Goal: Task Accomplishment & Management: Manage account settings

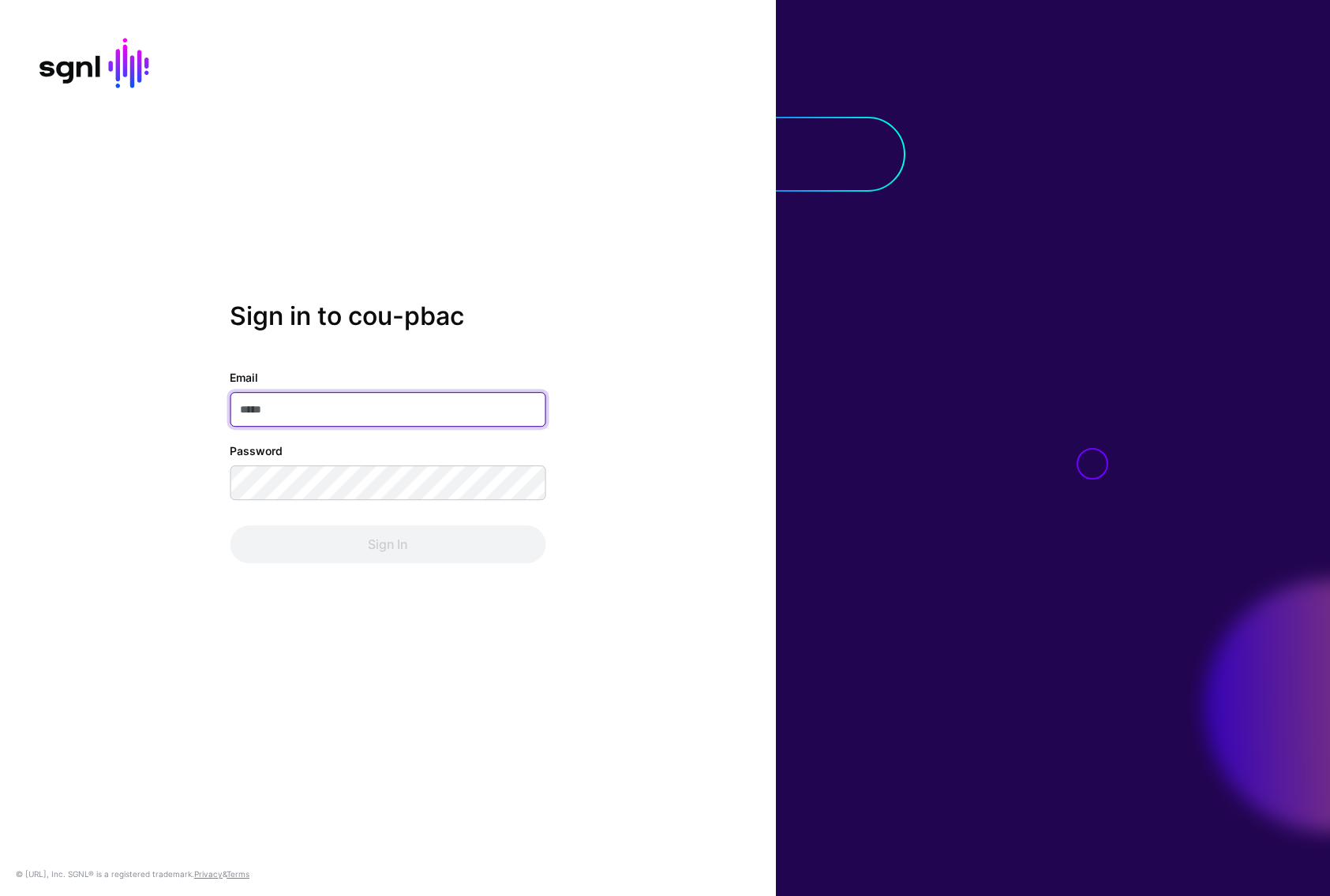
type input "**********"
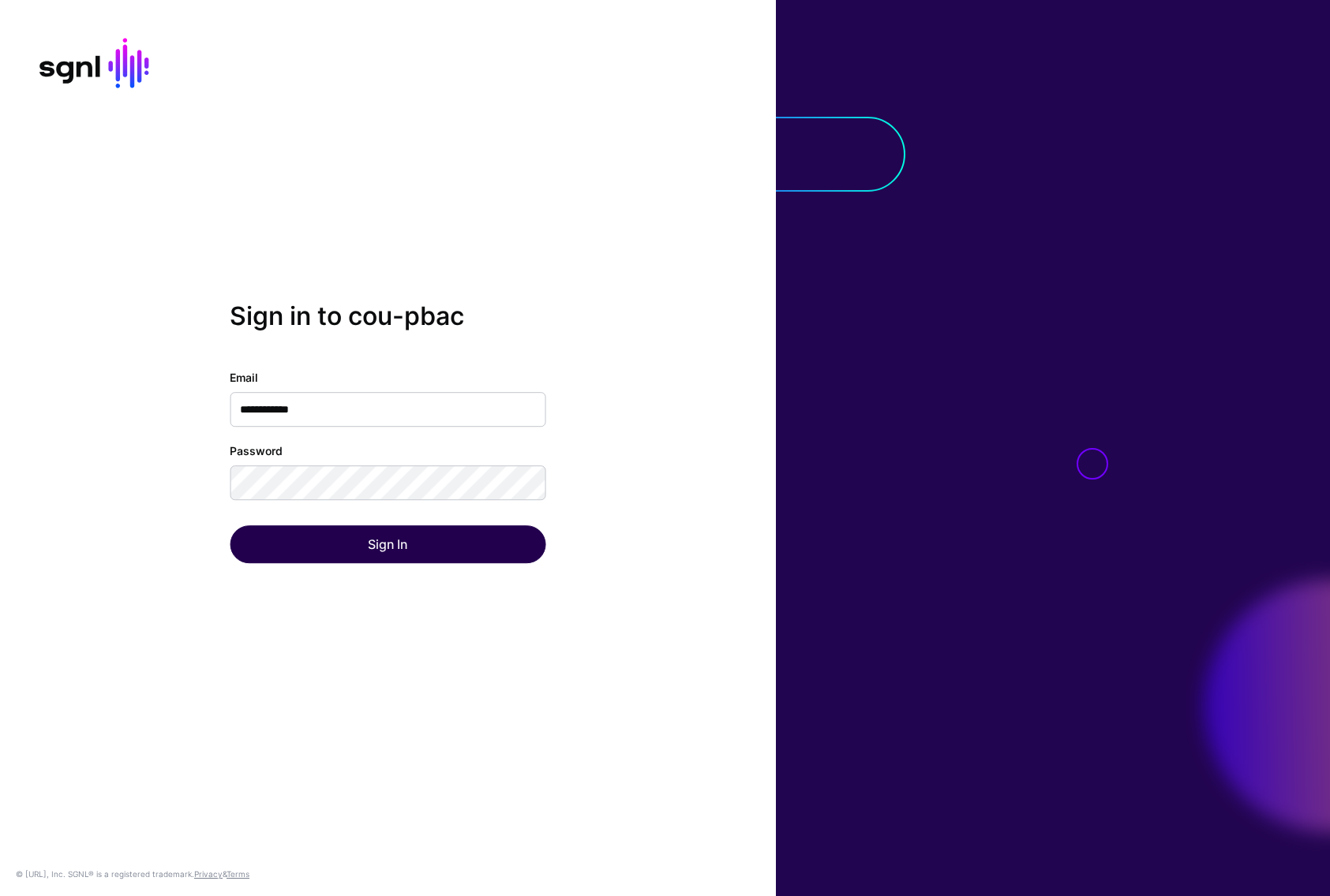
click at [397, 545] on div "Sign In" at bounding box center [388, 544] width 316 height 38
click at [397, 545] on button "Sign In" at bounding box center [388, 544] width 316 height 38
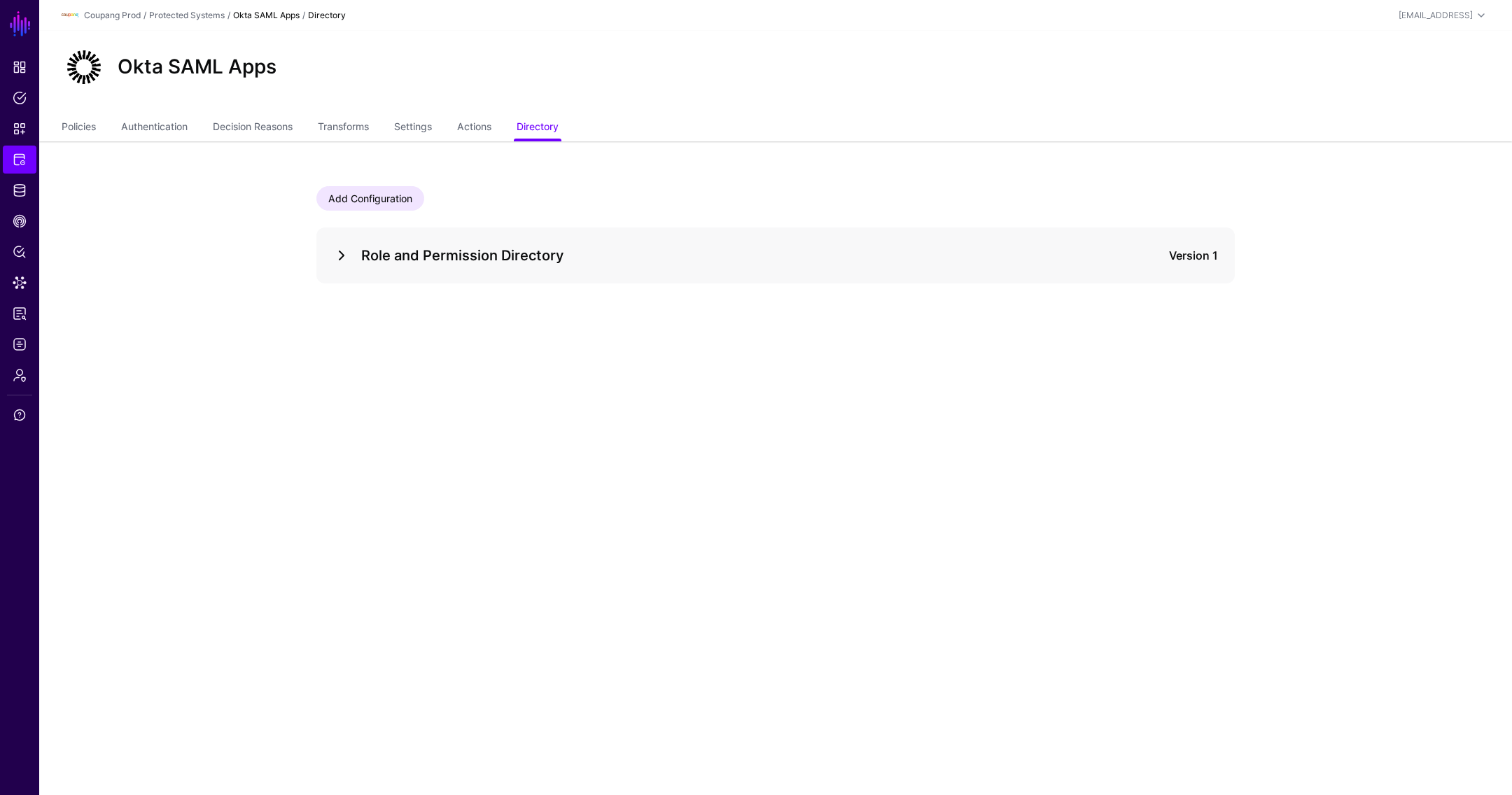
click at [335, 261] on link at bounding box center [341, 255] width 17 height 17
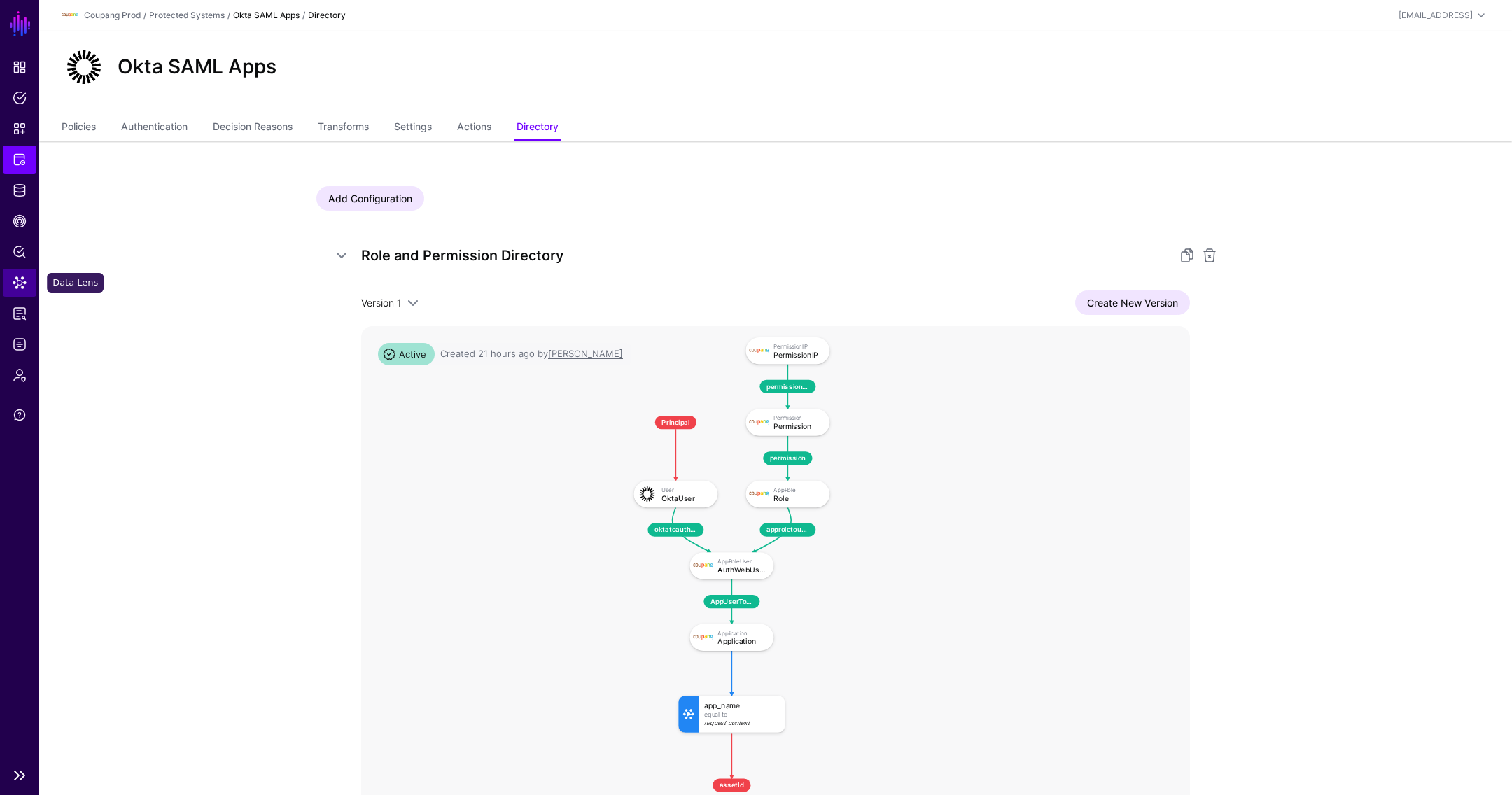
click at [17, 276] on span "Data Lens" at bounding box center [19, 282] width 14 height 14
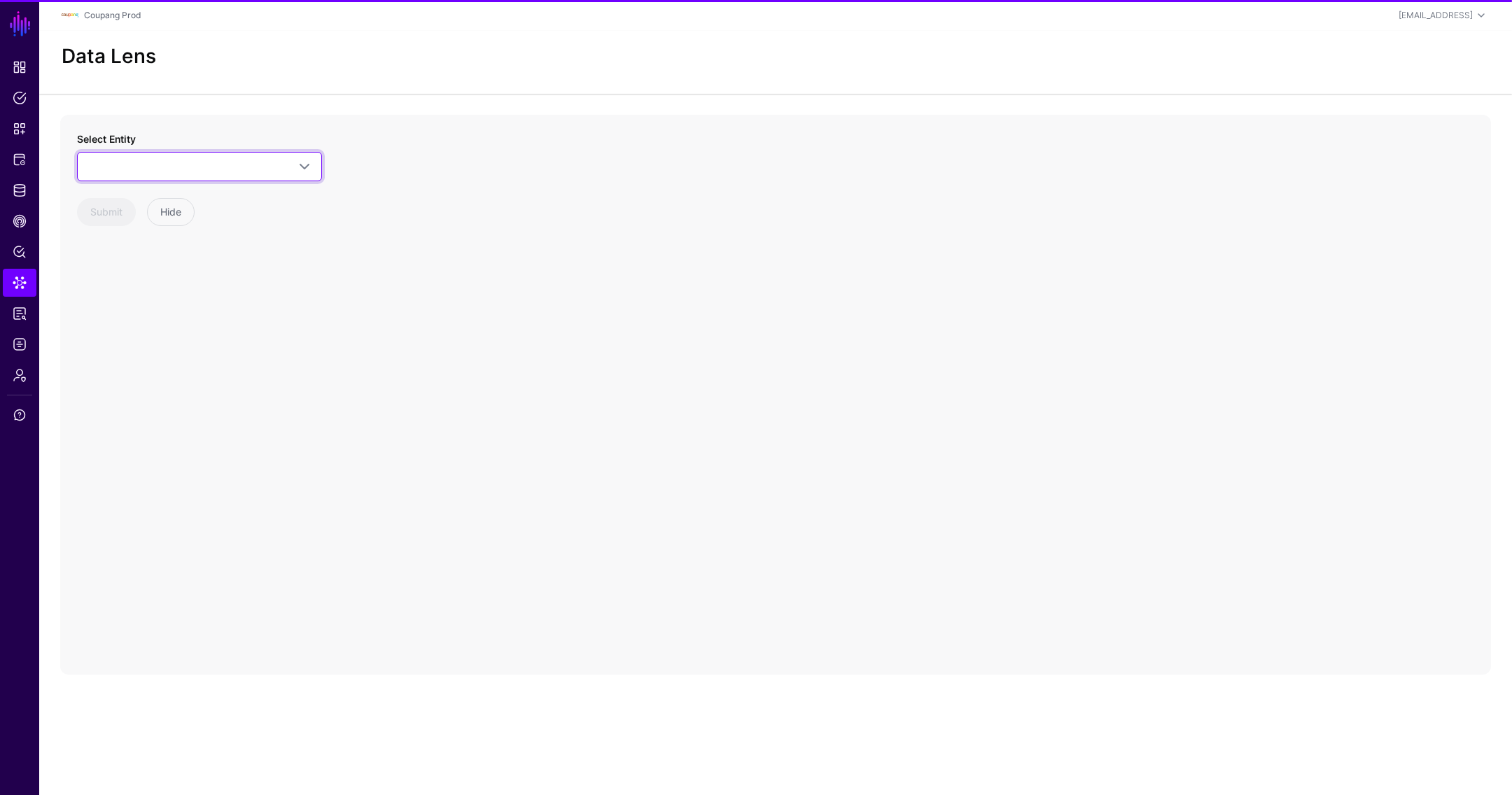
click at [218, 158] on span at bounding box center [200, 166] width 227 height 17
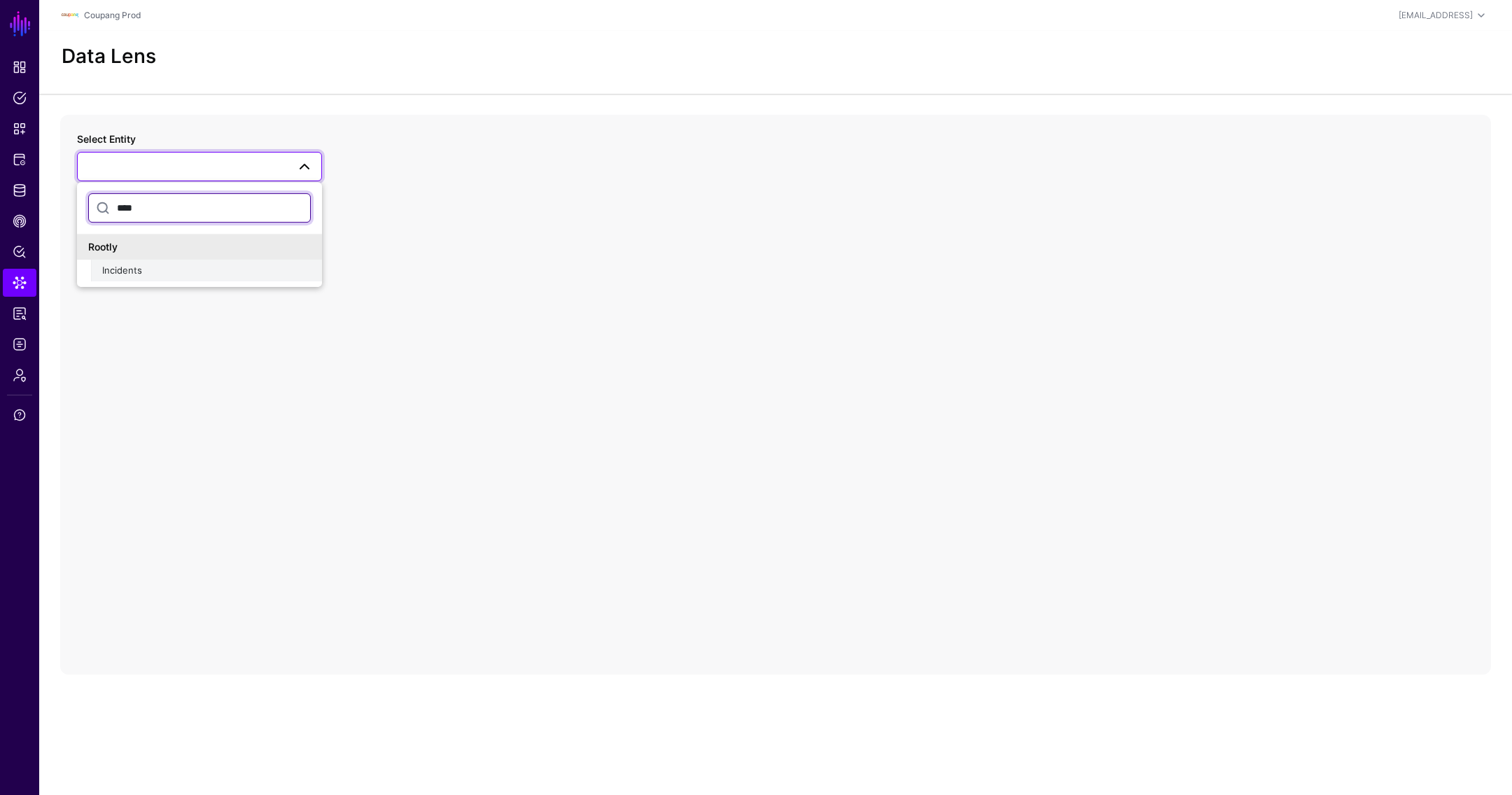
type input "****"
click at [160, 270] on div "Incidents" at bounding box center [207, 271] width 209 height 14
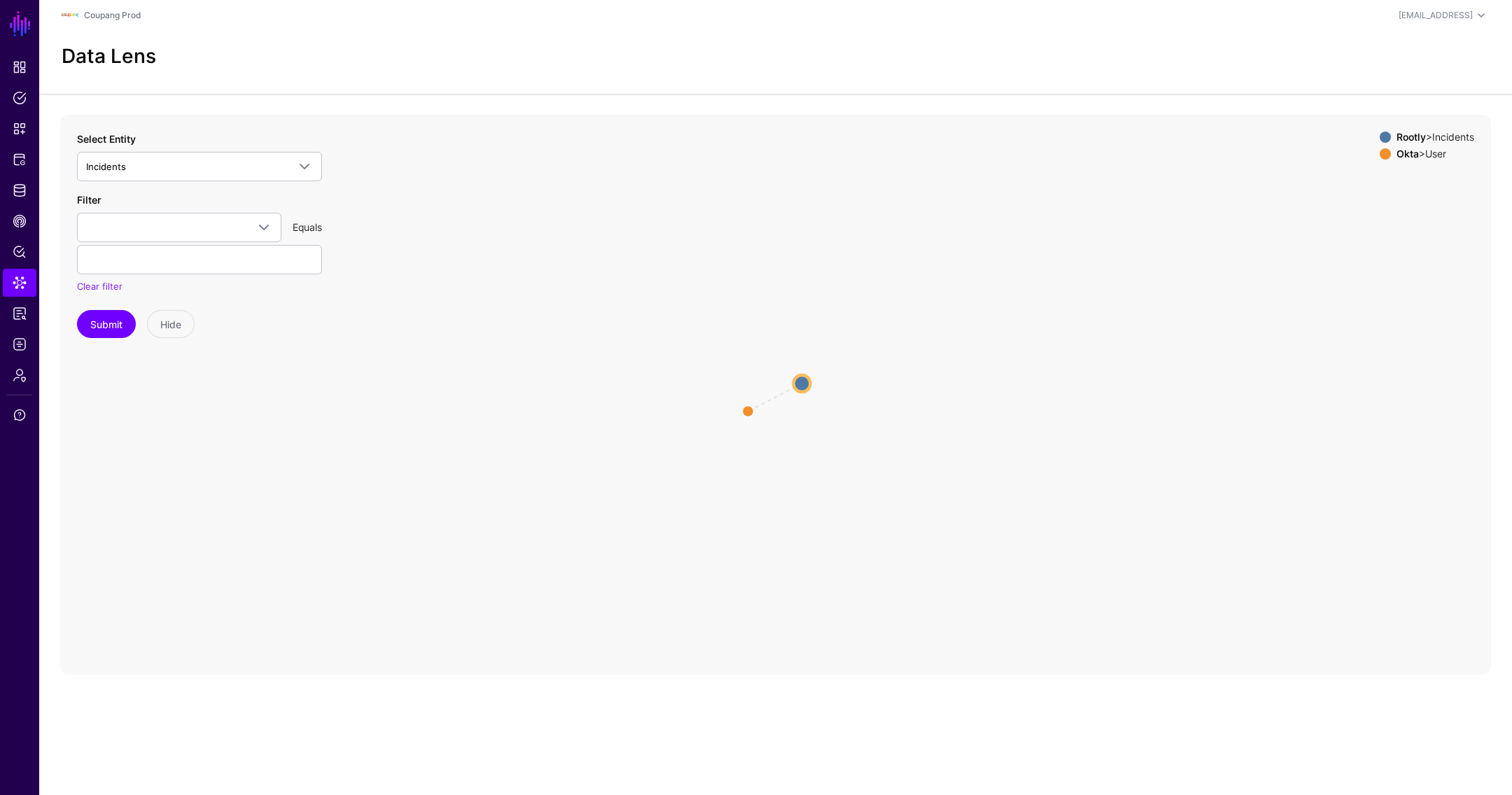
click at [806, 386] on circle at bounding box center [802, 383] width 17 height 17
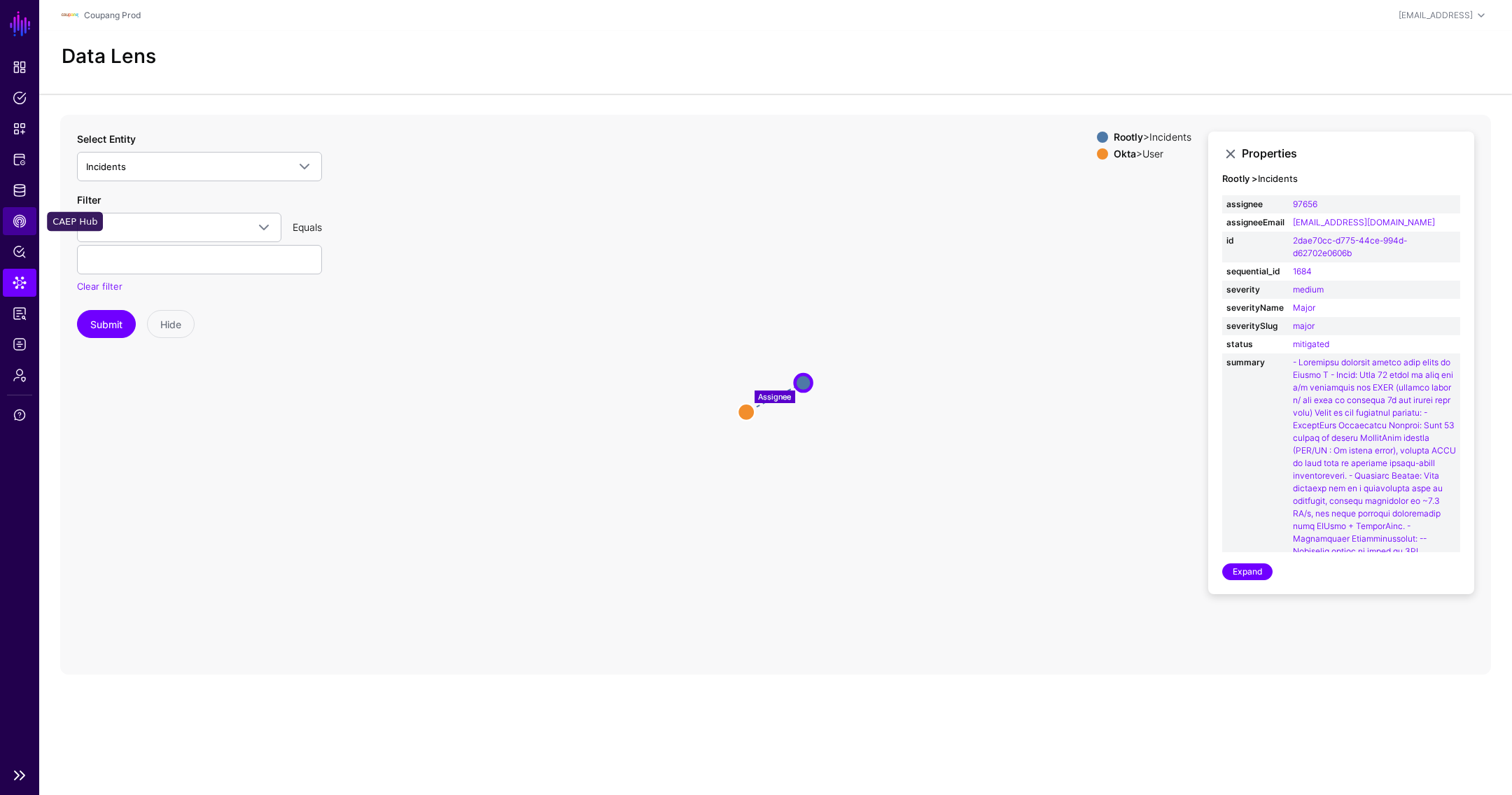
click at [15, 225] on span "CAEP Hub" at bounding box center [19, 221] width 14 height 14
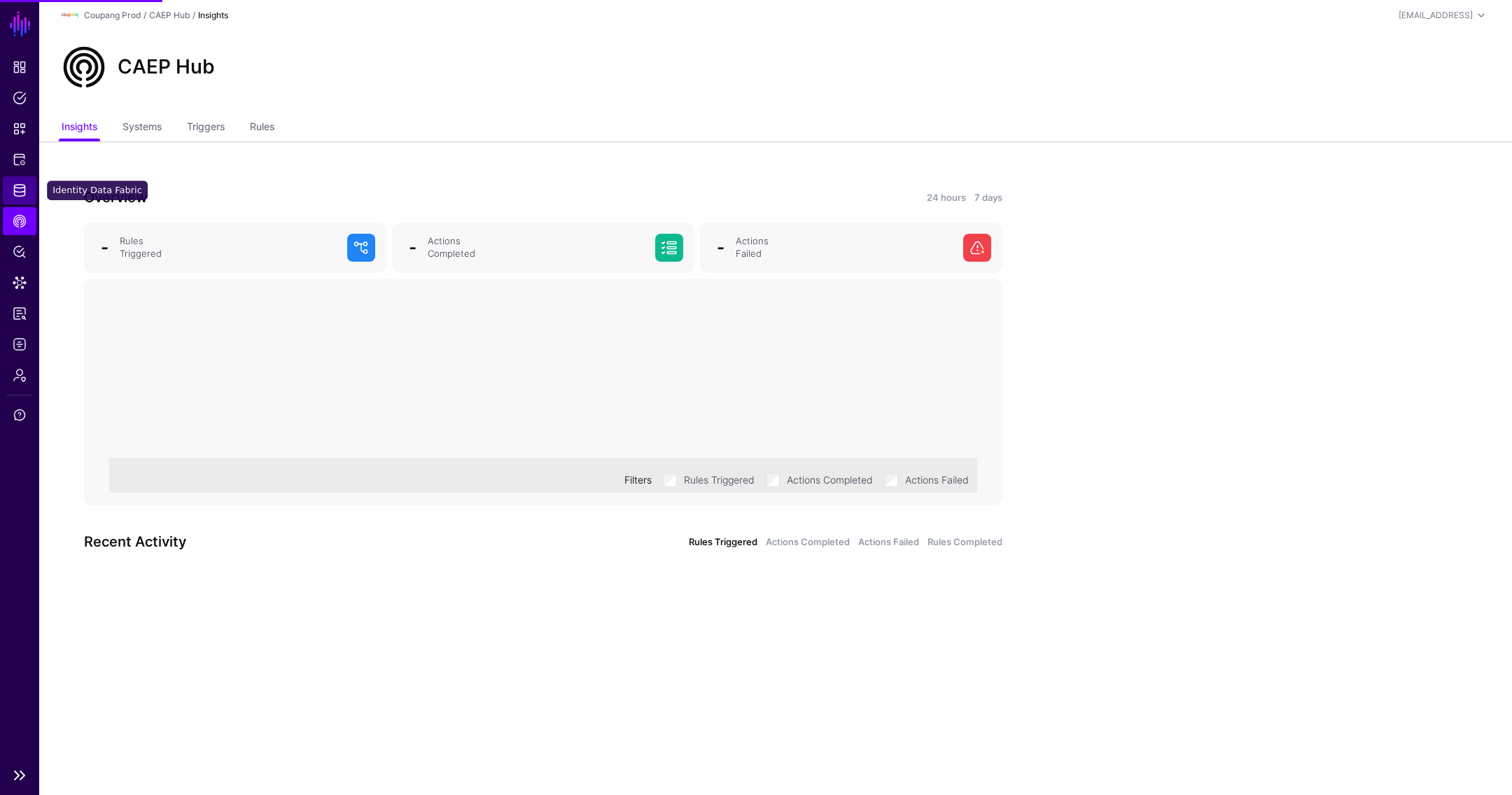
click at [21, 191] on span "Identity Data Fabric" at bounding box center [19, 190] width 14 height 14
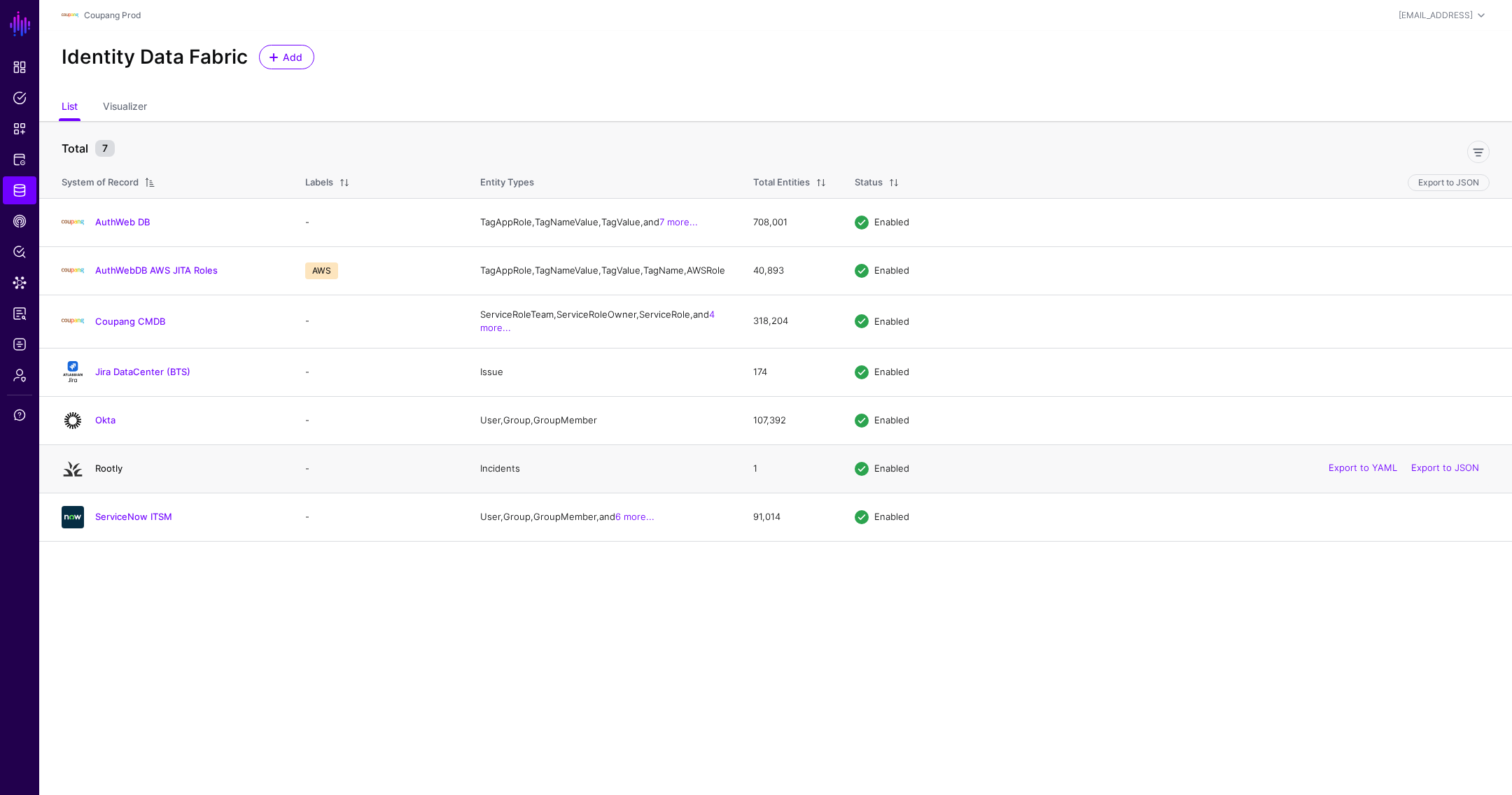
click at [107, 474] on link "Rootly" at bounding box center [109, 468] width 28 height 11
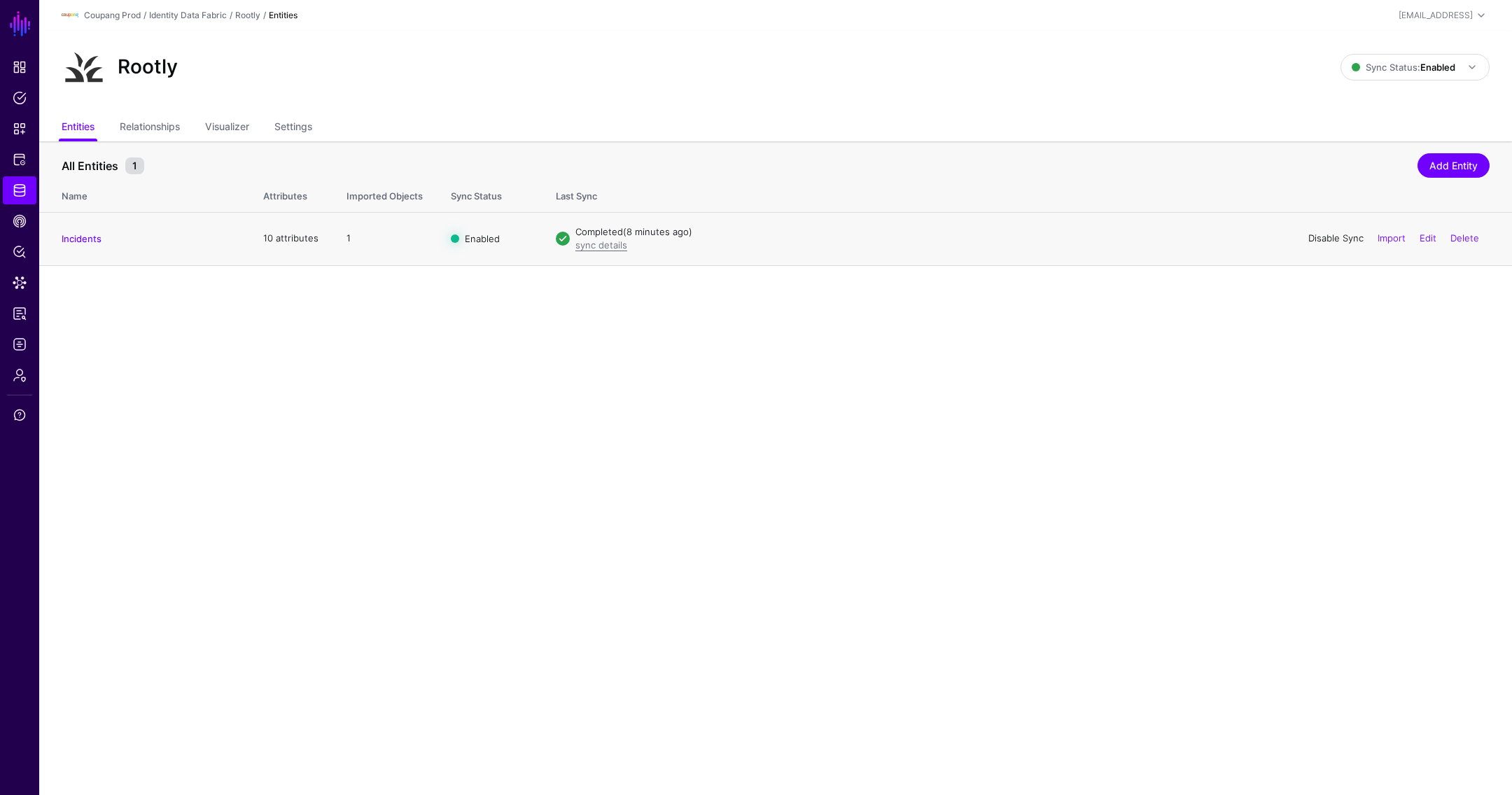
click at [1179, 236] on link "Disable Sync" at bounding box center [1336, 237] width 55 height 11
click at [1179, 236] on link "Enable Sync" at bounding box center [1336, 237] width 53 height 11
click at [27, 278] on link "Data Lens" at bounding box center [20, 283] width 33 height 28
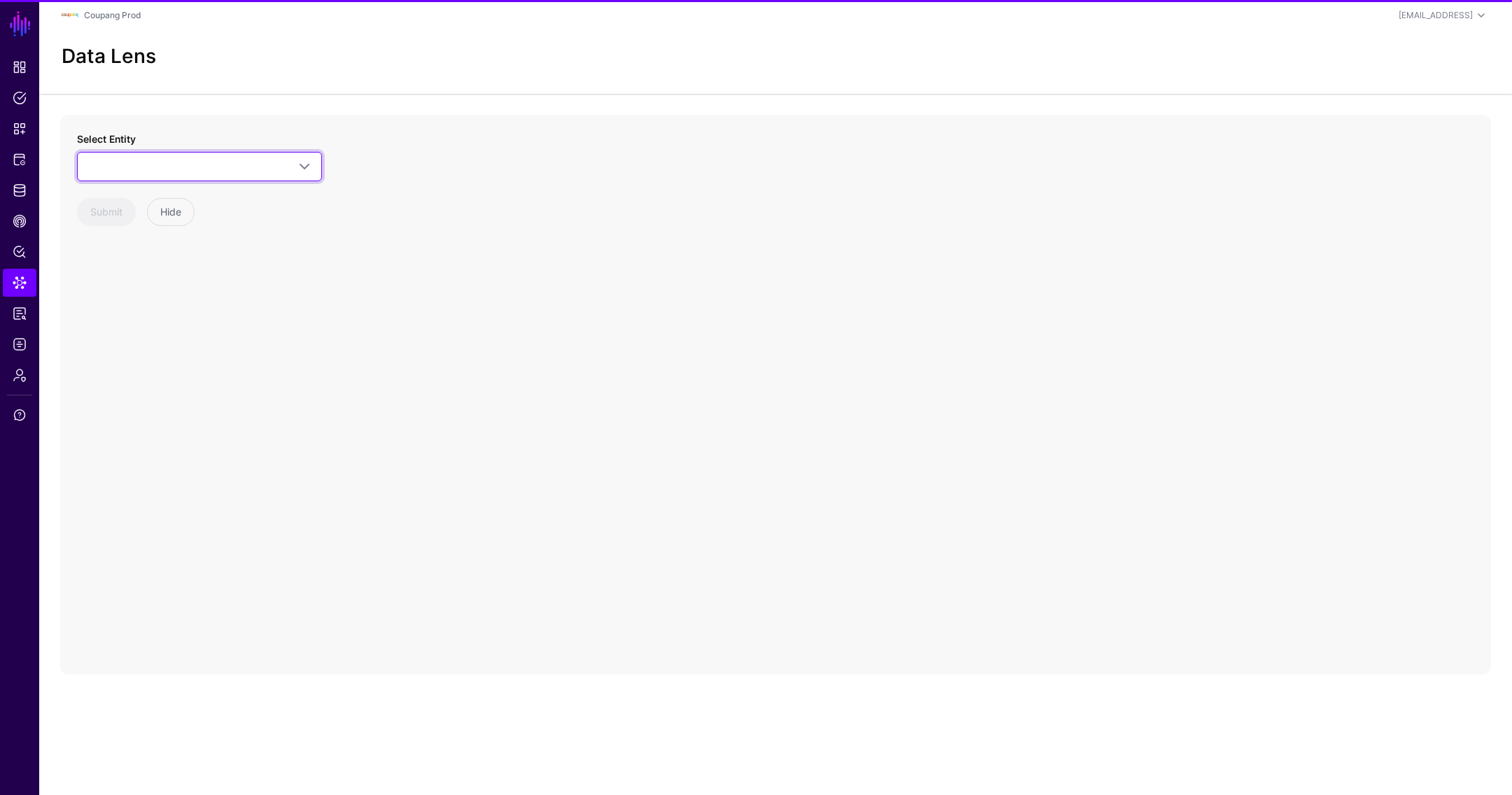
click at [176, 153] on link at bounding box center [200, 166] width 245 height 30
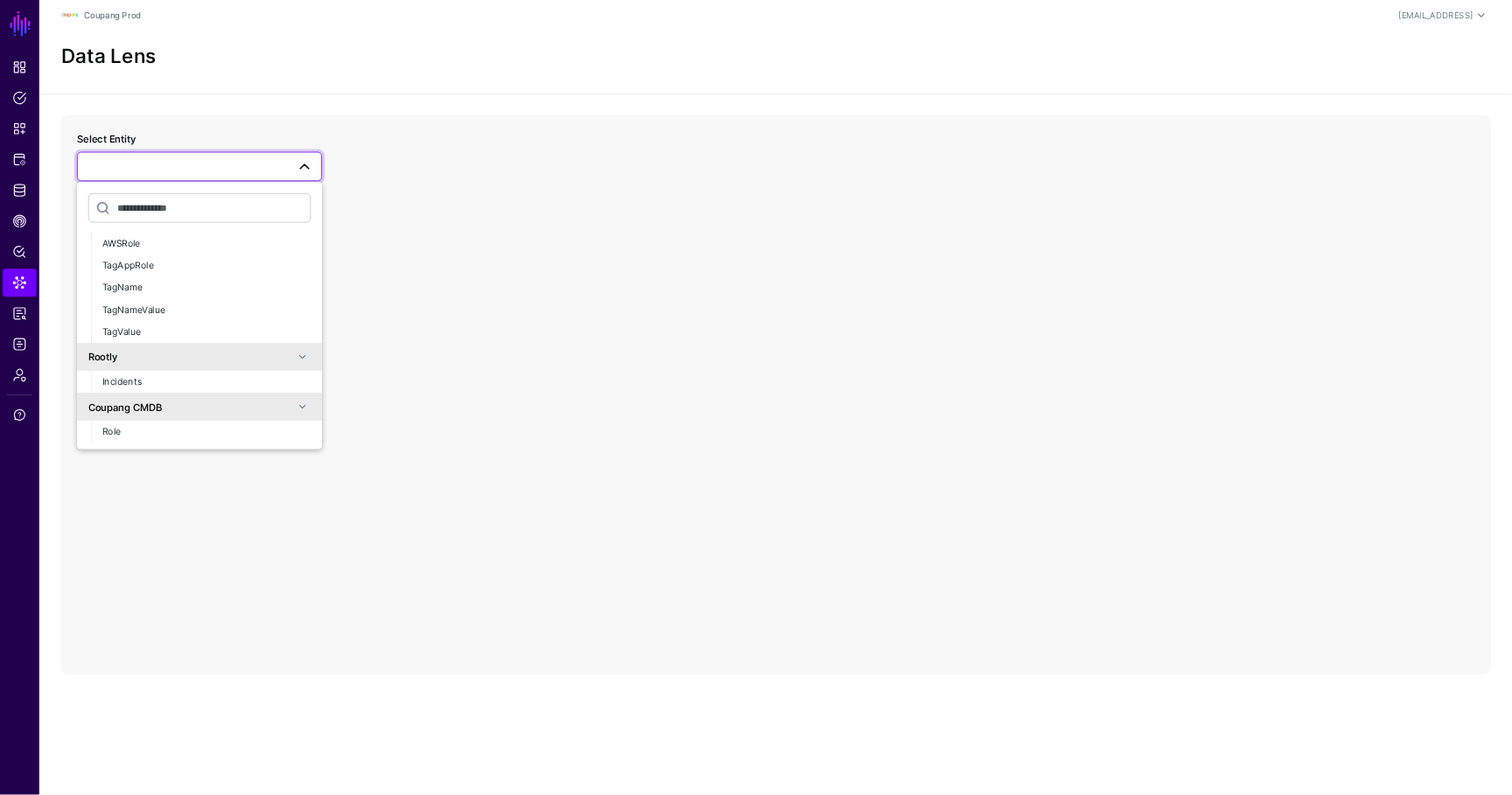
scroll to position [341, 0]
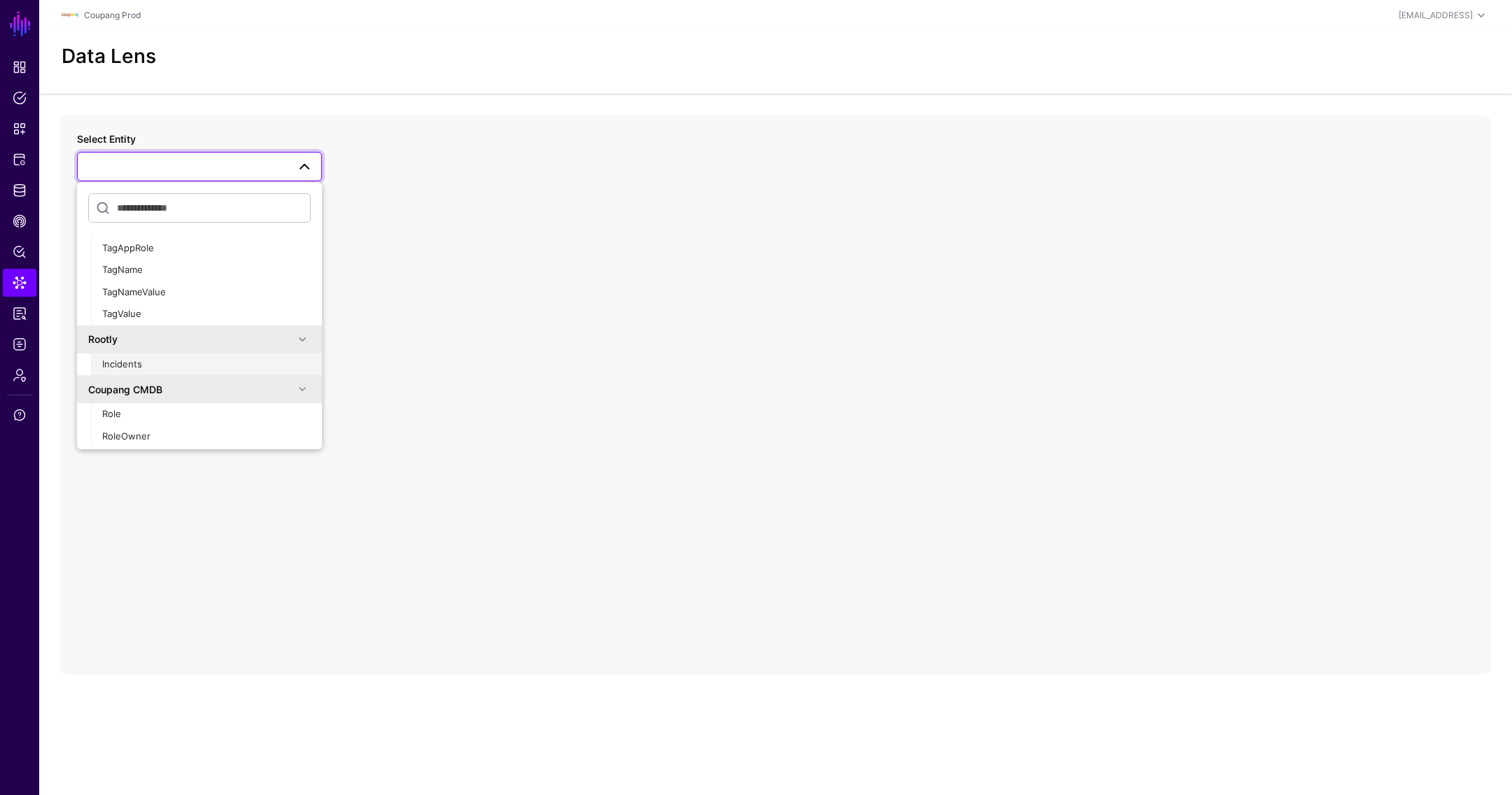
click at [134, 364] on span "Incidents" at bounding box center [122, 363] width 40 height 11
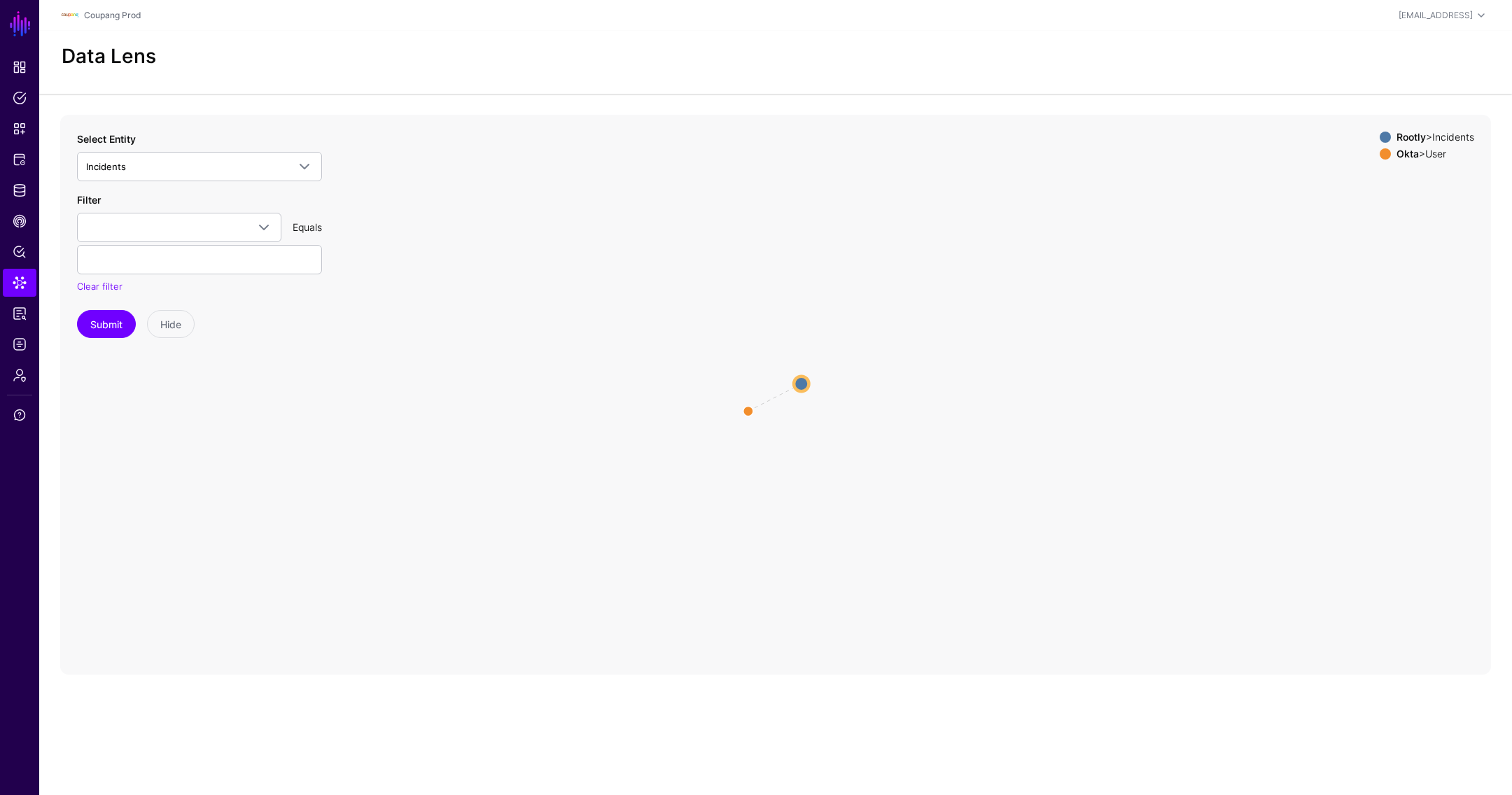
click at [805, 379] on circle at bounding box center [801, 383] width 15 height 15
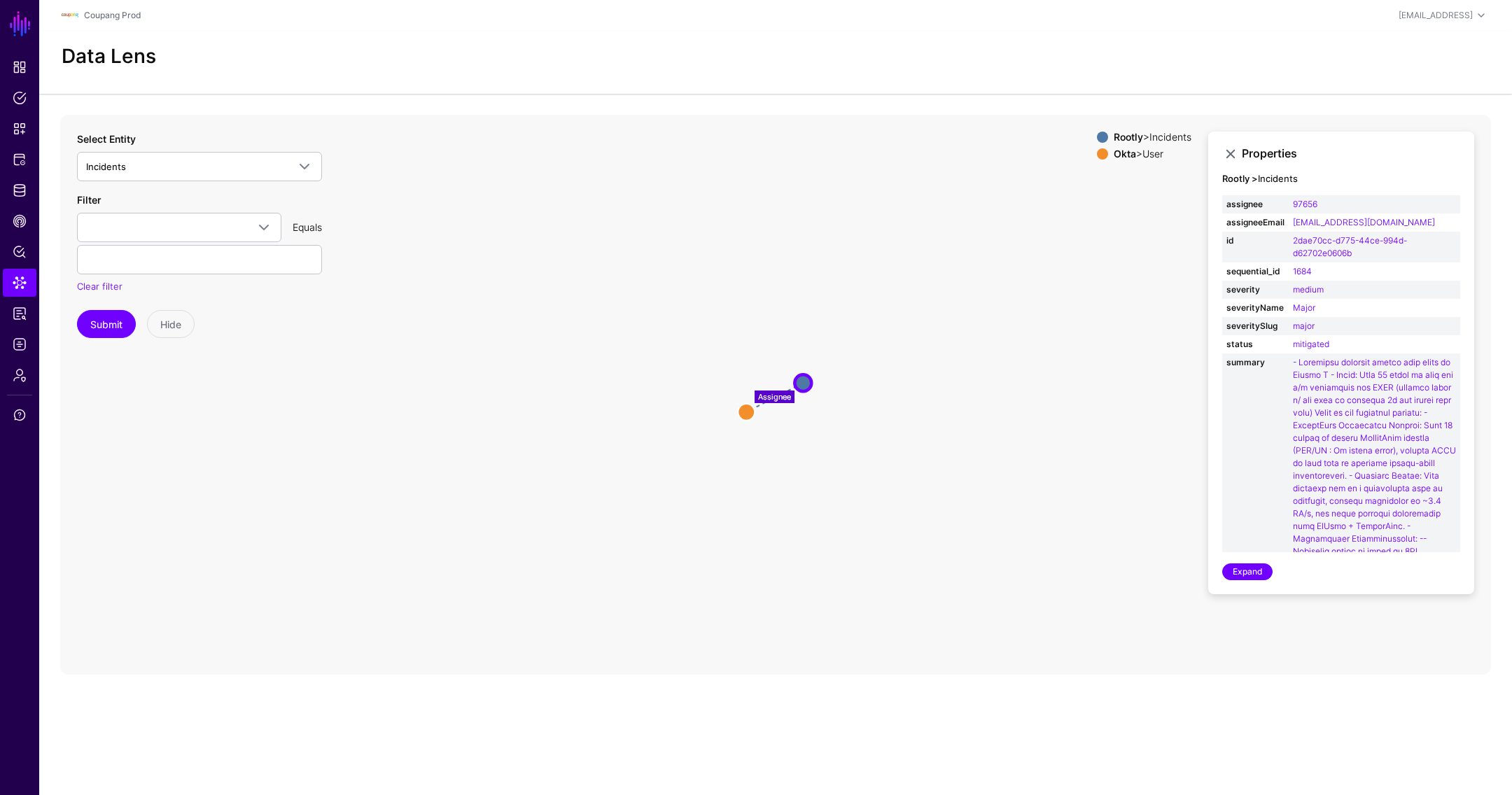
click at [876, 406] on icon "Assignee User User Incidents Incidents" at bounding box center [776, 395] width 1431 height 560
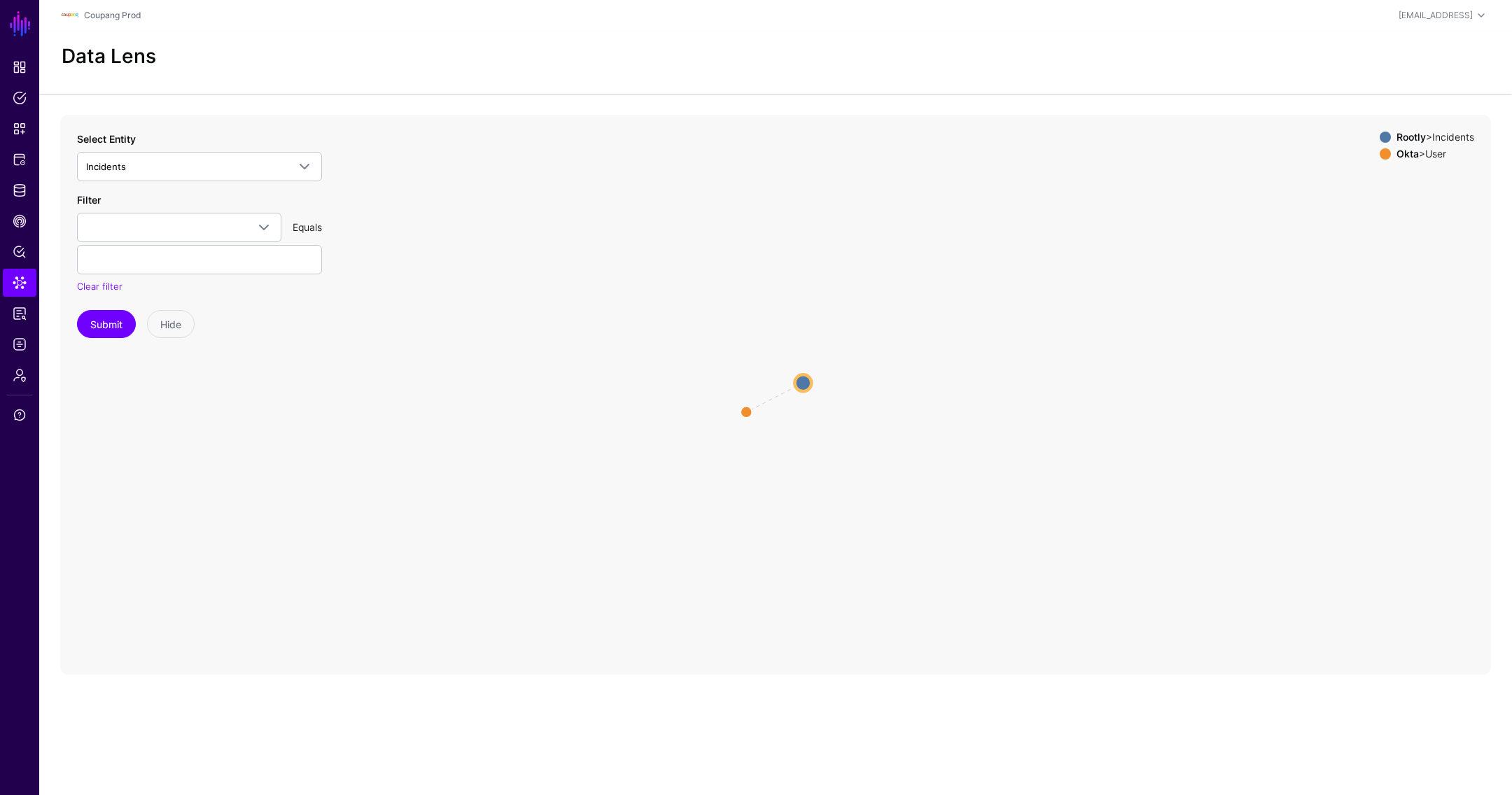
click at [876, 406] on icon "Assignee User User Incidents Incidents" at bounding box center [776, 395] width 1431 height 560
click at [724, 353] on circle at bounding box center [731, 360] width 33 height 33
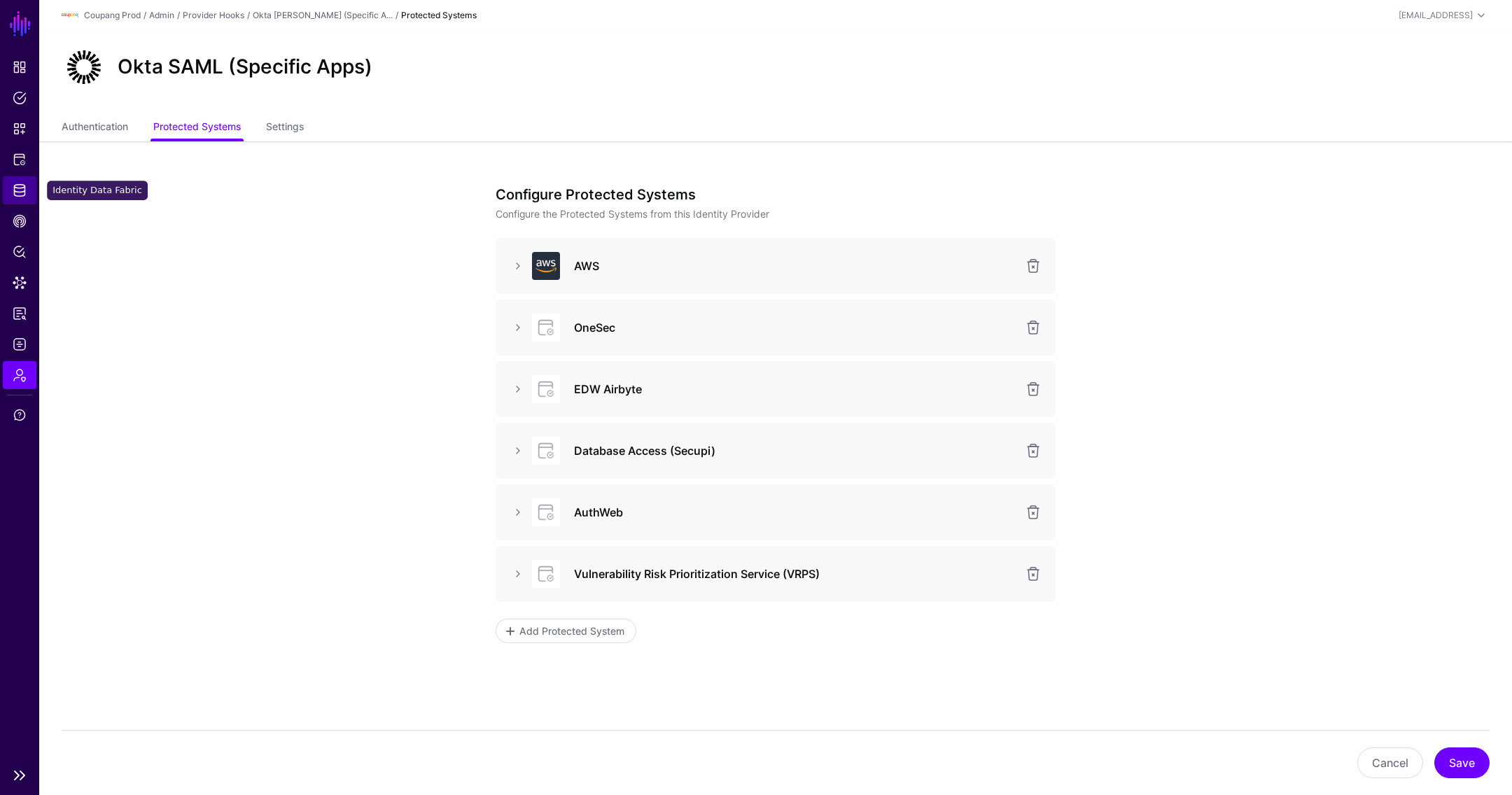
click at [22, 199] on link "Identity Data Fabric" at bounding box center [20, 190] width 33 height 28
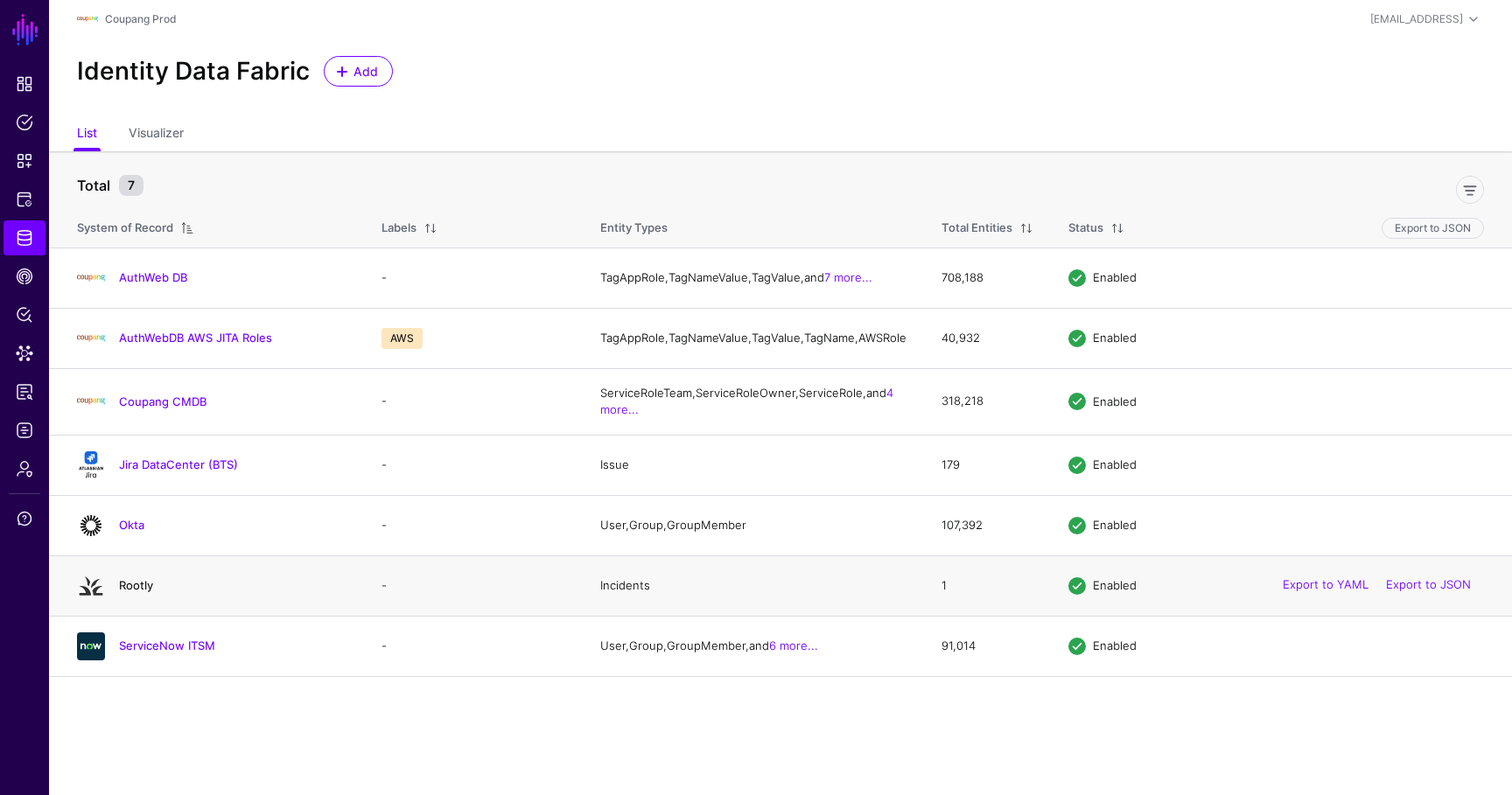
click at [143, 592] on link "Rootly" at bounding box center [136, 585] width 34 height 14
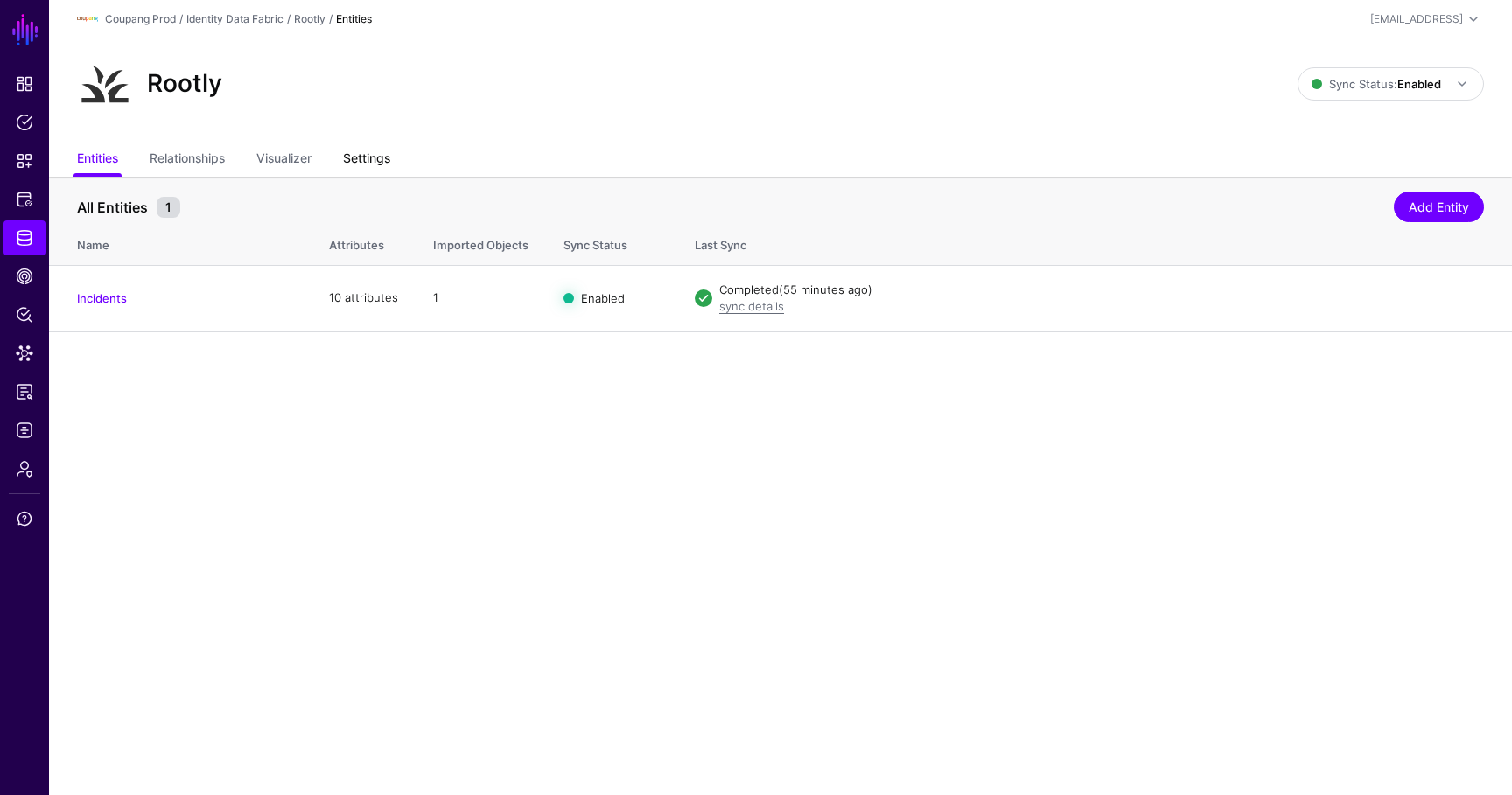
click at [354, 152] on link "Settings" at bounding box center [366, 160] width 47 height 34
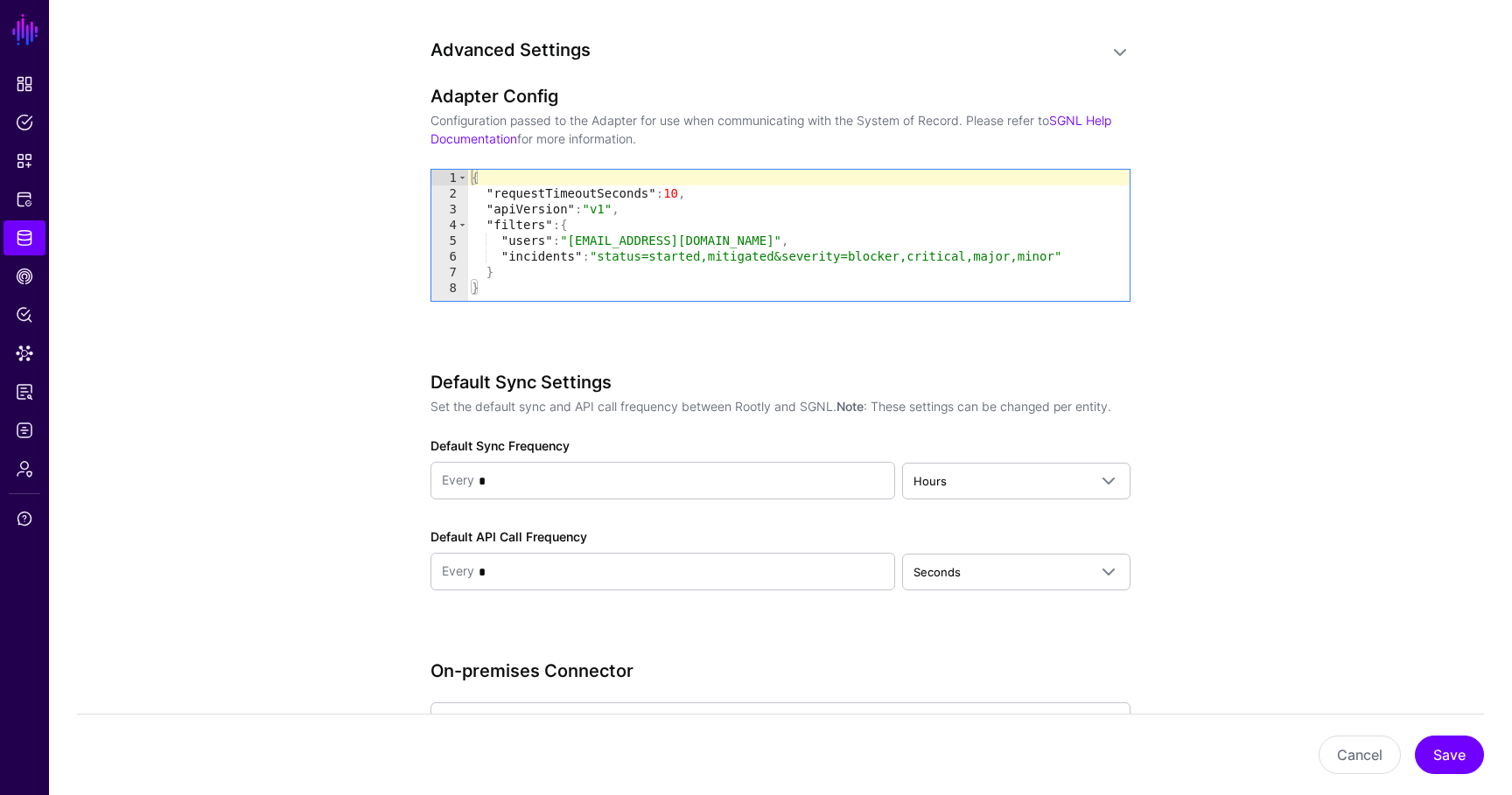
scroll to position [1371, 0]
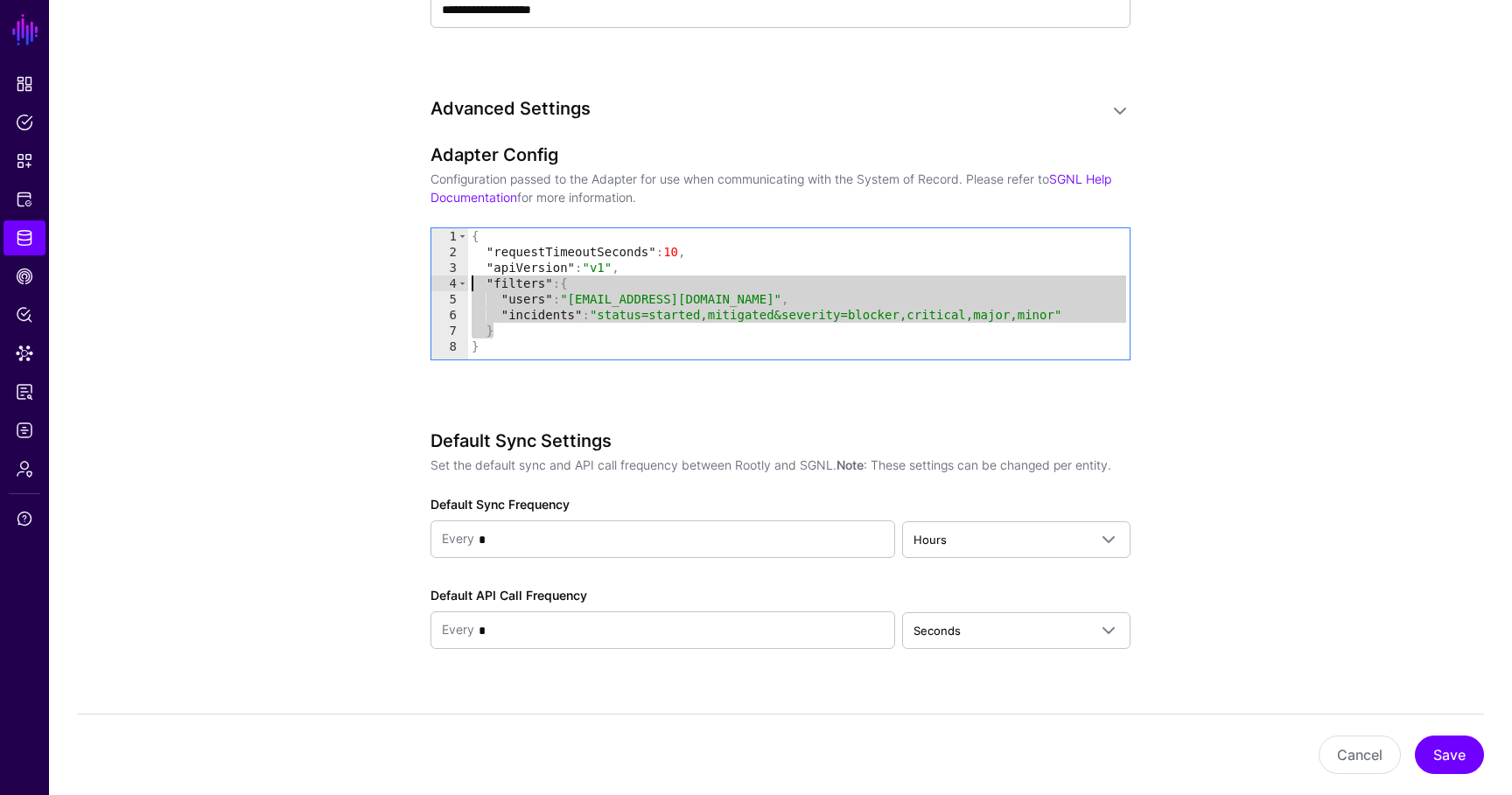
drag, startPoint x: 500, startPoint y: 331, endPoint x: 427, endPoint y: 280, distance: 89.1
click at [427, 280] on div "**********" at bounding box center [780, 68] width 812 height 2524
click at [536, 325] on div "{ "requestTimeoutSeconds" : 10 , "apiVersion" : "v1" , "filters" : { "users" : …" at bounding box center [799, 309] width 662 height 162
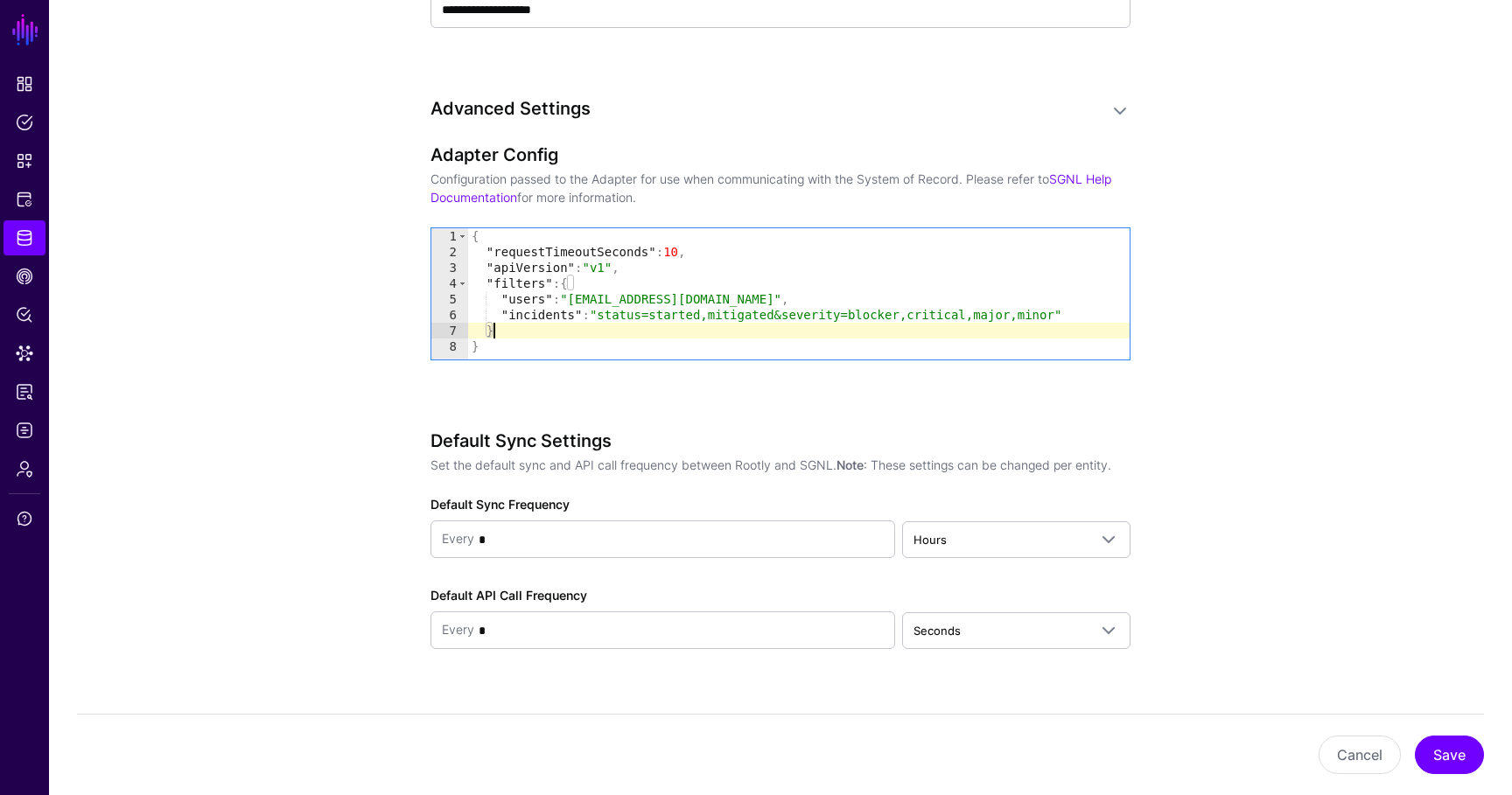
type textarea "**"
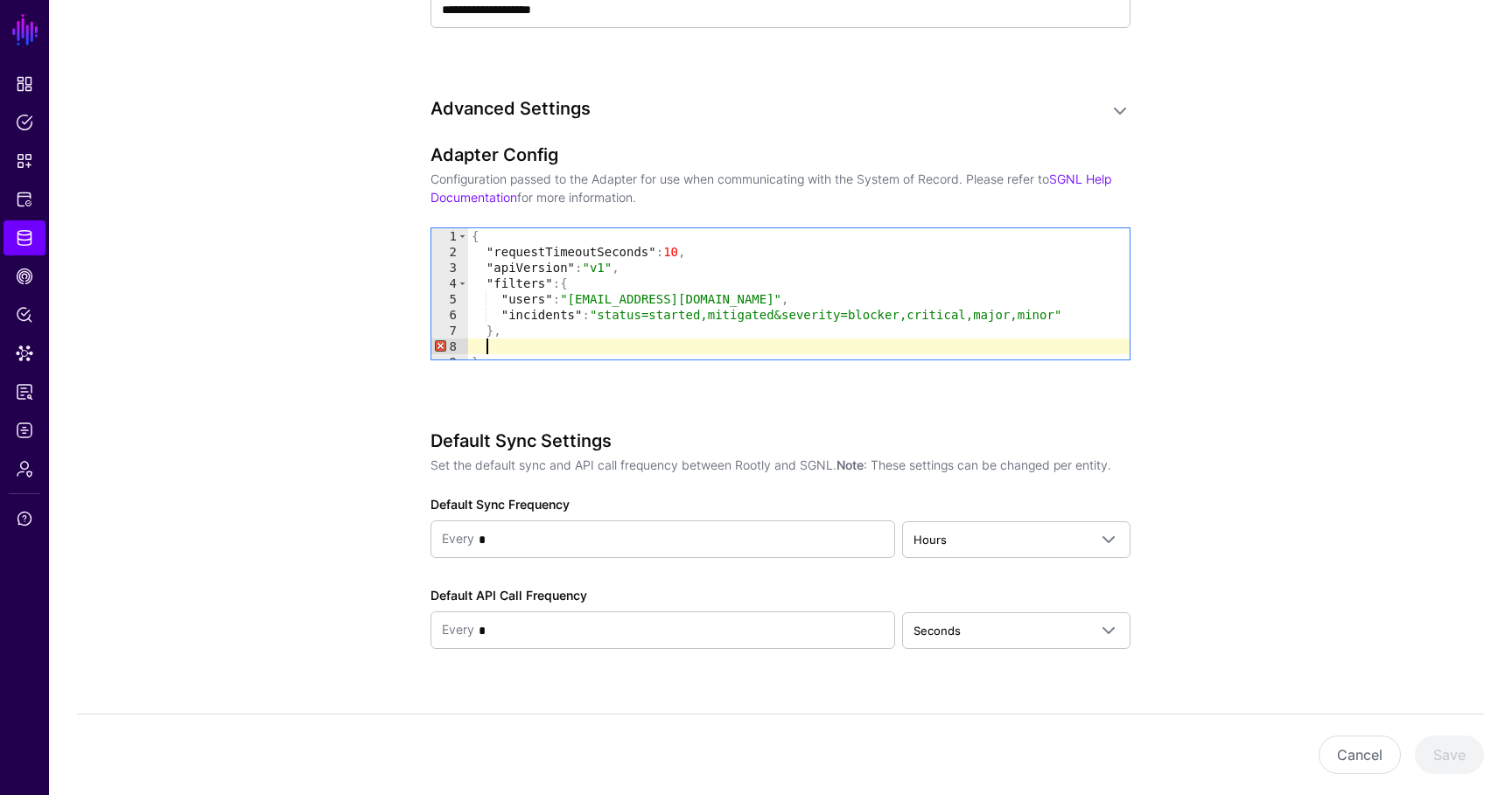
paste textarea "*"
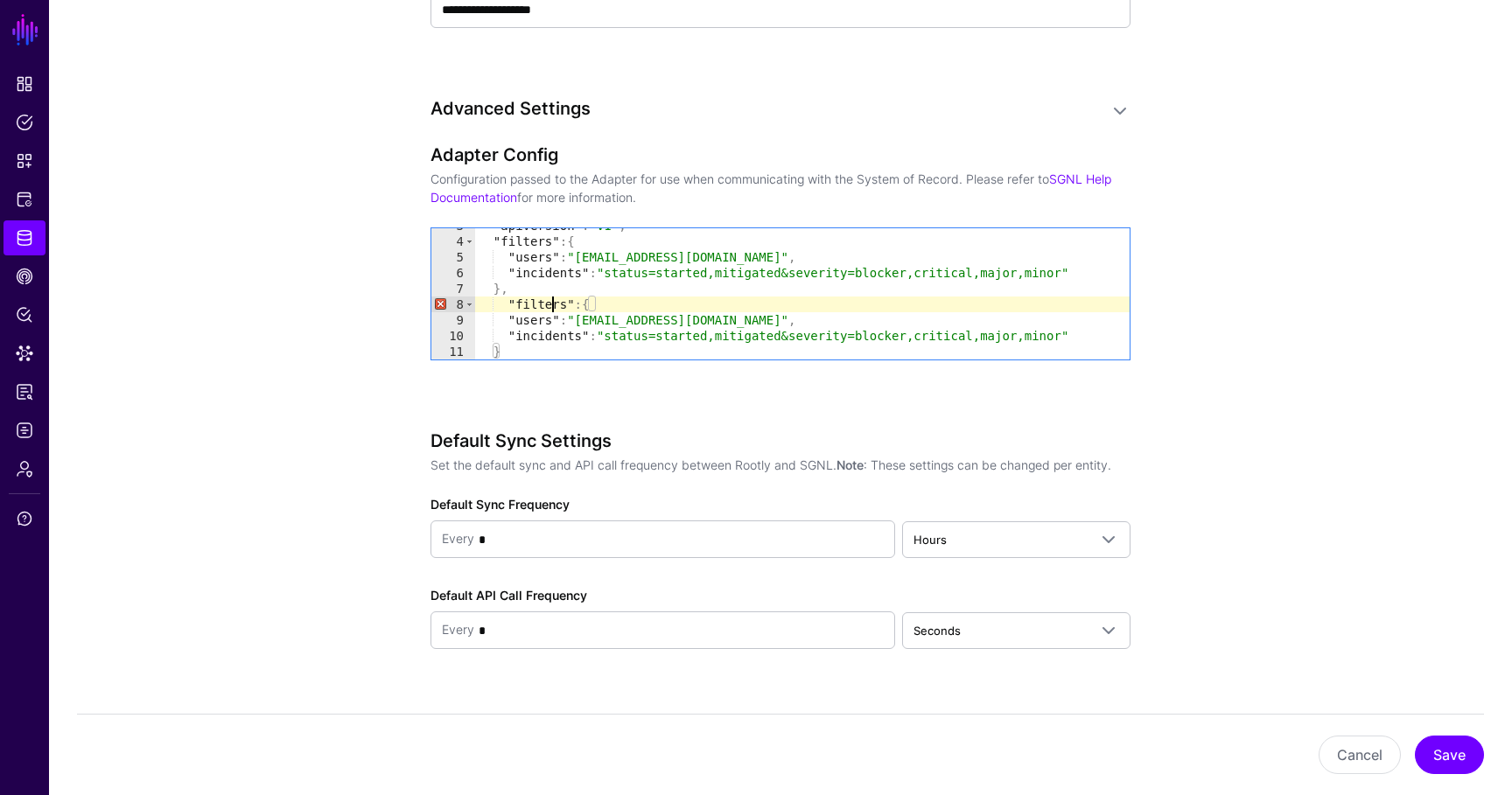
click at [555, 303] on div ""apiVersion" : "v1" , "filters" : { "users" : "email=v-kapark2@coupang.com" , "…" at bounding box center [802, 298] width 654 height 162
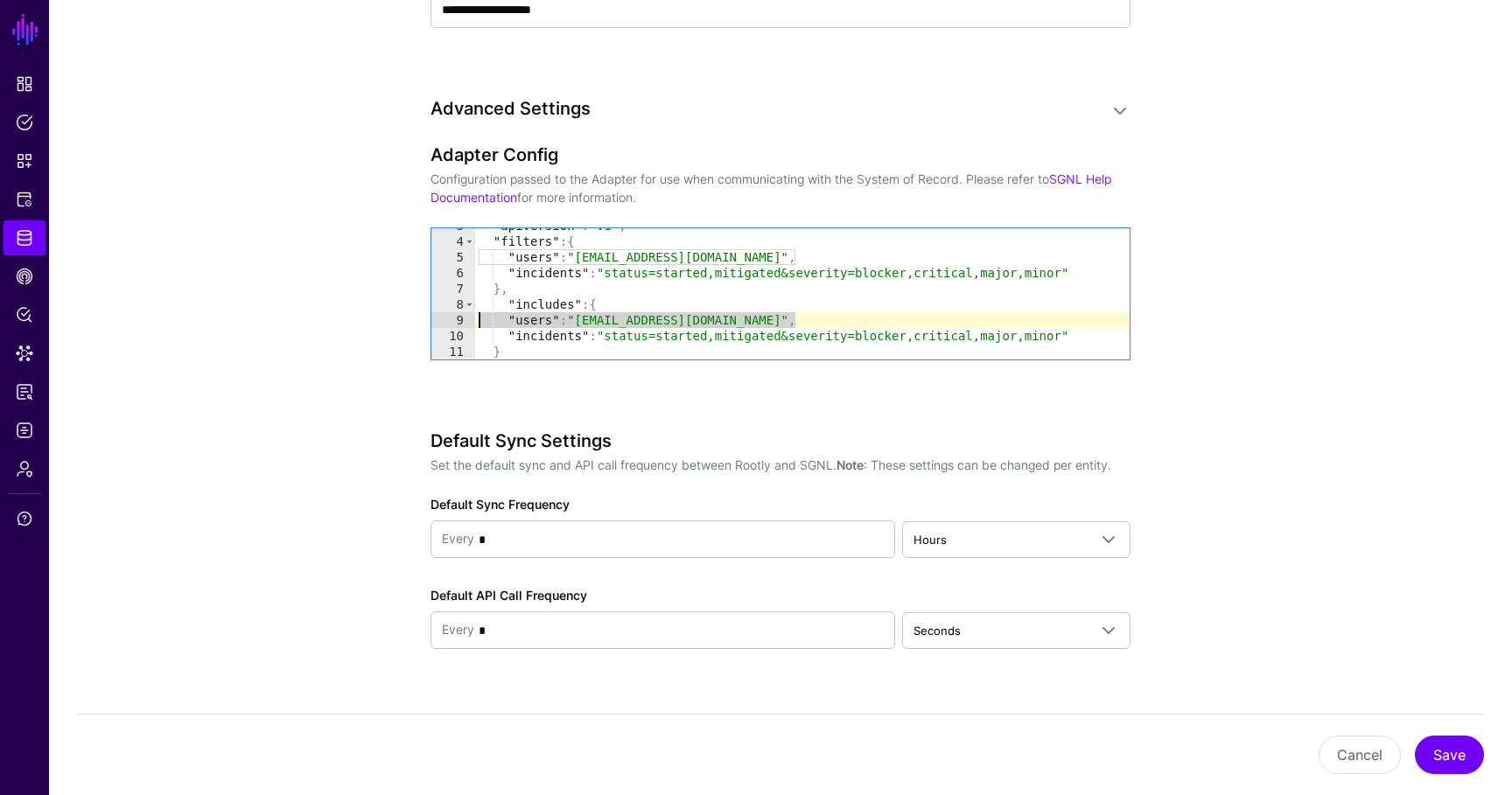
drag, startPoint x: 813, startPoint y: 322, endPoint x: 416, endPoint y: 316, distance: 397.0
click at [416, 316] on div "**********" at bounding box center [780, 68] width 812 height 2524
type textarea "**********"
drag, startPoint x: 613, startPoint y: 320, endPoint x: 1067, endPoint y: 325, distance: 454.0
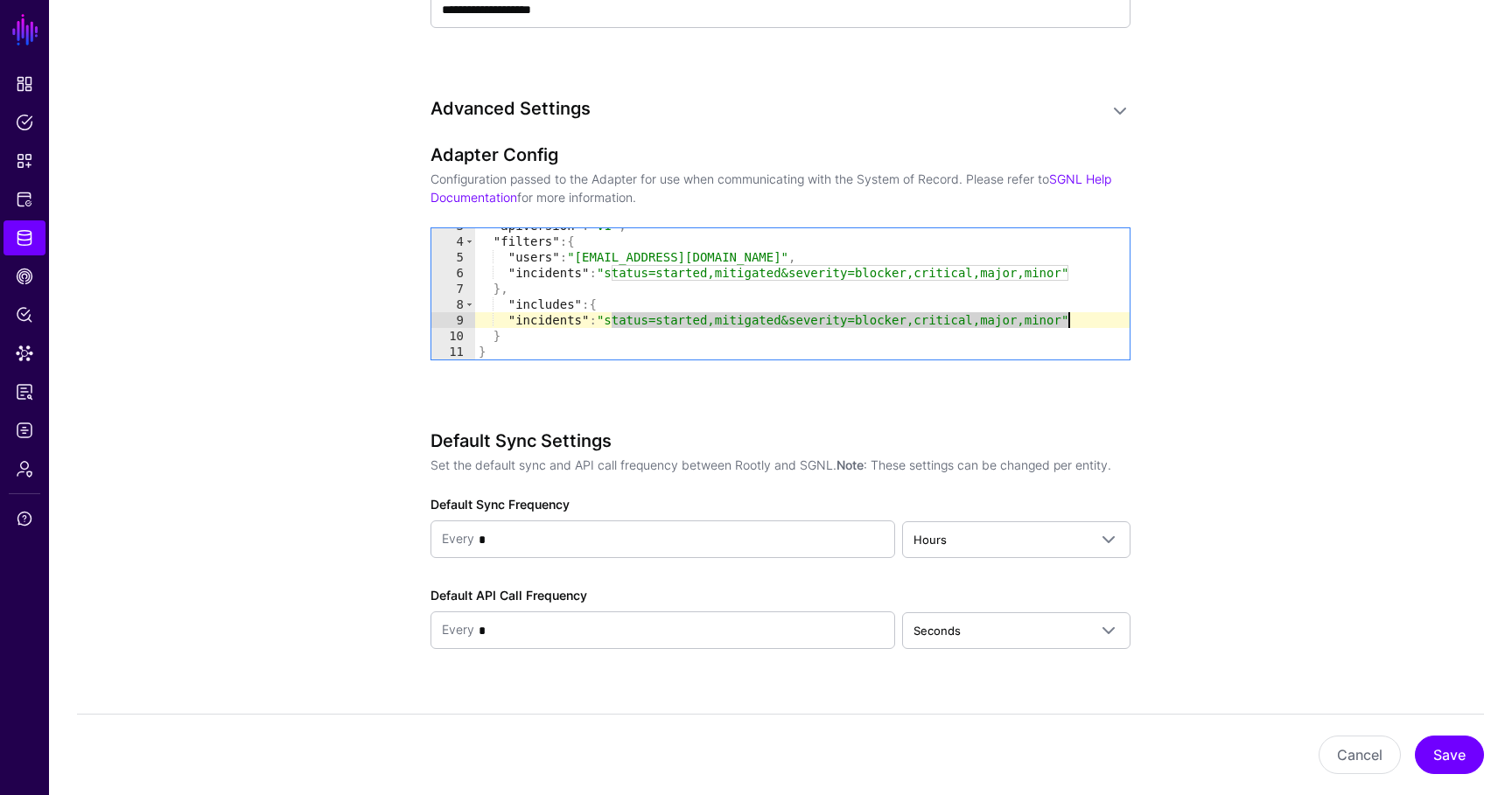
click at [1067, 325] on div ""apiVersion" : "v1" , "filters" : { "users" : "email=v-kapark2@coupang.com" , "…" at bounding box center [802, 298] width 654 height 162
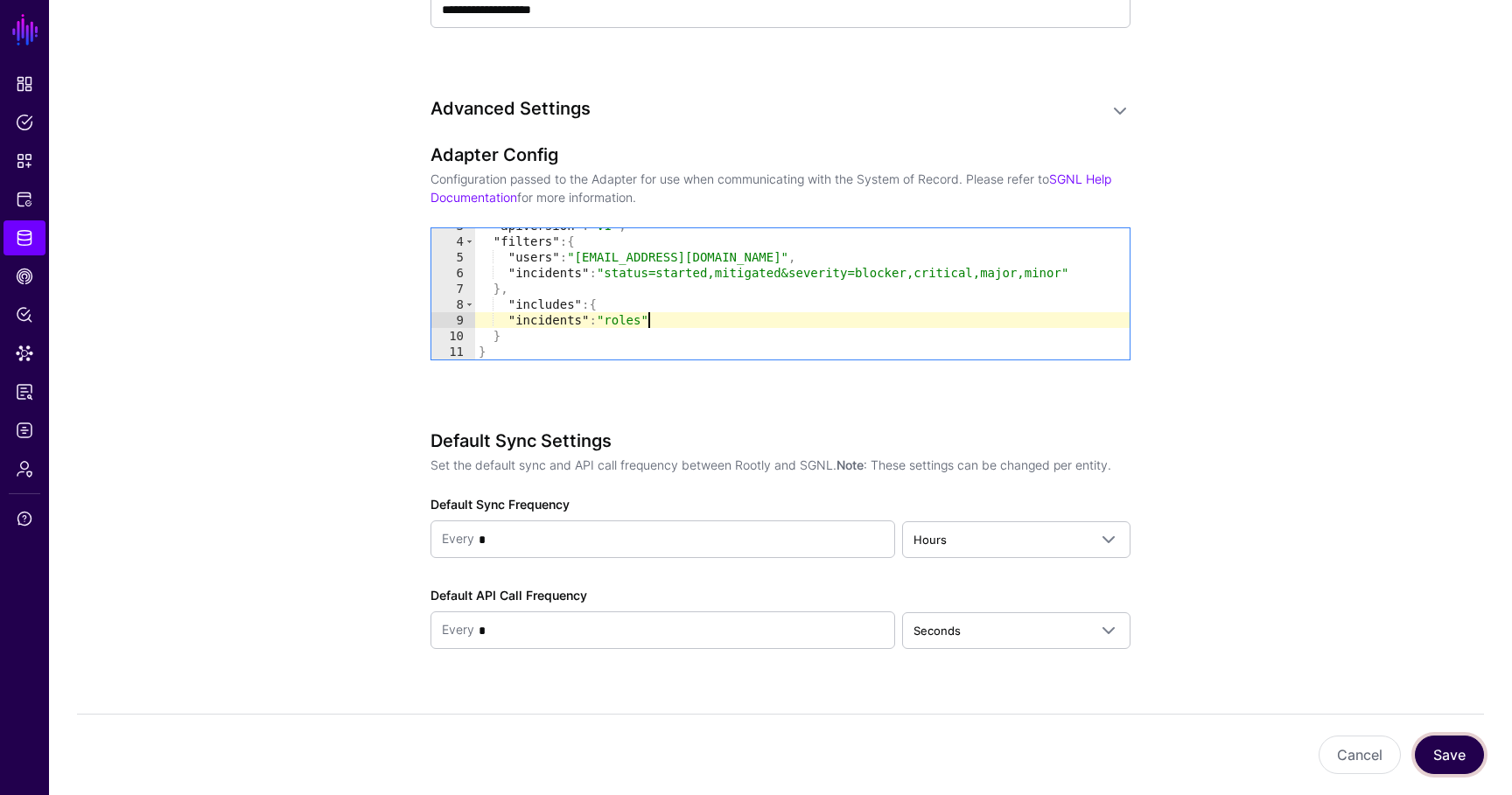
click at [1441, 756] on button "Save" at bounding box center [1449, 755] width 69 height 38
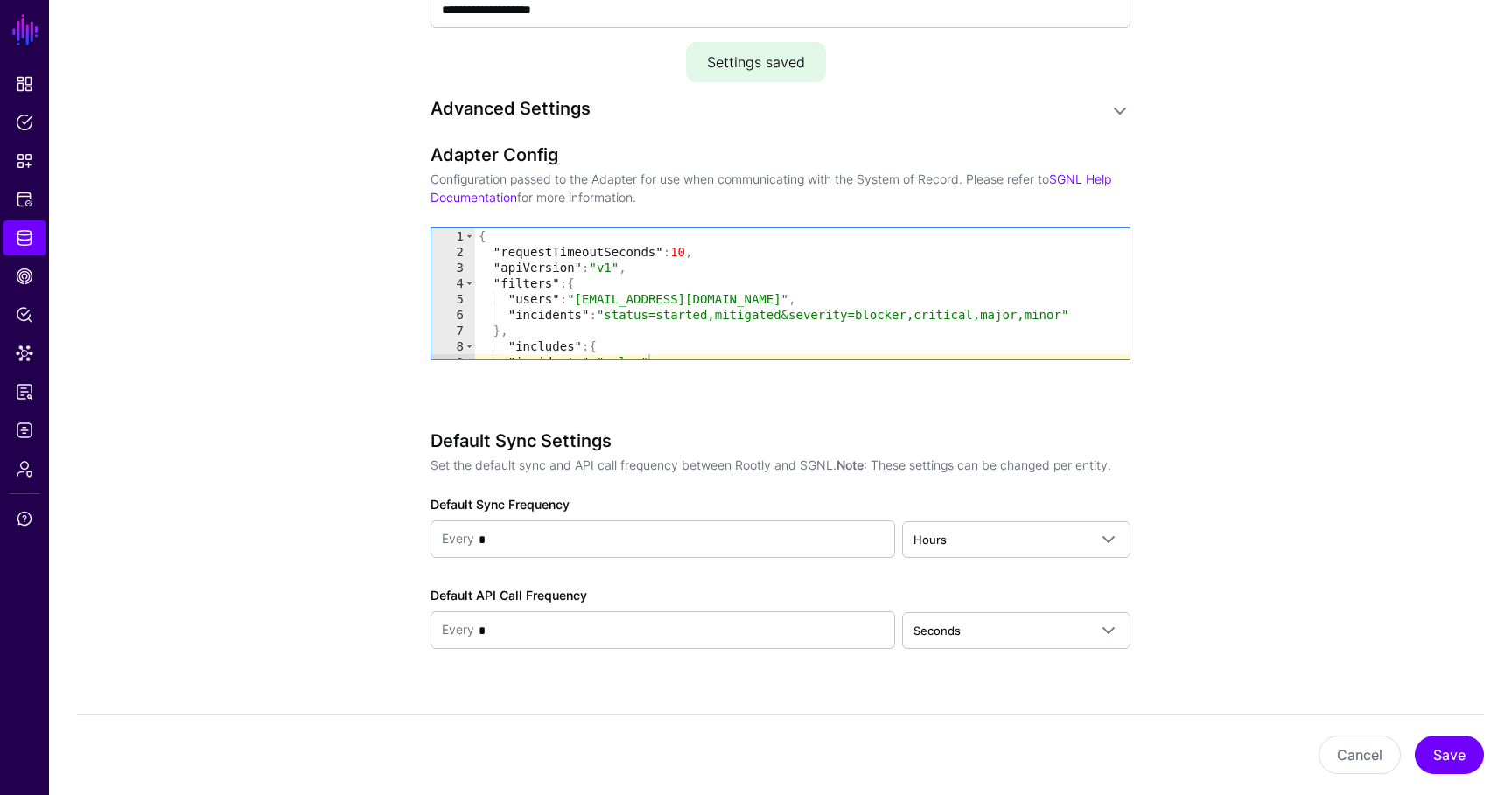
type textarea "**********"
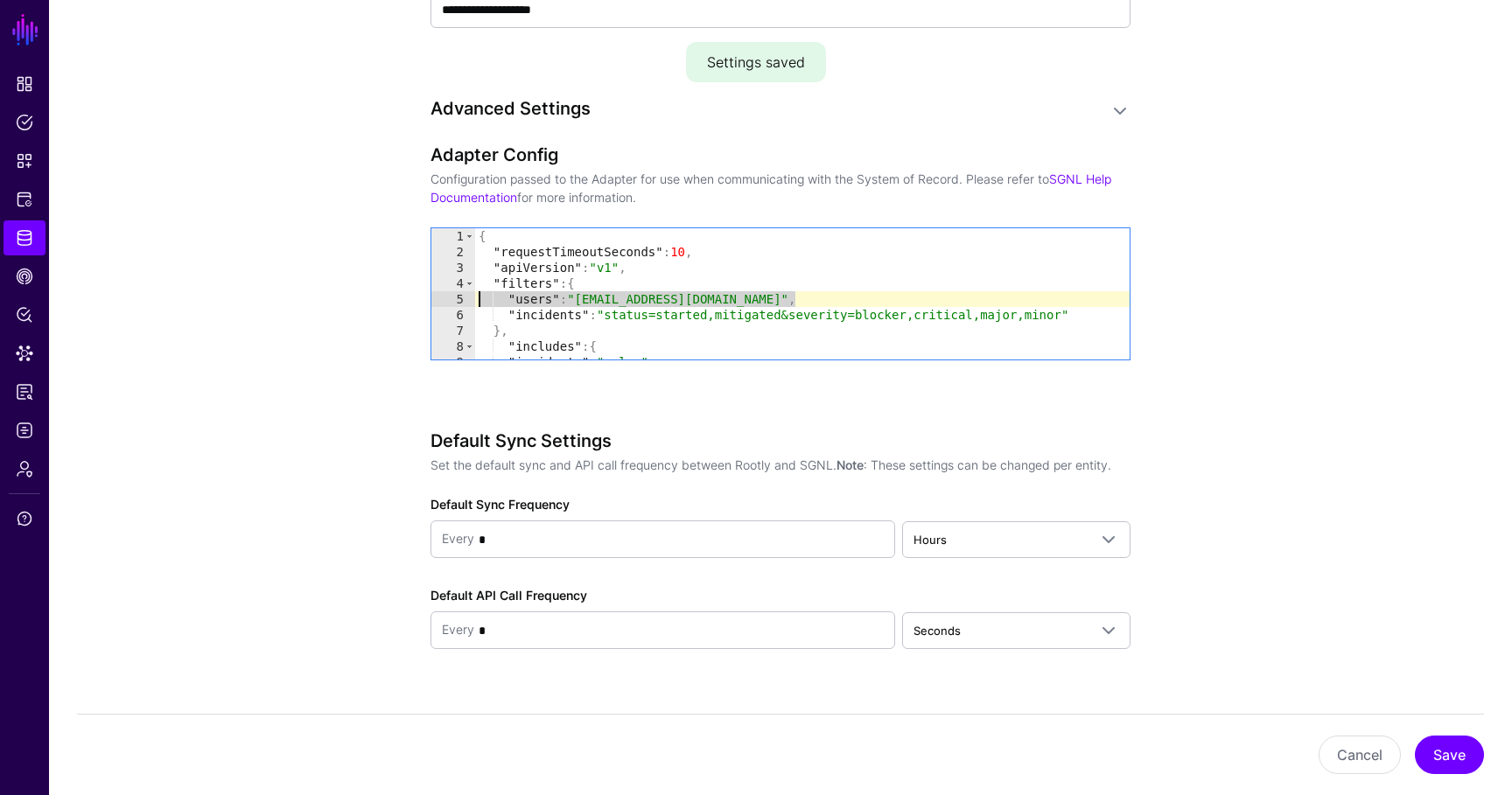
drag, startPoint x: 808, startPoint y: 300, endPoint x: 399, endPoint y: 298, distance: 409.0
click at [399, 298] on div "**********" at bounding box center [780, 68] width 812 height 2524
type textarea "**********"
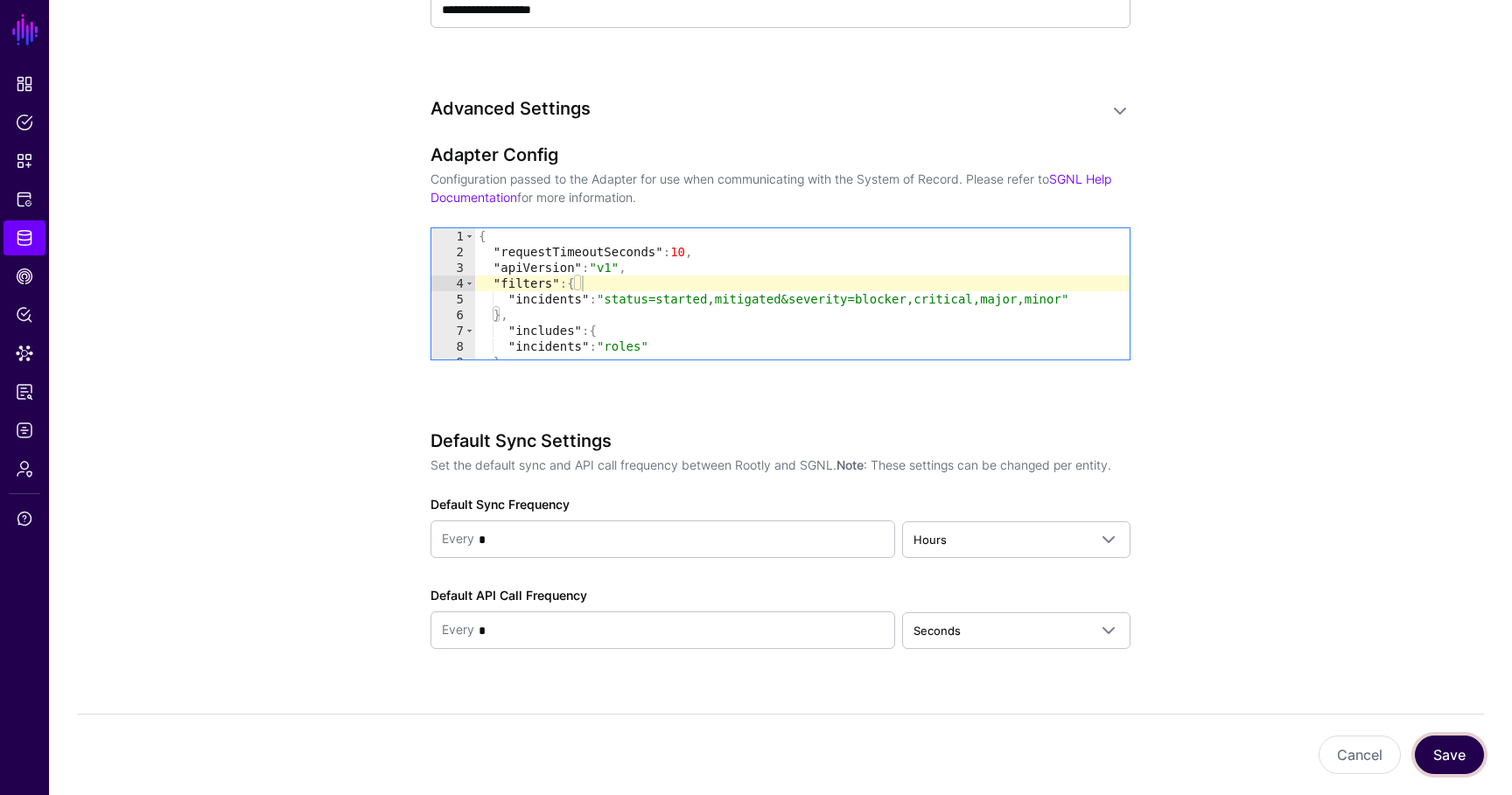
click at [1437, 749] on button "Save" at bounding box center [1449, 755] width 69 height 38
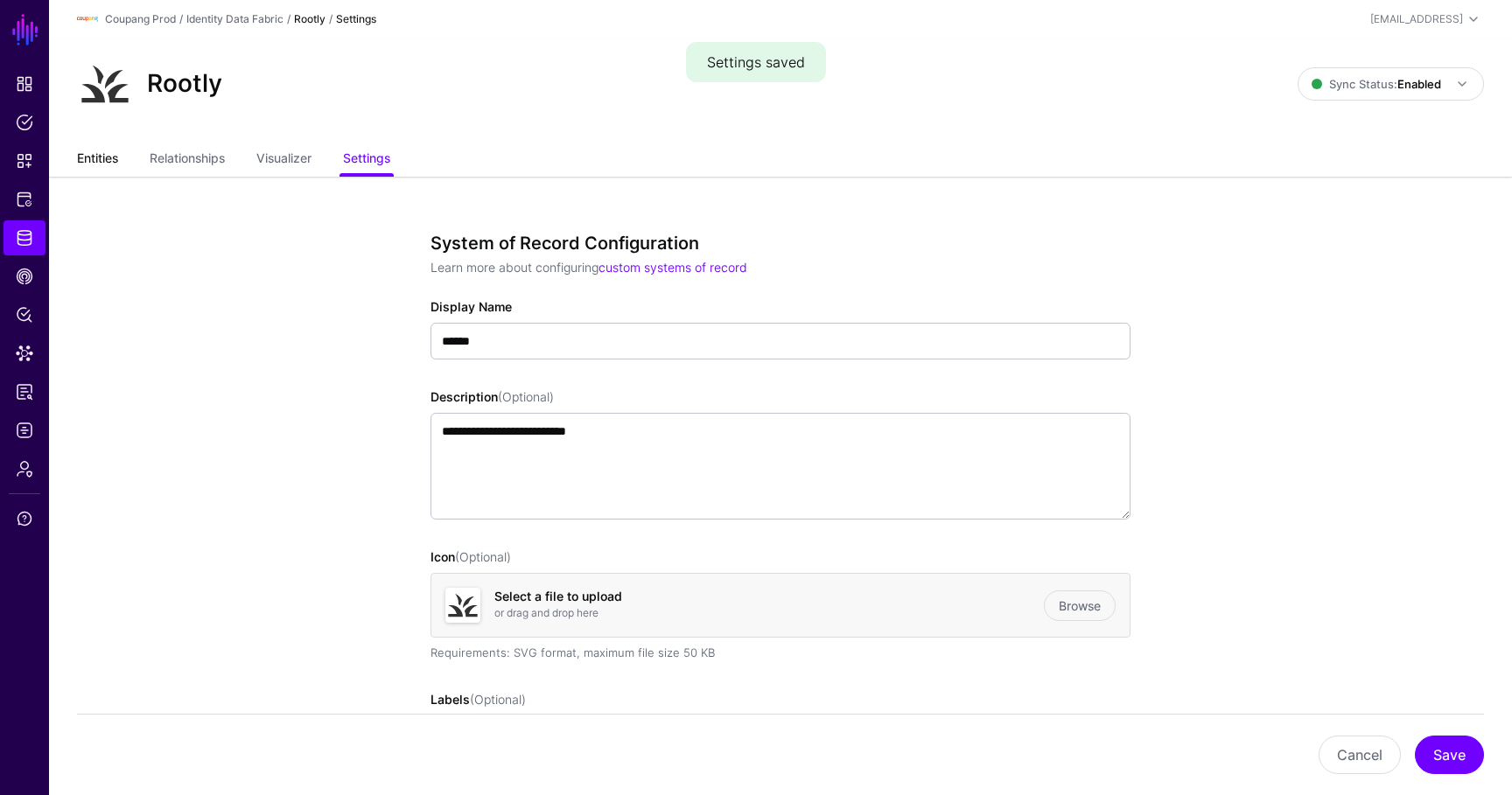
click at [116, 154] on link "Entities" at bounding box center [97, 160] width 41 height 34
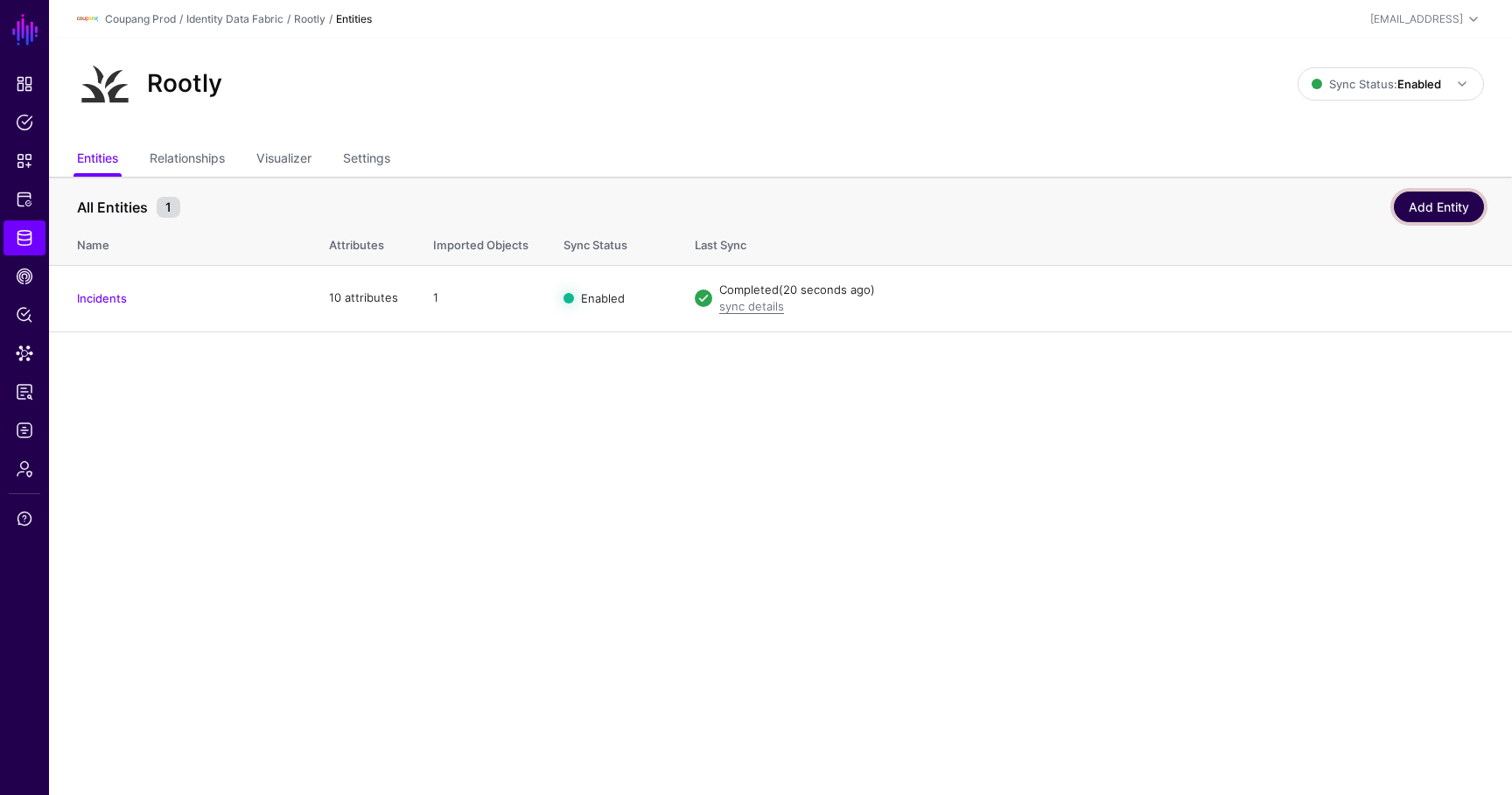
click at [1413, 199] on link "Add Entity" at bounding box center [1438, 207] width 90 height 31
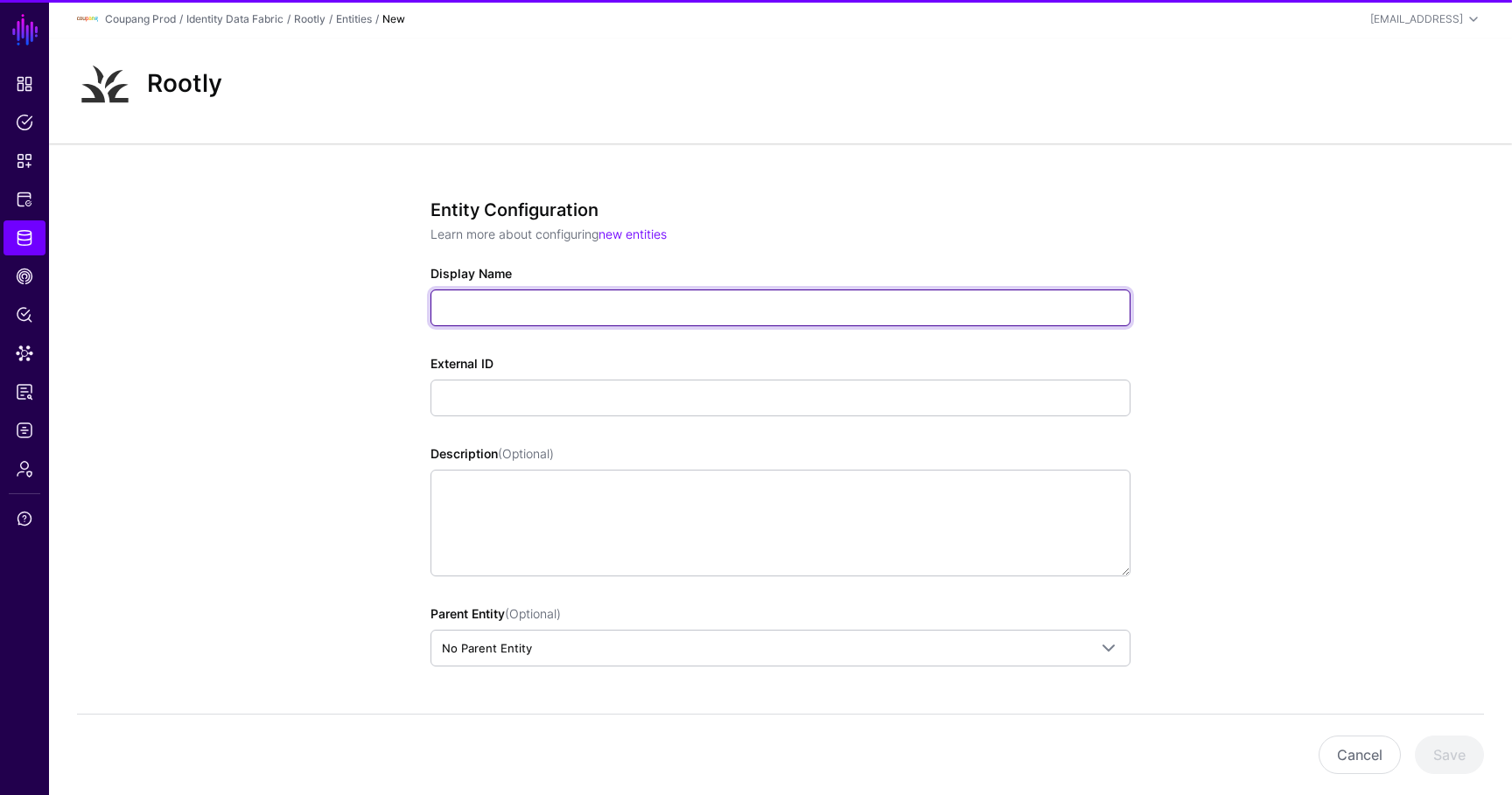
click at [618, 308] on input "Display Name" at bounding box center [780, 307] width 700 height 37
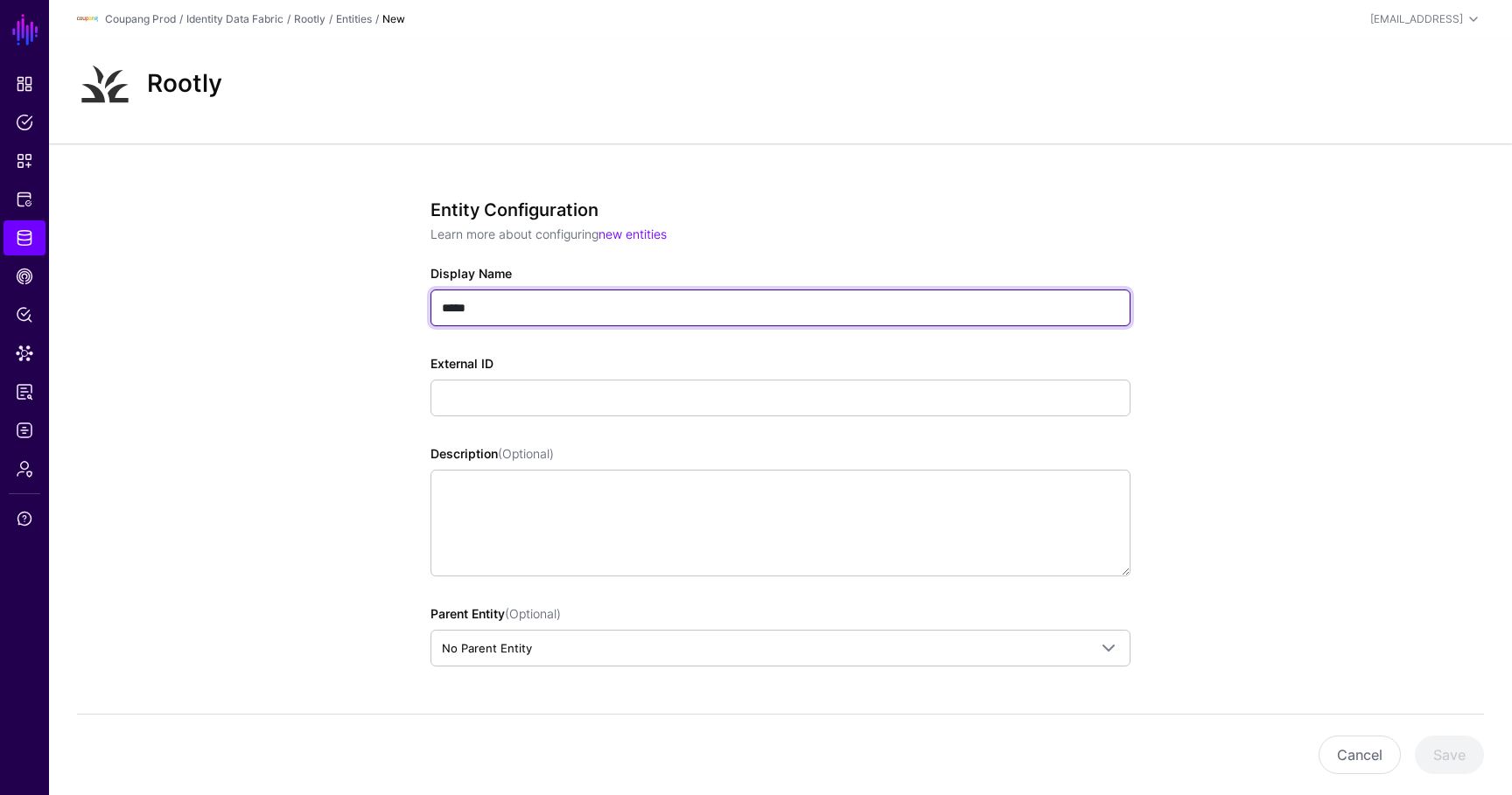
type input "*****"
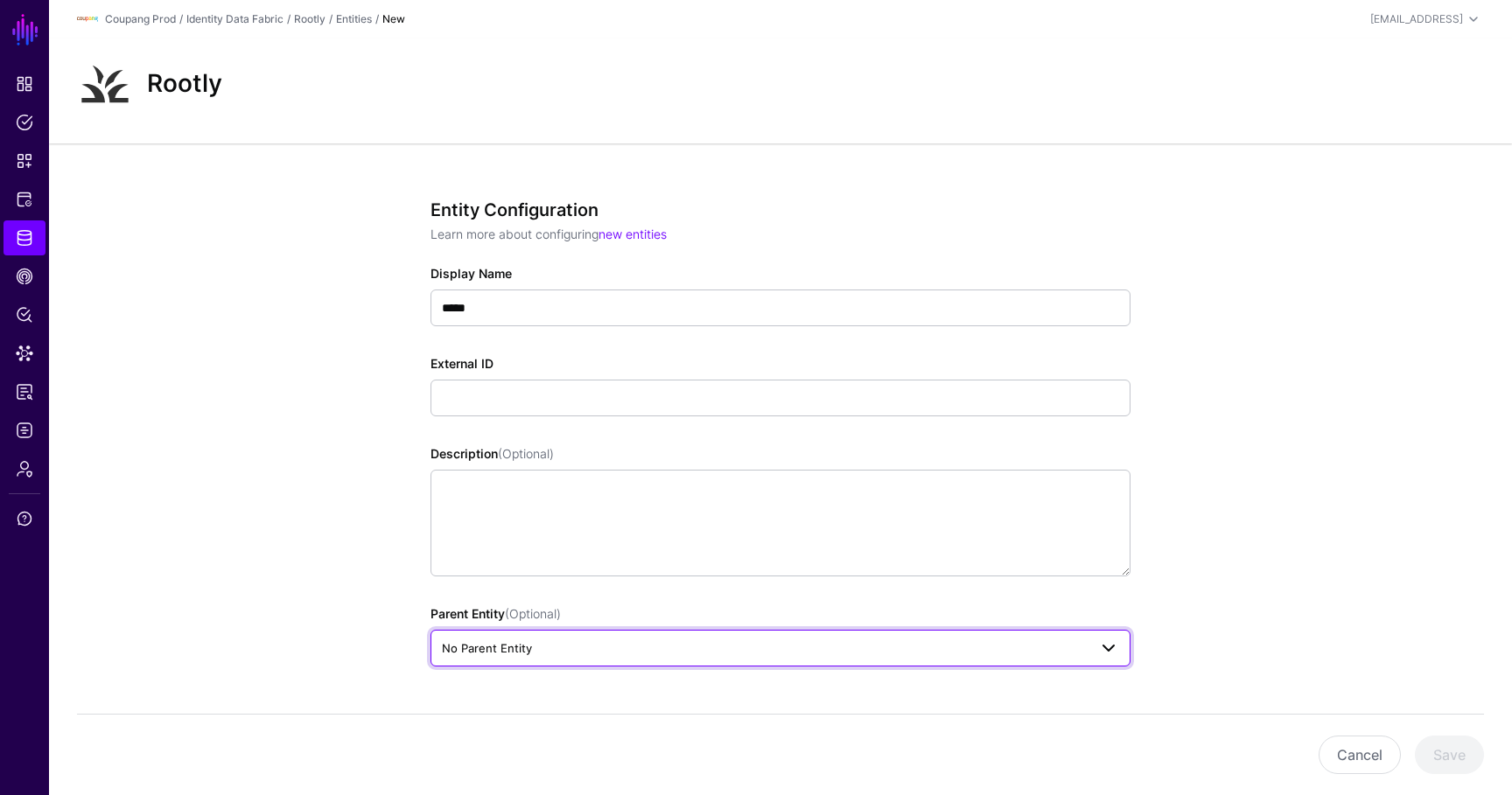
click at [526, 637] on span "No Parent Entity" at bounding box center [780, 647] width 677 height 21
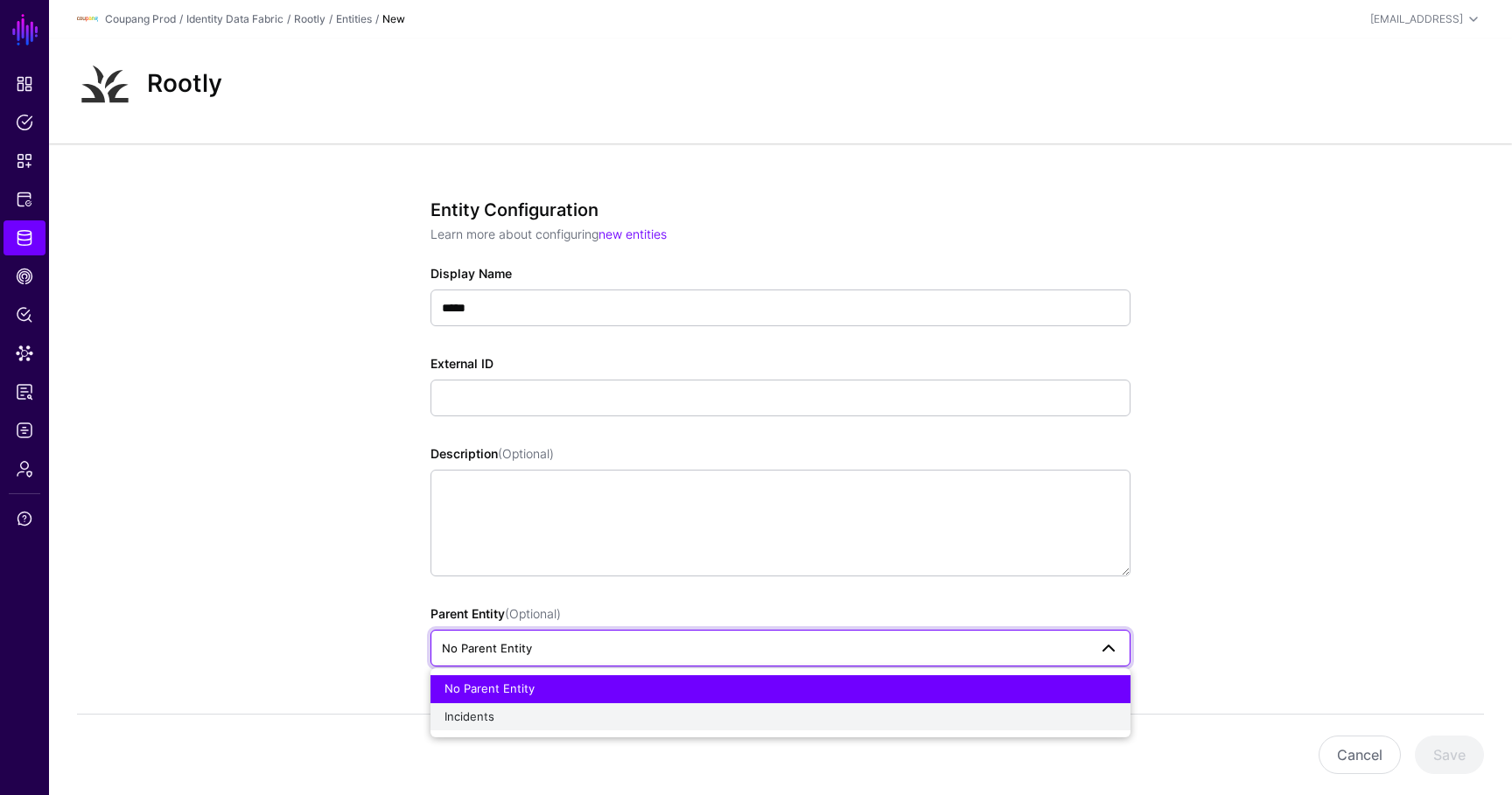
click at [515, 712] on div "Incidents" at bounding box center [780, 717] width 672 height 17
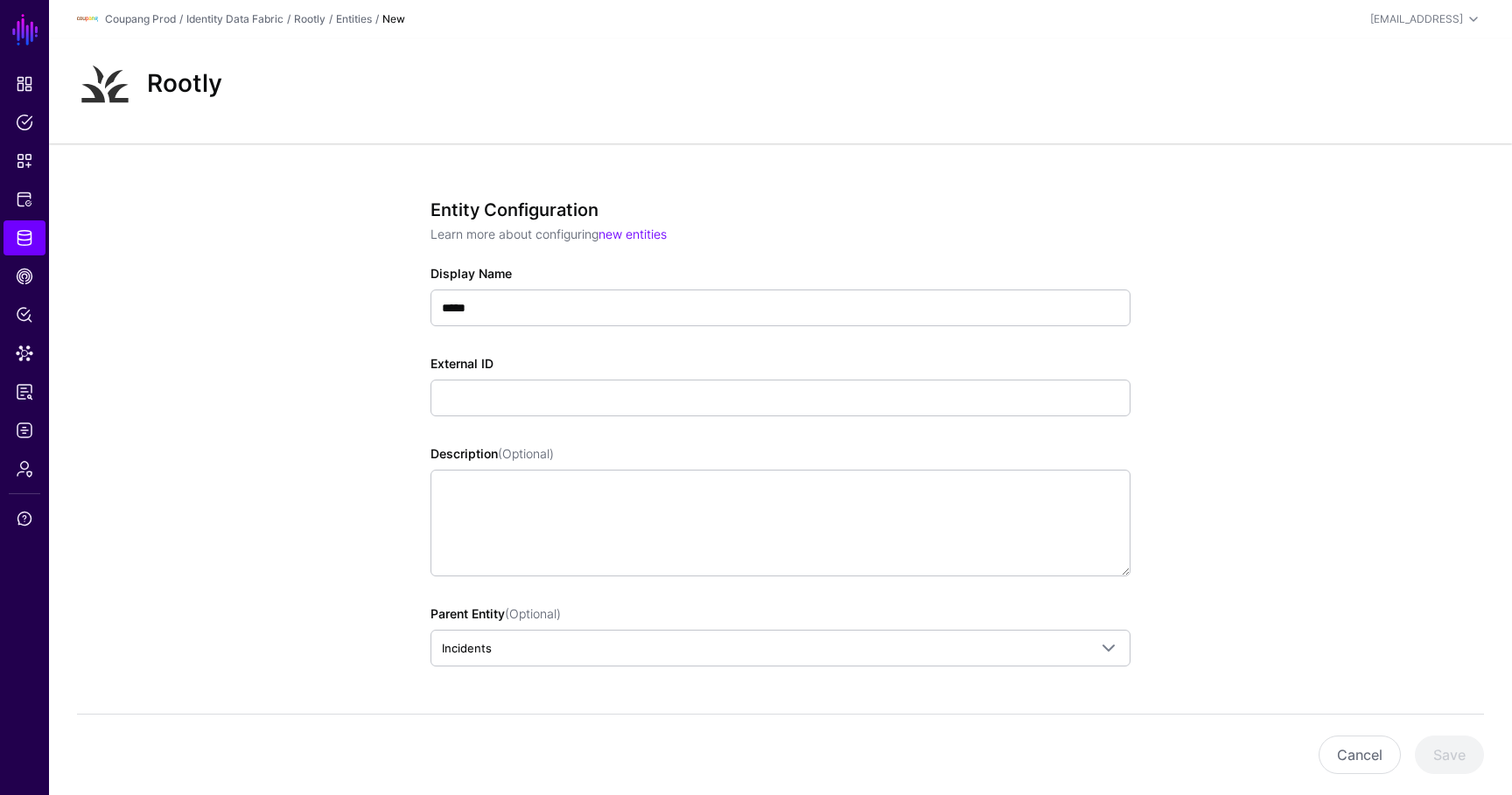
click at [531, 419] on div "Entity Configuration Learn more about configuring new entities Display Name ***…" at bounding box center [780, 457] width 700 height 516
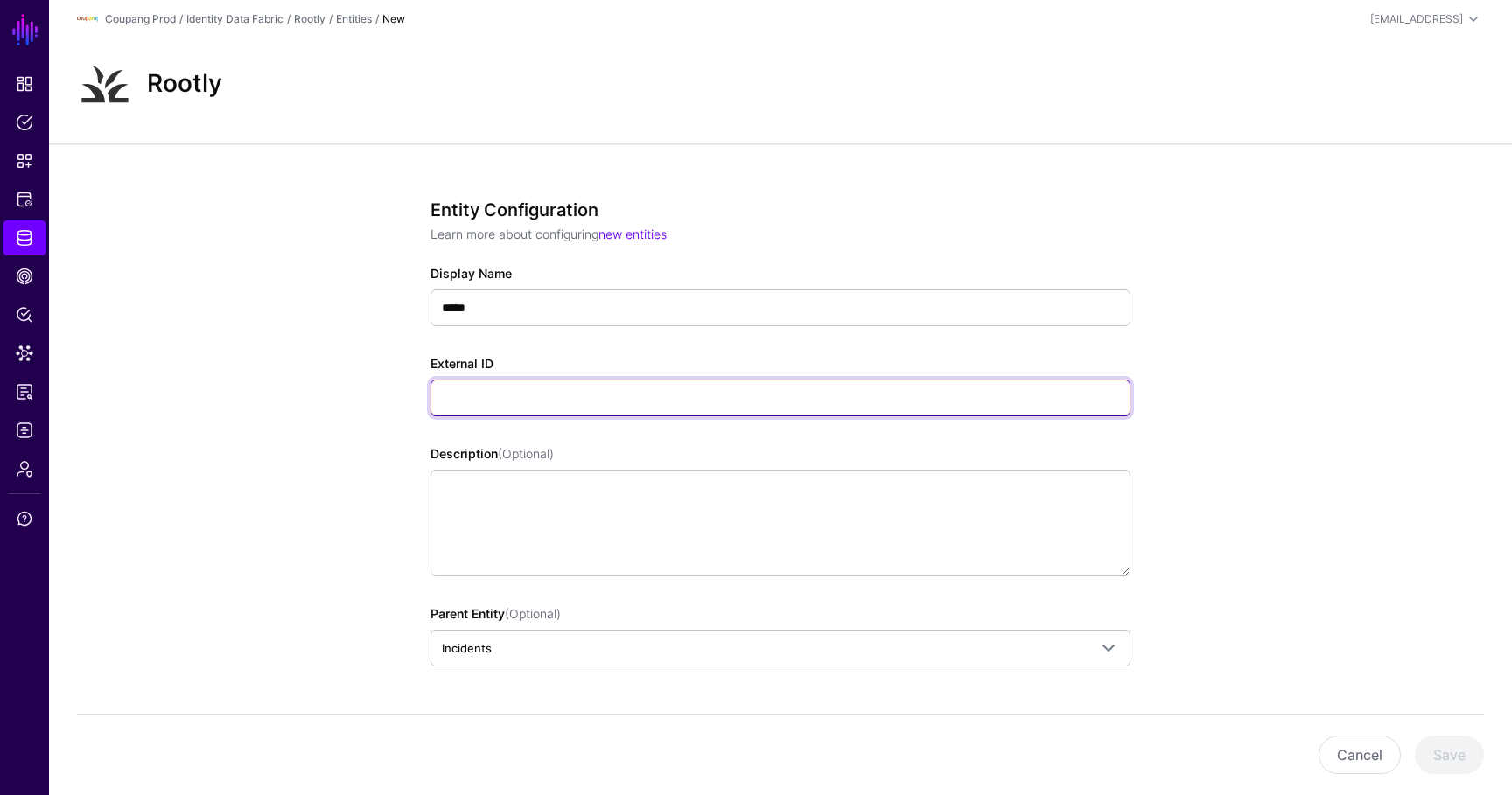
click at [536, 407] on input "External ID" at bounding box center [780, 398] width 700 height 37
type input "**********"
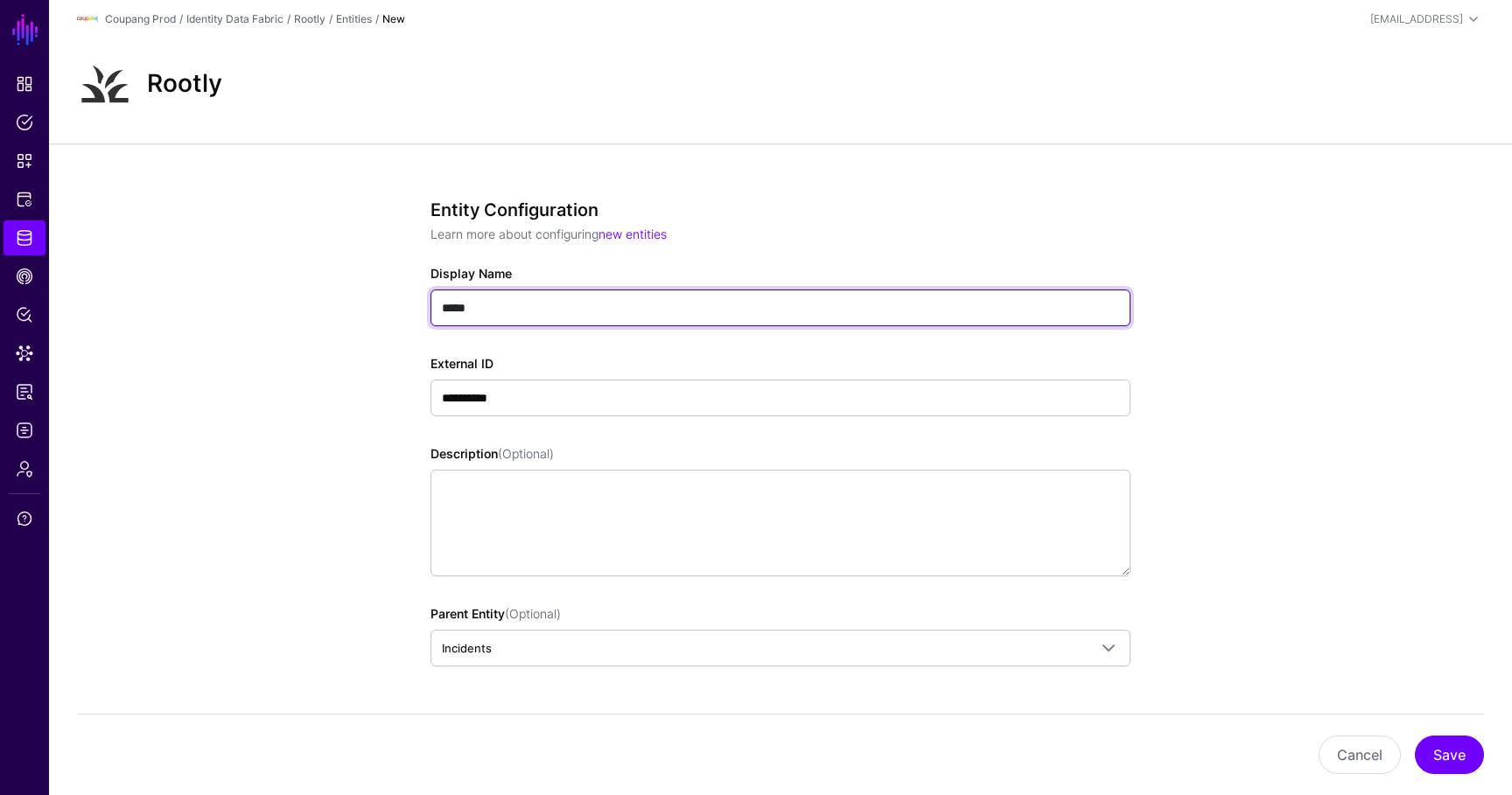
click at [515, 311] on input "*****" at bounding box center [780, 307] width 700 height 37
type input "**********"
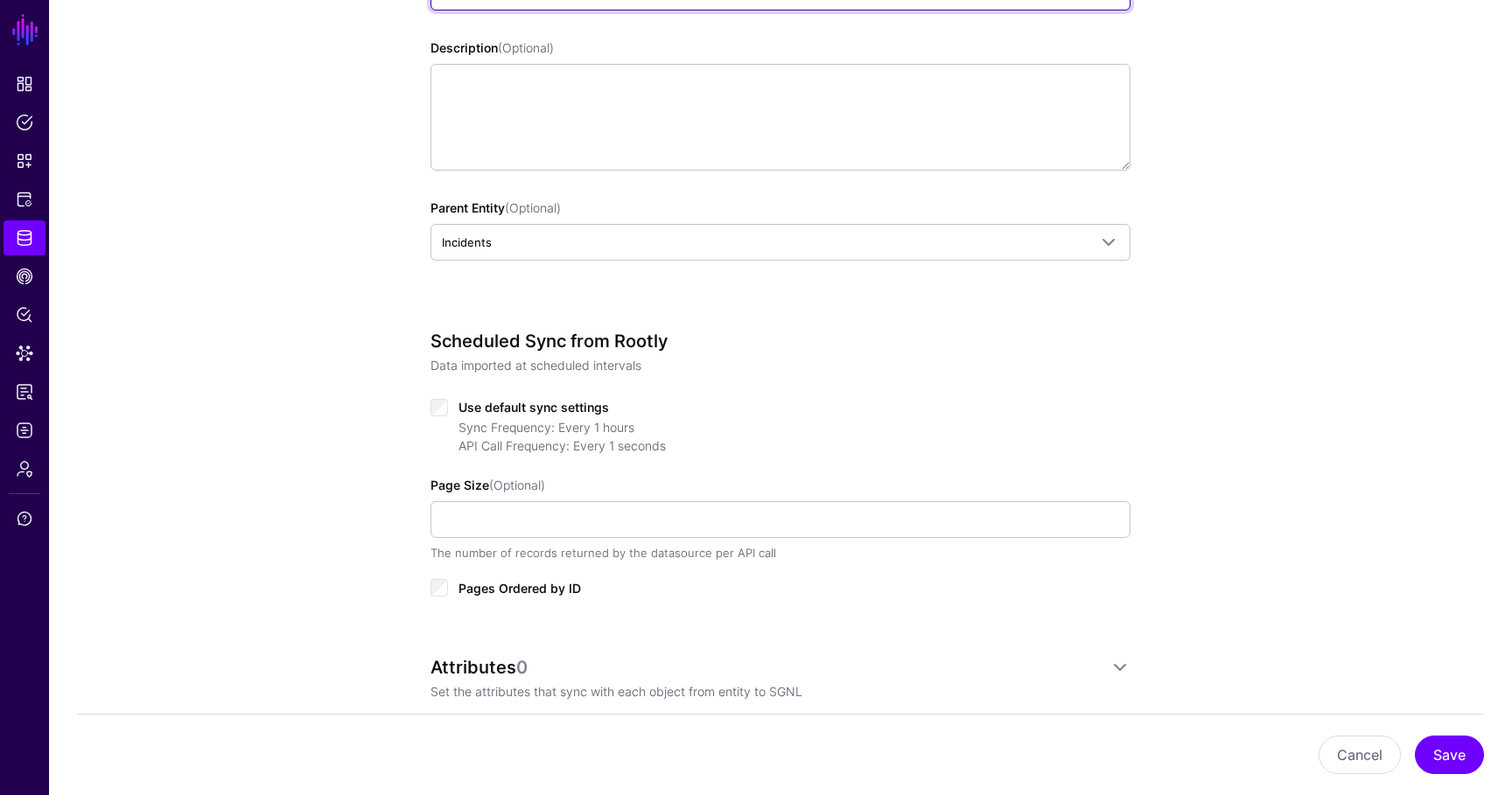
scroll to position [407, 0]
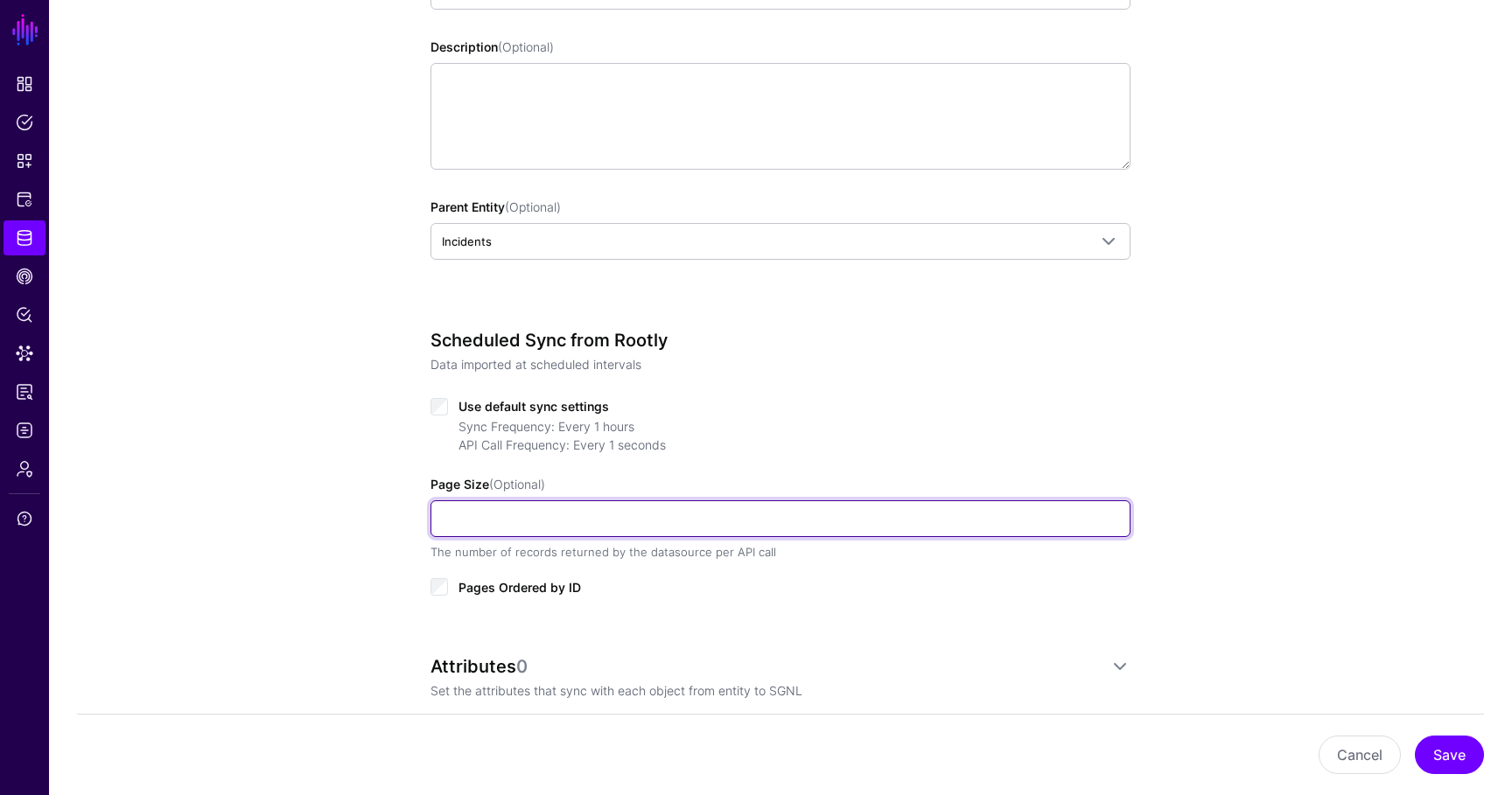
click at [497, 523] on input "Page Size (Optional)" at bounding box center [780, 519] width 700 height 37
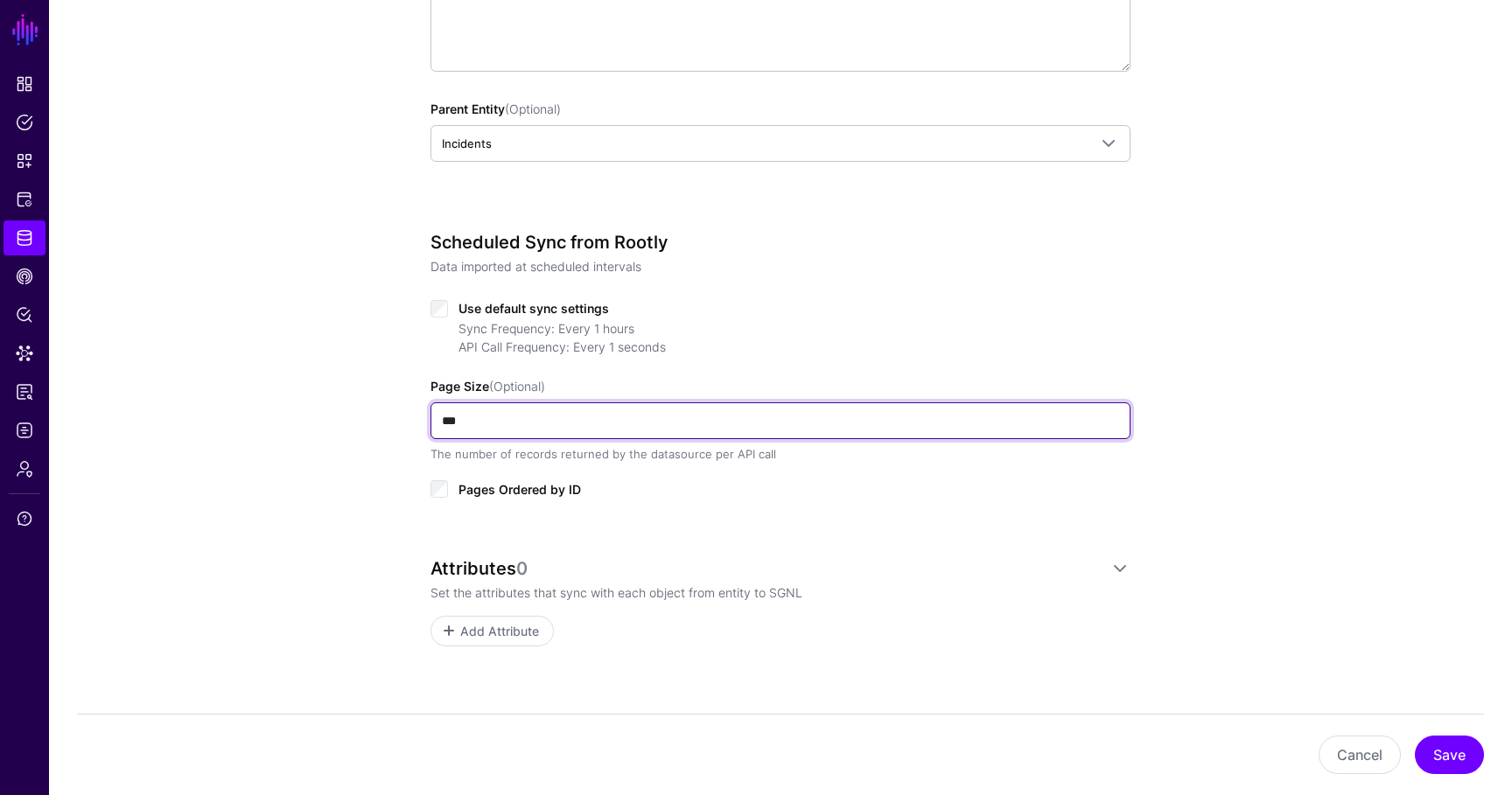
scroll to position [538, 0]
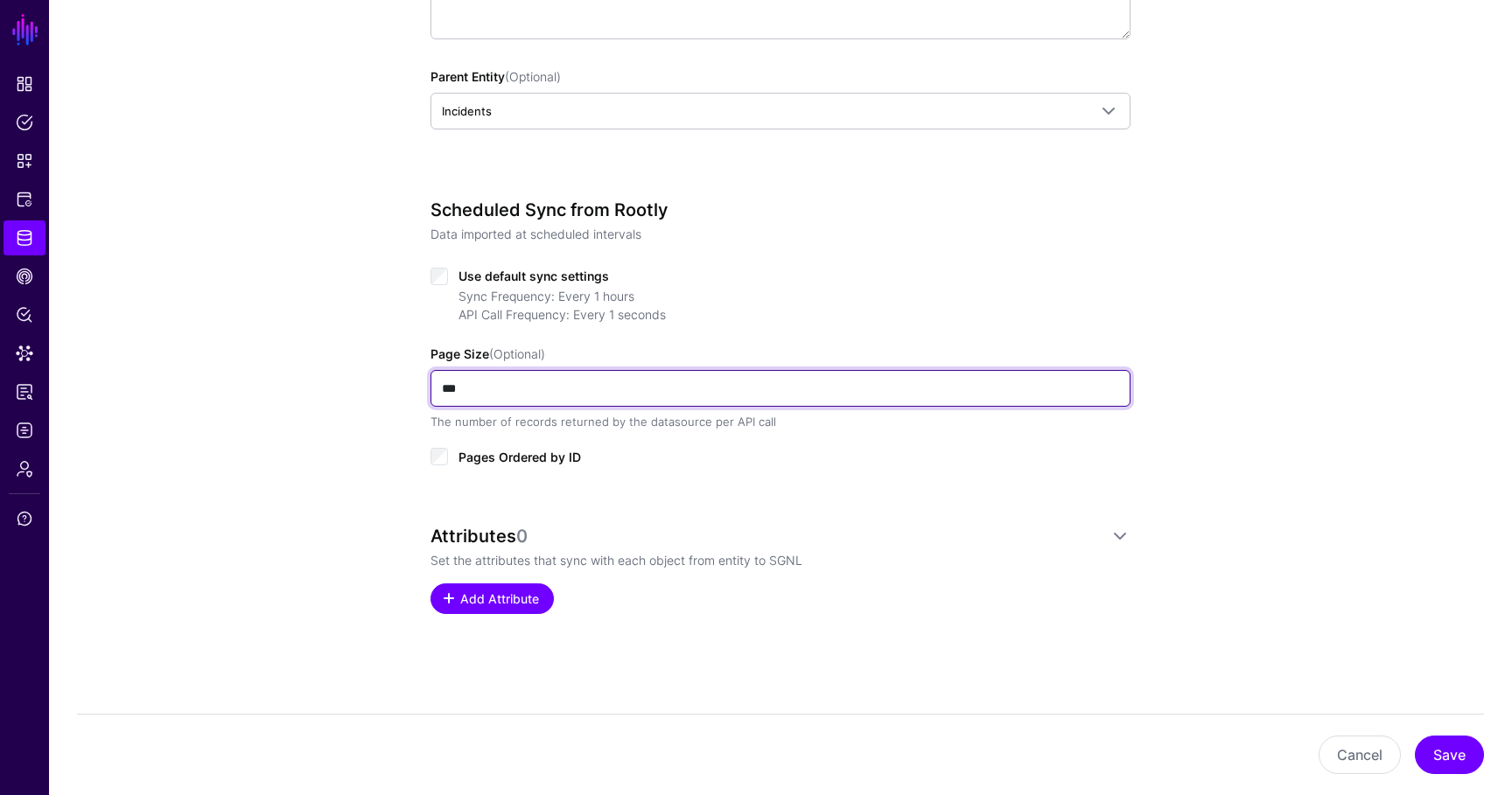
type input "***"
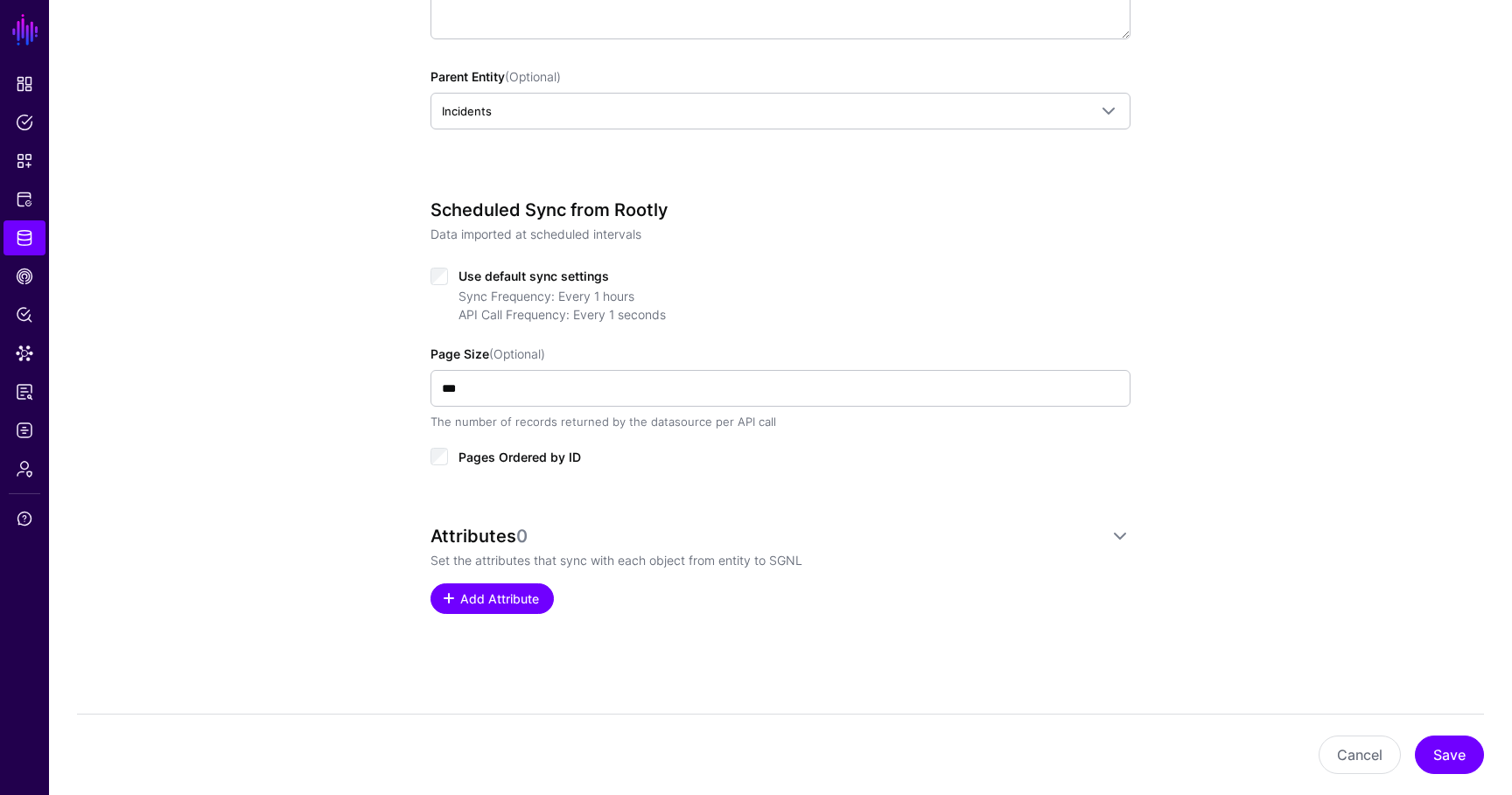
click at [489, 589] on span "Add Attribute" at bounding box center [500, 598] width 83 height 18
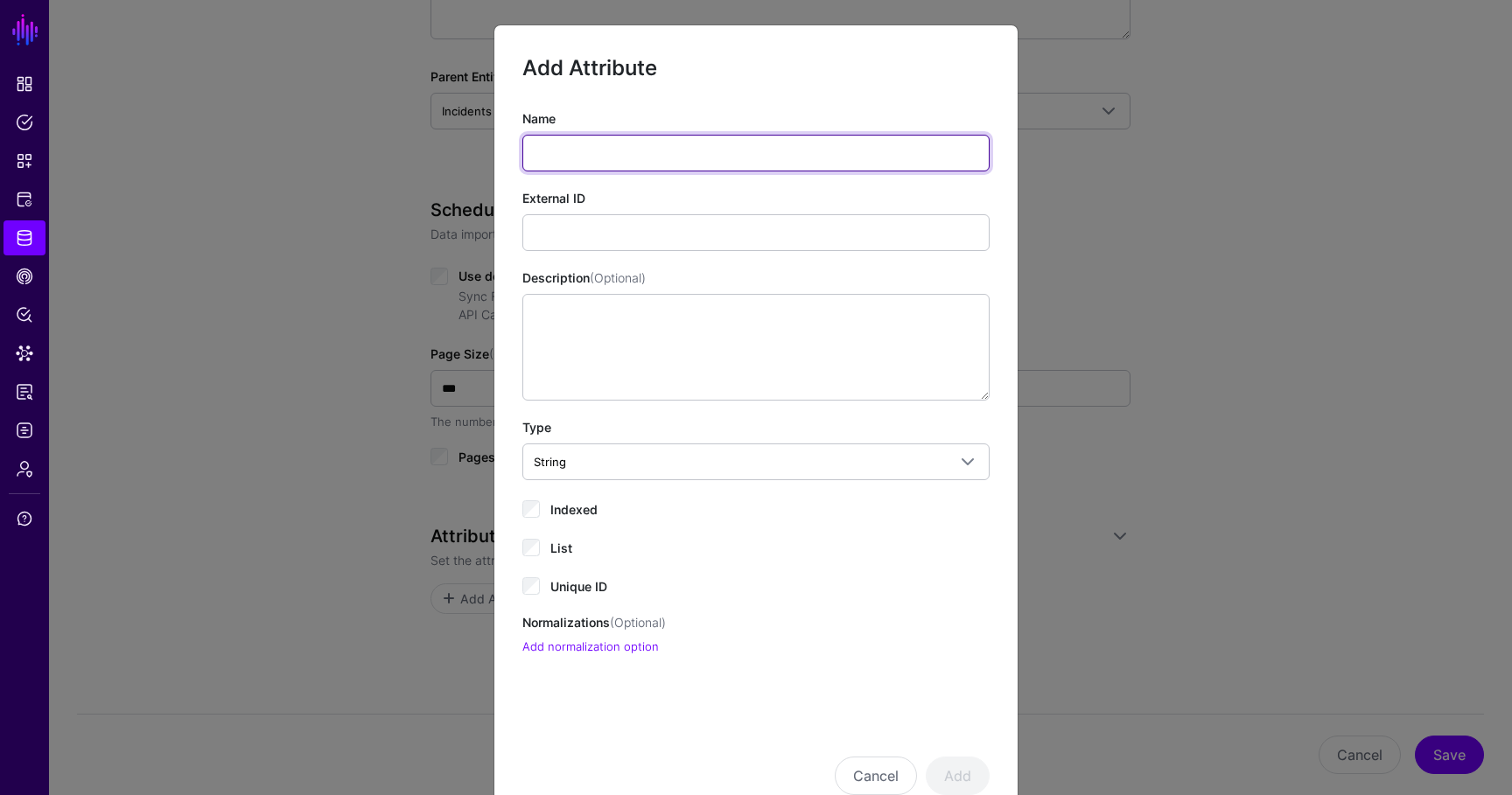
click at [627, 164] on input "Name" at bounding box center [755, 153] width 467 height 37
type input "**"
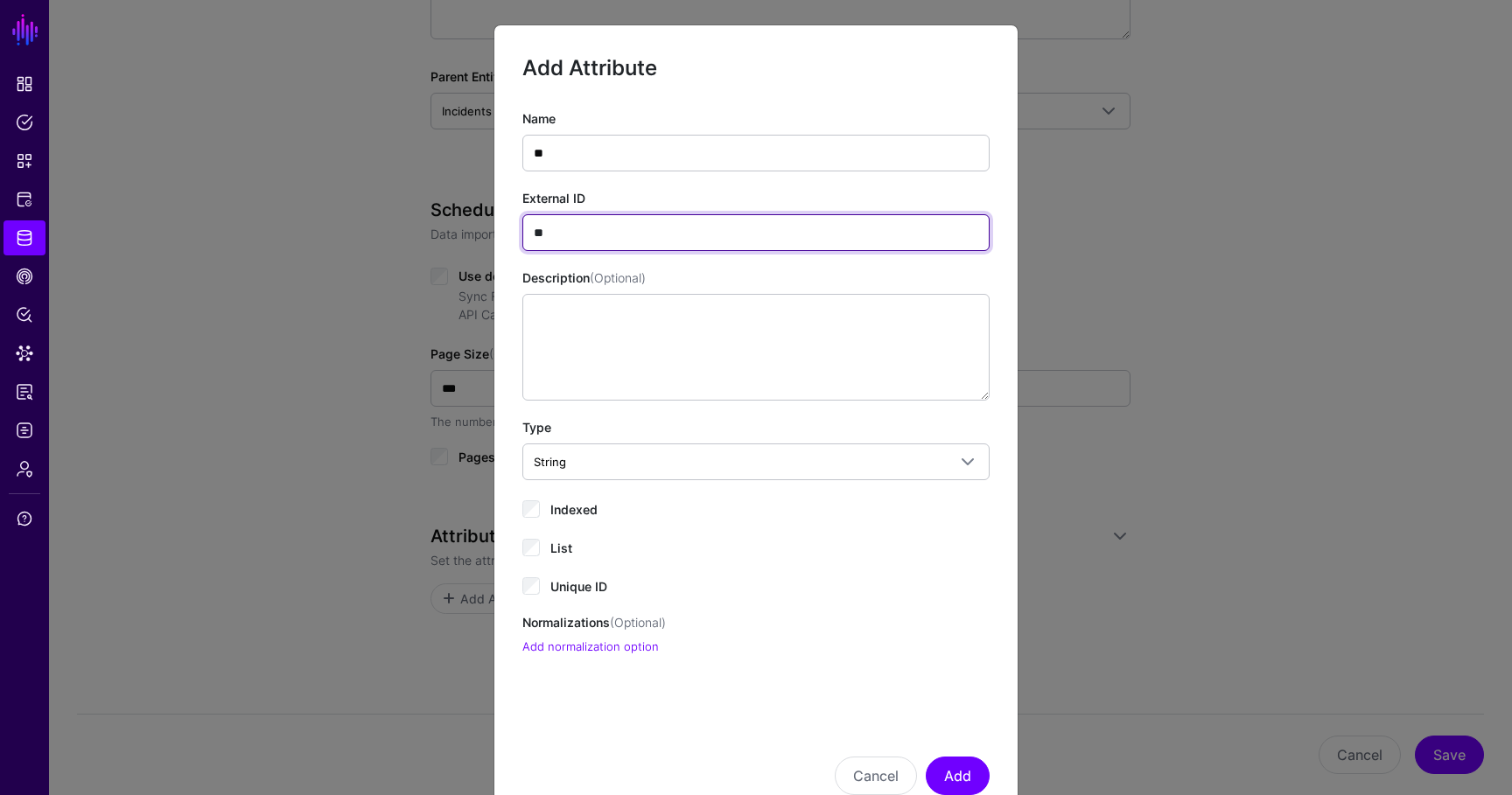
type input "**"
click at [563, 507] on span "Indexed" at bounding box center [574, 509] width 47 height 15
click at [563, 588] on span "Unique ID" at bounding box center [578, 587] width 57 height 15
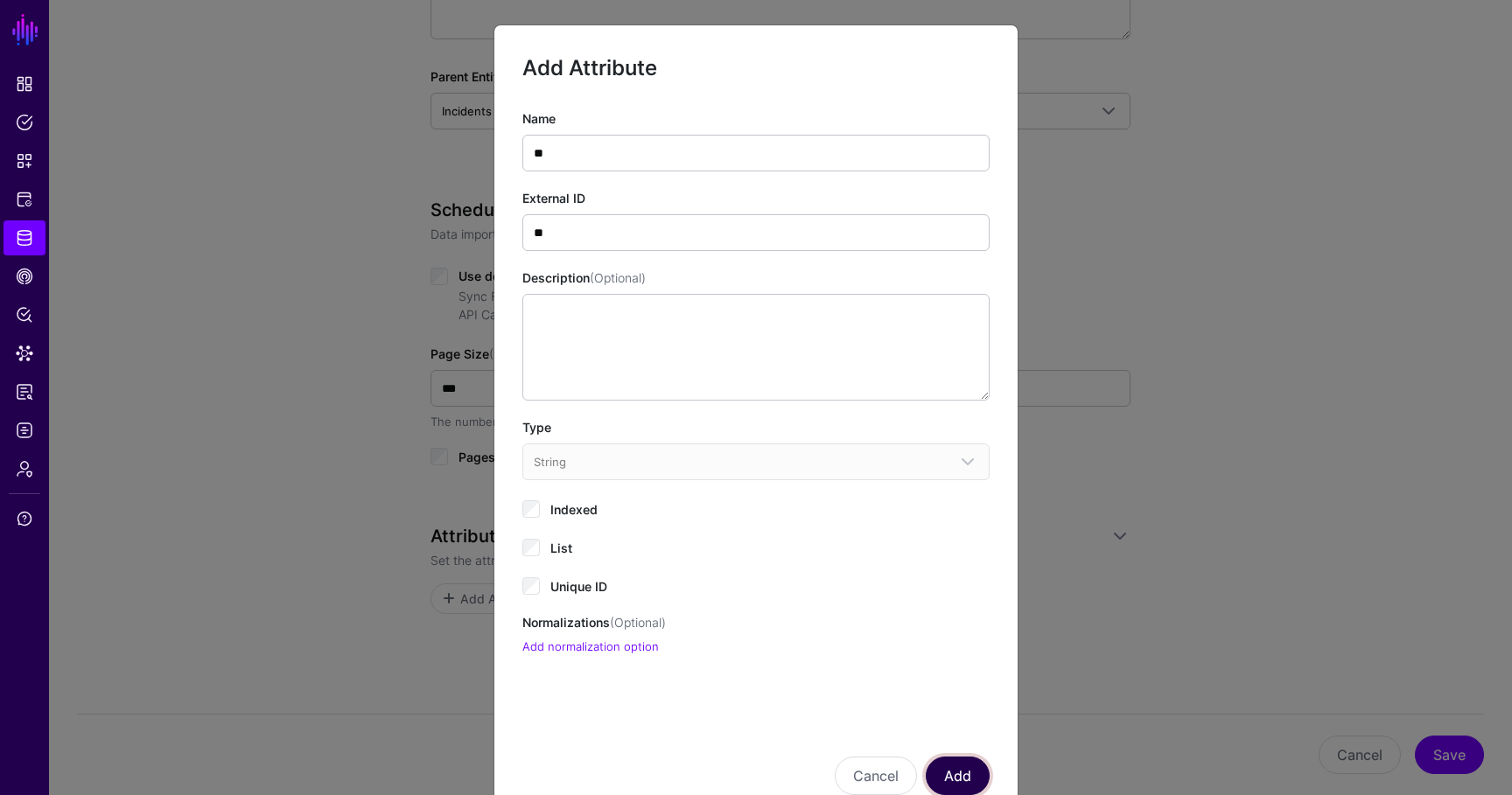
click at [964, 771] on button "Add" at bounding box center [957, 776] width 63 height 38
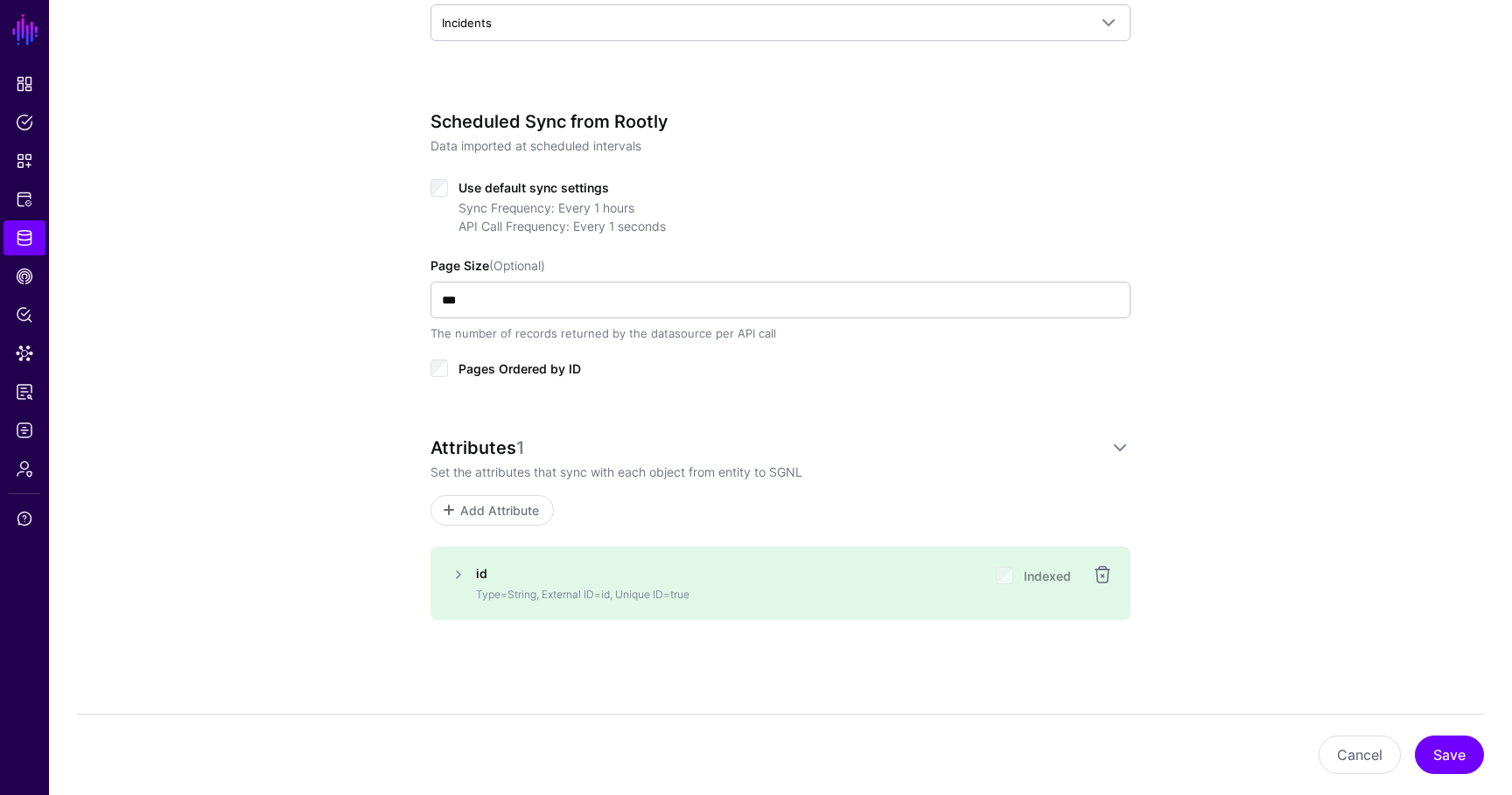
scroll to position [632, 0]
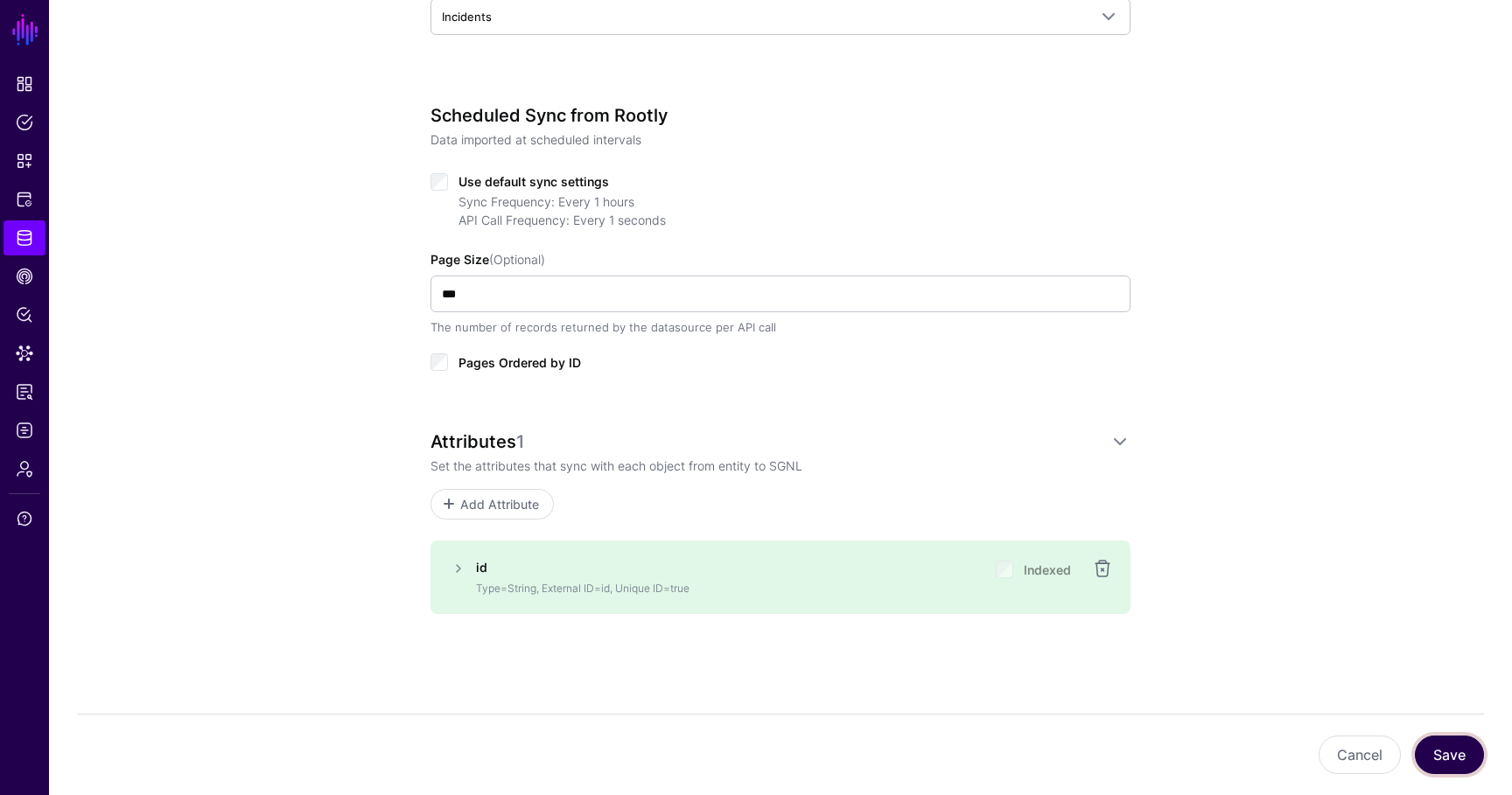
click at [1461, 762] on button "Save" at bounding box center [1449, 755] width 69 height 38
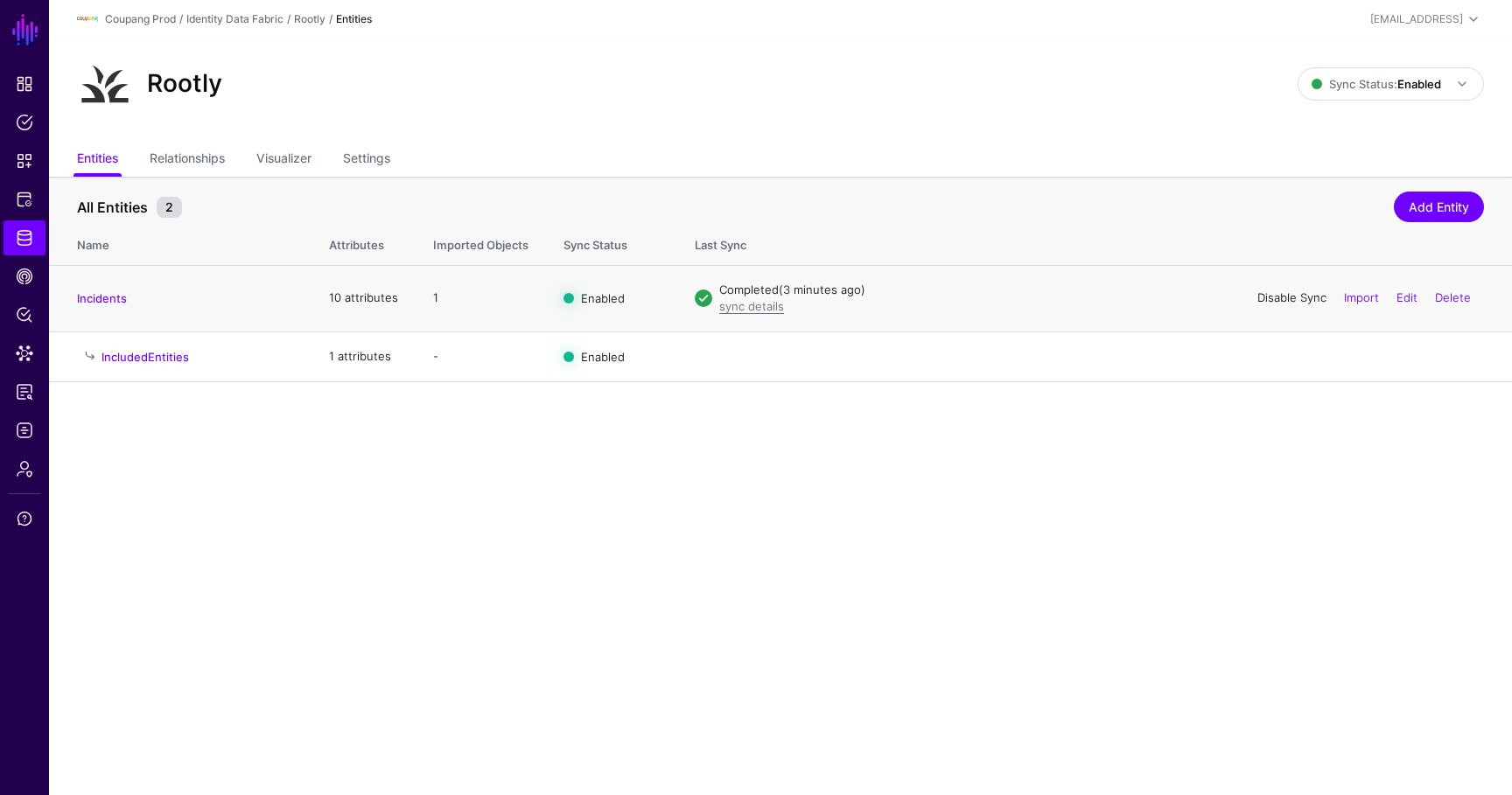
click at [1289, 302] on link "Disable Sync" at bounding box center [1292, 296] width 69 height 14
click at [1270, 293] on link "Enable Sync" at bounding box center [1293, 296] width 66 height 14
click at [30, 357] on span "Data Lens" at bounding box center [24, 353] width 17 height 17
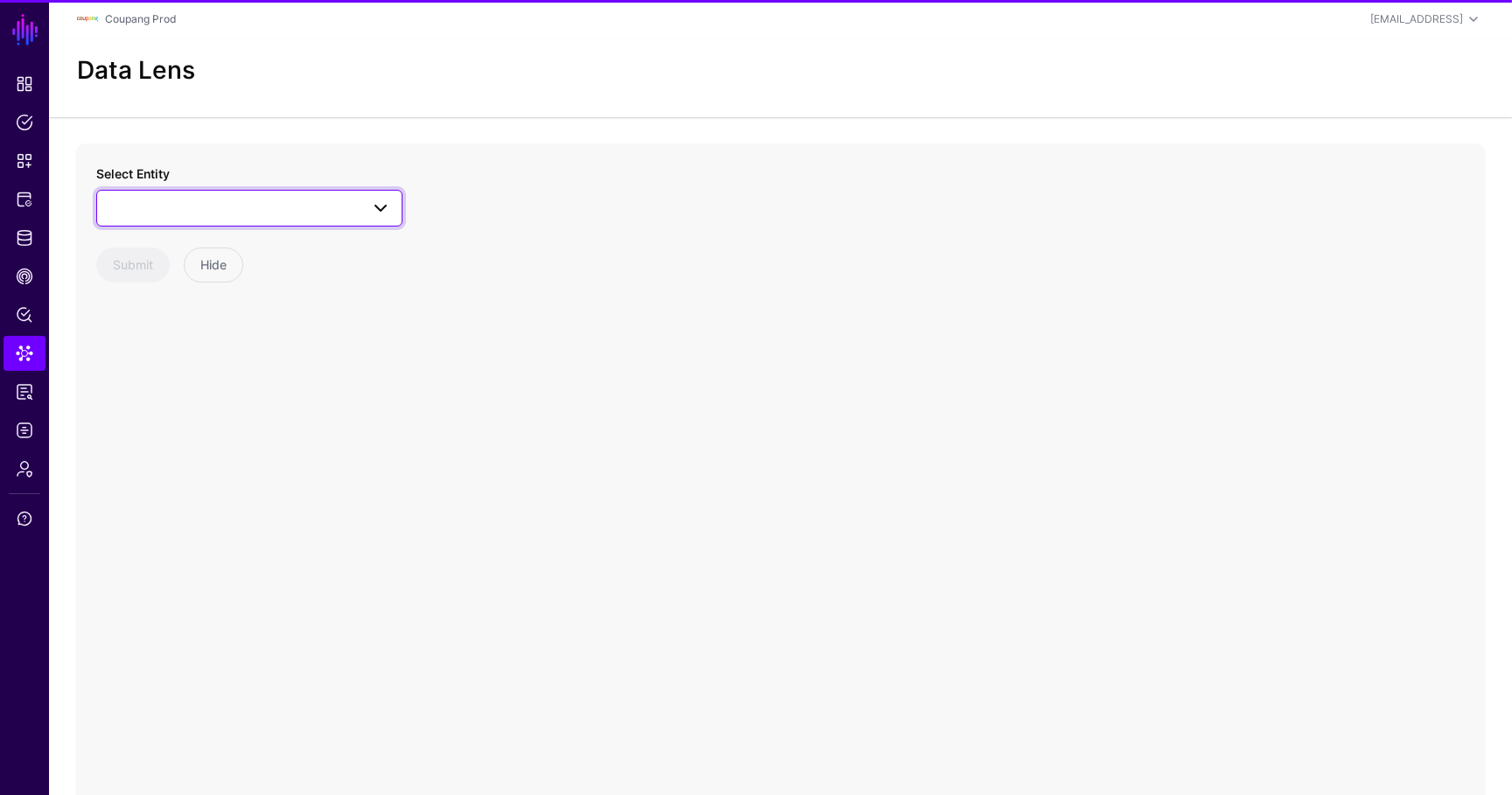
click at [221, 212] on span at bounding box center [249, 208] width 284 height 21
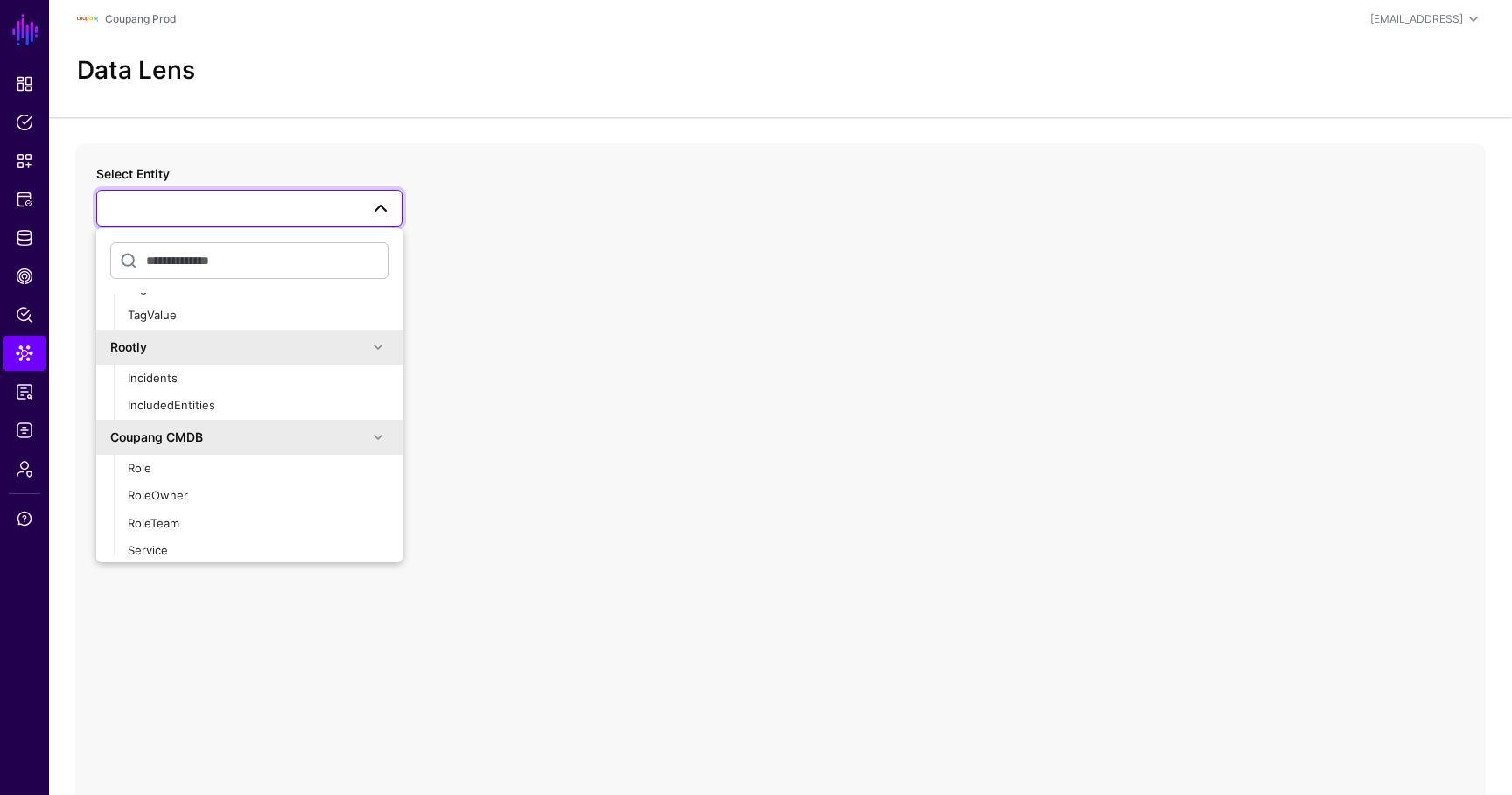
scroll to position [386, 0]
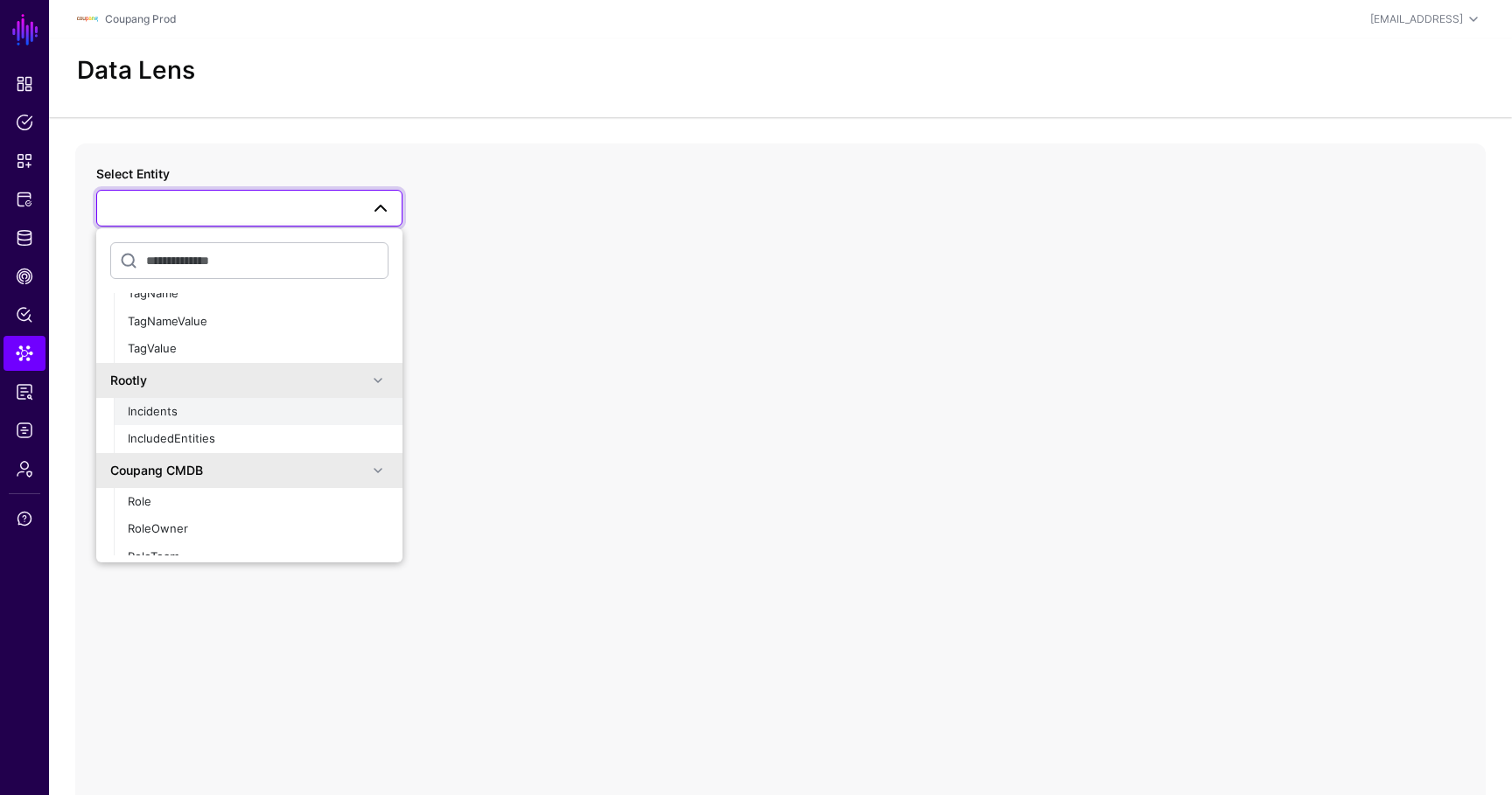
click at [189, 415] on div "Incidents" at bounding box center [258, 412] width 261 height 17
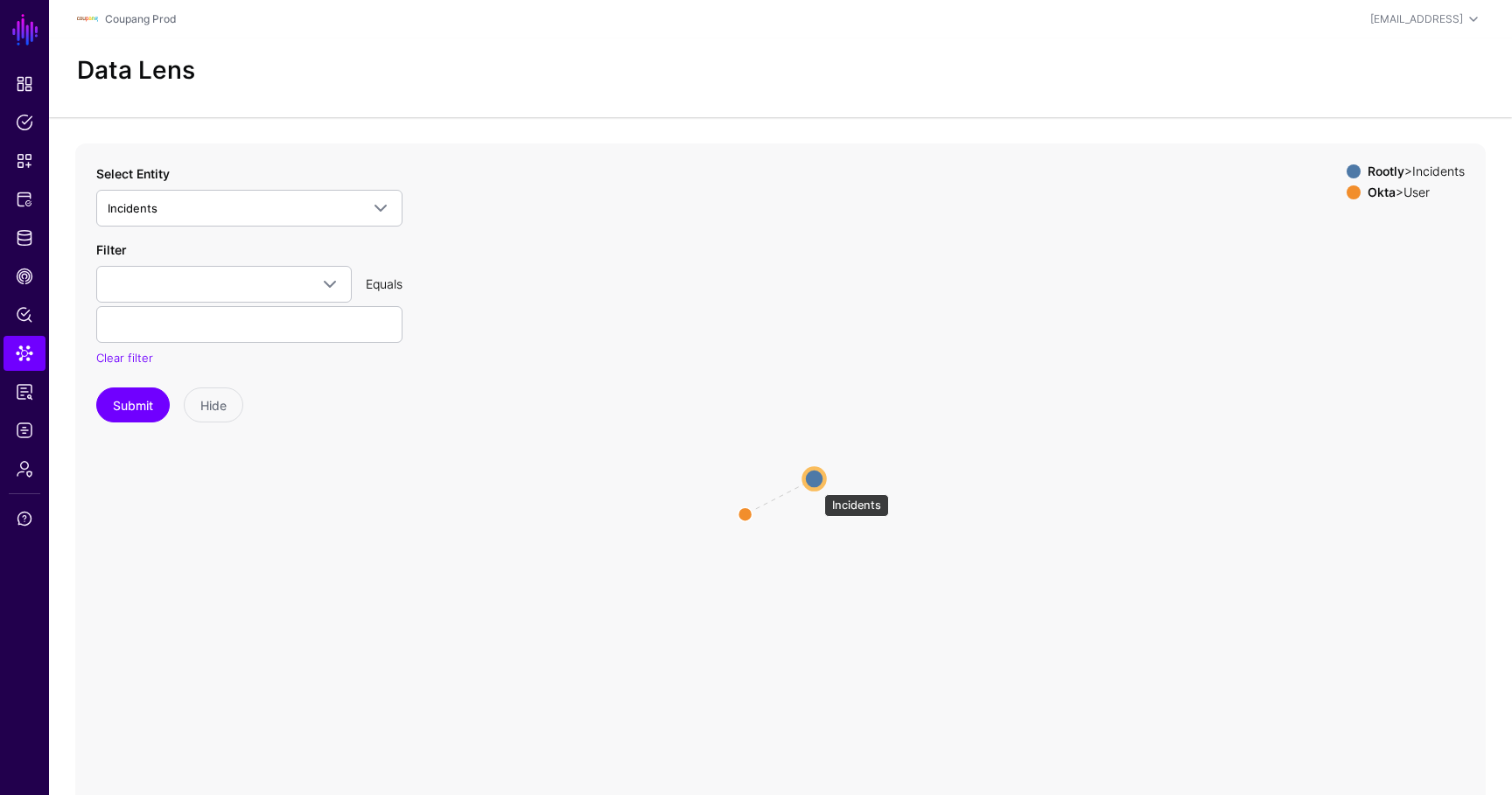
click at [811, 479] on circle at bounding box center [814, 478] width 21 height 21
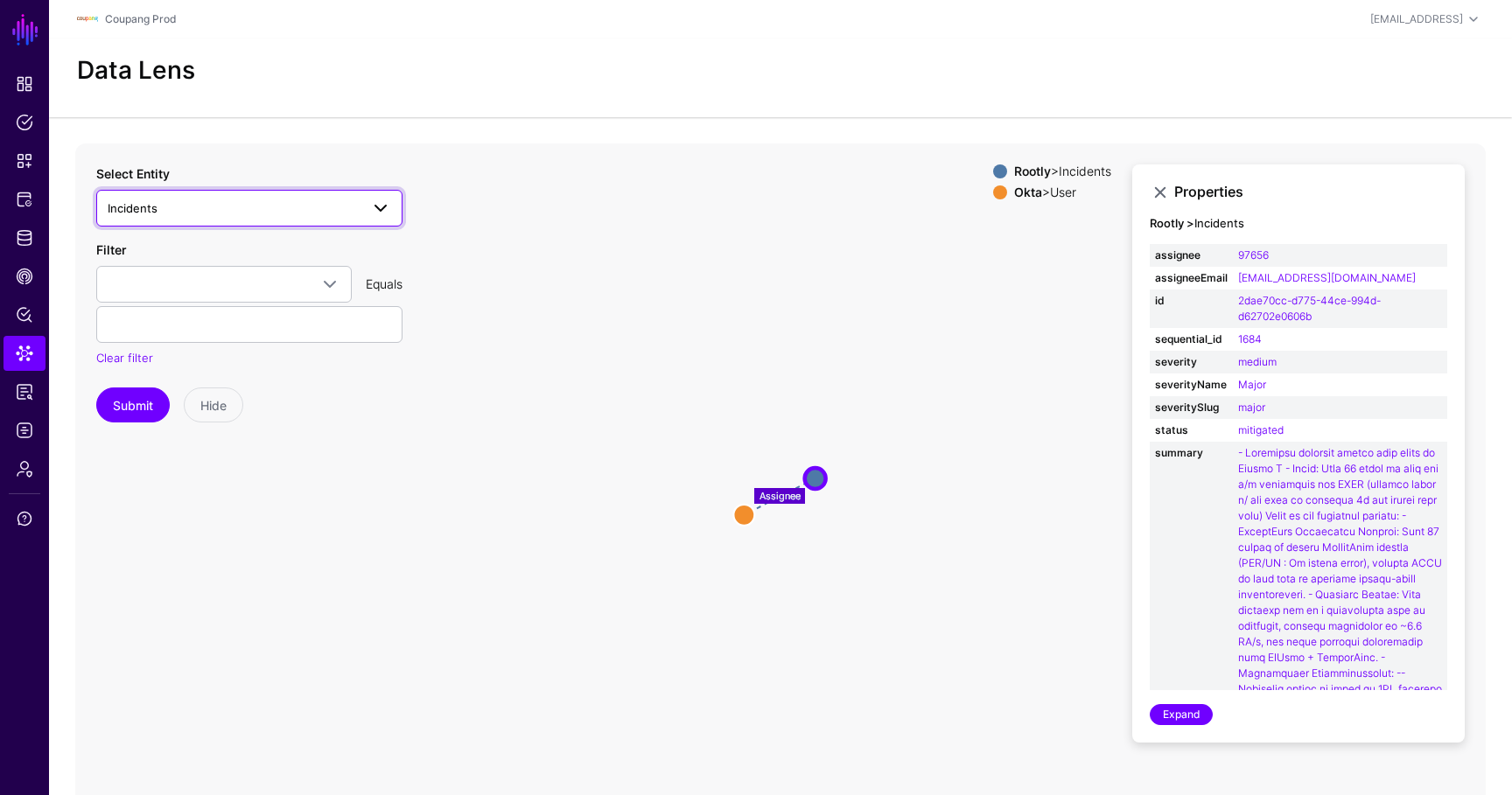
click at [179, 201] on span "Incidents" at bounding box center [234, 208] width 252 height 19
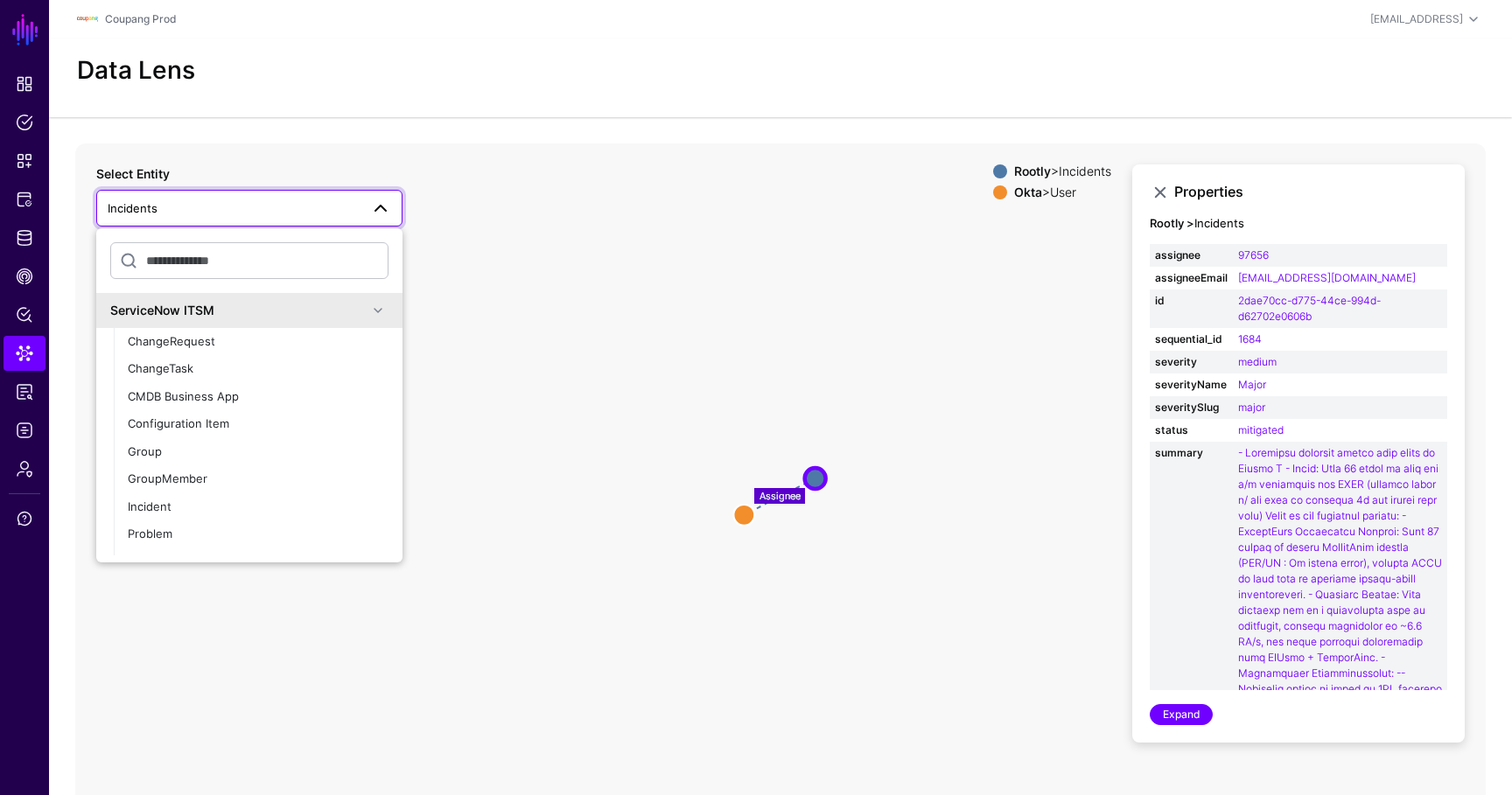
click at [199, 219] on link "Incidents" at bounding box center [249, 208] width 306 height 37
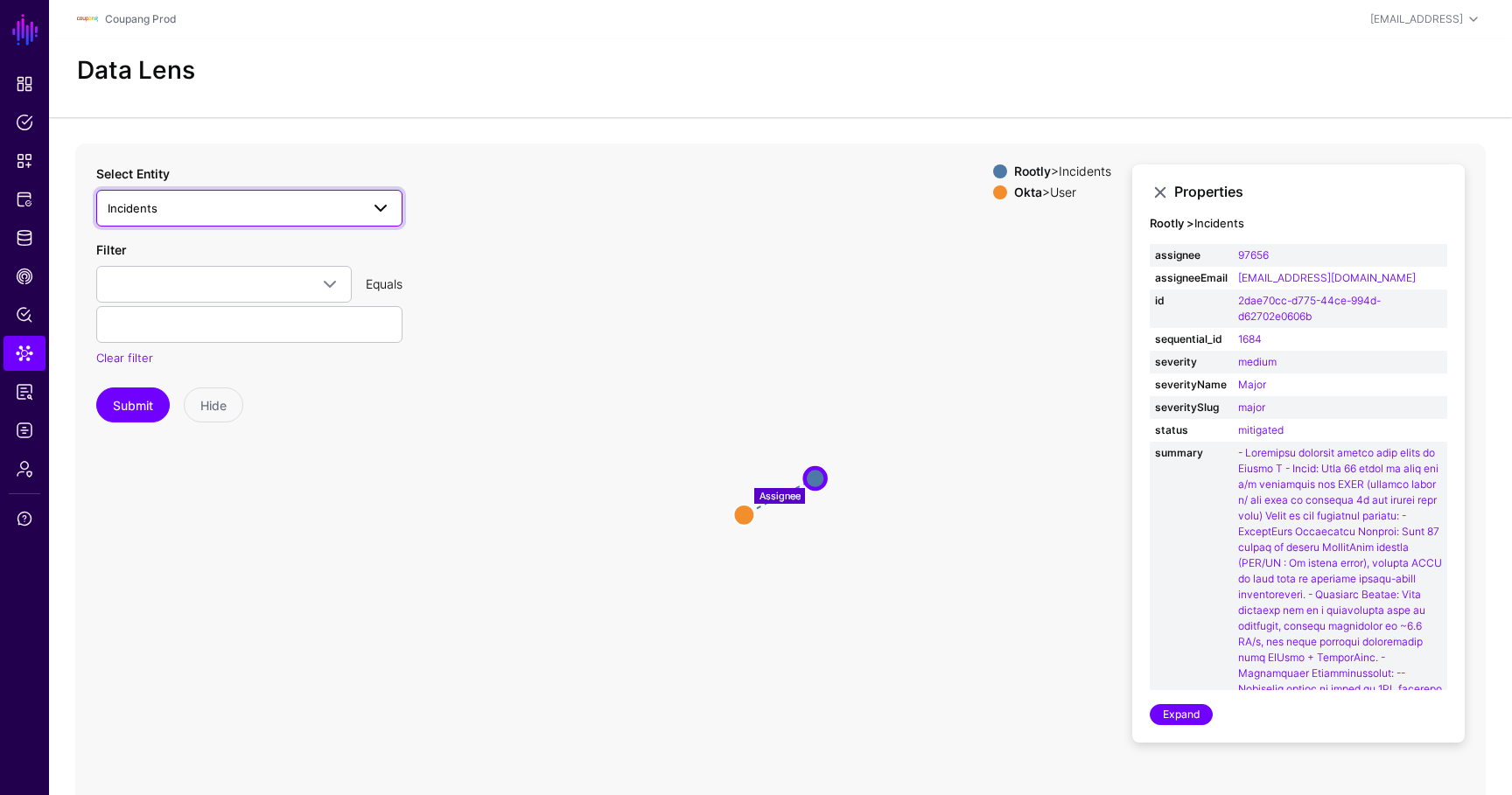
click at [204, 209] on span "Incidents" at bounding box center [234, 208] width 252 height 19
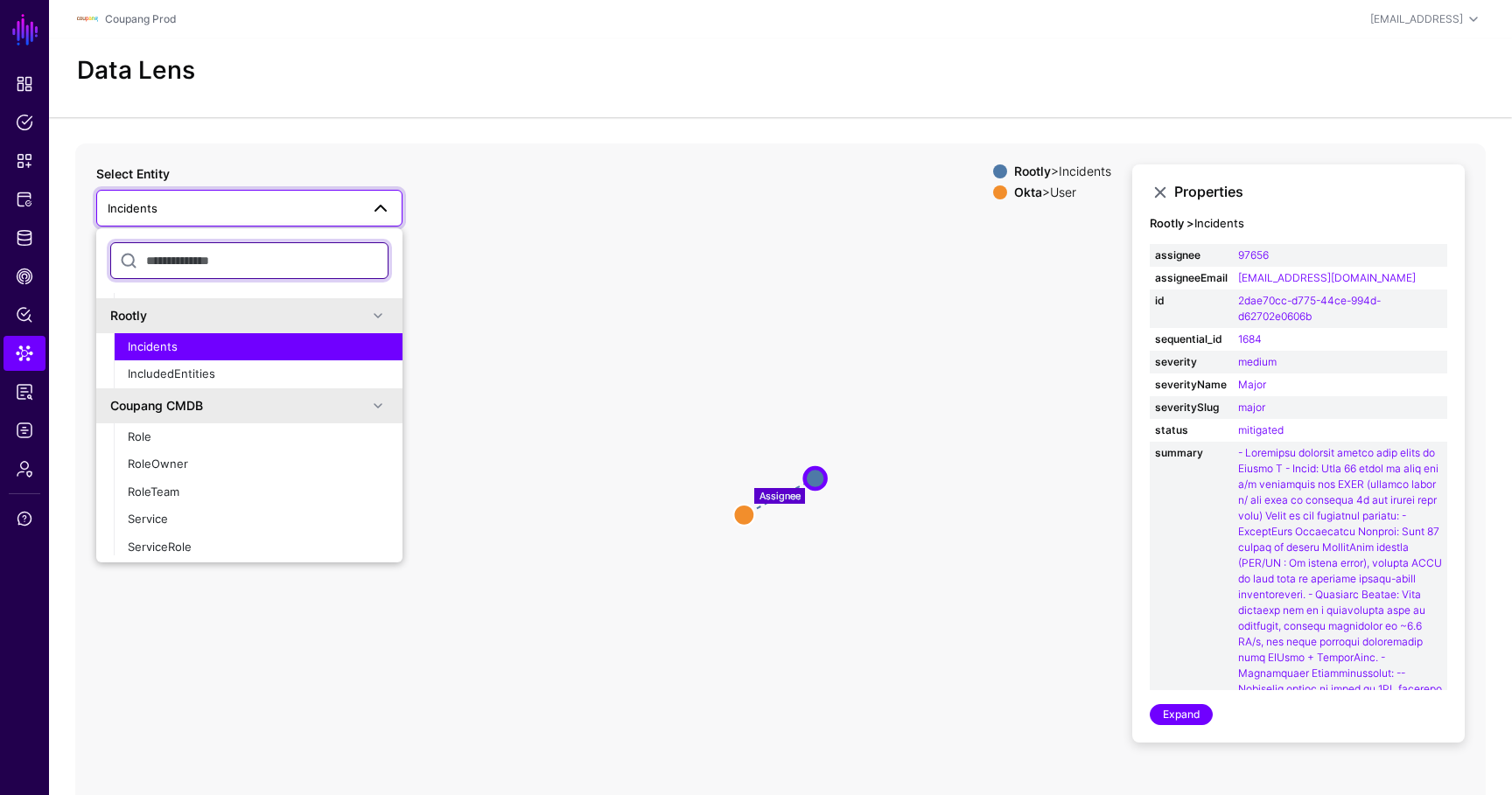
scroll to position [378, 0]
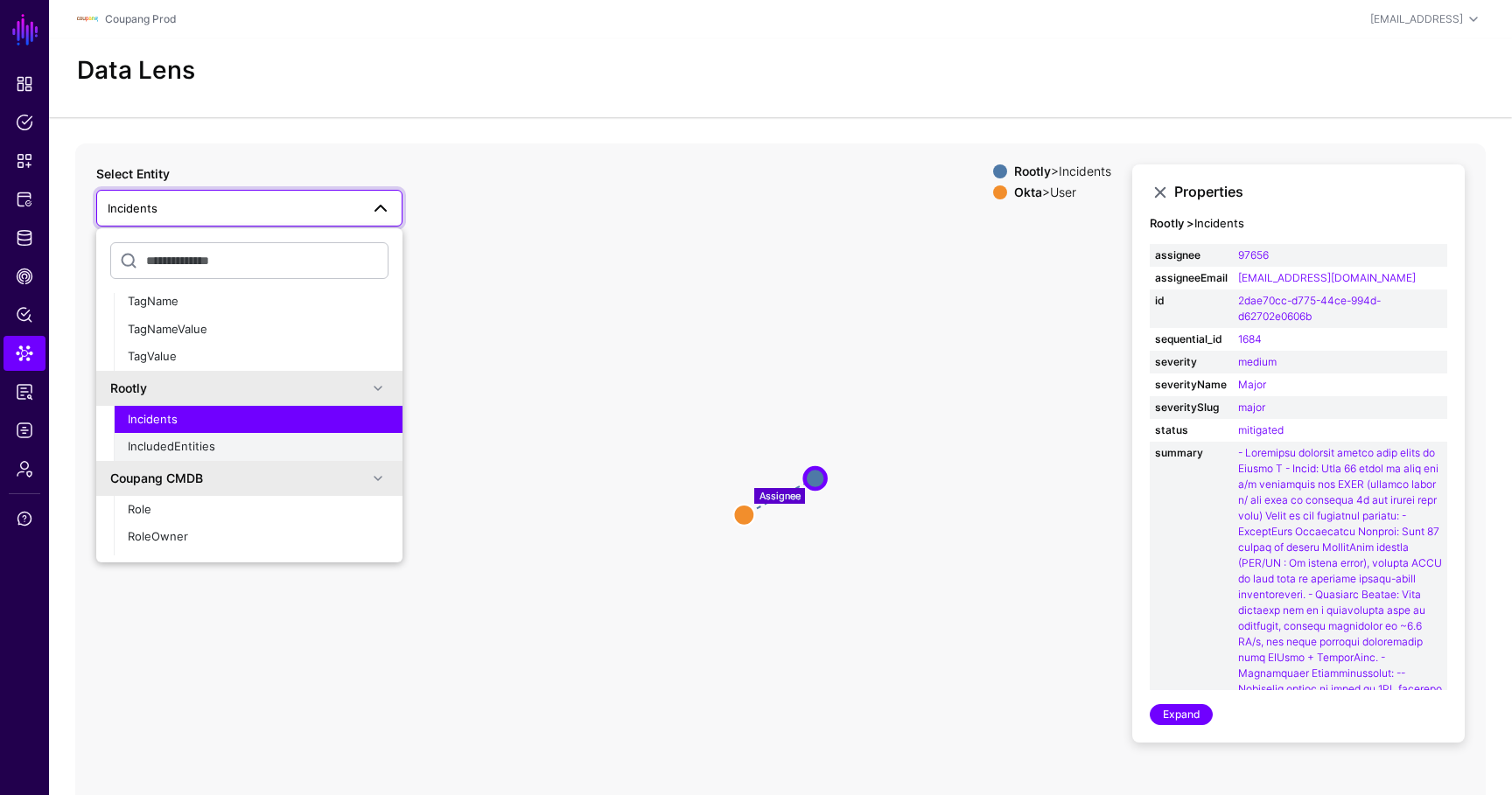
click at [190, 441] on span "IncludedEntities" at bounding box center [171, 445] width 87 height 14
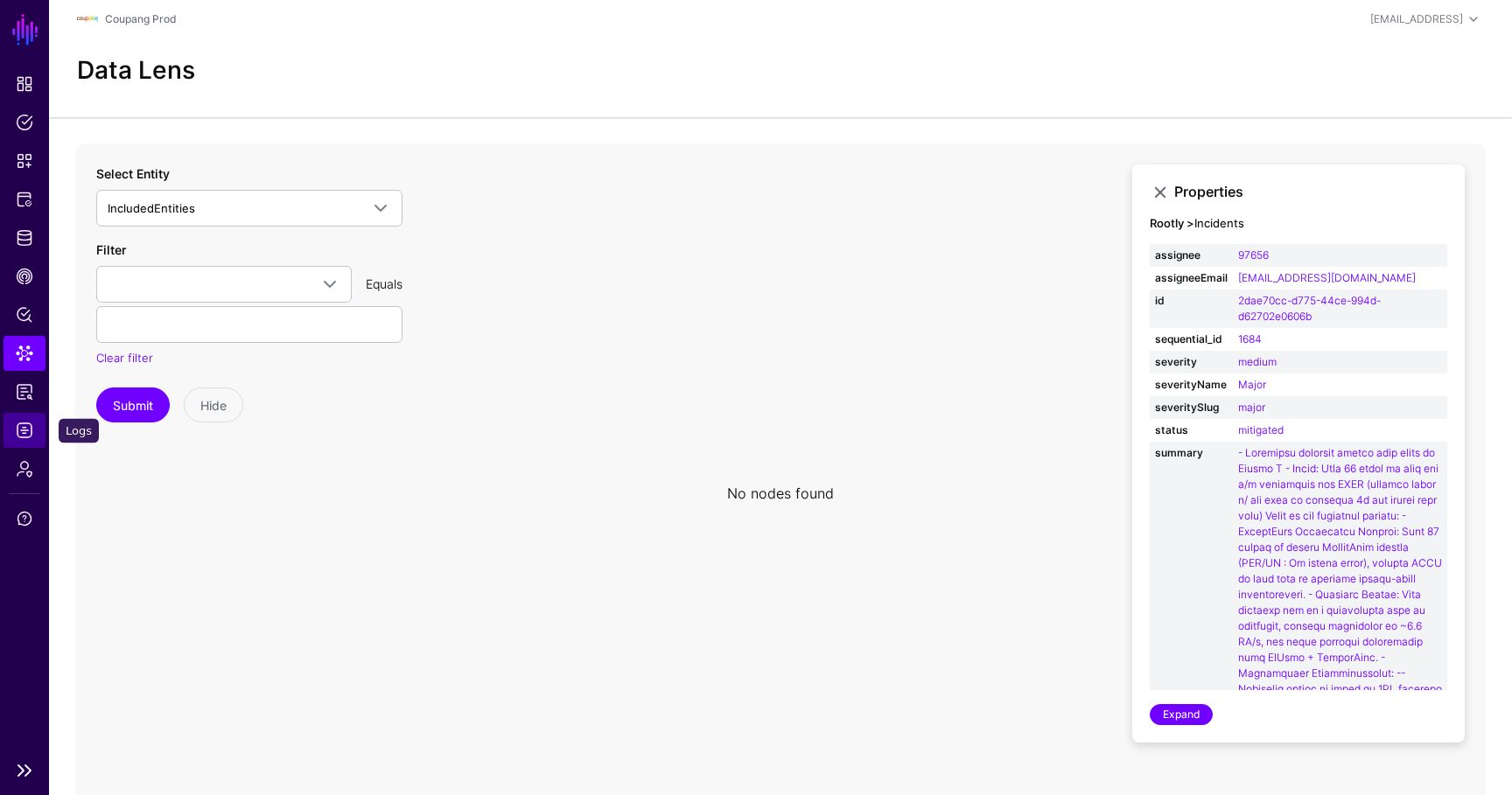
click at [20, 442] on link "Logs" at bounding box center [24, 430] width 42 height 35
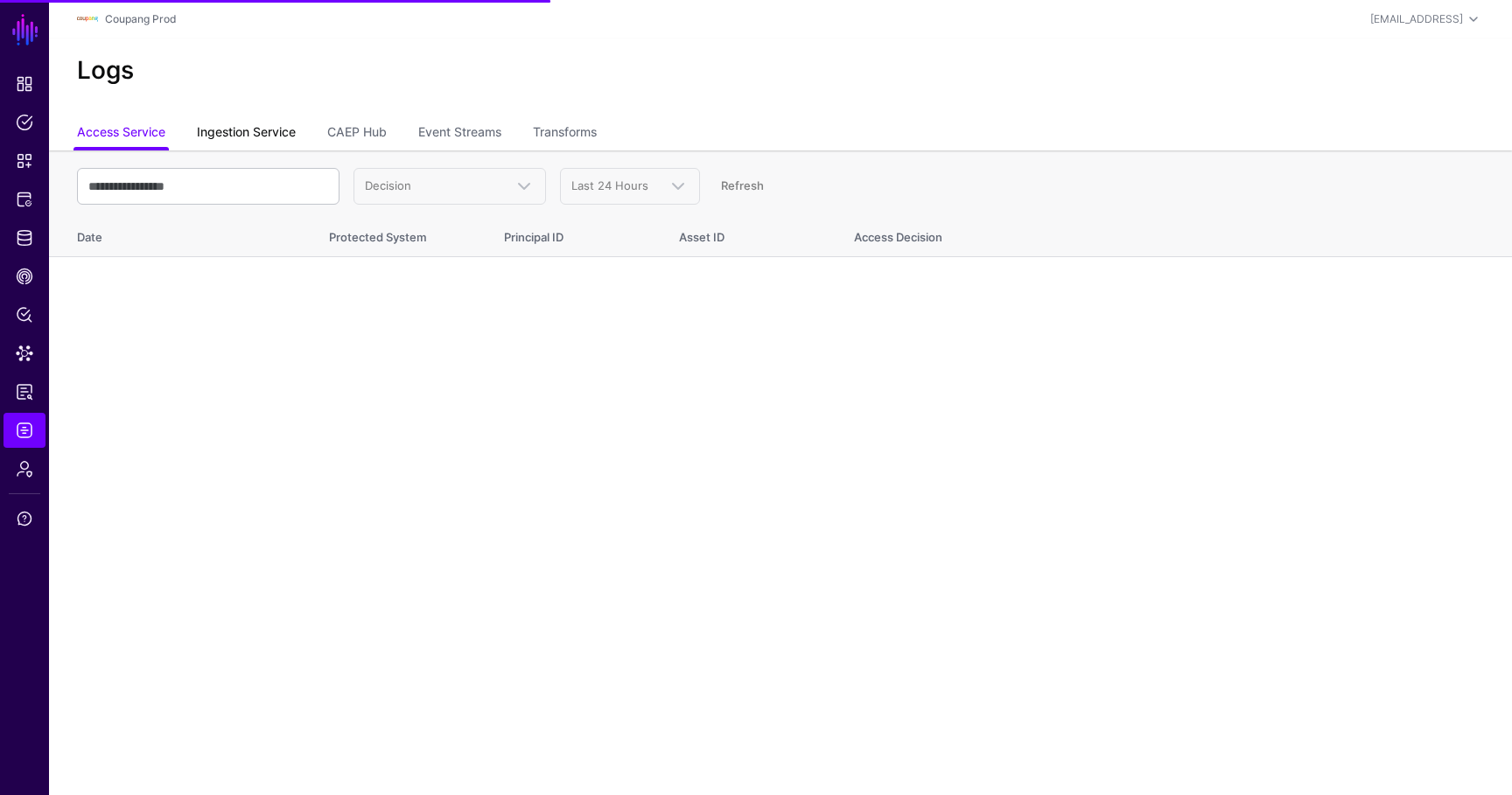
click at [247, 141] on link "Ingestion Service" at bounding box center [246, 133] width 99 height 34
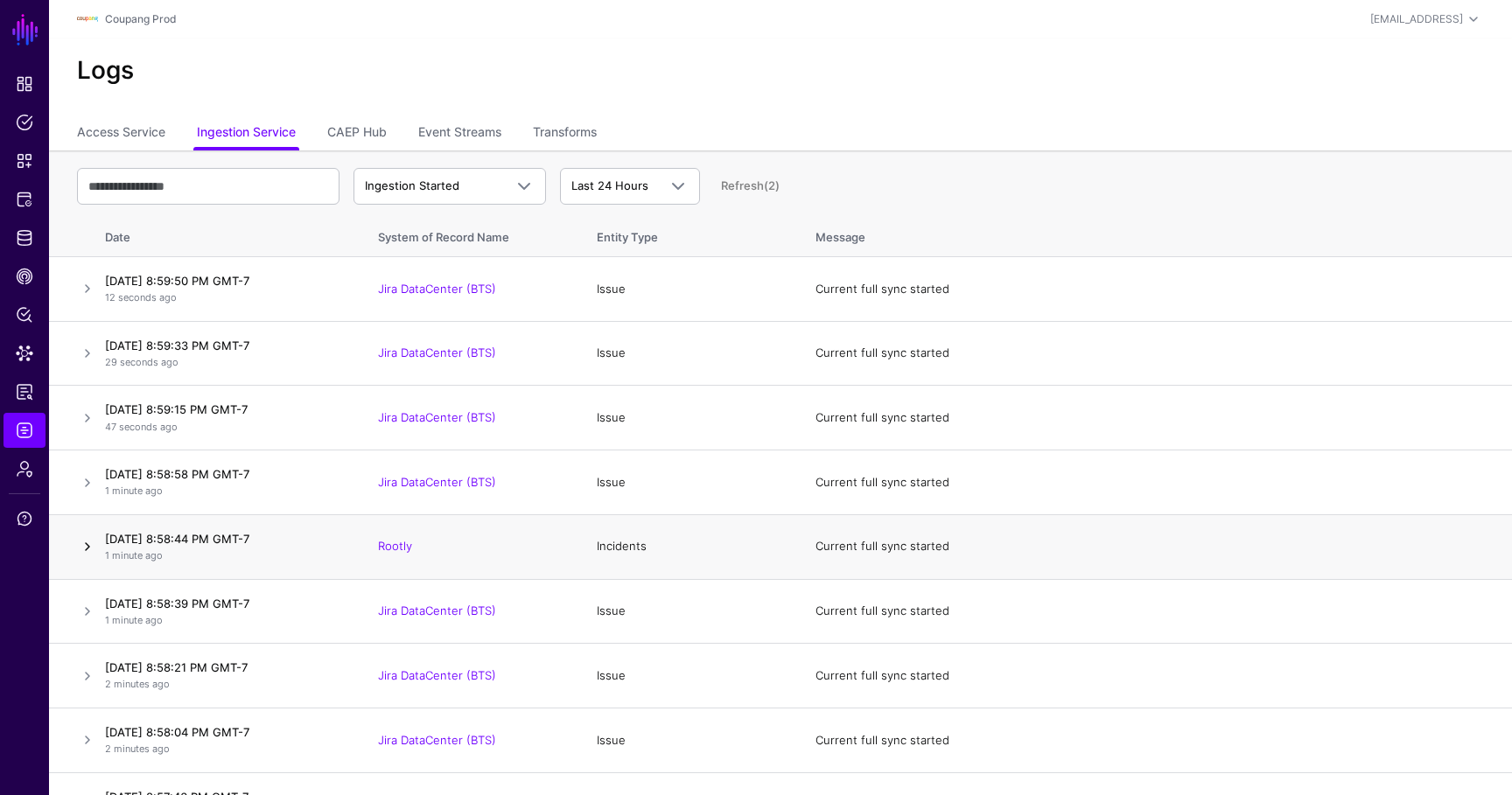
click at [86, 552] on link at bounding box center [87, 547] width 21 height 21
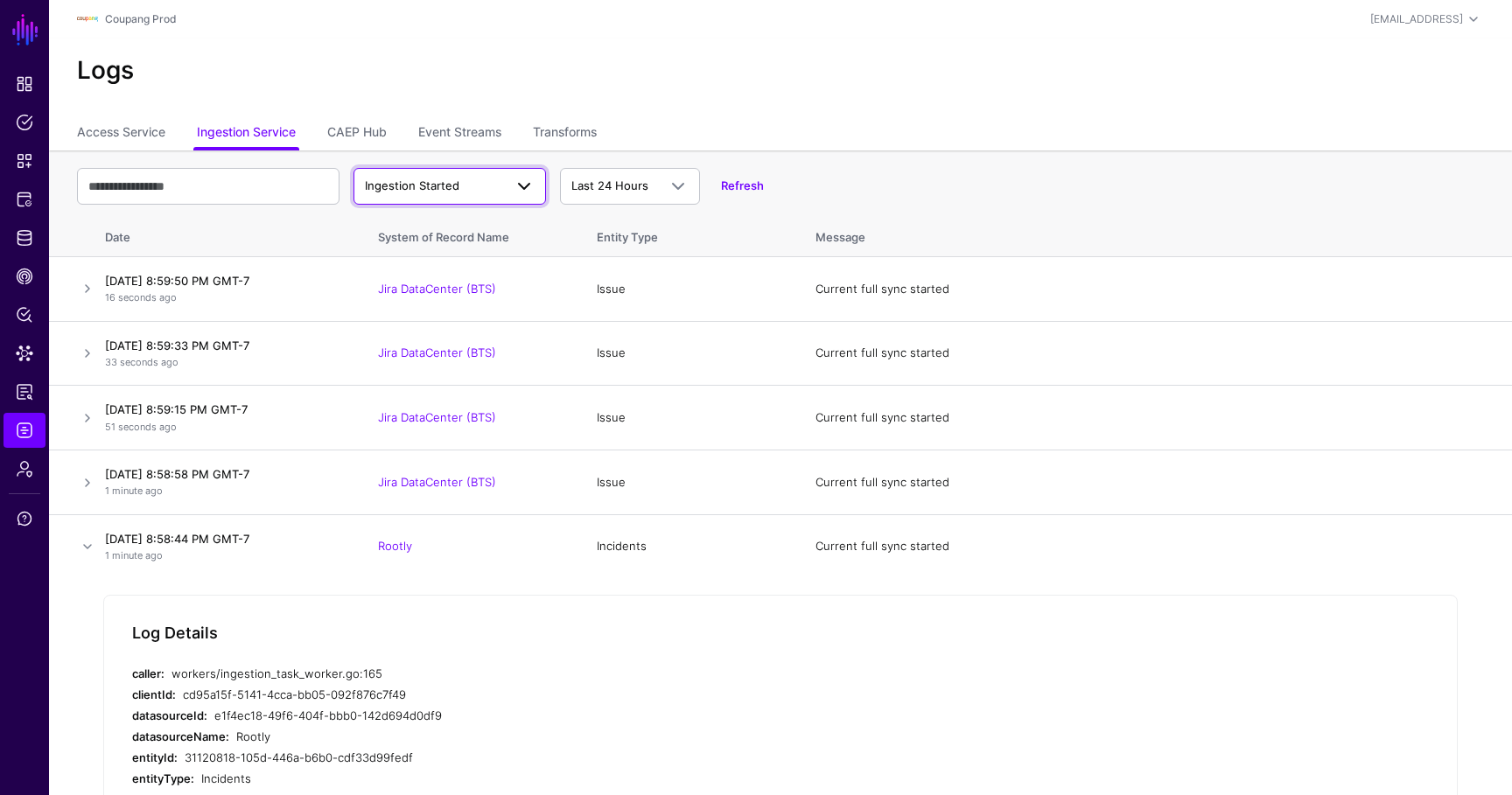
click at [466, 200] on link "Ingestion Started" at bounding box center [450, 186] width 192 height 37
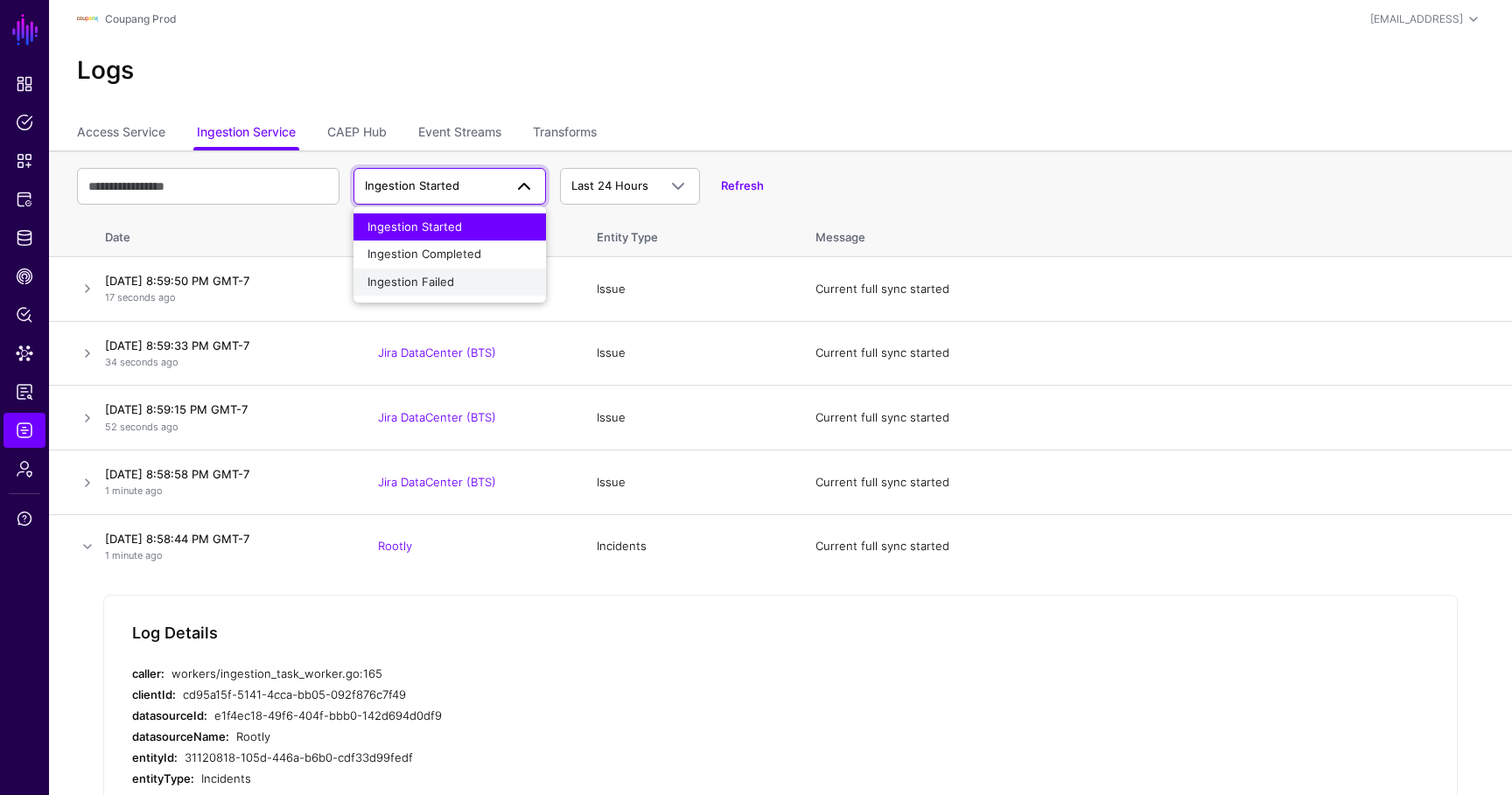
click at [456, 274] on div "Ingestion Failed" at bounding box center [449, 282] width 164 height 17
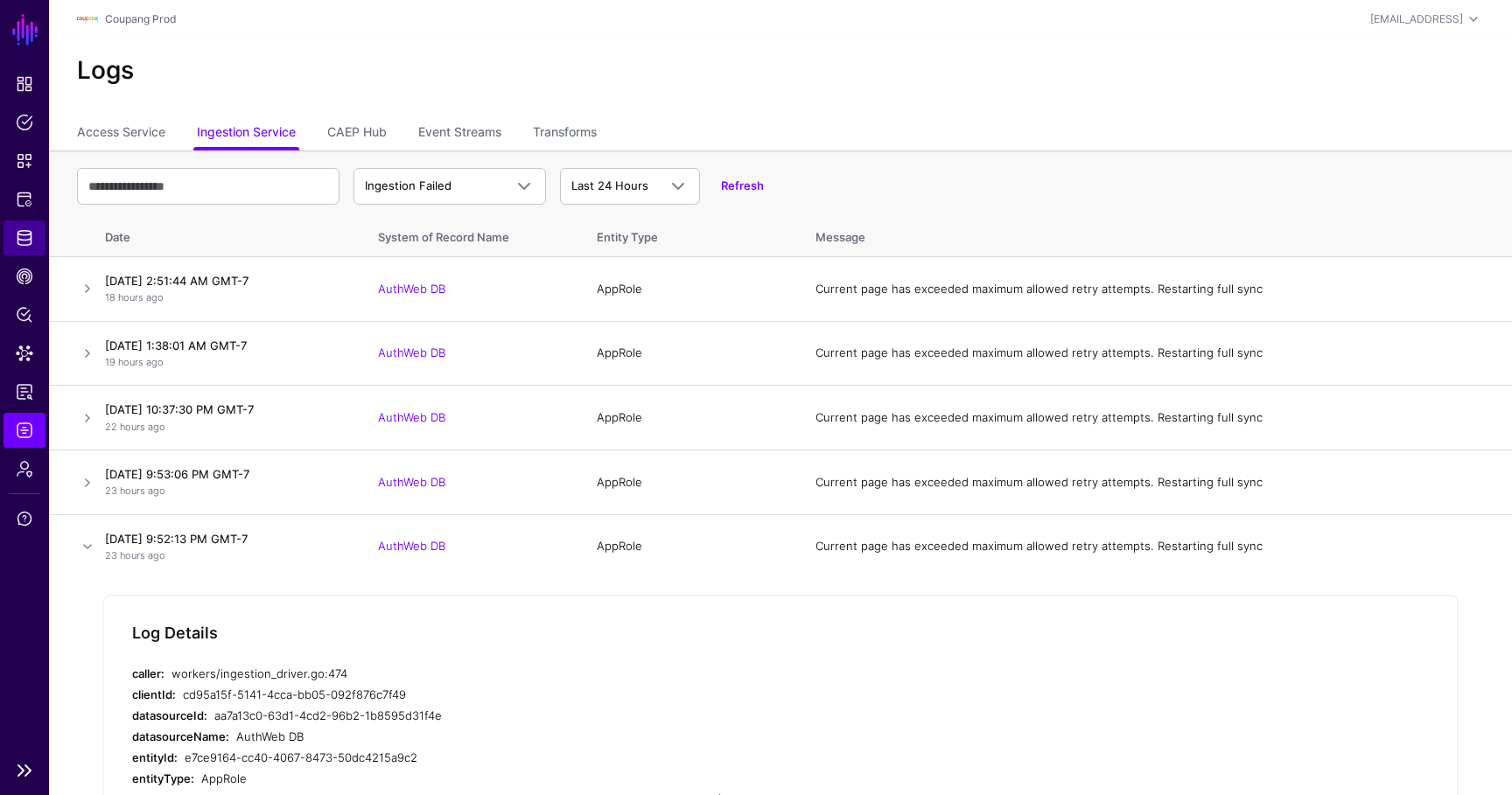
click at [22, 238] on span "Identity Data Fabric" at bounding box center [24, 238] width 17 height 17
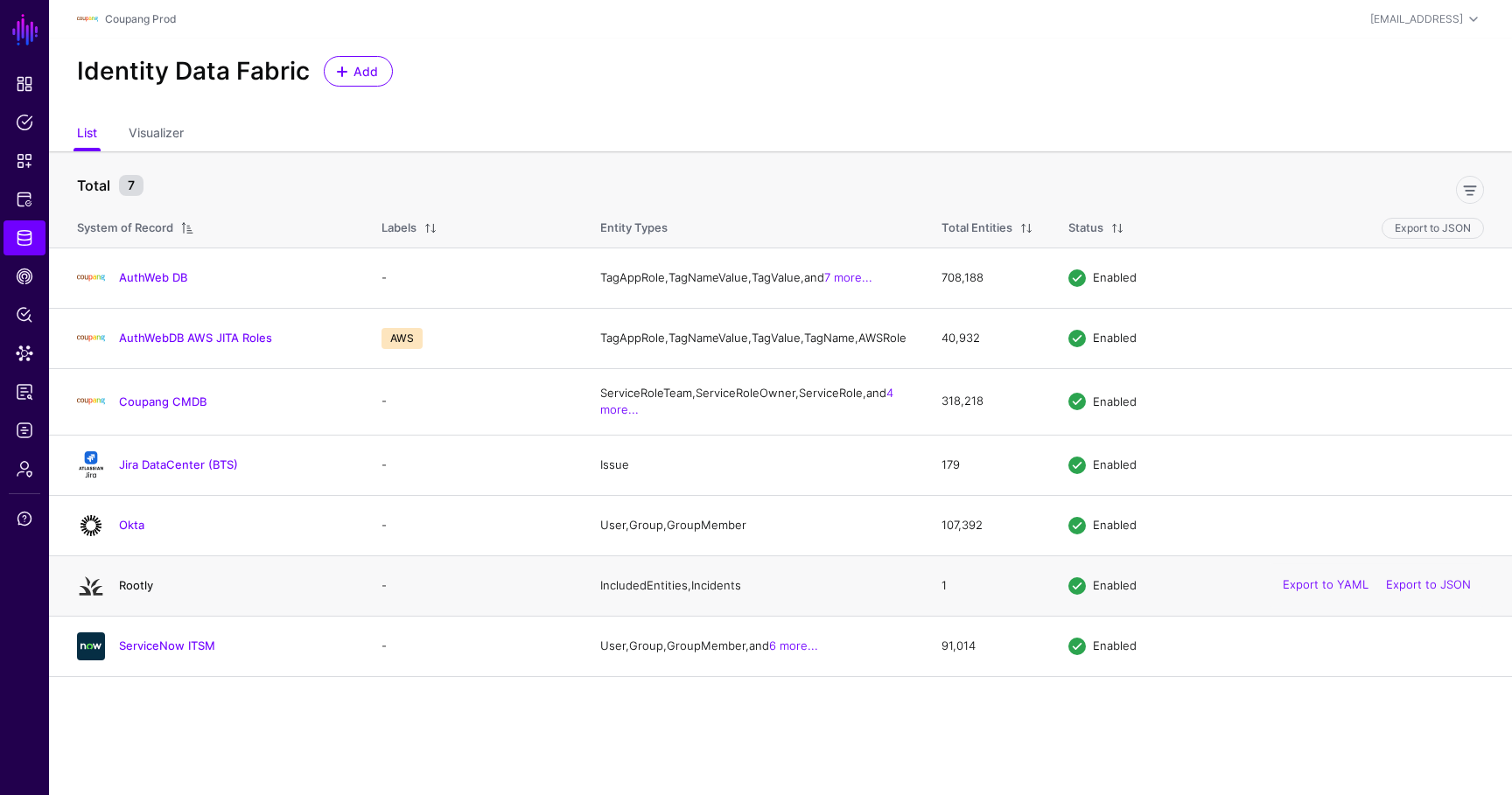
click at [140, 592] on link "Rootly" at bounding box center [136, 585] width 34 height 14
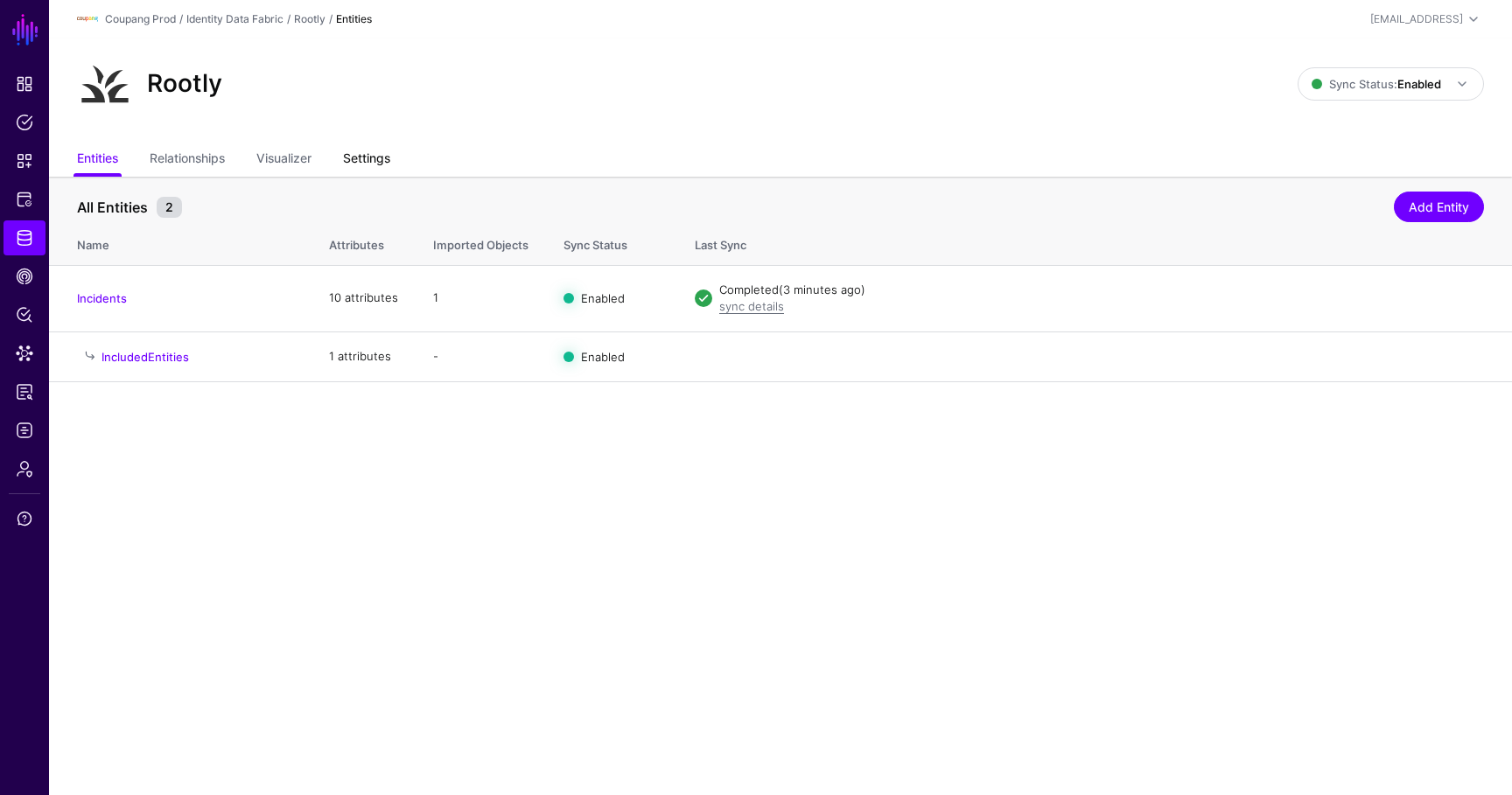
click at [380, 158] on link "Settings" at bounding box center [366, 160] width 47 height 34
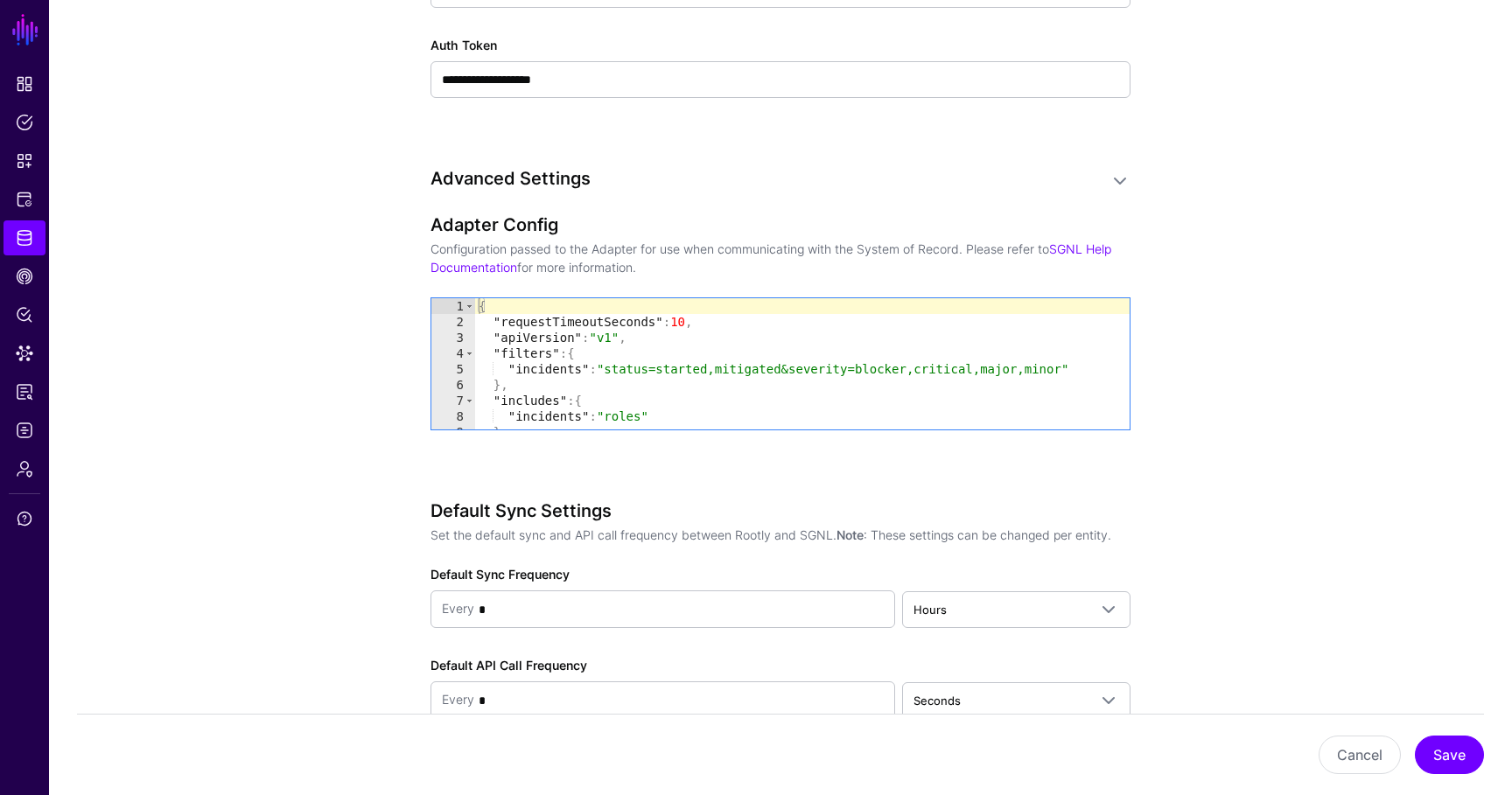
scroll to position [22, 0]
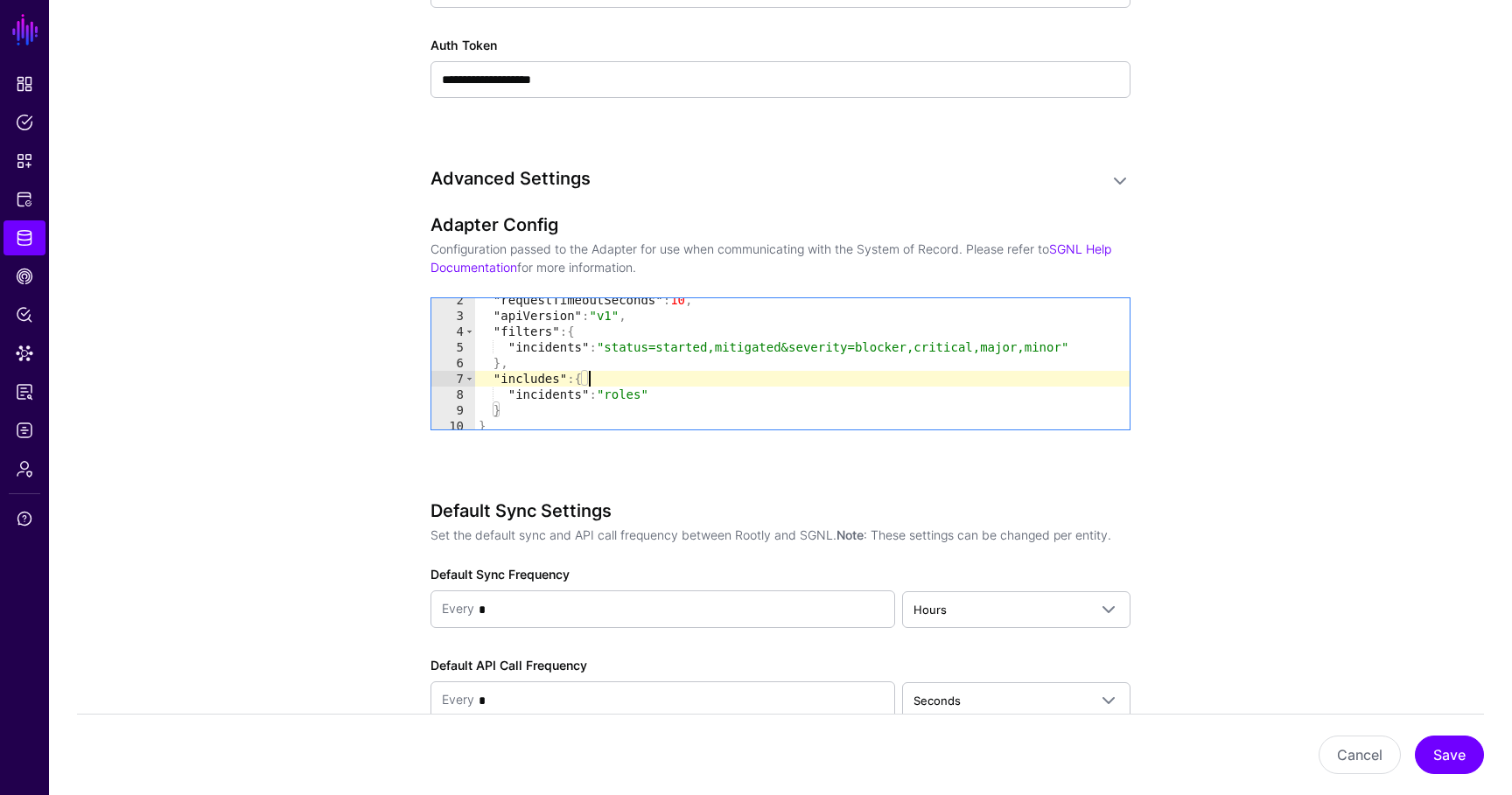
click at [722, 378] on div ""requestTimeoutSeconds" : 10 , "apiVersion" : "v1" , "filters" : { "incidents" …" at bounding box center [802, 373] width 654 height 162
type textarea "* *"
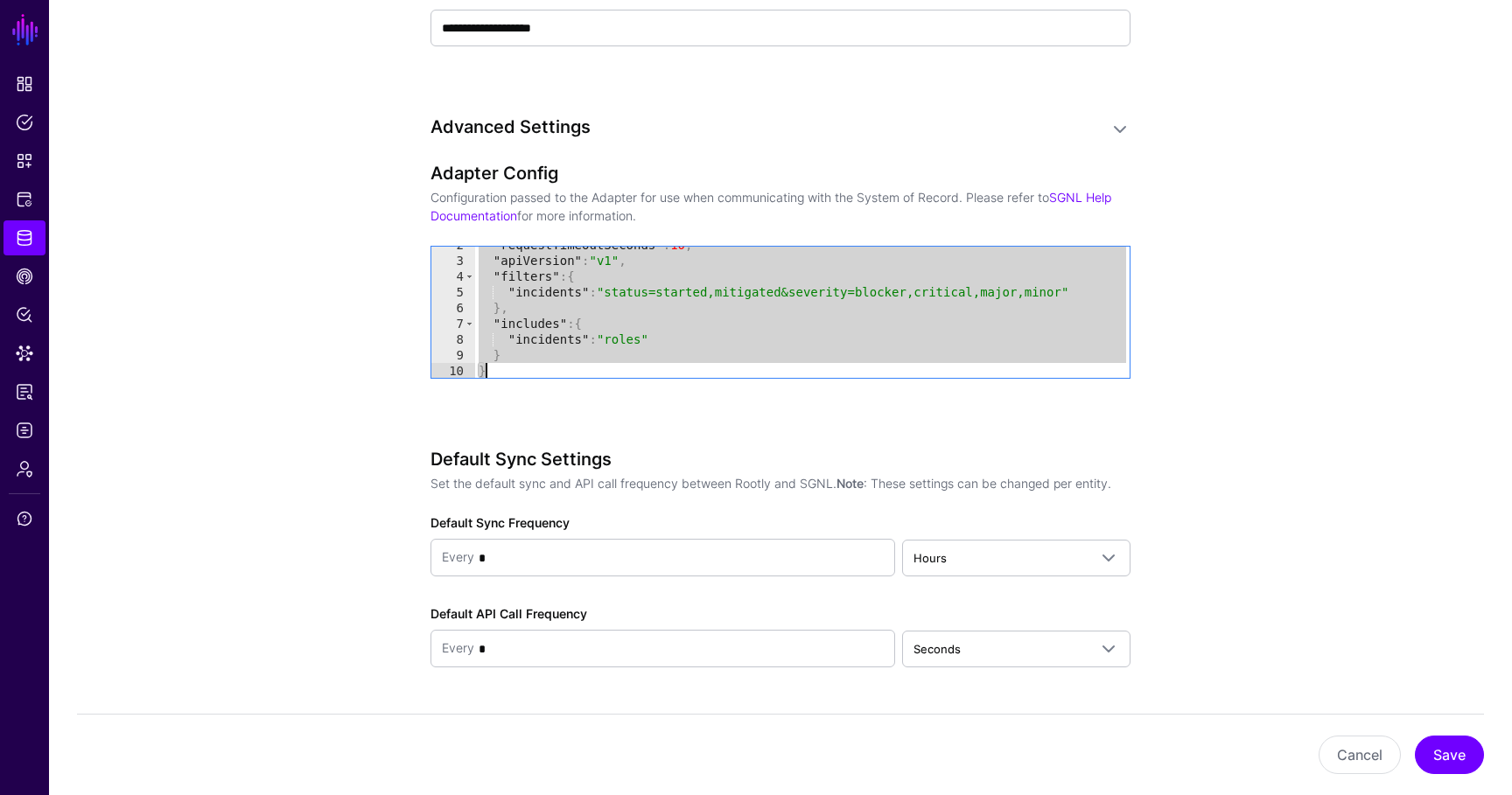
scroll to position [1355, 0]
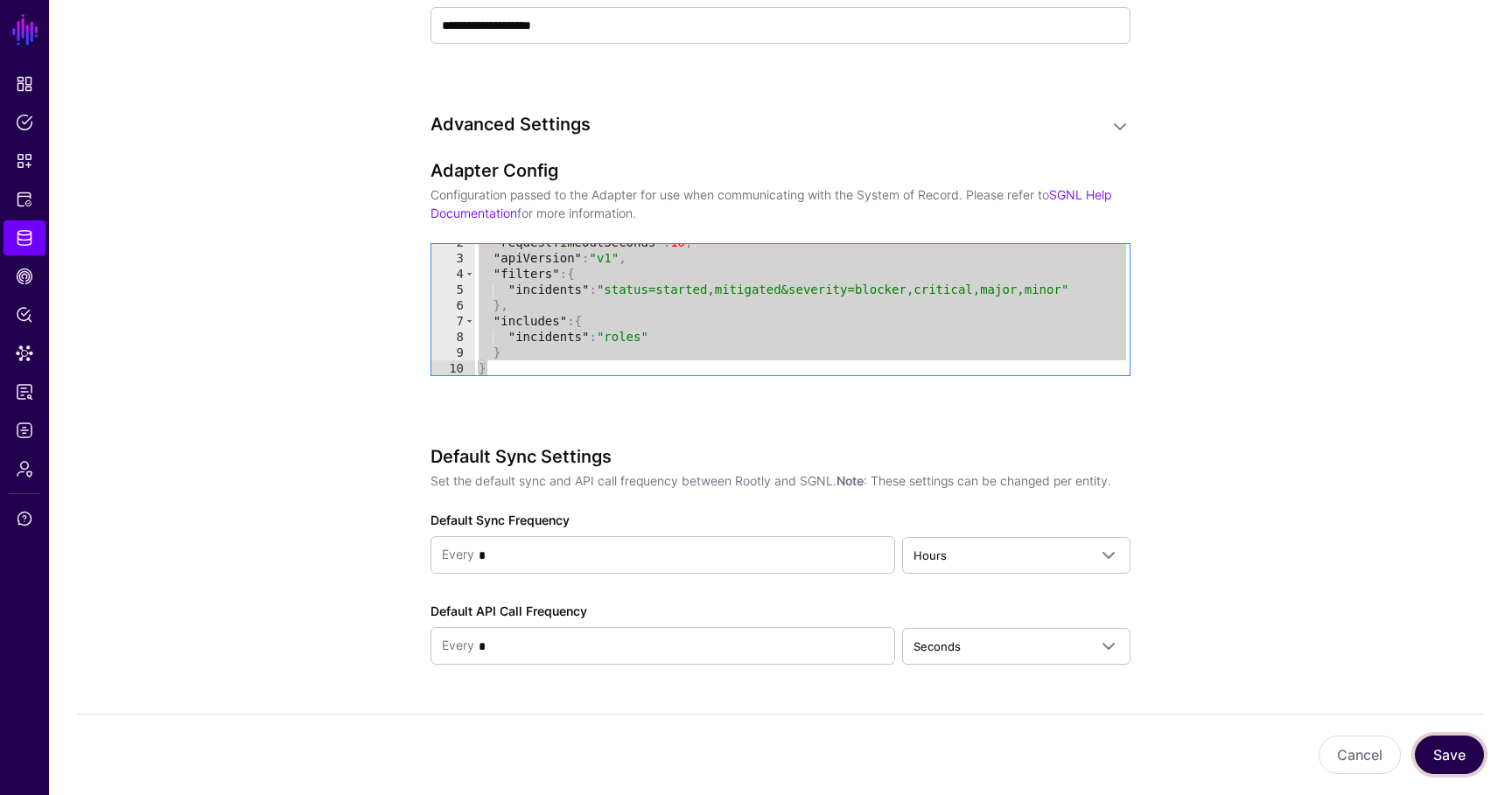
click at [1451, 769] on button "Save" at bounding box center [1449, 755] width 69 height 38
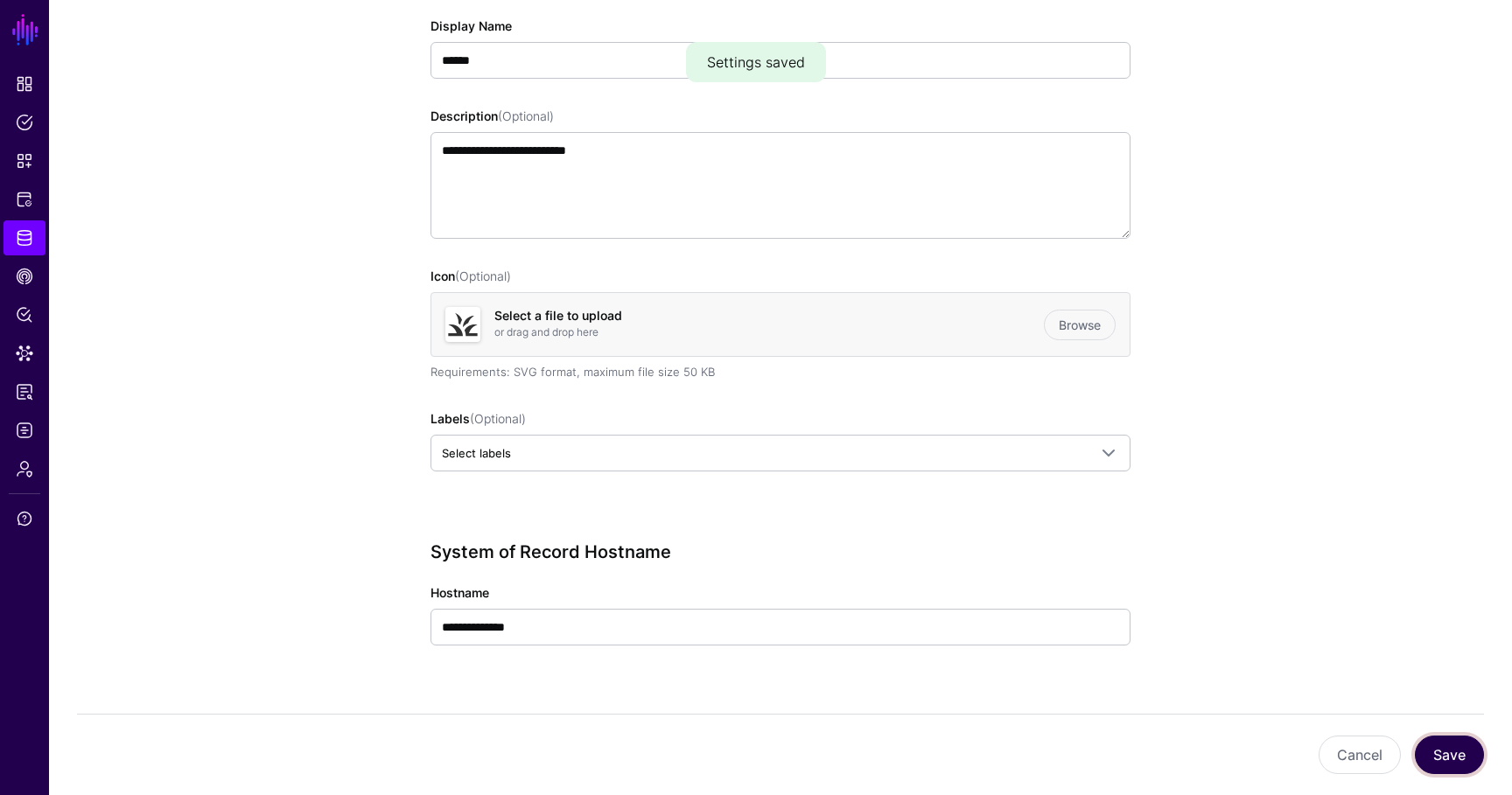
scroll to position [0, 0]
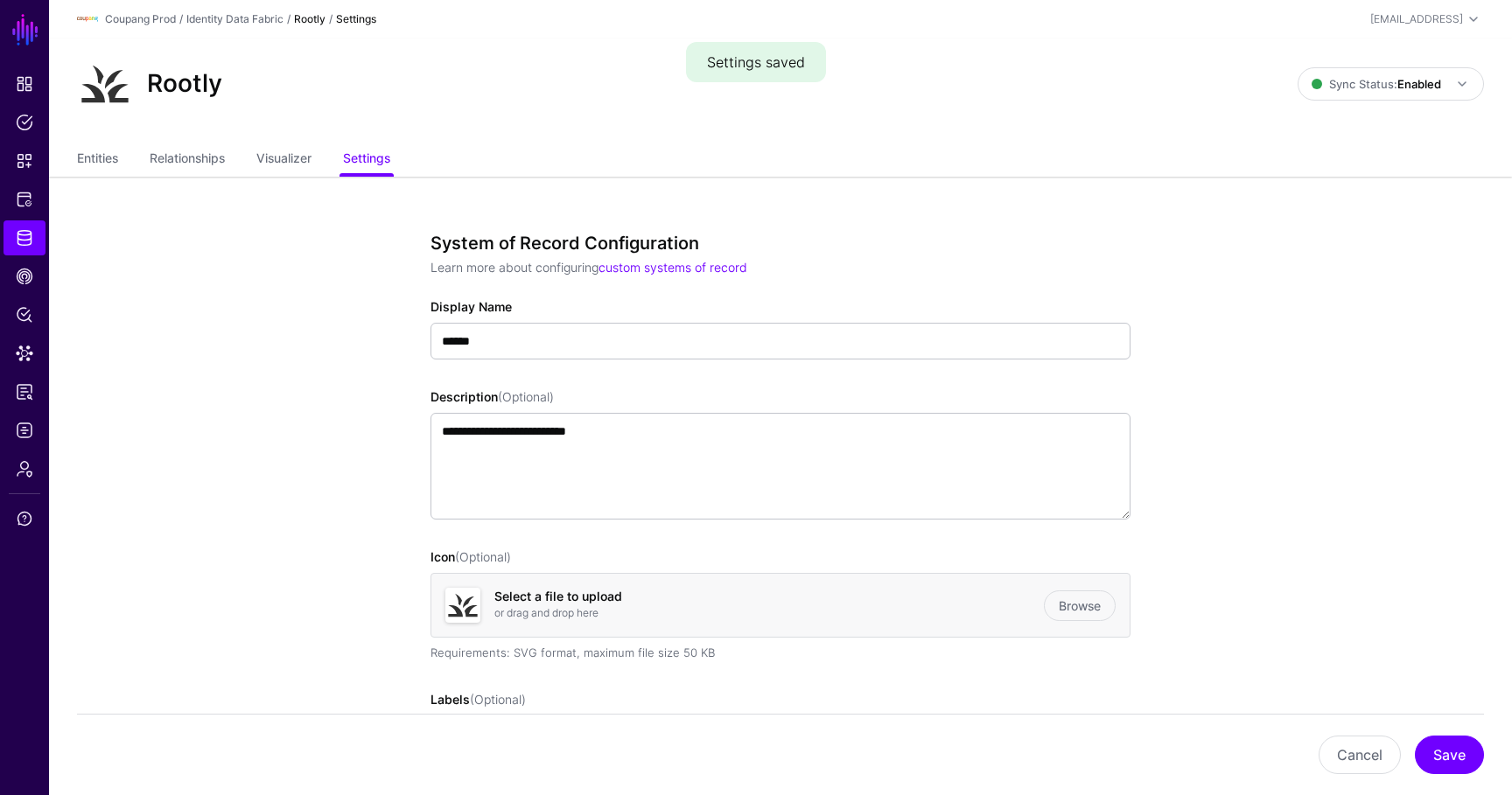
click at [73, 148] on div "Entities Relationships Visualizer Settings" at bounding box center [780, 160] width 1462 height 34
click at [79, 153] on link "Entities" at bounding box center [97, 160] width 41 height 34
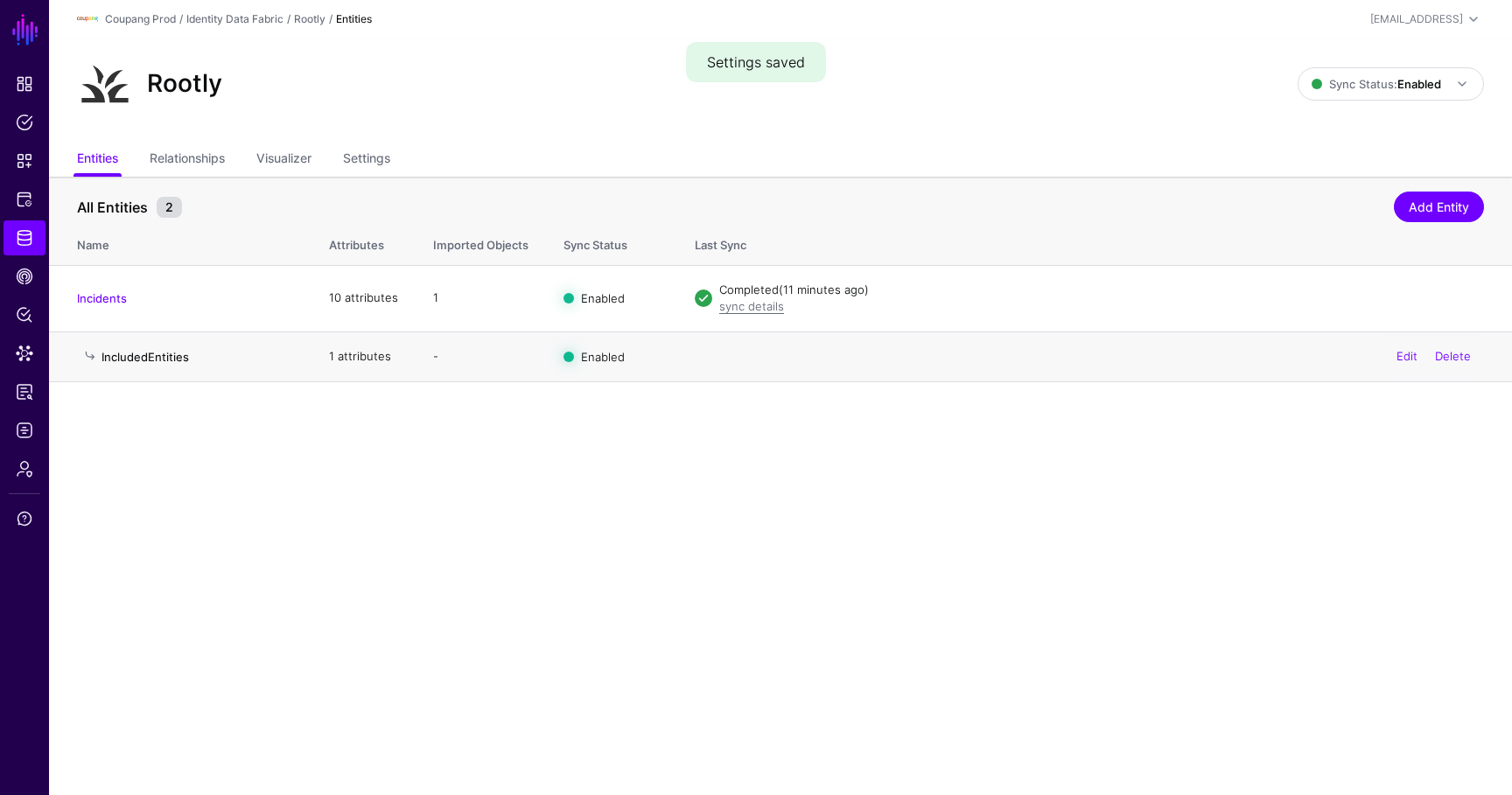
click at [179, 362] on link "IncludedEntities" at bounding box center [145, 356] width 87 height 14
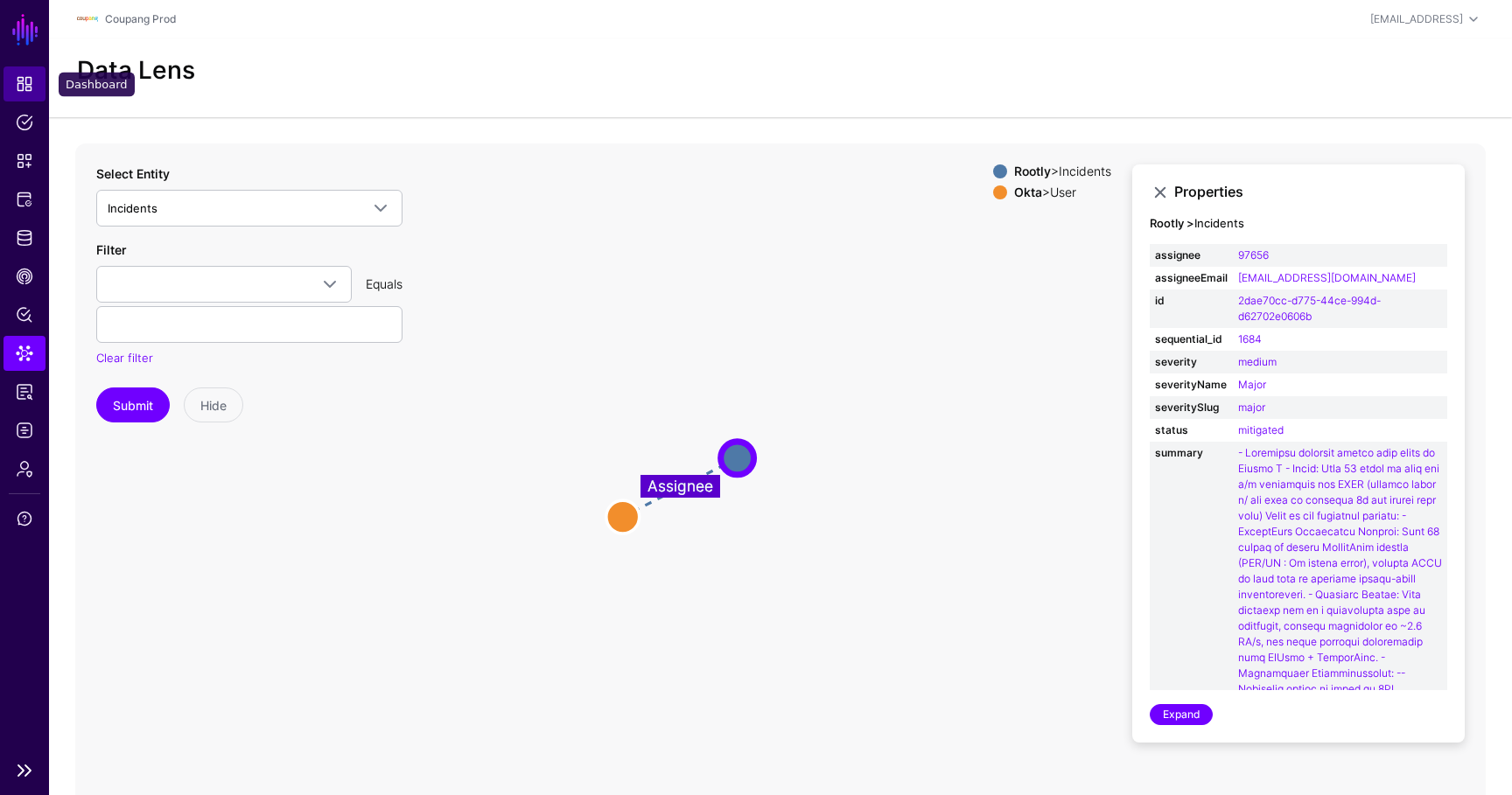
click at [13, 84] on link "Dashboard" at bounding box center [24, 83] width 42 height 35
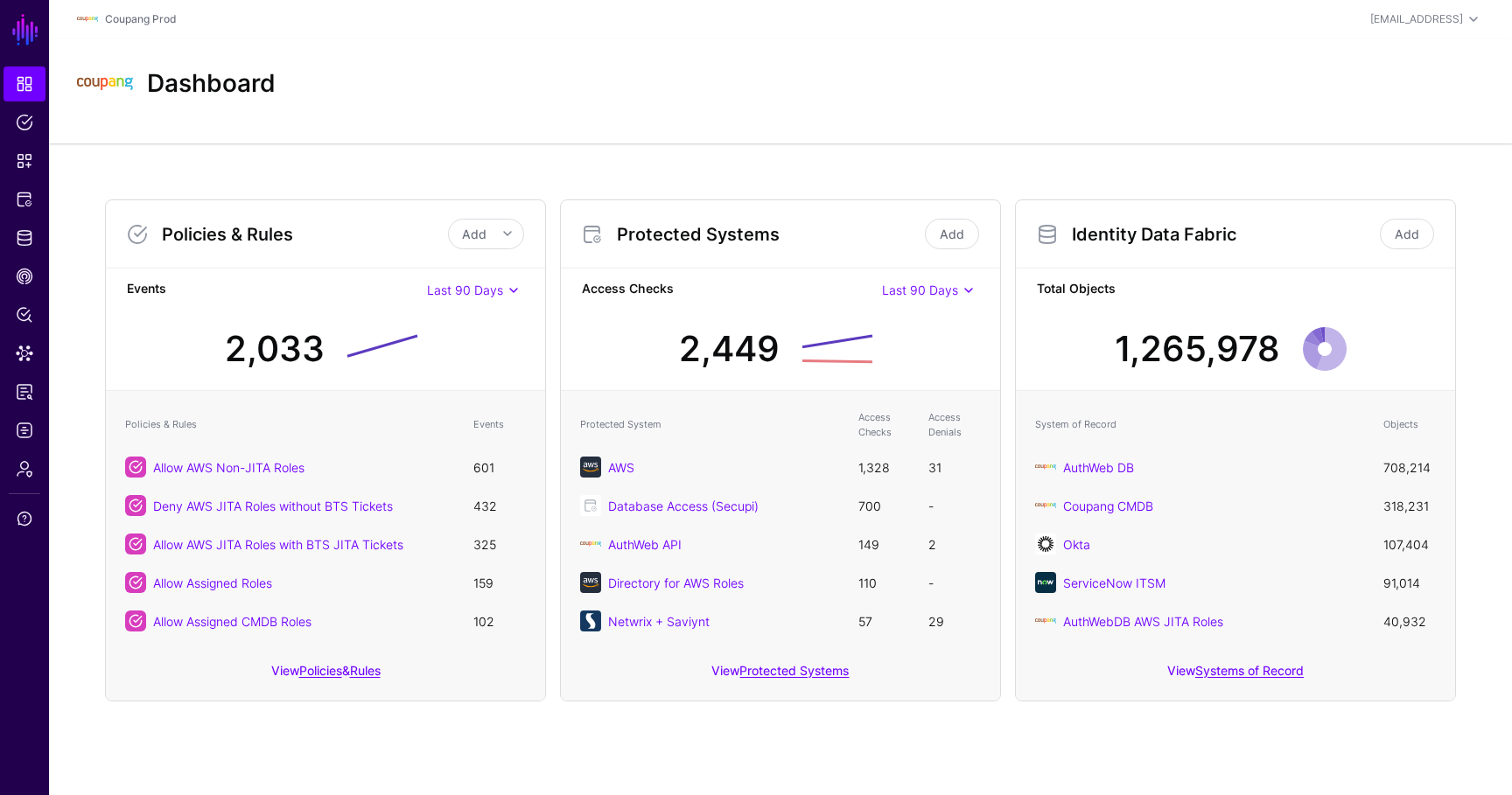
click at [1226, 682] on div "View Systems of Record" at bounding box center [1235, 675] width 439 height 50
click at [1227, 672] on link "Systems of Record" at bounding box center [1249, 670] width 109 height 15
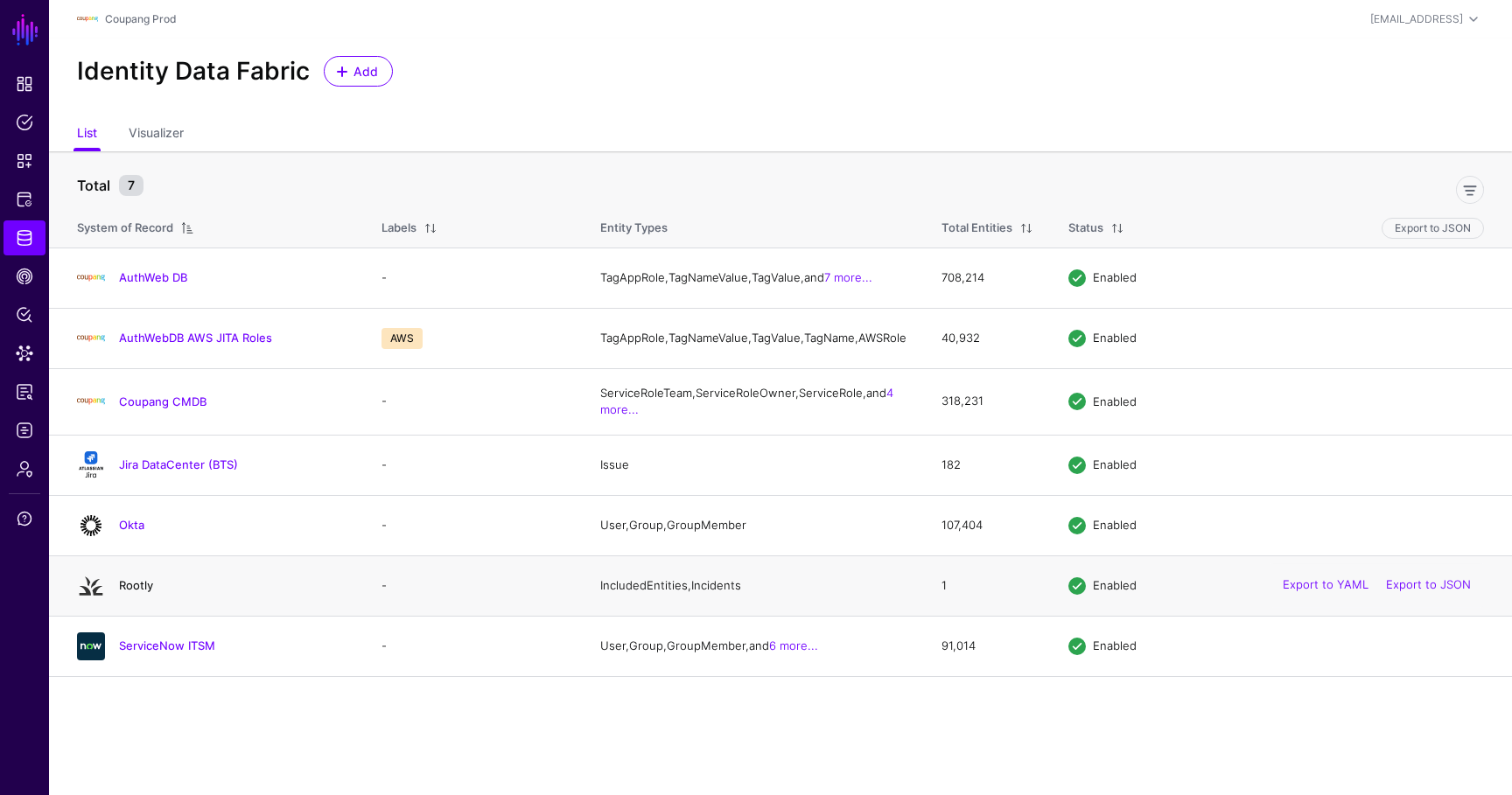
click at [138, 592] on link "Rootly" at bounding box center [136, 585] width 34 height 14
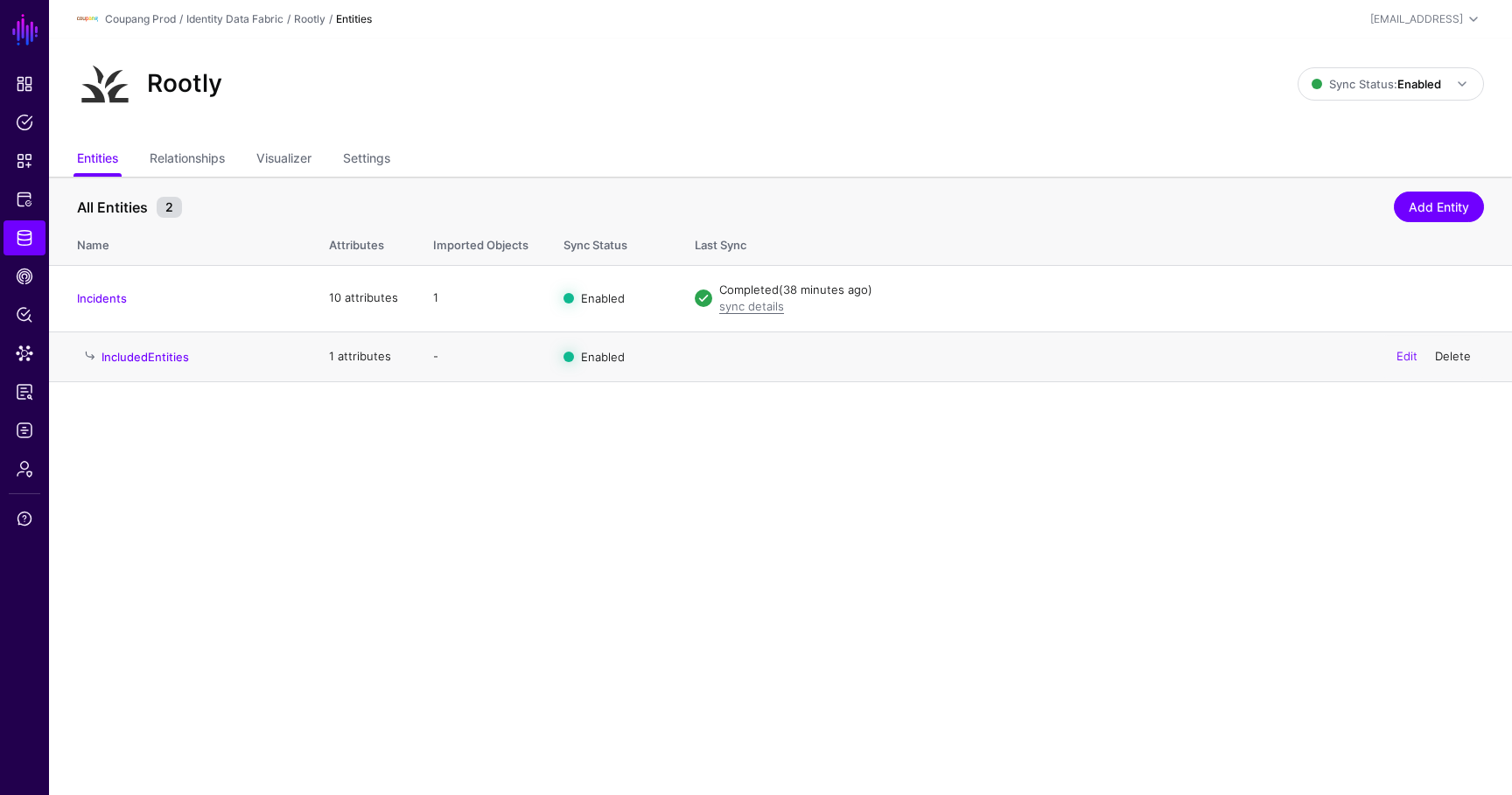
click at [1468, 362] on link "Delete" at bounding box center [1453, 355] width 36 height 14
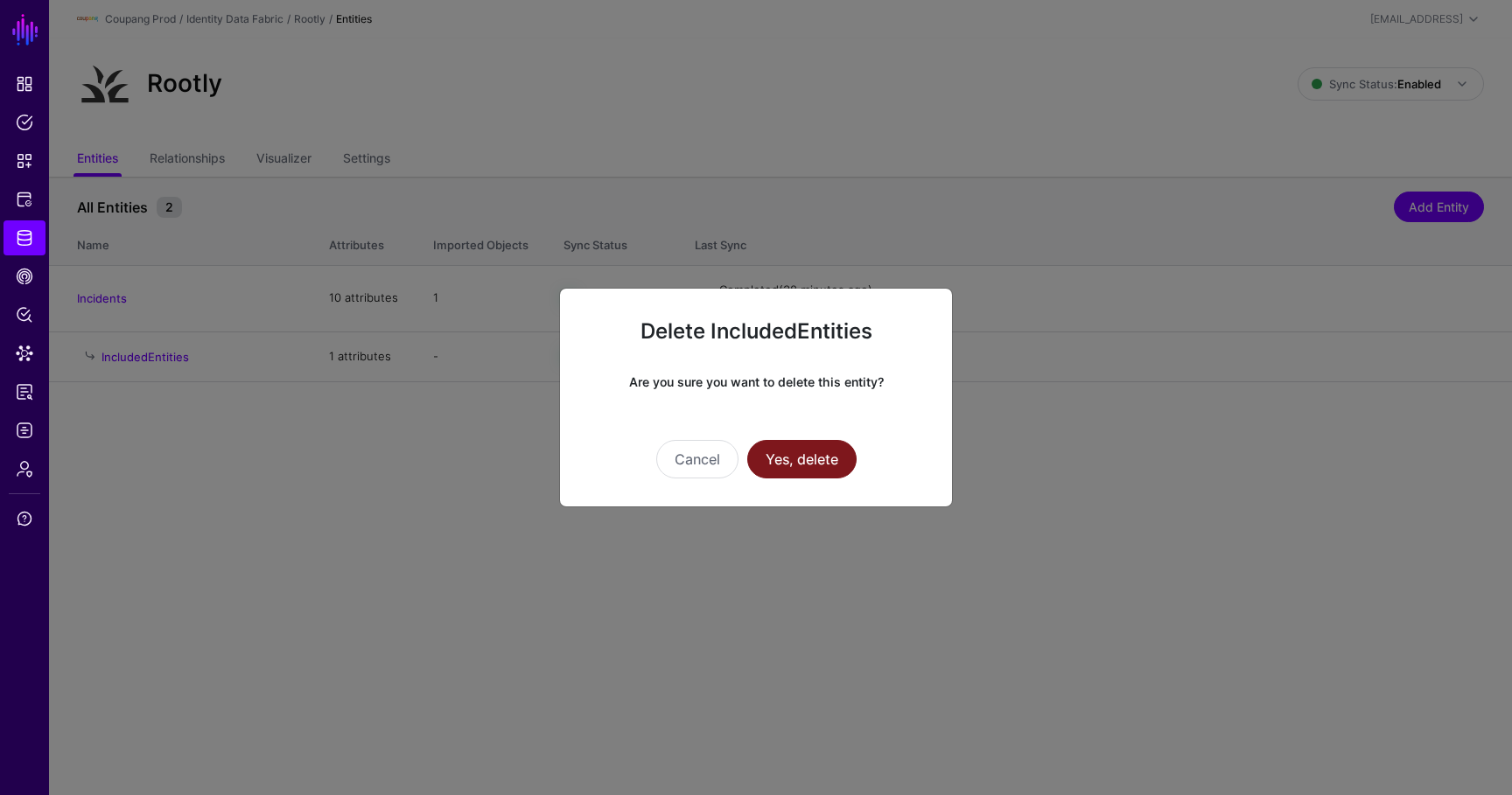
click at [793, 470] on button "Yes, delete" at bounding box center [801, 459] width 110 height 38
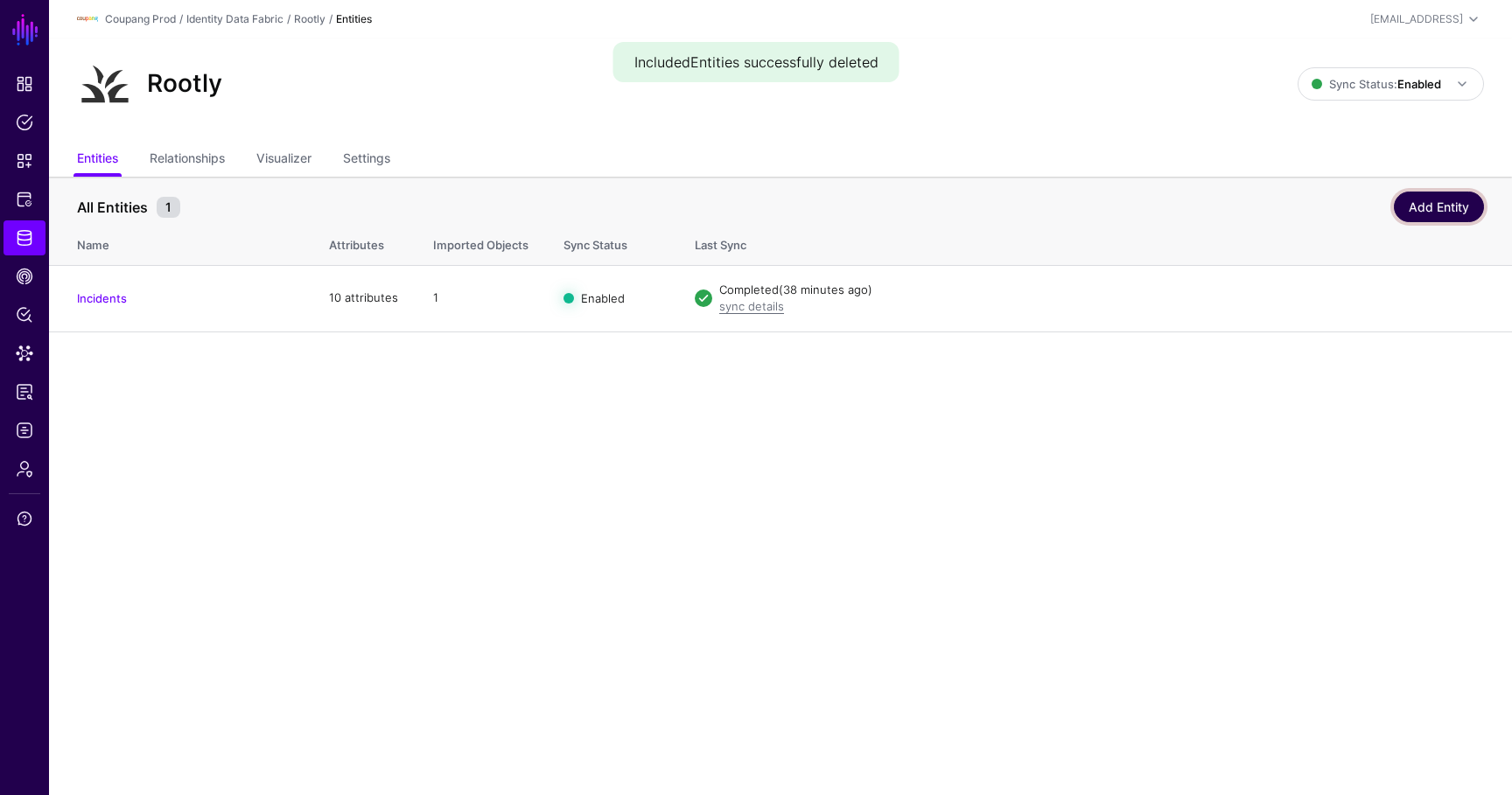
click at [1454, 197] on link "Add Entity" at bounding box center [1438, 207] width 90 height 31
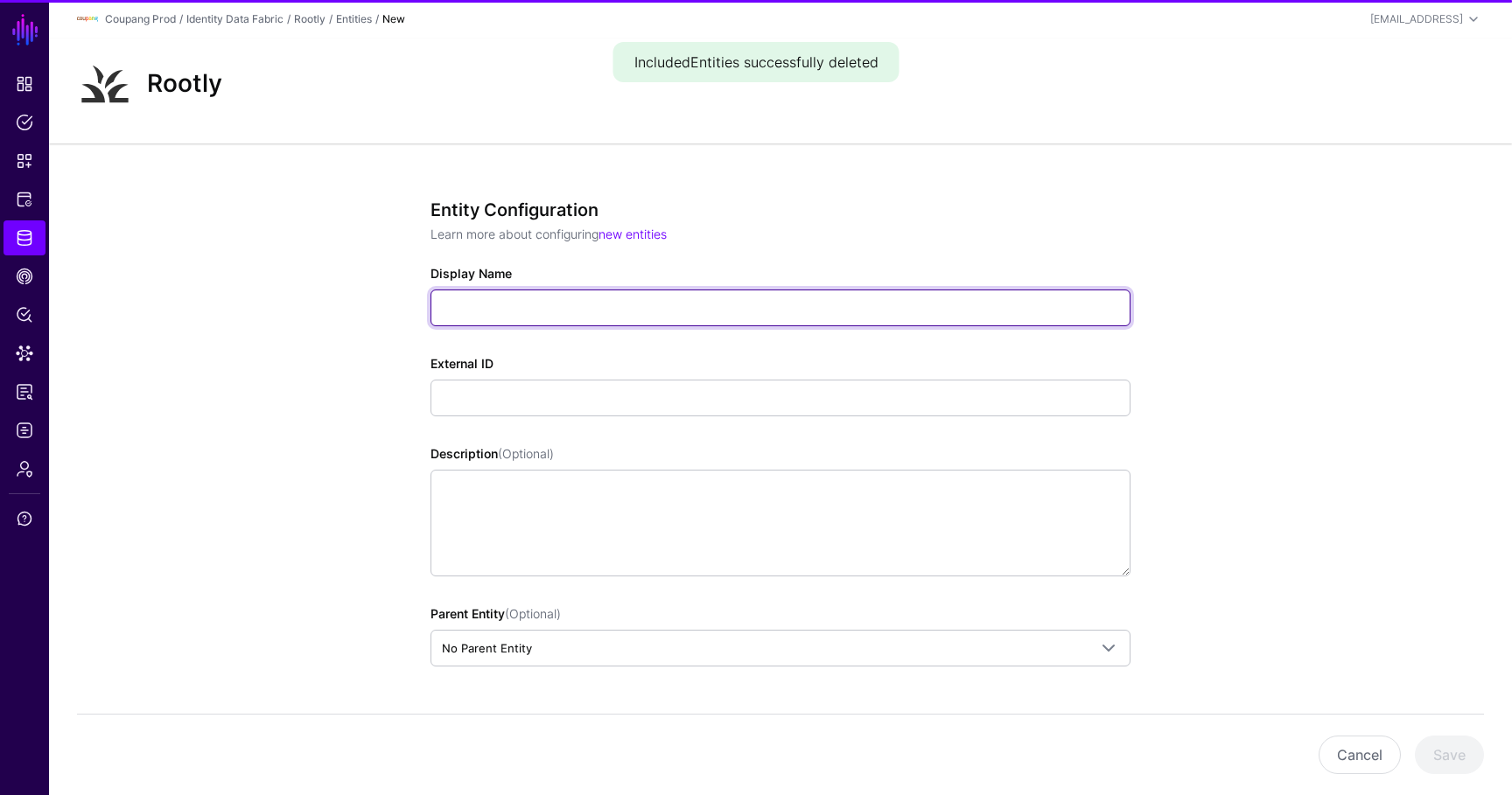
click at [651, 316] on input "Display Name" at bounding box center [780, 307] width 700 height 37
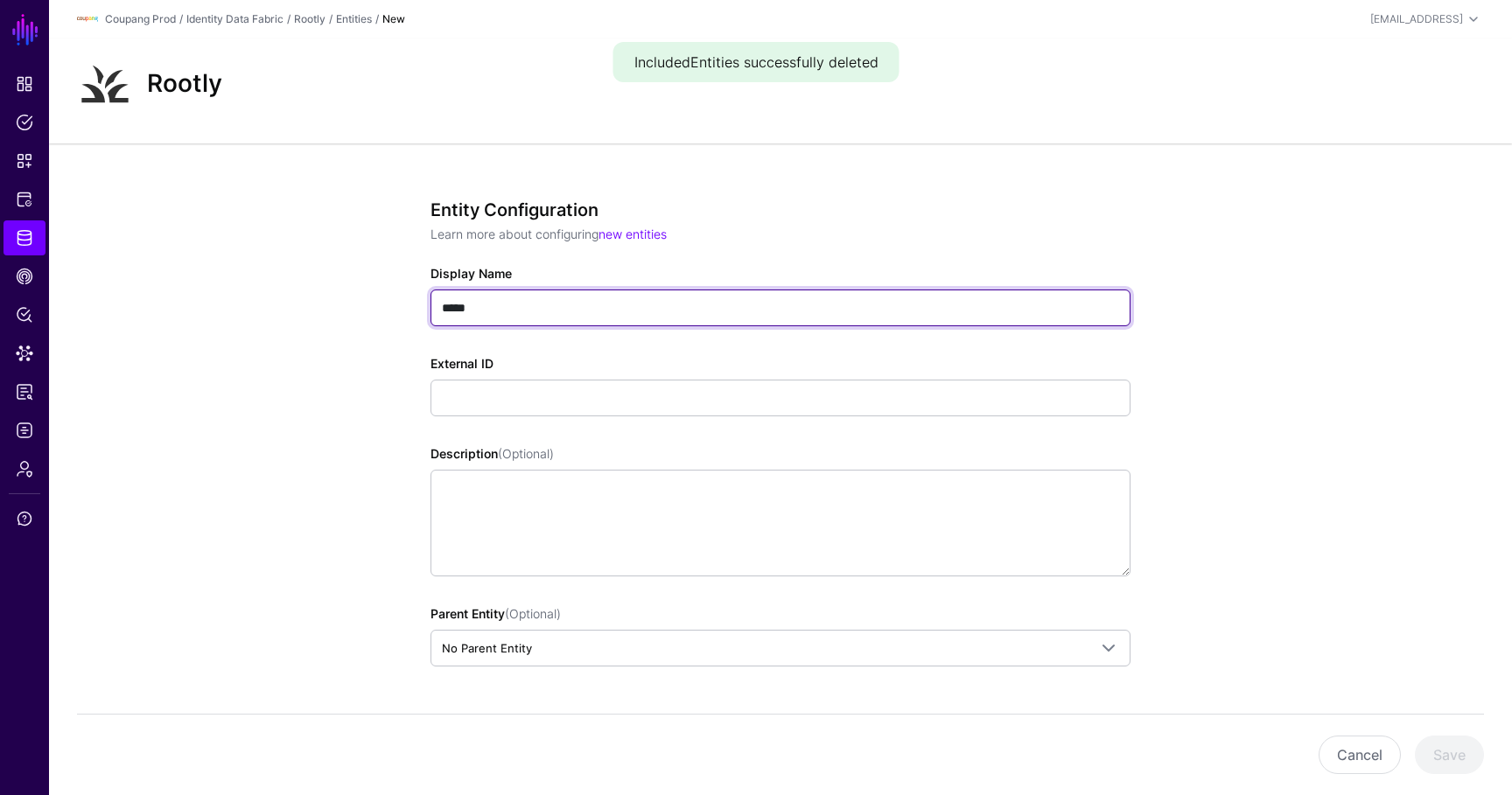
type input "*****"
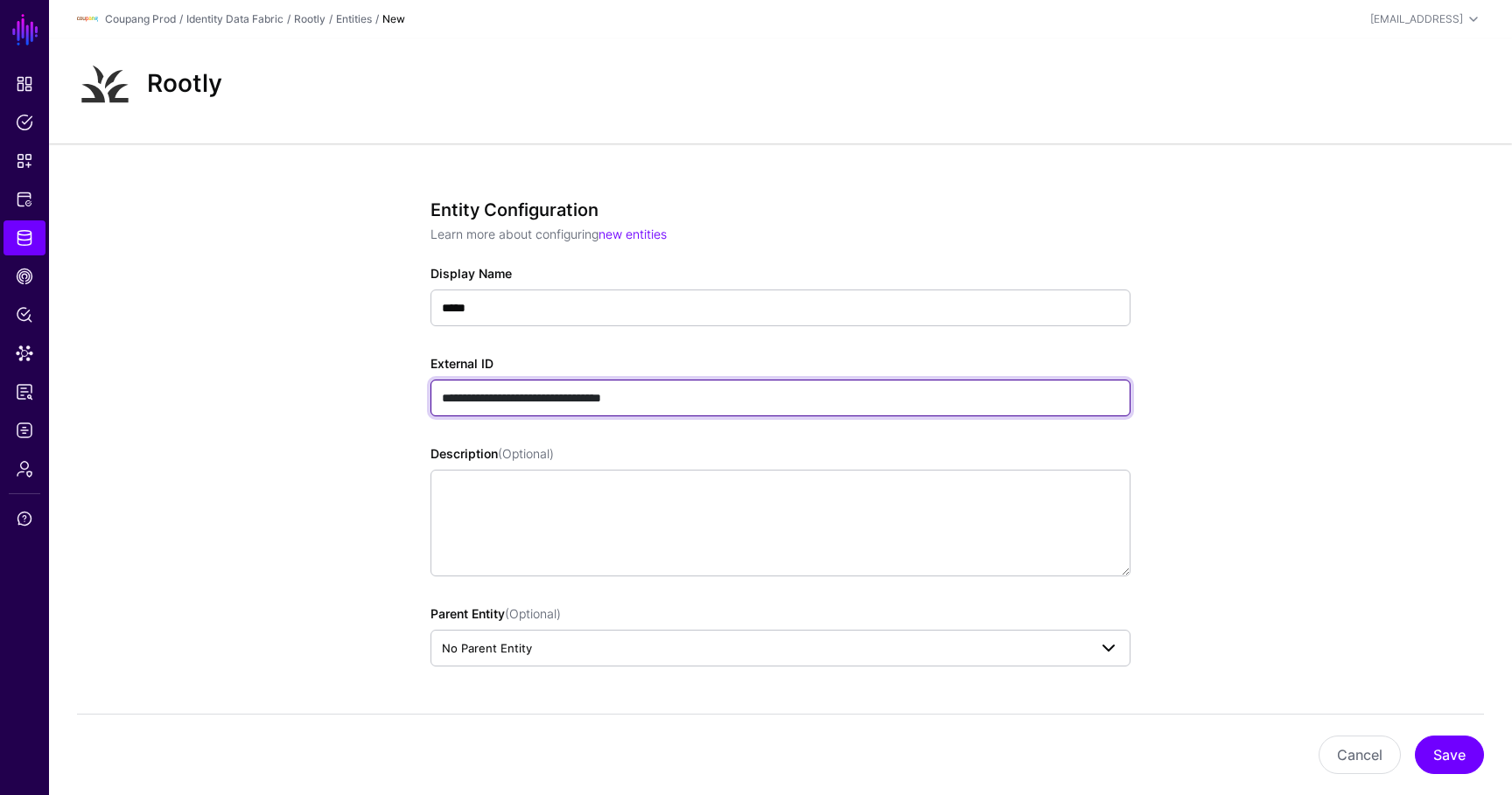
type input "**********"
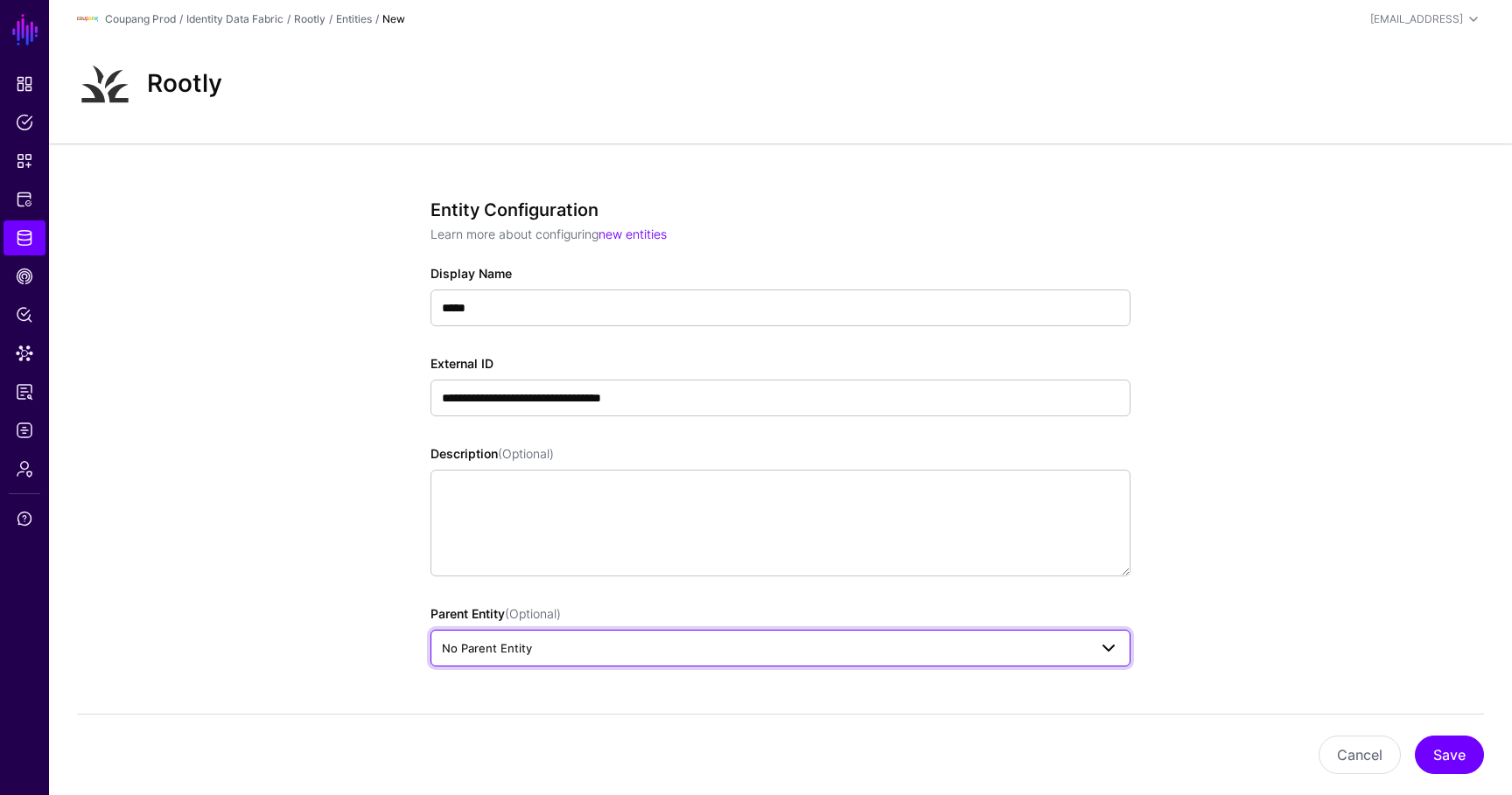
click at [1061, 653] on span "No Parent Entity" at bounding box center [764, 647] width 645 height 19
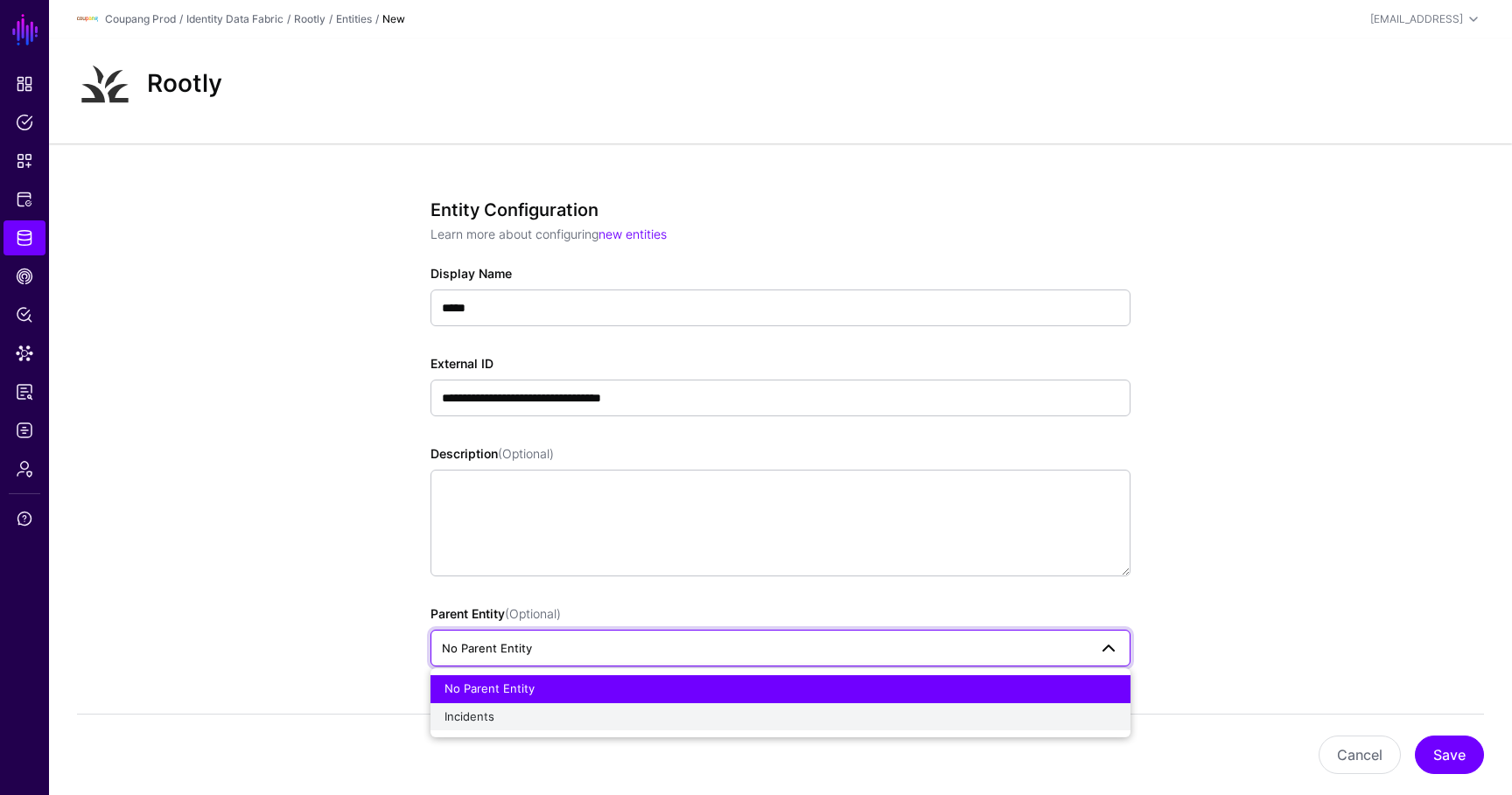
click at [923, 709] on div "Incidents" at bounding box center [780, 717] width 672 height 17
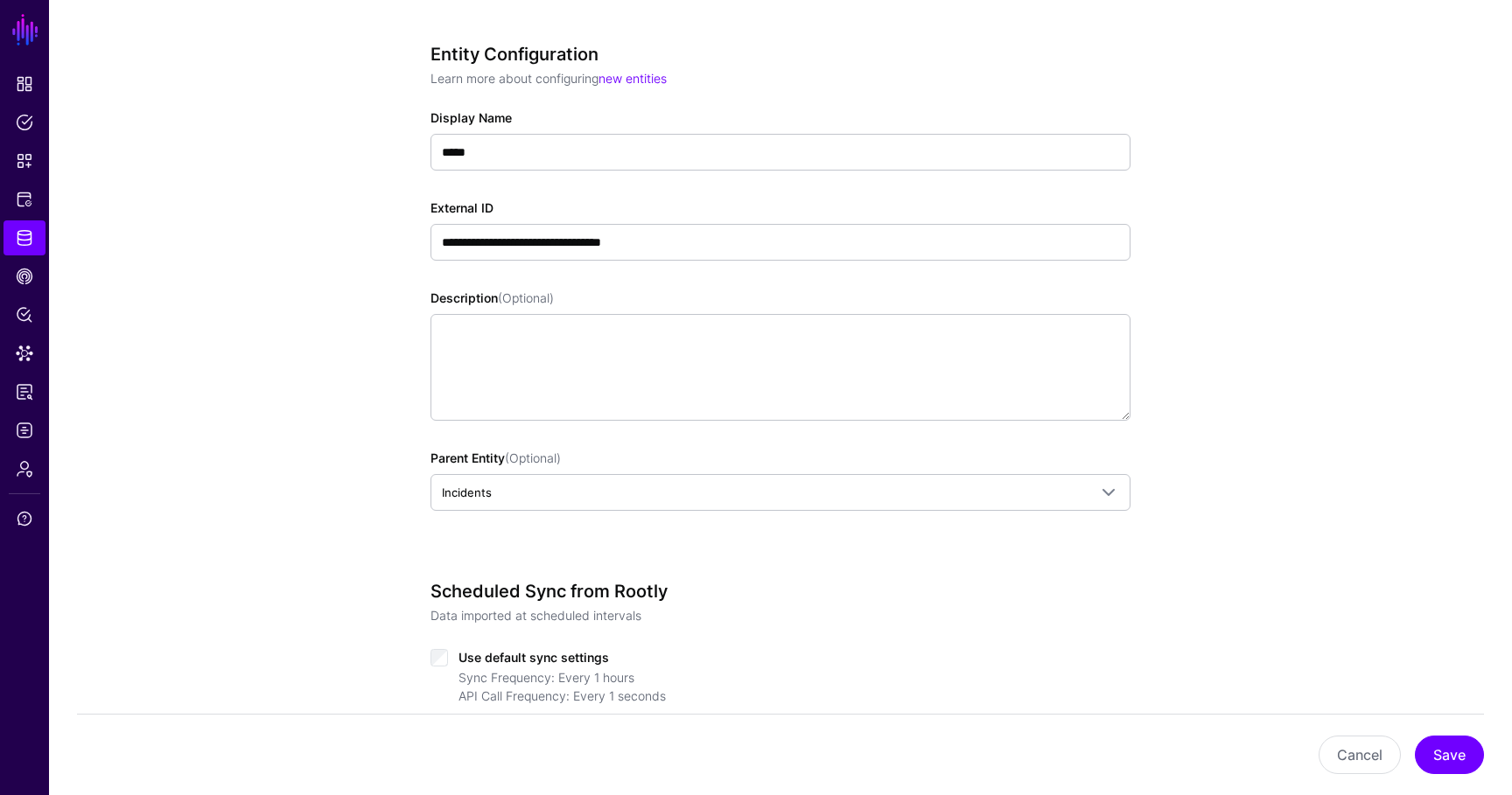
scroll to position [316, 0]
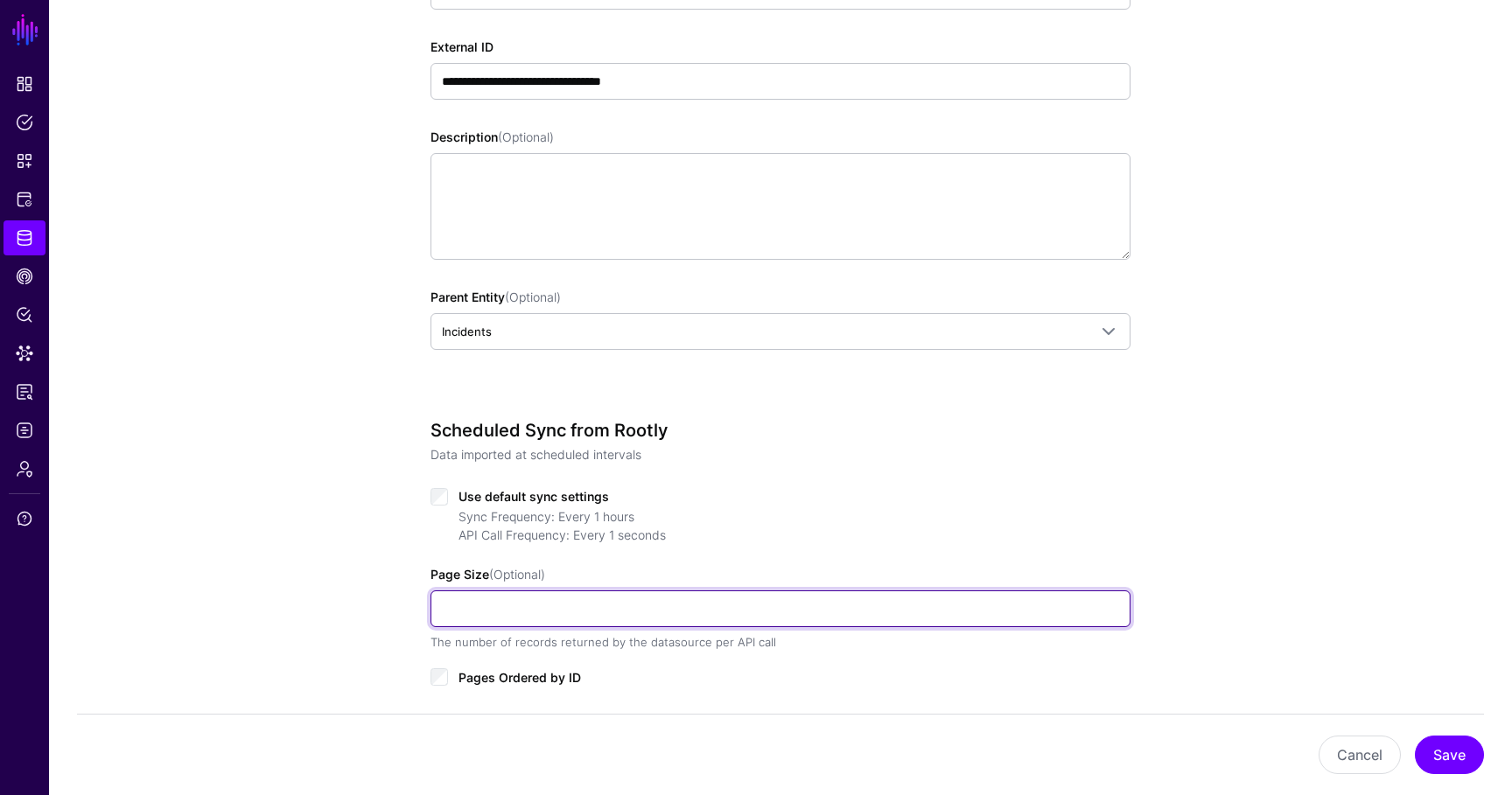
click at [769, 598] on input "Page Size (Optional)" at bounding box center [780, 608] width 700 height 37
type input "***"
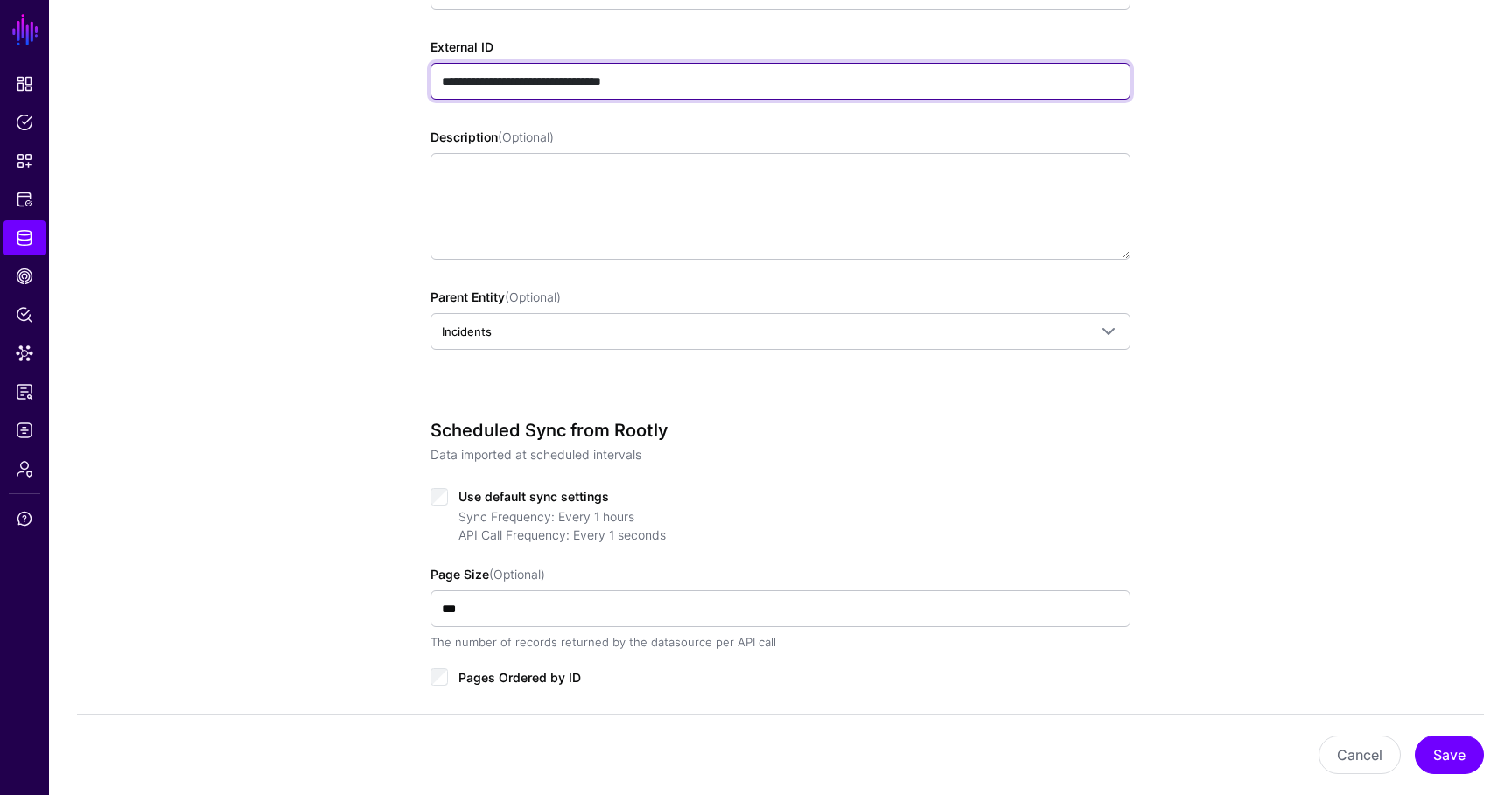
click at [632, 82] on input "**********" at bounding box center [780, 81] width 700 height 37
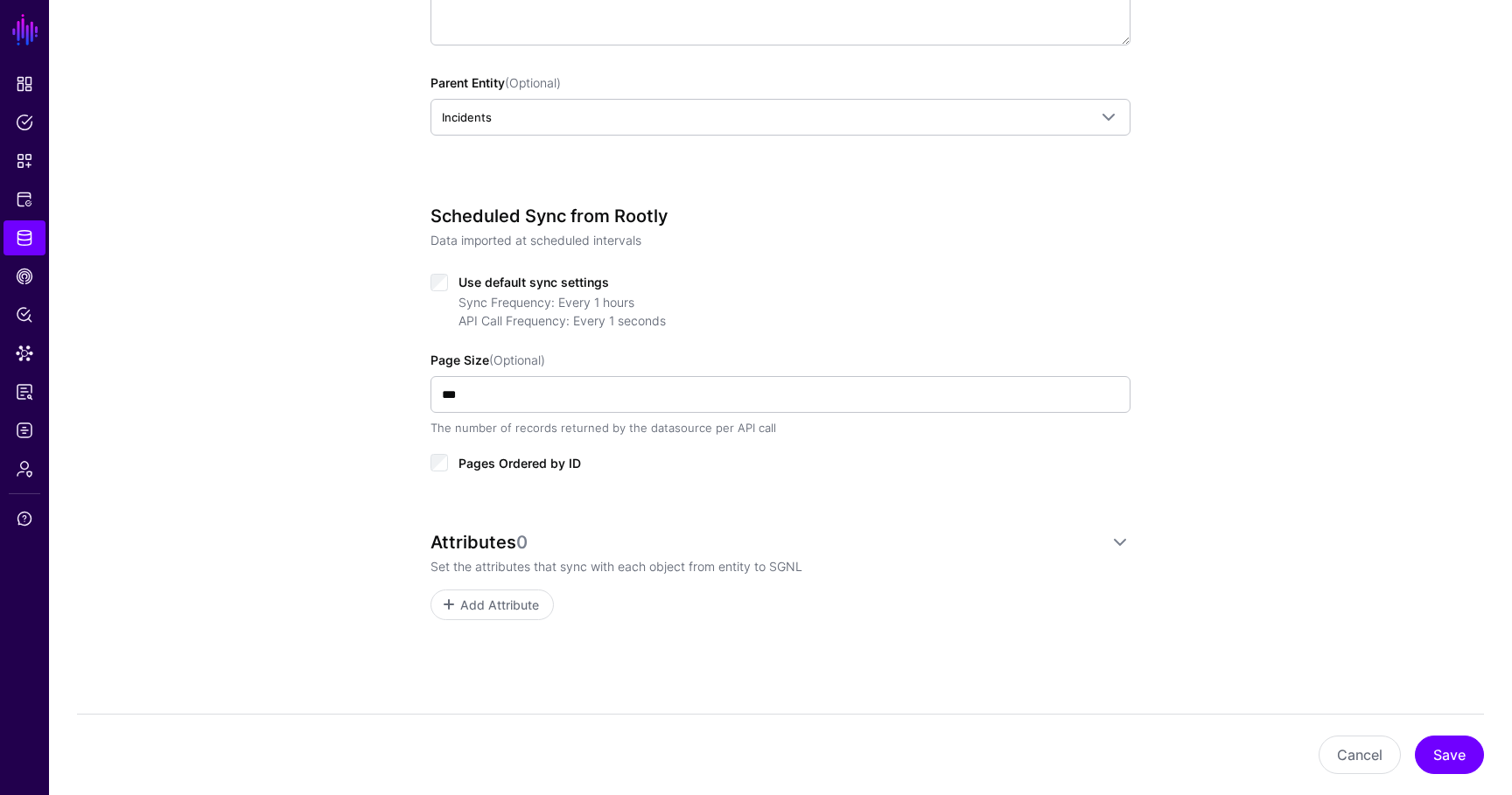
scroll to position [538, 0]
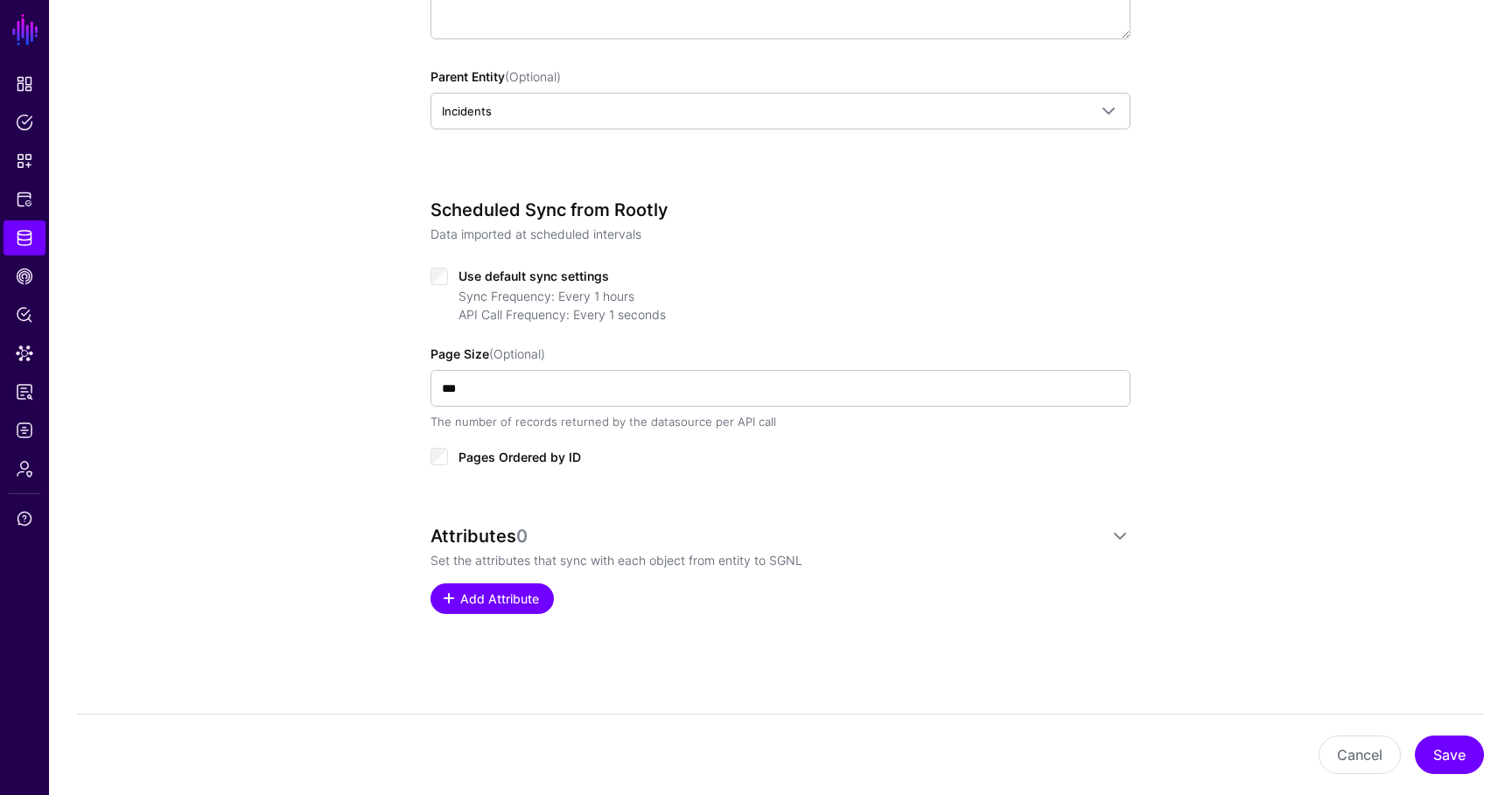
type input "**********"
click at [519, 612] on link "Add Attribute" at bounding box center [492, 599] width 123 height 31
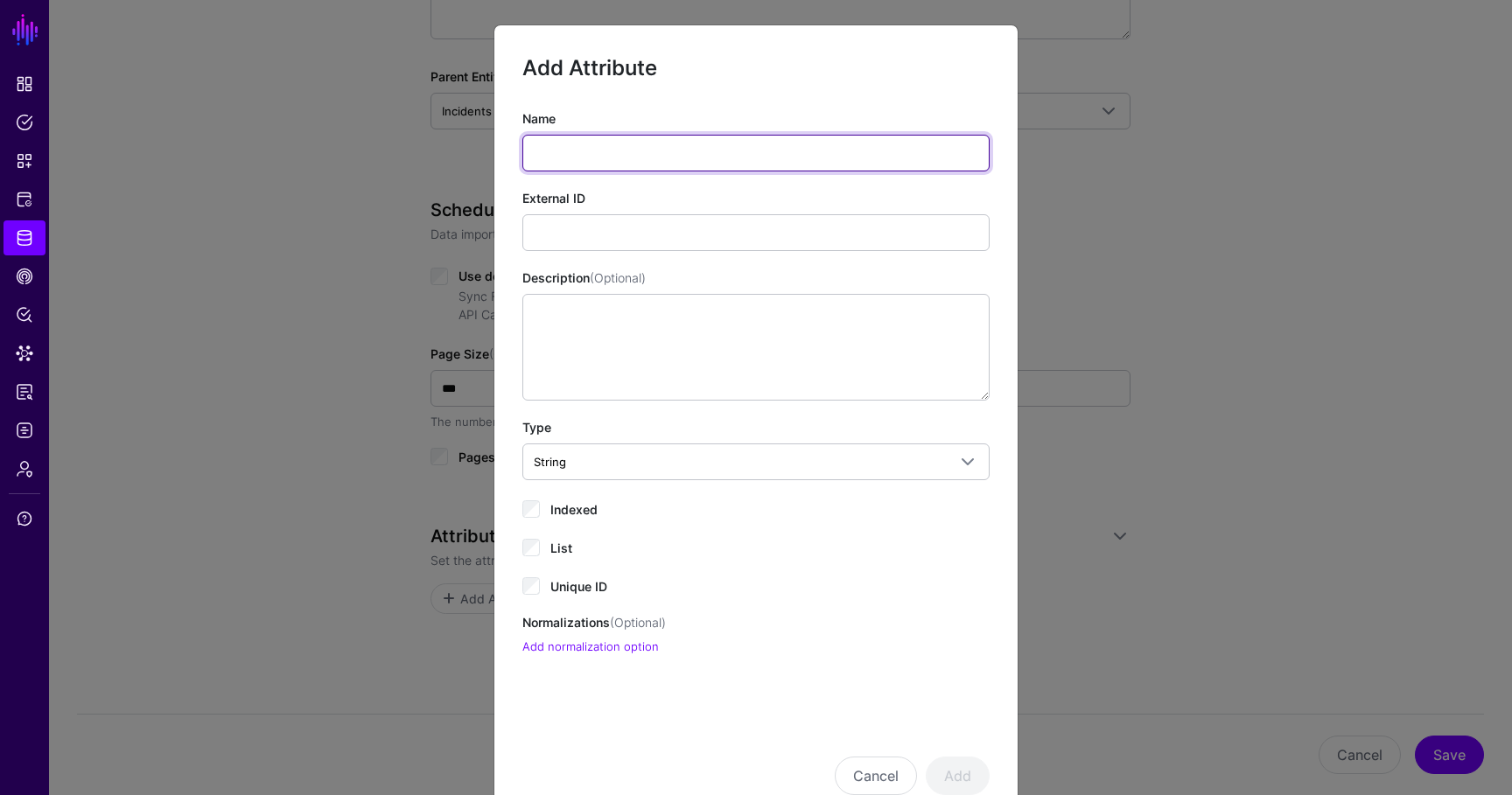
click at [590, 137] on input "Name" at bounding box center [755, 153] width 467 height 37
type input "**"
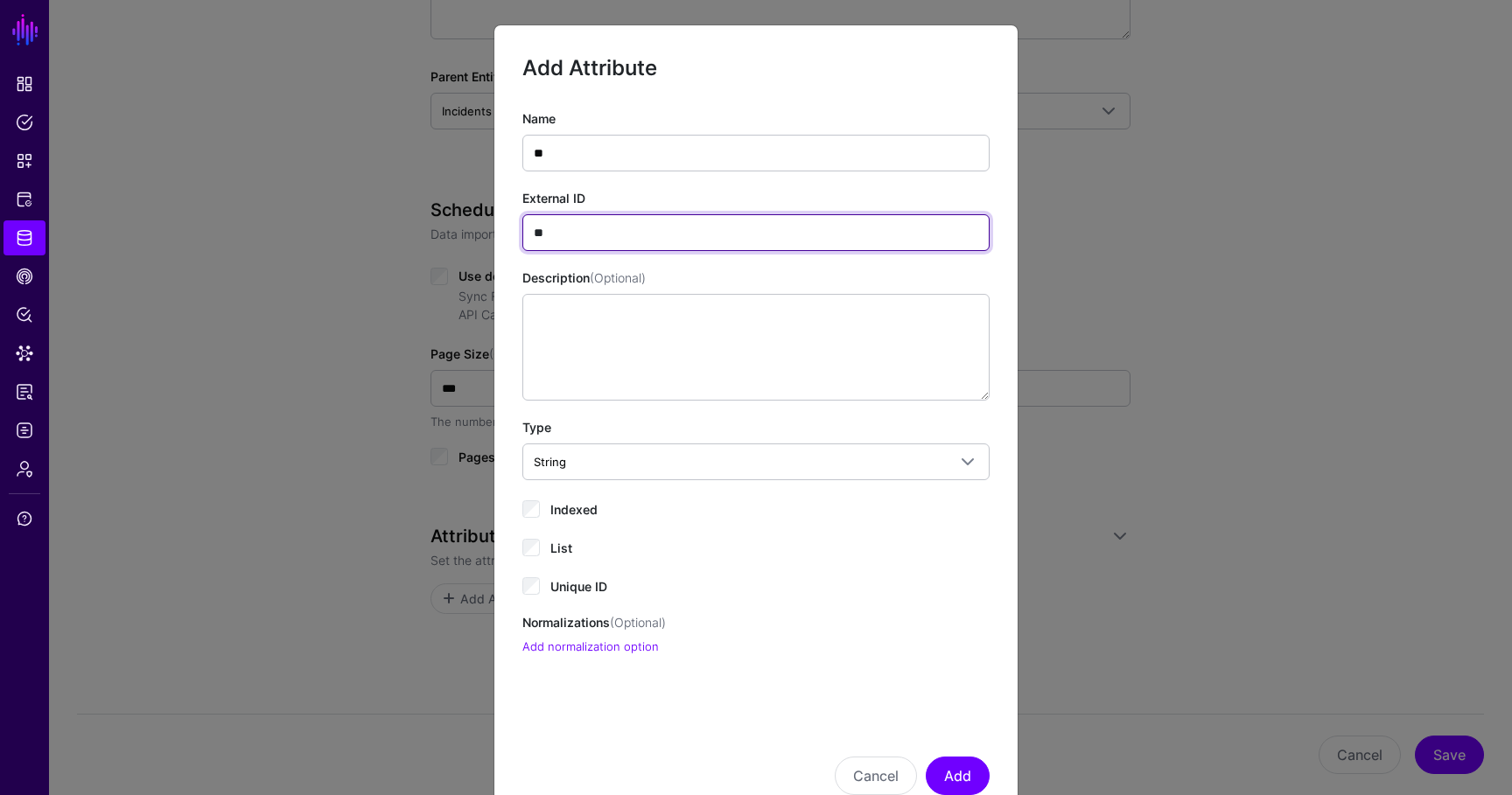
type input "**"
click at [564, 510] on span "Indexed" at bounding box center [574, 509] width 47 height 15
click at [588, 594] on label "Unique ID" at bounding box center [578, 585] width 57 height 21
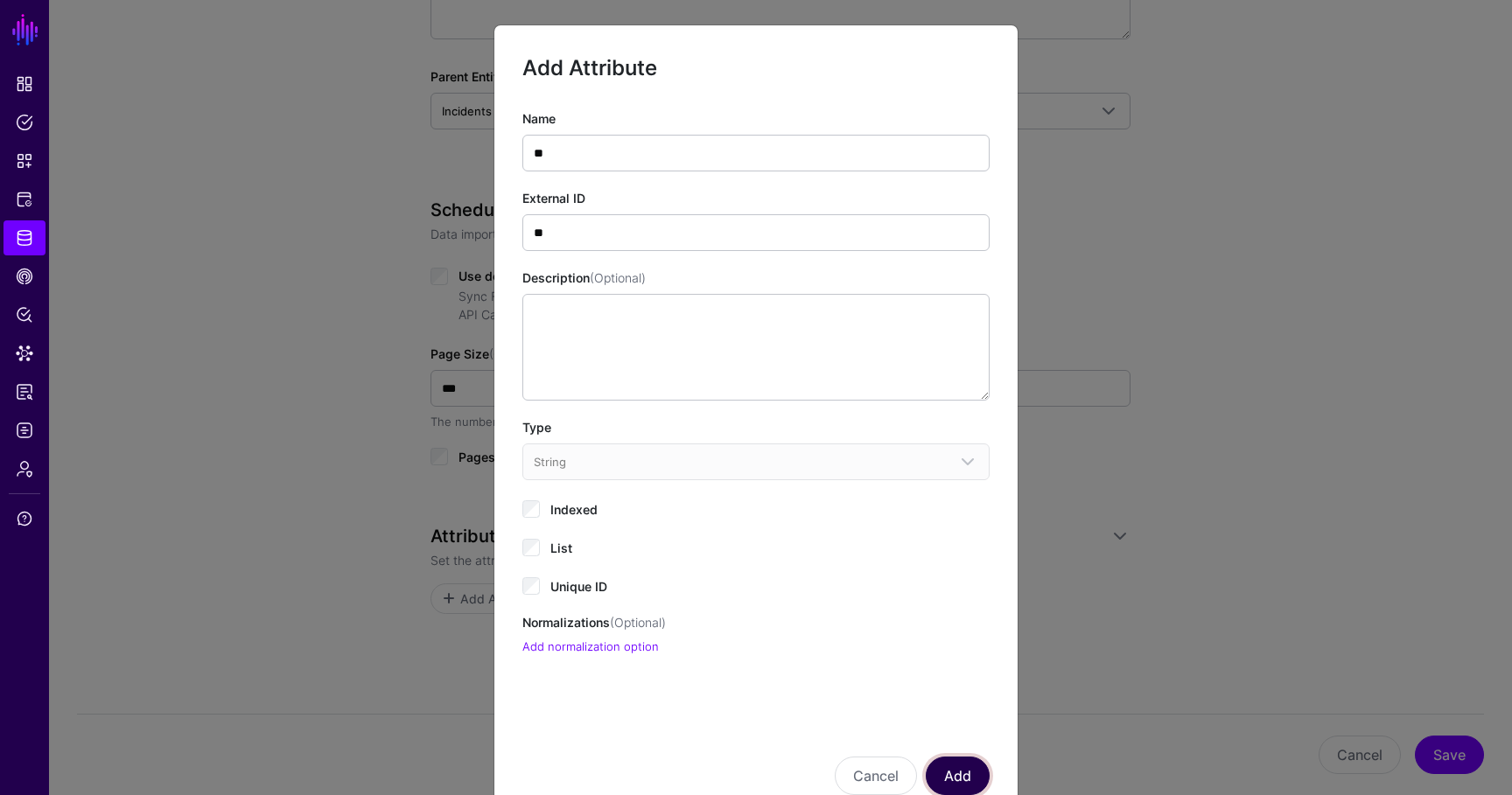
click at [937, 768] on button "Add" at bounding box center [957, 776] width 63 height 38
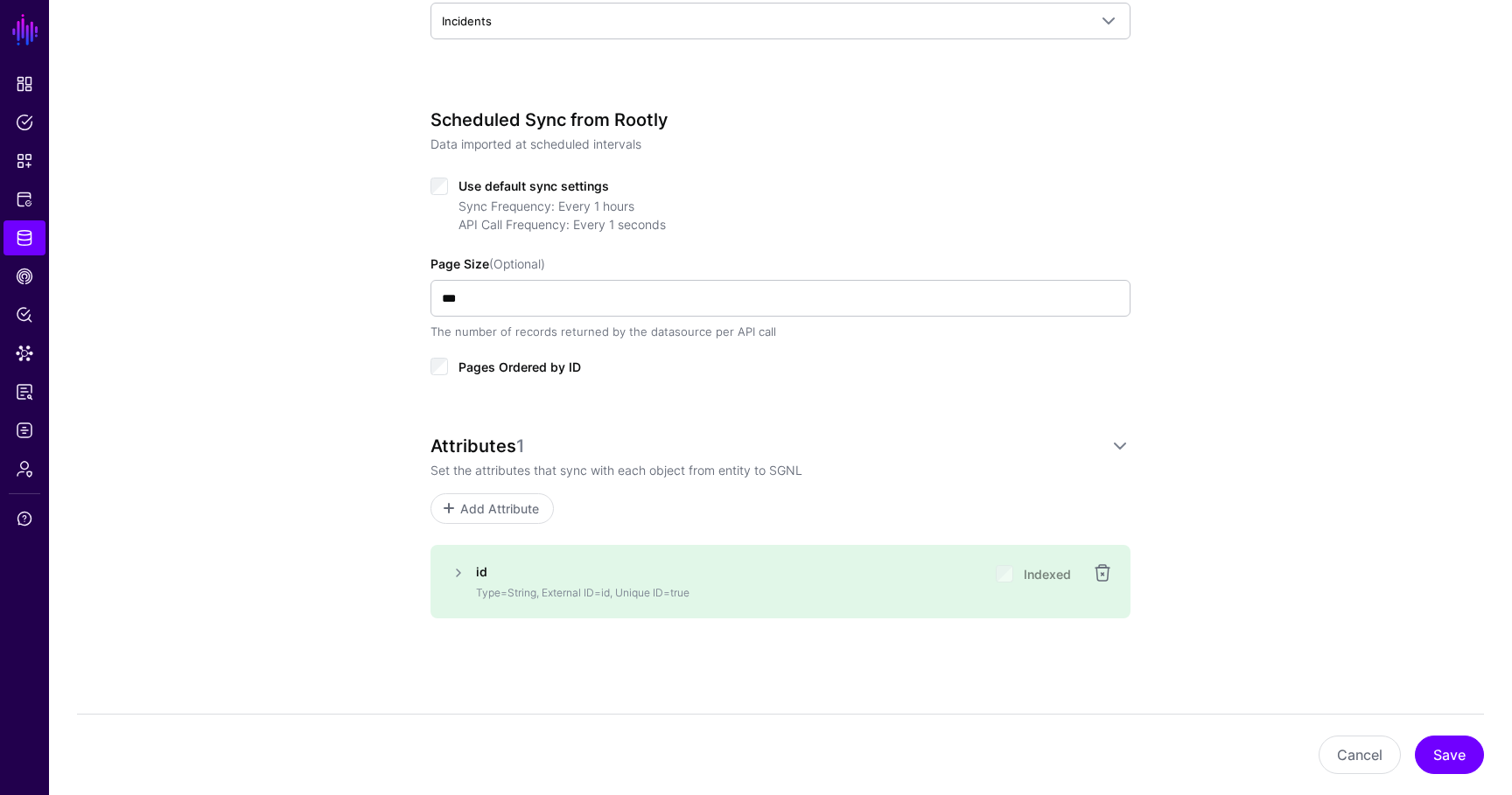
scroll to position [632, 0]
click at [1453, 756] on button "Save" at bounding box center [1449, 755] width 69 height 38
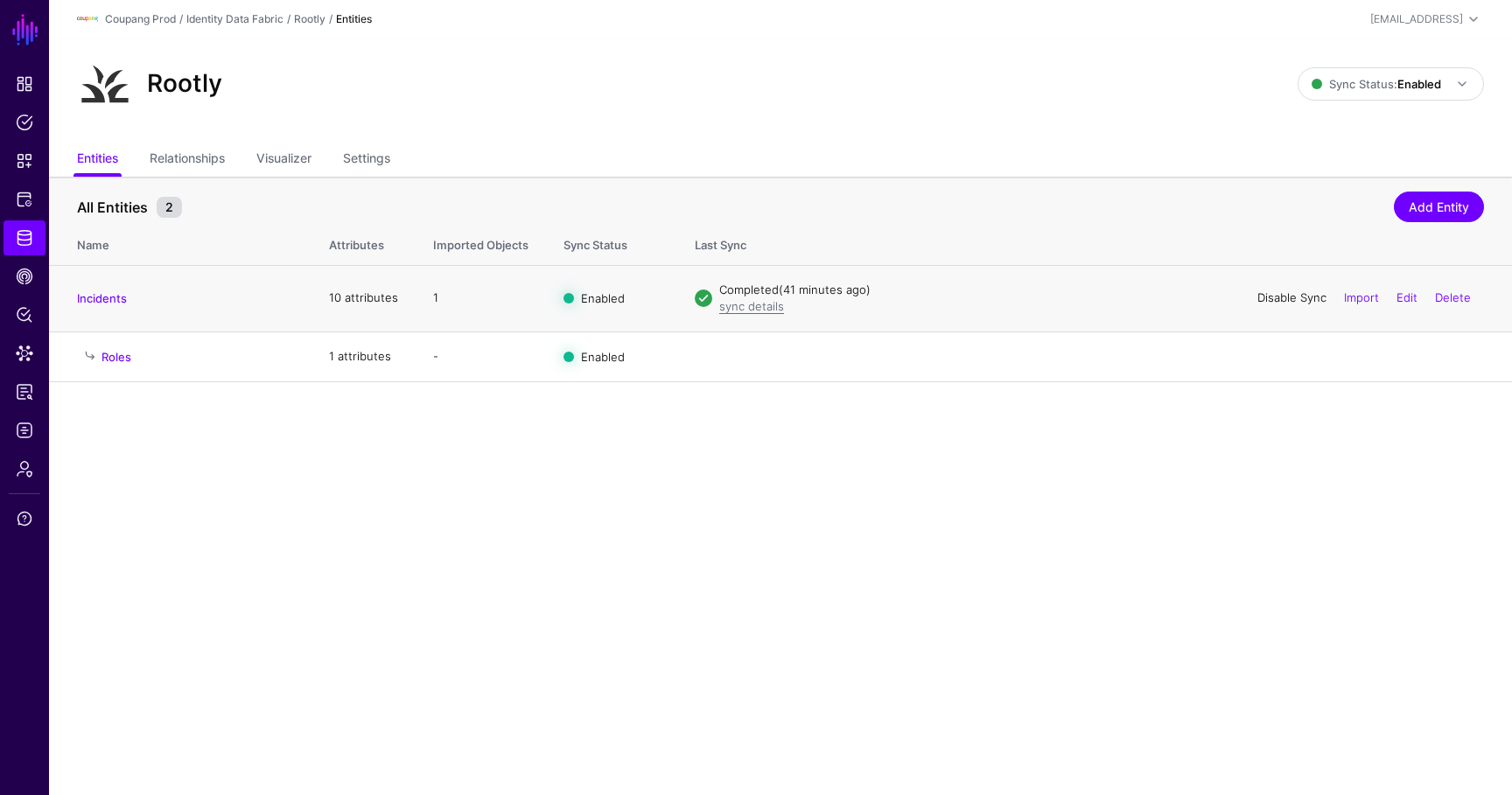
click at [1283, 295] on link "Disable Sync" at bounding box center [1292, 296] width 69 height 14
click at [1282, 295] on link "Enable Sync" at bounding box center [1293, 296] width 66 height 14
click at [22, 352] on span "Data Lens" at bounding box center [24, 353] width 17 height 17
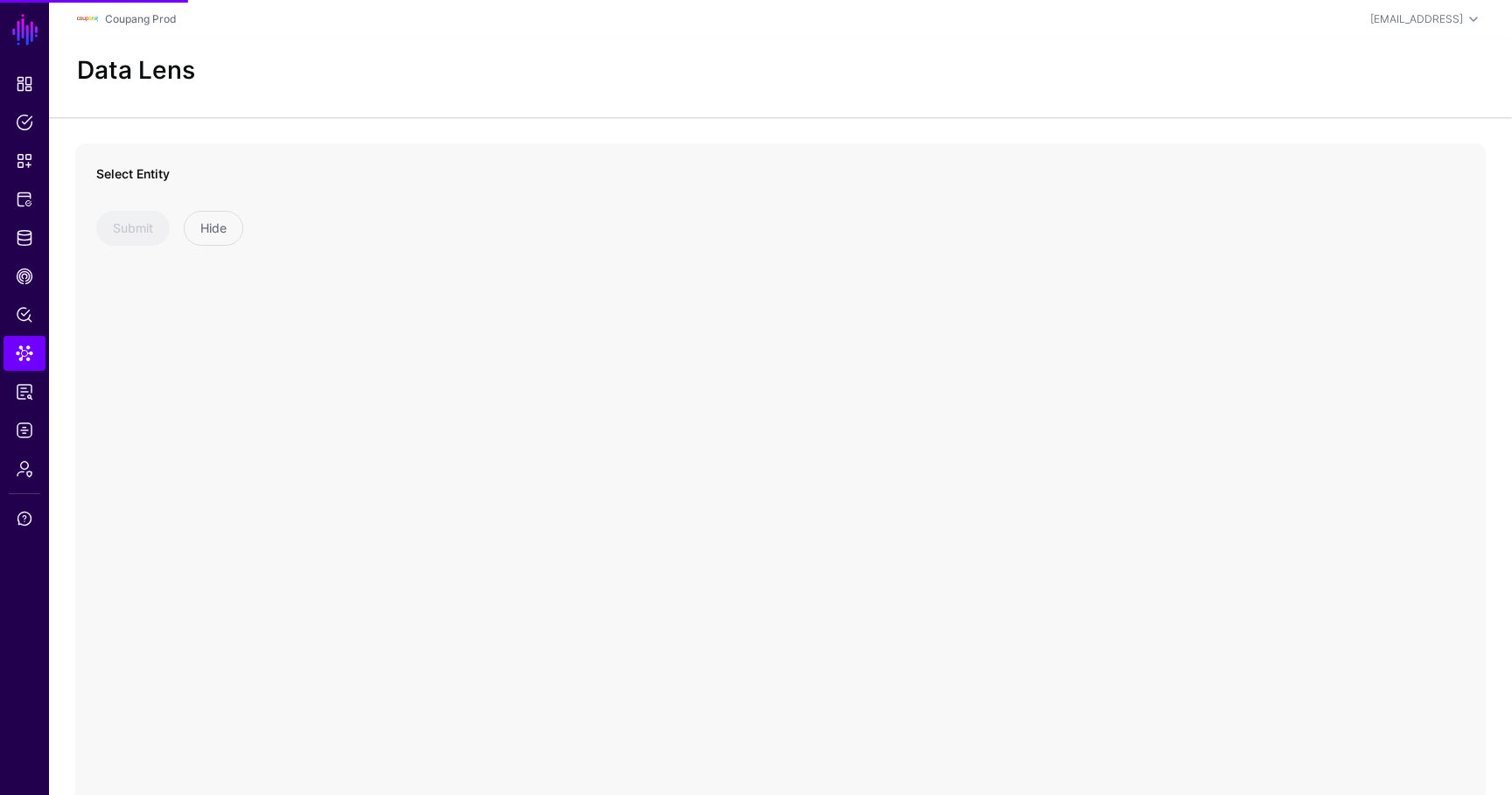
click at [228, 191] on div "Select Entity Submit Hide" at bounding box center [249, 205] width 306 height 82
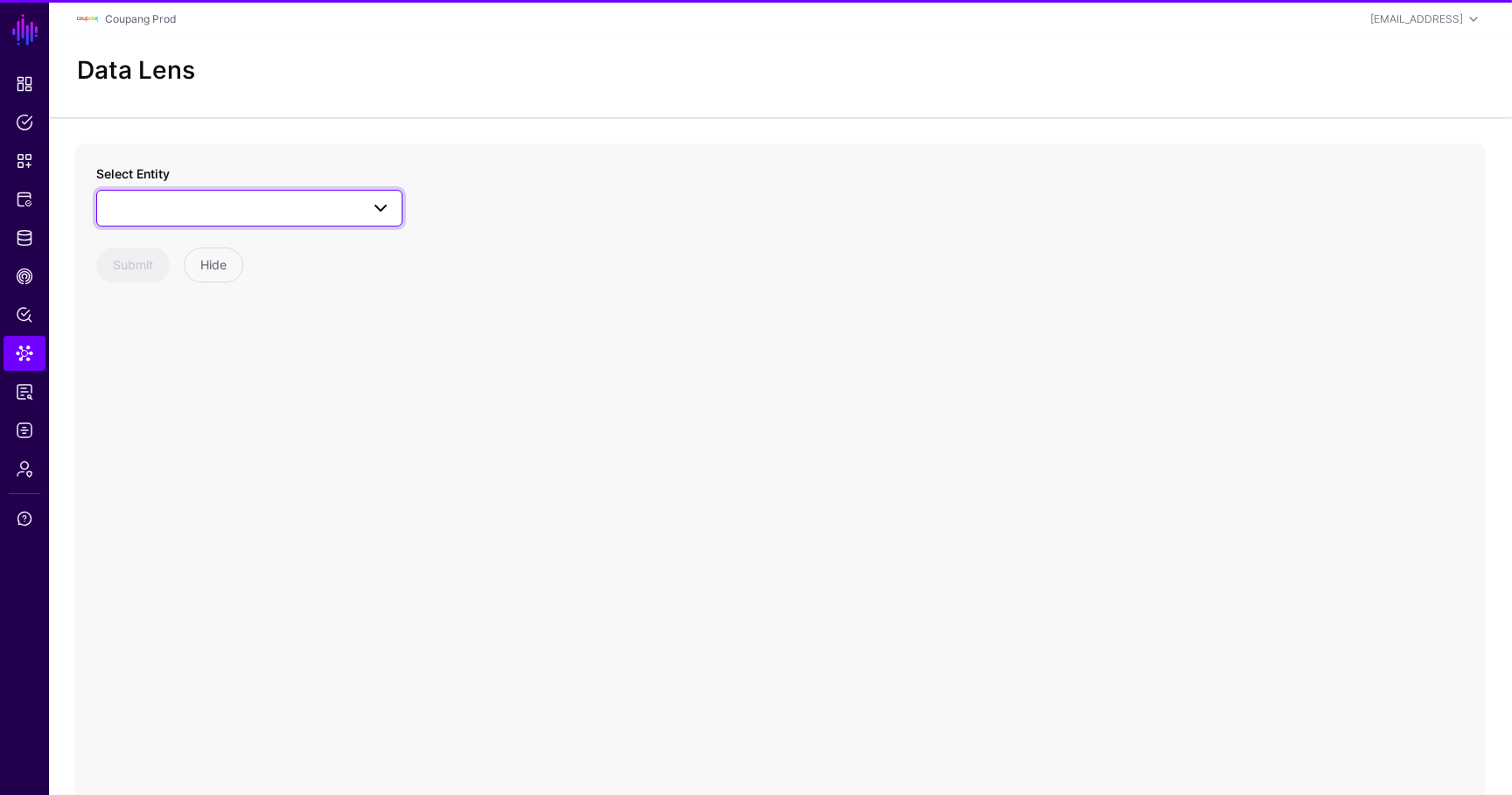
click at [228, 199] on span at bounding box center [249, 208] width 284 height 21
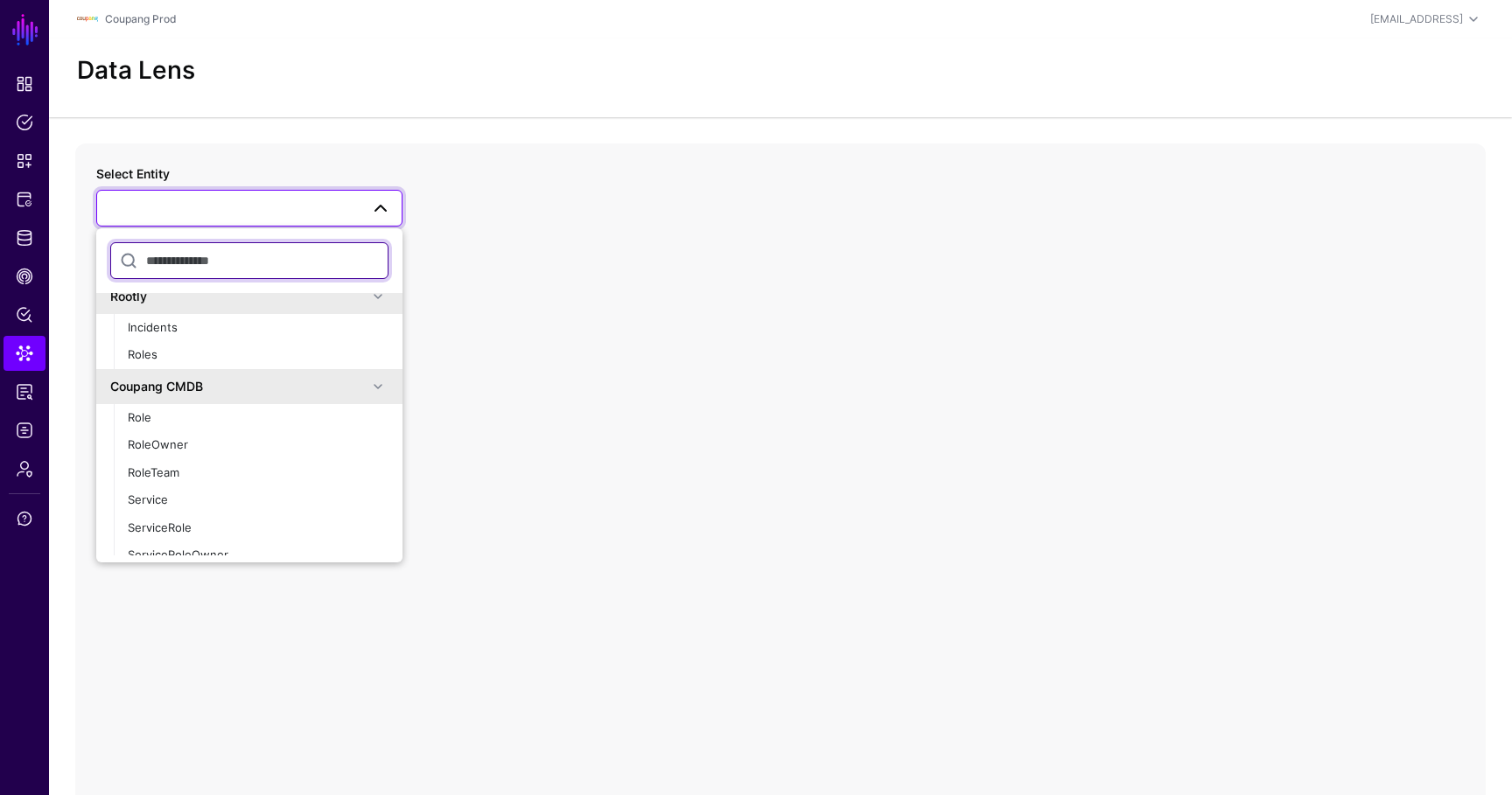
scroll to position [450, 0]
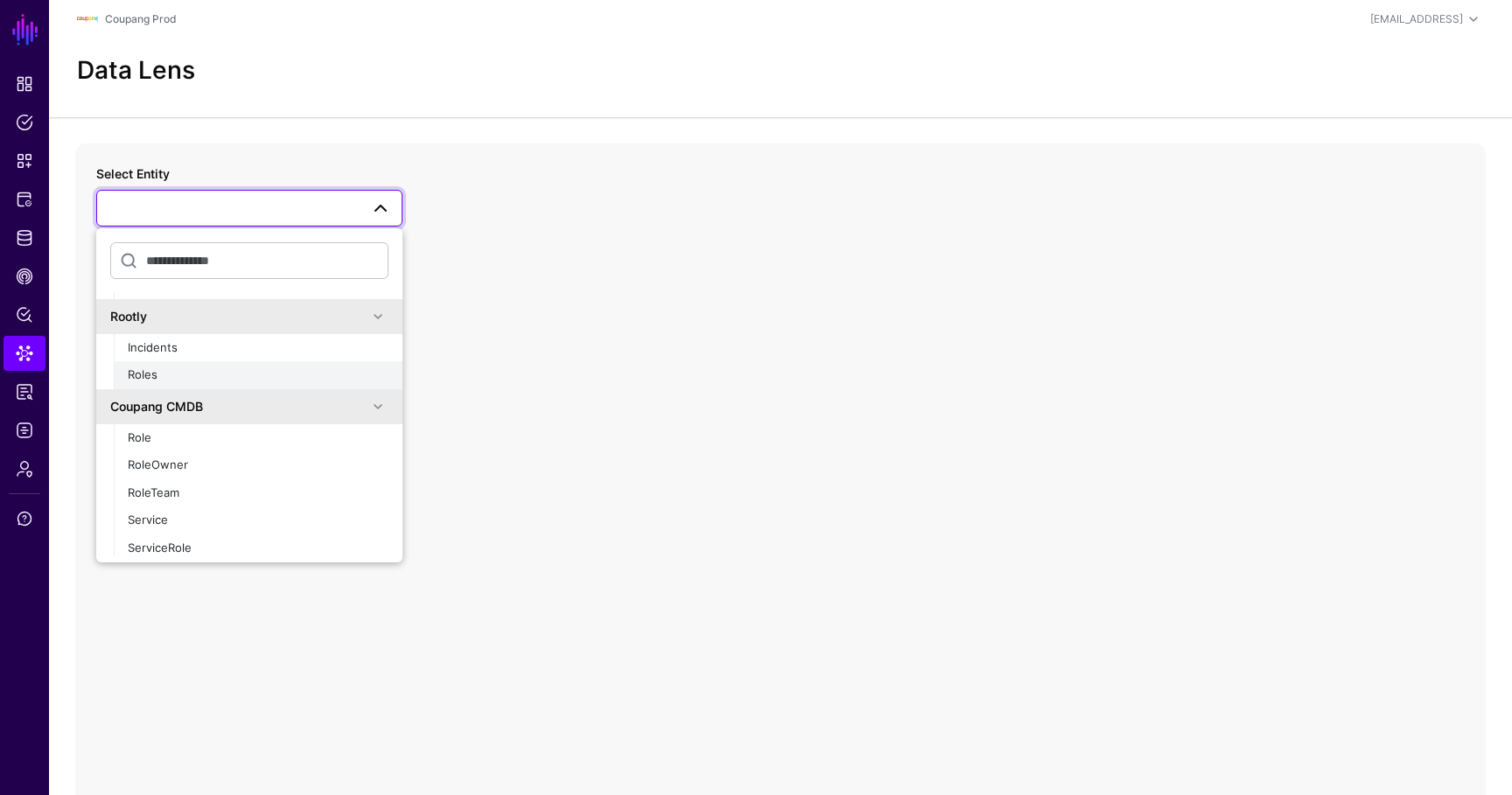
click at [178, 368] on div "Roles" at bounding box center [258, 374] width 261 height 17
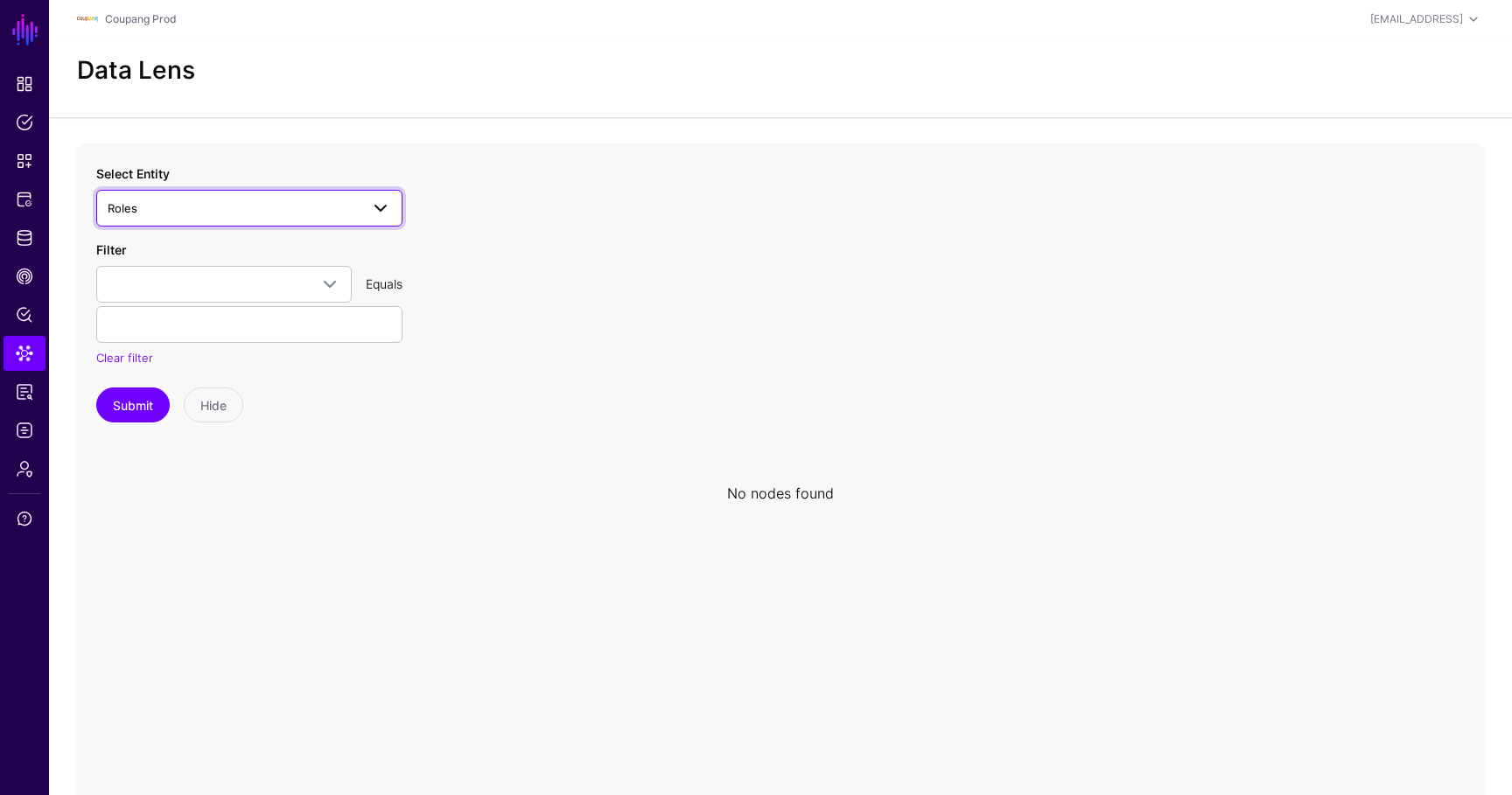
click at [254, 215] on span "Roles" at bounding box center [234, 208] width 252 height 19
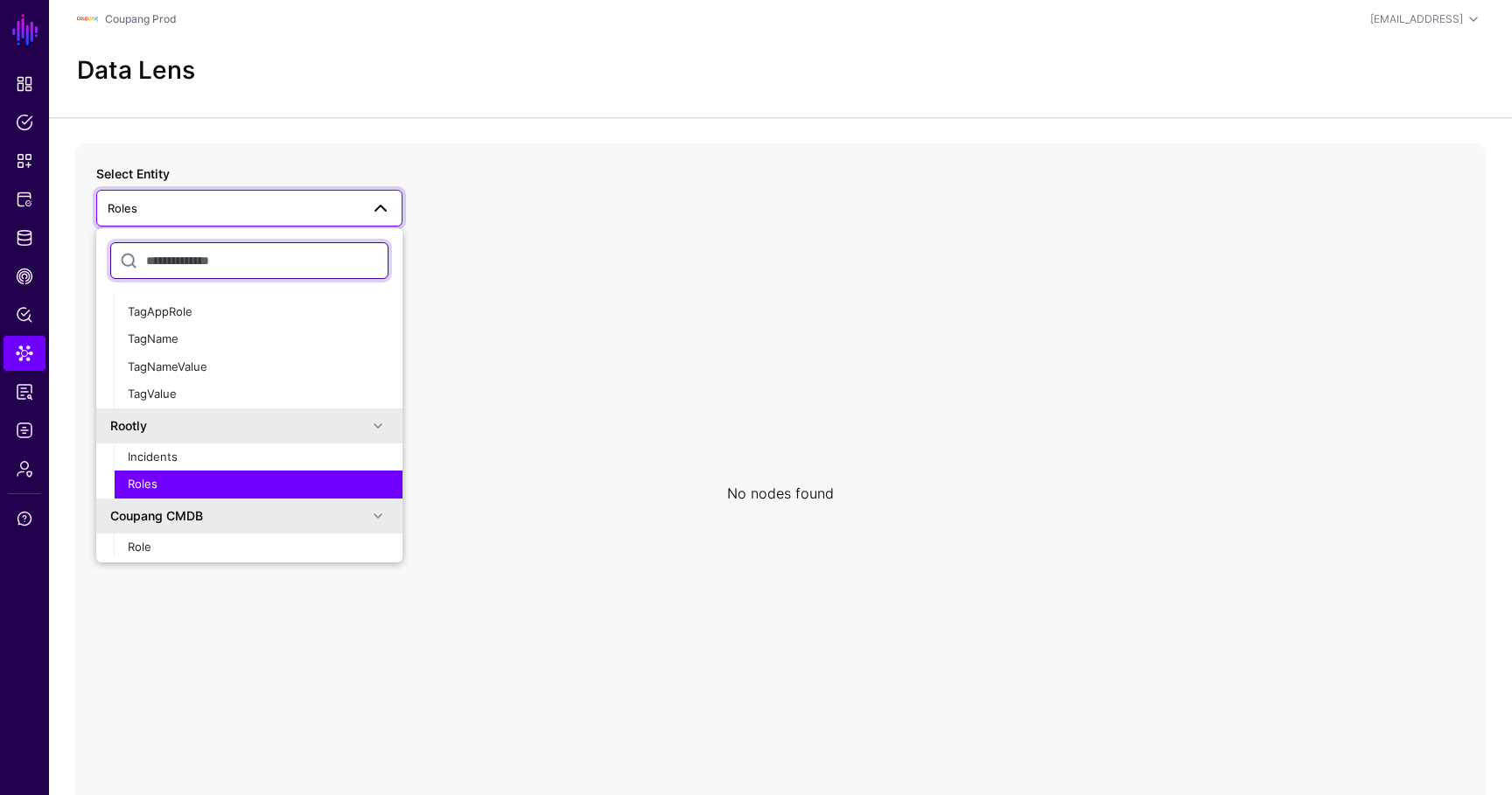
scroll to position [363, 0]
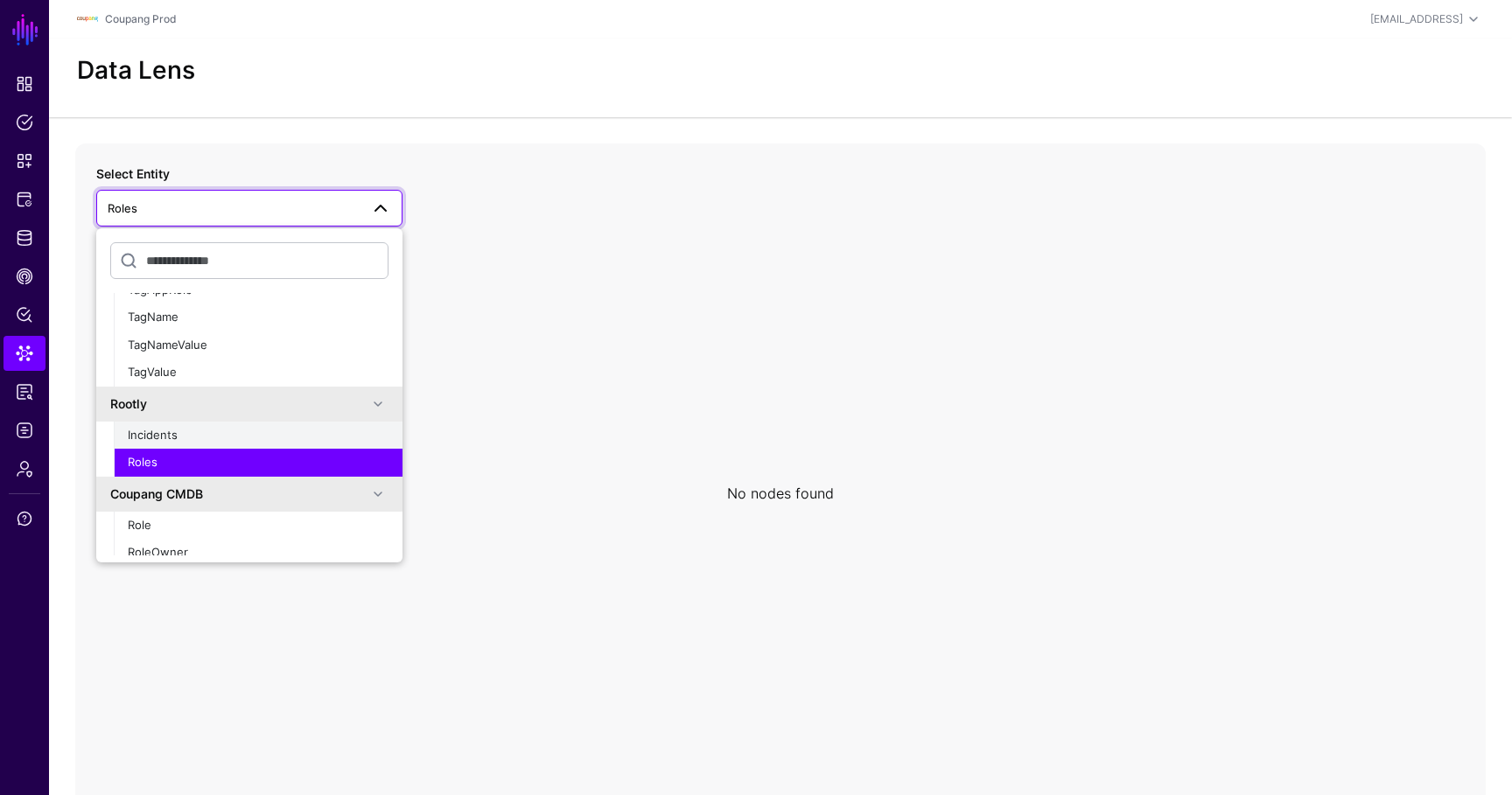
click at [185, 431] on div "Incidents" at bounding box center [258, 435] width 261 height 17
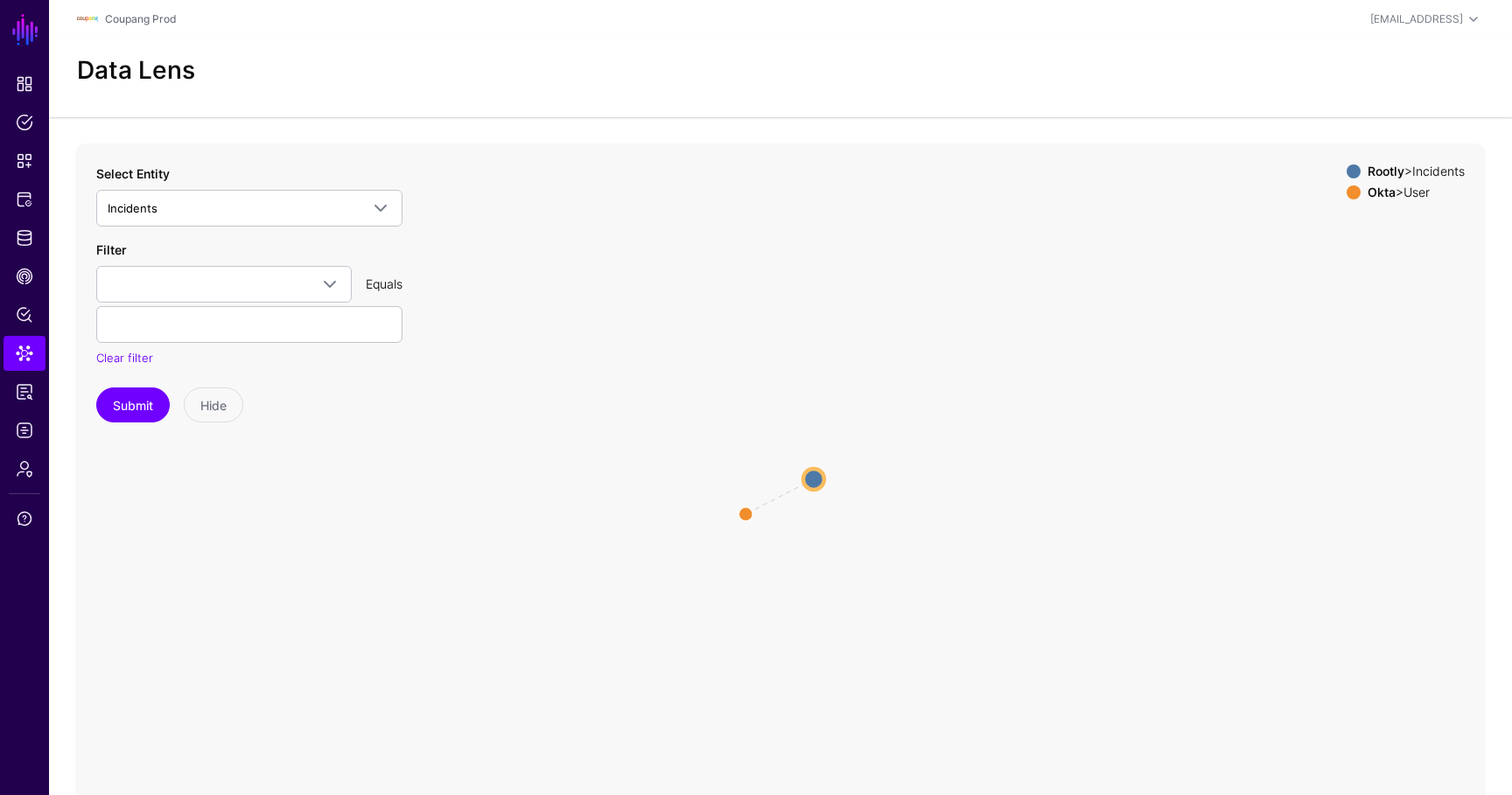
click at [822, 476] on circle at bounding box center [813, 479] width 21 height 21
click at [817, 480] on circle at bounding box center [813, 479] width 21 height 21
click at [309, 226] on link "Incidents" at bounding box center [249, 208] width 306 height 37
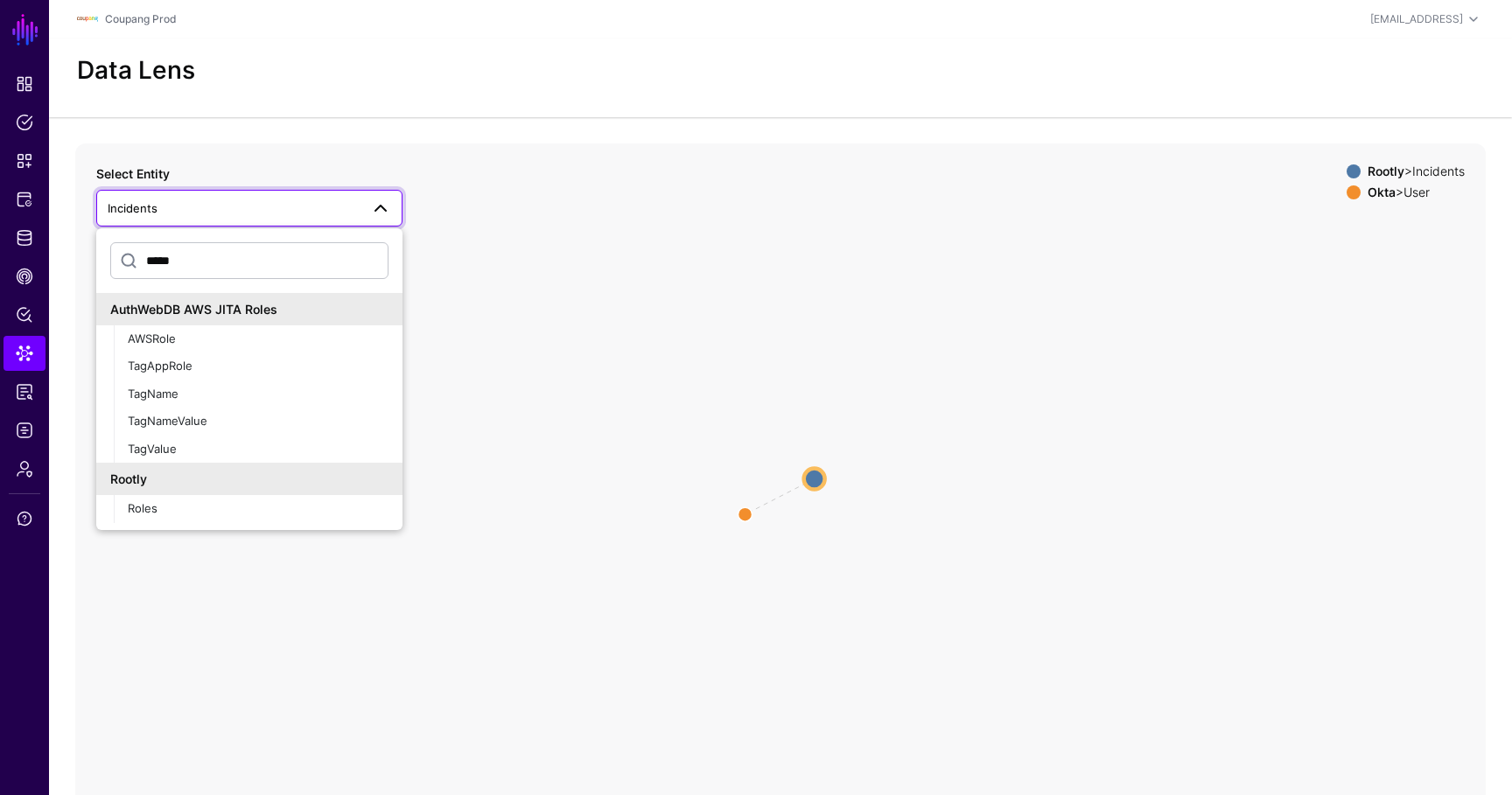
type input "*****"
click at [185, 494] on div "Rootly" at bounding box center [249, 479] width 306 height 33
click at [185, 499] on button "Roles" at bounding box center [257, 509] width 288 height 28
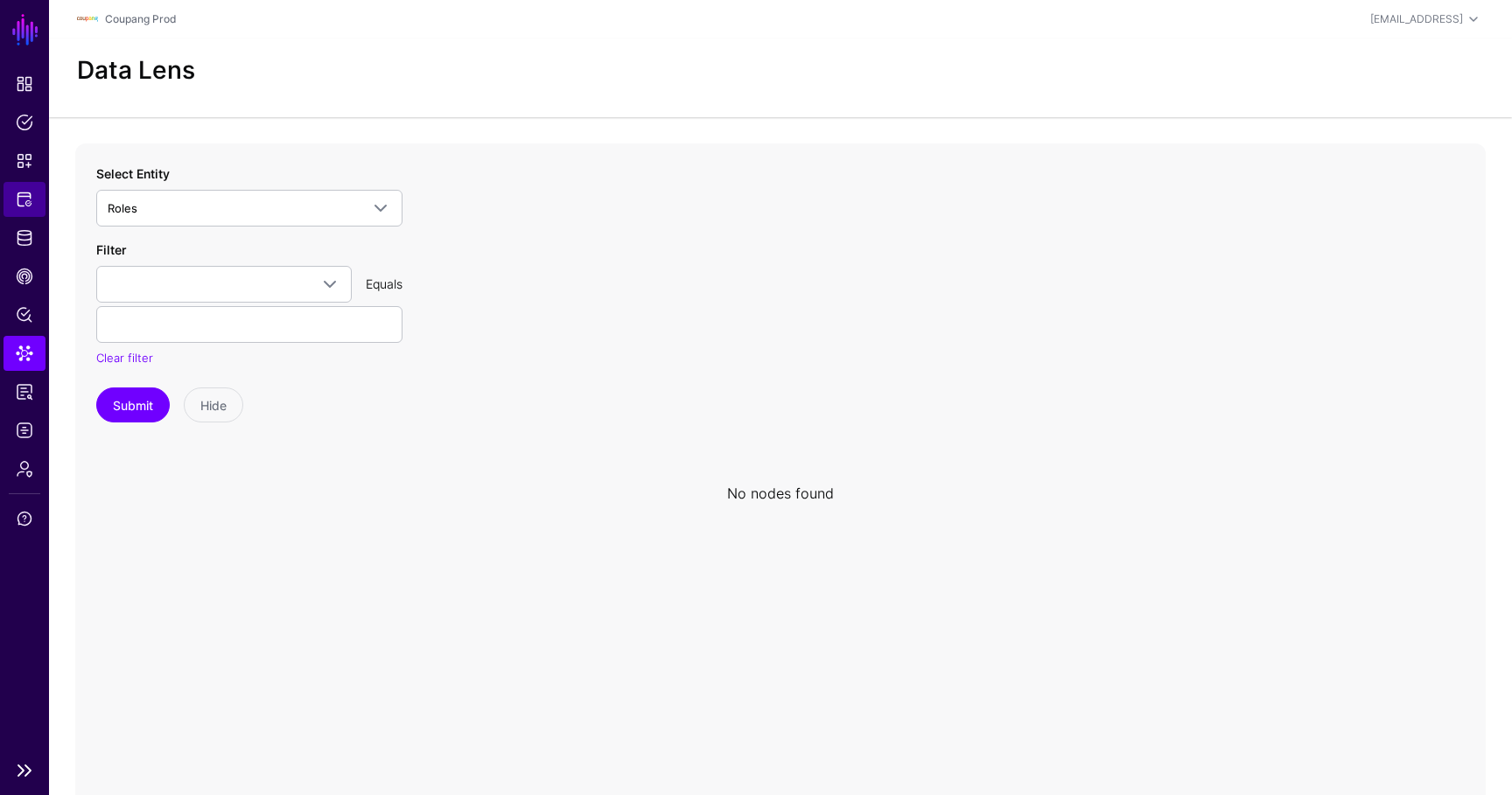
click at [24, 202] on span "Protected Systems" at bounding box center [24, 199] width 17 height 17
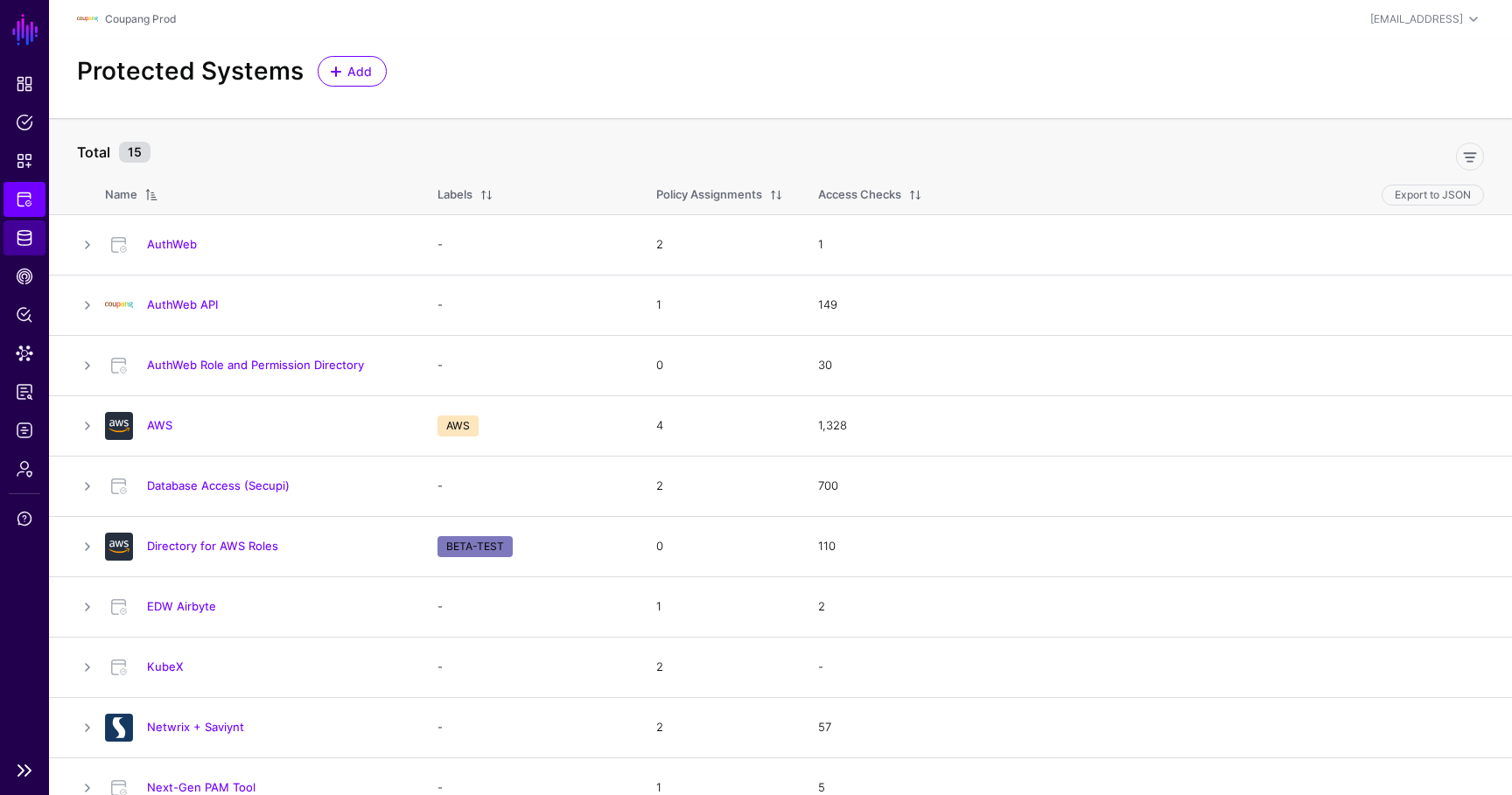
click at [32, 231] on span "Identity Data Fabric" at bounding box center [24, 238] width 17 height 17
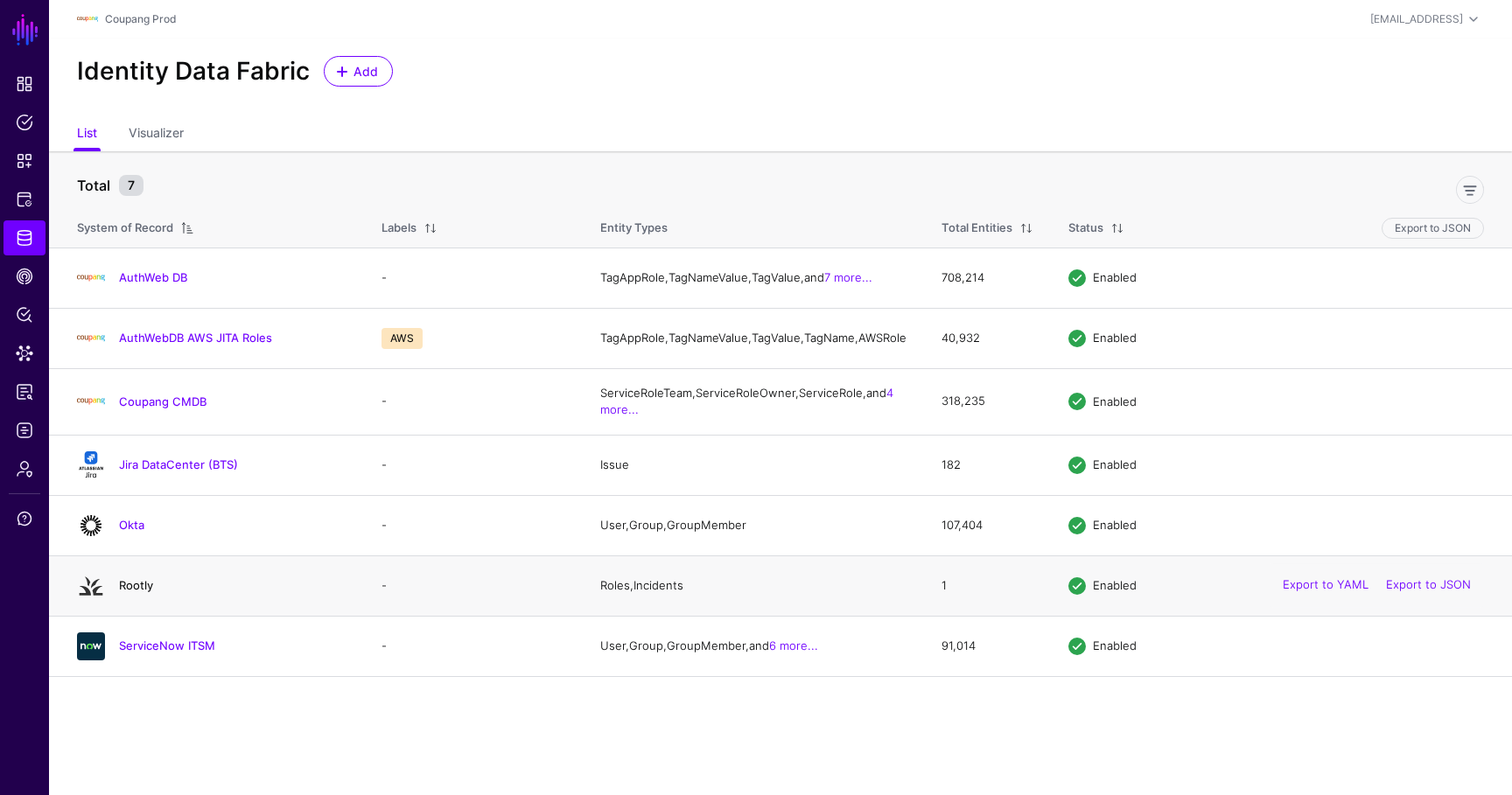
click at [139, 592] on link "Rootly" at bounding box center [136, 585] width 34 height 14
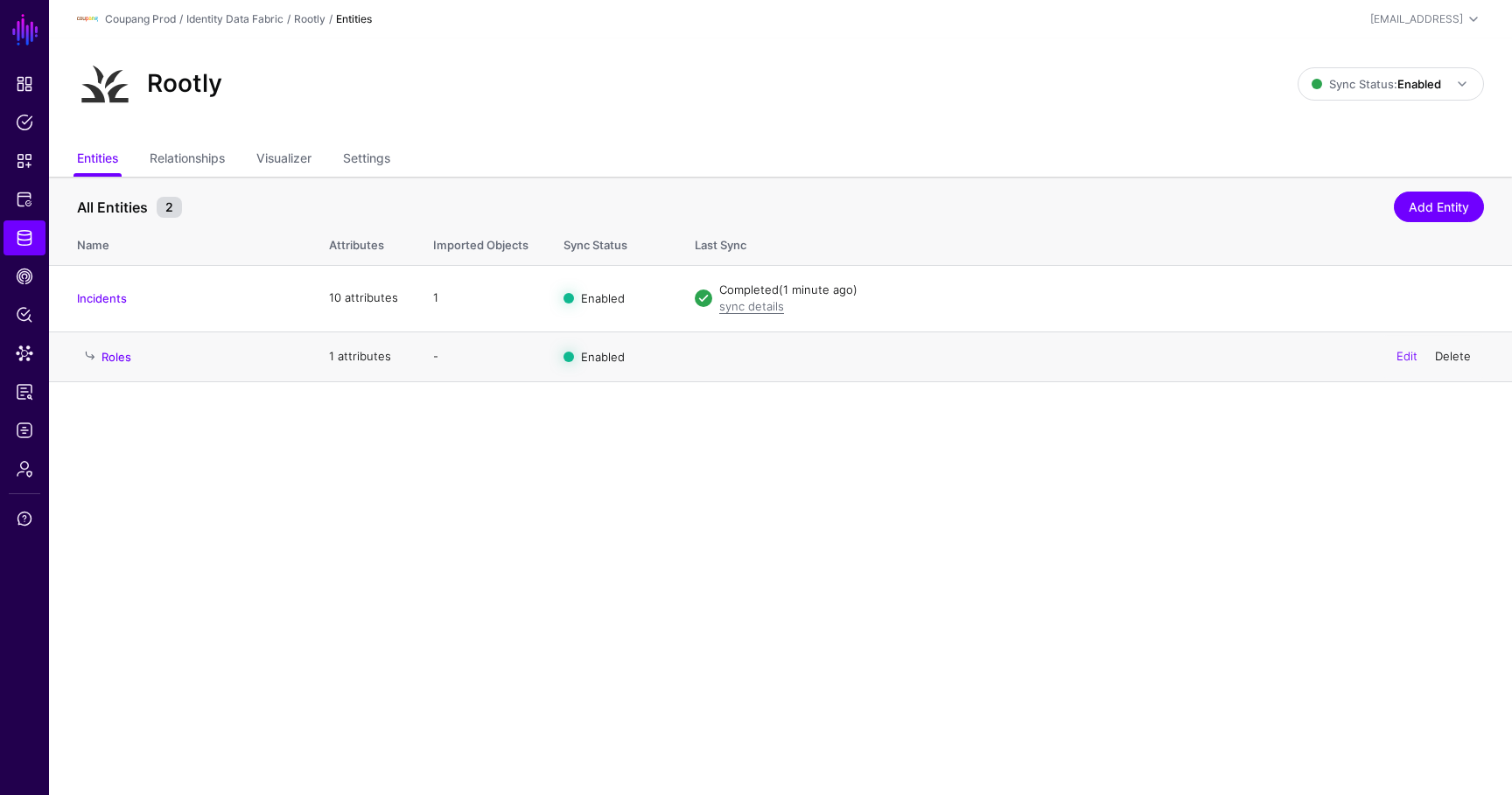
click at [1439, 356] on link "Delete" at bounding box center [1453, 355] width 36 height 14
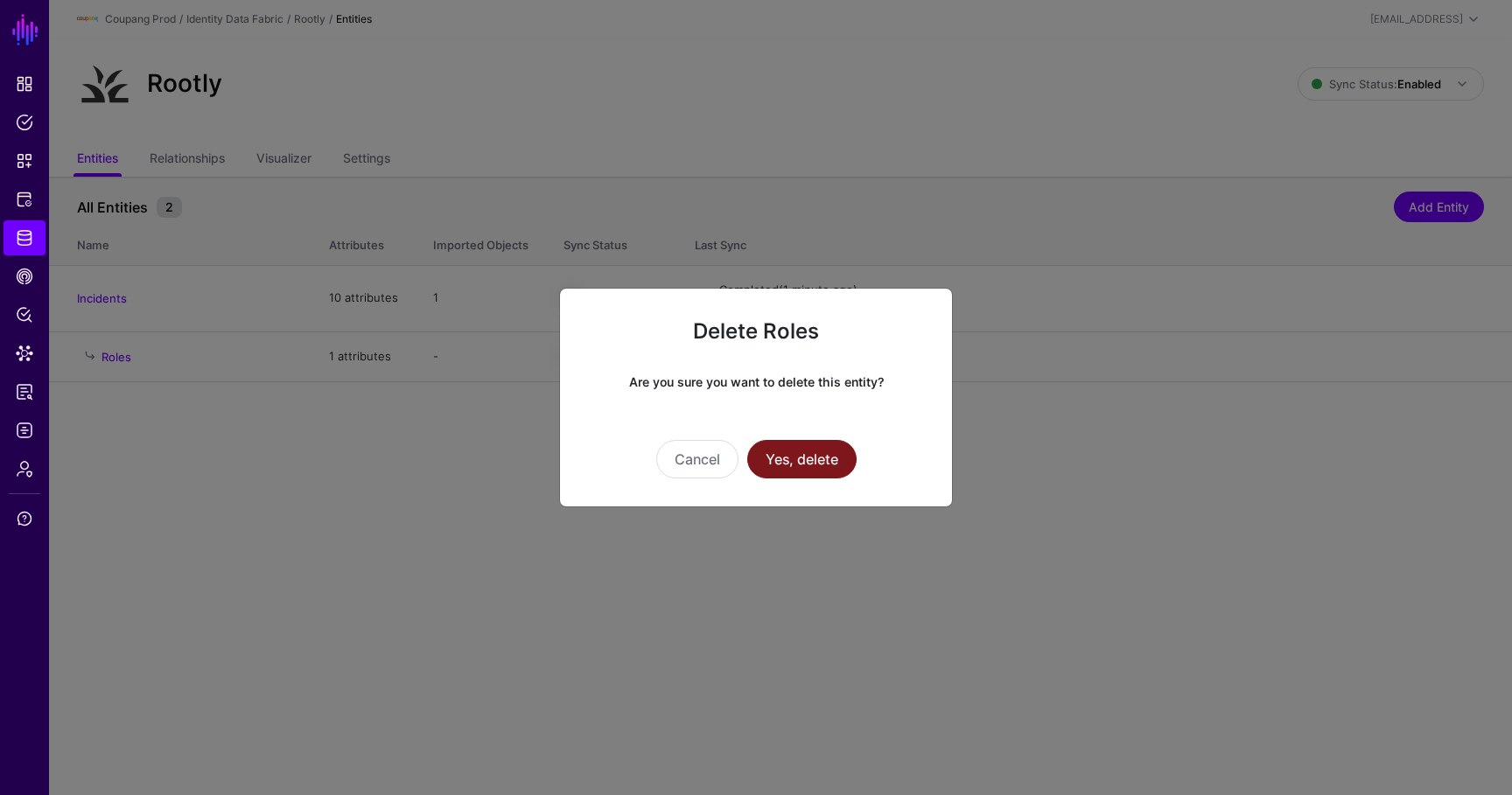
click at [833, 456] on button "Yes, delete" at bounding box center [801, 459] width 110 height 38
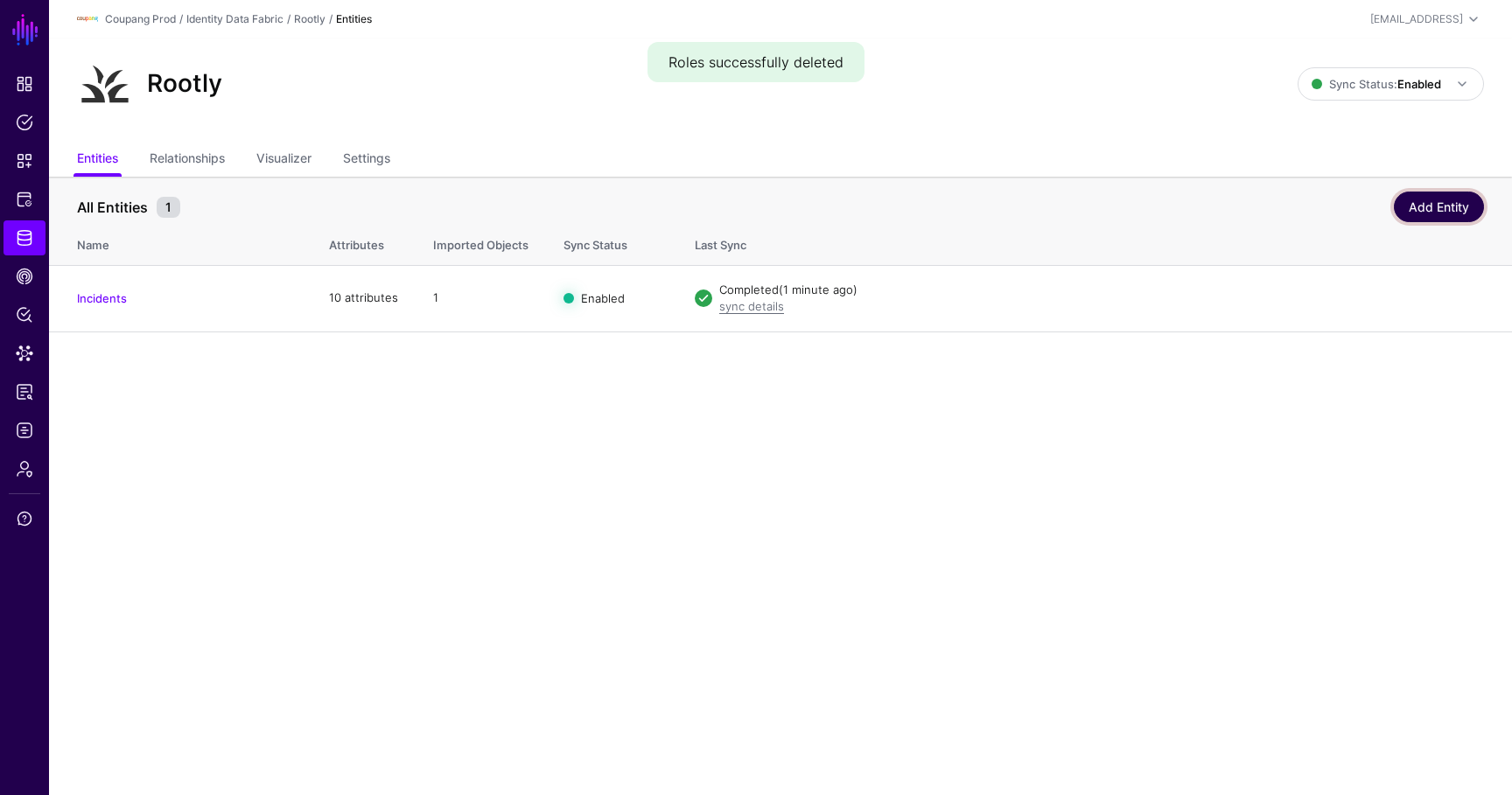
click at [1421, 196] on link "Add Entity" at bounding box center [1438, 207] width 90 height 31
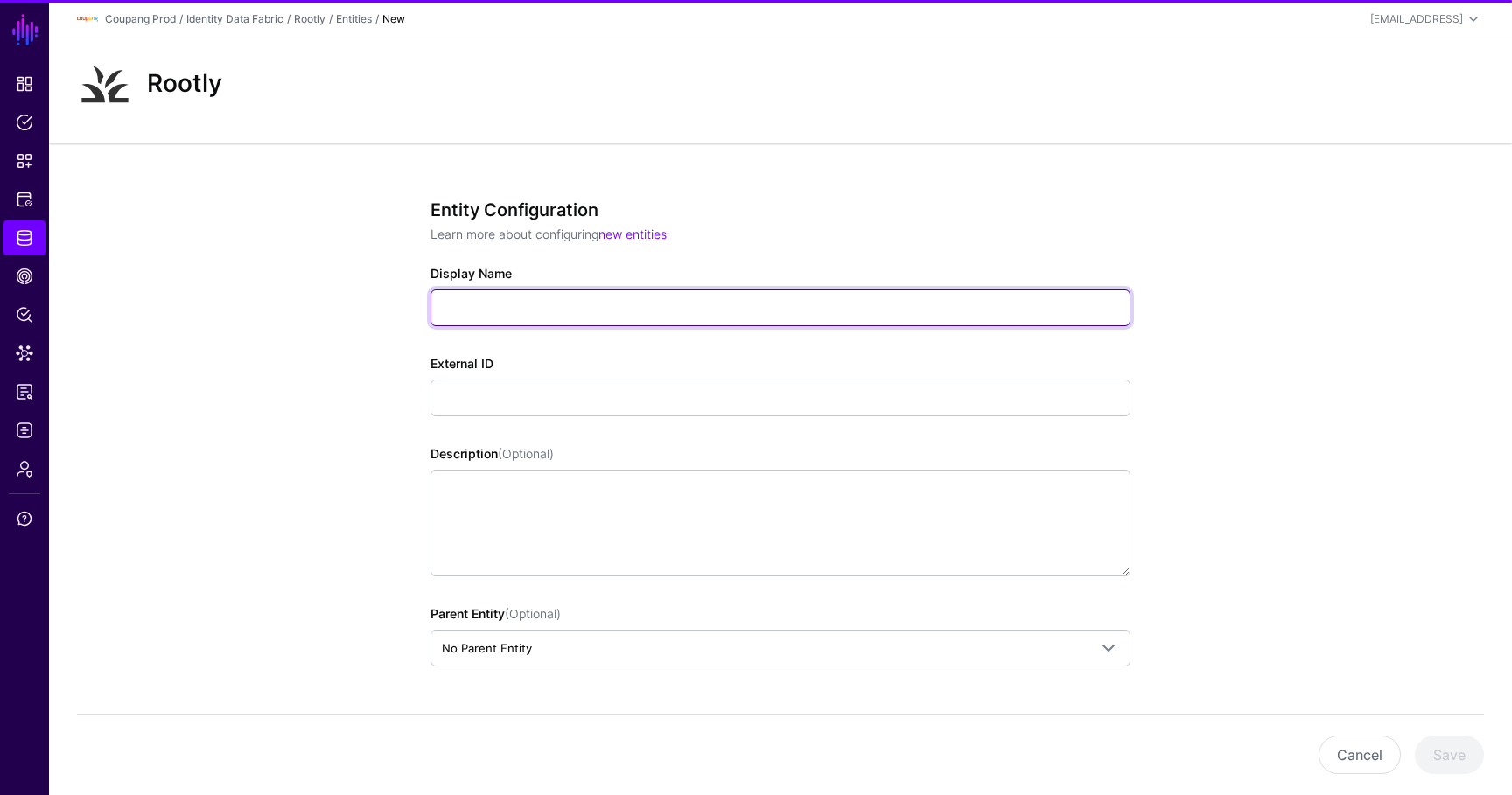
click at [656, 291] on input "Display Name" at bounding box center [780, 307] width 700 height 37
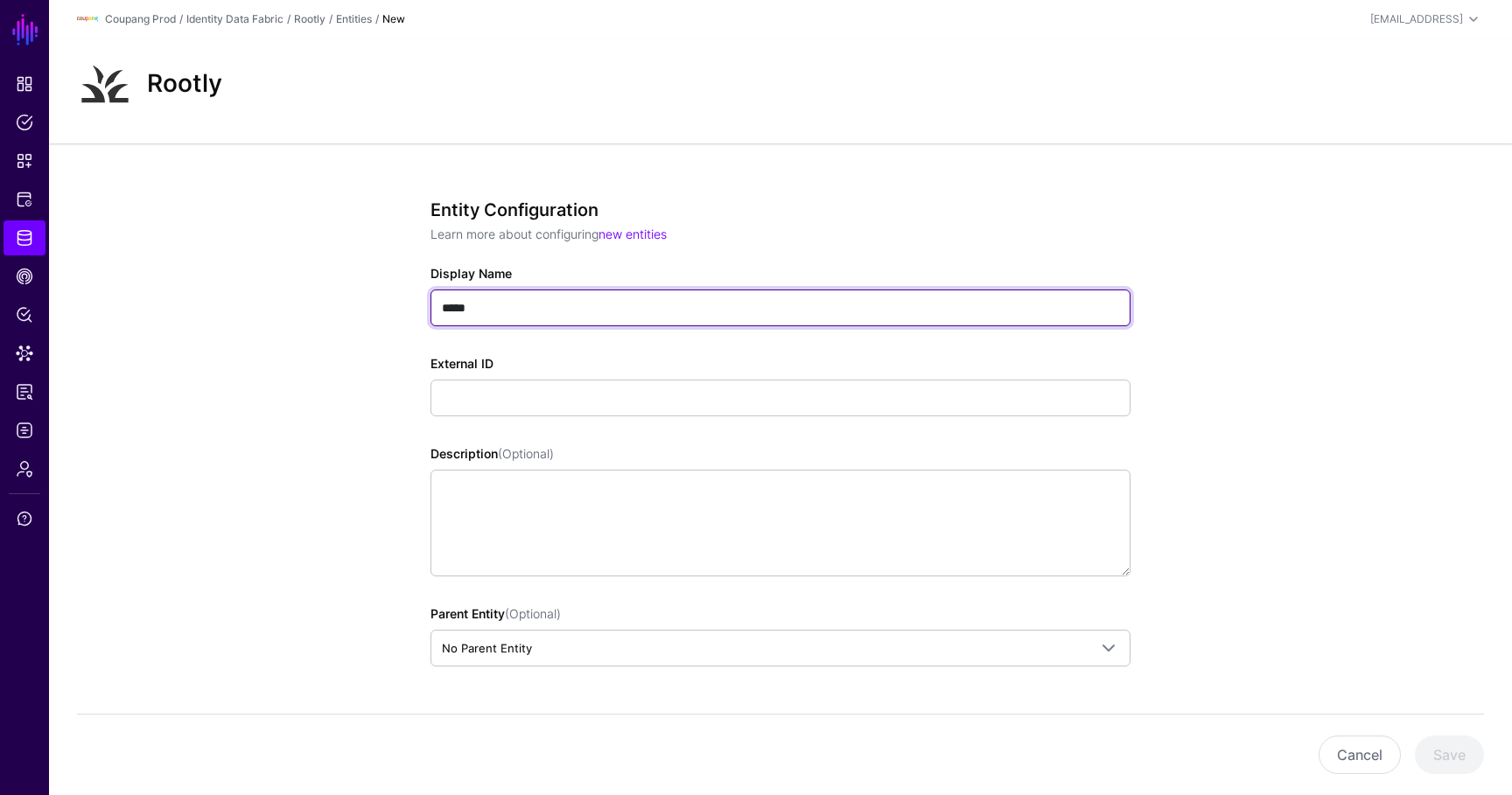
type input "*****"
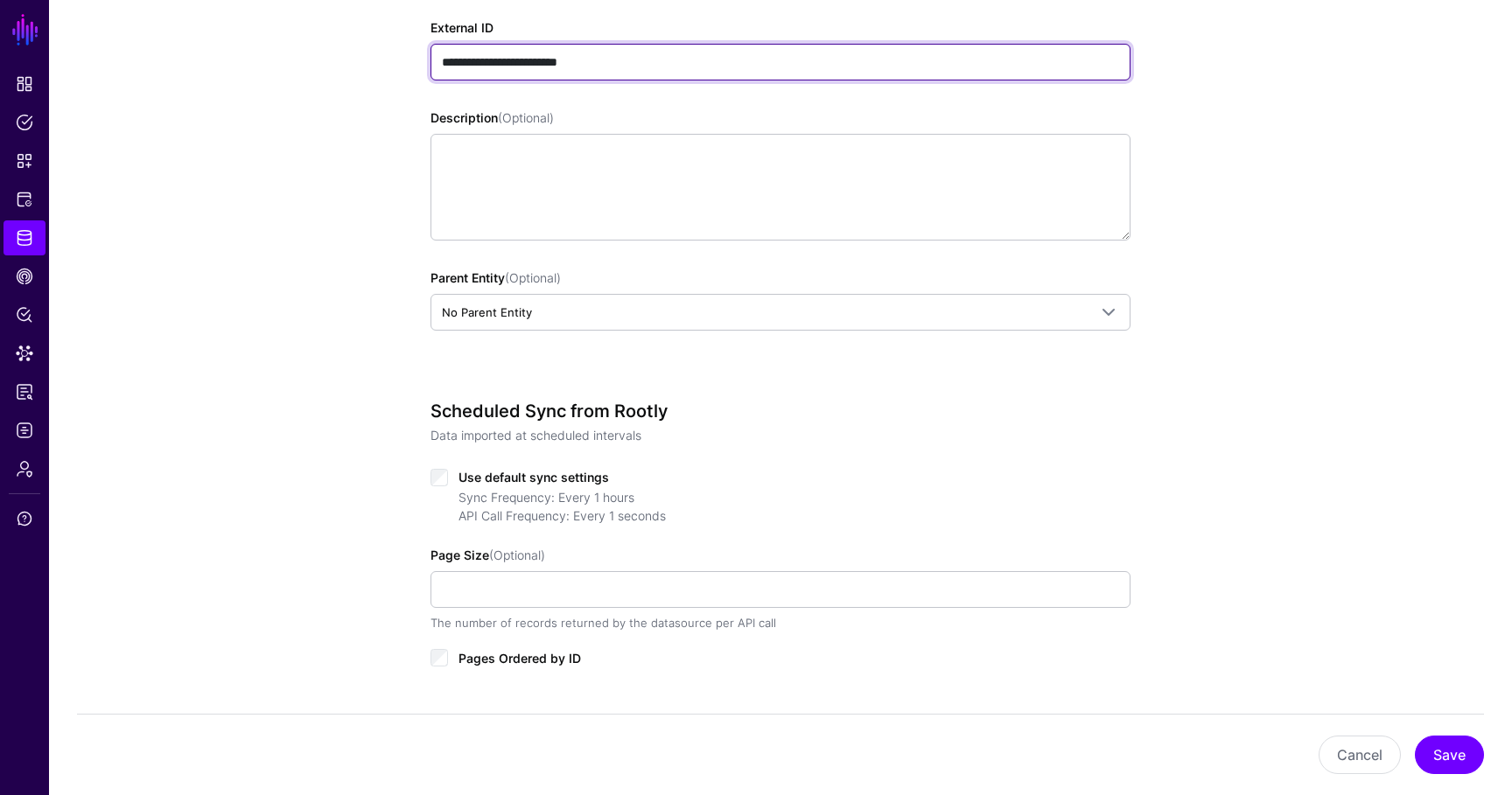
scroll to position [343, 0]
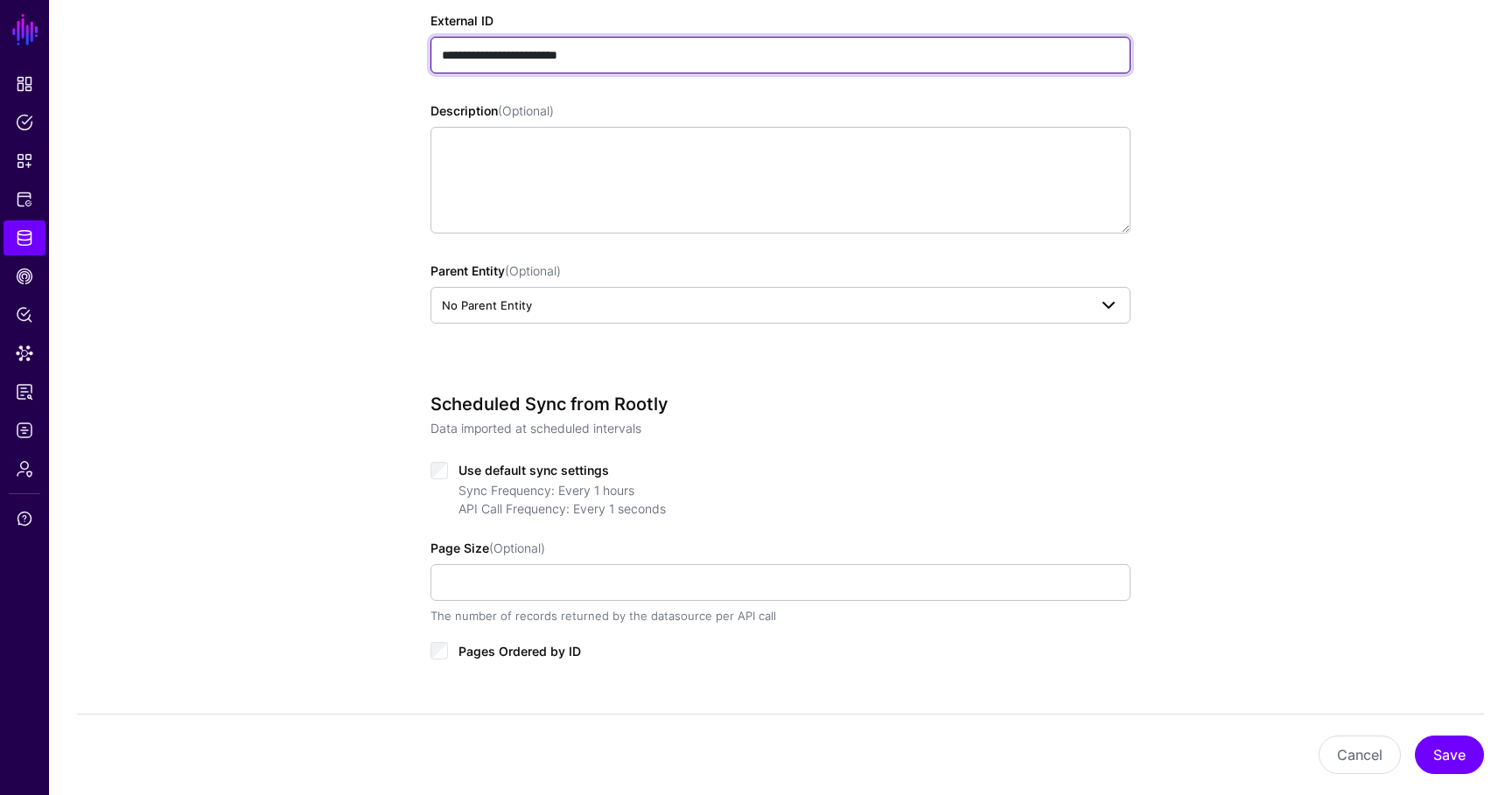
type input "**********"
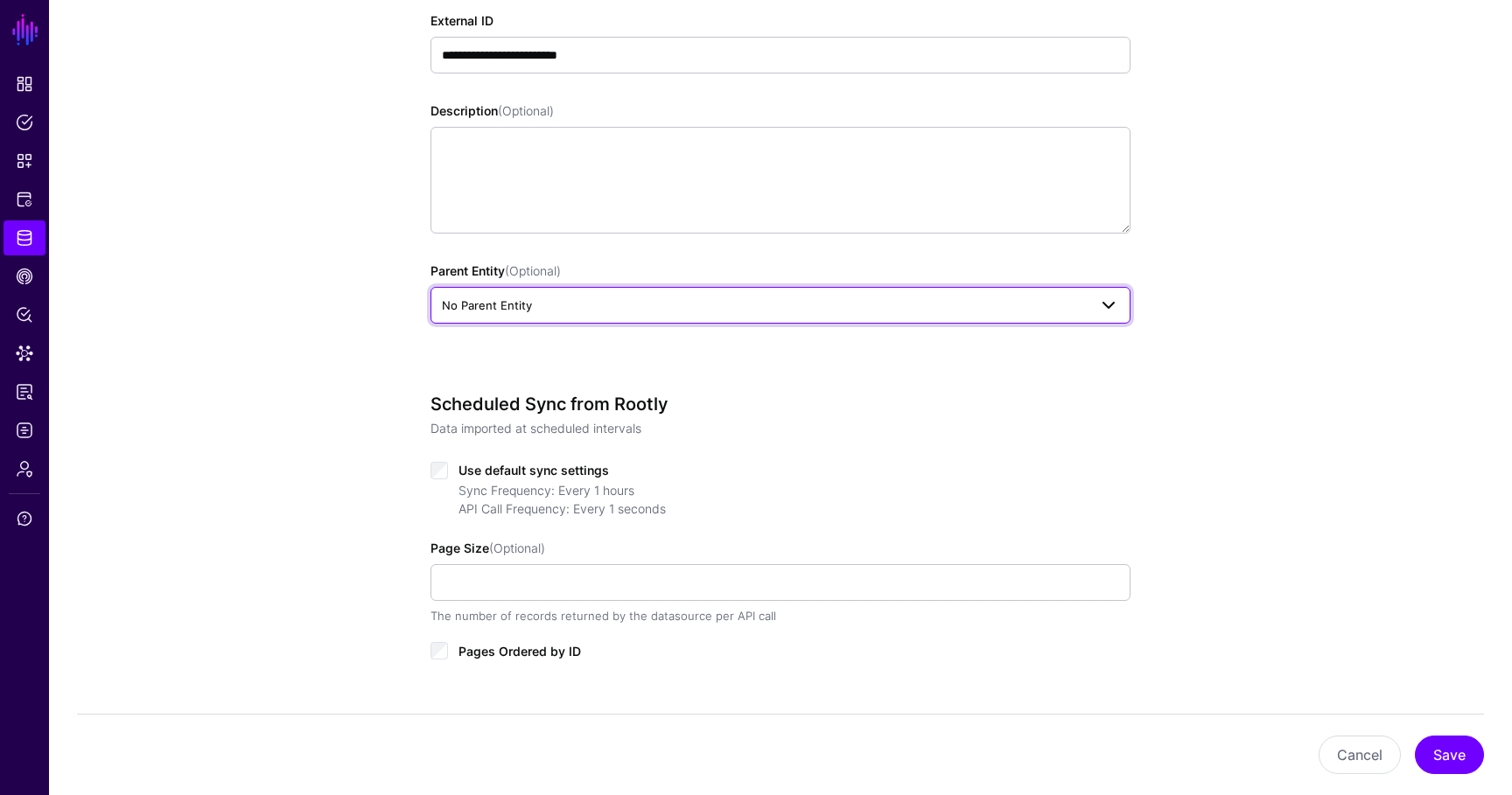
click at [962, 305] on span "No Parent Entity" at bounding box center [764, 305] width 645 height 19
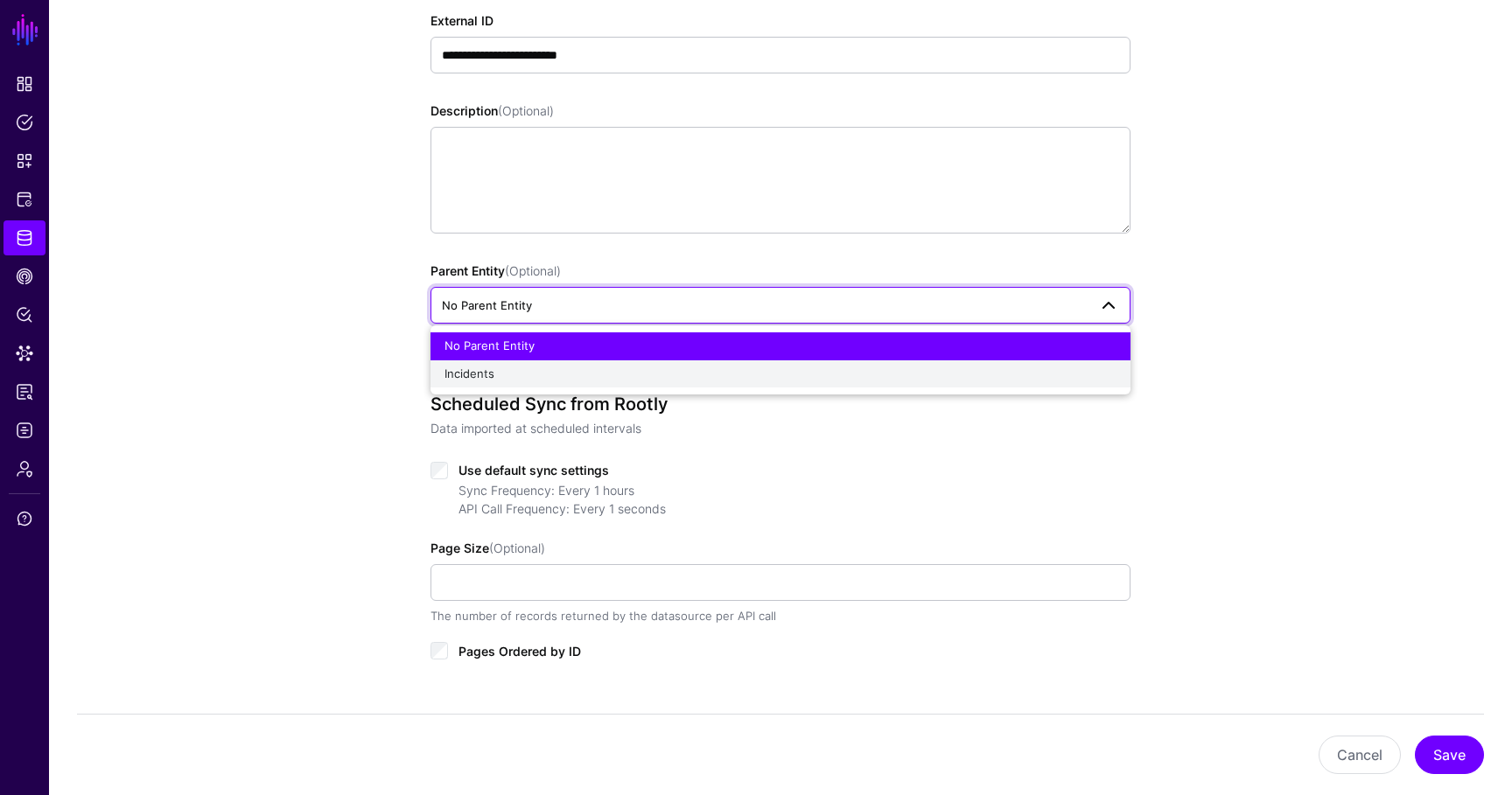
click at [807, 361] on button "Incidents" at bounding box center [780, 374] width 700 height 28
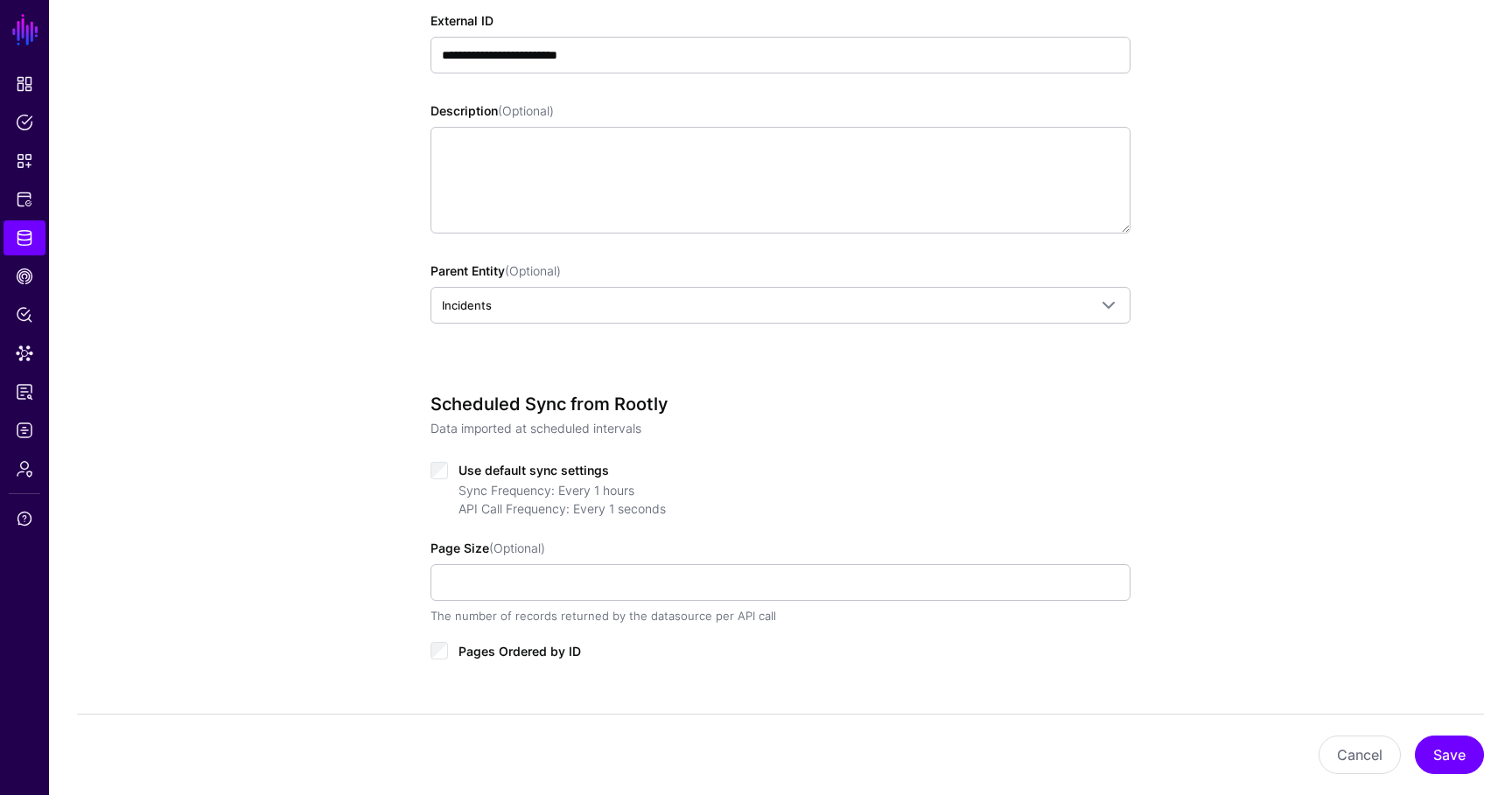
scroll to position [538, 0]
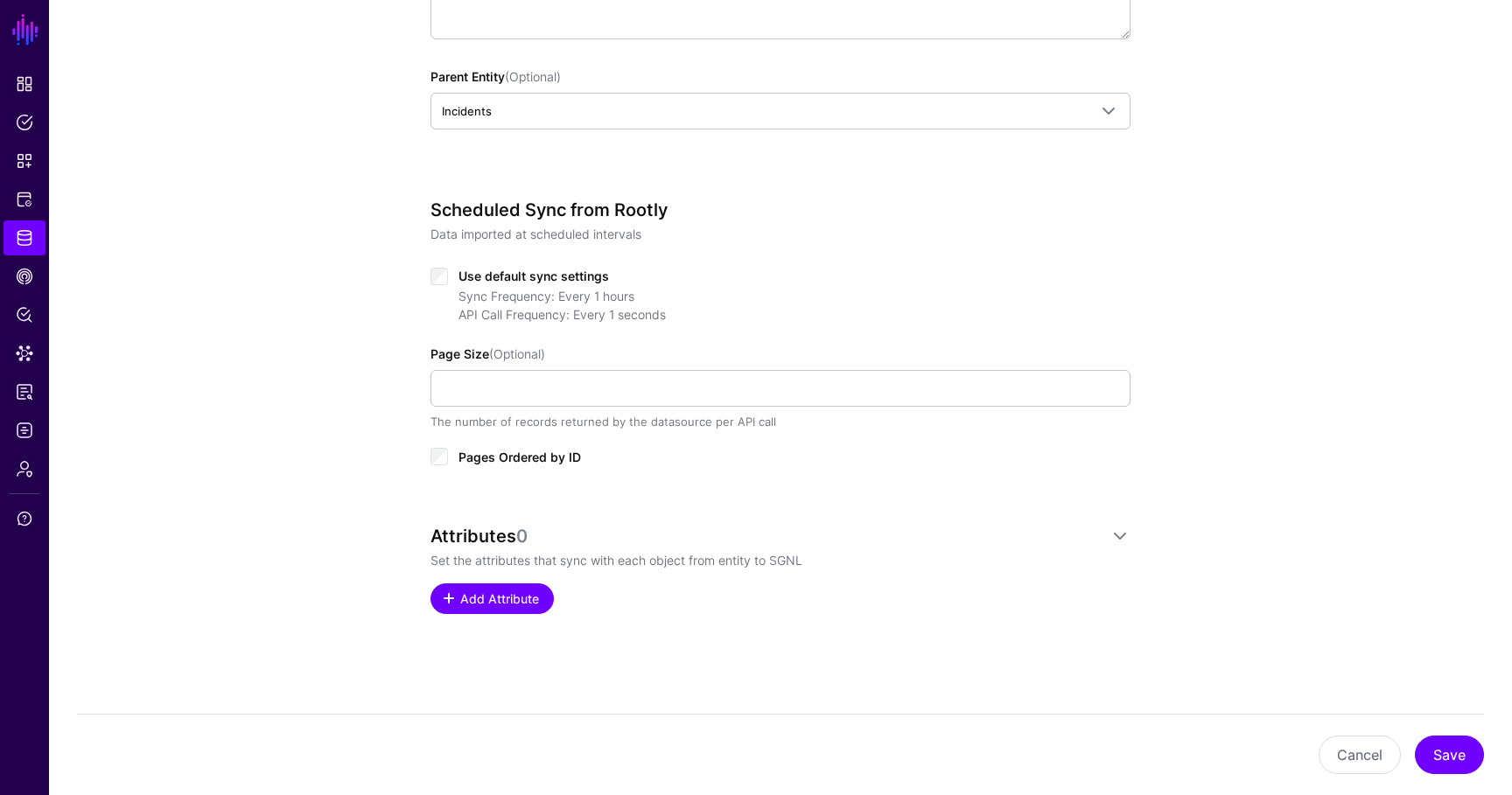
click at [487, 604] on span "Add Attribute" at bounding box center [500, 598] width 83 height 18
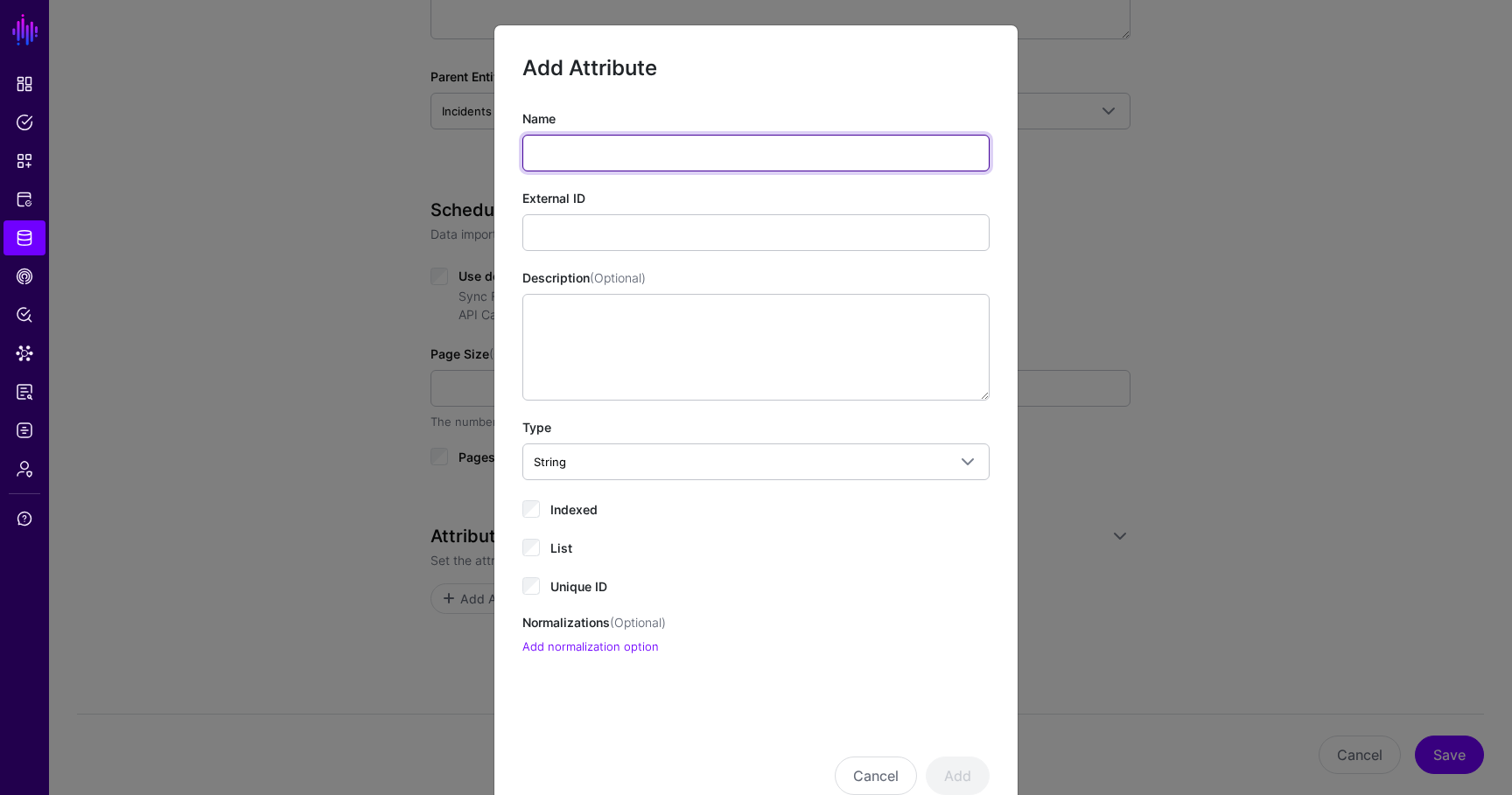
click at [703, 154] on input "Name" at bounding box center [755, 153] width 467 height 37
type input "**"
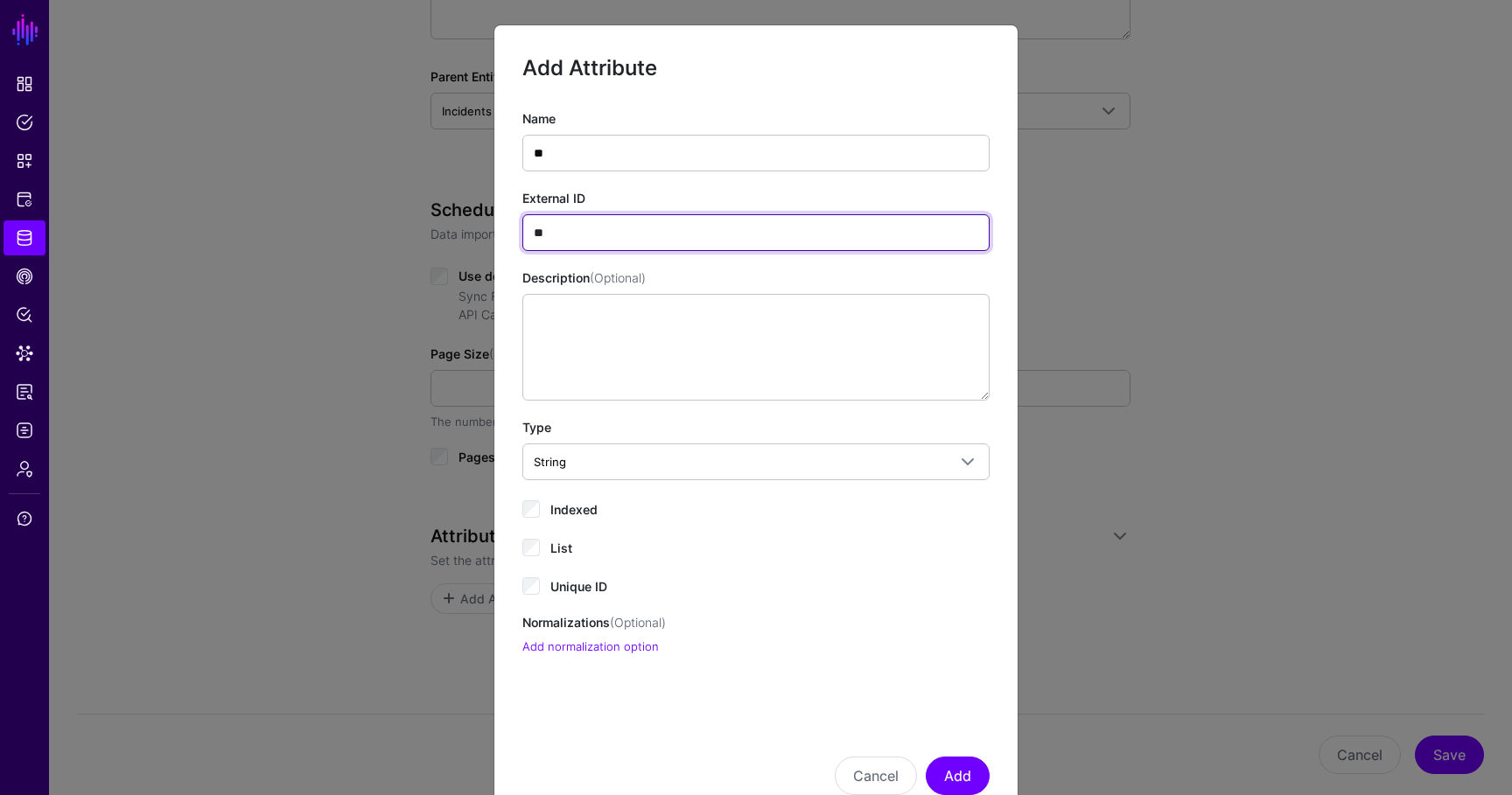
type input "**"
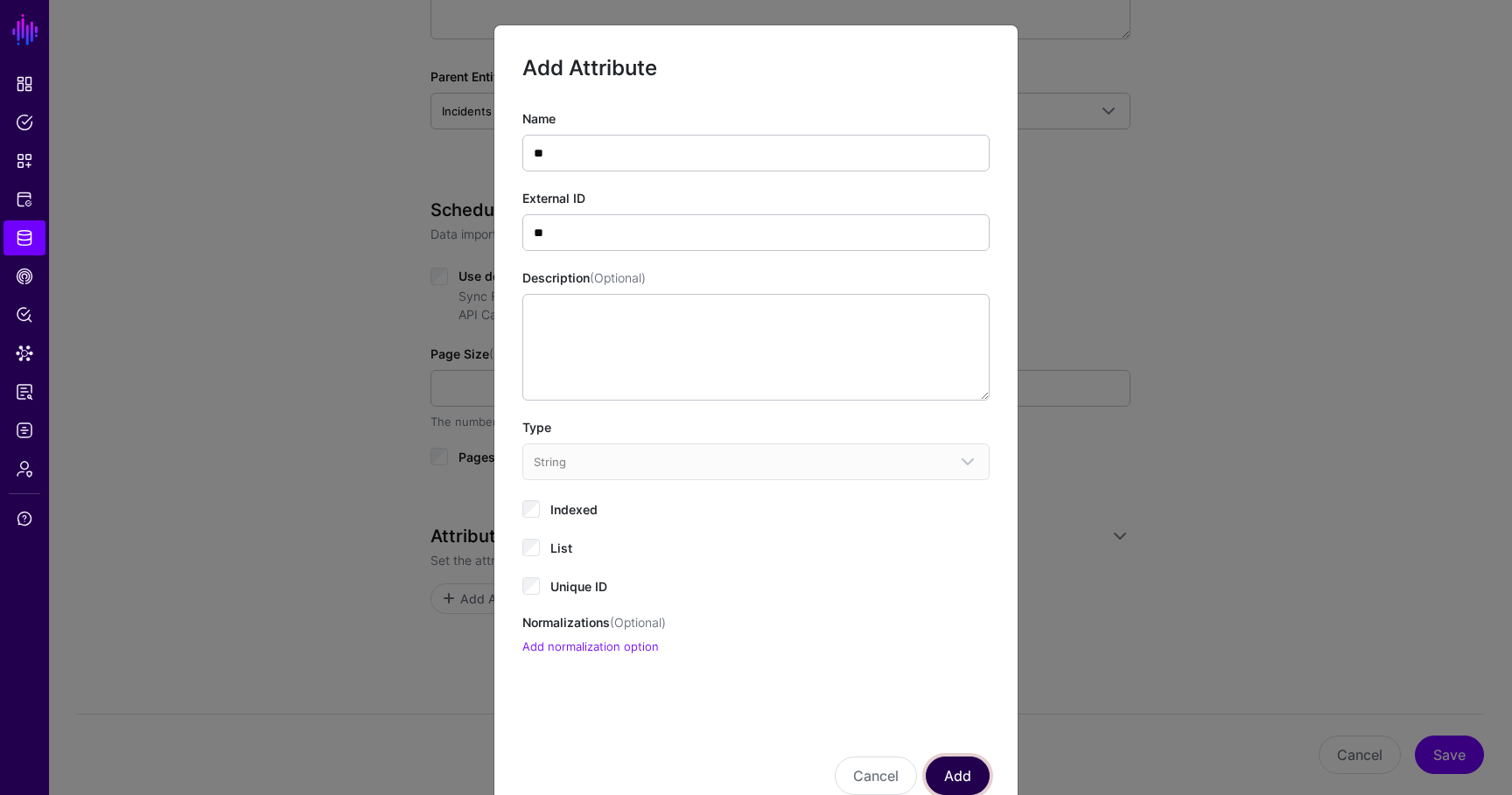
click at [969, 761] on button "Add" at bounding box center [957, 776] width 63 height 38
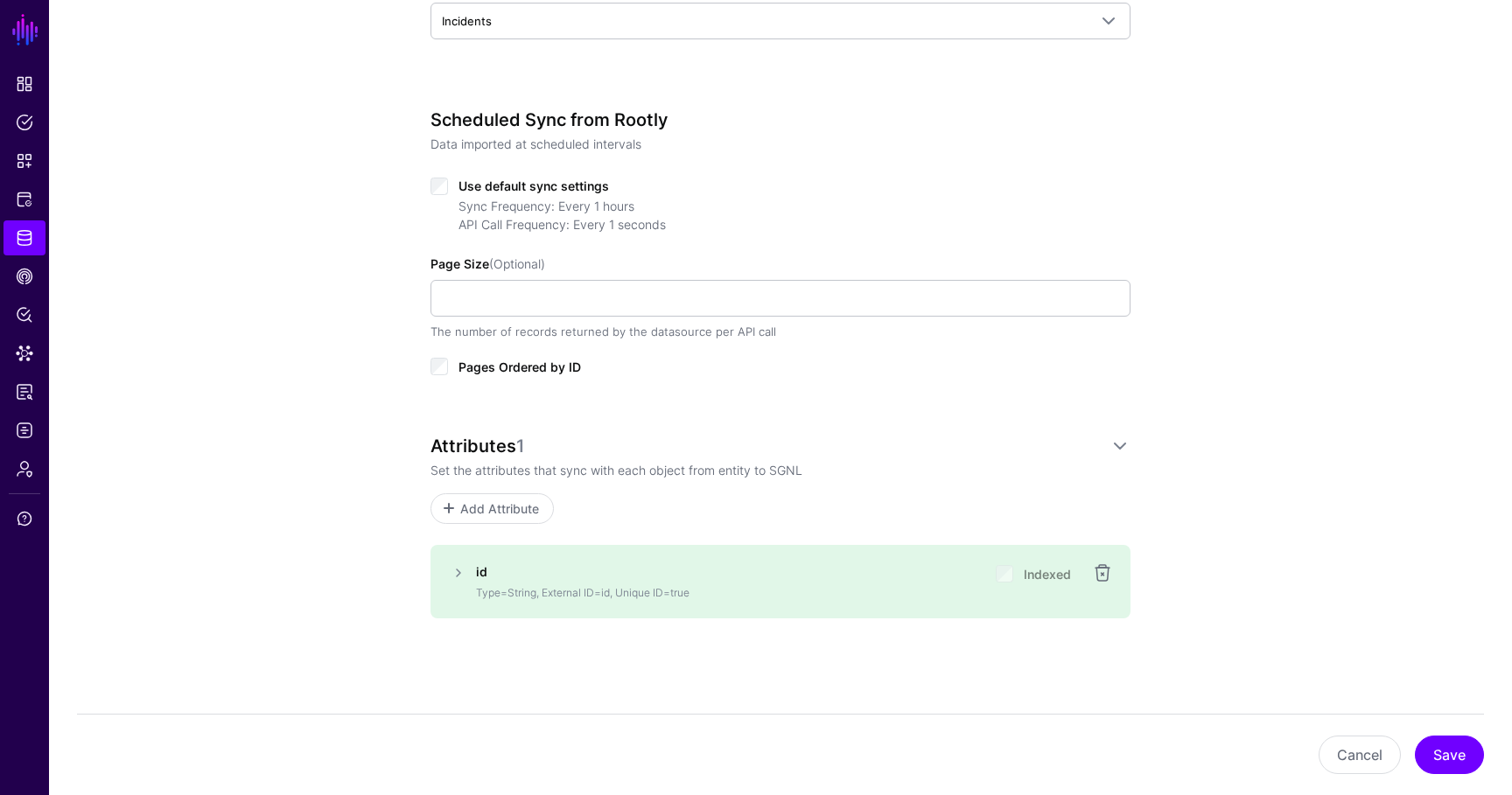
scroll to position [632, 0]
click at [1449, 762] on button "Save" at bounding box center [1449, 755] width 69 height 38
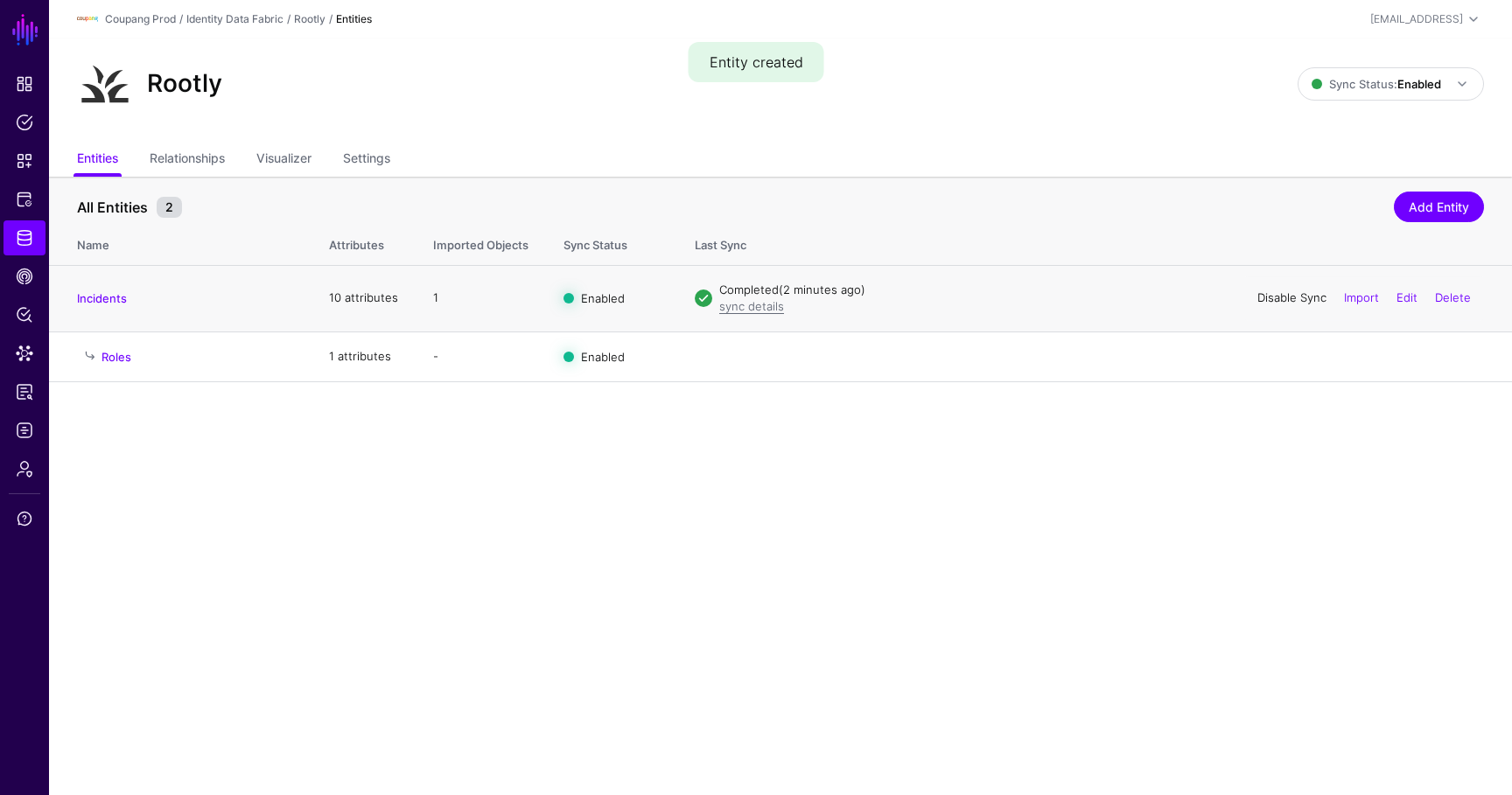
click at [1294, 291] on link "Disable Sync" at bounding box center [1292, 296] width 69 height 14
click at [0, 0] on link "Enable Sync" at bounding box center [0, 0] width 0 height 0
click at [767, 307] on link "sync details" at bounding box center [751, 305] width 64 height 14
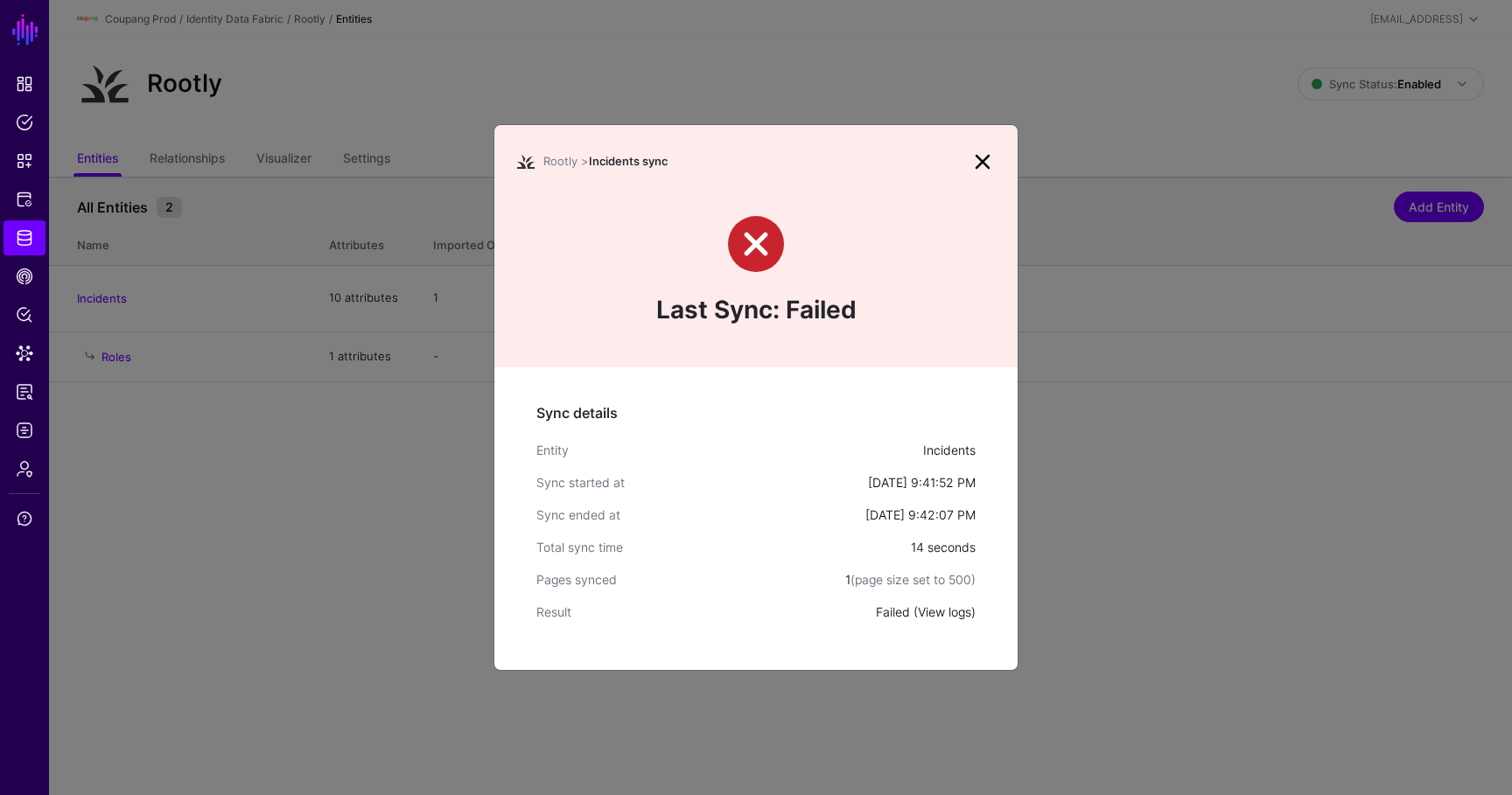
click at [928, 614] on link "View logs" at bounding box center [944, 612] width 53 height 15
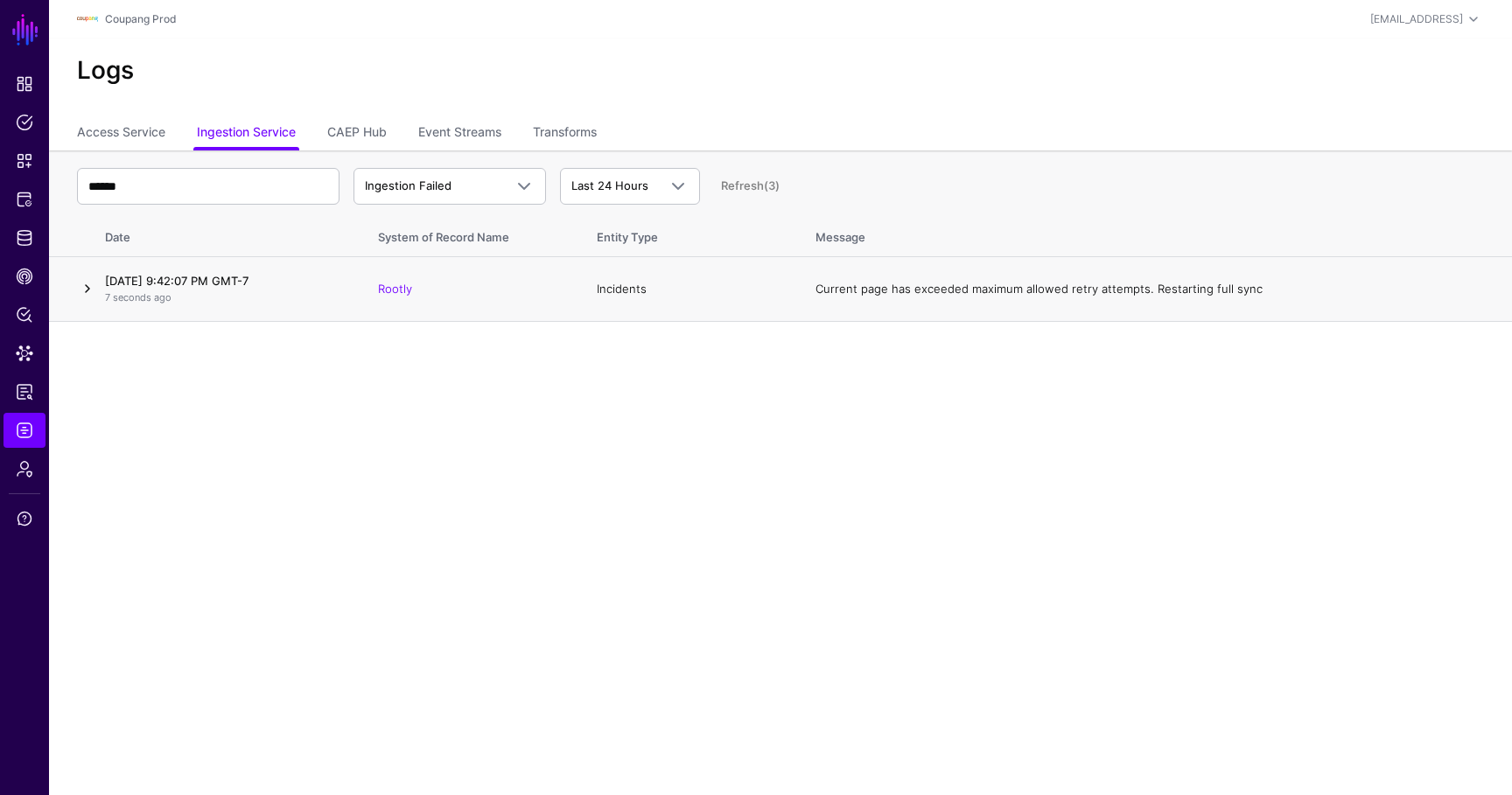
click at [82, 290] on link at bounding box center [87, 288] width 21 height 21
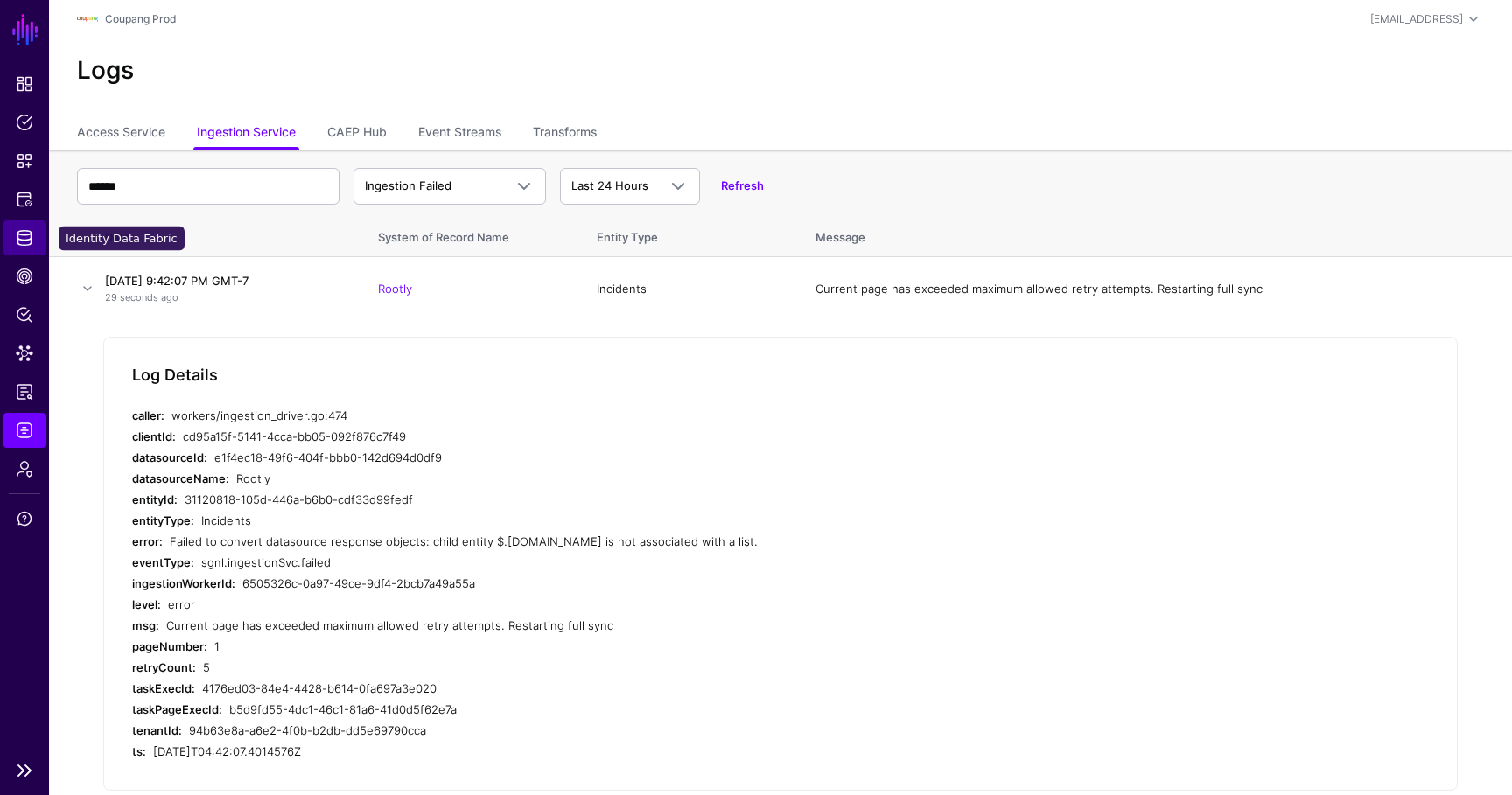
click at [27, 227] on link "Identity Data Fabric" at bounding box center [24, 238] width 42 height 35
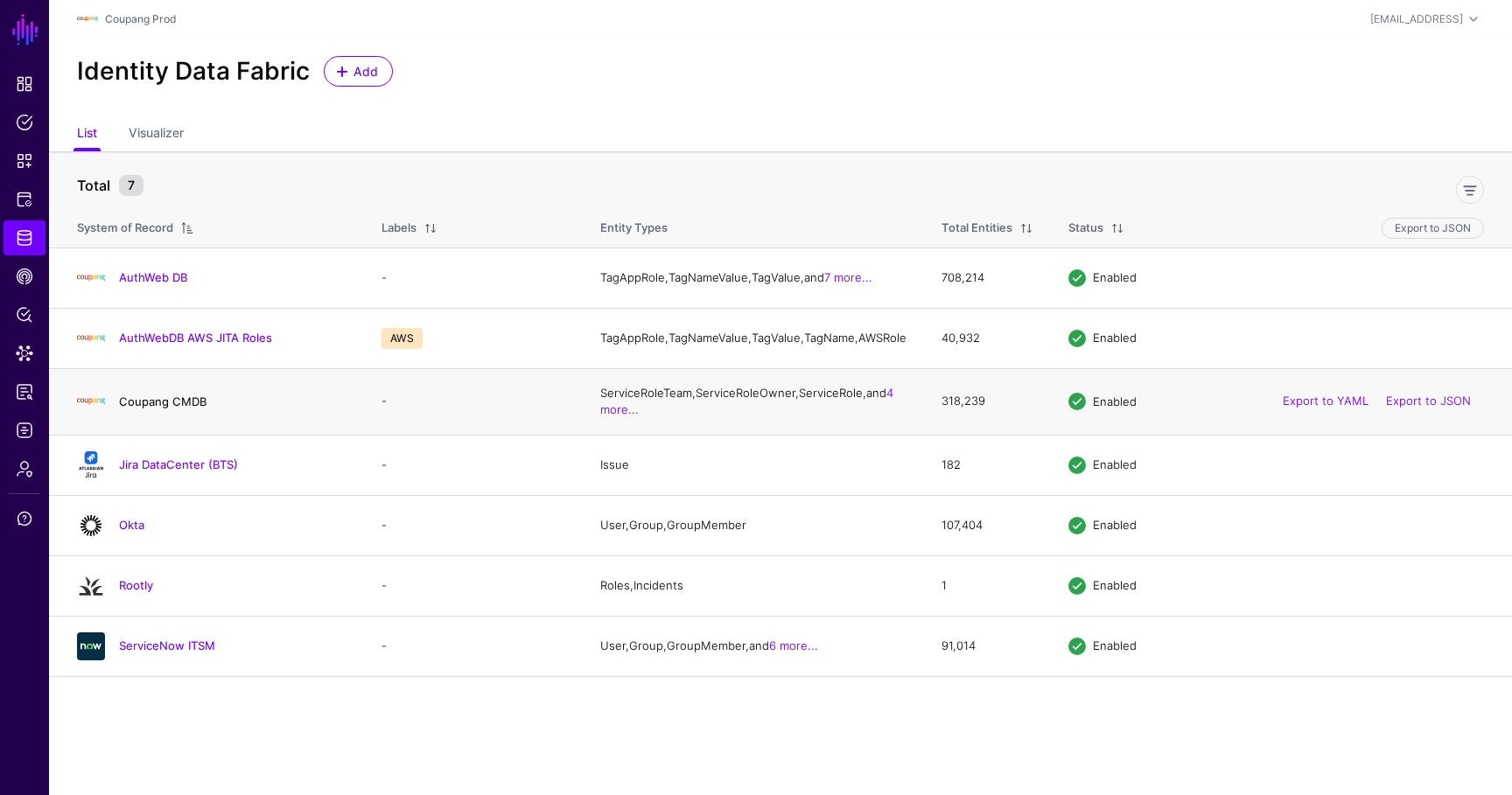
click at [179, 409] on link "Coupang CMDB" at bounding box center [162, 401] width 87 height 14
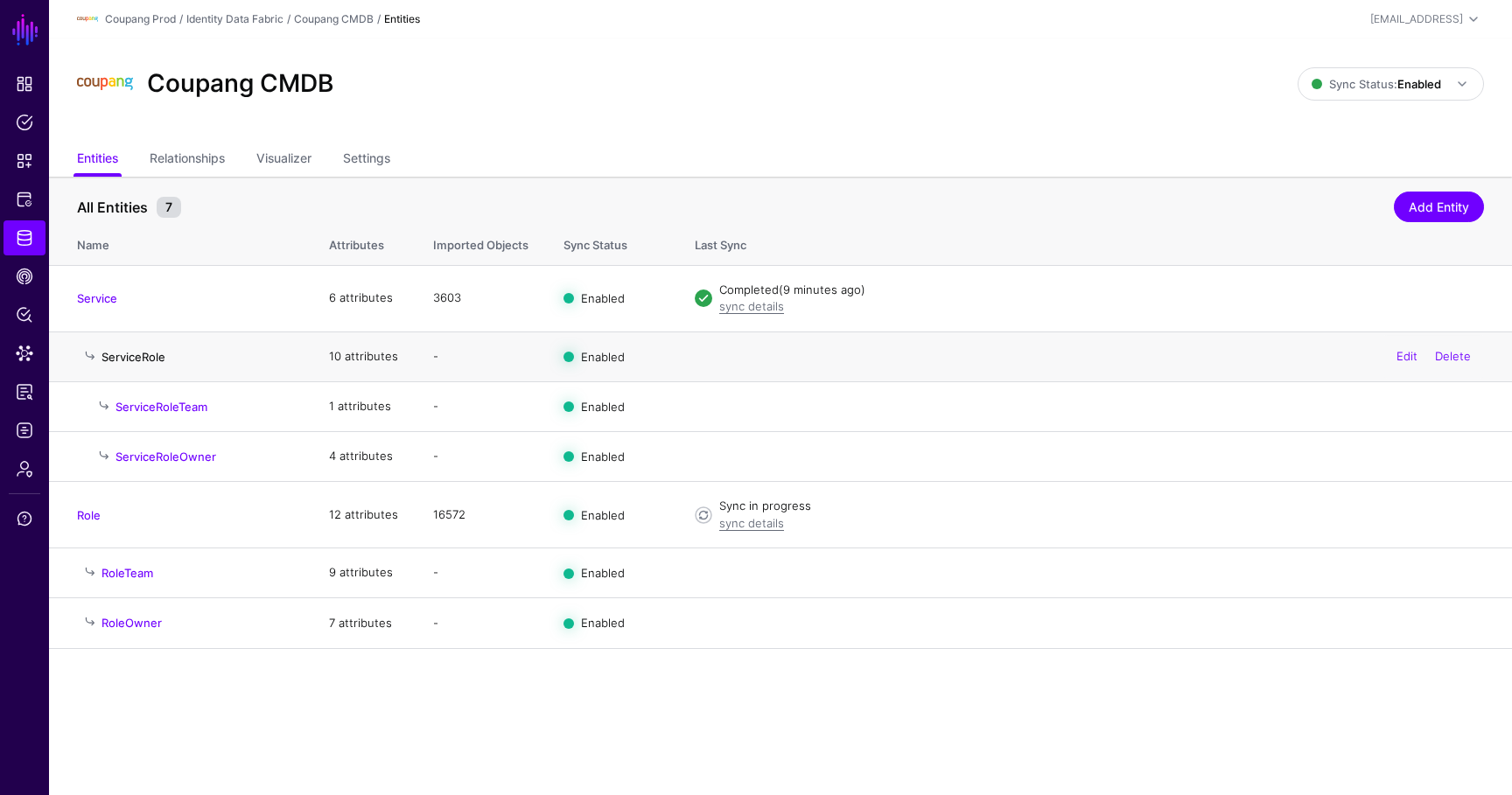
click at [110, 355] on link "ServiceRole" at bounding box center [133, 356] width 63 height 14
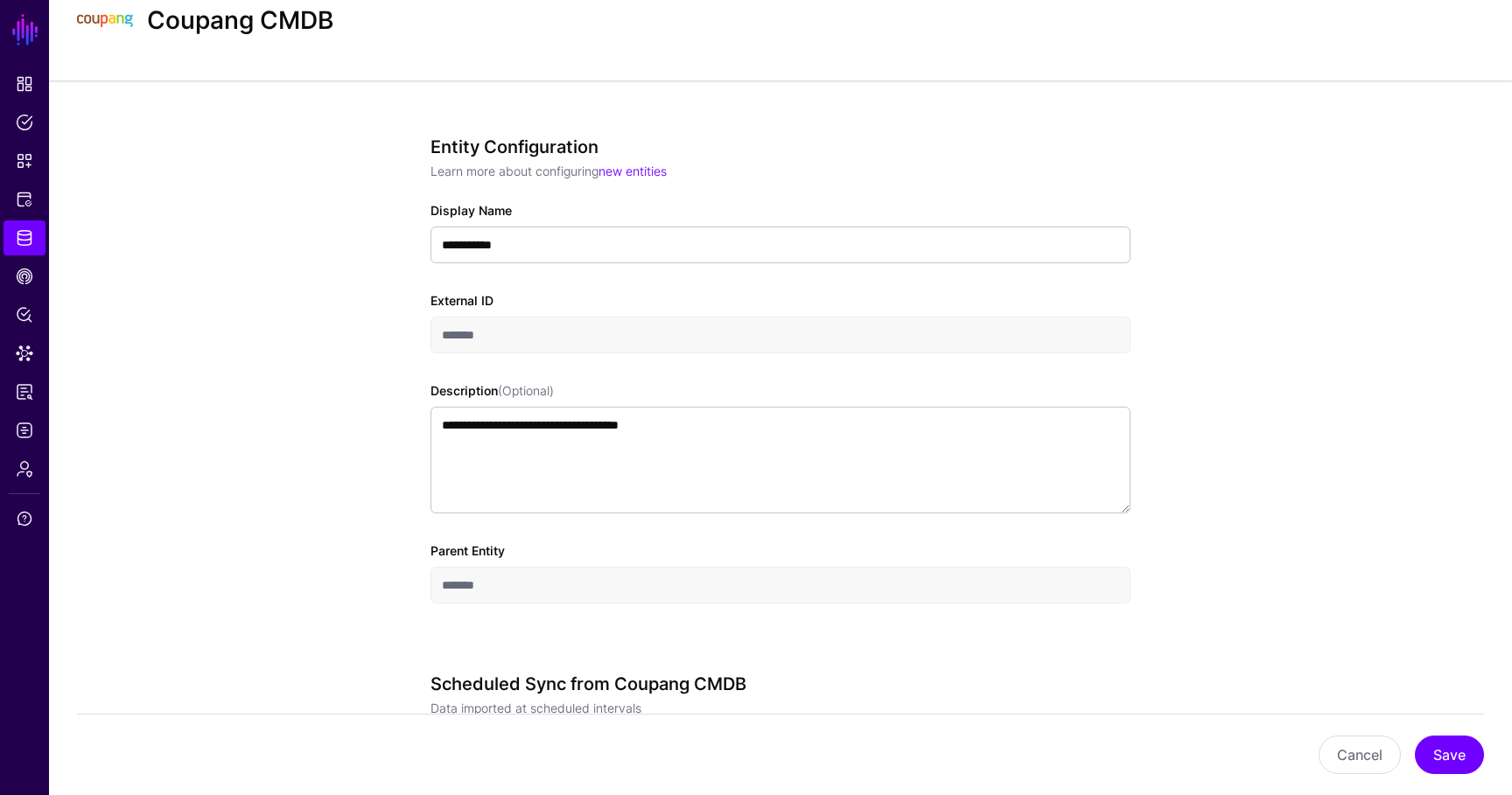
scroll to position [56, 0]
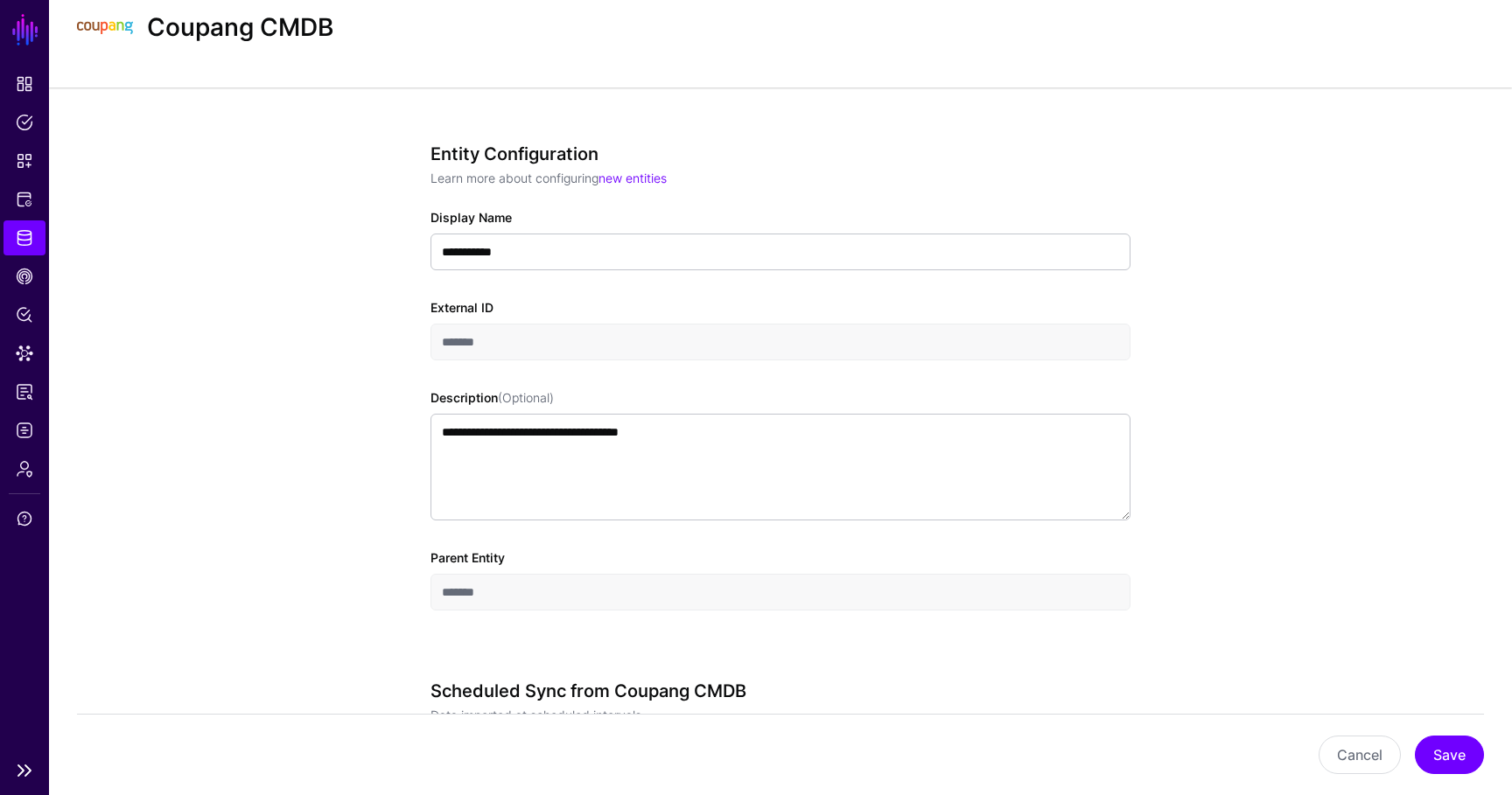
click at [42, 244] on link "Identity Data Fabric" at bounding box center [24, 238] width 42 height 35
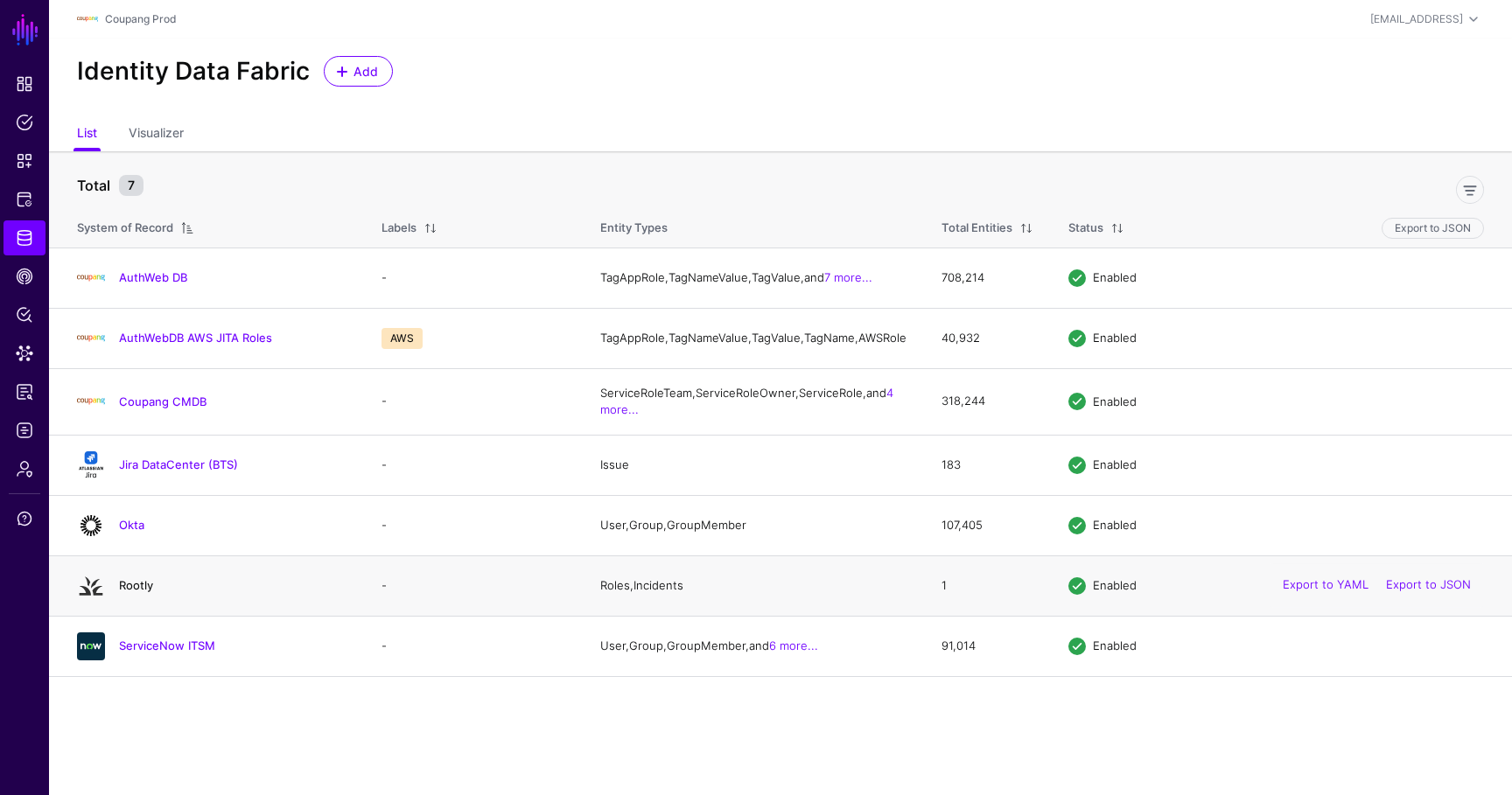
click at [137, 592] on link "Rootly" at bounding box center [136, 585] width 34 height 14
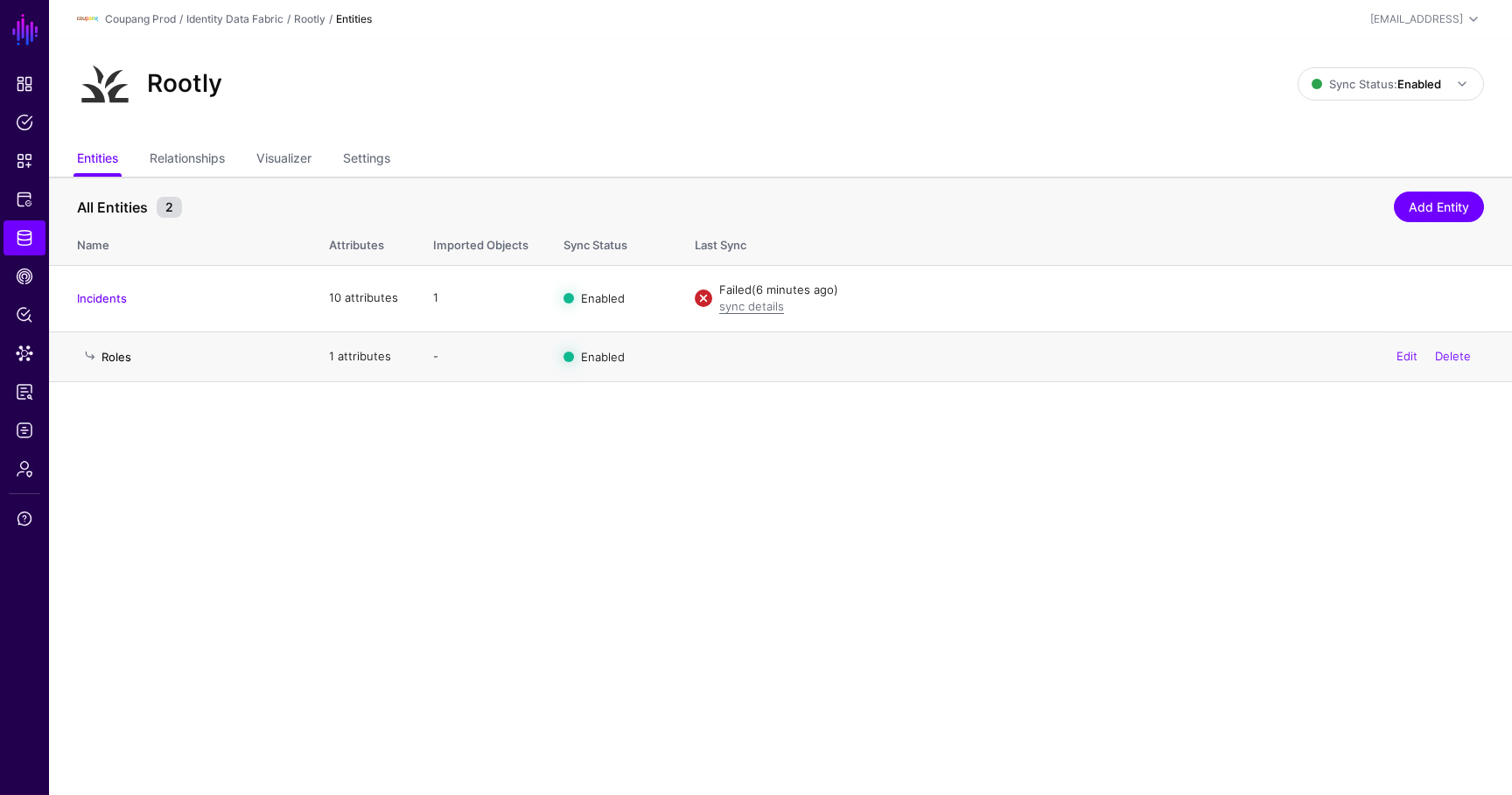
click at [105, 363] on link "Roles" at bounding box center [116, 356] width 30 height 14
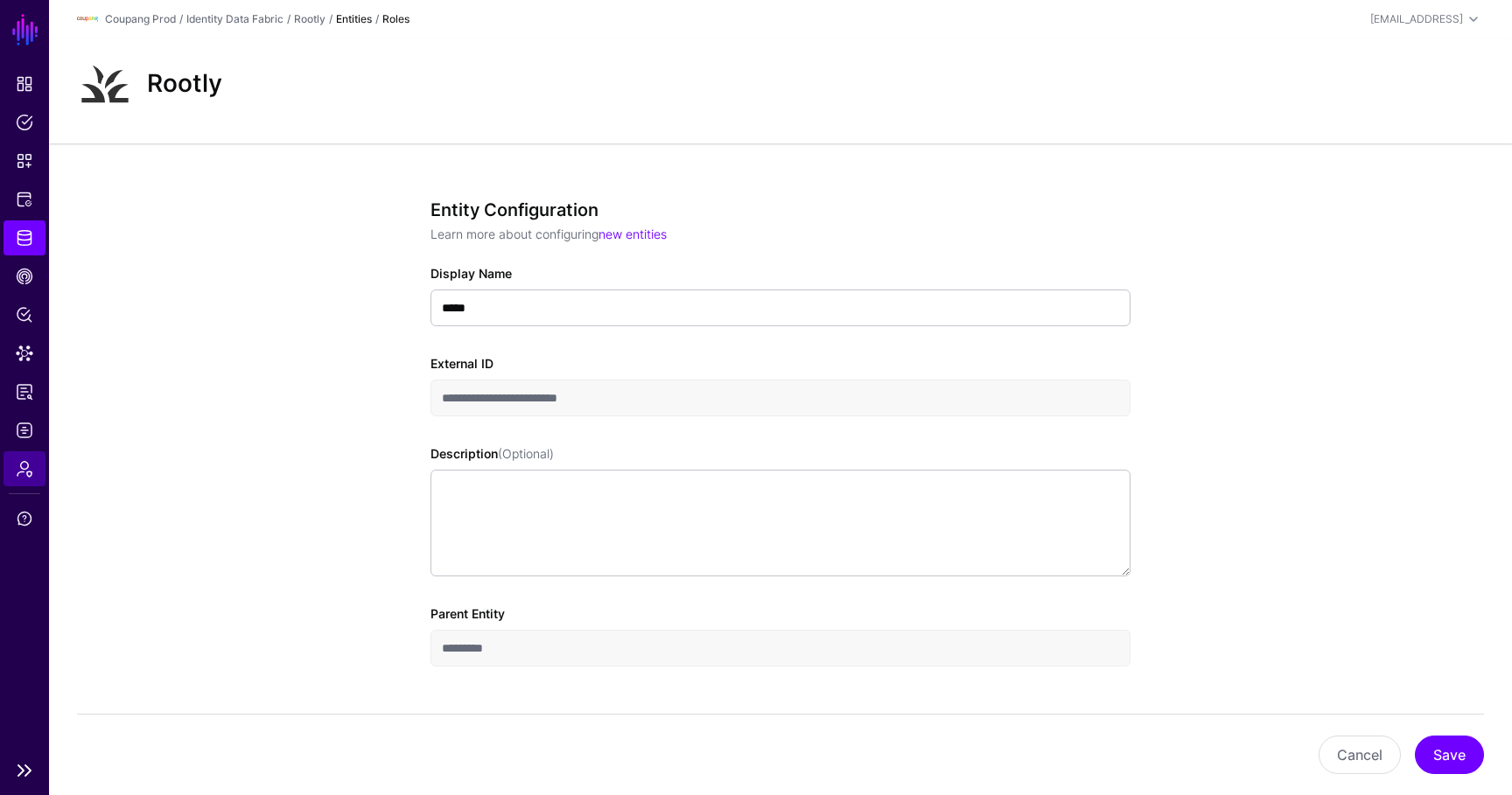
click at [24, 486] on link "Admin" at bounding box center [24, 469] width 42 height 35
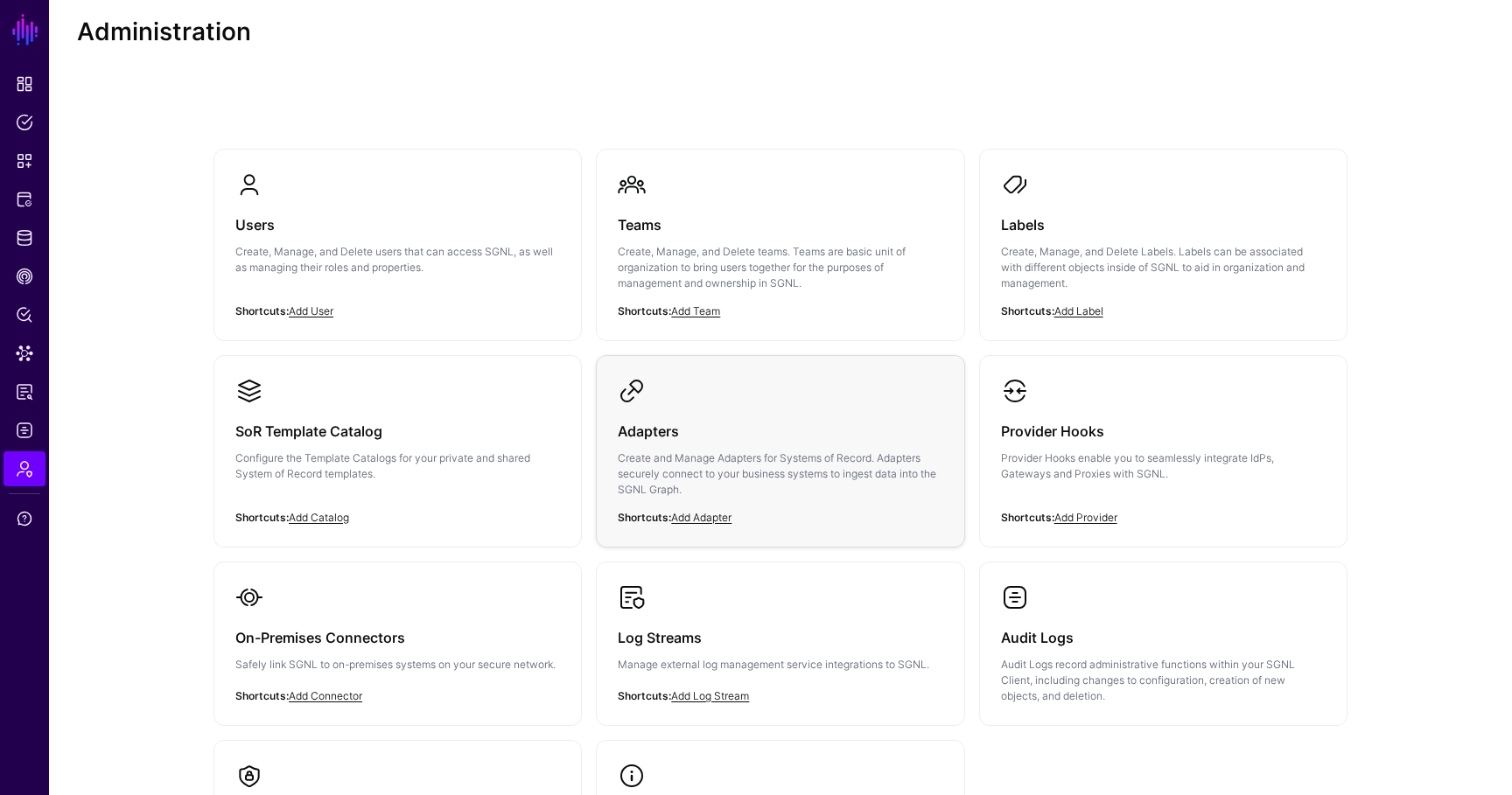
click at [746, 419] on h3 "Adapters" at bounding box center [780, 431] width 325 height 24
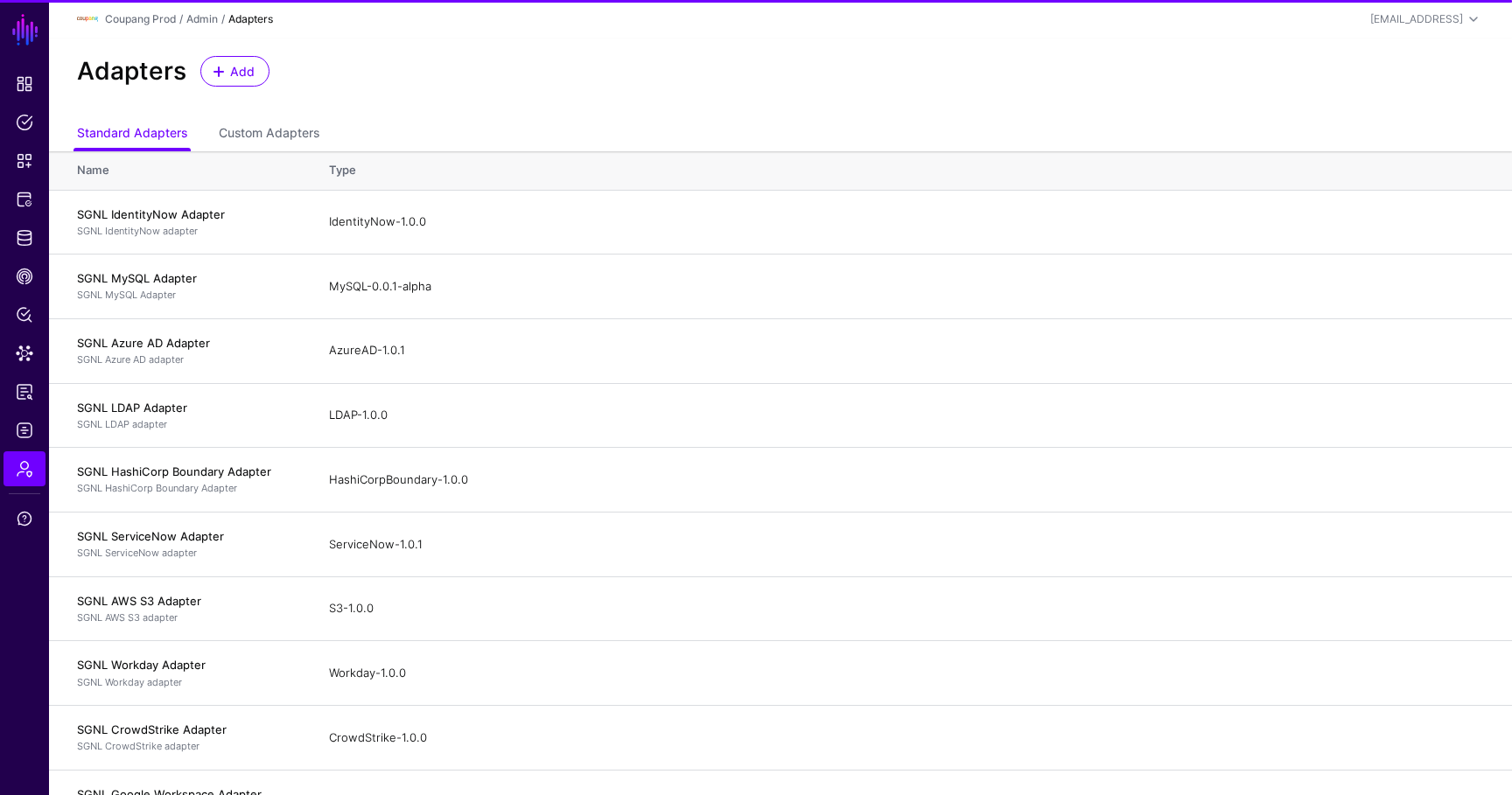
click at [260, 113] on div "Adapters Add" at bounding box center [780, 78] width 1462 height 80
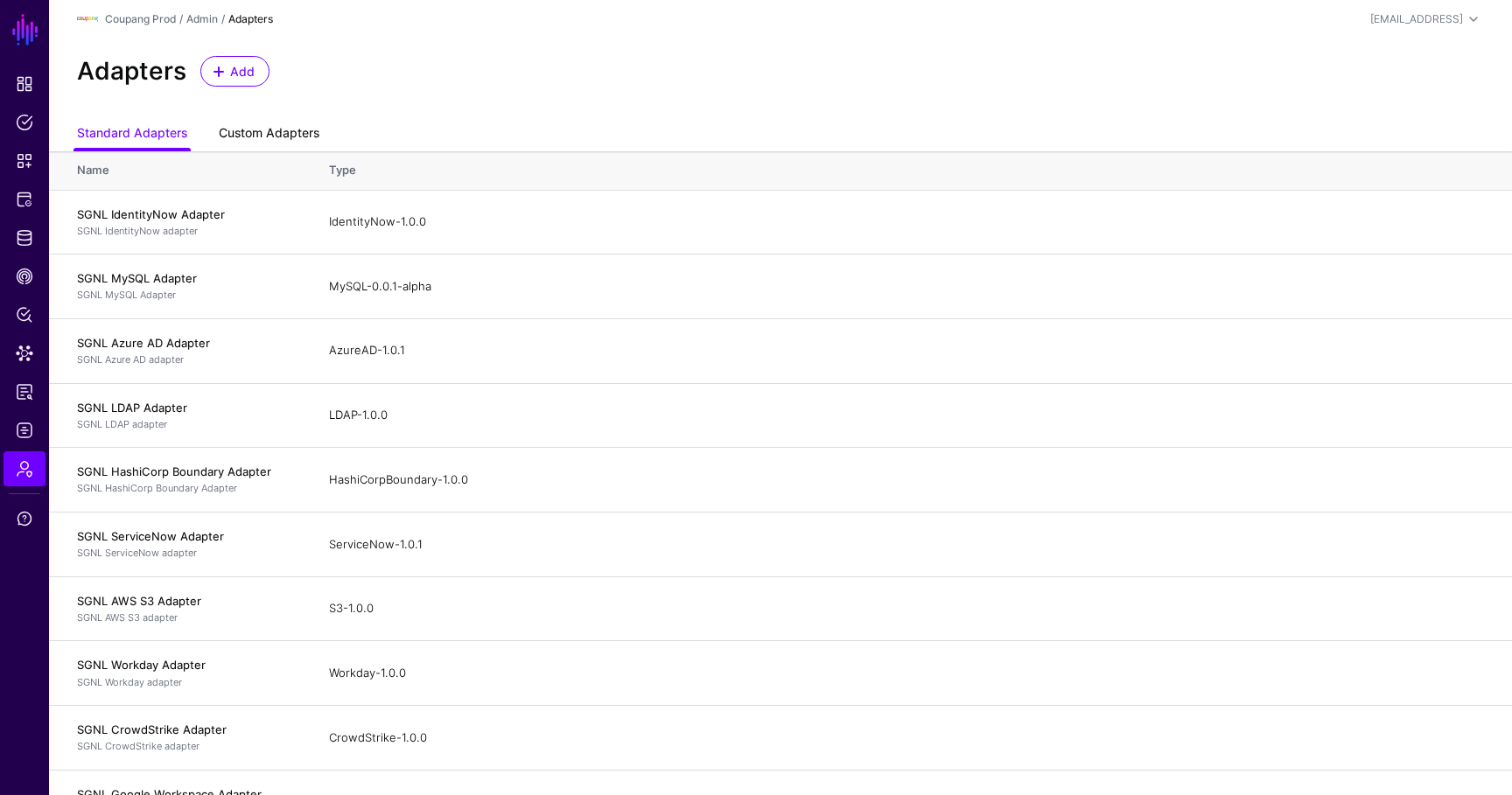
click at [260, 133] on link "Custom Adapters" at bounding box center [268, 134] width 101 height 34
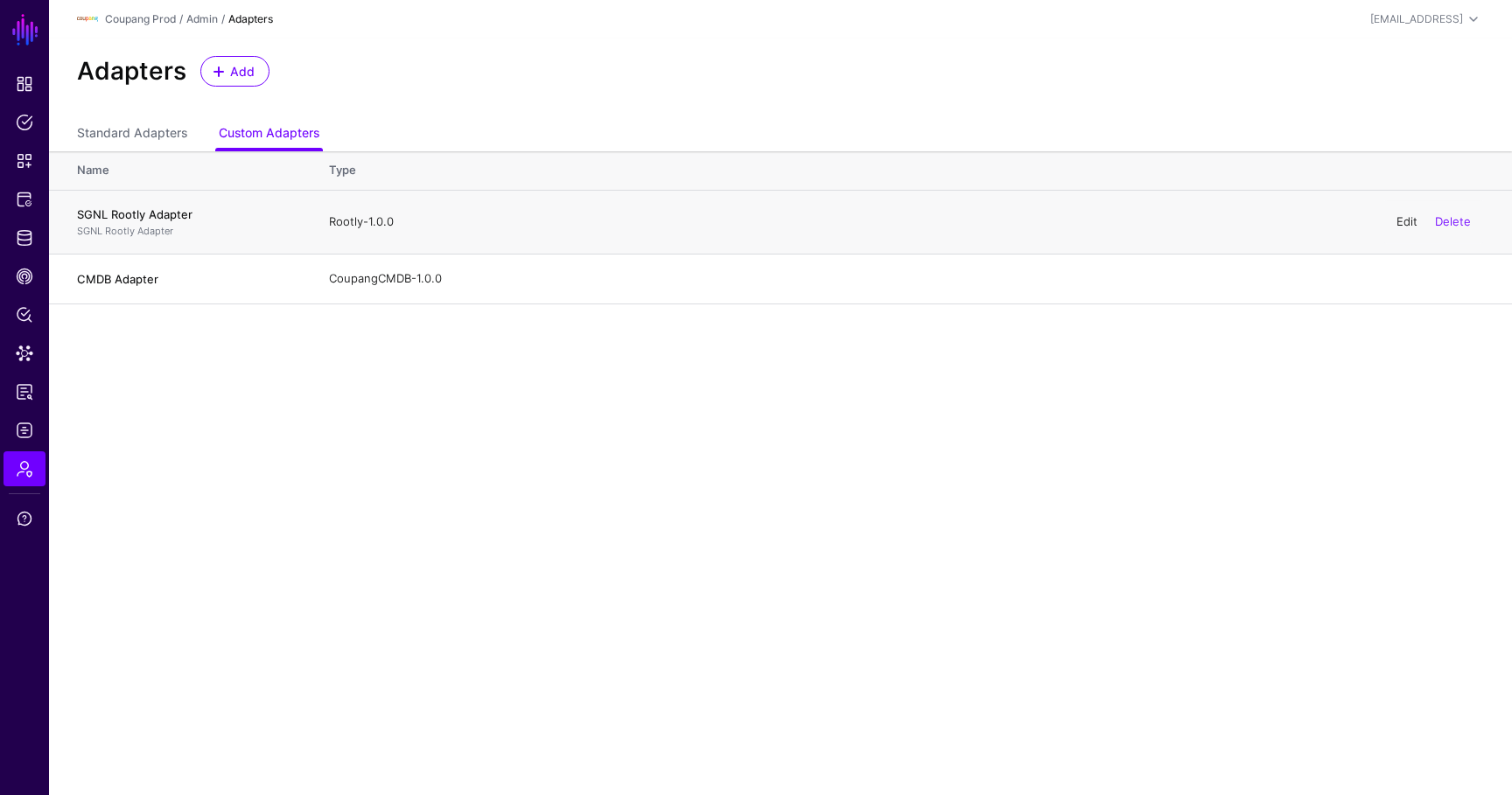
click at [1405, 219] on link "Edit" at bounding box center [1406, 220] width 21 height 14
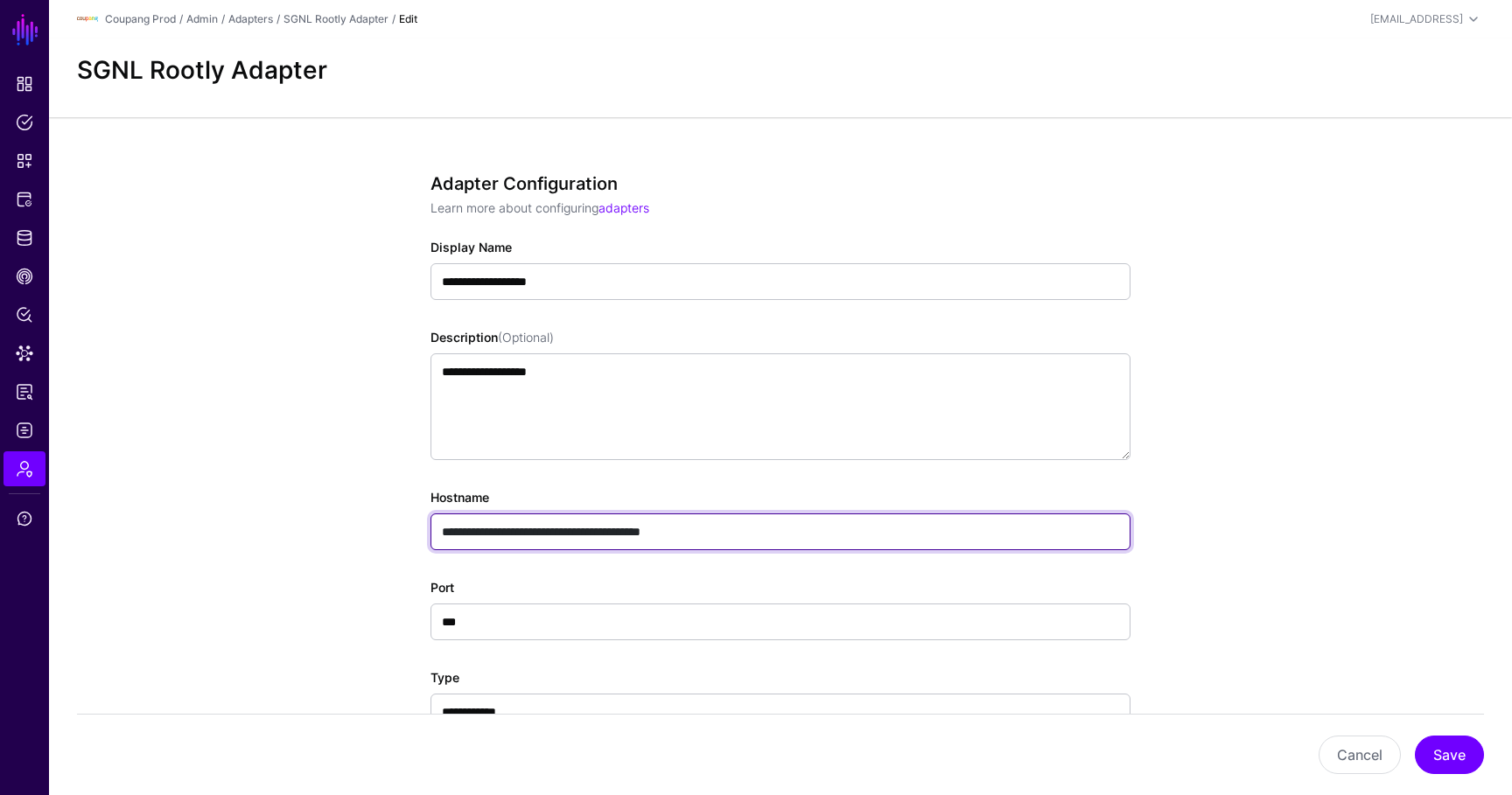
click at [767, 513] on input "**********" at bounding box center [780, 531] width 700 height 37
paste input "text"
type input "**********"
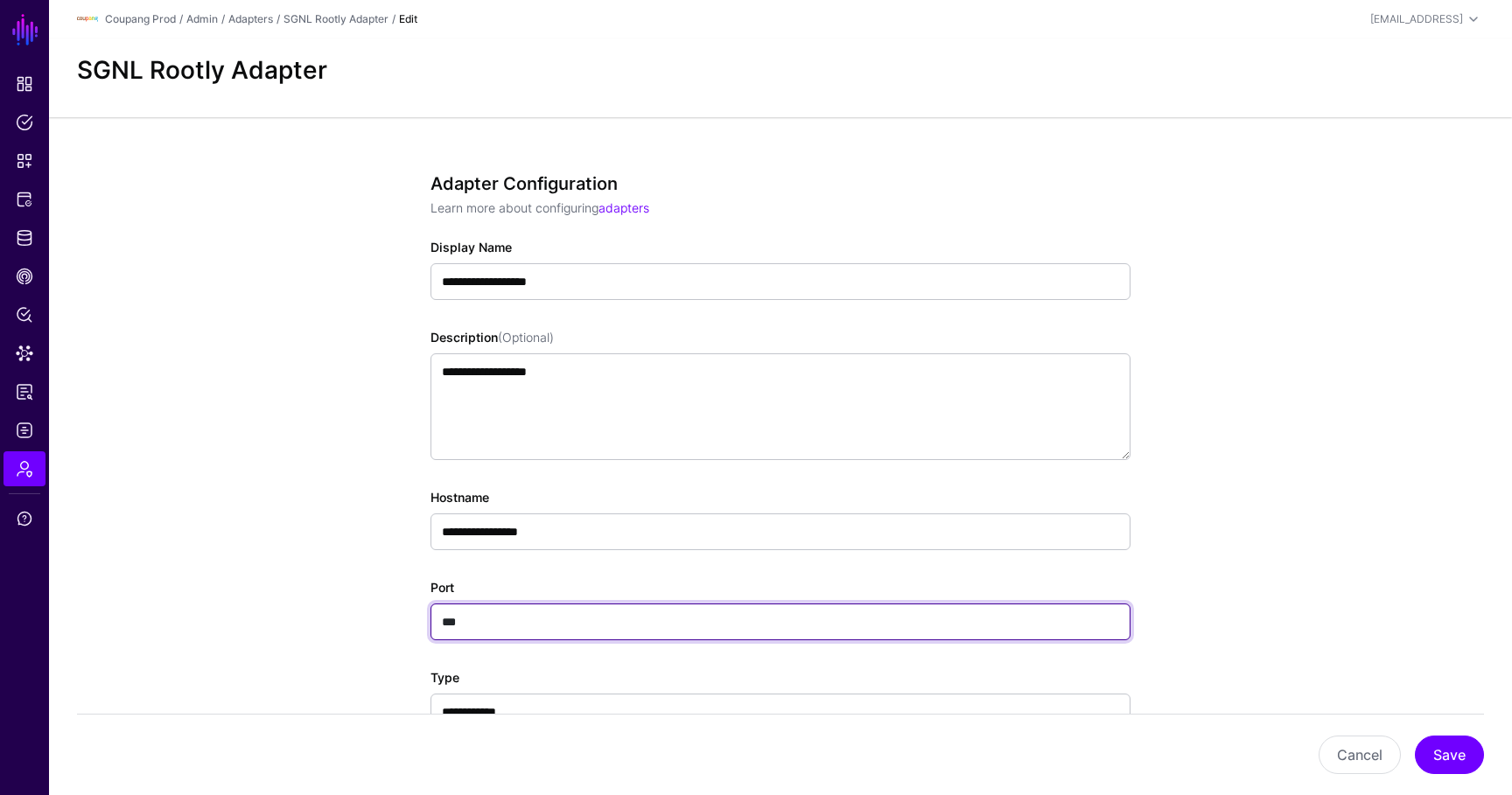
paste input "**********"
drag, startPoint x: 574, startPoint y: 621, endPoint x: 337, endPoint y: 632, distance: 237.3
click at [337, 632] on app-admin-adapters-details-form "**********" at bounding box center [780, 694] width 1462 height 1155
click at [567, 622] on input "**********" at bounding box center [780, 622] width 700 height 37
drag, startPoint x: 572, startPoint y: 622, endPoint x: 273, endPoint y: 622, distance: 299.0
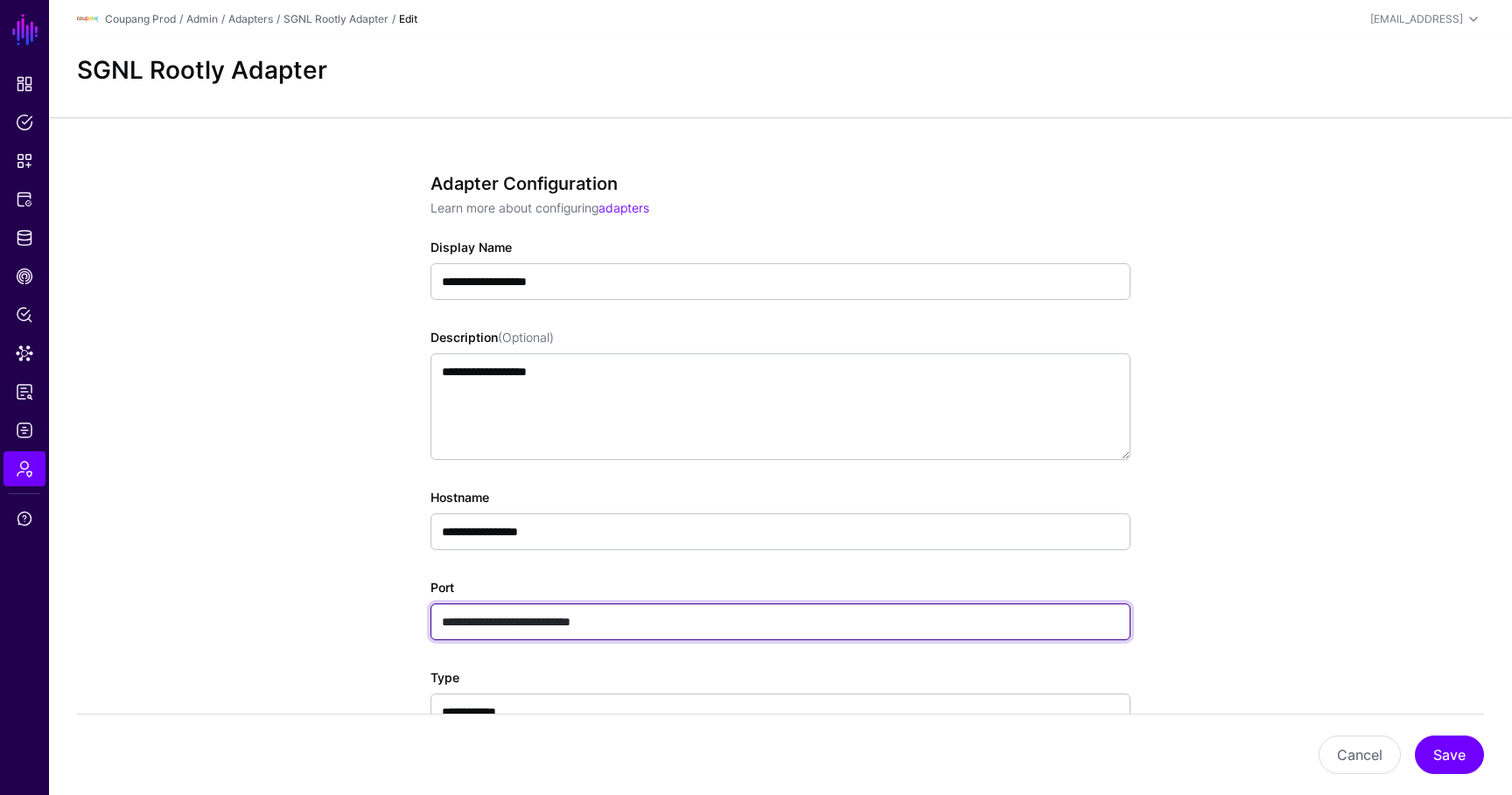
click at [273, 622] on app-admin-adapters-details-form "**********" at bounding box center [780, 694] width 1462 height 1155
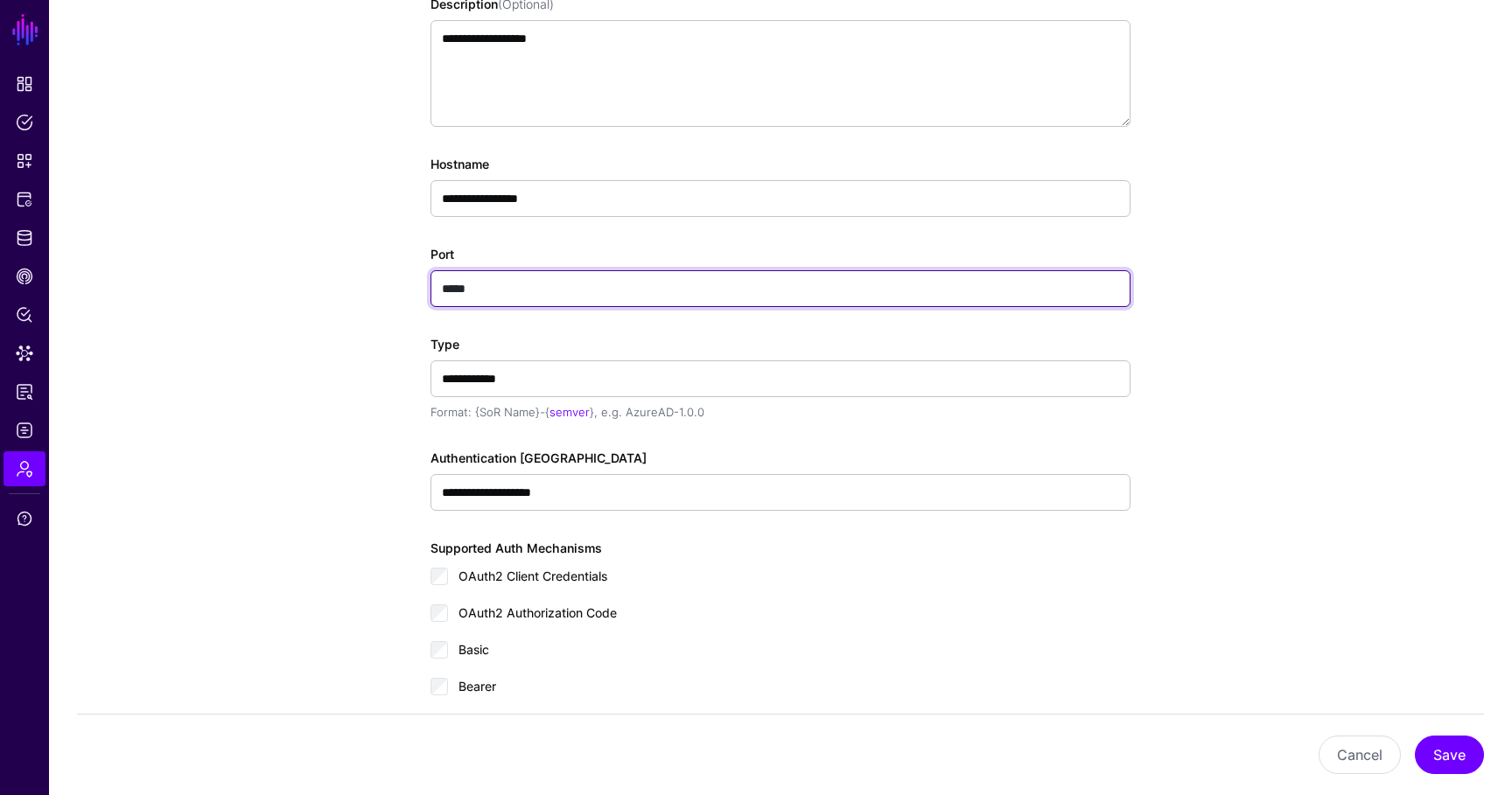
scroll to position [337, 0]
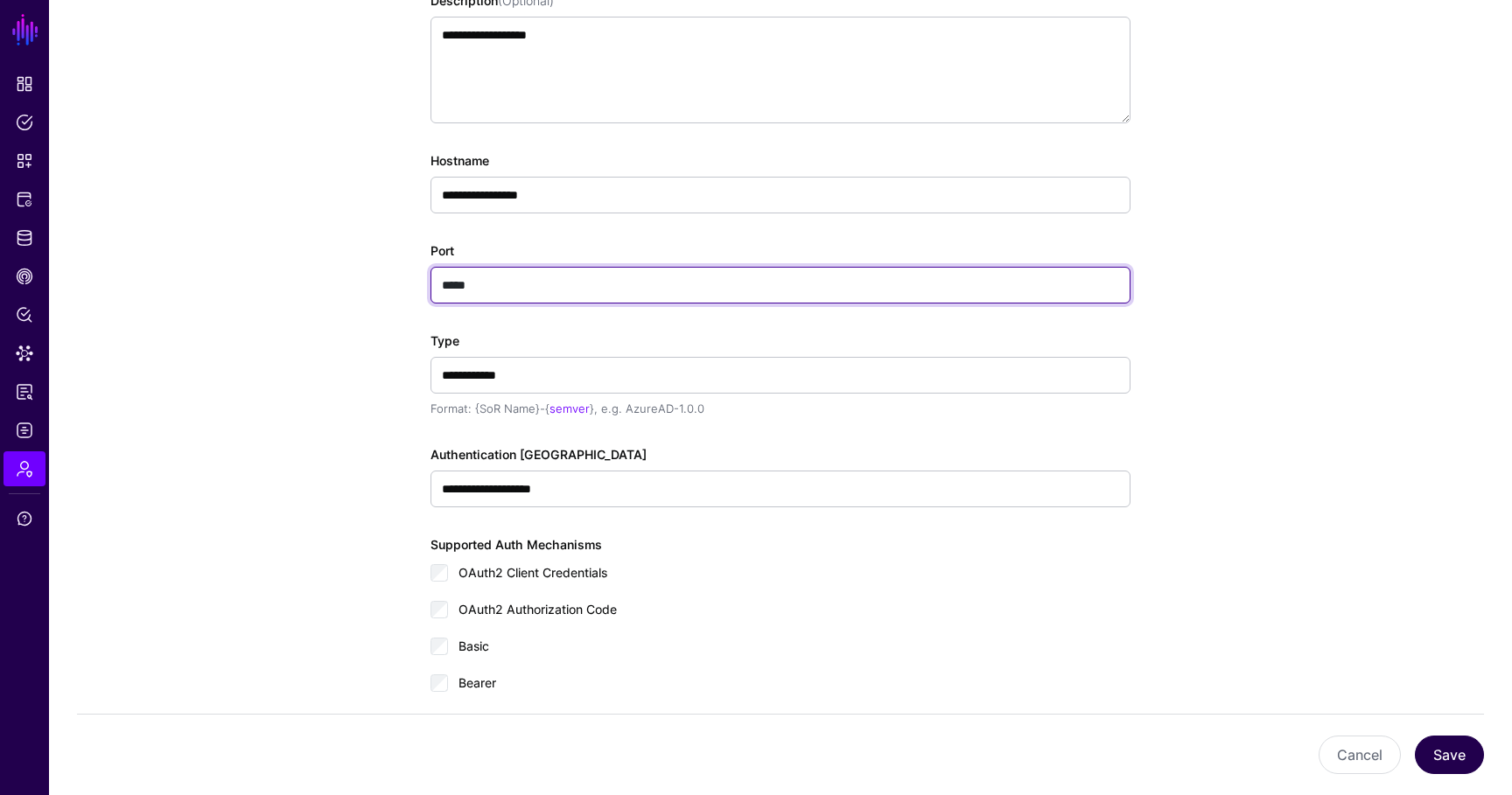
type input "*****"
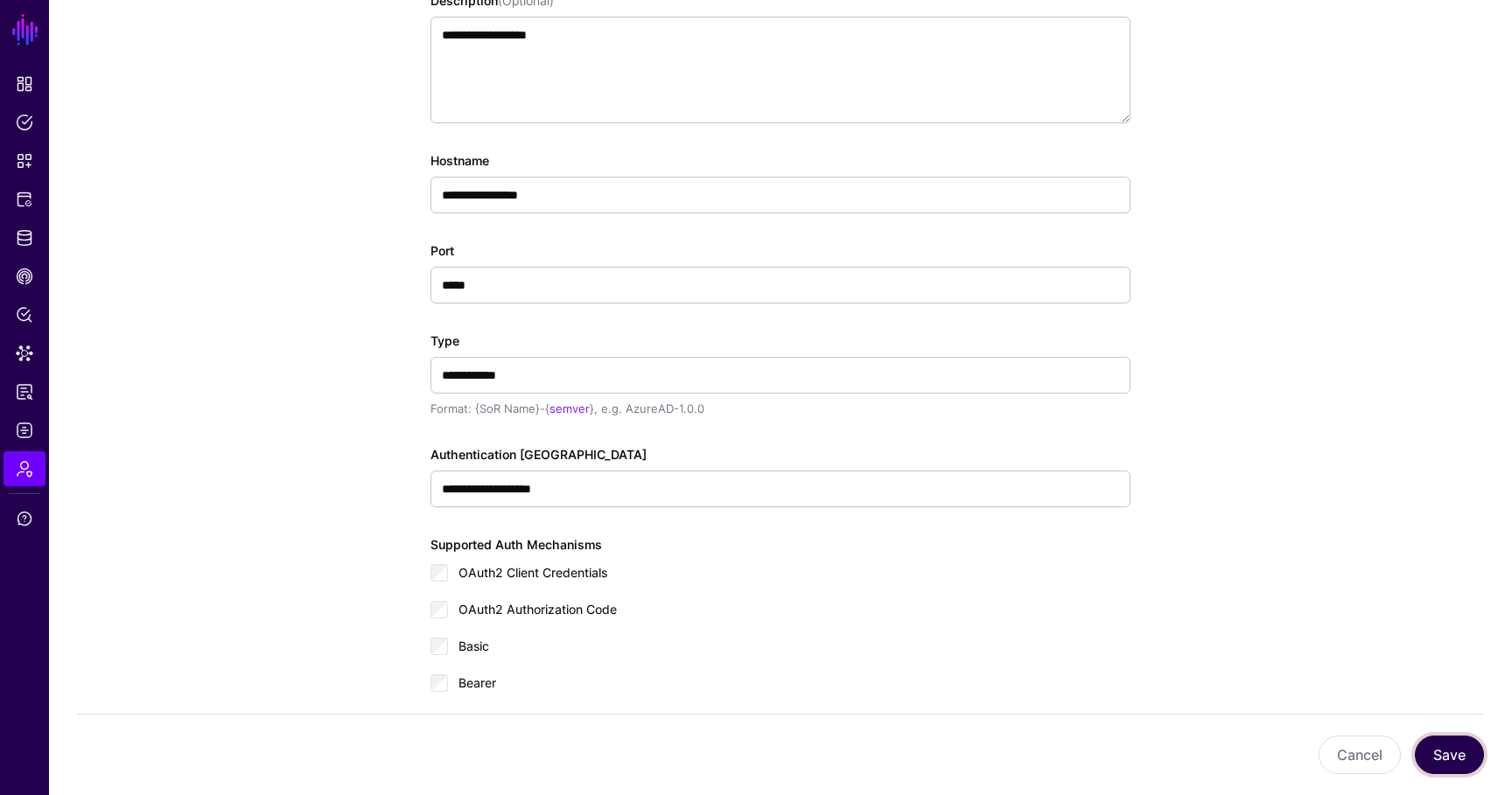
click at [1457, 752] on button "Save" at bounding box center [1449, 755] width 69 height 38
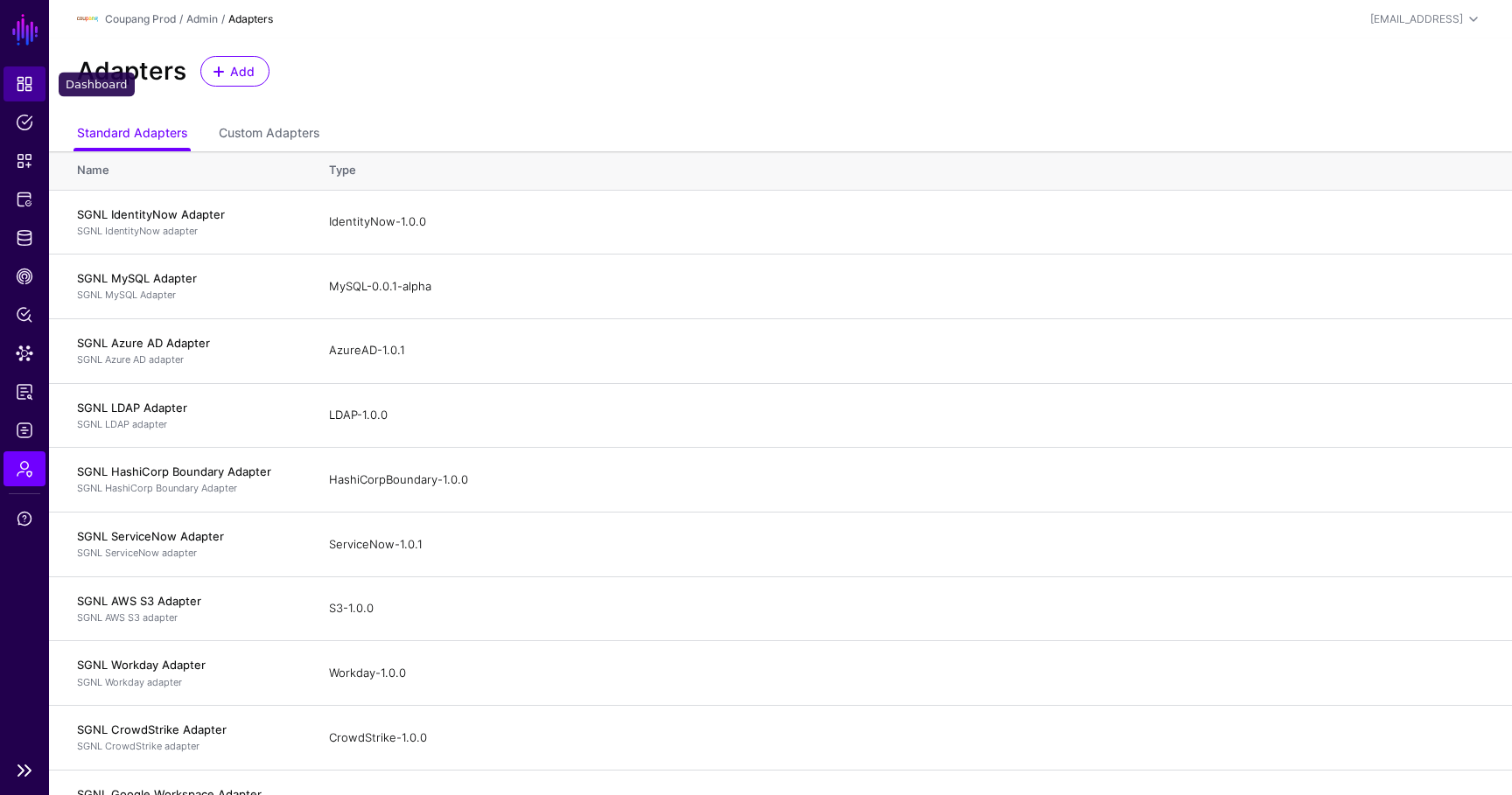
click at [29, 82] on span "Dashboard" at bounding box center [24, 83] width 17 height 17
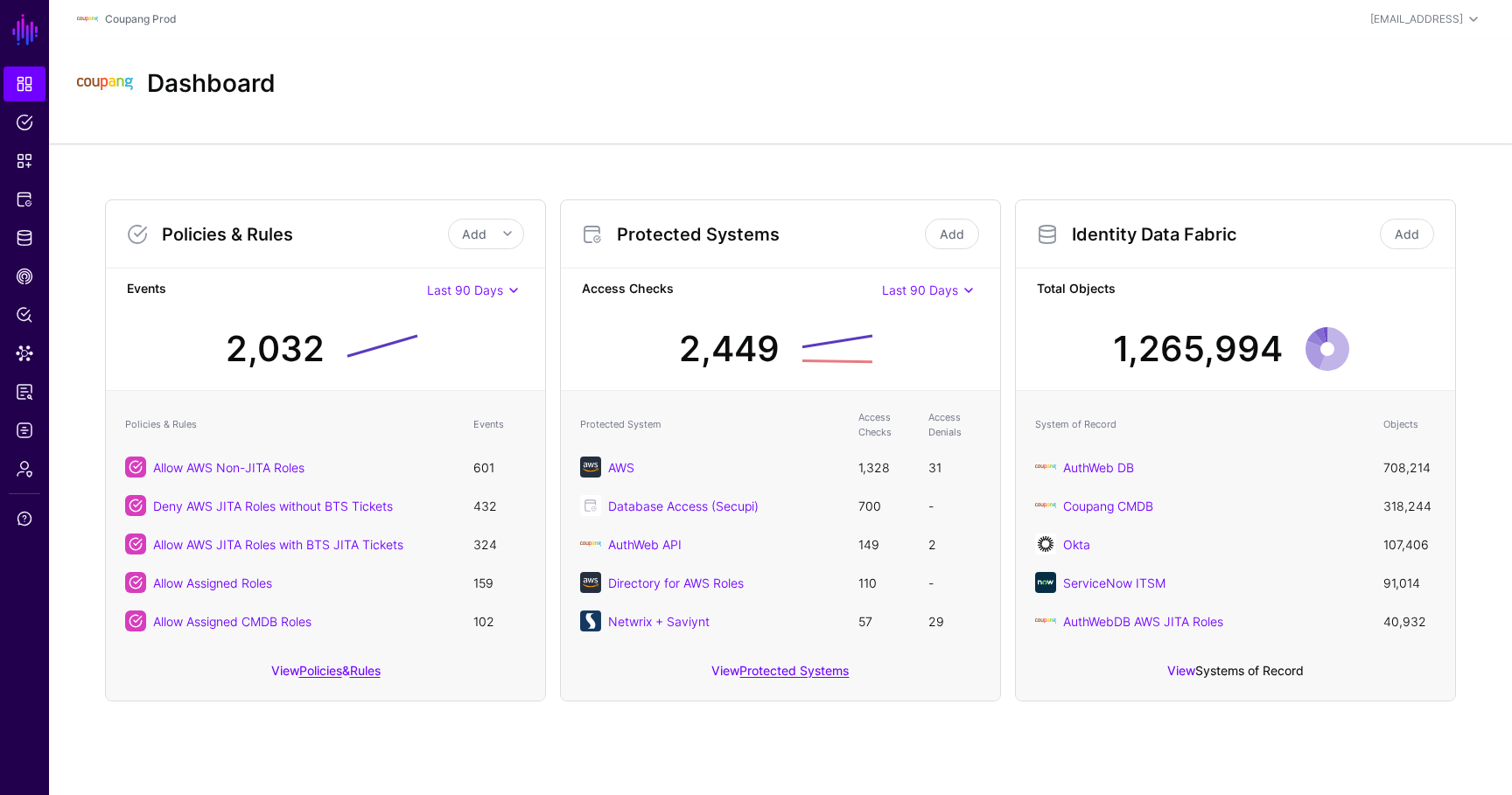
click at [1209, 664] on link "Systems of Record" at bounding box center [1249, 670] width 109 height 15
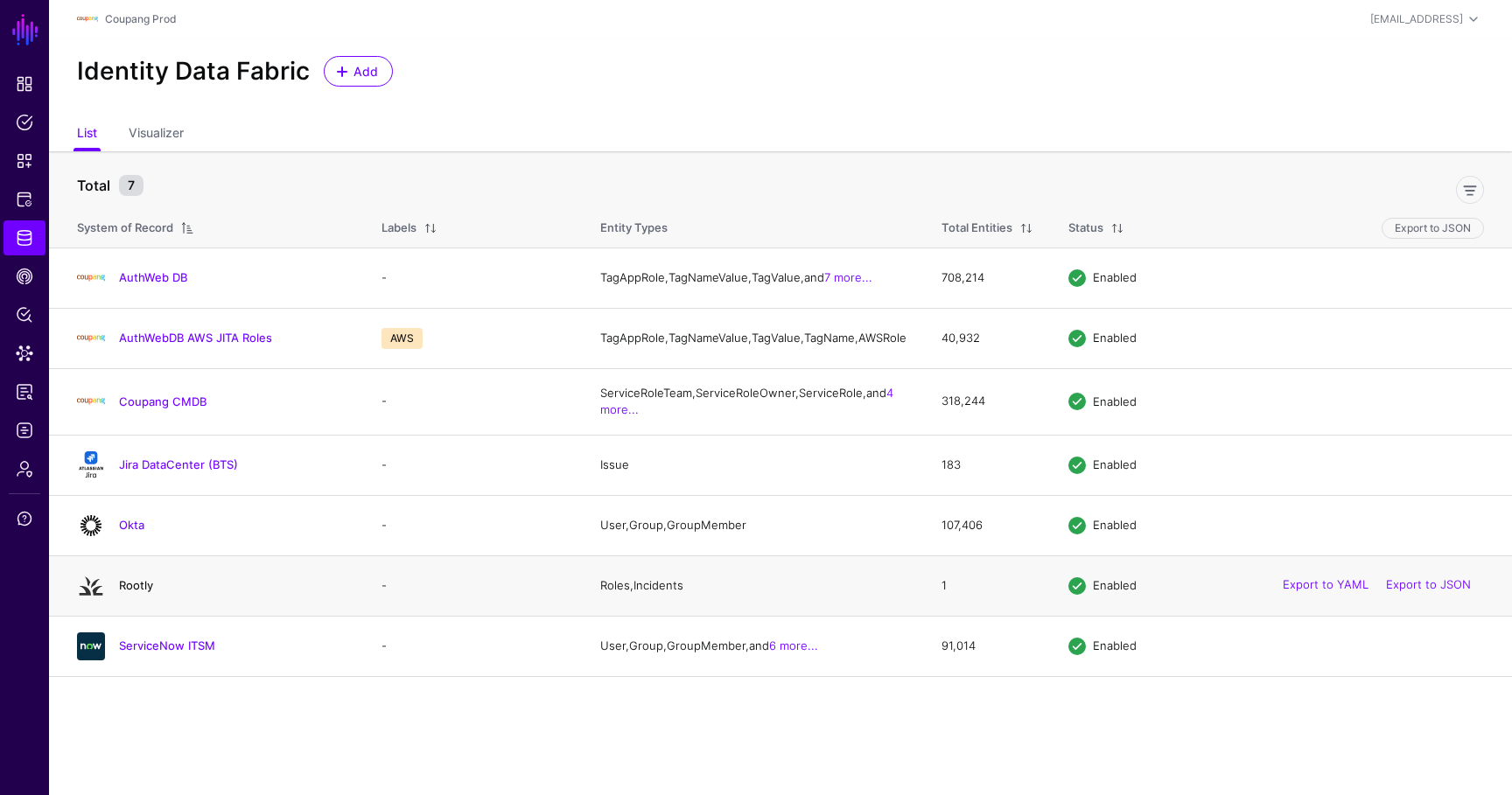
click at [135, 592] on link "Rootly" at bounding box center [136, 585] width 34 height 14
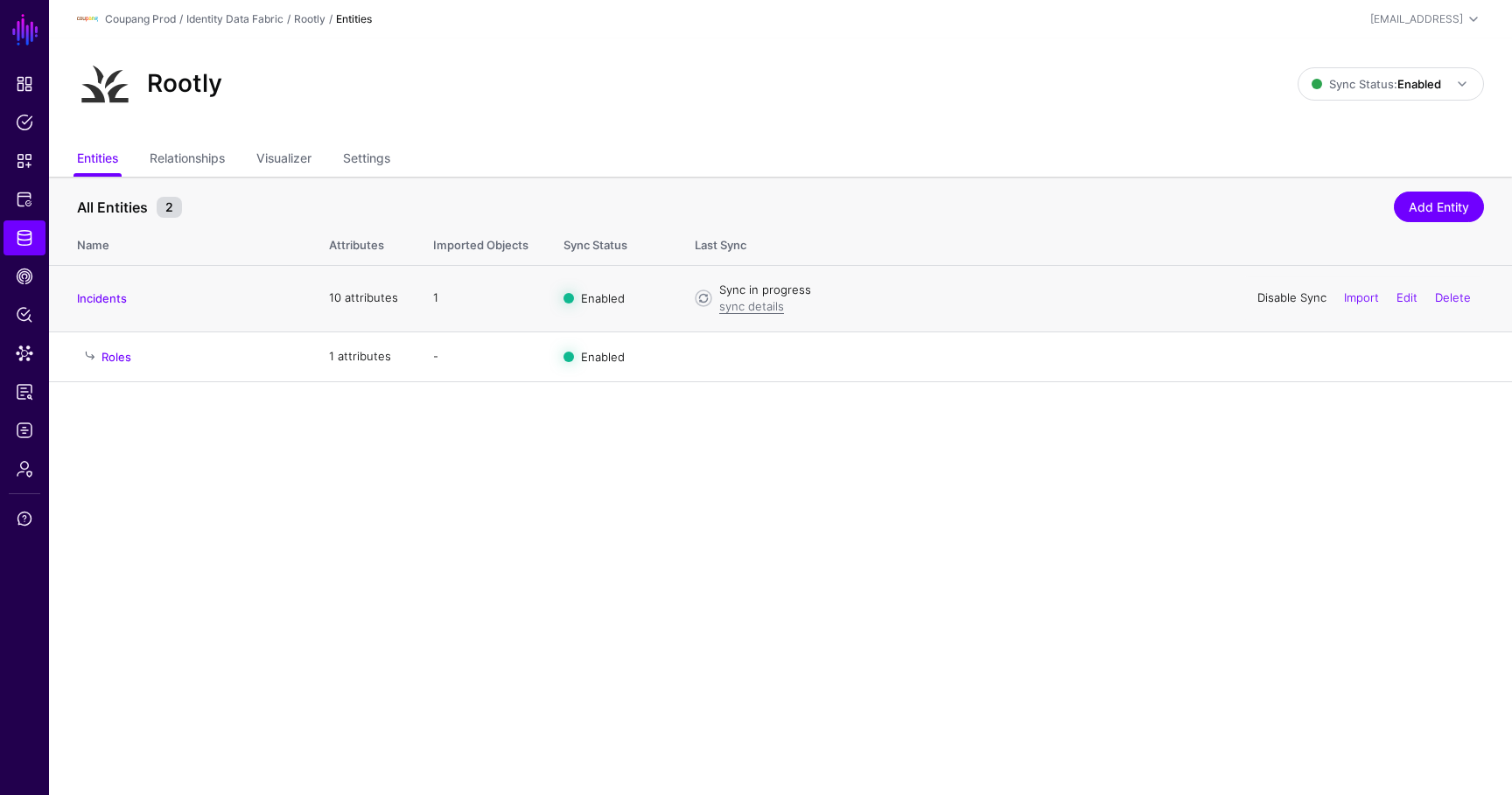
click at [1307, 304] on link "Disable Sync" at bounding box center [1292, 296] width 69 height 14
click at [1295, 298] on link "Enable Sync" at bounding box center [1293, 296] width 66 height 14
click at [26, 434] on span "Logs" at bounding box center [24, 430] width 17 height 17
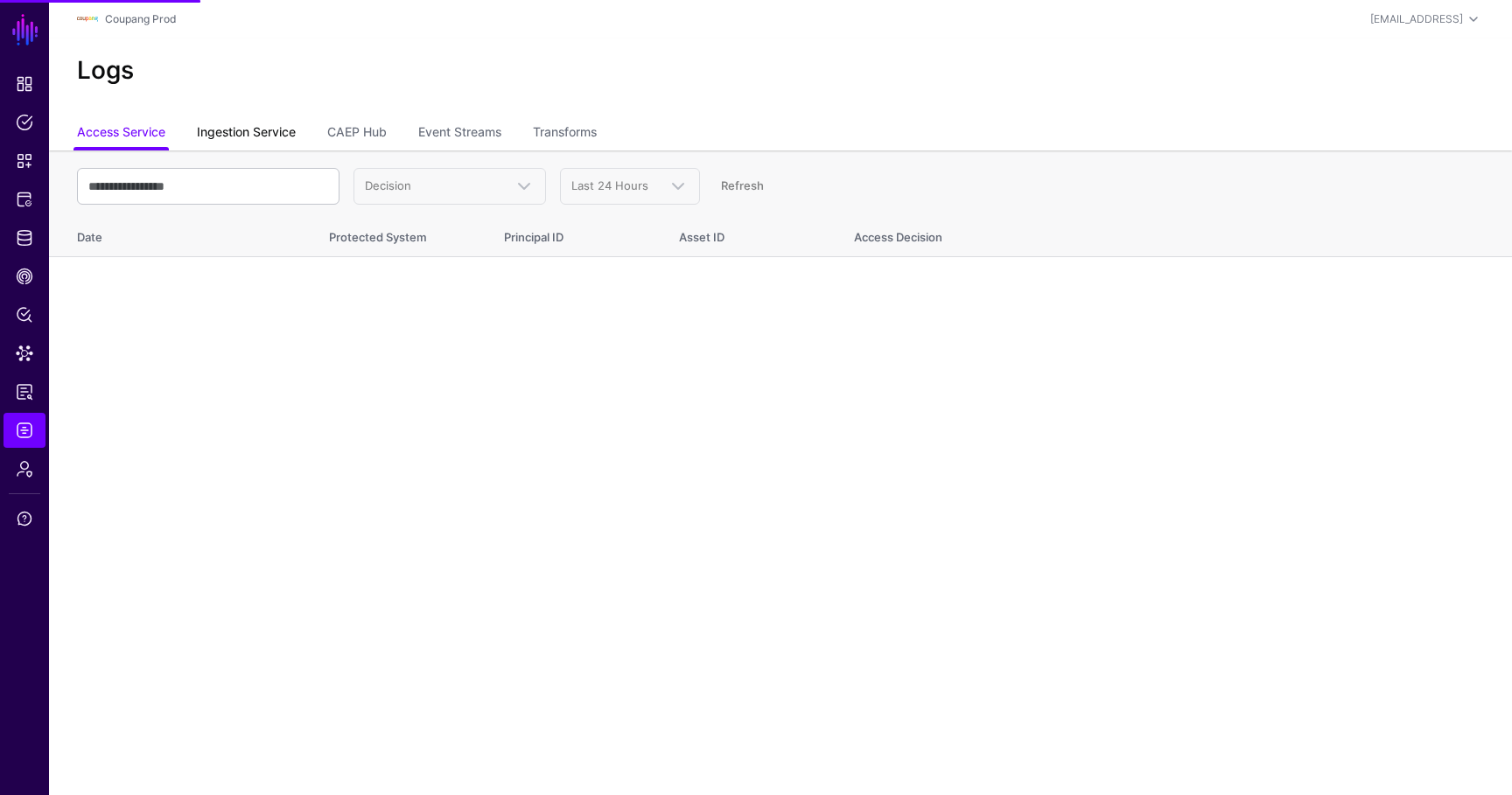
click at [236, 139] on link "Ingestion Service" at bounding box center [246, 133] width 99 height 34
click at [435, 183] on span "Ingestion Started" at bounding box center [412, 185] width 94 height 14
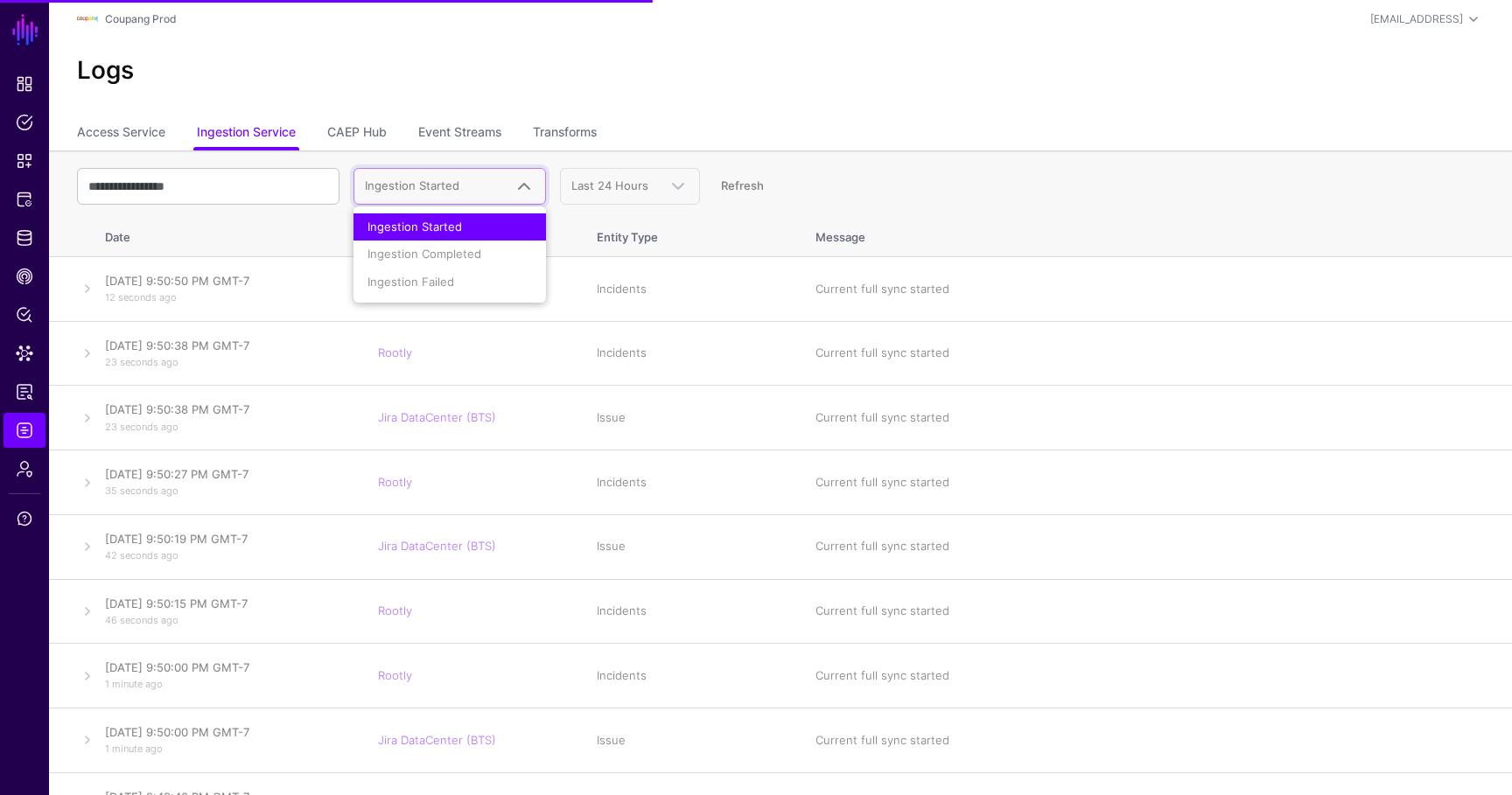
click at [424, 287] on li "Ingestion Failed" at bounding box center [450, 282] width 192 height 28
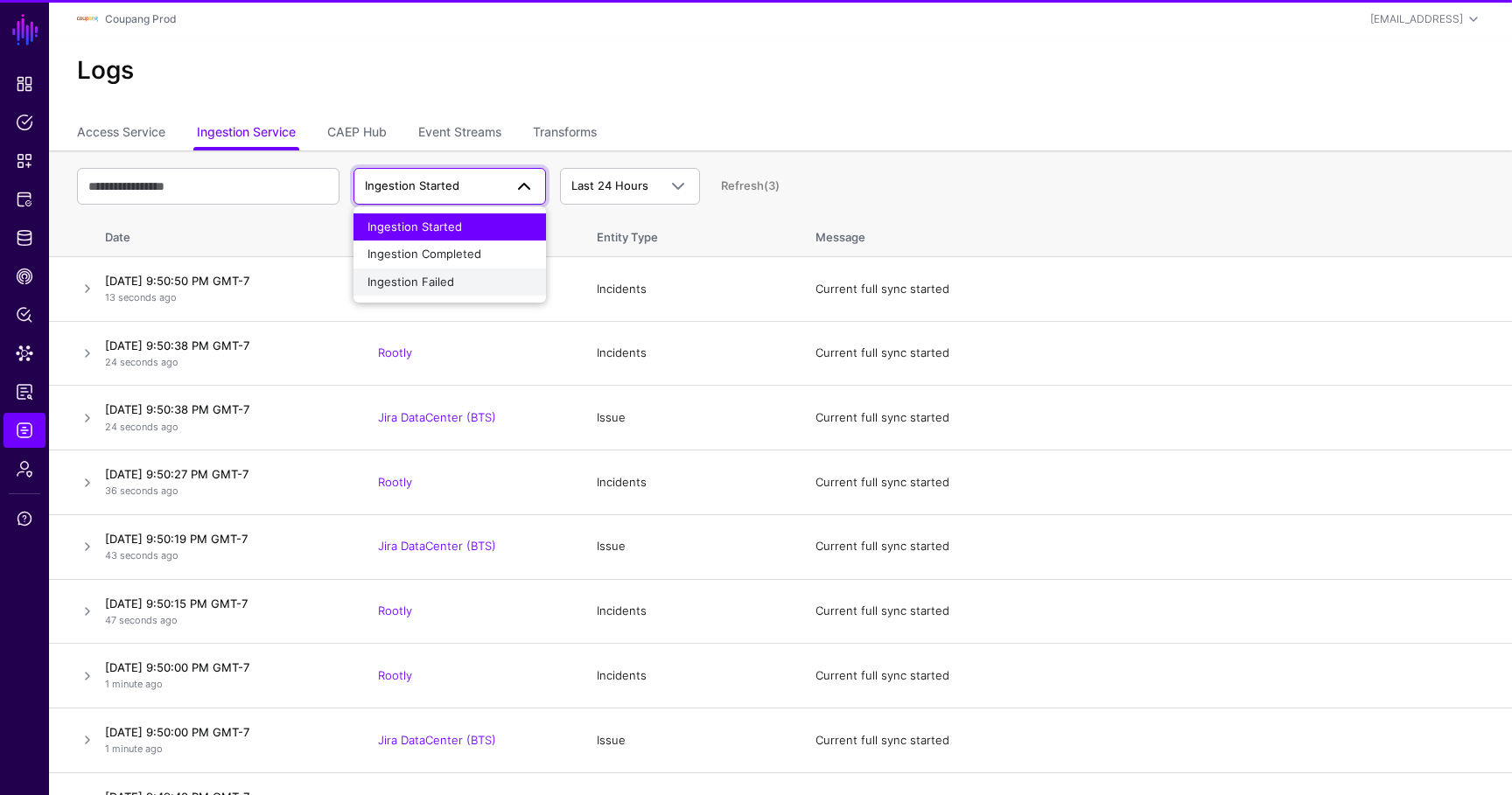
click at [424, 284] on span "Ingestion Failed" at bounding box center [411, 281] width 87 height 14
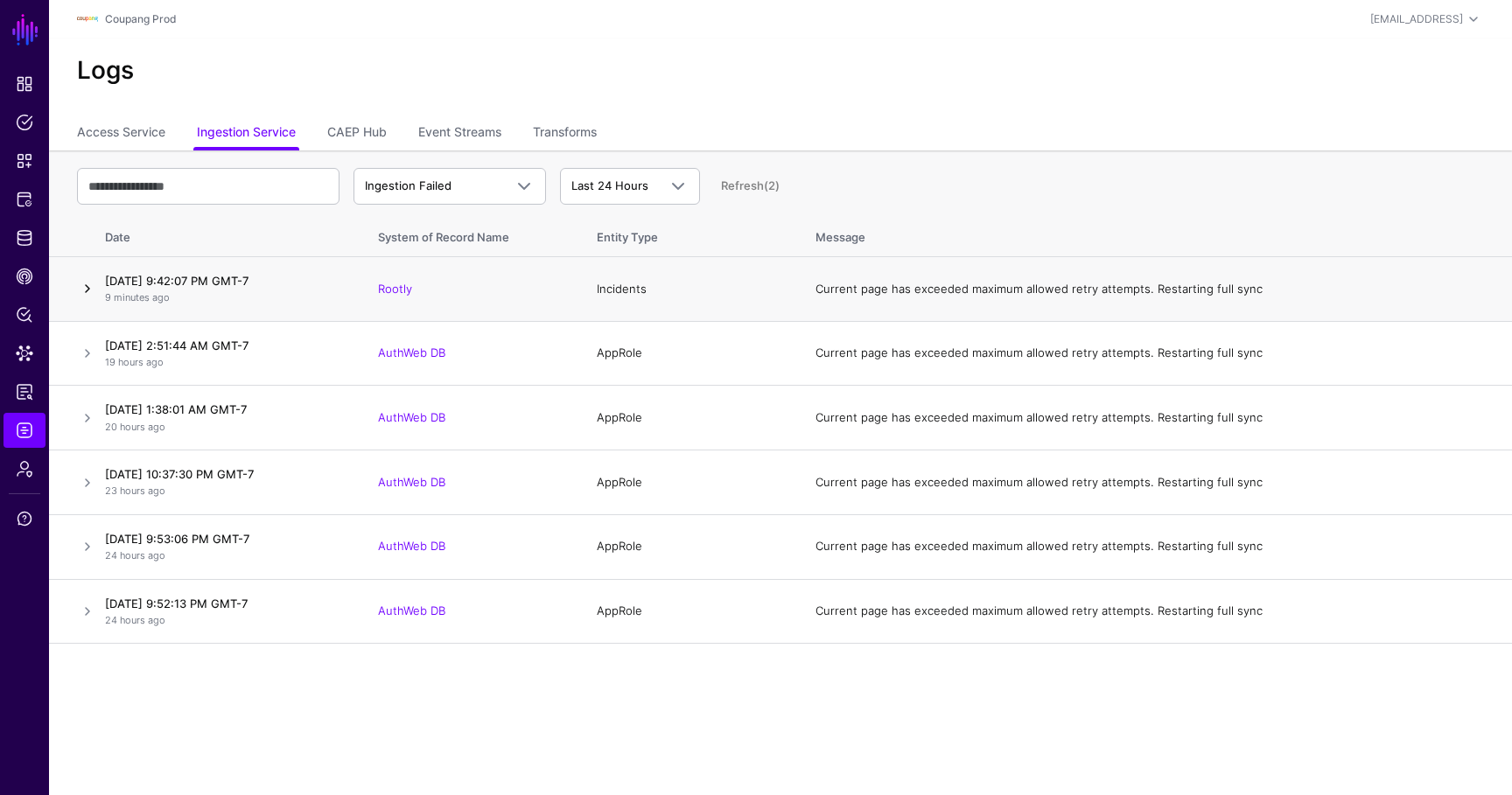
click at [81, 290] on link at bounding box center [87, 288] width 21 height 21
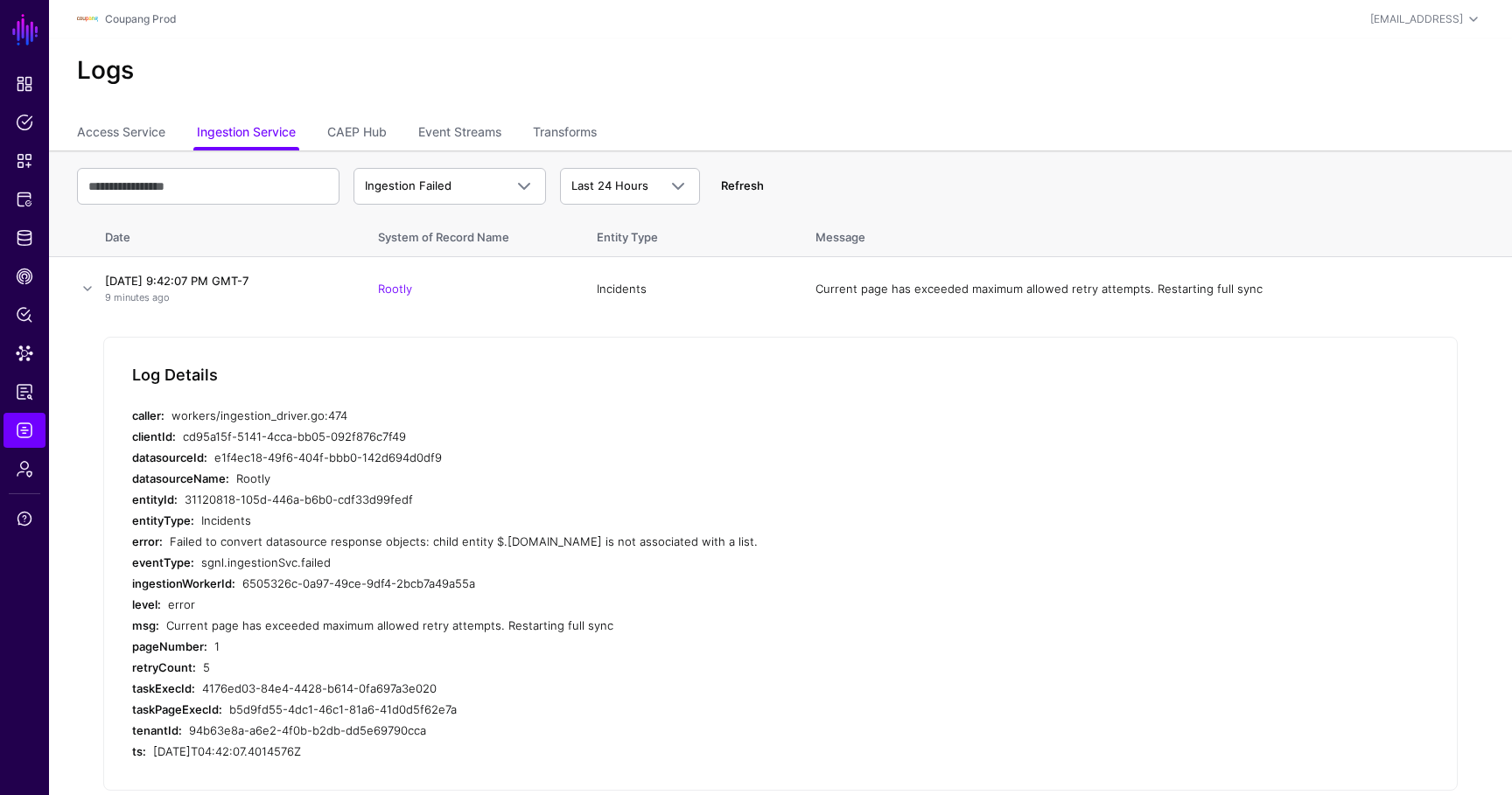
click at [751, 185] on link "Refresh" at bounding box center [741, 185] width 43 height 14
click at [734, 187] on link "Refresh" at bounding box center [741, 185] width 43 height 14
click at [25, 239] on span "Identity Data Fabric" at bounding box center [24, 238] width 17 height 17
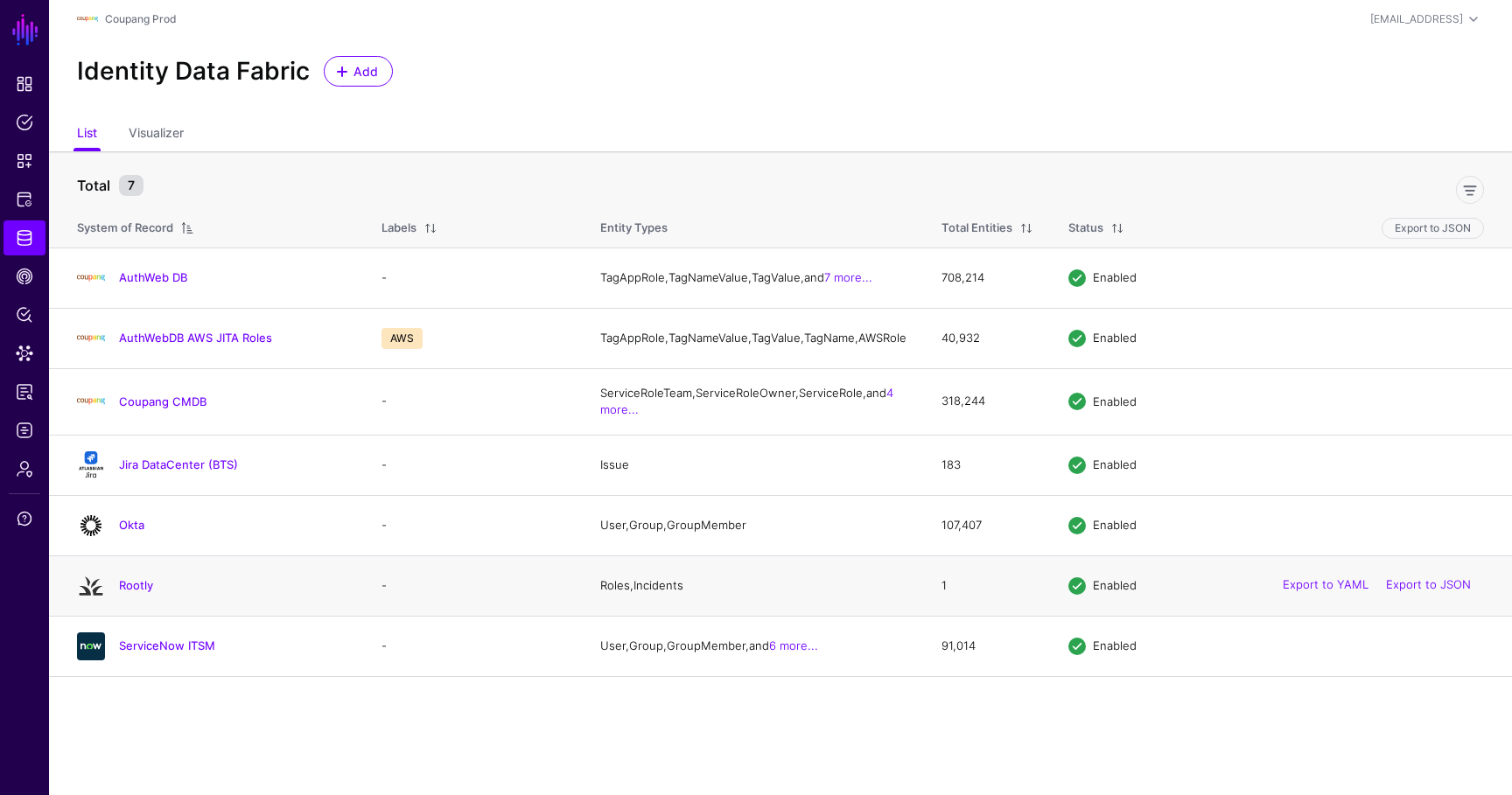
click at [131, 593] on h4 "Rootly" at bounding box center [232, 585] width 228 height 15
click at [138, 592] on link "Rootly" at bounding box center [136, 585] width 34 height 14
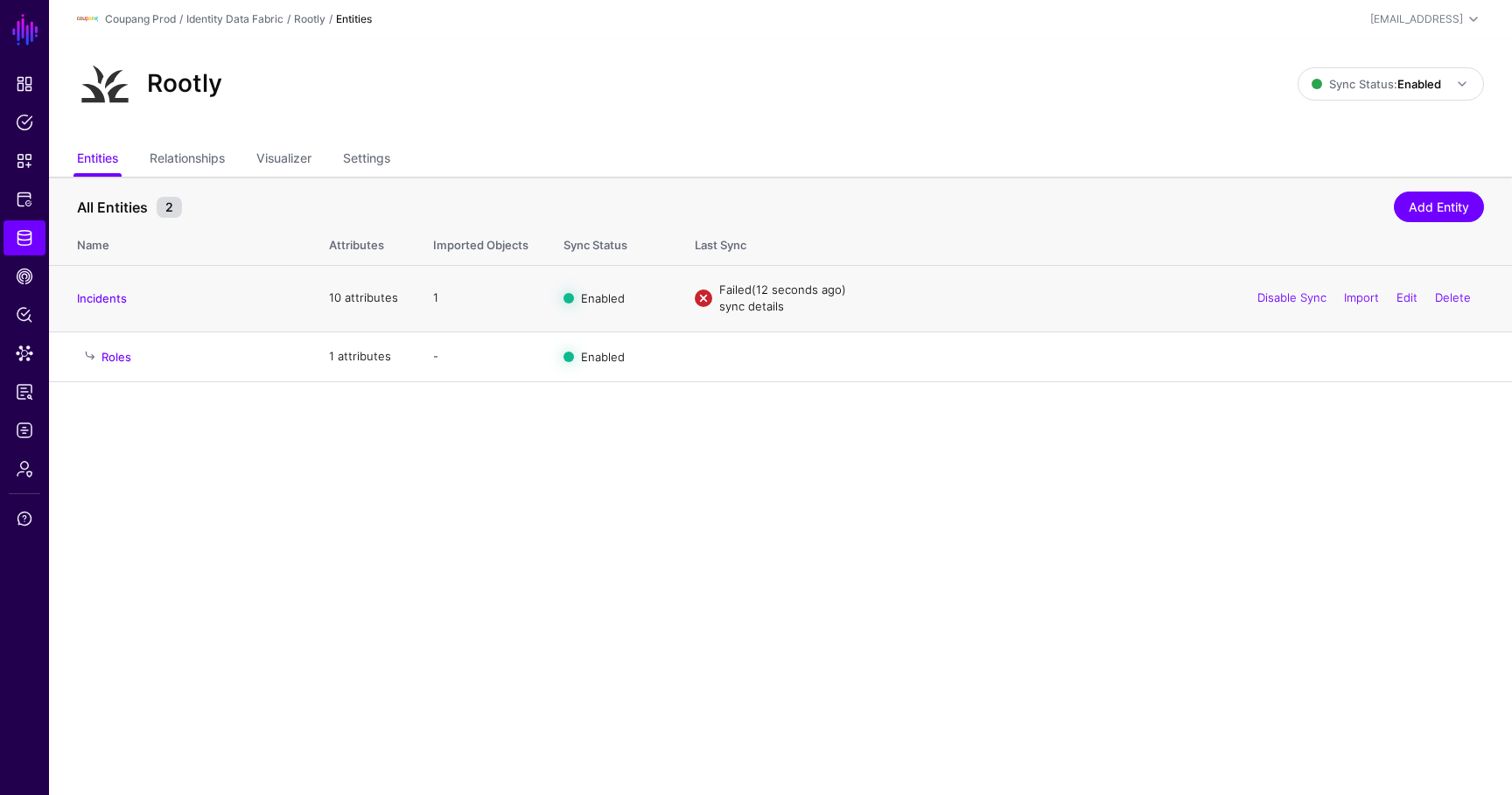
click at [719, 309] on link "sync details" at bounding box center [751, 305] width 64 height 14
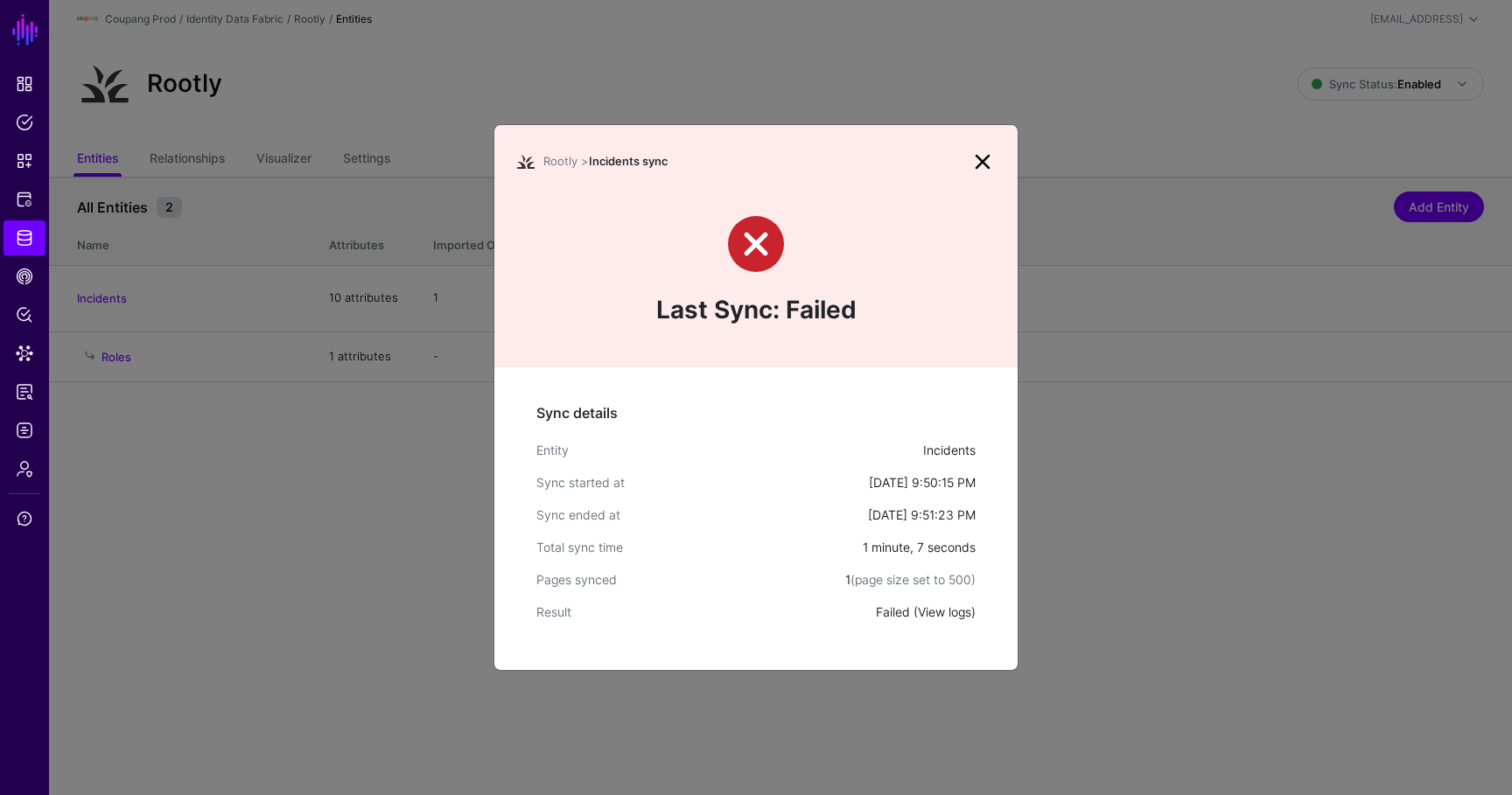
click at [961, 617] on link "View logs" at bounding box center [944, 612] width 53 height 15
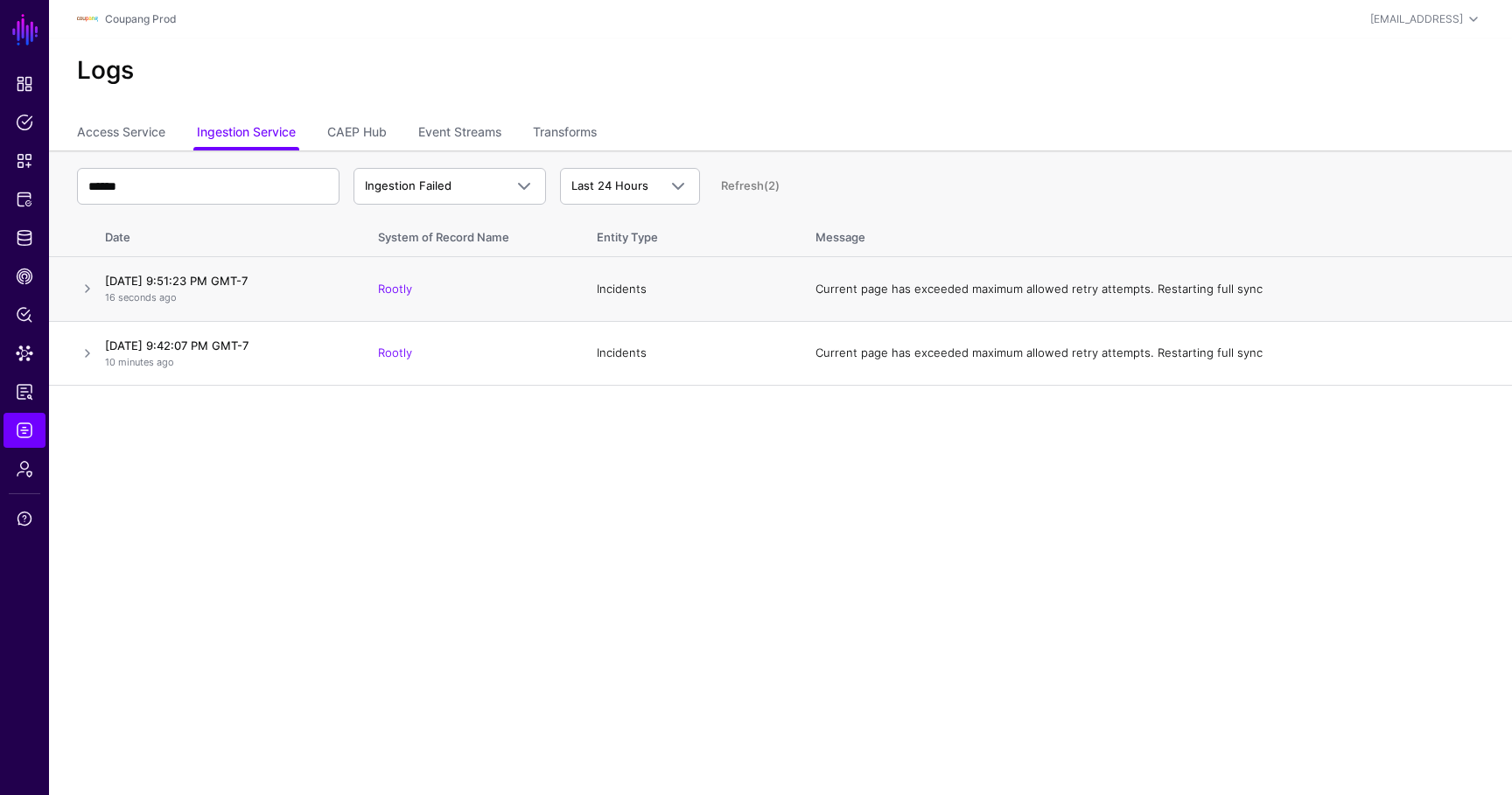
click at [73, 285] on td at bounding box center [73, 289] width 49 height 64
click at [95, 288] on link at bounding box center [87, 288] width 21 height 21
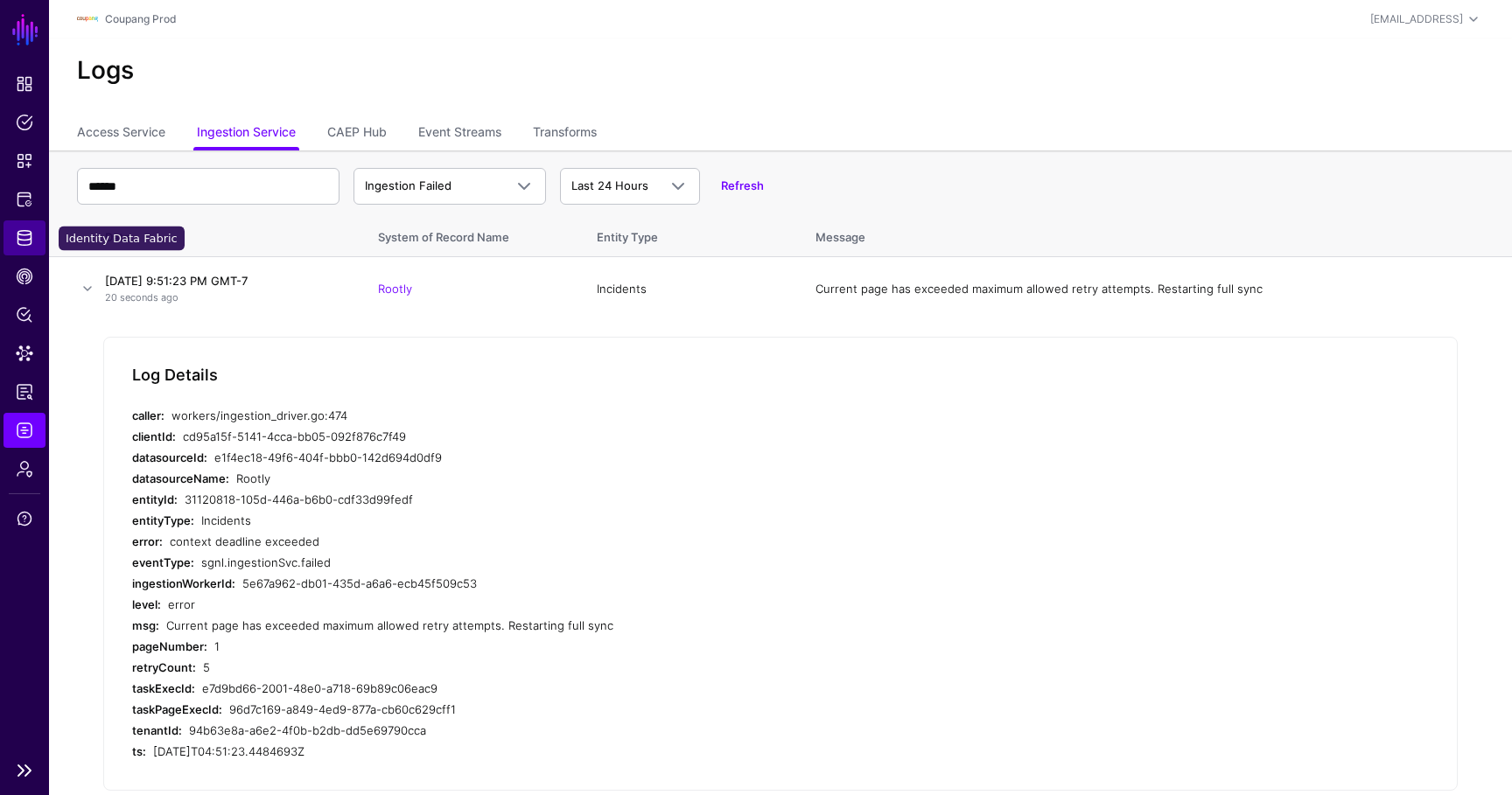
click at [31, 246] on span "Identity Data Fabric" at bounding box center [24, 238] width 17 height 17
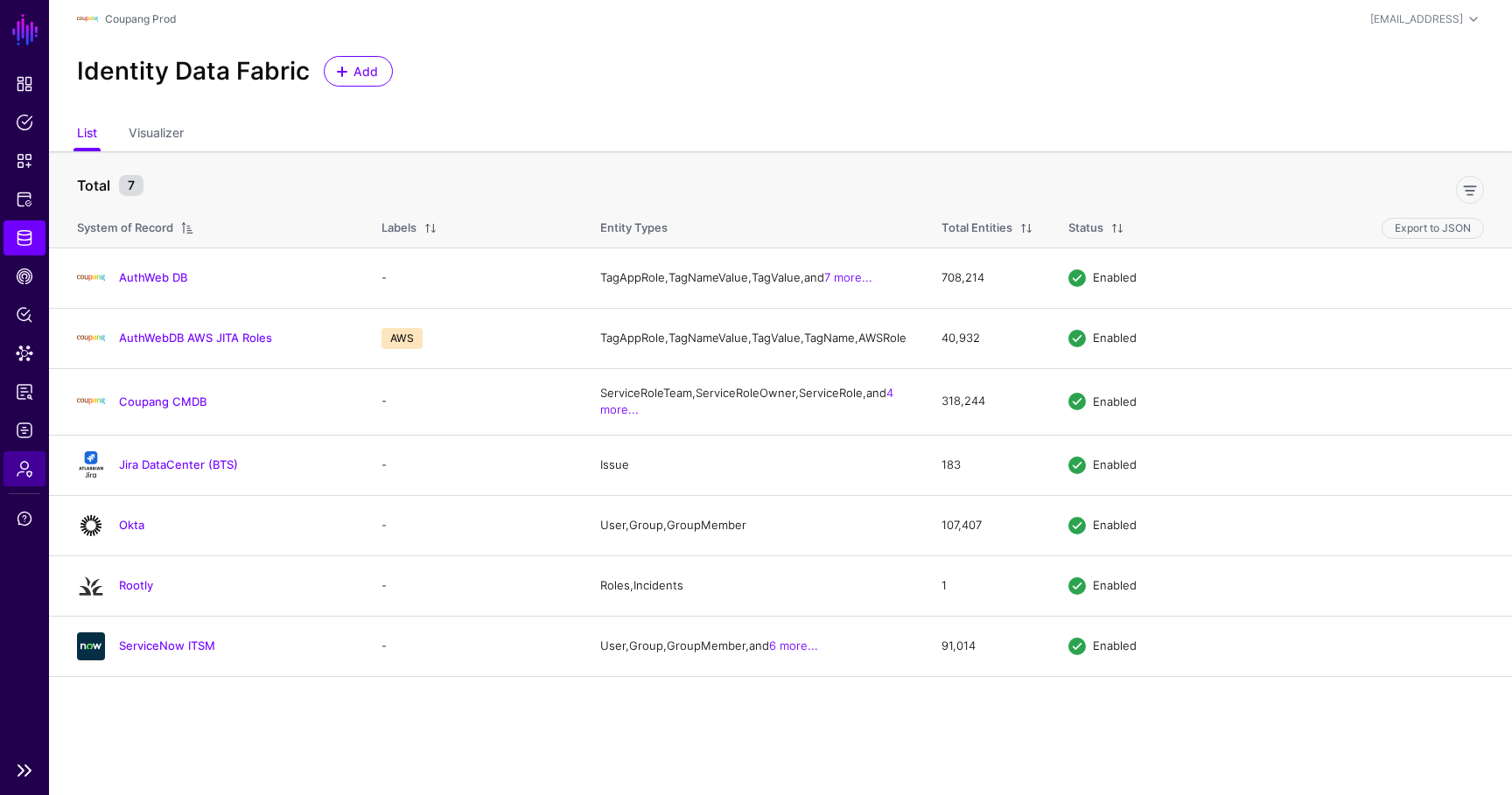
click at [23, 469] on span "Admin" at bounding box center [24, 469] width 17 height 17
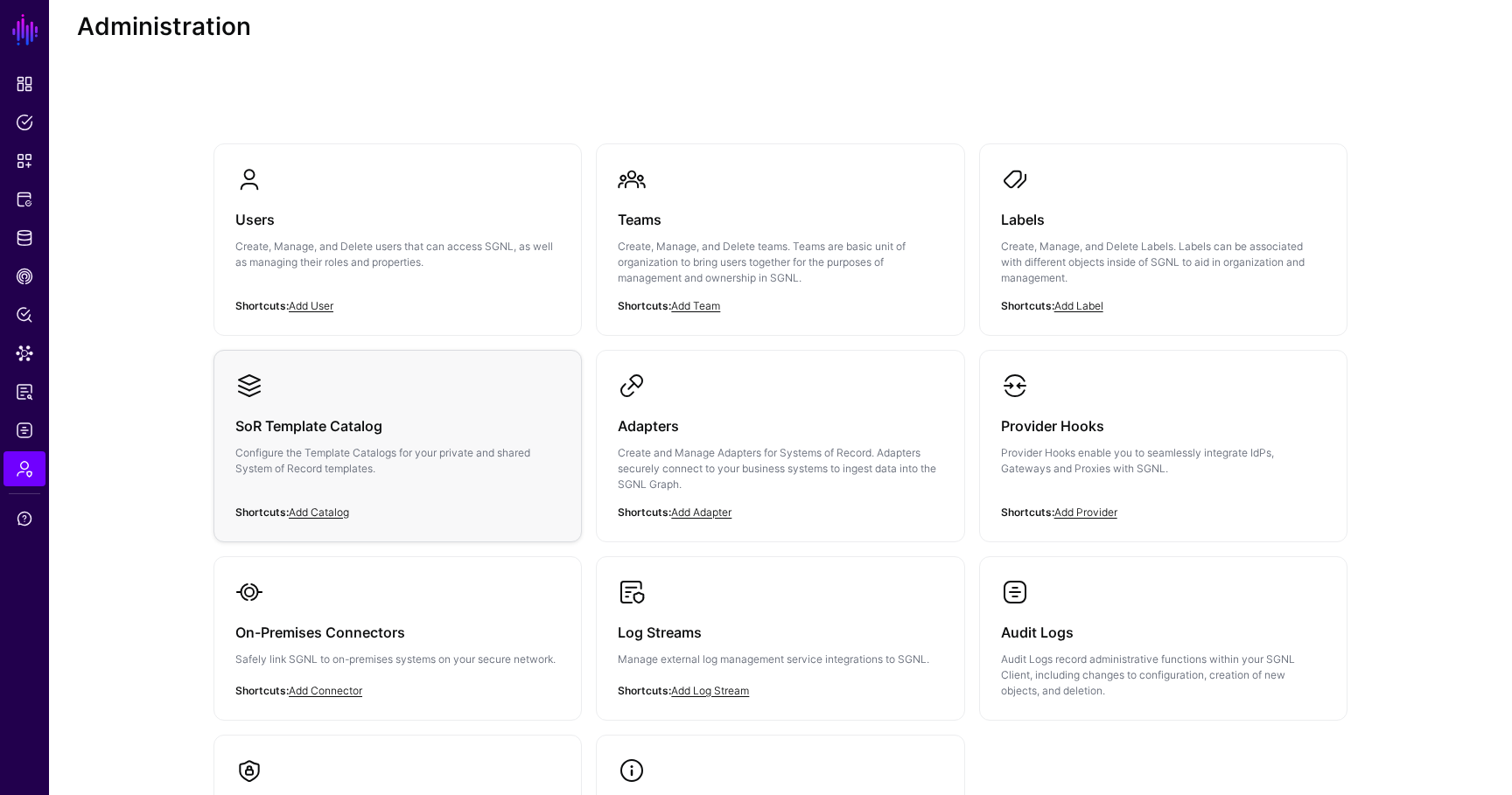
scroll to position [75, 0]
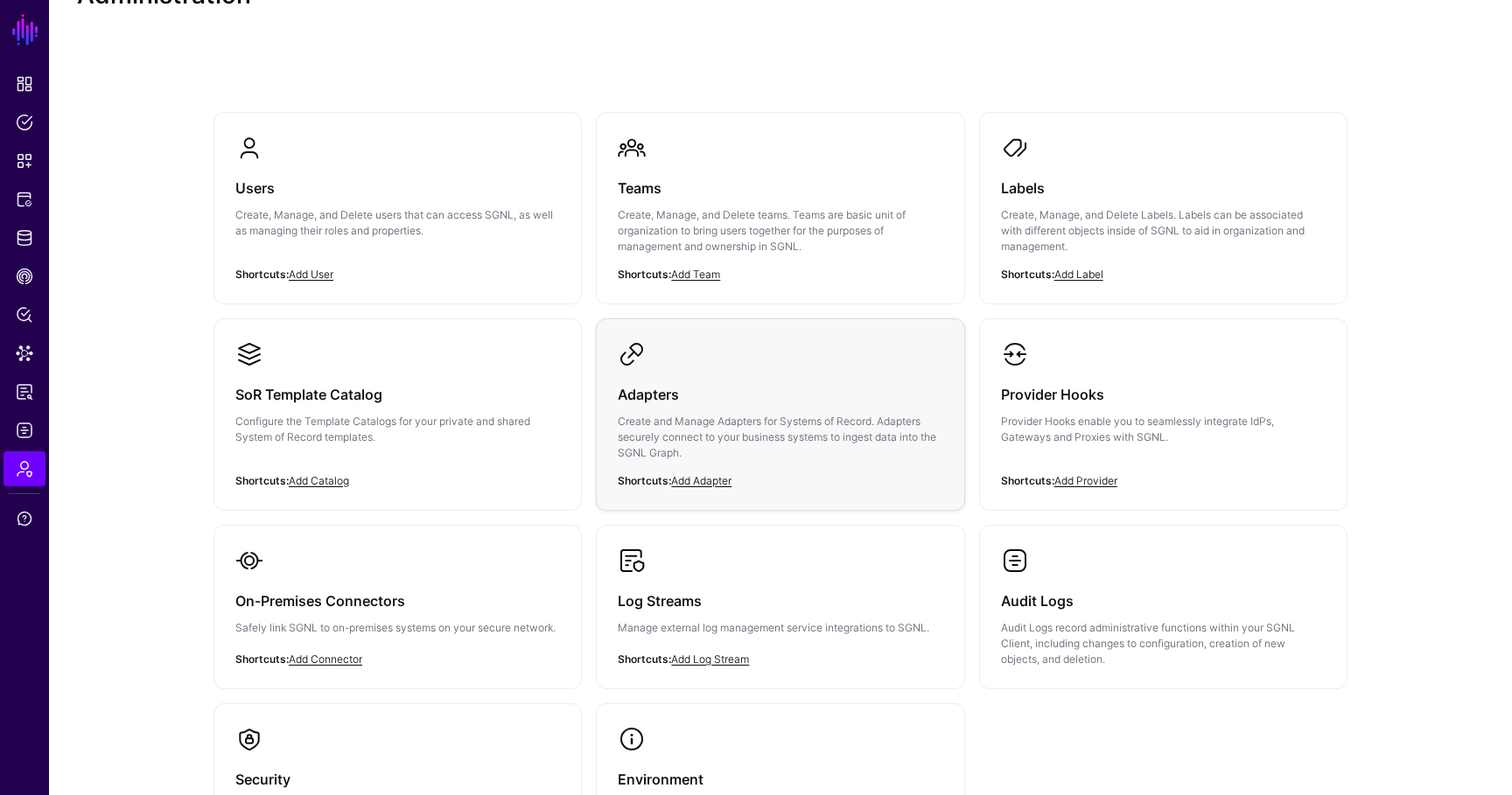
click at [742, 421] on p "Create and Manage Adapters for Systems of Record. Adapters securely connect to …" at bounding box center [780, 437] width 325 height 47
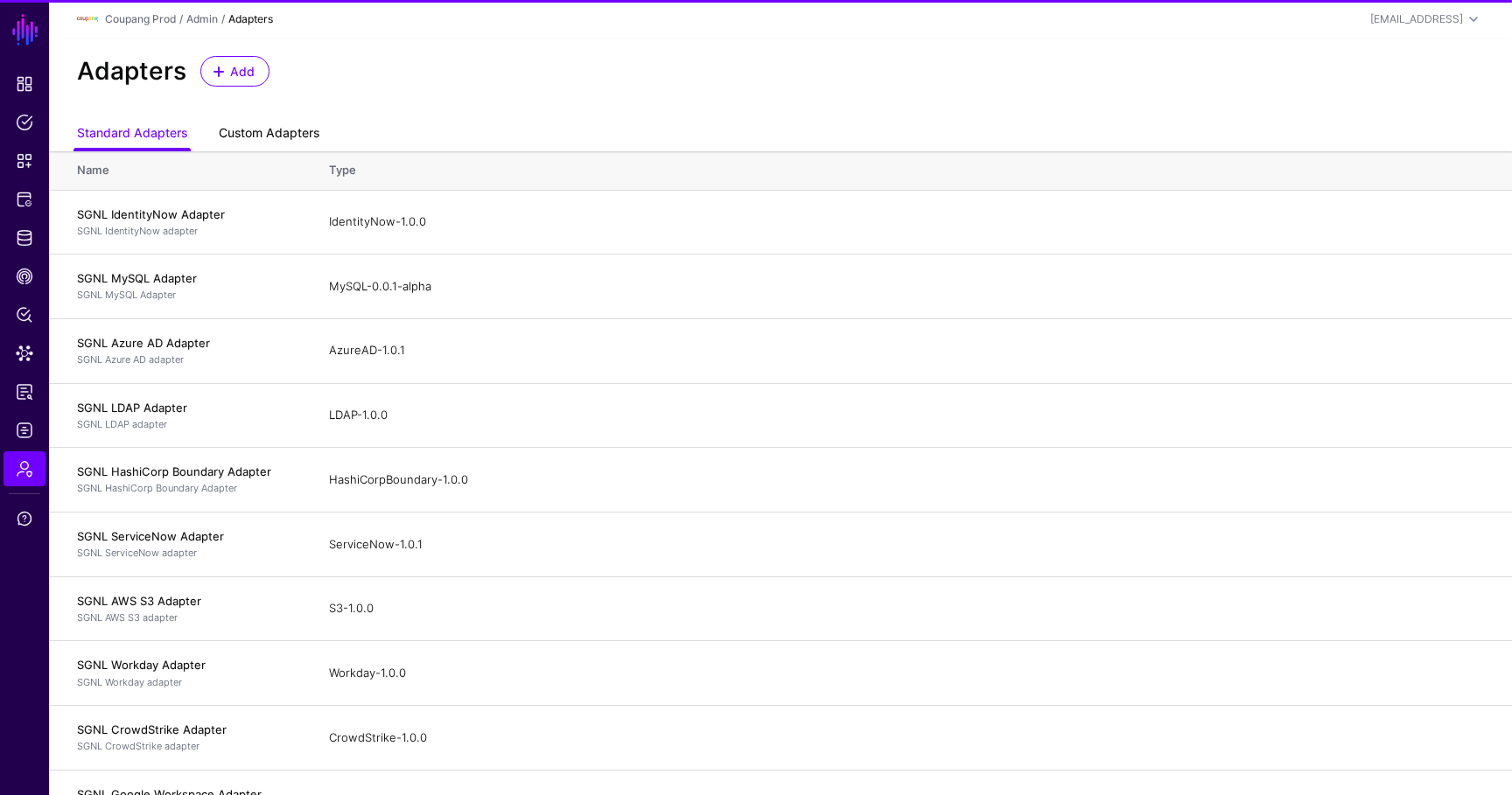
click at [274, 121] on link "Custom Adapters" at bounding box center [268, 134] width 101 height 34
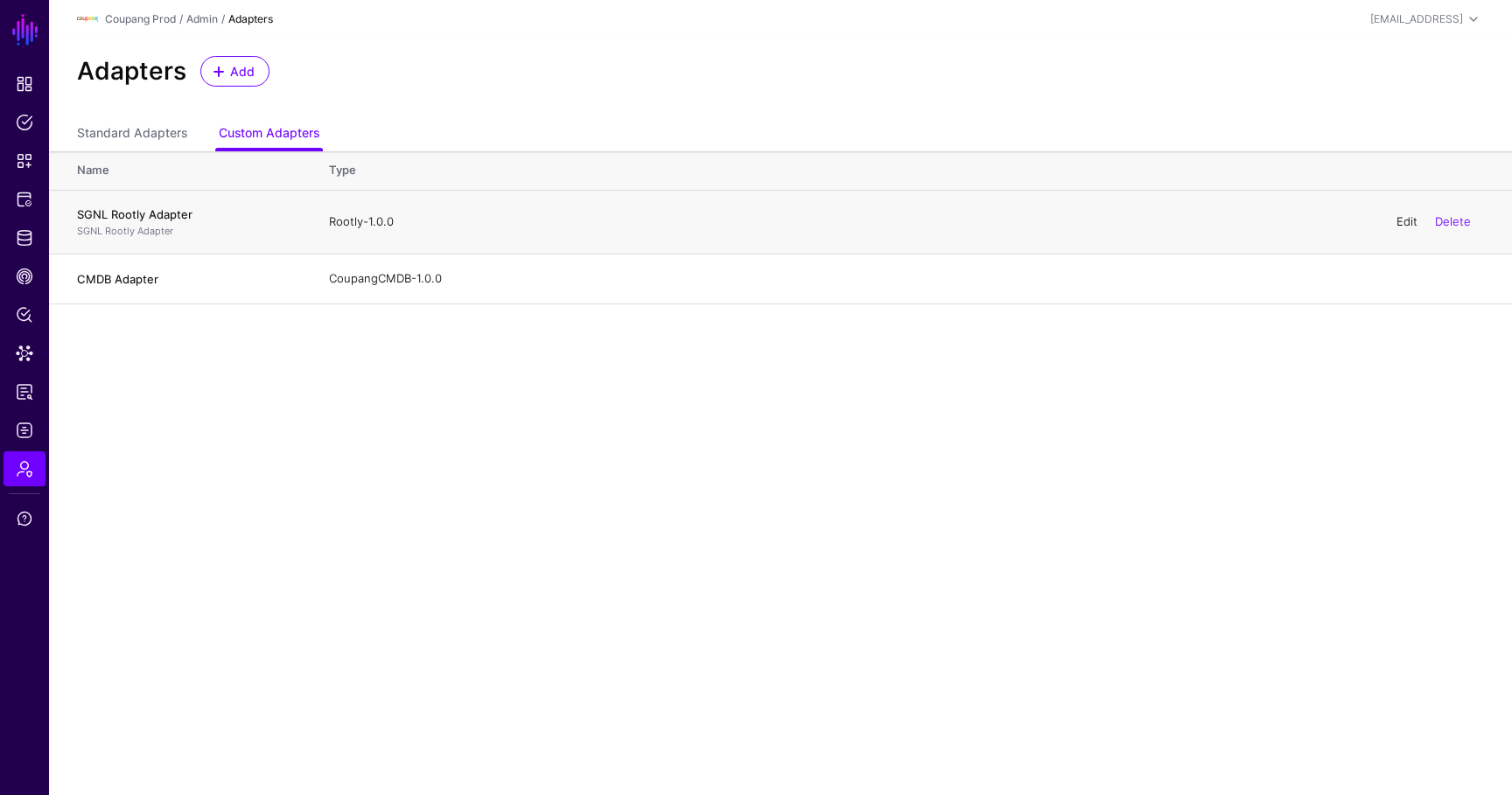
click at [1397, 218] on link "Edit" at bounding box center [1406, 220] width 21 height 14
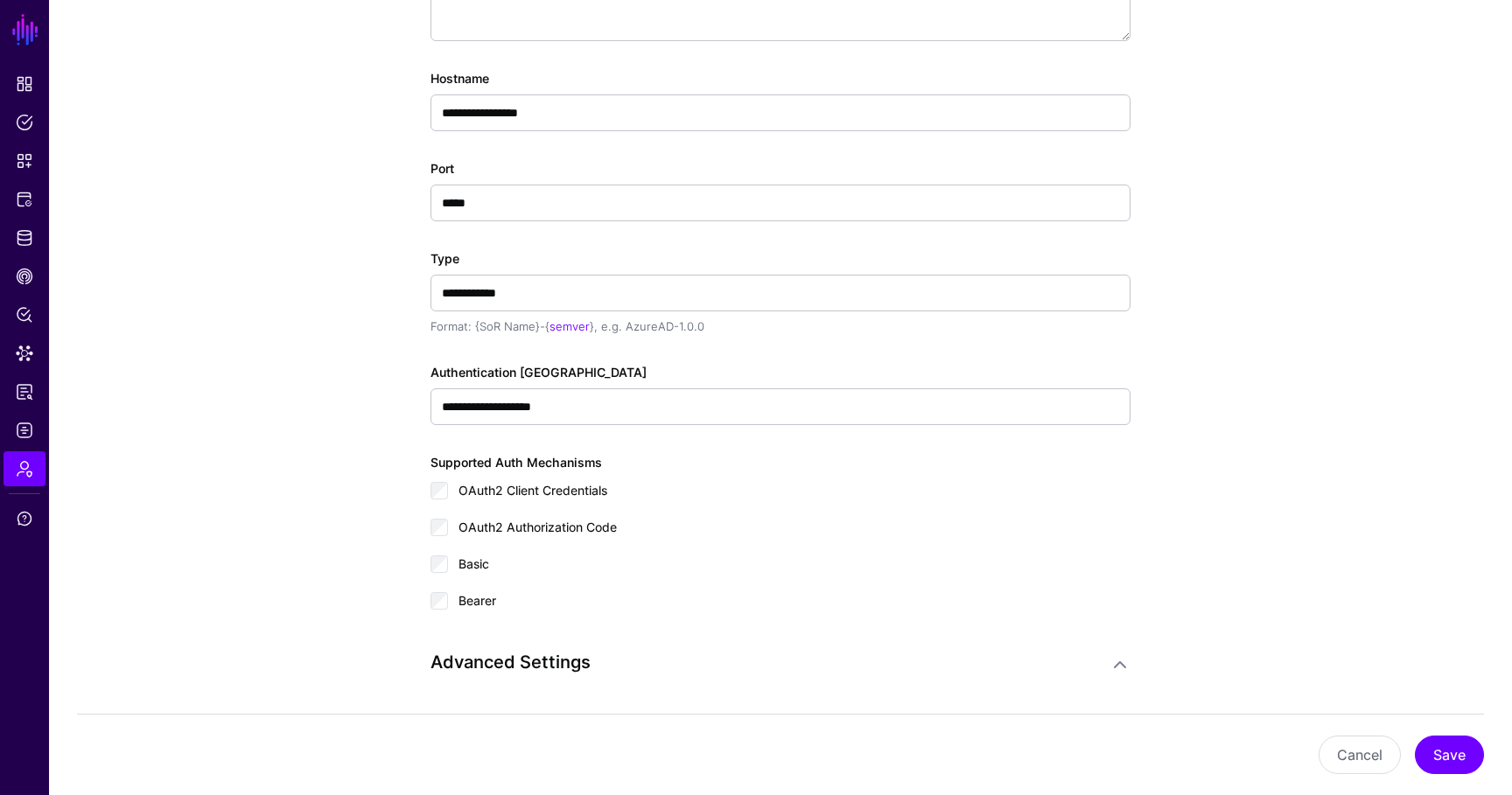
scroll to position [434, 0]
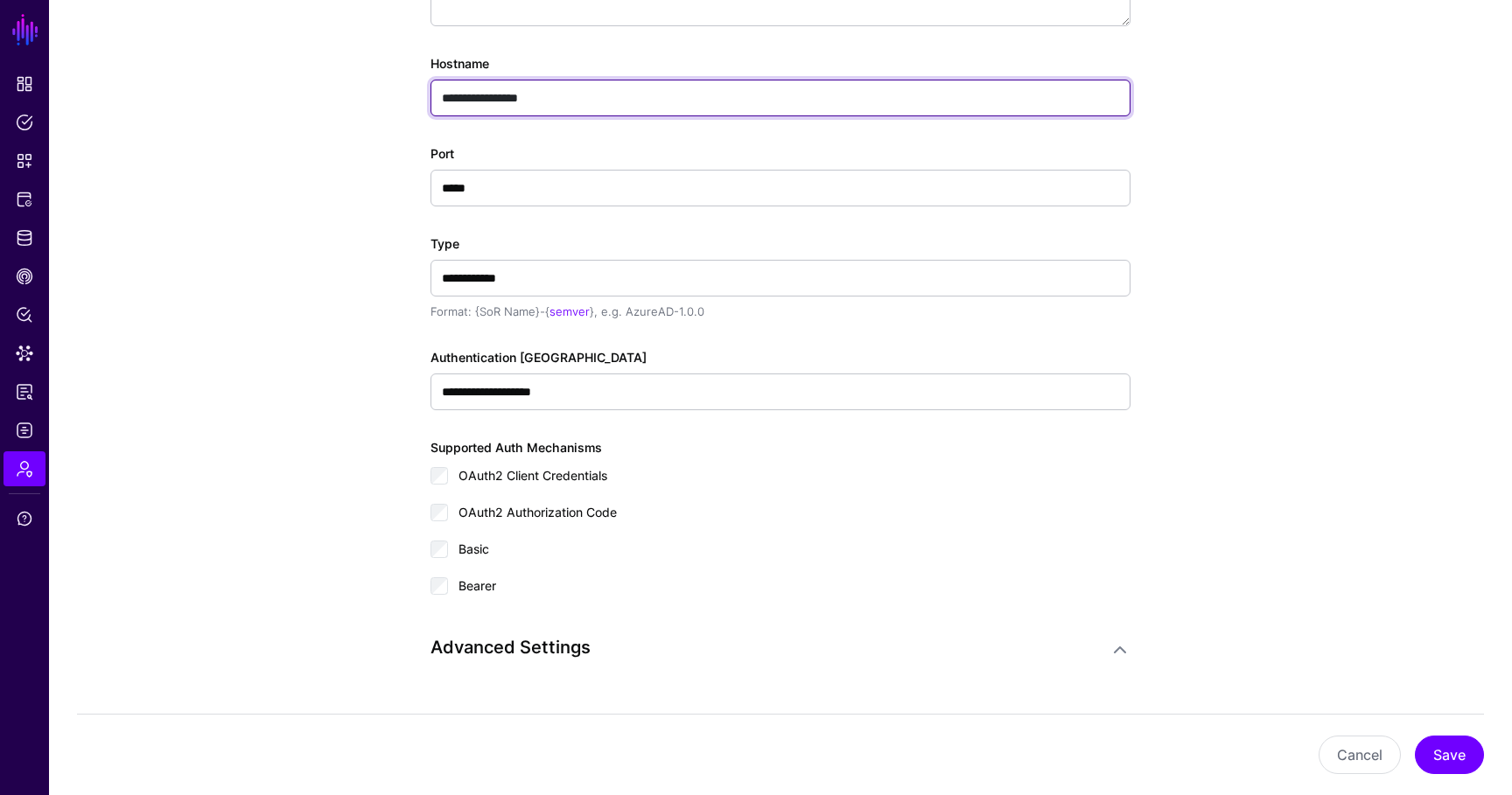
drag, startPoint x: 583, startPoint y: 96, endPoint x: 322, endPoint y: 92, distance: 261.0
click at [322, 93] on app-admin-adapters-details-form "**********" at bounding box center [780, 261] width 1462 height 1155
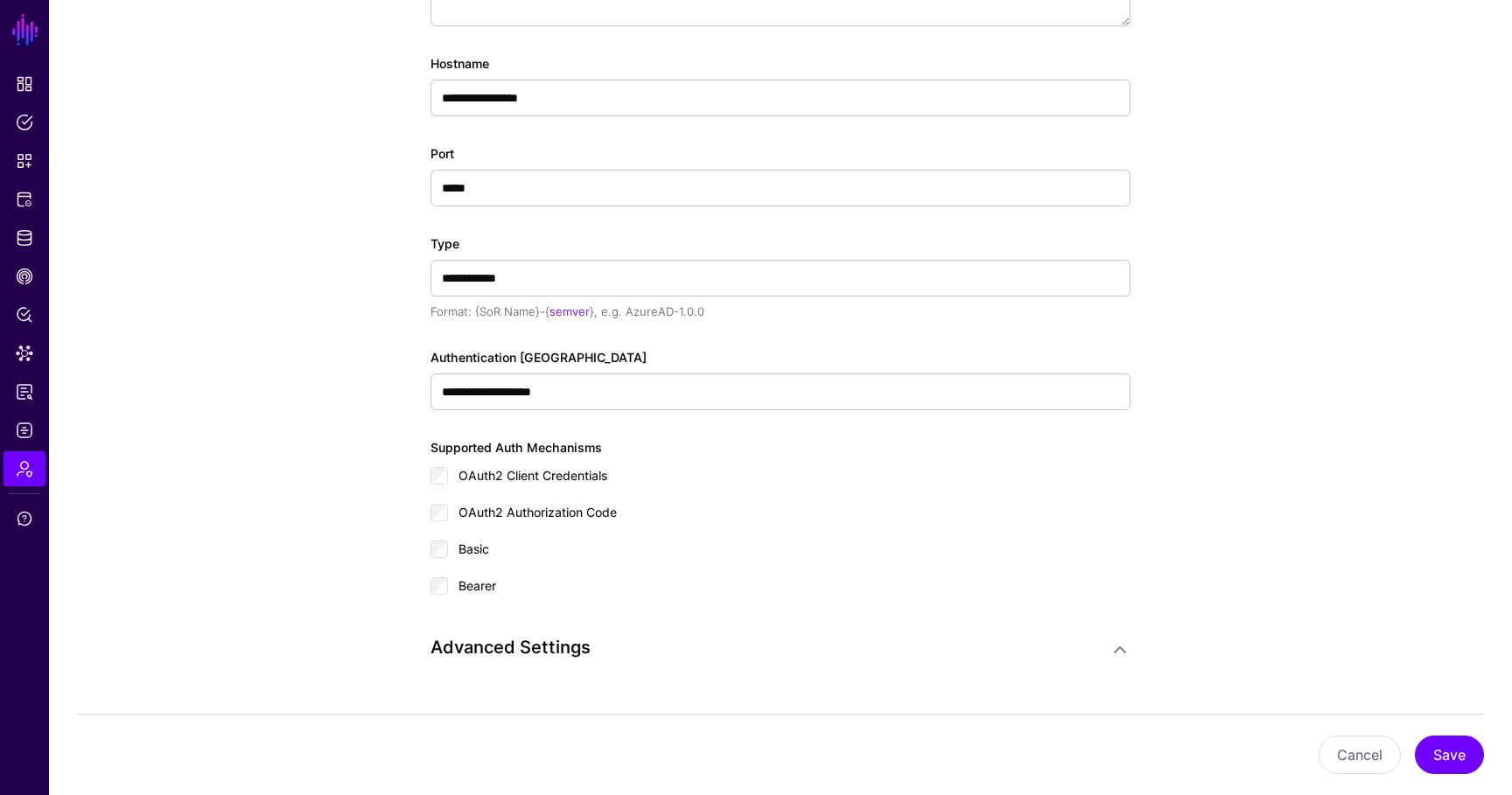
click at [342, 127] on app-admin-adapters-details-form "**********" at bounding box center [780, 261] width 1462 height 1155
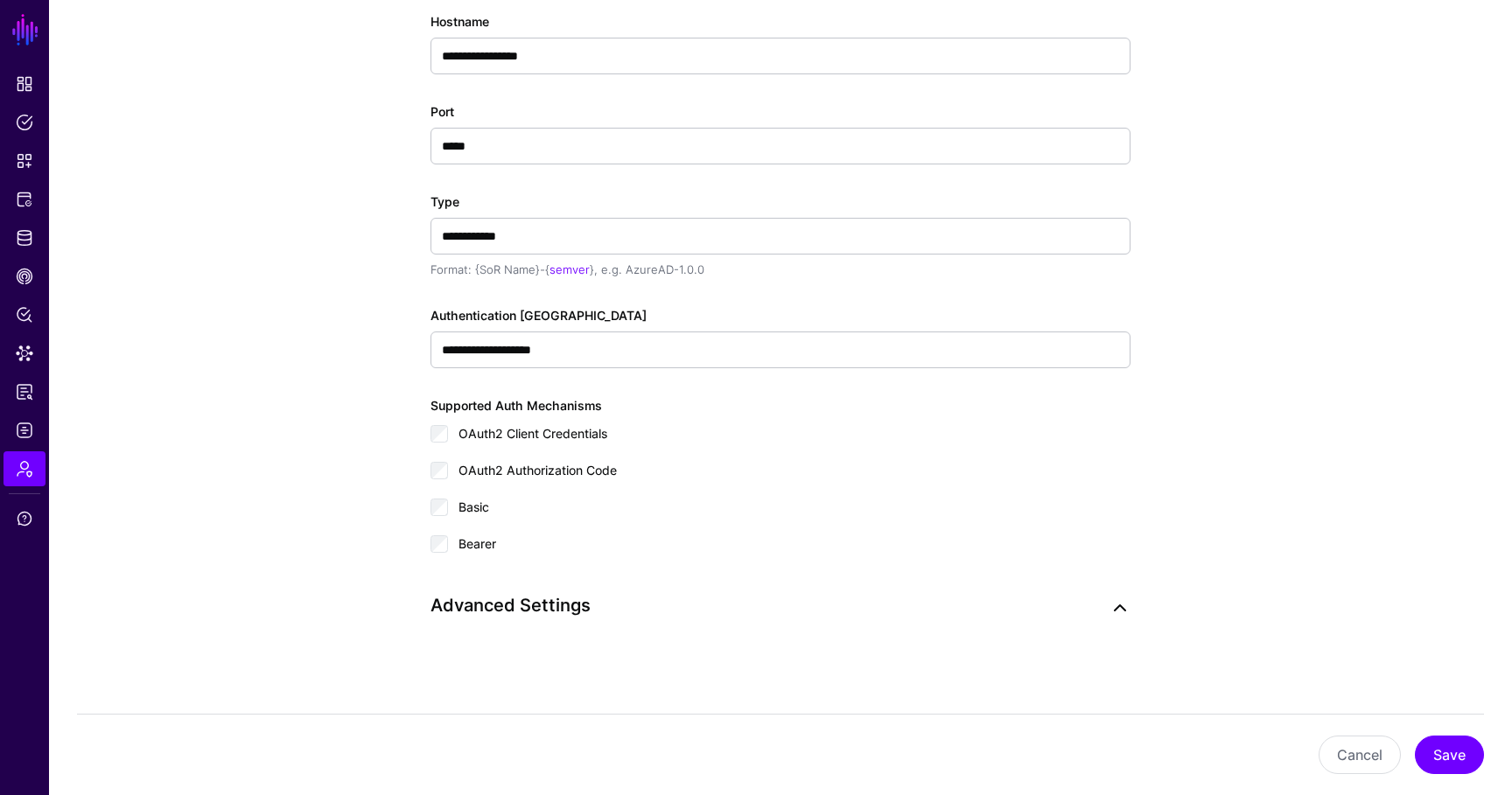
click at [1118, 606] on link at bounding box center [1119, 607] width 21 height 21
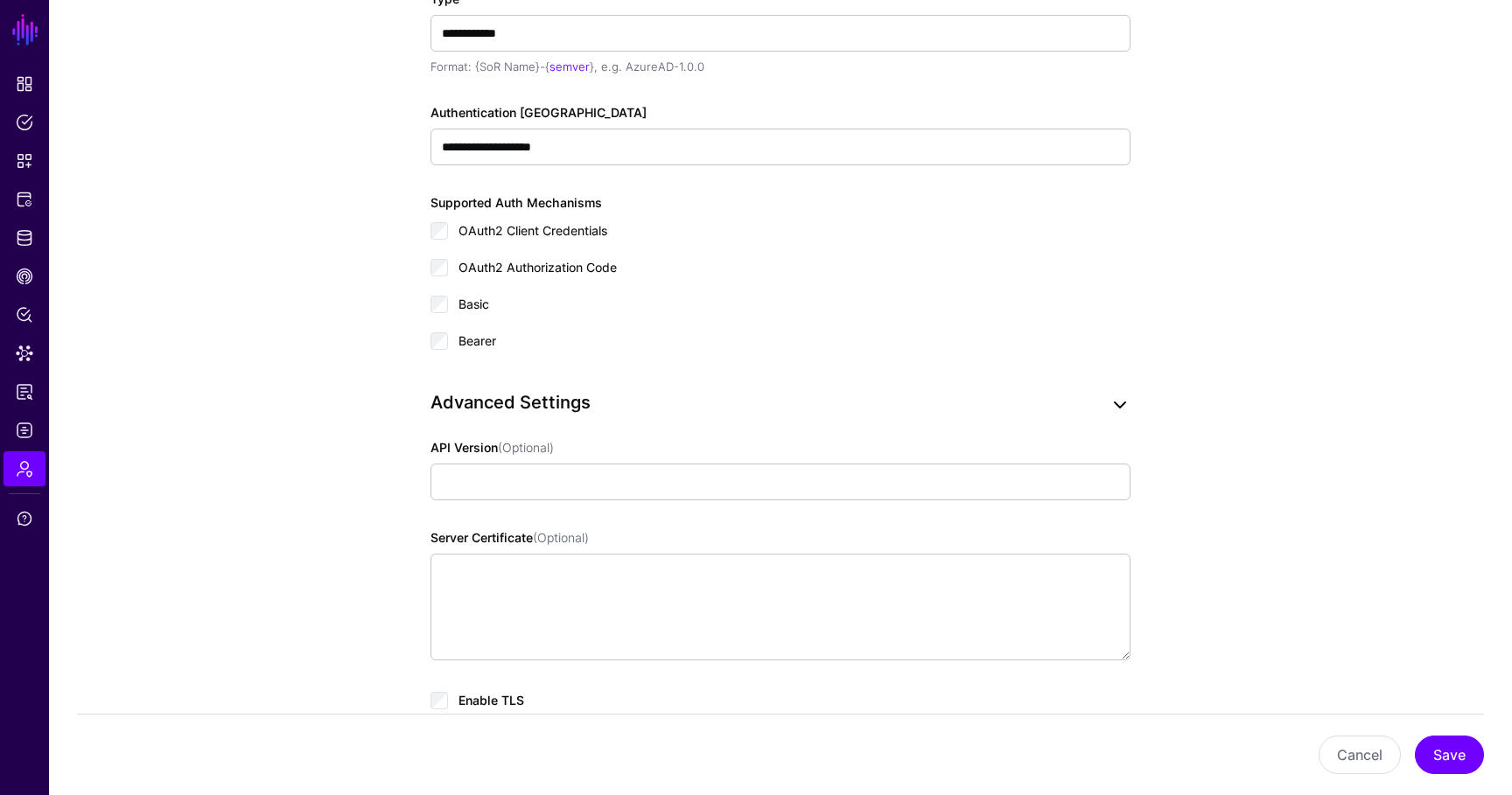
scroll to position [789, 0]
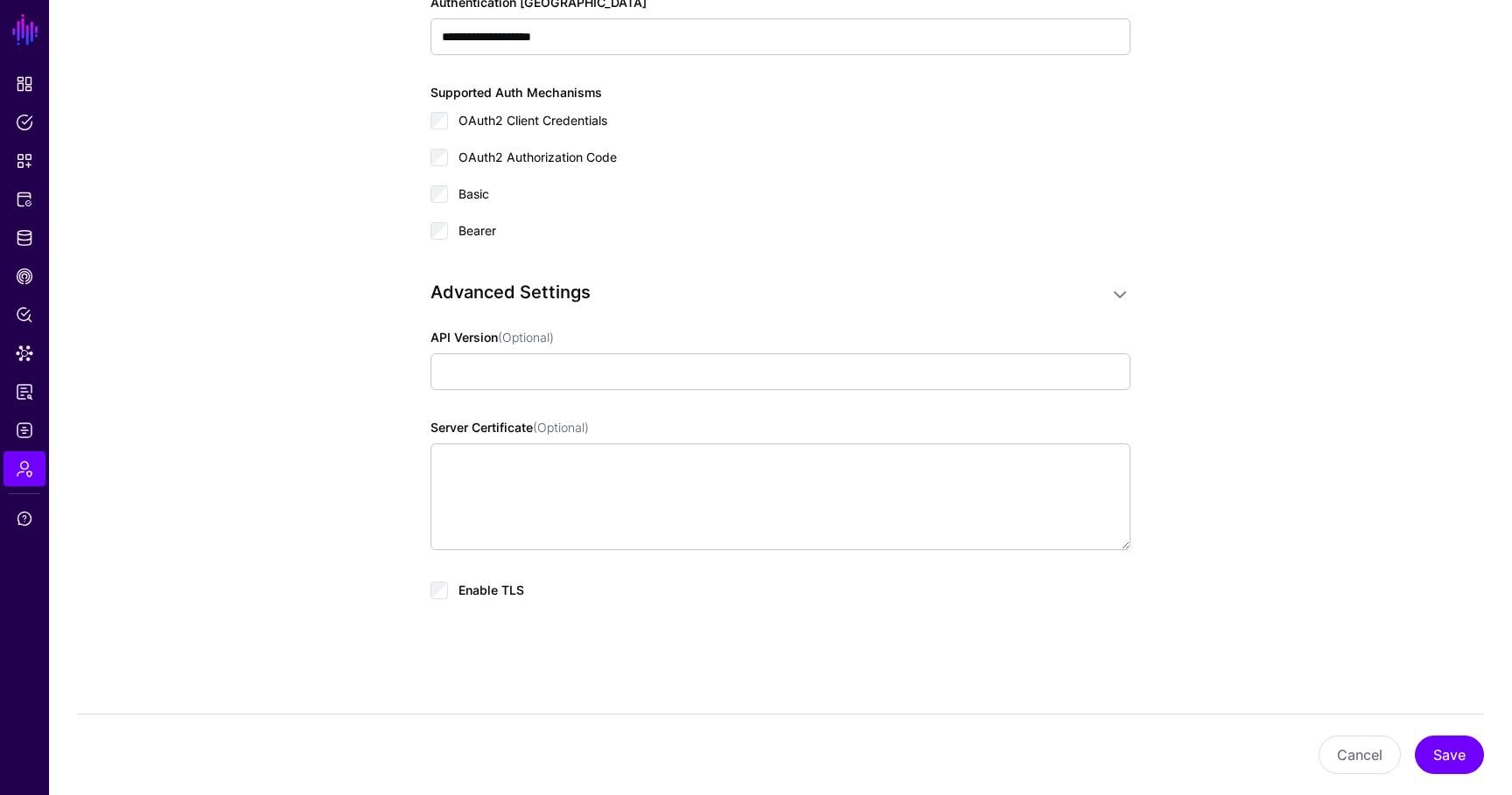
click at [460, 595] on span "Enable TLS" at bounding box center [491, 590] width 65 height 15
click at [1432, 758] on button "Save" at bounding box center [1449, 755] width 69 height 38
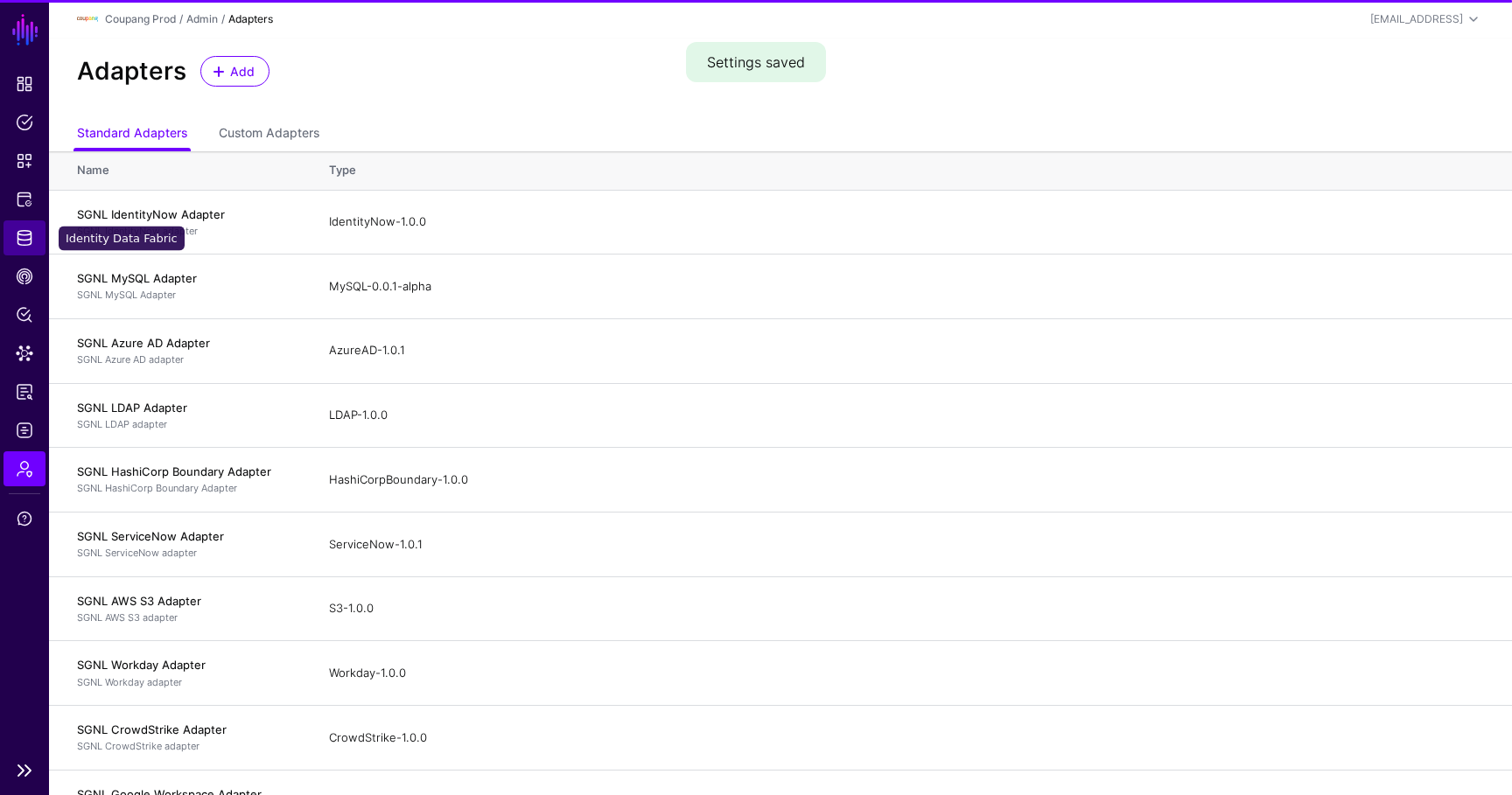
click at [24, 243] on span "Identity Data Fabric" at bounding box center [24, 238] width 17 height 17
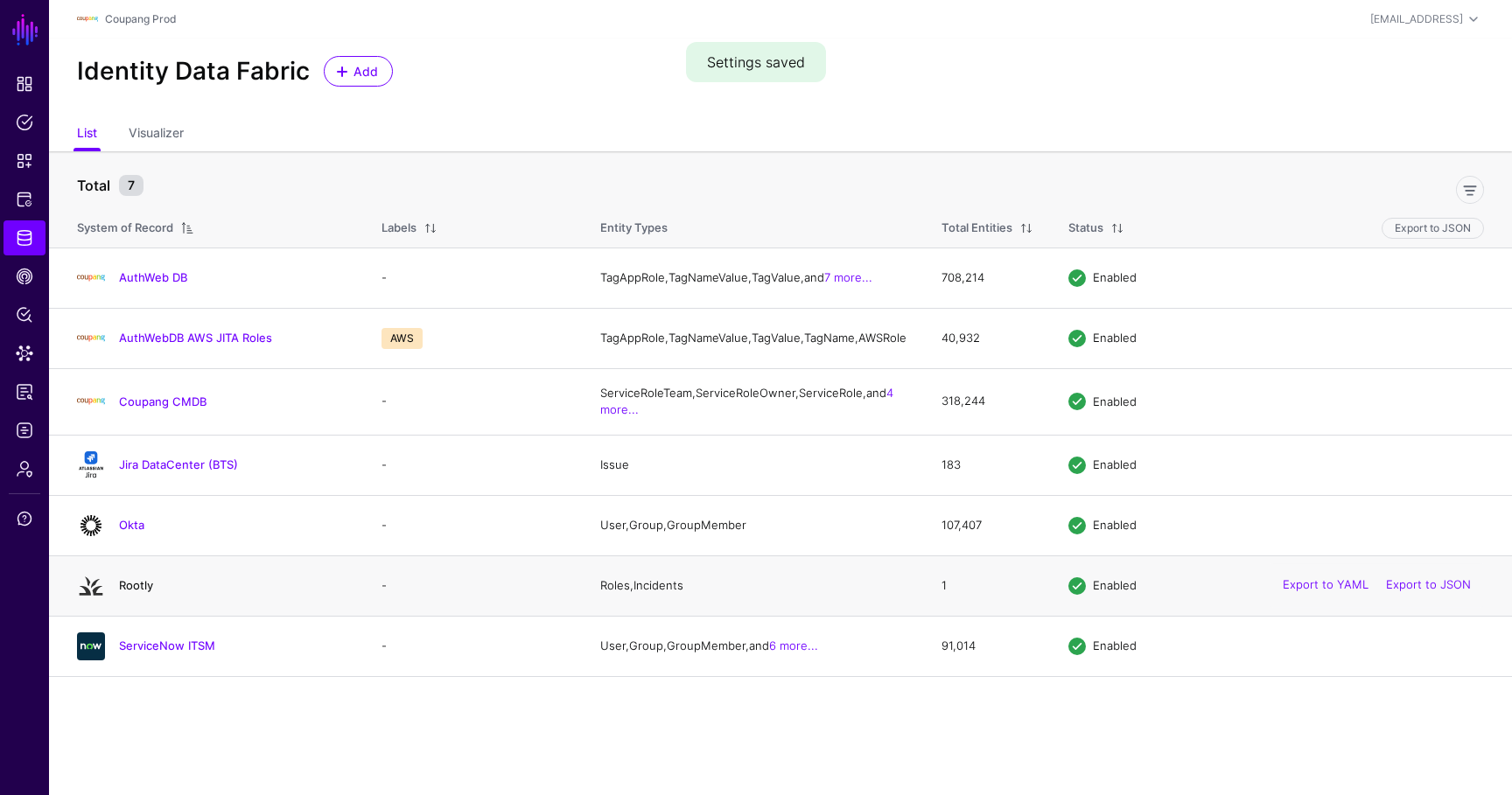
click at [139, 592] on link "Rootly" at bounding box center [136, 585] width 34 height 14
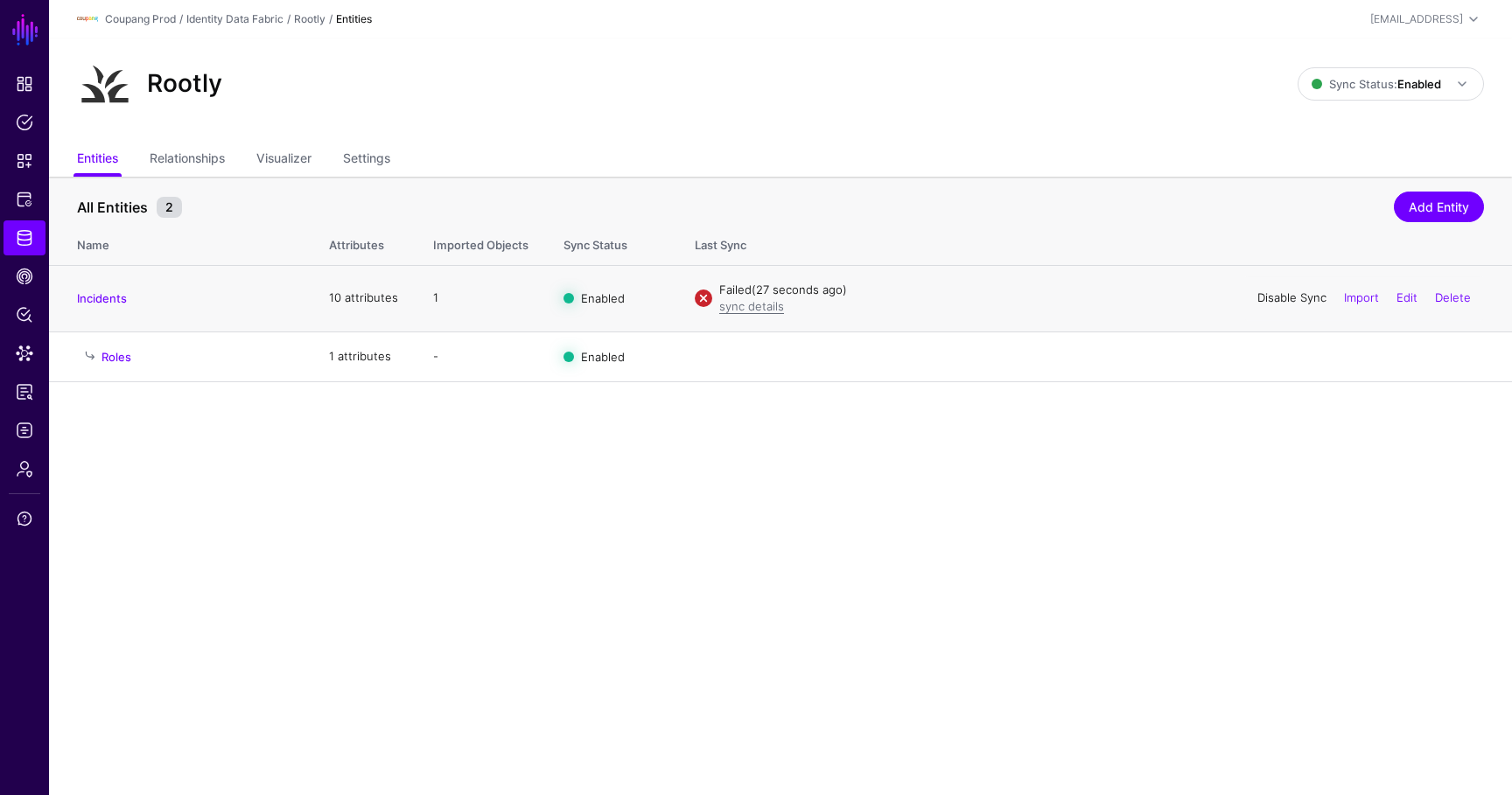
click at [1287, 296] on link "Disable Sync" at bounding box center [1292, 296] width 69 height 14
click at [1284, 295] on link "Enable Sync" at bounding box center [1293, 296] width 66 height 14
click at [758, 306] on link "sync details" at bounding box center [751, 305] width 64 height 14
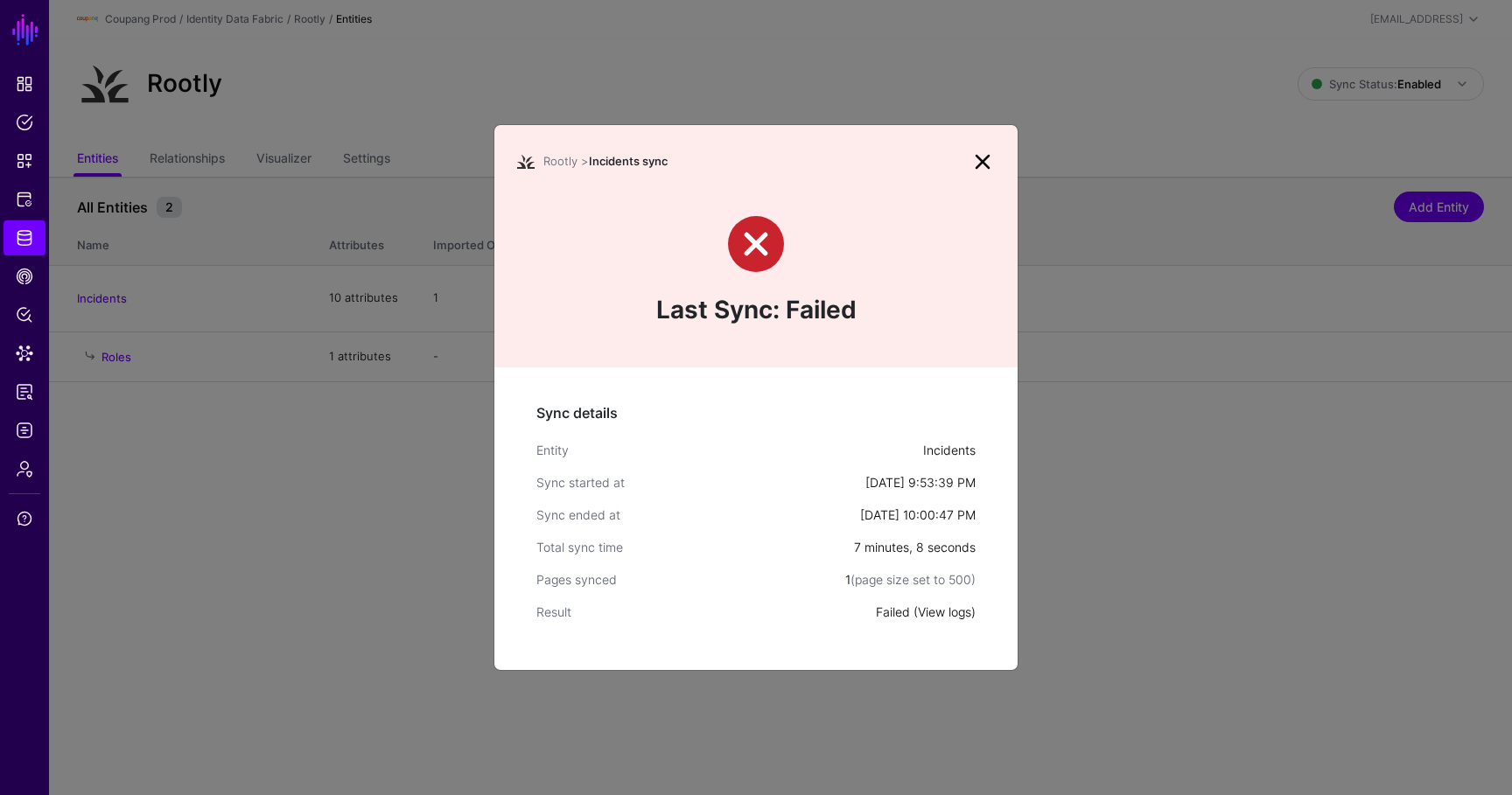
click at [954, 613] on link "View logs" at bounding box center [944, 612] width 53 height 15
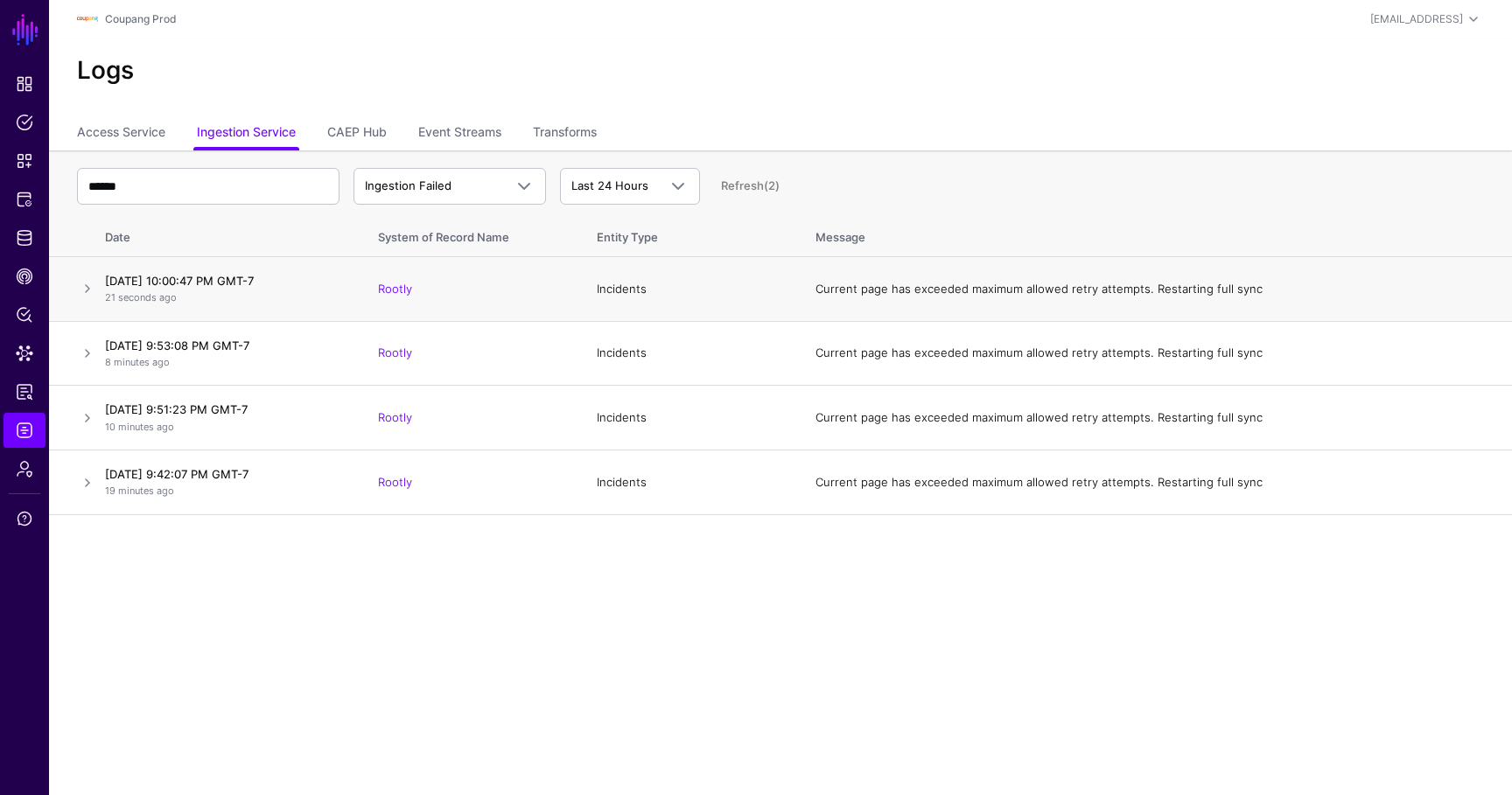
click at [71, 280] on td at bounding box center [73, 289] width 49 height 64
click at [82, 287] on link at bounding box center [87, 288] width 21 height 21
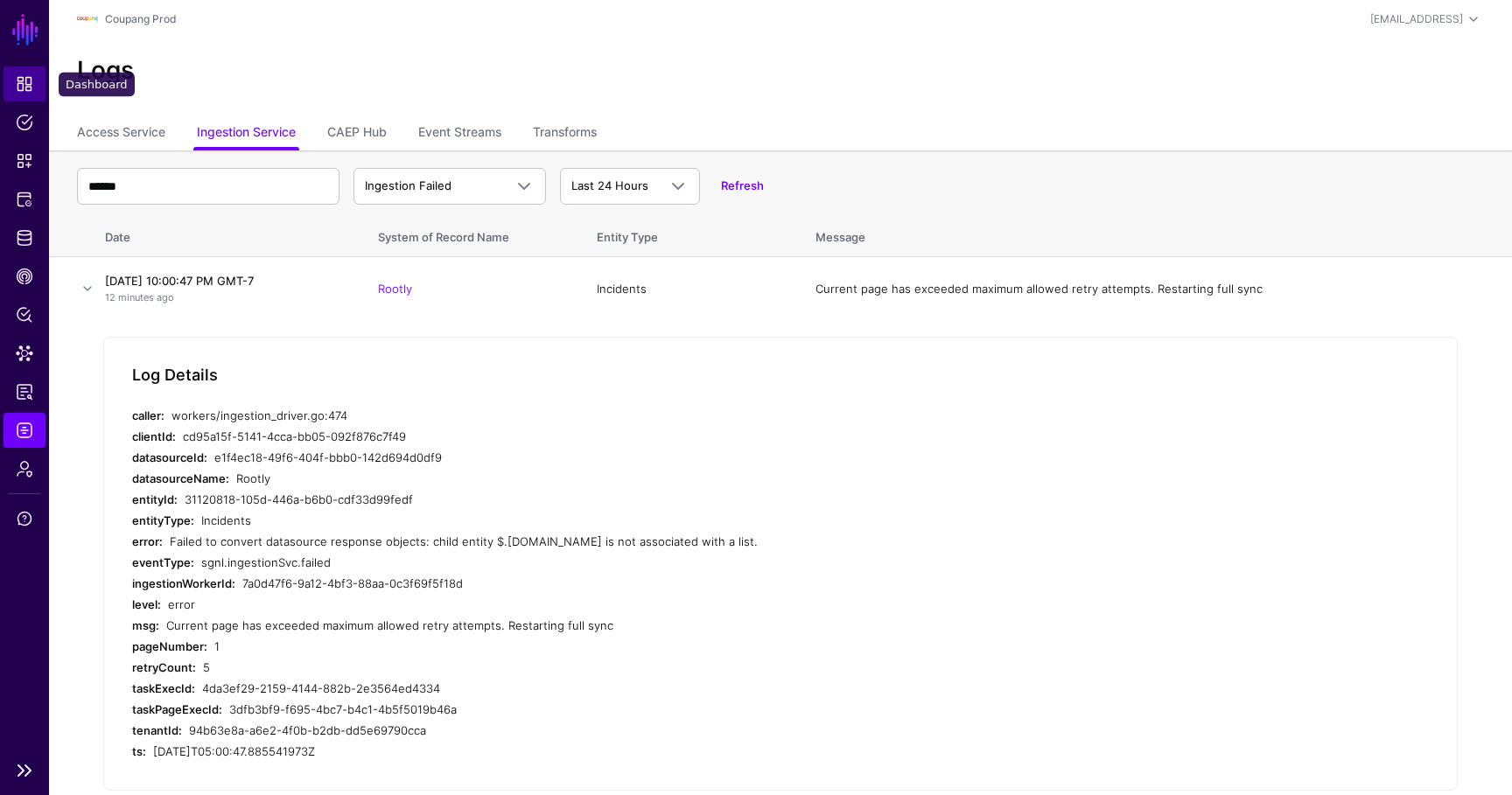
click at [25, 75] on span "Dashboard" at bounding box center [24, 83] width 17 height 17
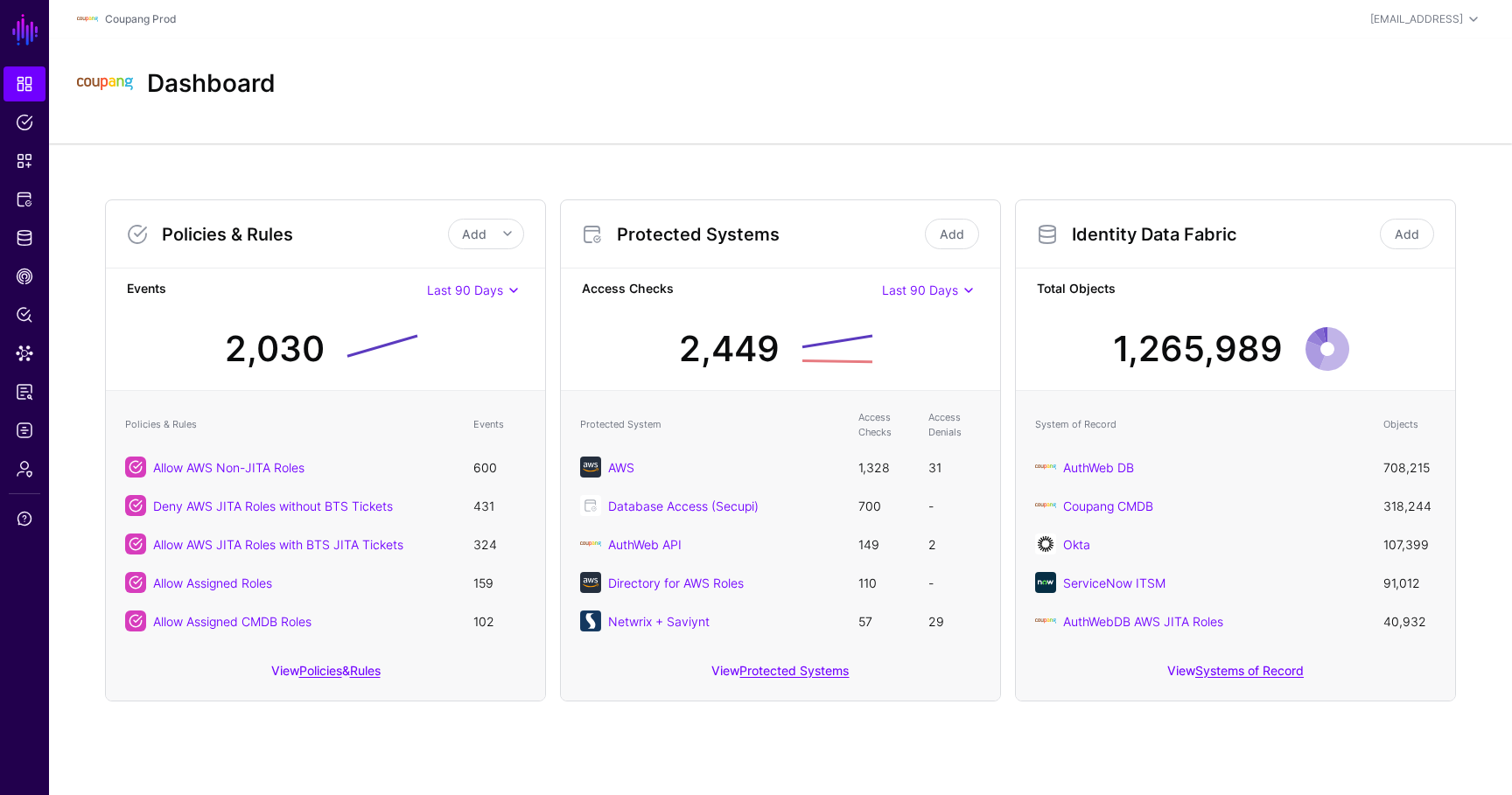
click at [1207, 653] on div "View Systems of Record" at bounding box center [1235, 675] width 439 height 50
click at [1207, 674] on link "Systems of Record" at bounding box center [1249, 670] width 109 height 15
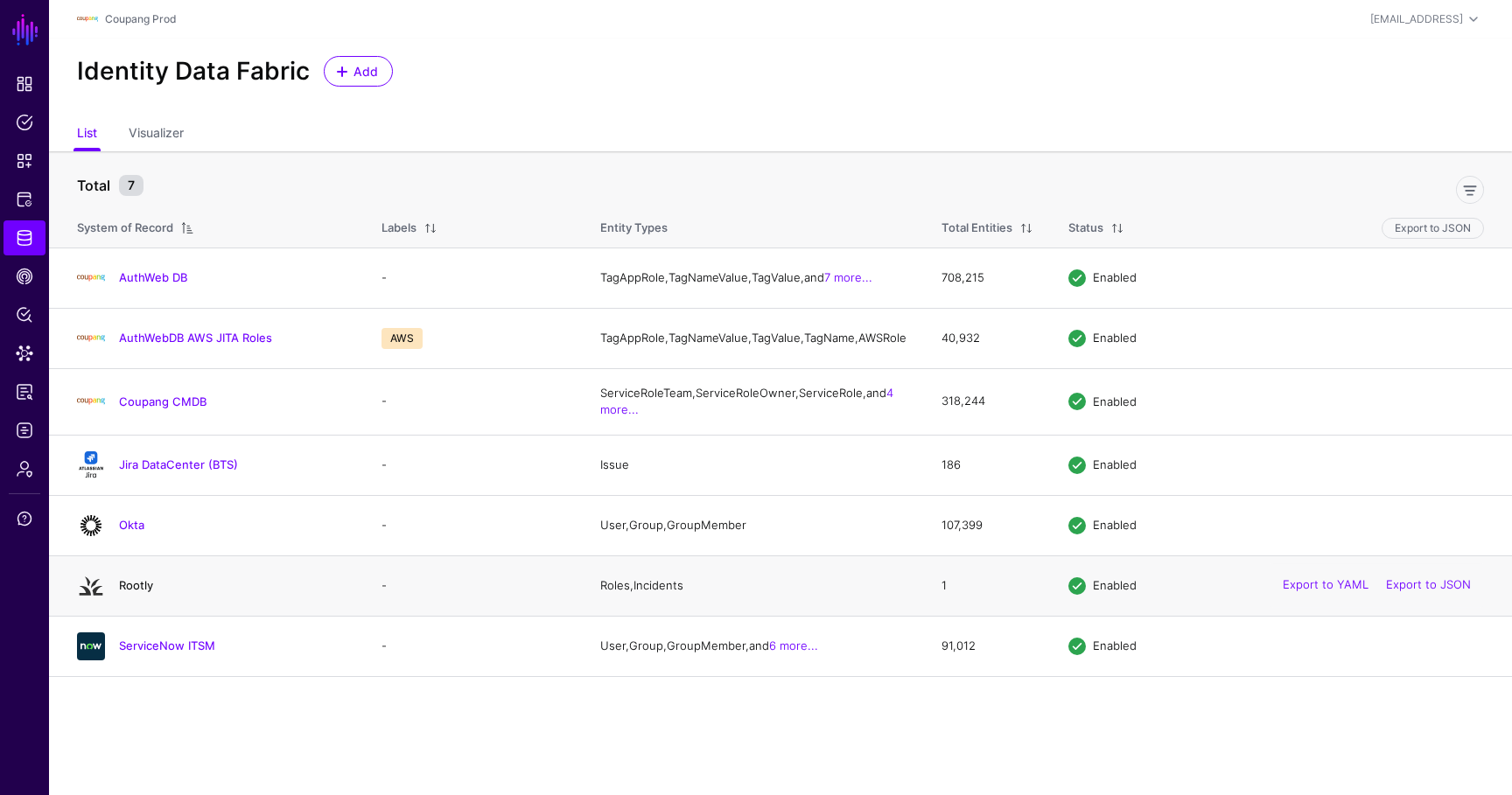
click at [144, 592] on link "Rootly" at bounding box center [136, 585] width 34 height 14
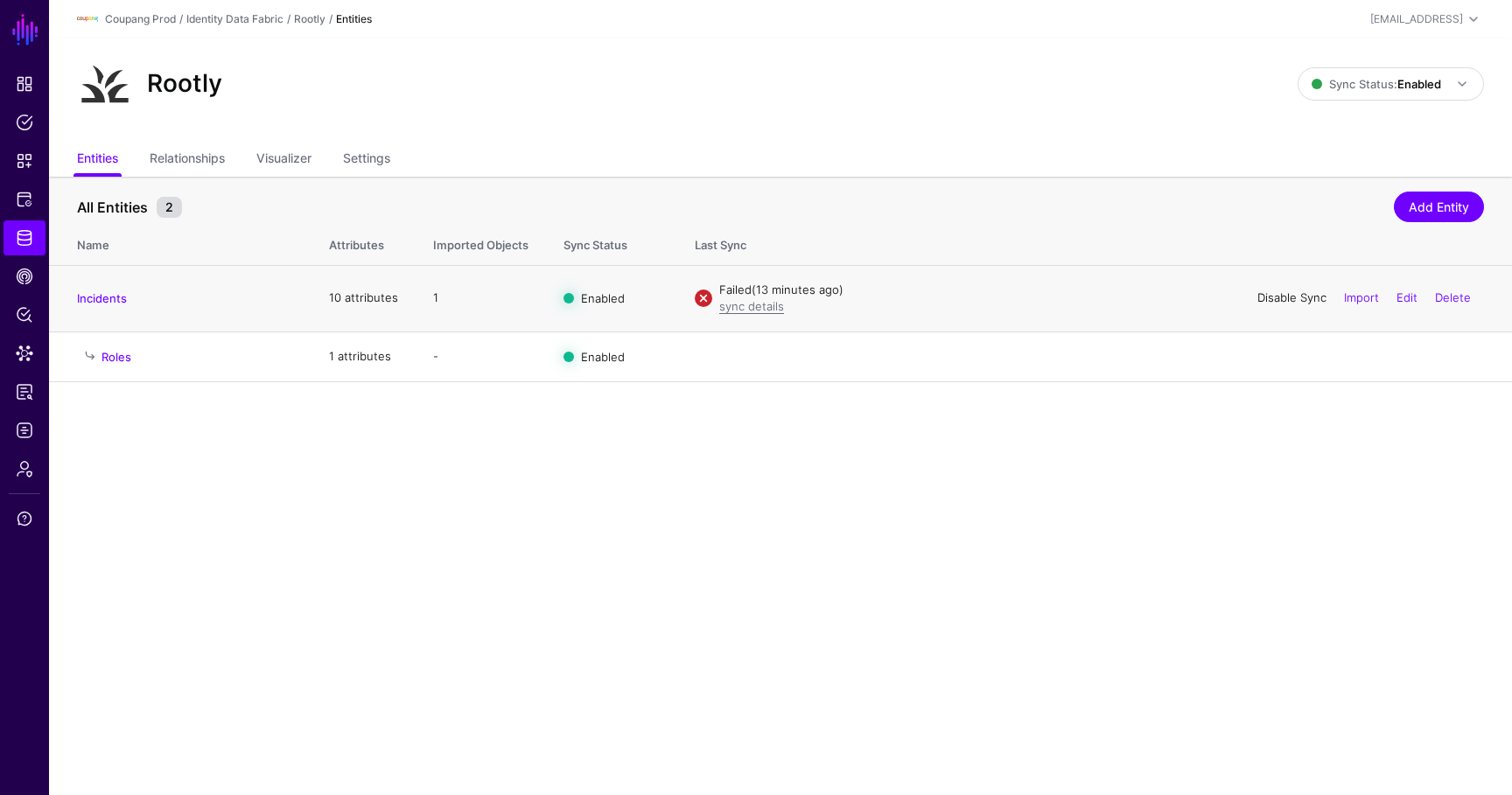
click at [1283, 302] on link "Disable Sync" at bounding box center [1292, 296] width 69 height 14
click at [0, 0] on link "Enable Sync" at bounding box center [0, 0] width 0 height 0
click at [1262, 298] on link "Disable Sync" at bounding box center [1292, 296] width 69 height 14
click at [1275, 298] on link "Enable Sync" at bounding box center [1293, 296] width 66 height 14
click at [1399, 354] on link "Edit" at bounding box center [1406, 355] width 21 height 14
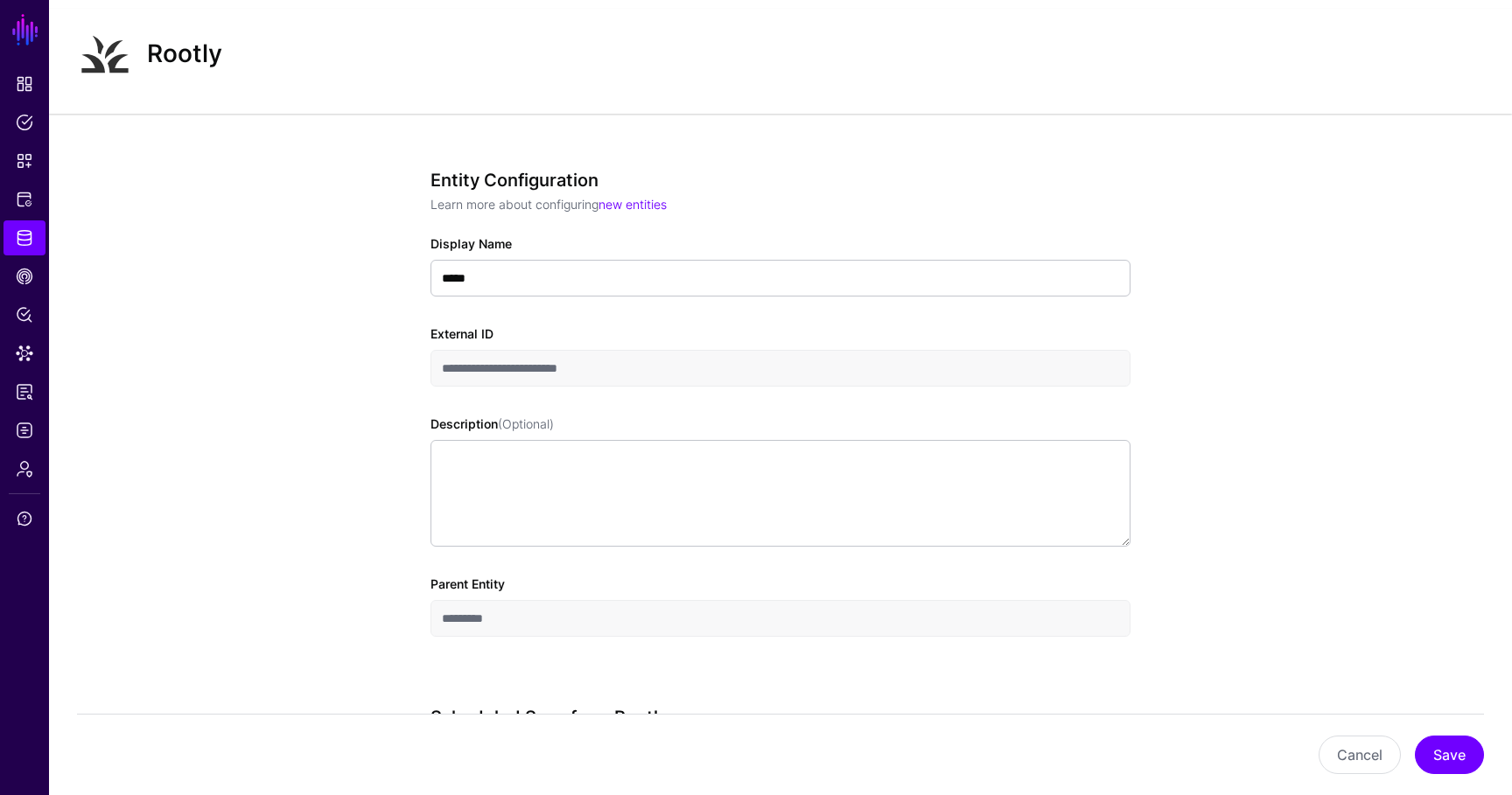
scroll to position [53, 0]
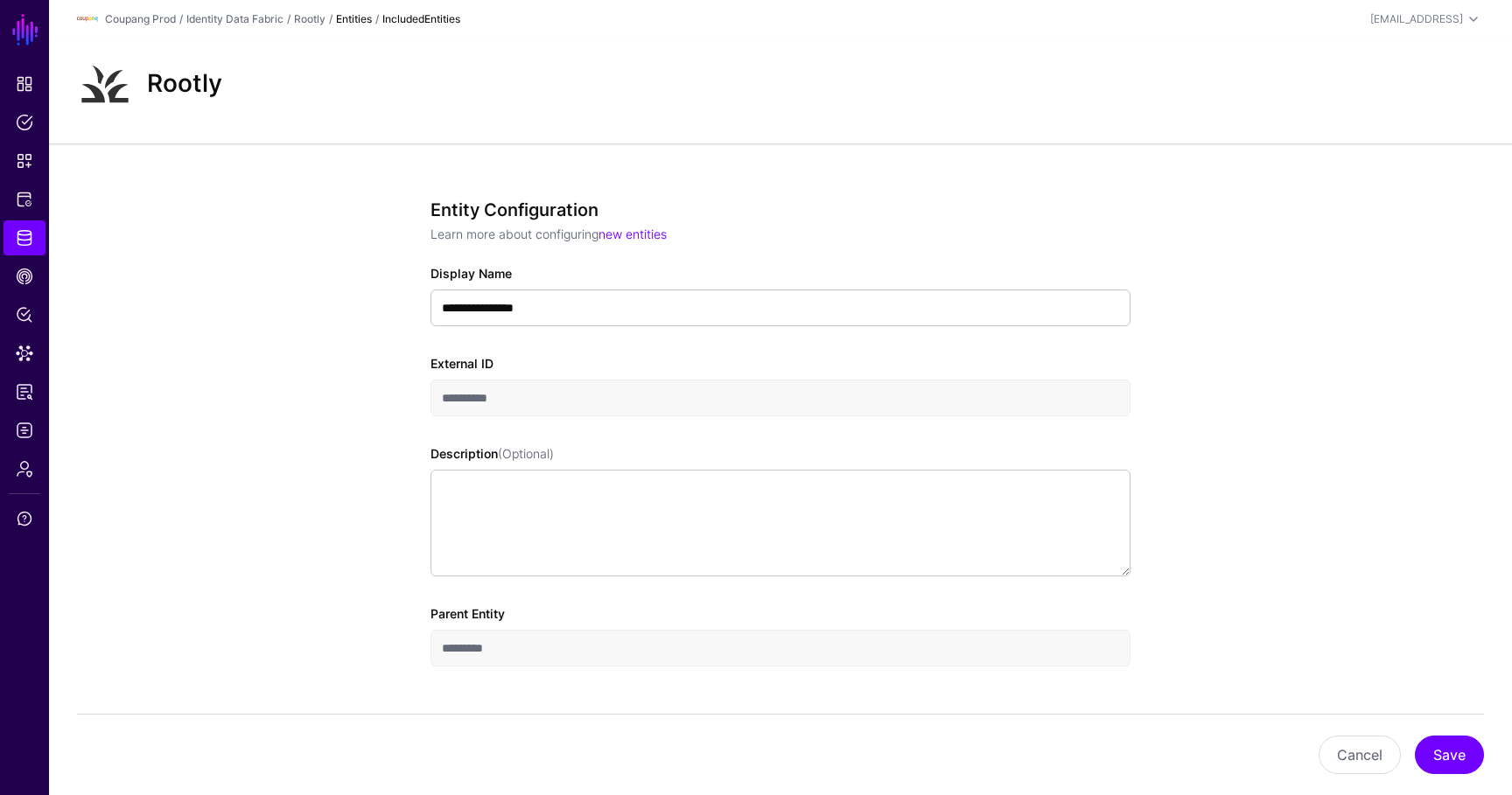
click at [294, 21] on div "/" at bounding box center [289, 19] width 11 height 15
click at [307, 18] on link "Rootly" at bounding box center [309, 19] width 32 height 13
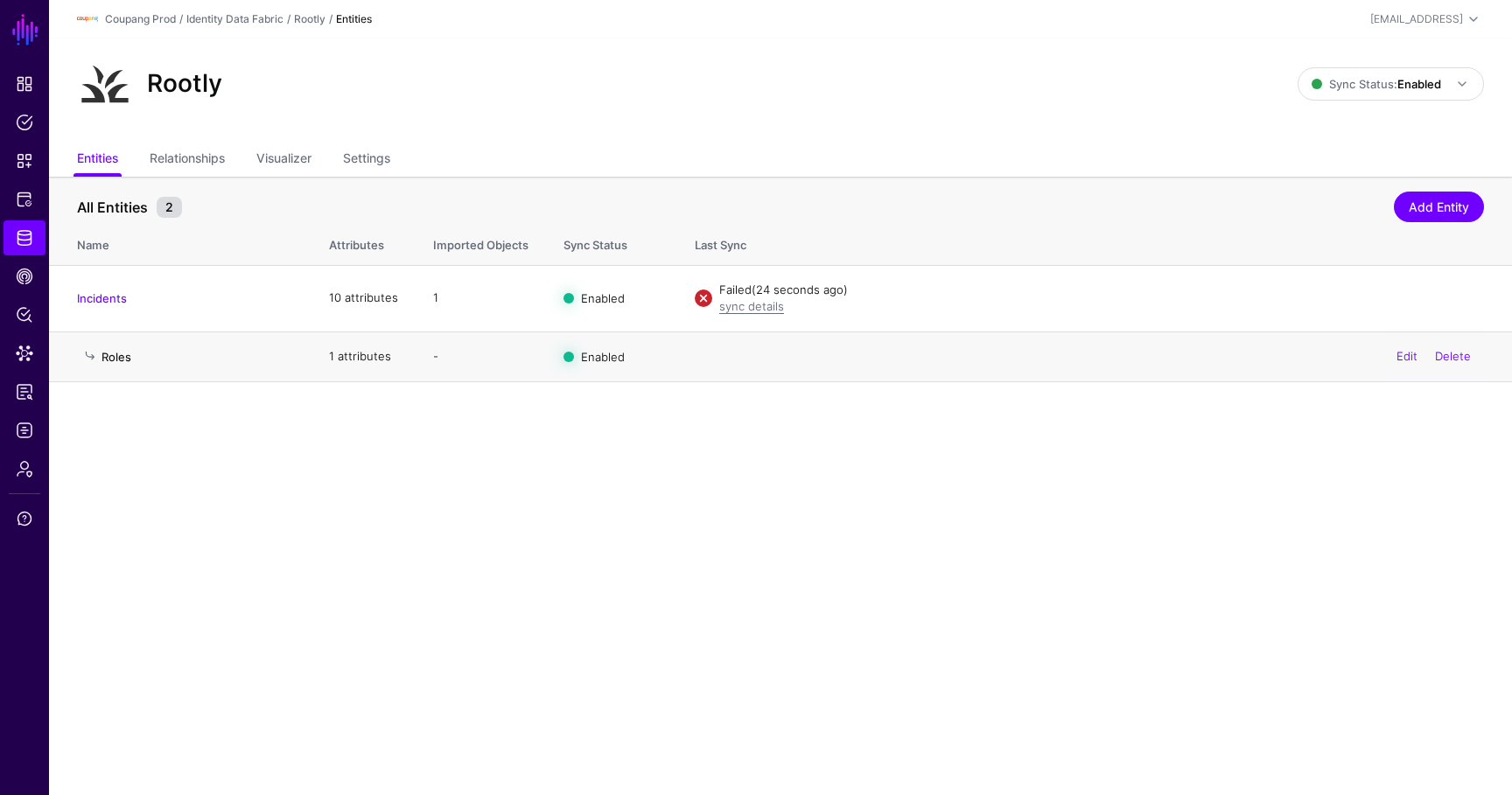
click at [117, 356] on link "Roles" at bounding box center [116, 356] width 30 height 14
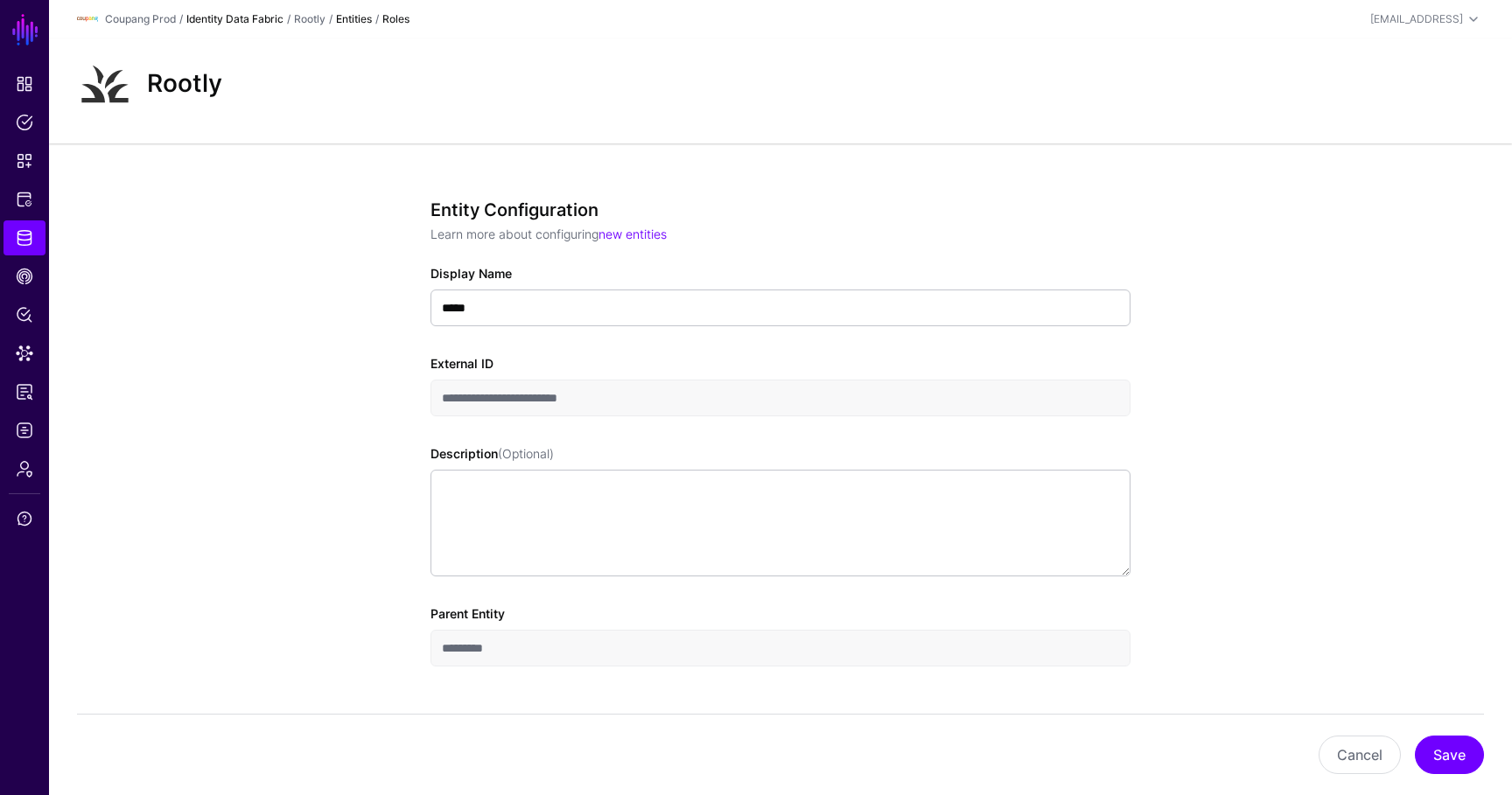
click at [265, 19] on link "Identity Data Fabric" at bounding box center [235, 19] width 97 height 13
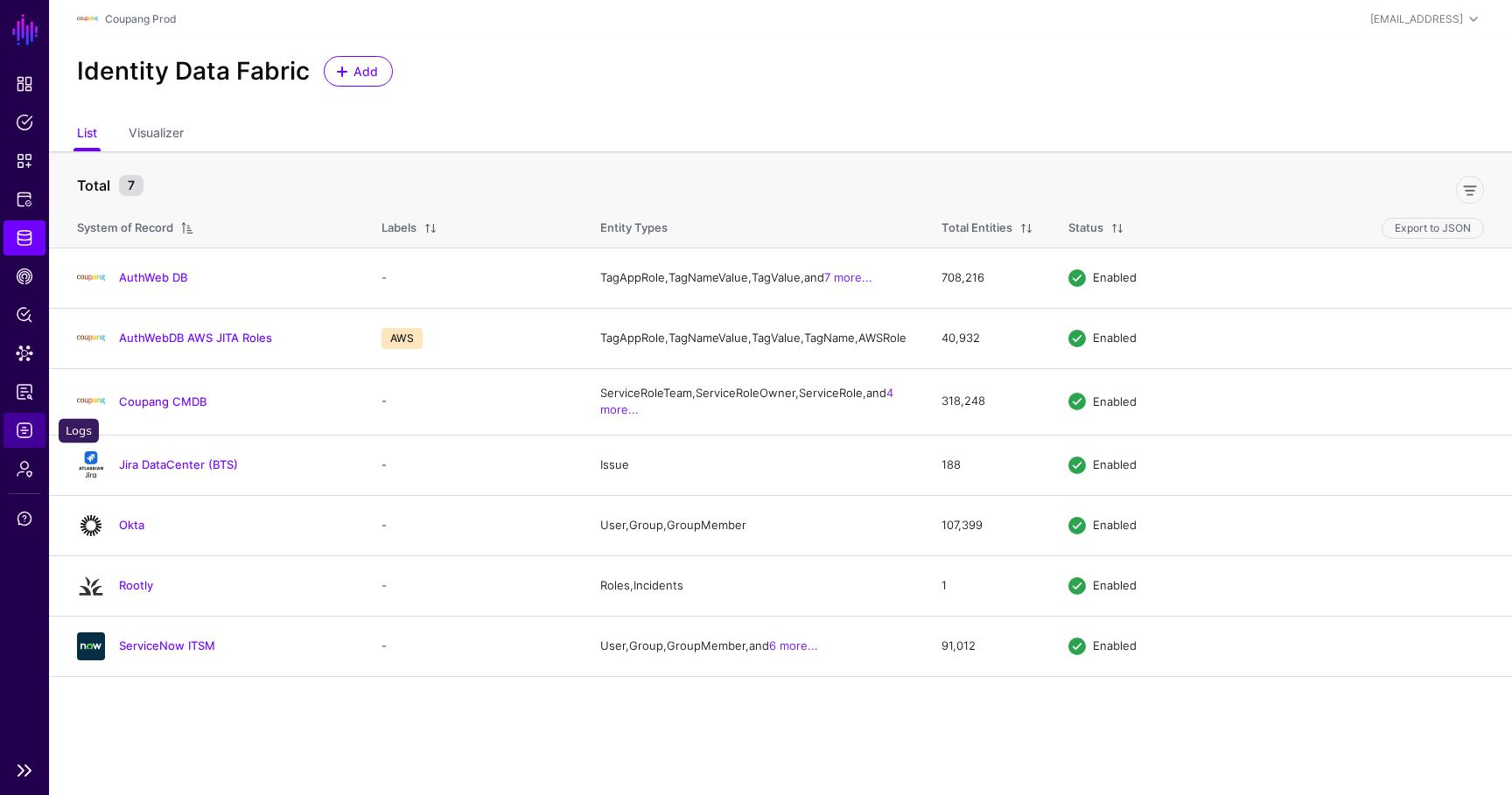
click at [29, 422] on span "Logs" at bounding box center [24, 430] width 17 height 17
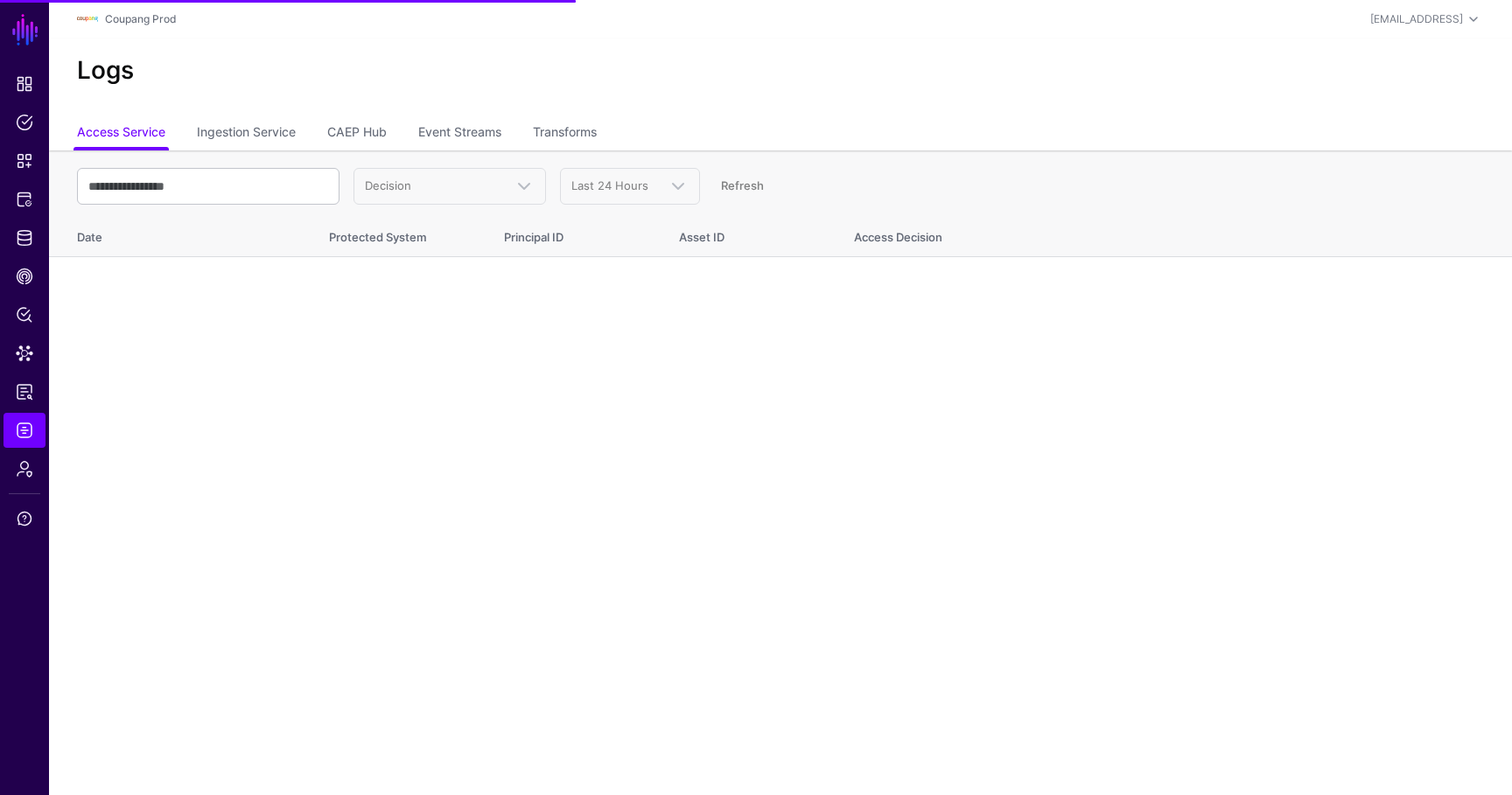
click at [258, 111] on div "Logs" at bounding box center [780, 77] width 1462 height 79
click at [258, 131] on link "Ingestion Service" at bounding box center [246, 133] width 99 height 34
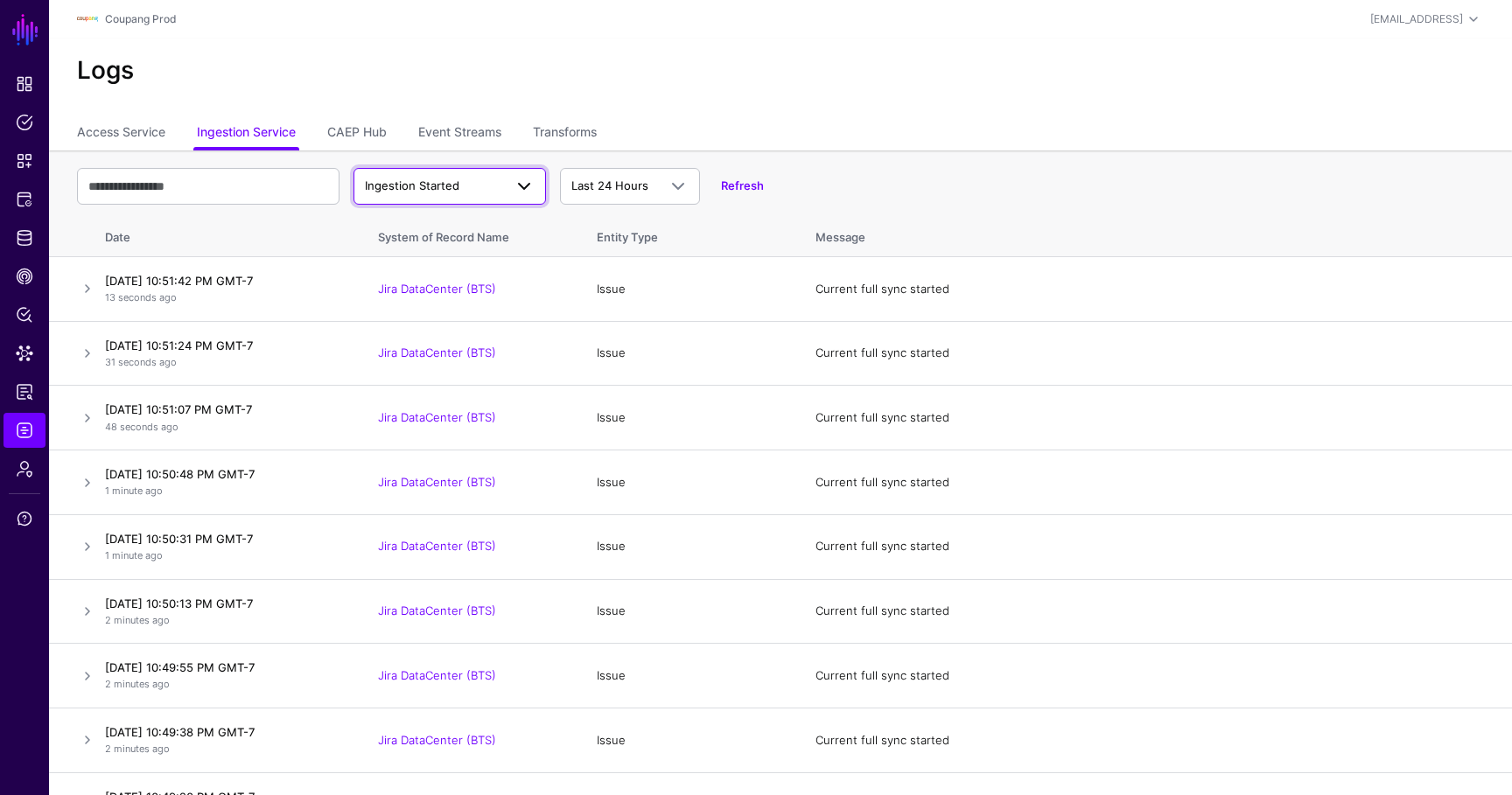
click at [456, 203] on link "Ingestion Started" at bounding box center [450, 186] width 192 height 37
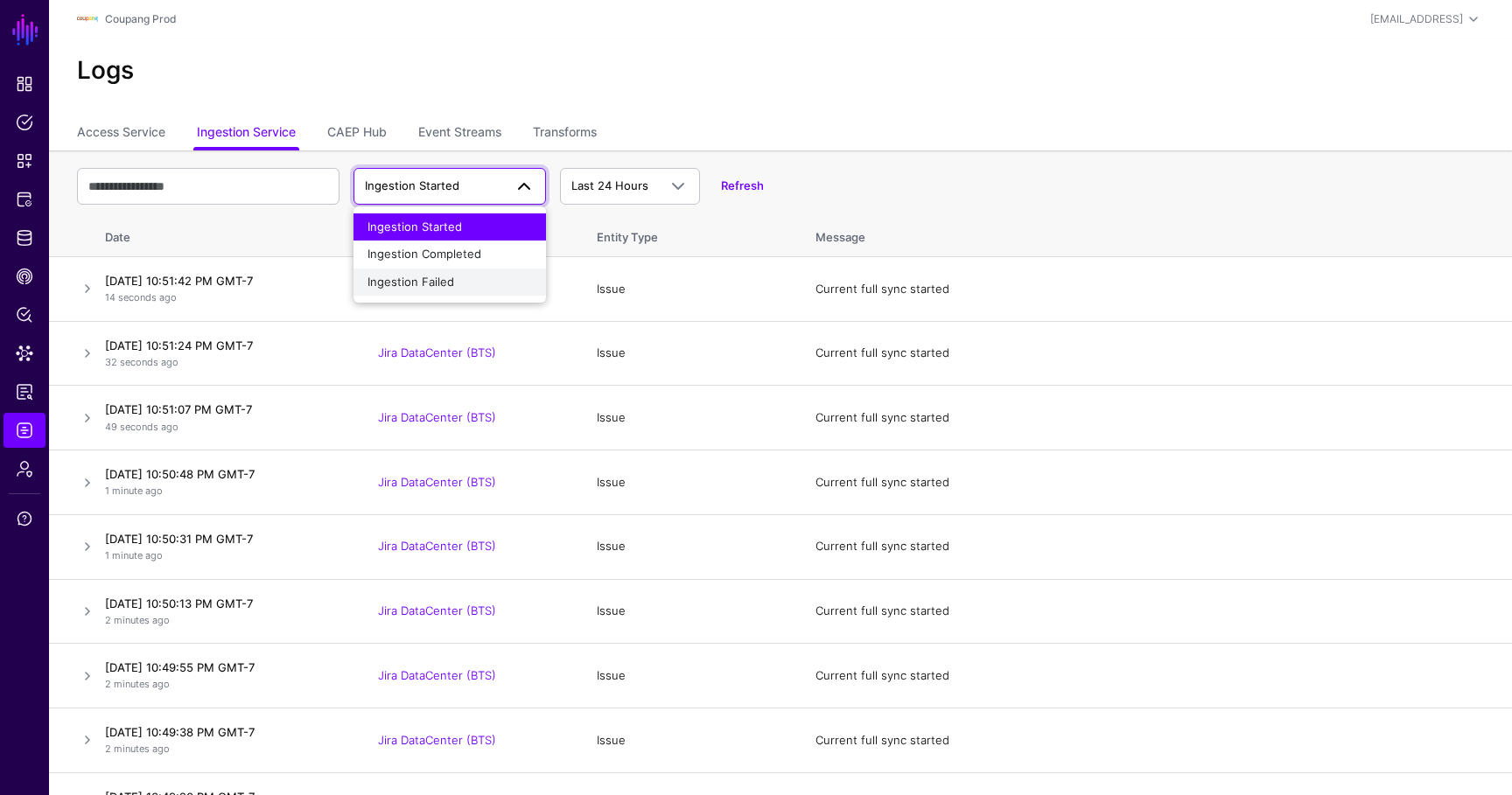
click at [431, 274] on div "Ingestion Failed" at bounding box center [449, 282] width 164 height 17
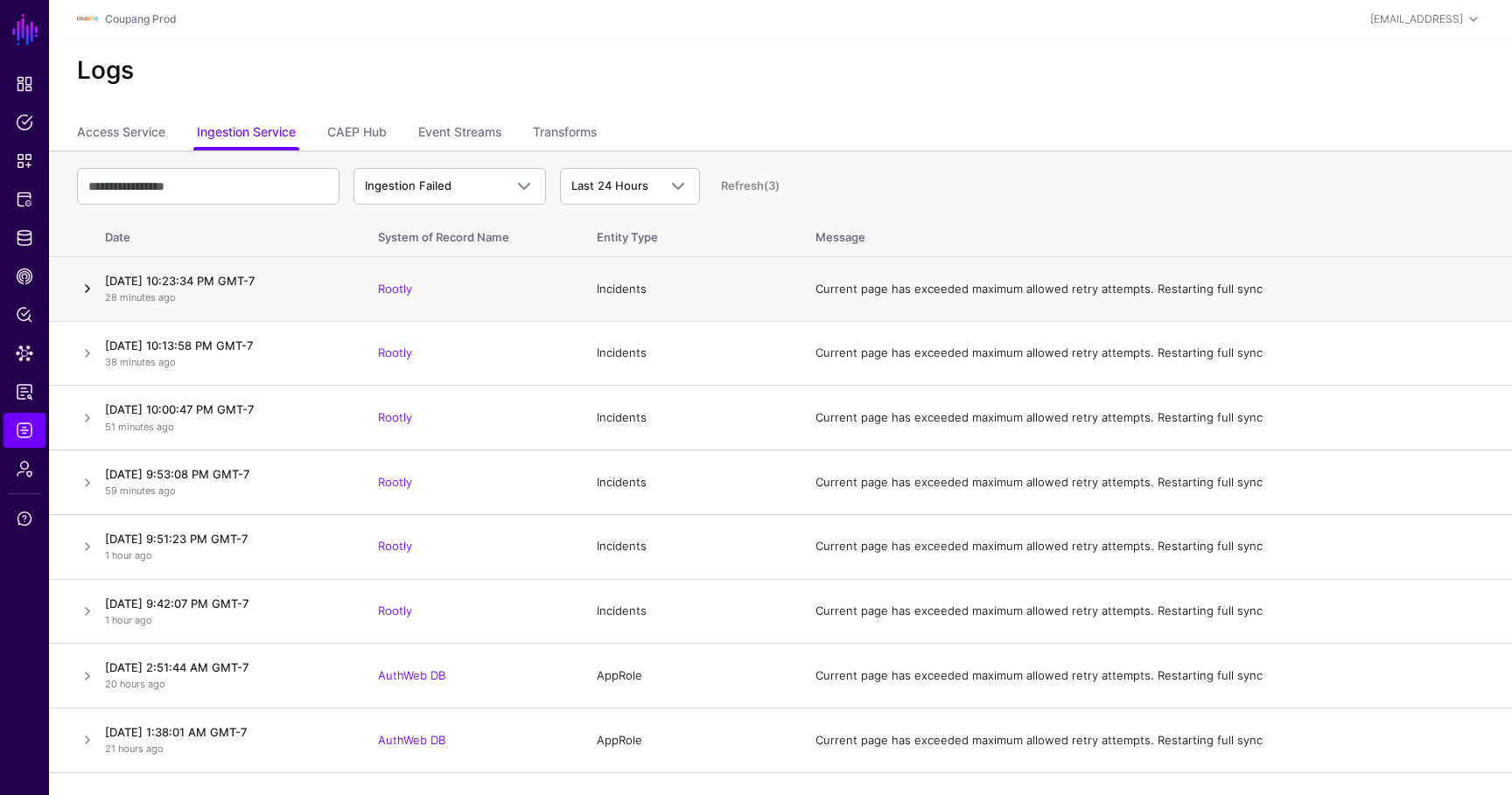
click at [87, 291] on link at bounding box center [87, 288] width 21 height 21
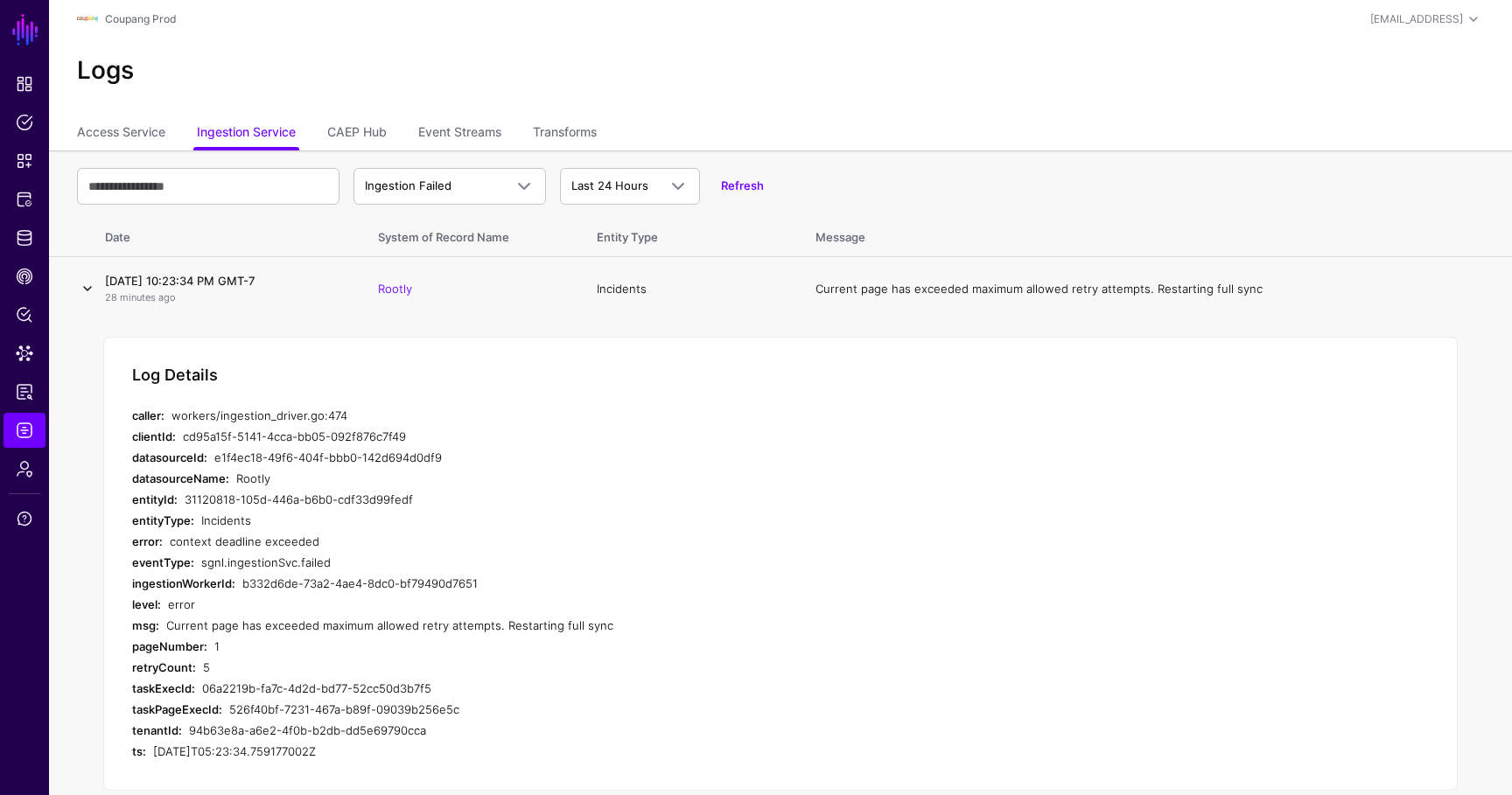
click at [78, 286] on link at bounding box center [87, 288] width 21 height 21
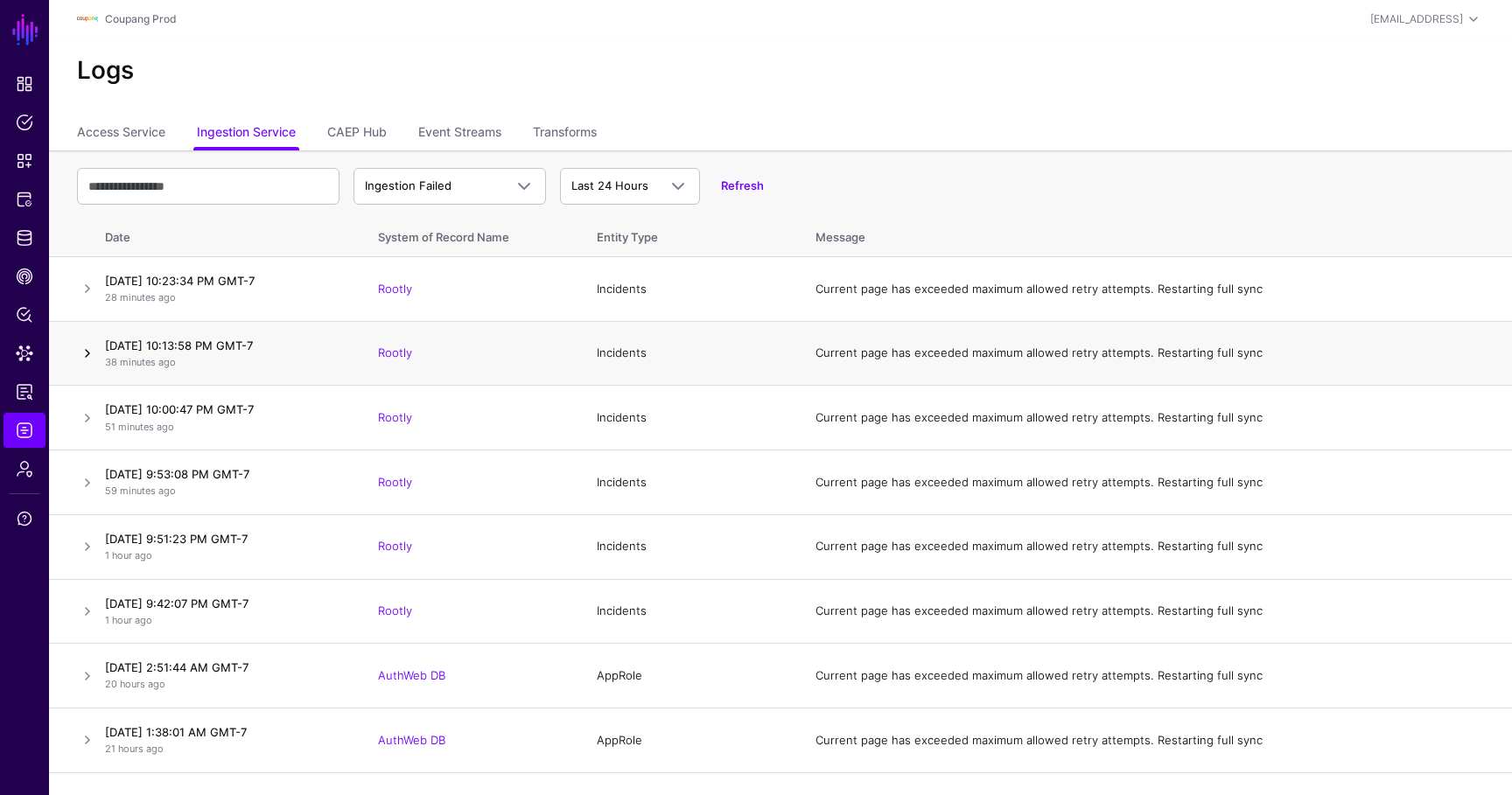
click at [87, 360] on link at bounding box center [87, 353] width 21 height 21
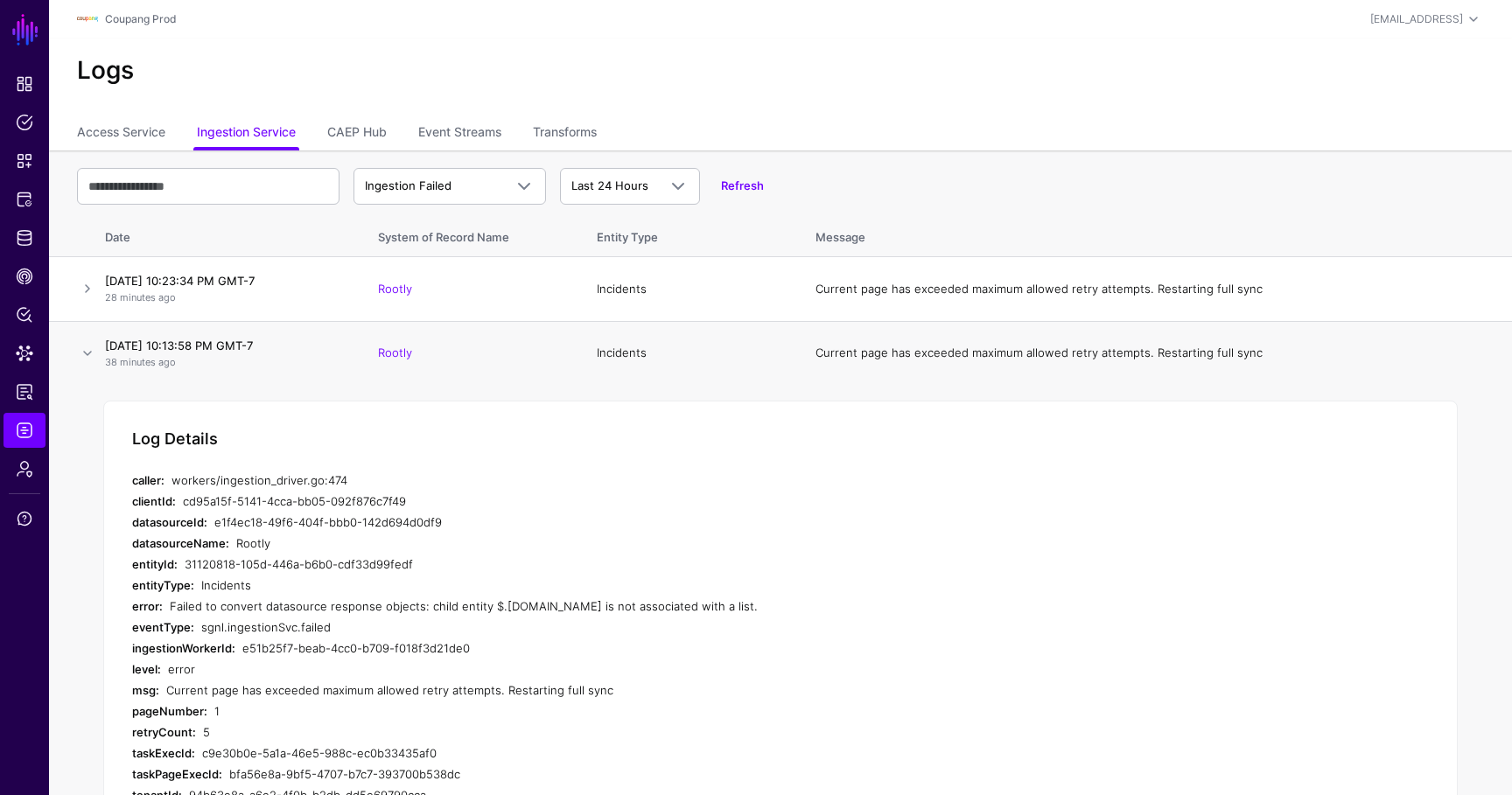
drag, startPoint x: 787, startPoint y: 601, endPoint x: 583, endPoint y: 607, distance: 204.1
click at [583, 608] on div "Failed to convert datasource response objects: child entity $.[DOMAIN_NAME] is …" at bounding box center [500, 606] width 662 height 21
click at [596, 611] on div "Failed to convert datasource response objects: child entity $.[DOMAIN_NAME] is …" at bounding box center [500, 606] width 662 height 21
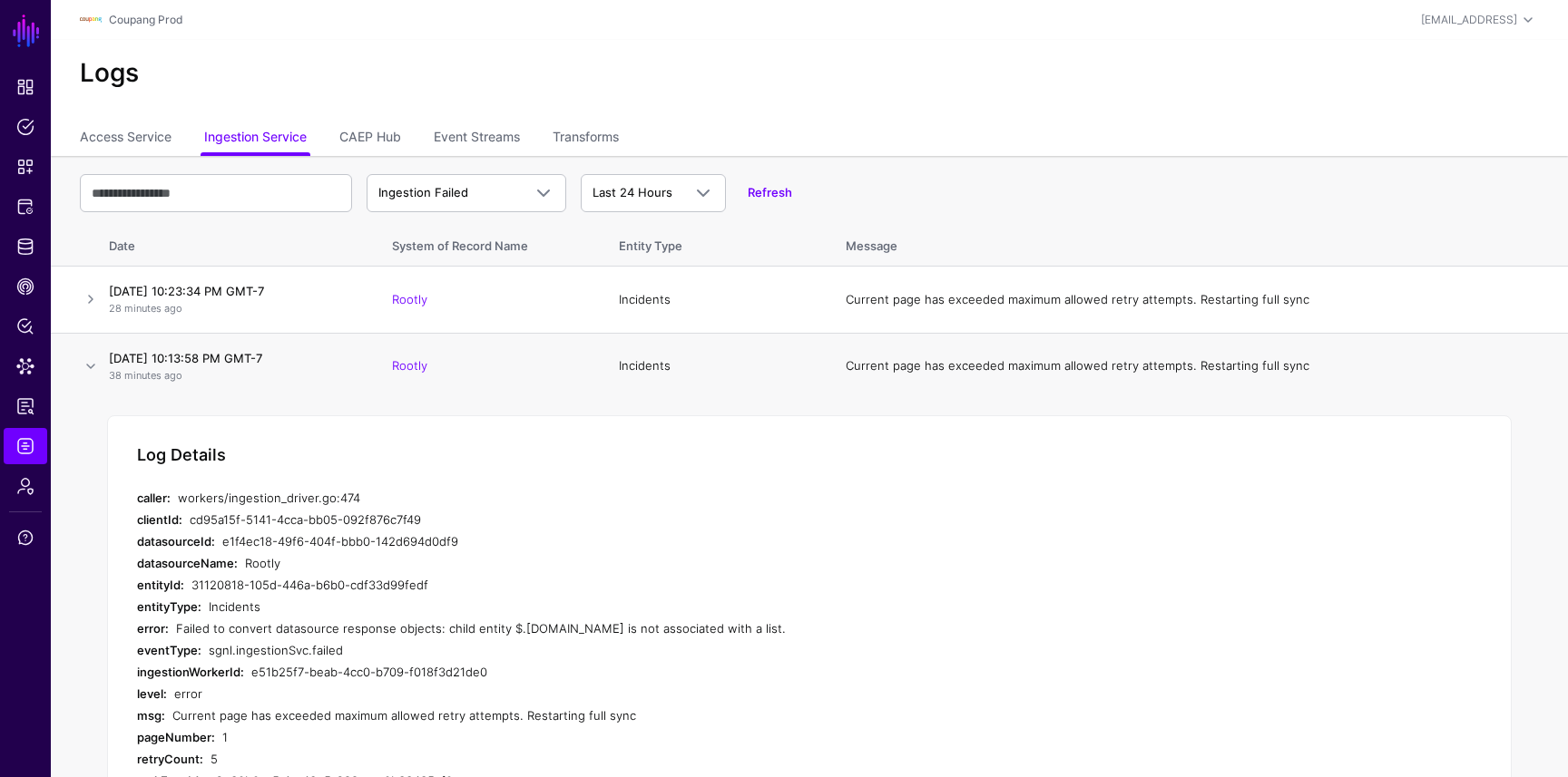
drag, startPoint x: 272, startPoint y: 632, endPoint x: 752, endPoint y: 633, distance: 480.0
click at [752, 633] on div "Failed to convert datasource response objects: child entity $.[DOMAIN_NAME] is …" at bounding box center [519, 628] width 686 height 22
click at [521, 629] on div "Failed to convert datasource response objects: child entity $.[DOMAIN_NAME] is …" at bounding box center [519, 628] width 686 height 22
click at [29, 84] on span "Dashboard" at bounding box center [24, 86] width 18 height 18
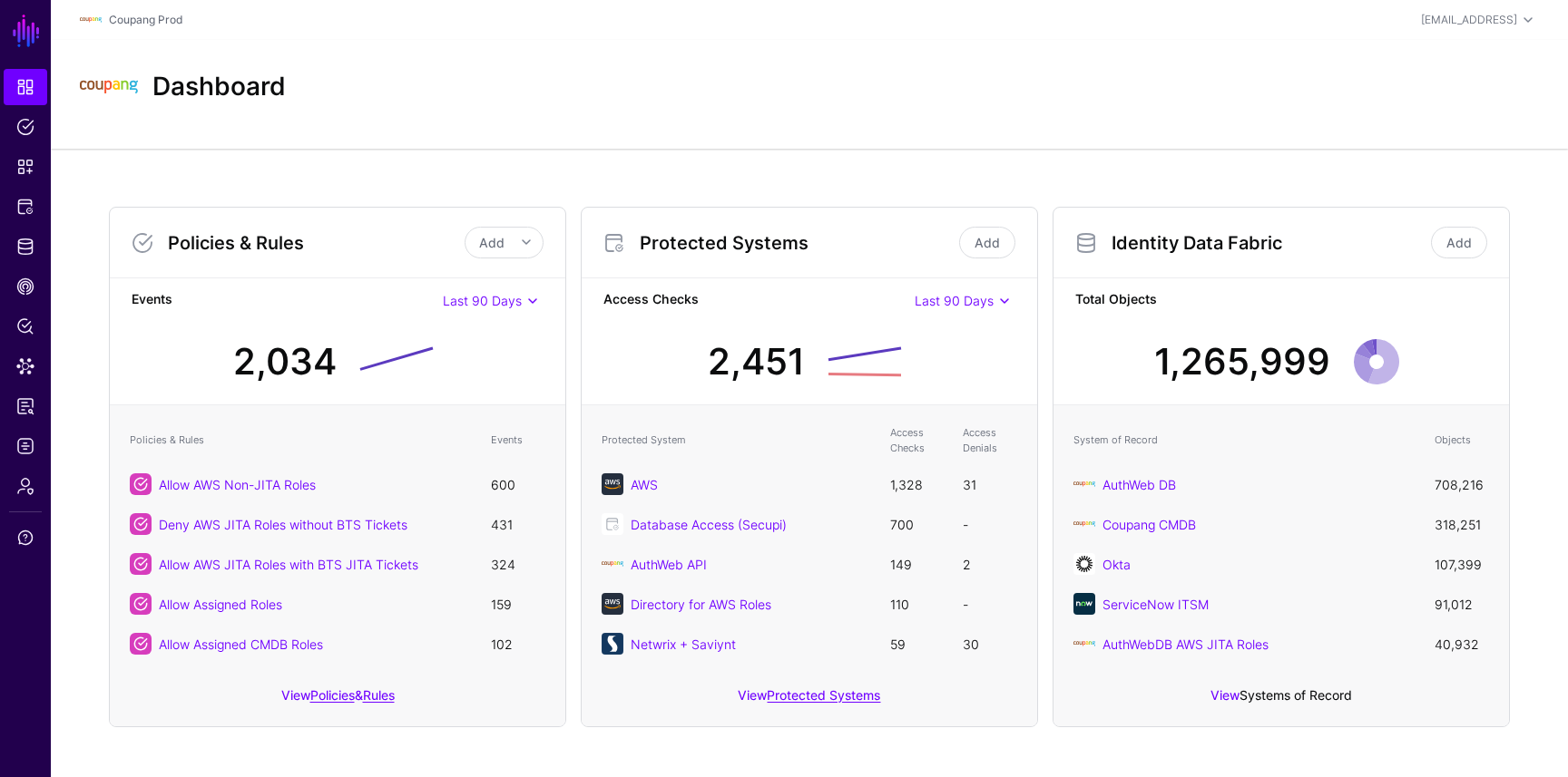
click at [1244, 696] on link "Systems of Record" at bounding box center [1295, 694] width 113 height 15
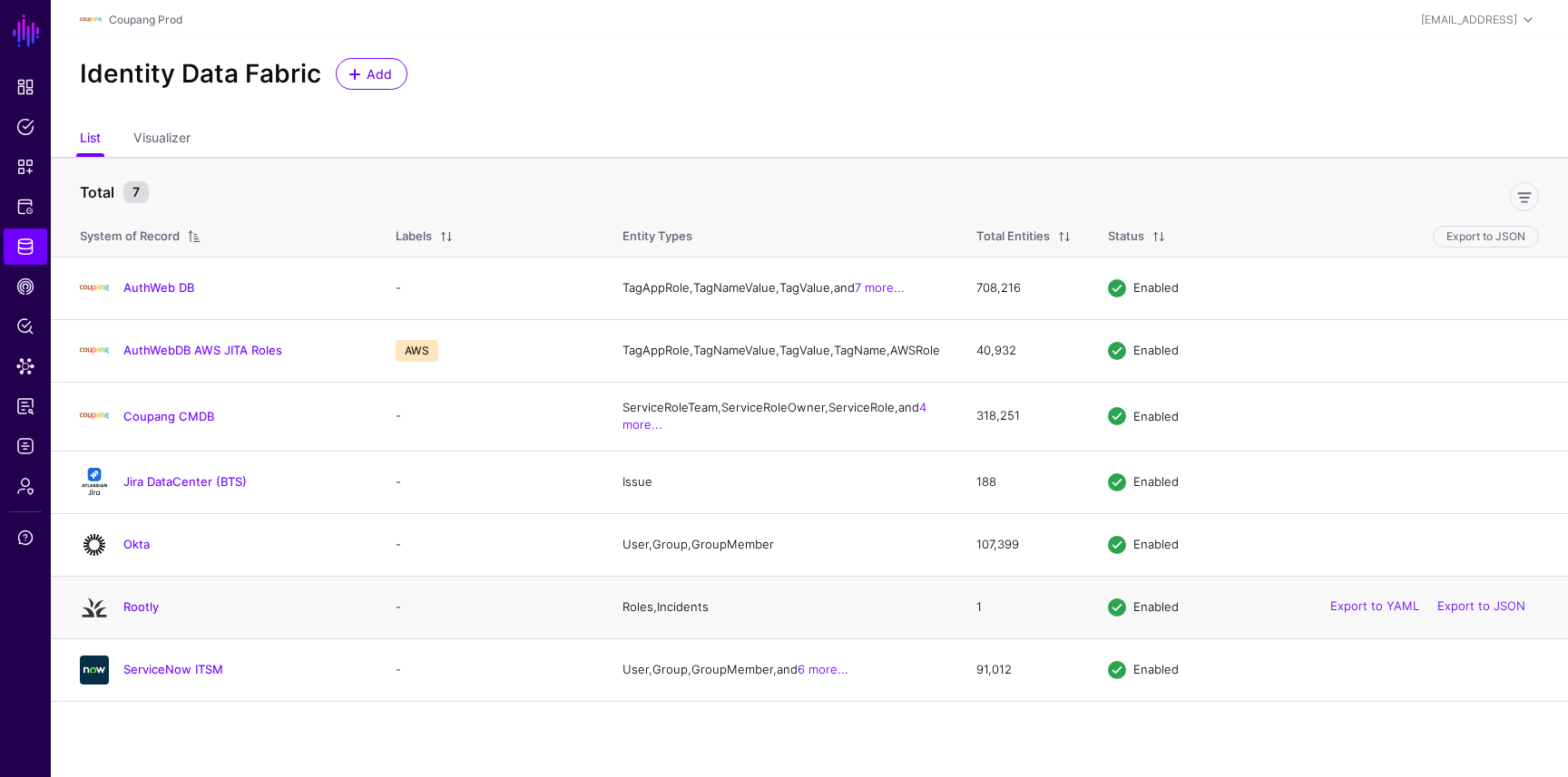
click at [133, 602] on td "Rootly" at bounding box center [213, 607] width 326 height 63
click at [133, 614] on link "Rootly" at bounding box center [141, 606] width 36 height 14
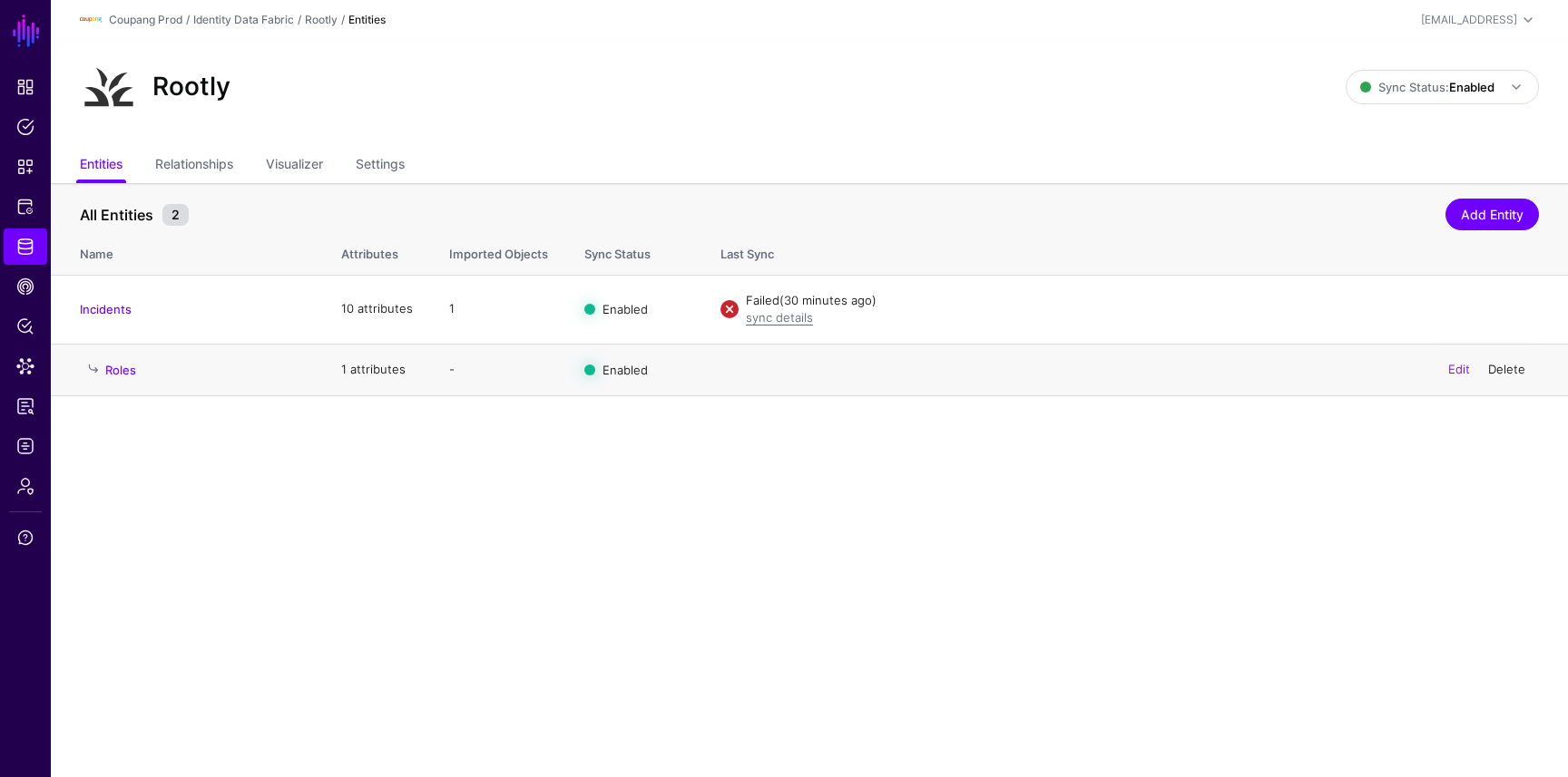
click at [1503, 367] on link "Delete" at bounding box center [1507, 368] width 38 height 14
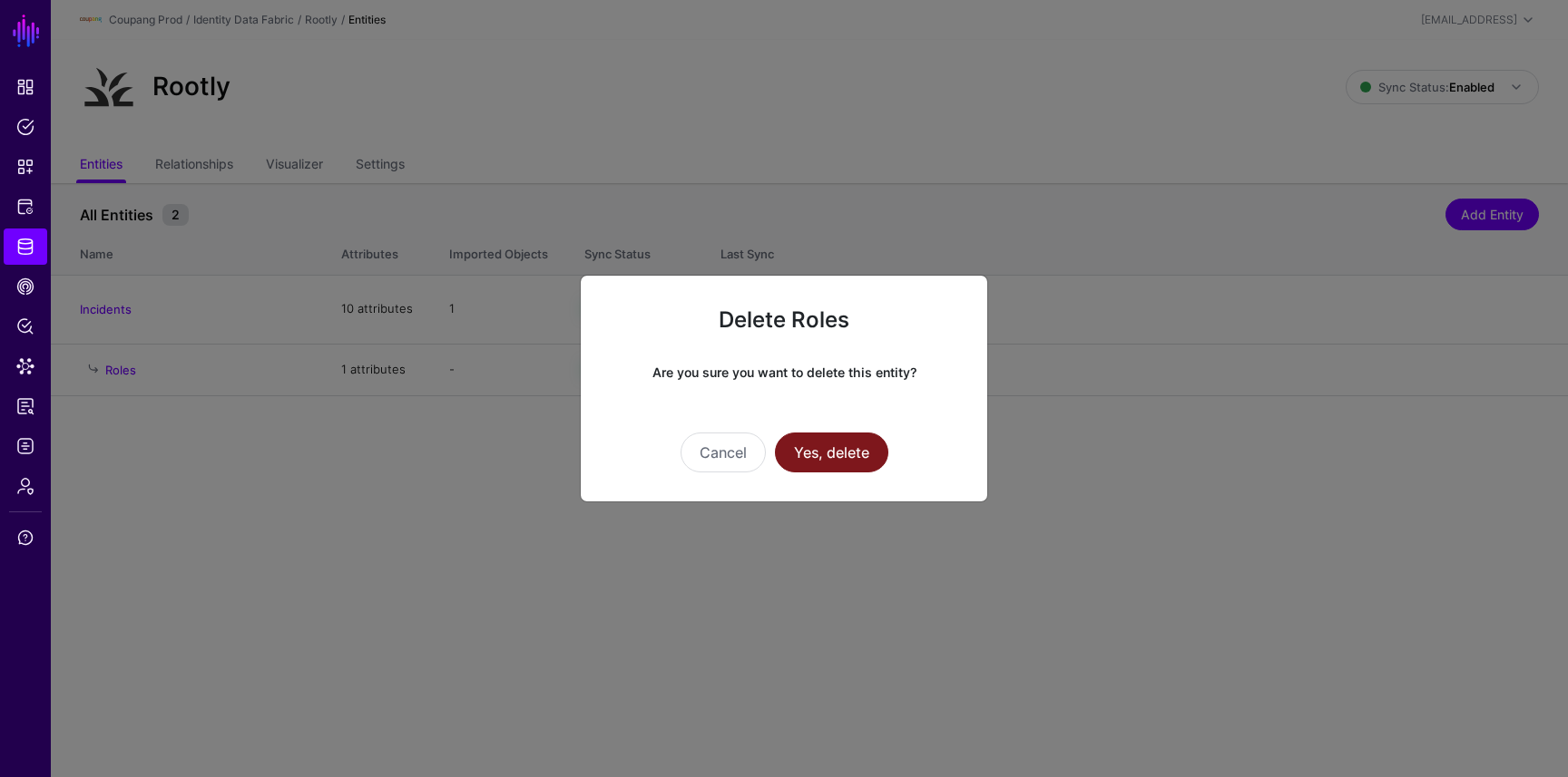
click at [832, 440] on button "Yes, delete" at bounding box center [831, 452] width 114 height 39
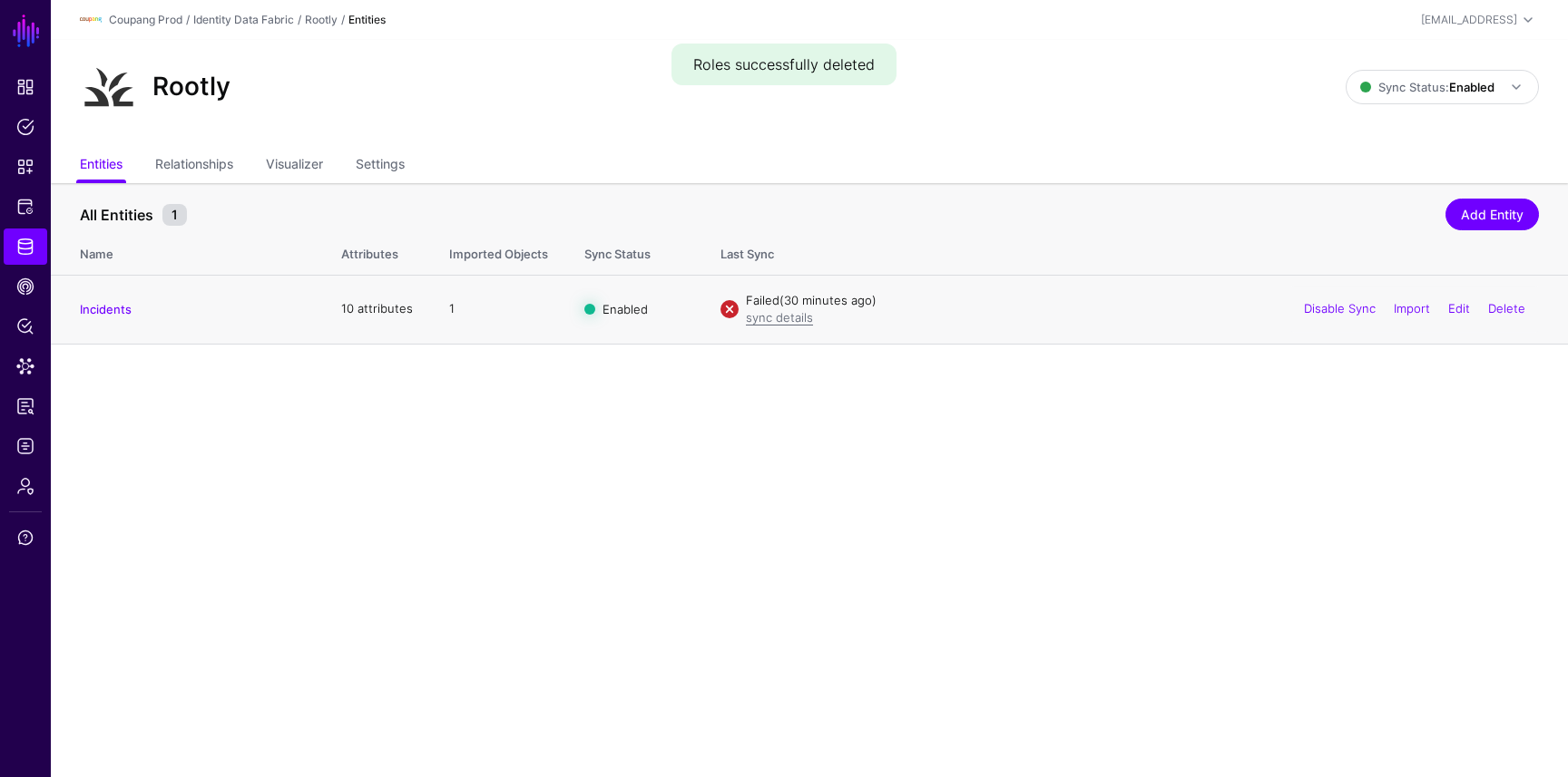
click at [103, 326] on td "Incidents" at bounding box center [186, 308] width 272 height 69
click at [103, 314] on link "Incidents" at bounding box center [105, 308] width 52 height 14
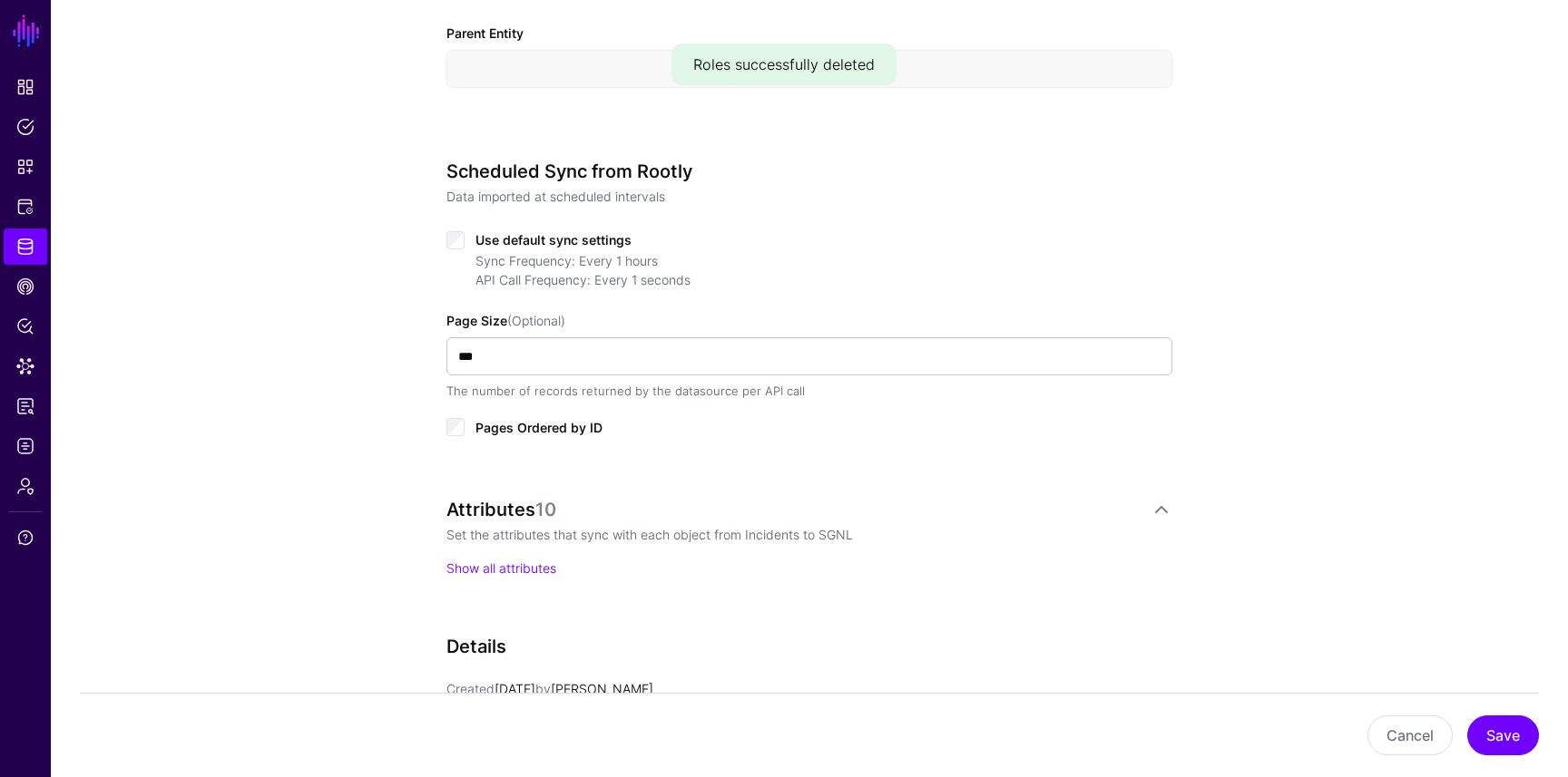
scroll to position [852, 0]
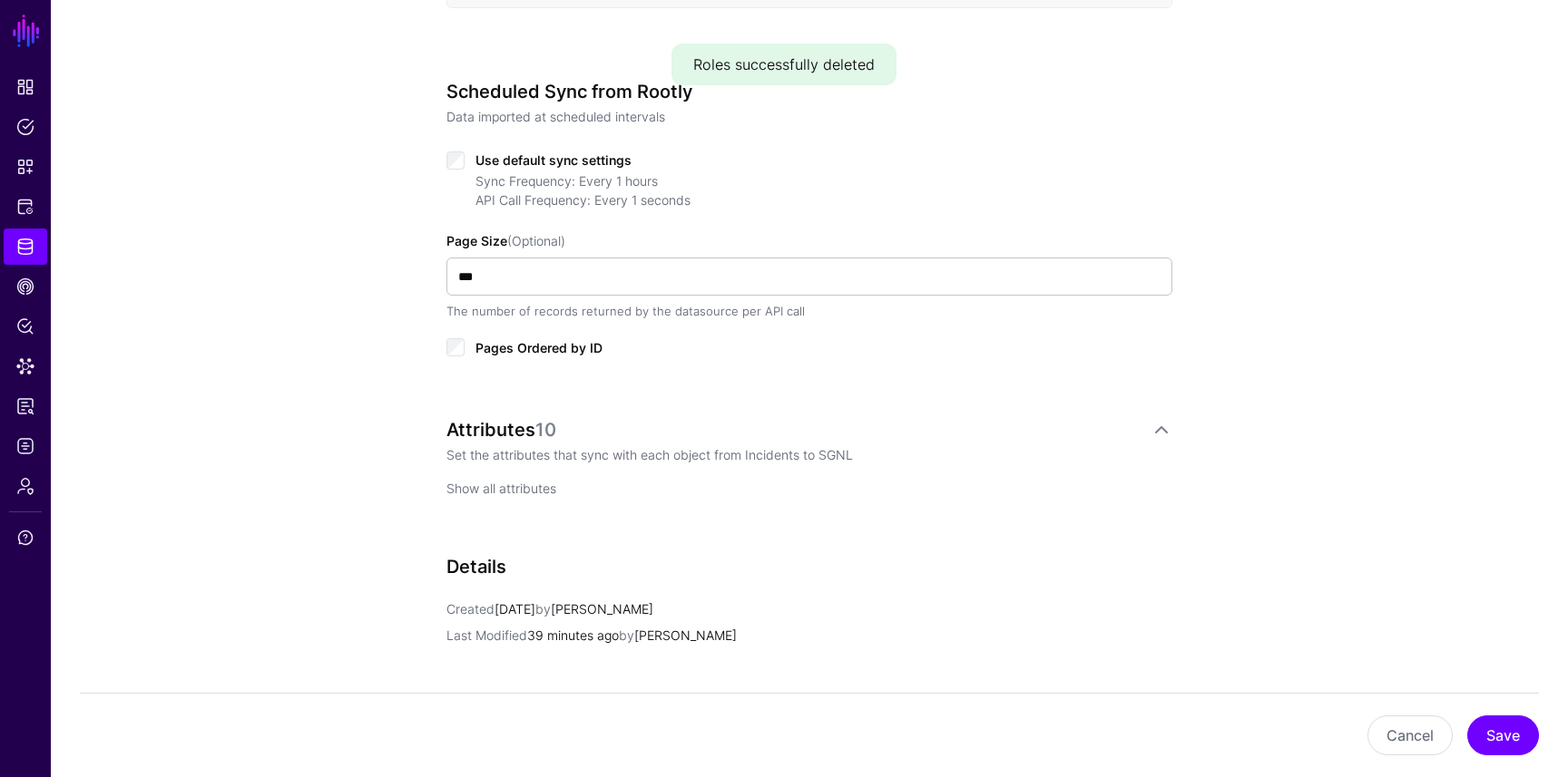
click at [520, 495] on link "Show all attributes" at bounding box center [501, 488] width 110 height 15
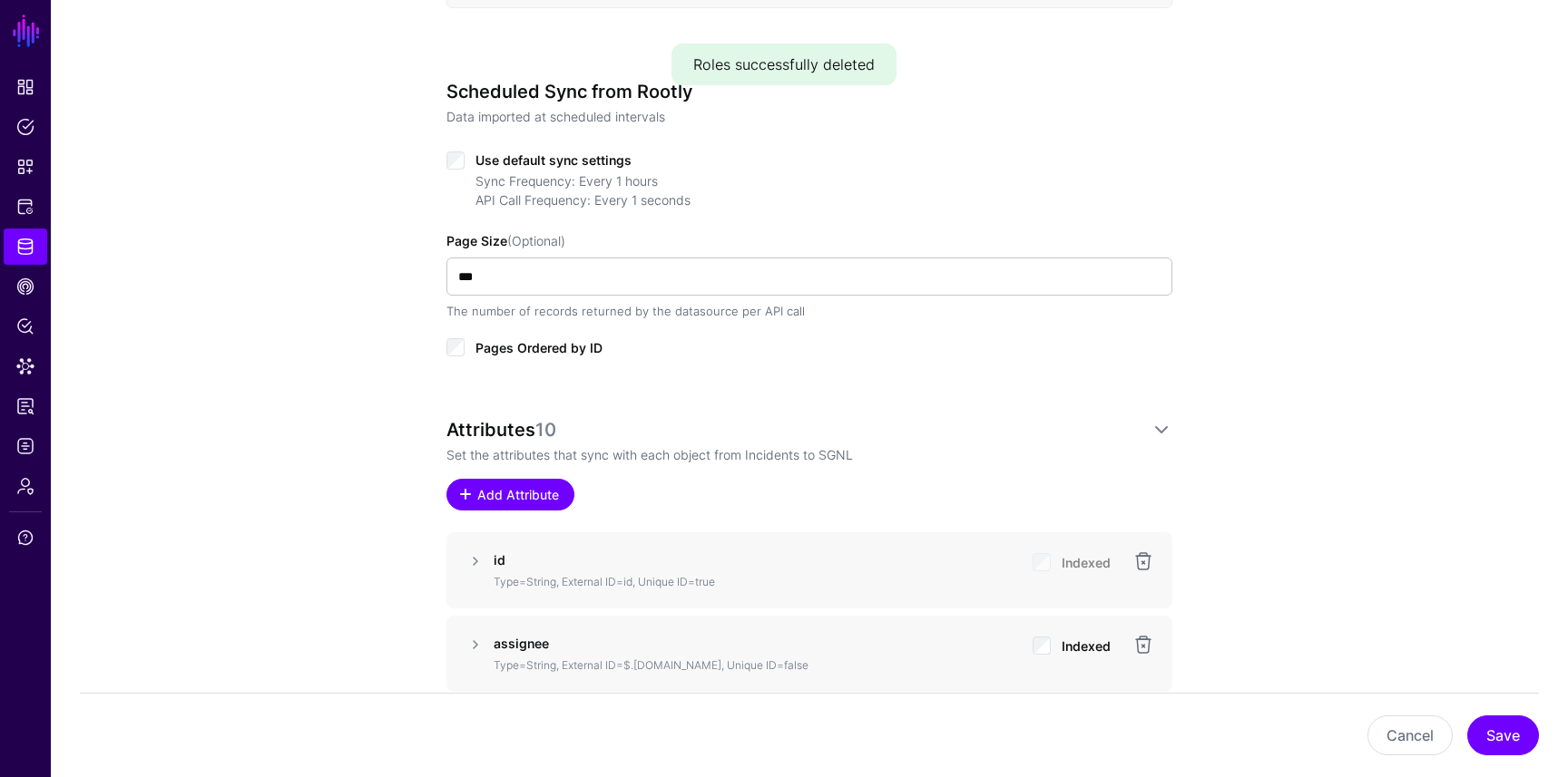
click at [545, 502] on span "Add Attribute" at bounding box center [519, 494] width 86 height 19
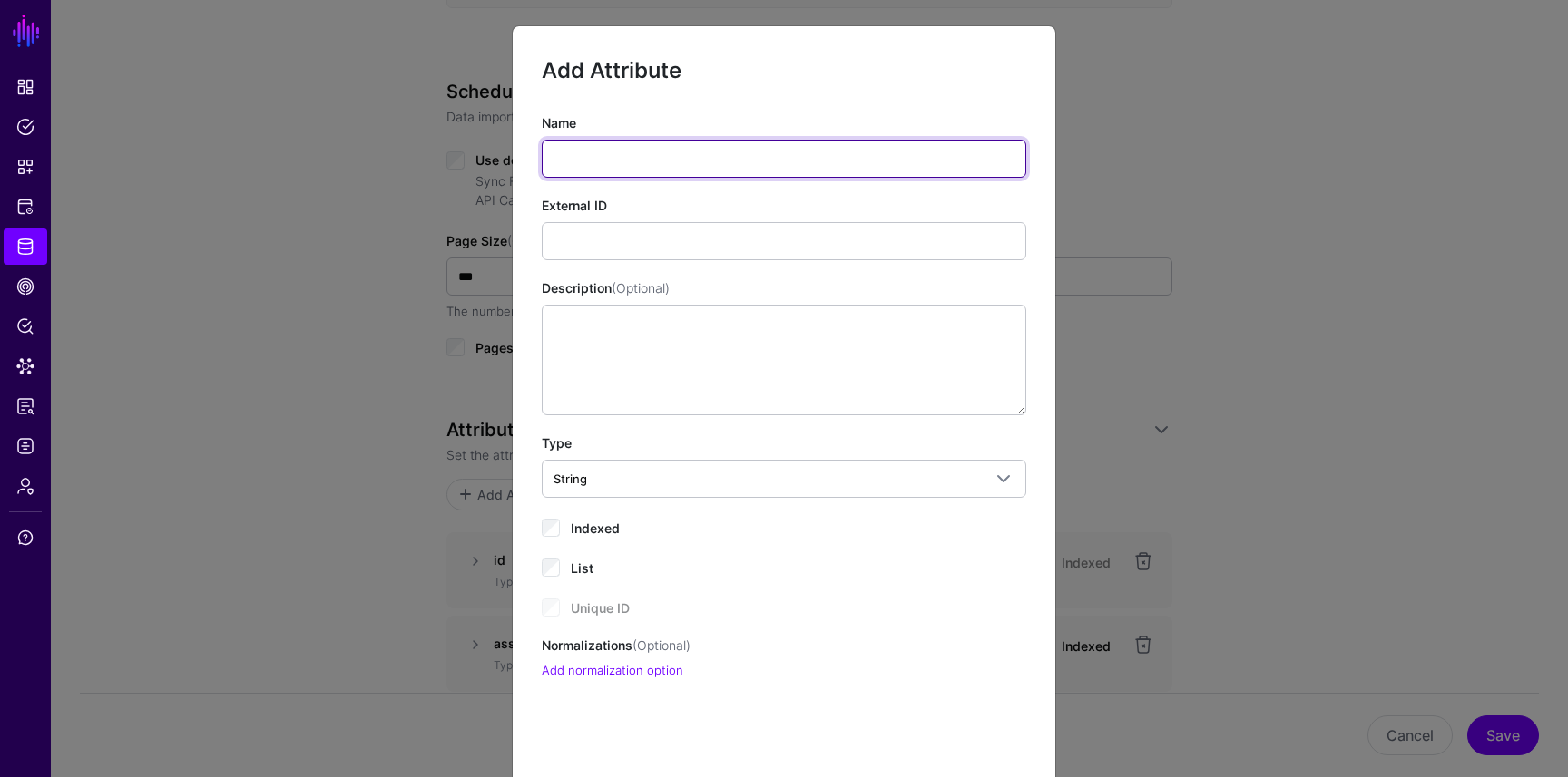
click at [651, 166] on input "Name" at bounding box center [783, 159] width 484 height 39
type input "**********"
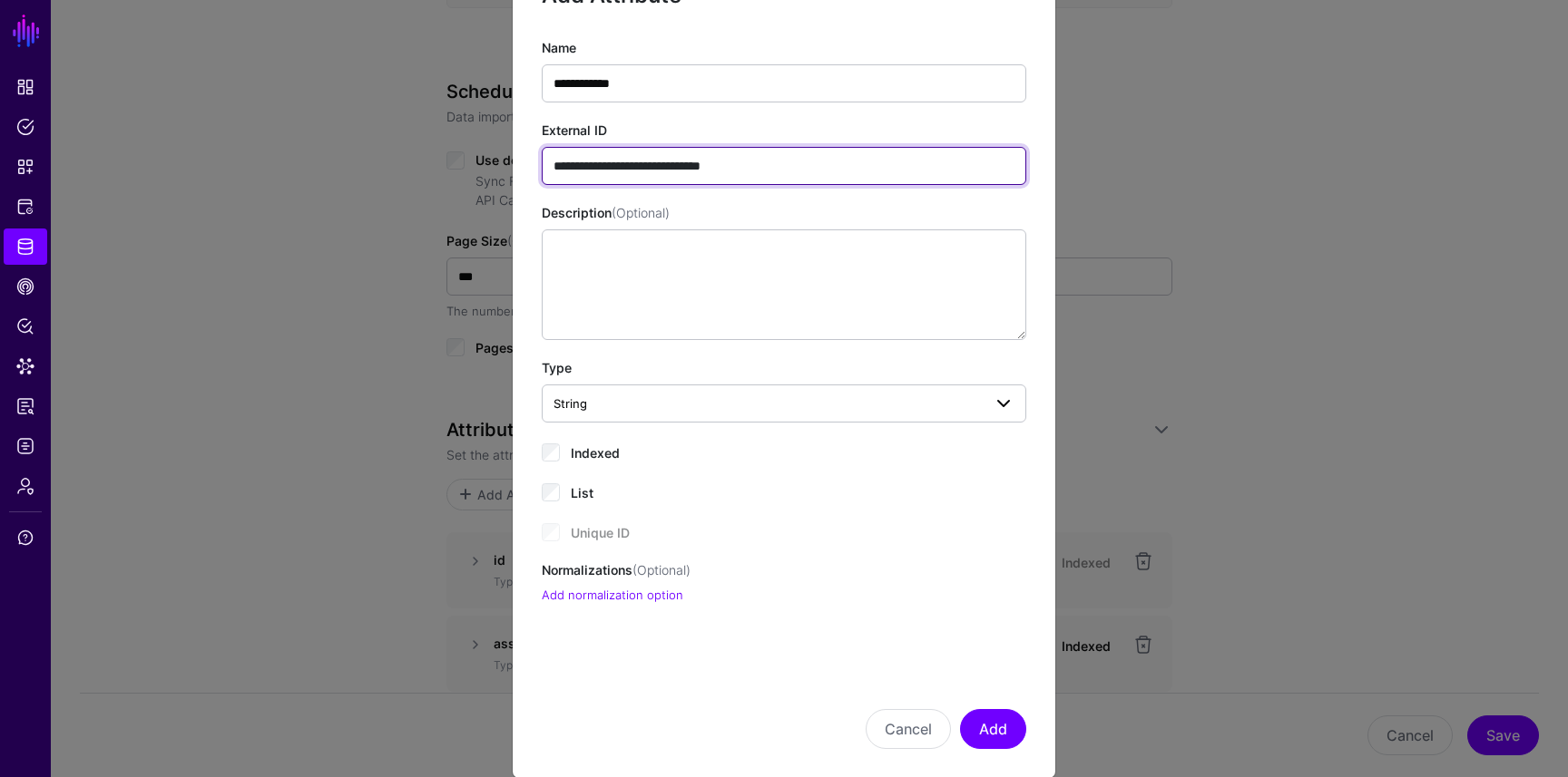
scroll to position [102, 0]
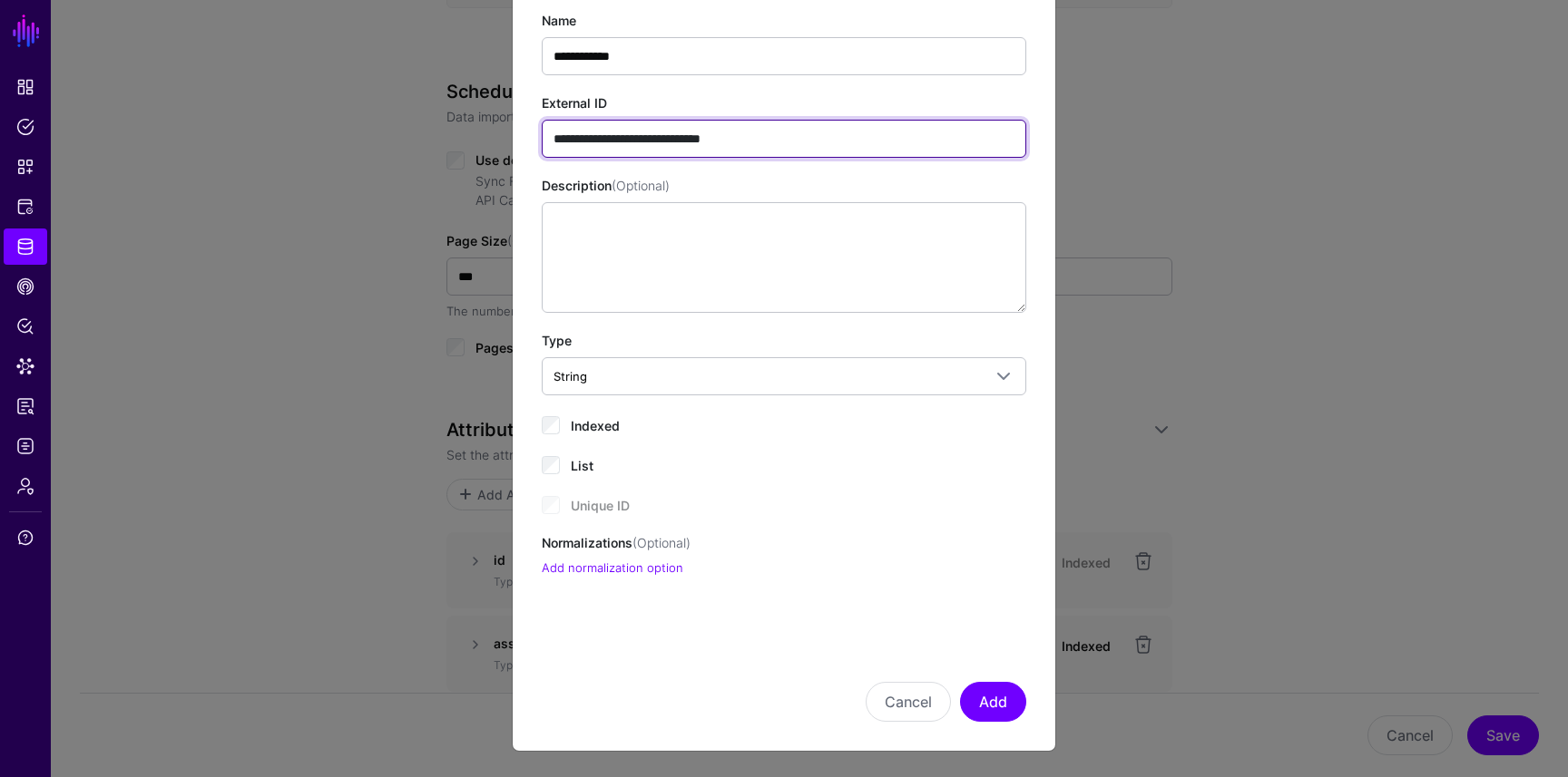
type input "**********"
click at [610, 422] on span "Indexed" at bounding box center [595, 426] width 49 height 15
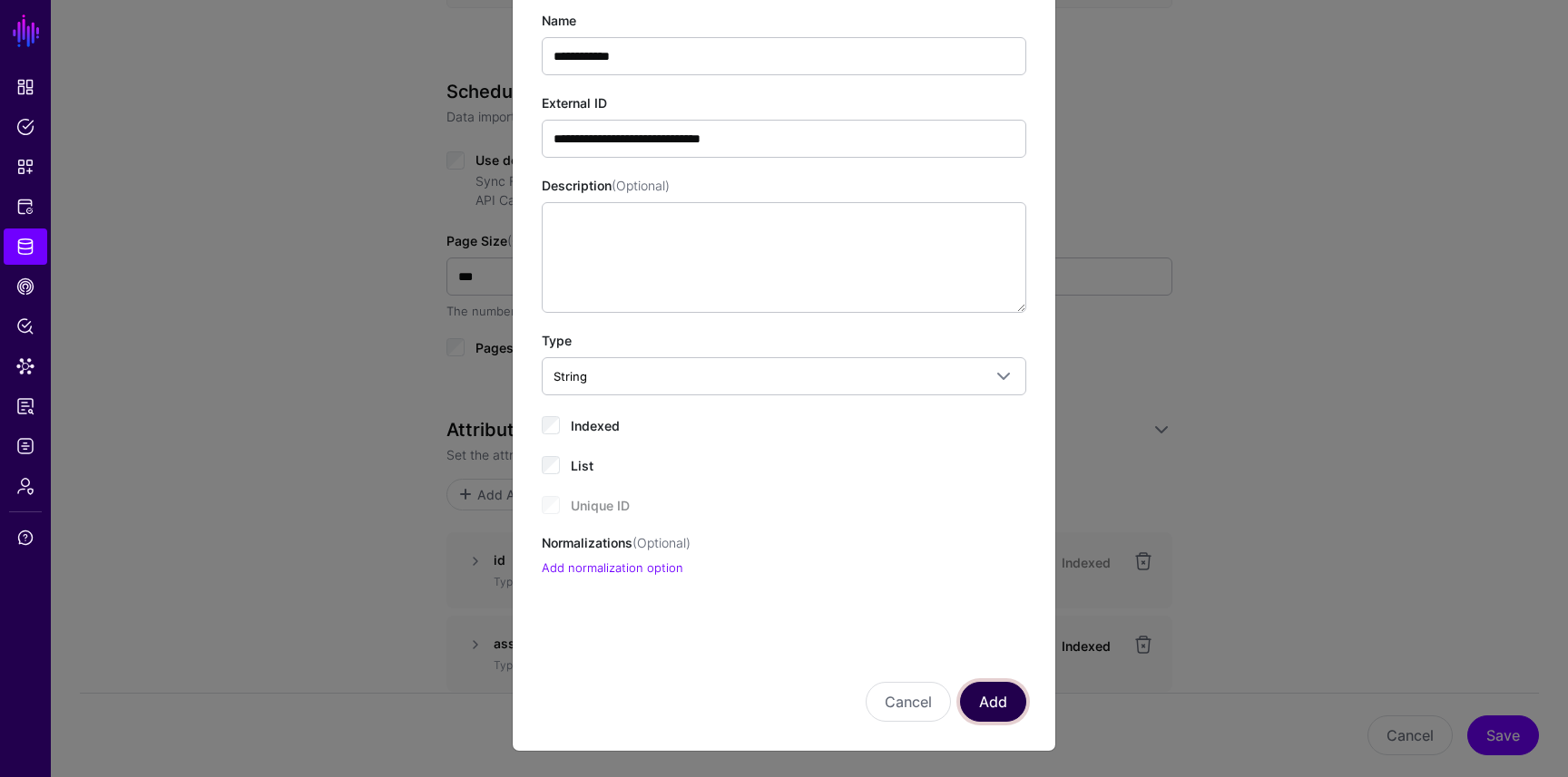
click at [993, 700] on button "Add" at bounding box center [993, 702] width 66 height 39
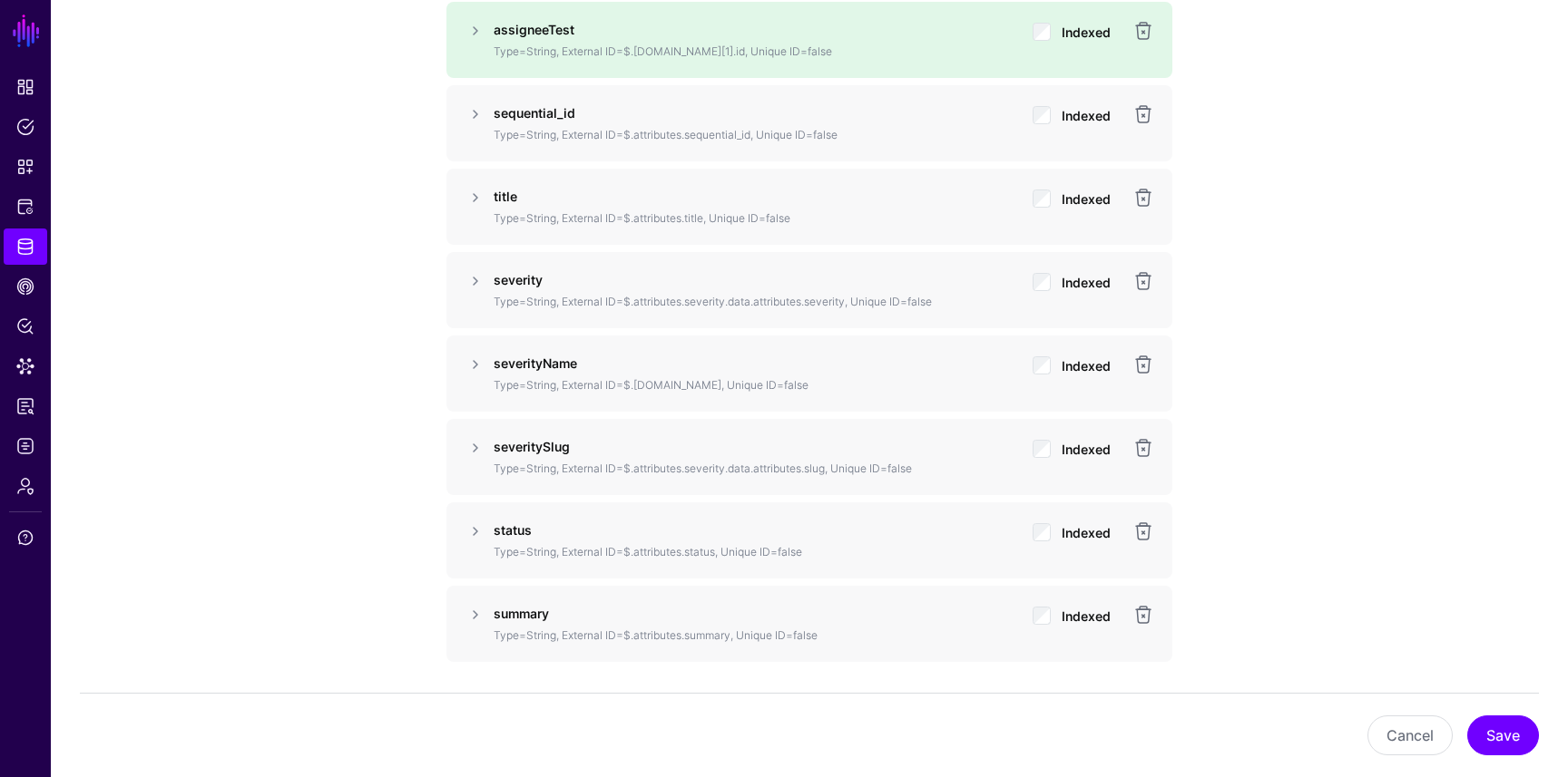
scroll to position [1634, 0]
click at [1510, 761] on div "Cancel Save" at bounding box center [809, 735] width 1459 height 85
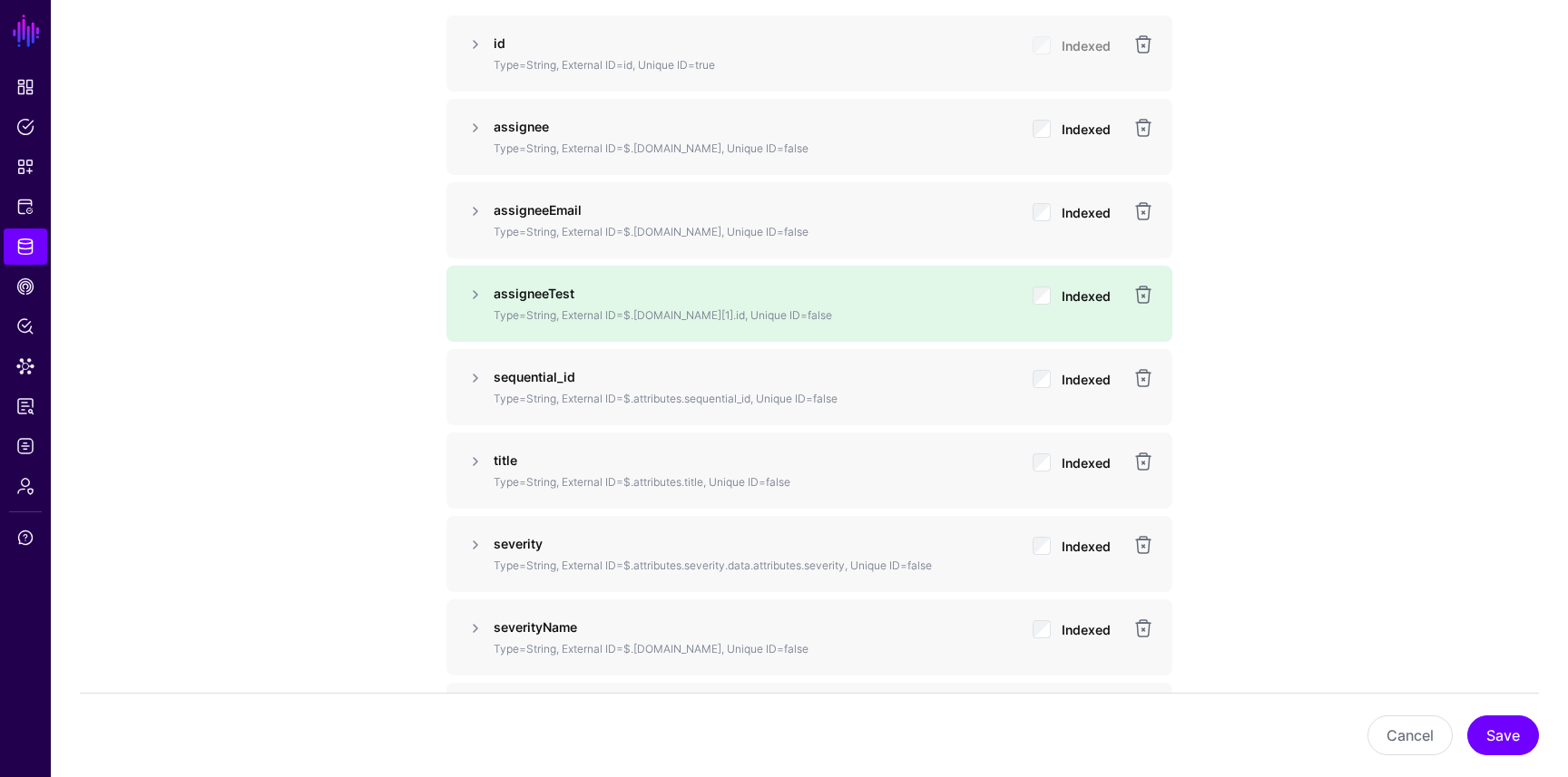
scroll to position [1354, 0]
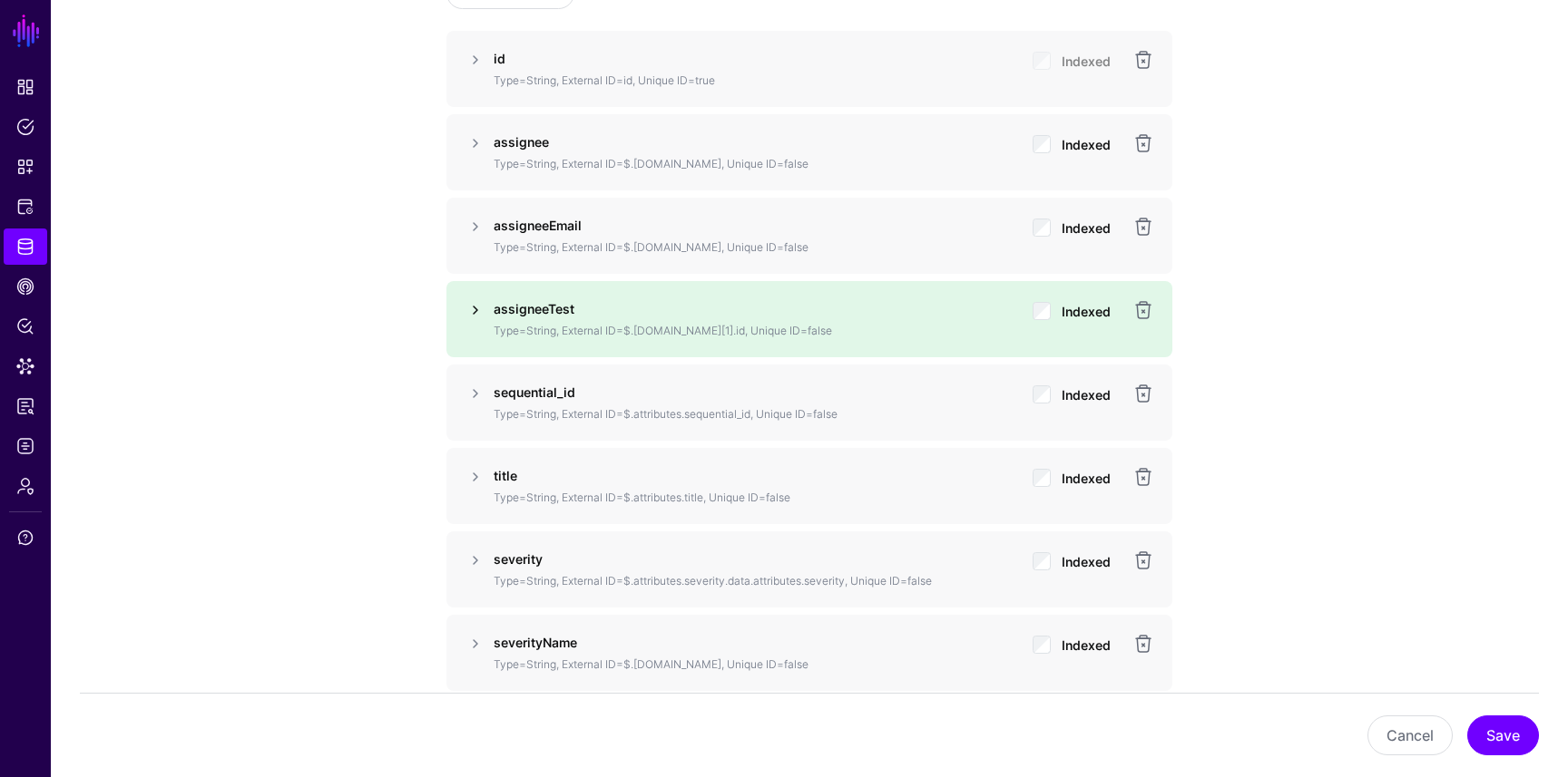
click at [479, 305] on link at bounding box center [475, 309] width 22 height 22
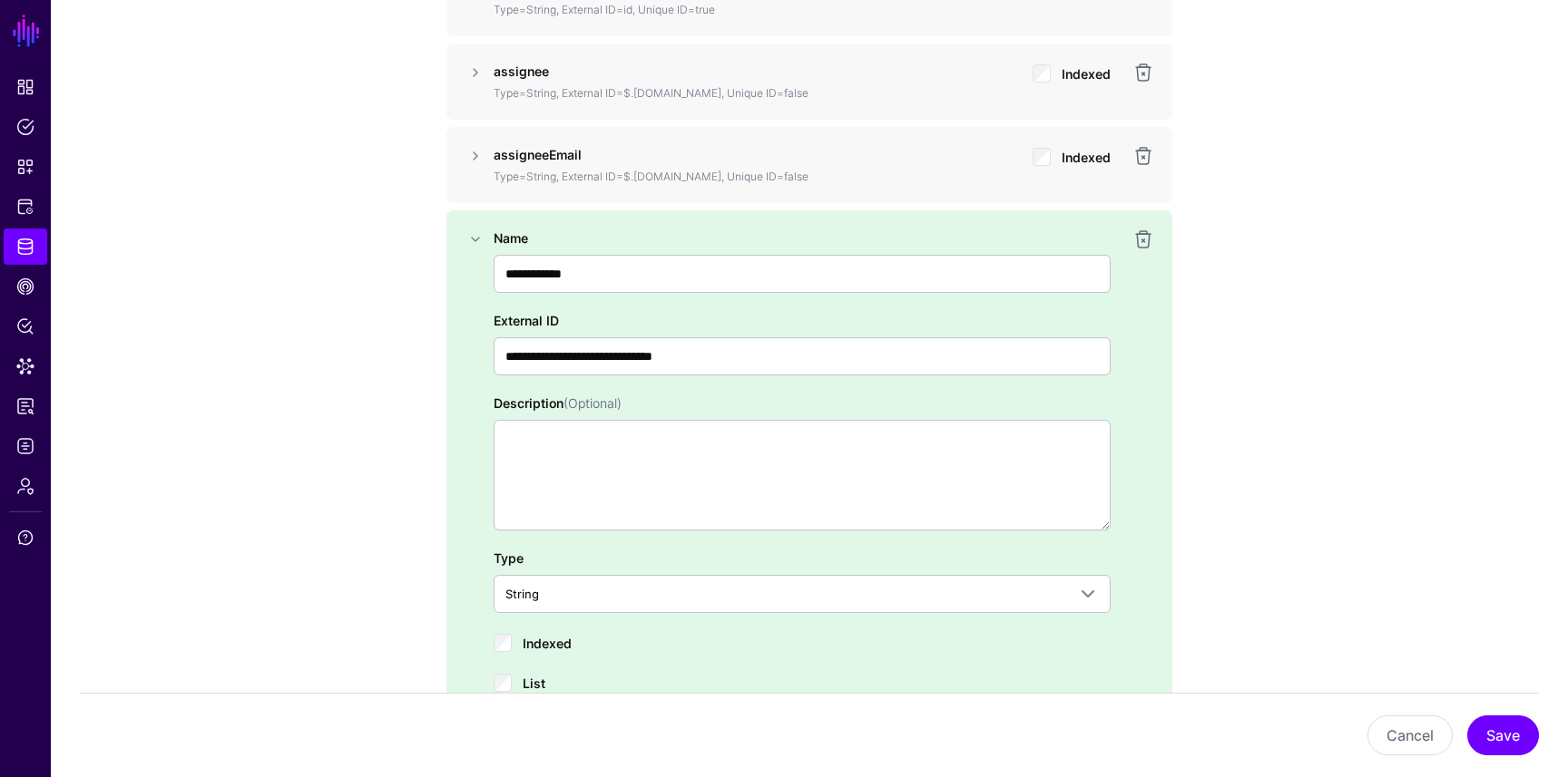
scroll to position [1497, 0]
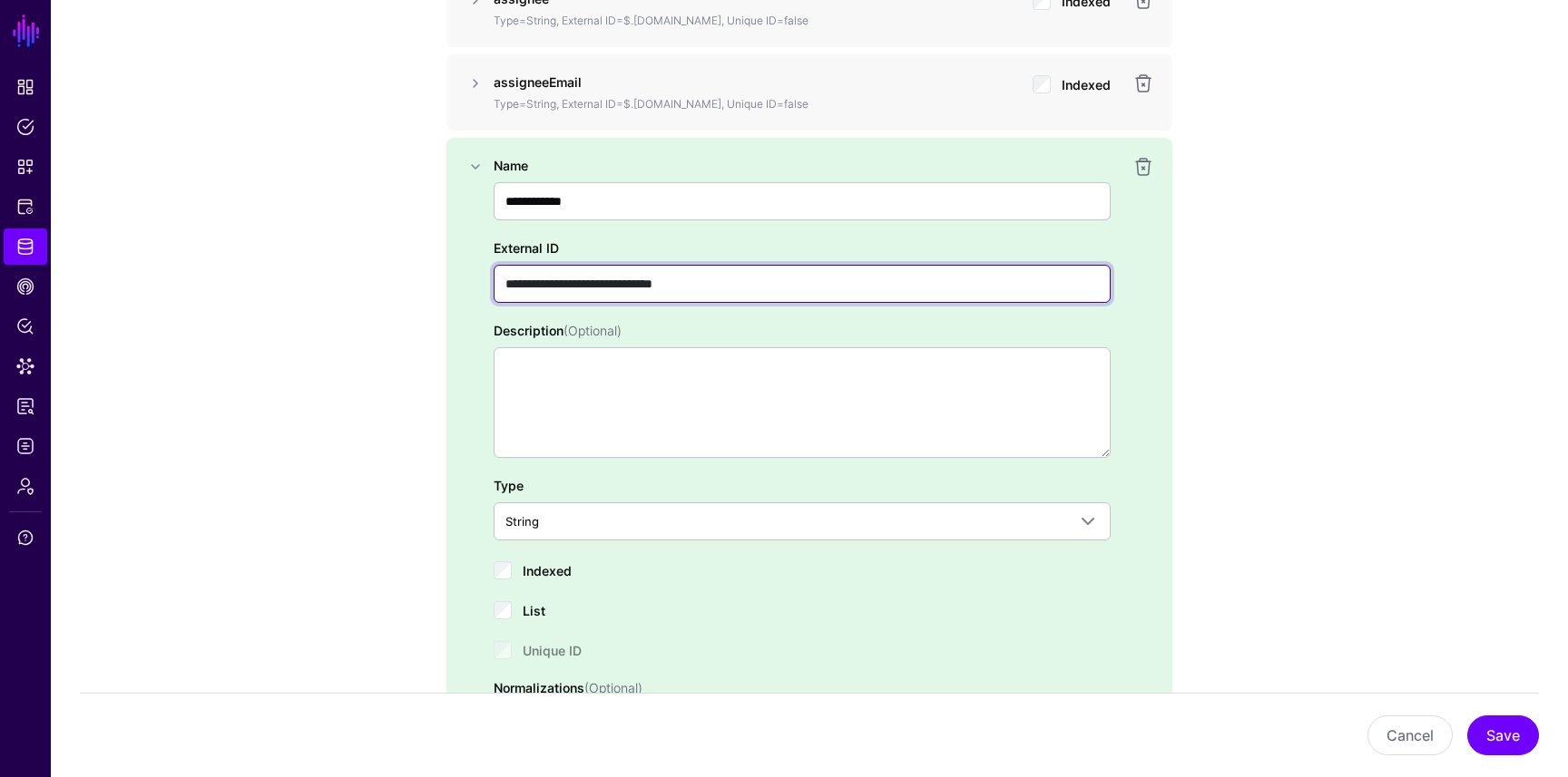
click at [666, 287] on input "**********" at bounding box center [802, 284] width 617 height 39
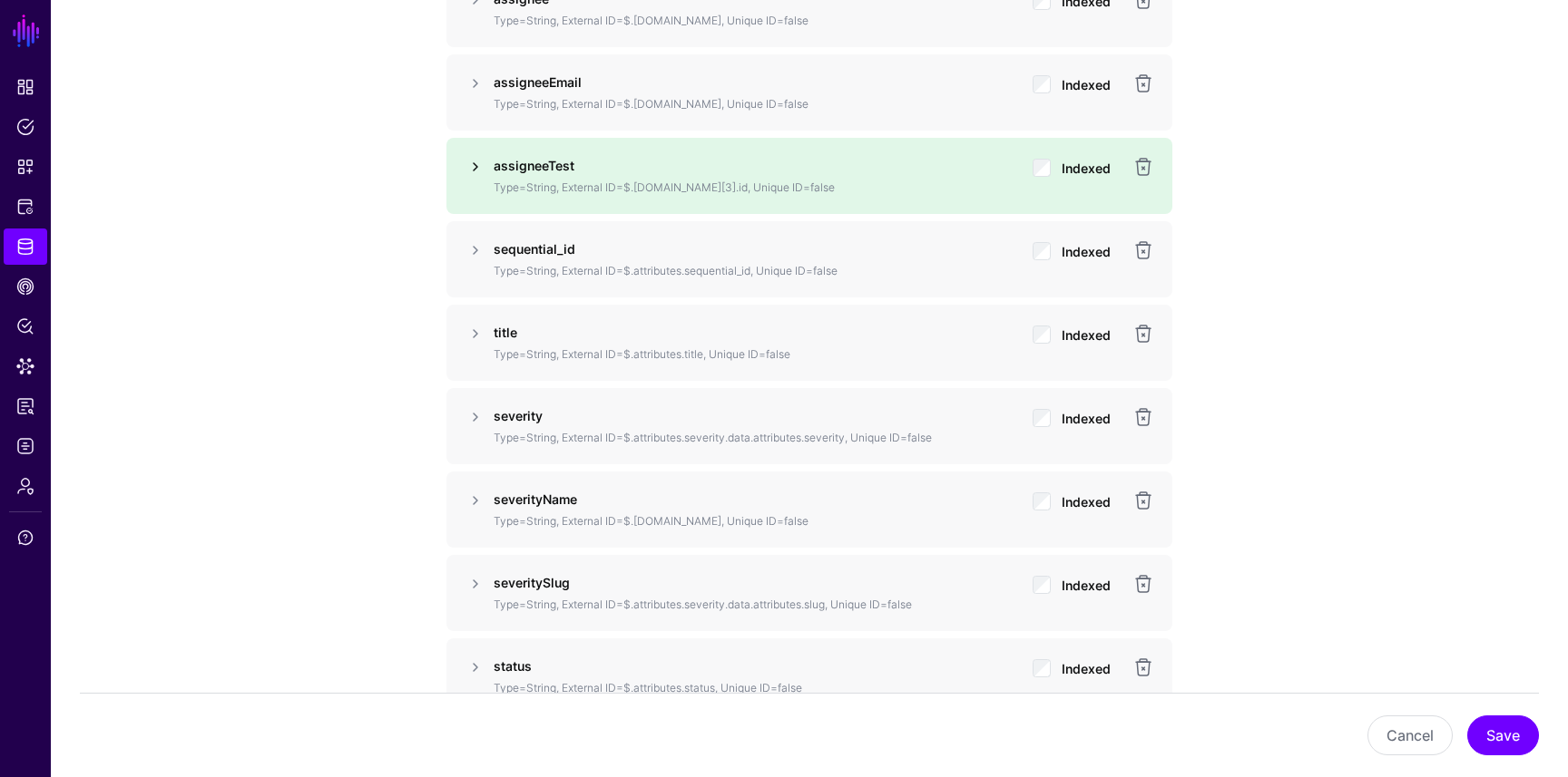
click at [477, 170] on link at bounding box center [475, 166] width 22 height 22
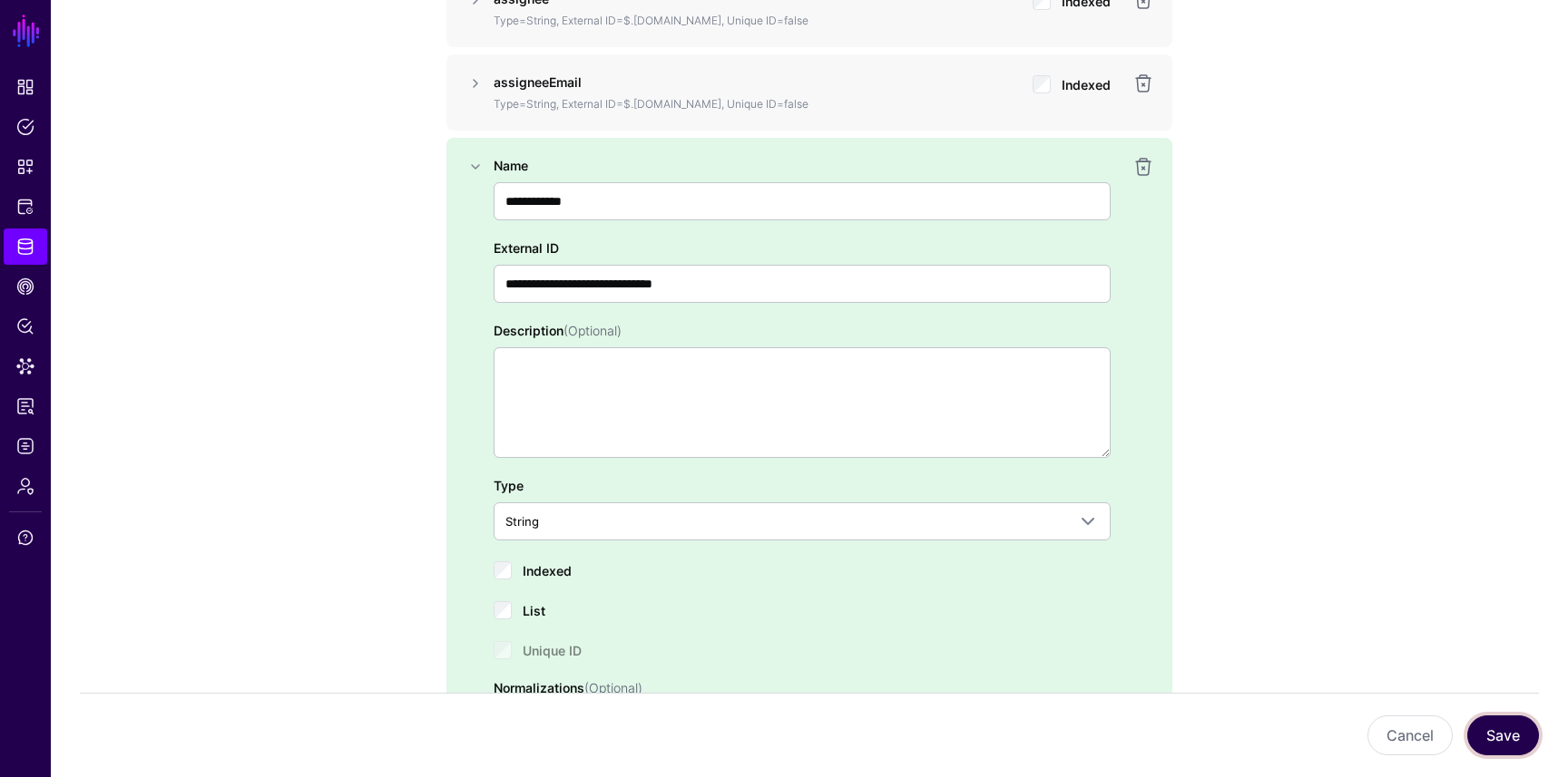
click at [1499, 748] on button "Save" at bounding box center [1502, 735] width 71 height 39
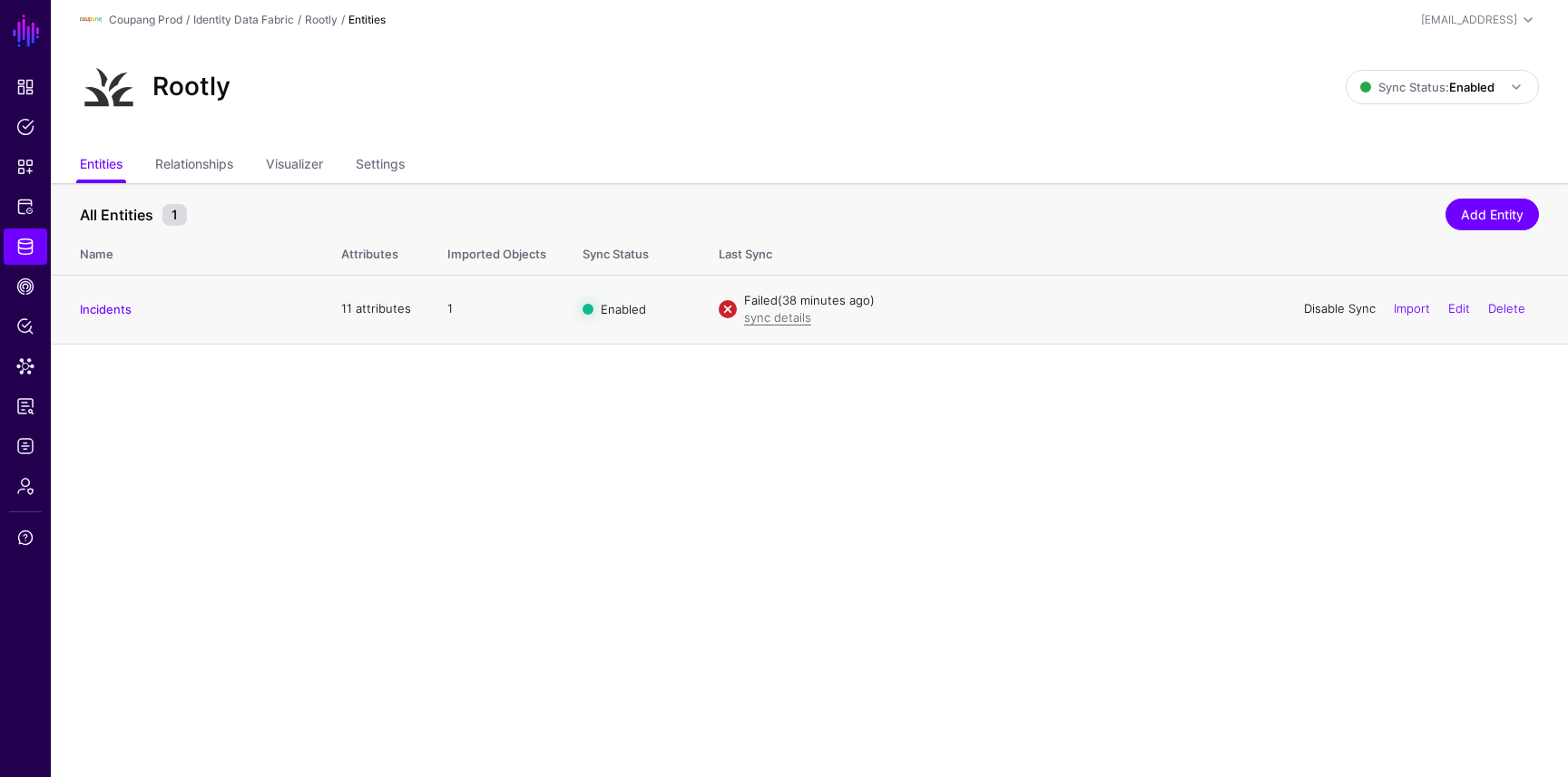
click at [1344, 303] on link "Disable Sync" at bounding box center [1340, 307] width 71 height 14
click at [1342, 311] on link "Enable Sync" at bounding box center [1341, 307] width 69 height 14
click at [802, 325] on div "sync details" at bounding box center [1140, 318] width 794 height 18
click at [783, 319] on link "sync details" at bounding box center [776, 317] width 67 height 14
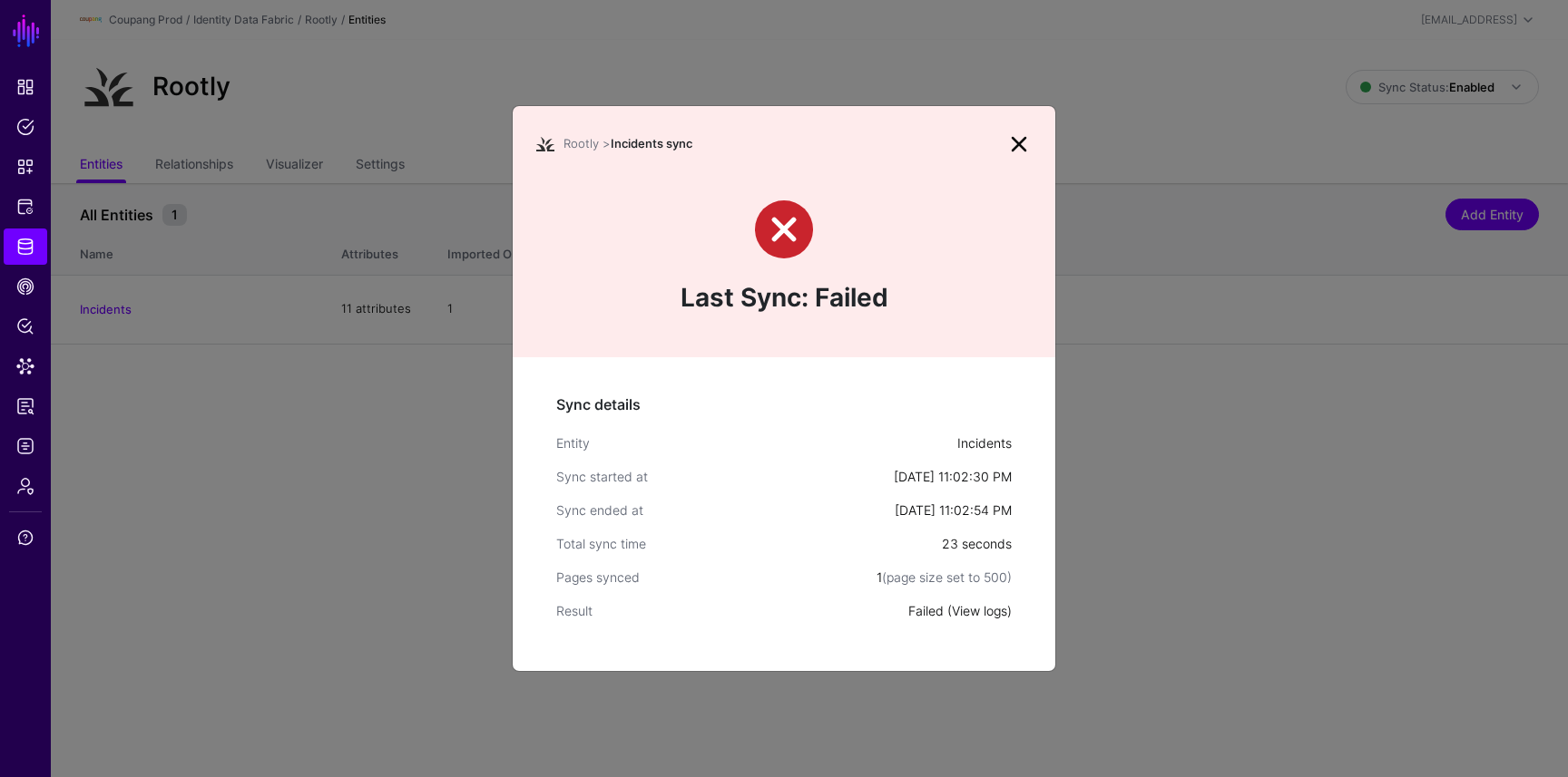
click at [985, 608] on link "View logs" at bounding box center [979, 611] width 55 height 15
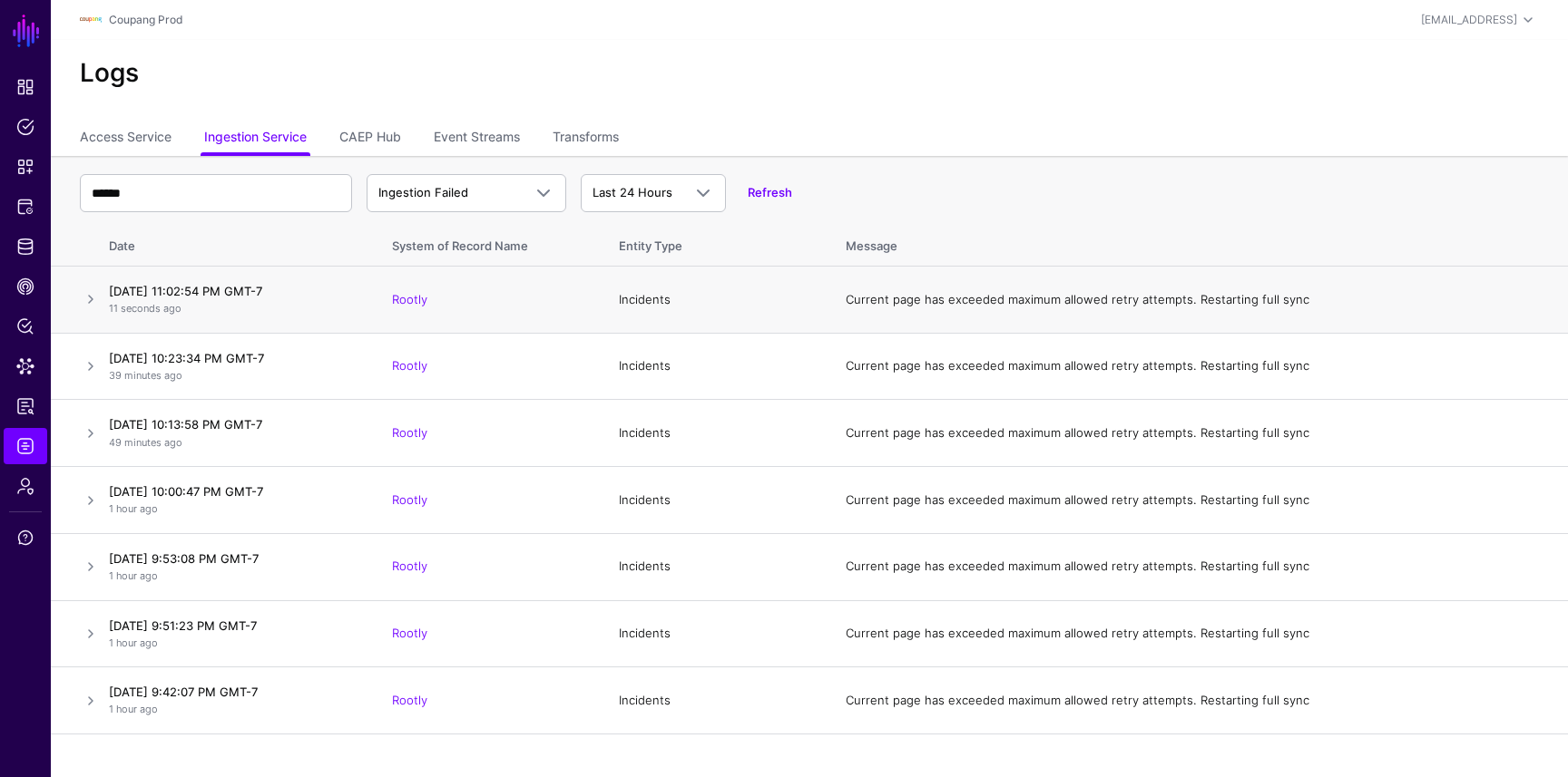
click at [70, 298] on td at bounding box center [76, 300] width 51 height 67
click at [79, 298] on td at bounding box center [76, 300] width 51 height 67
click at [87, 298] on link at bounding box center [90, 299] width 22 height 22
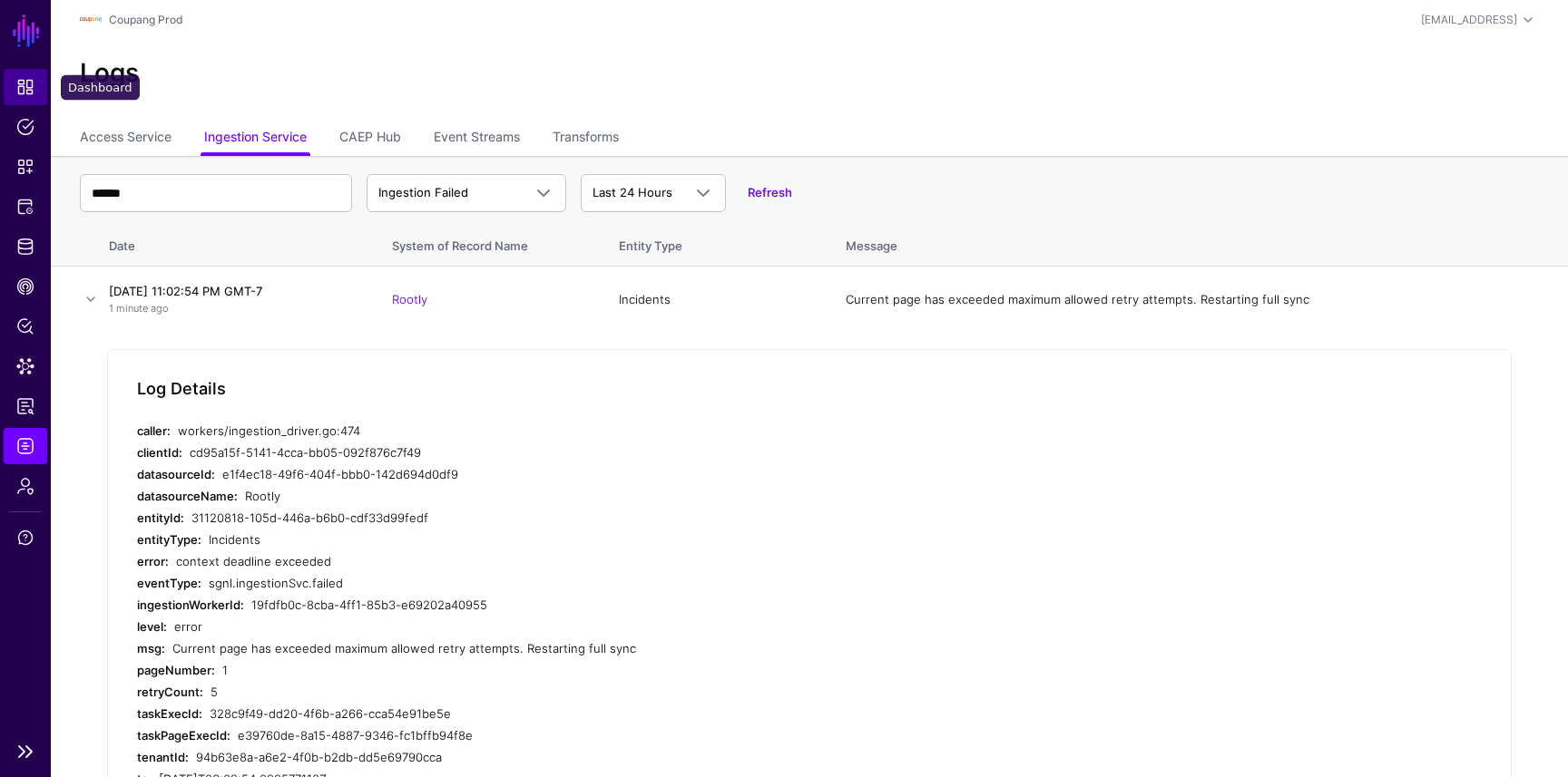
click at [19, 98] on link "Dashboard" at bounding box center [25, 86] width 43 height 37
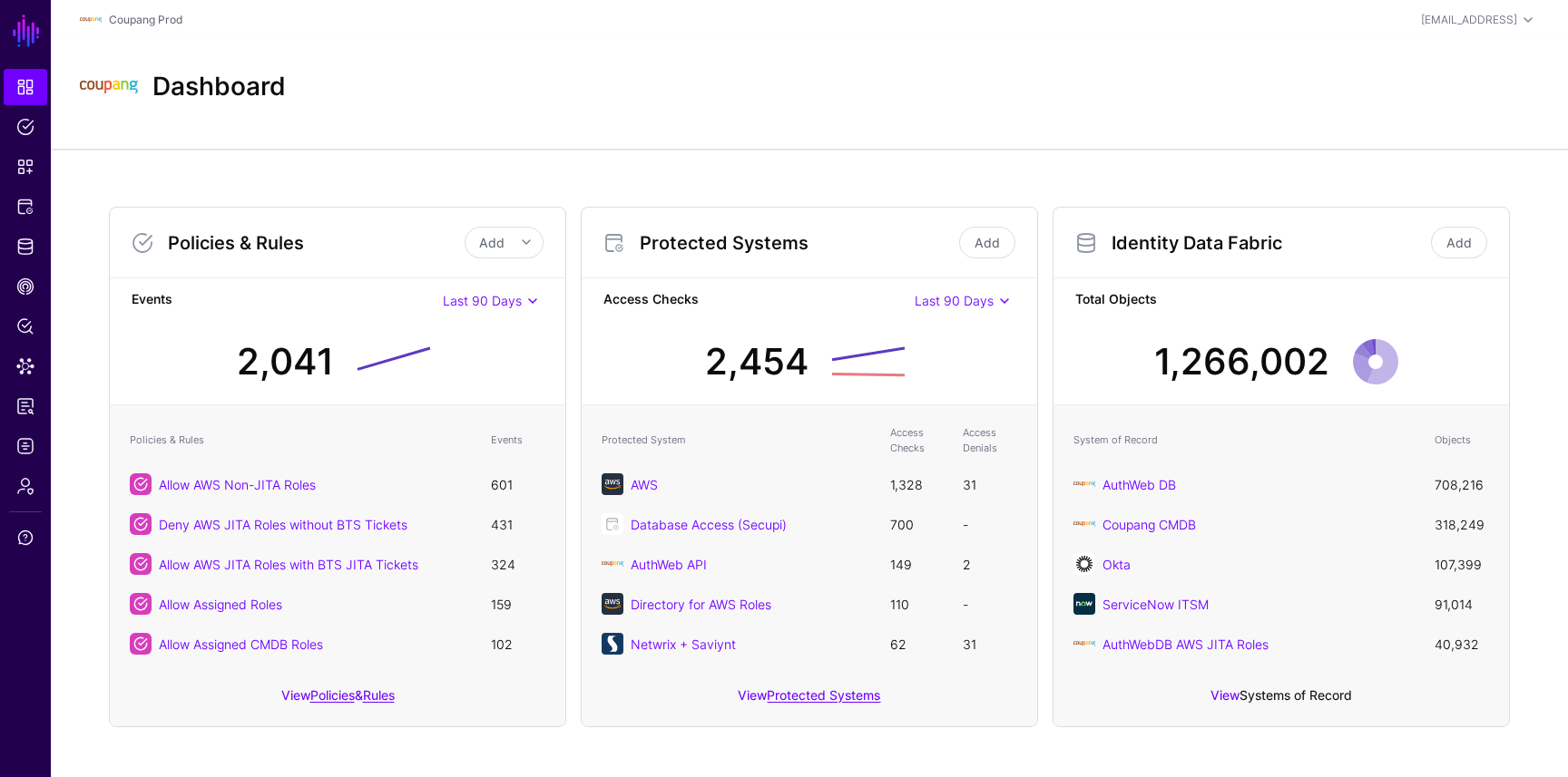
click at [1257, 691] on link "Systems of Record" at bounding box center [1295, 694] width 113 height 15
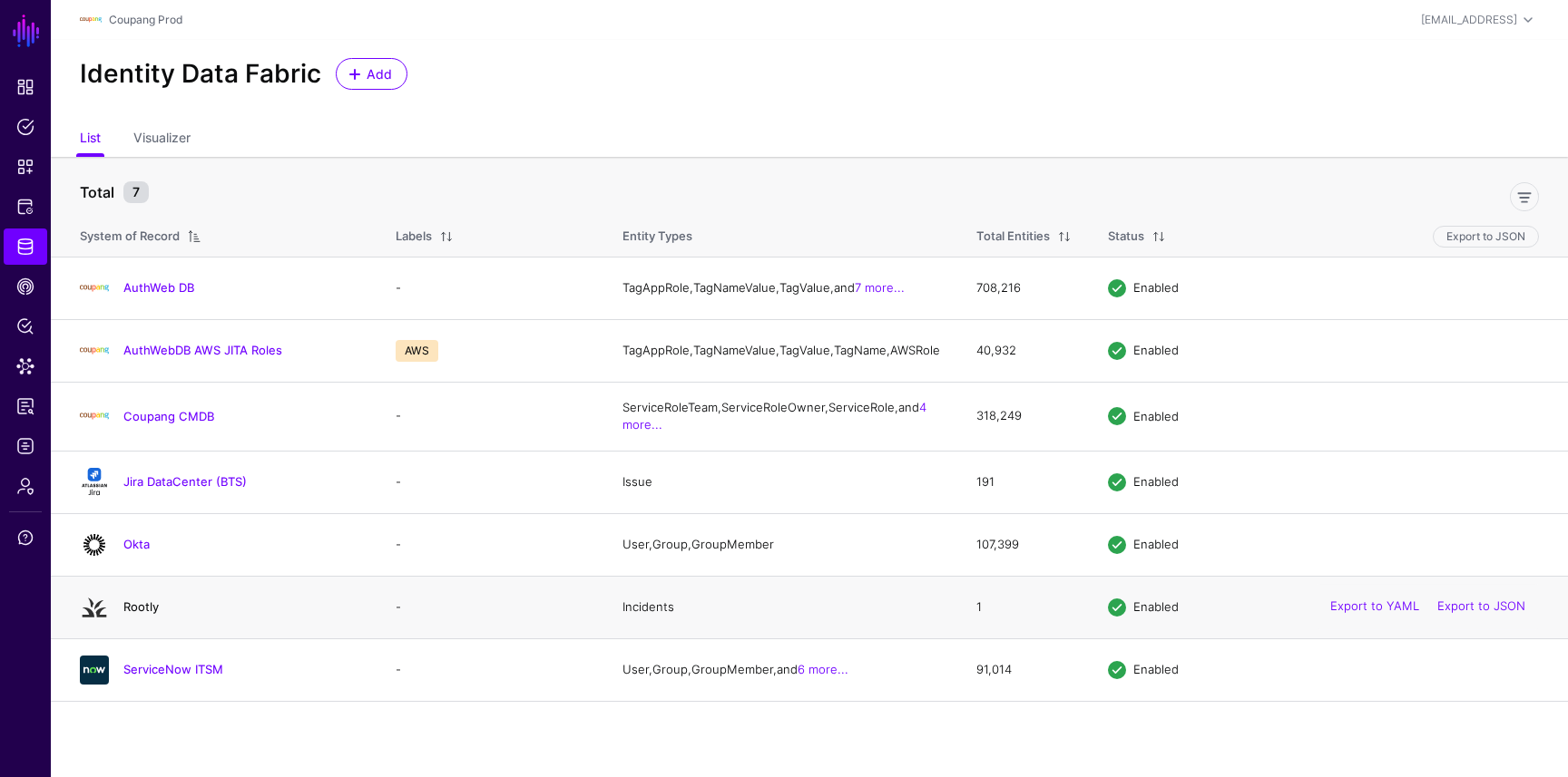
click at [131, 614] on link "Rootly" at bounding box center [141, 606] width 36 height 14
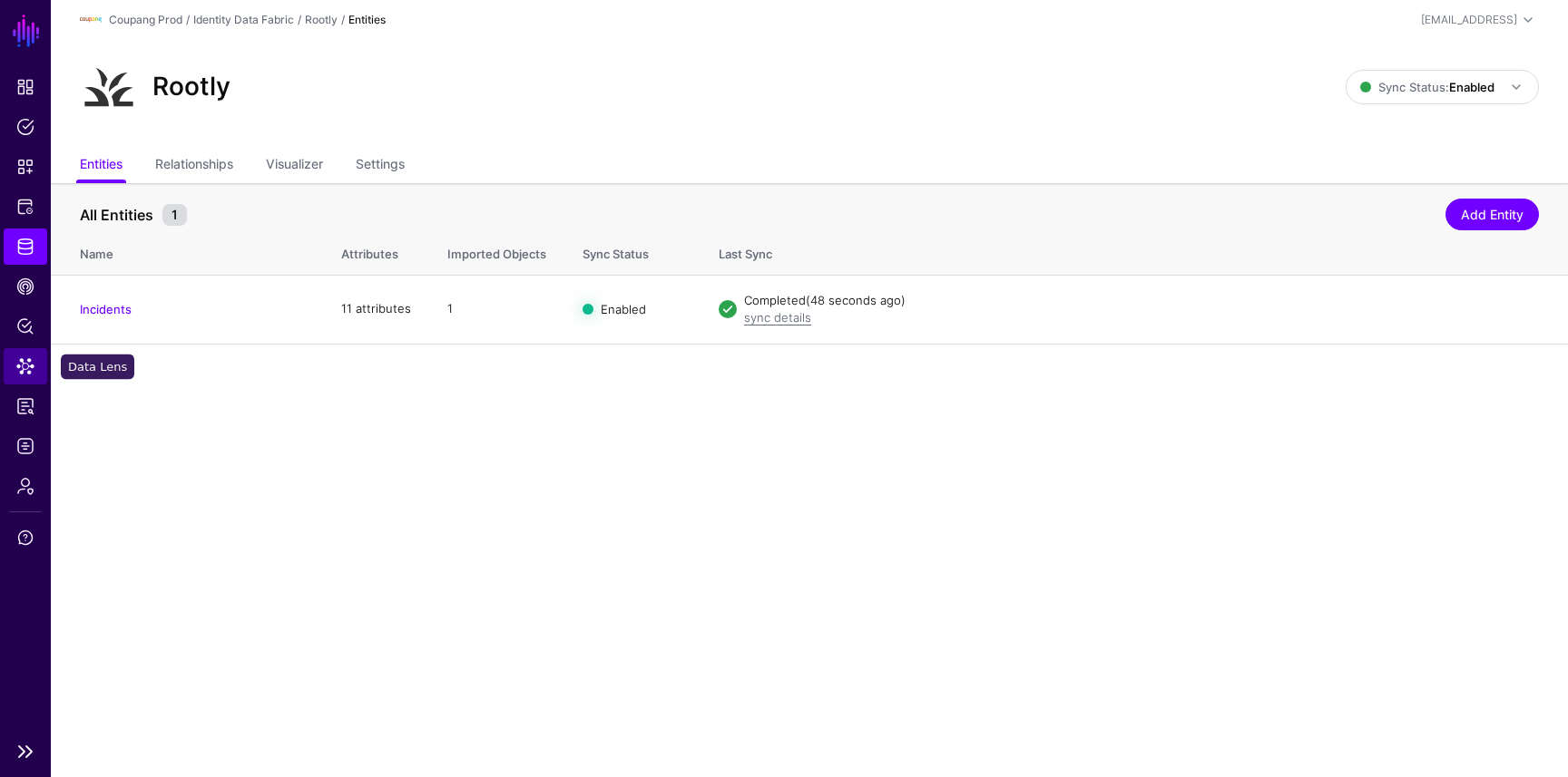
click at [29, 372] on span "Data Lens" at bounding box center [24, 365] width 18 height 18
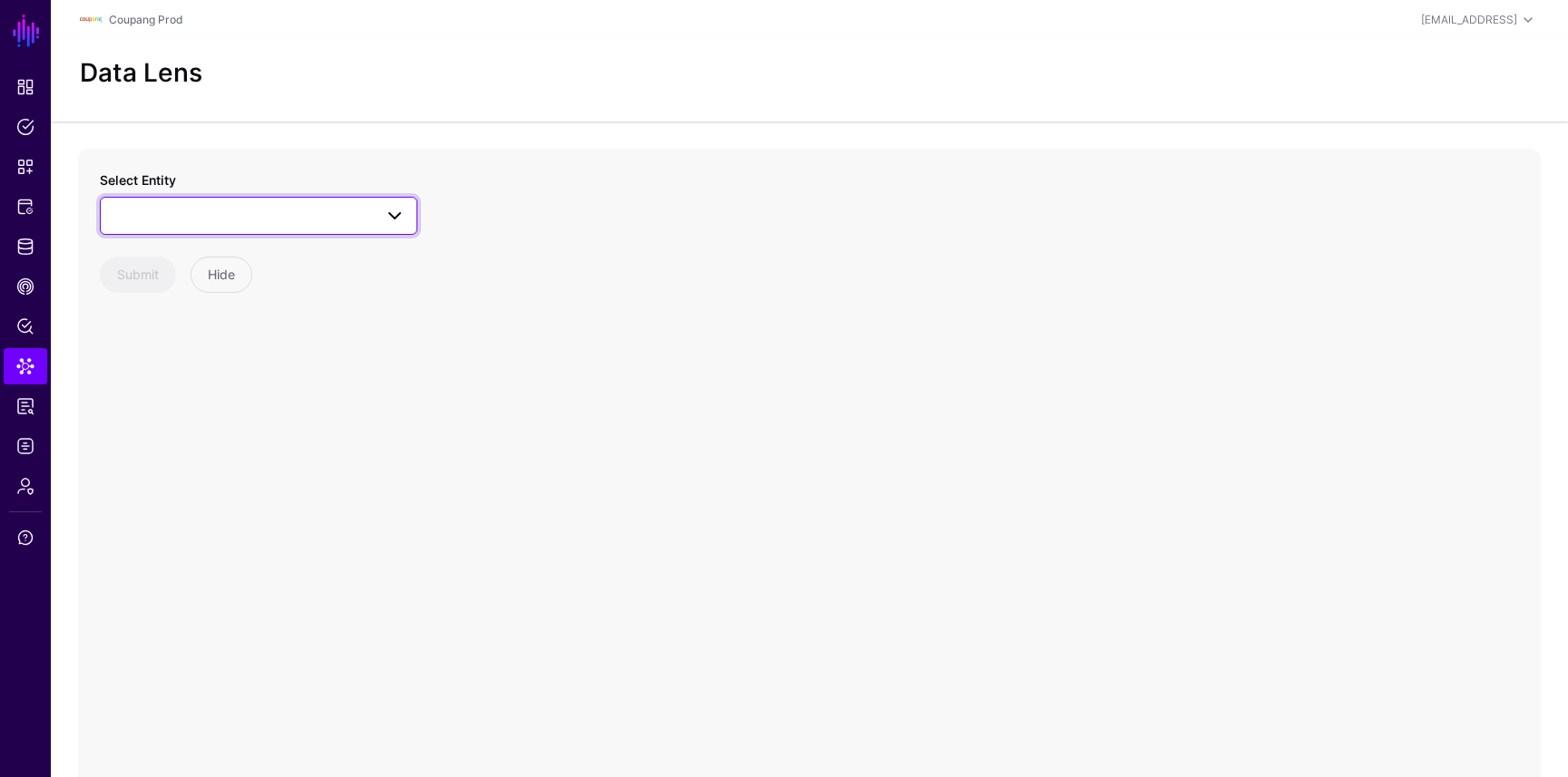
click at [272, 205] on span at bounding box center [259, 215] width 294 height 22
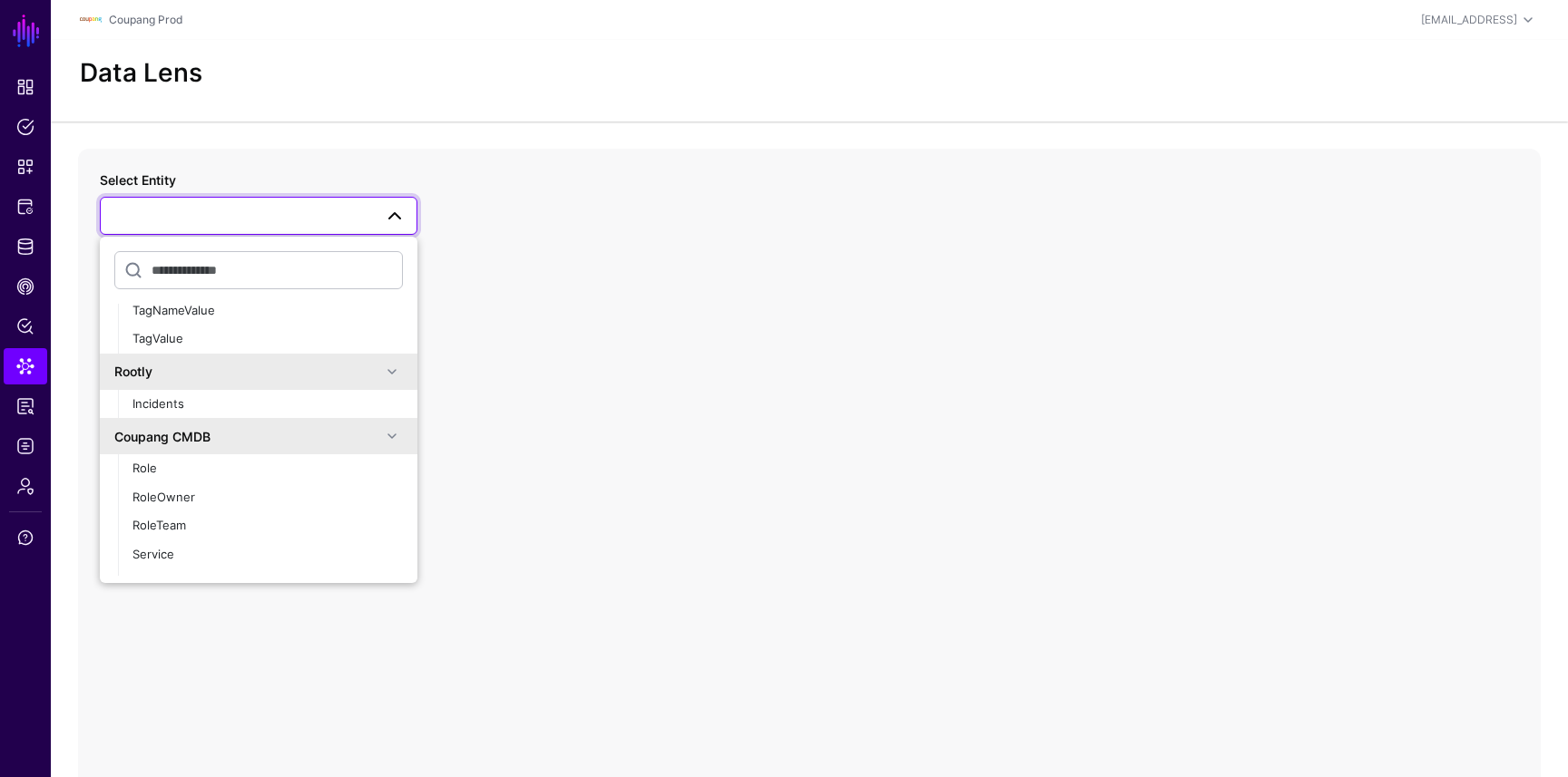
scroll to position [417, 0]
click at [197, 413] on div "Incidents" at bounding box center [268, 410] width 271 height 18
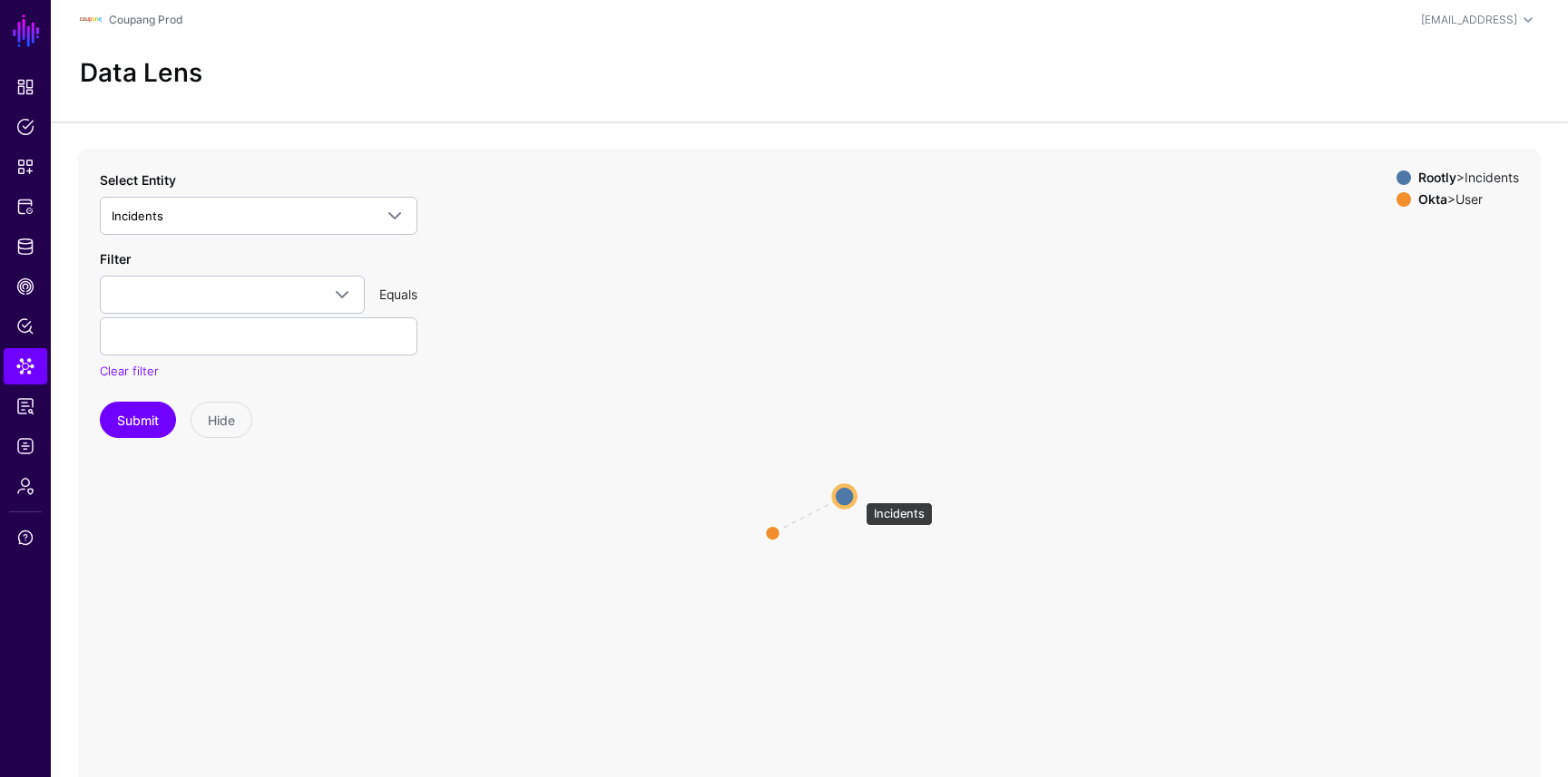
click at [854, 495] on circle at bounding box center [844, 495] width 22 height 22
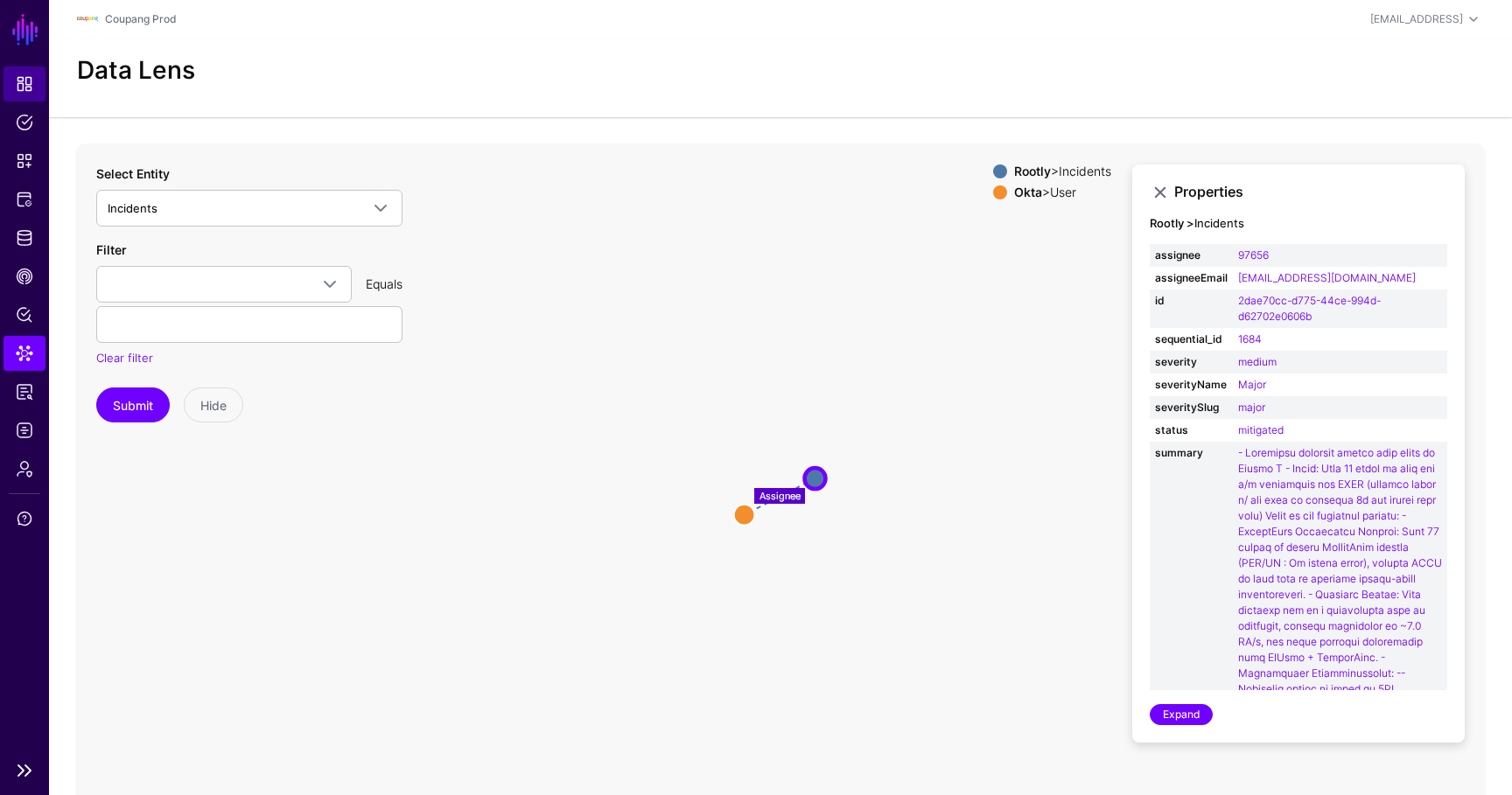
click at [8, 87] on link "Dashboard" at bounding box center [24, 83] width 42 height 35
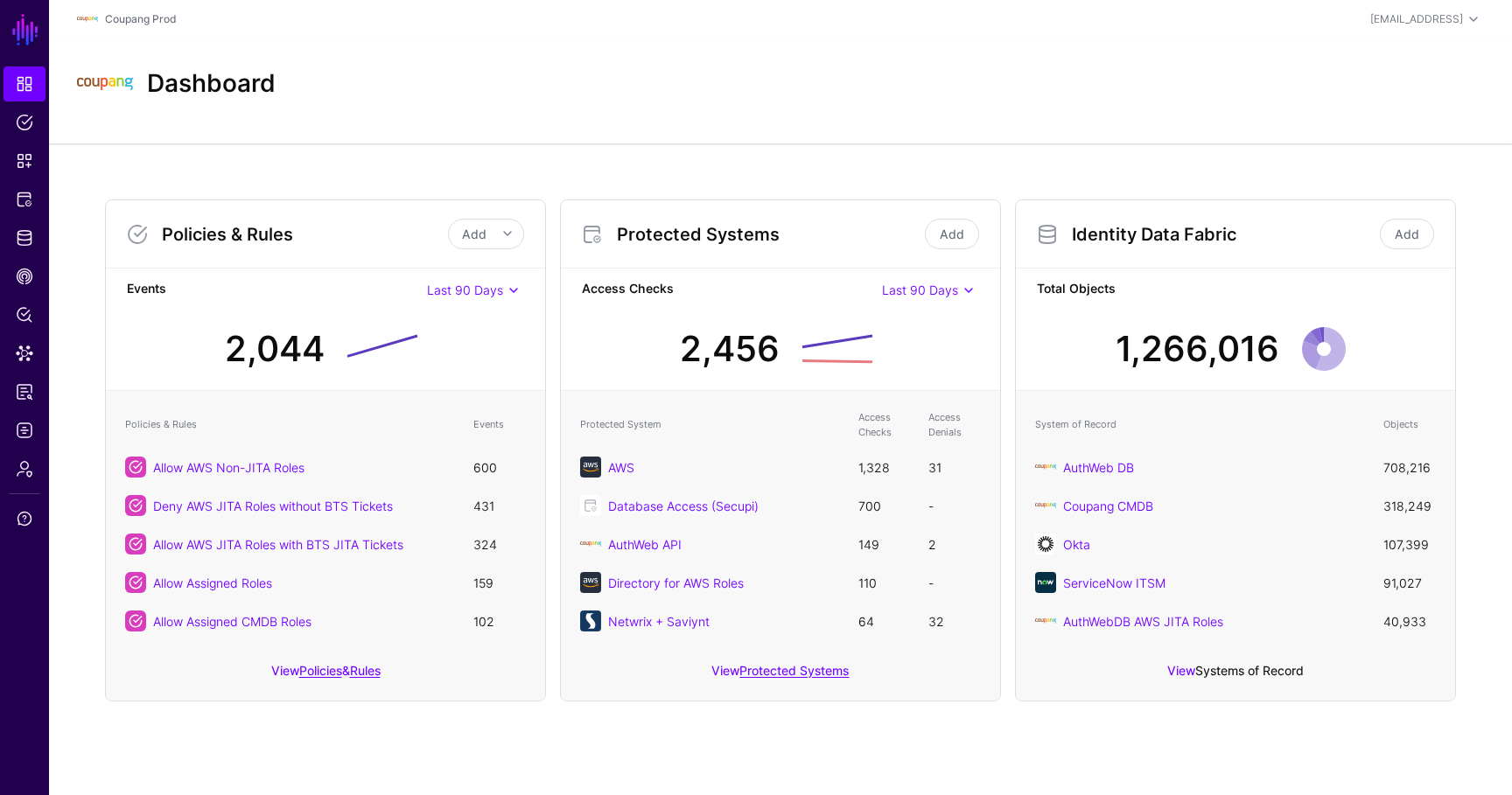
click at [1216, 664] on link "Systems of Record" at bounding box center [1249, 670] width 109 height 15
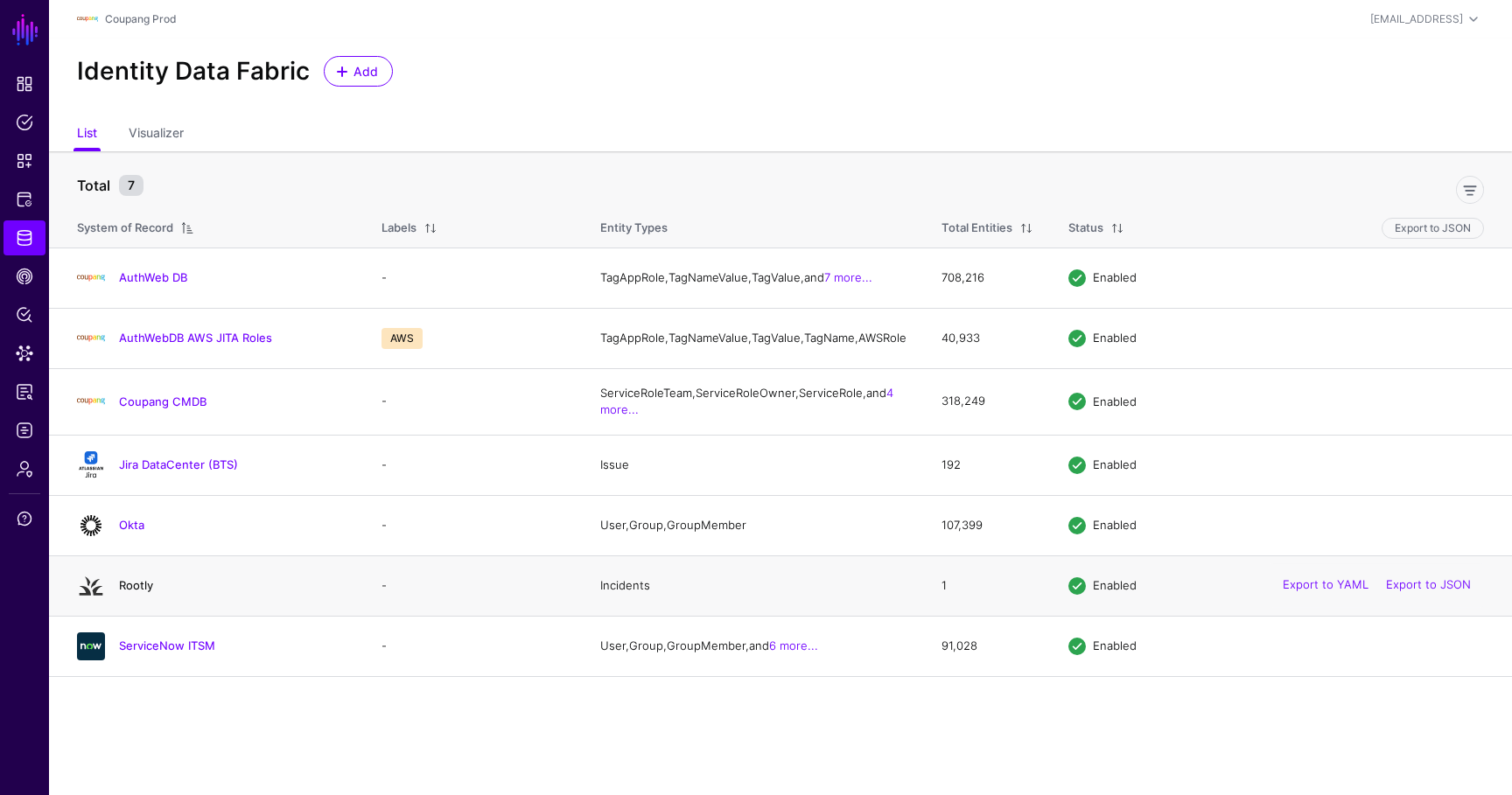
click at [131, 592] on link "Rootly" at bounding box center [136, 585] width 34 height 14
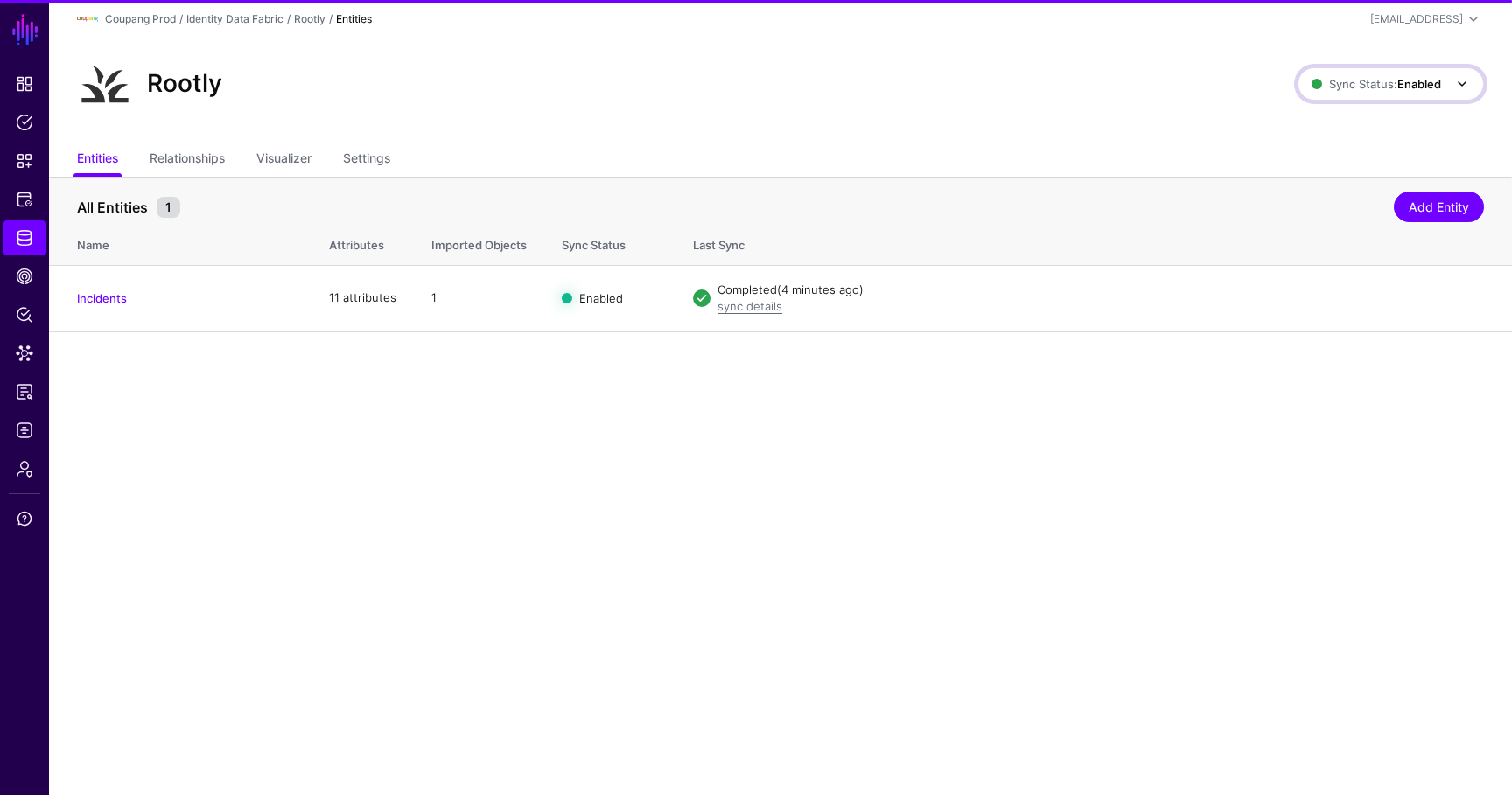
click at [1413, 84] on strong "Enabled" at bounding box center [1419, 83] width 44 height 14
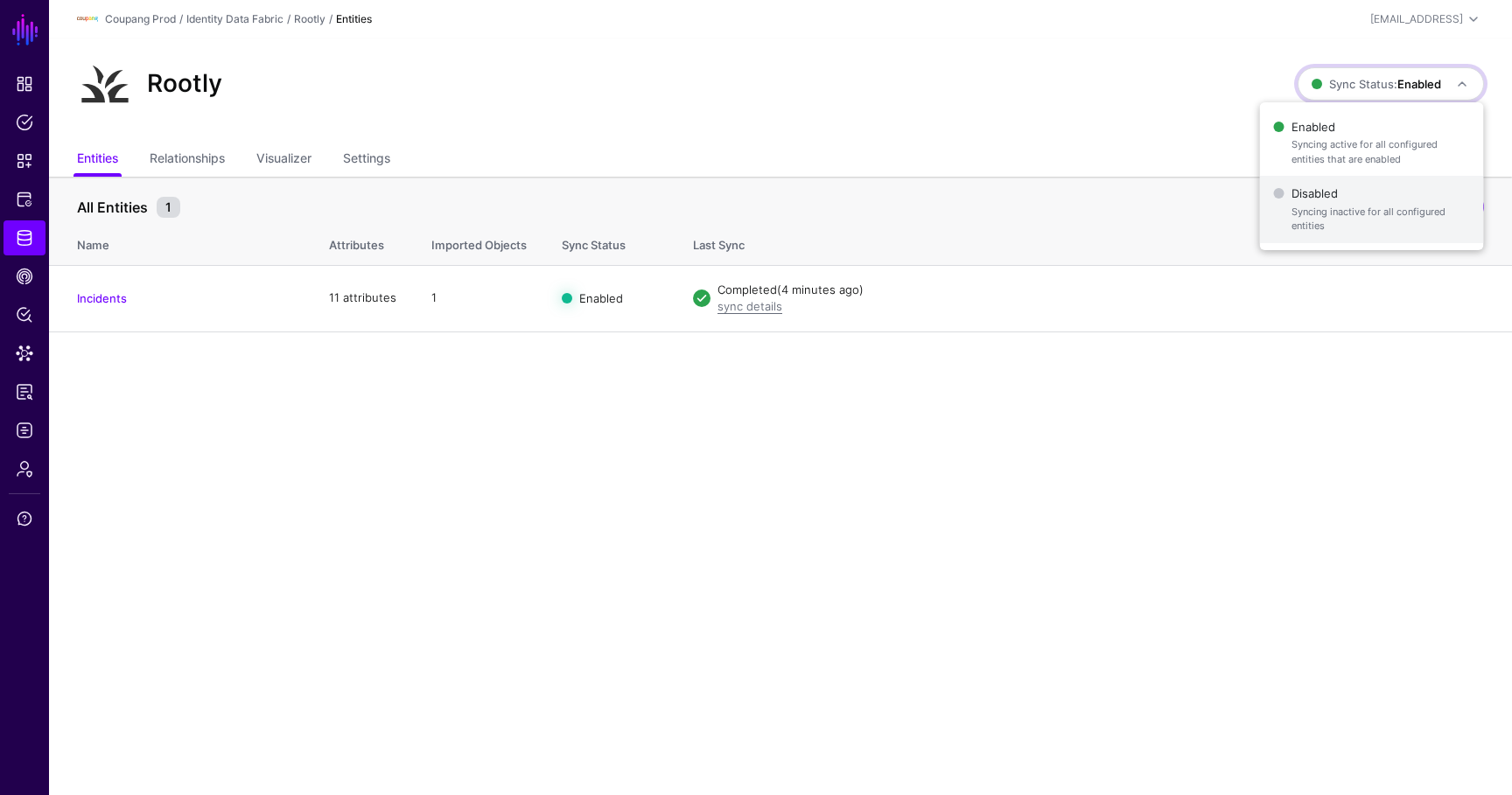
click at [1347, 218] on span "Syncing inactive for all configured entities" at bounding box center [1380, 219] width 179 height 29
click at [1324, 80] on span "Sync Status: Disabled" at bounding box center [1375, 83] width 132 height 14
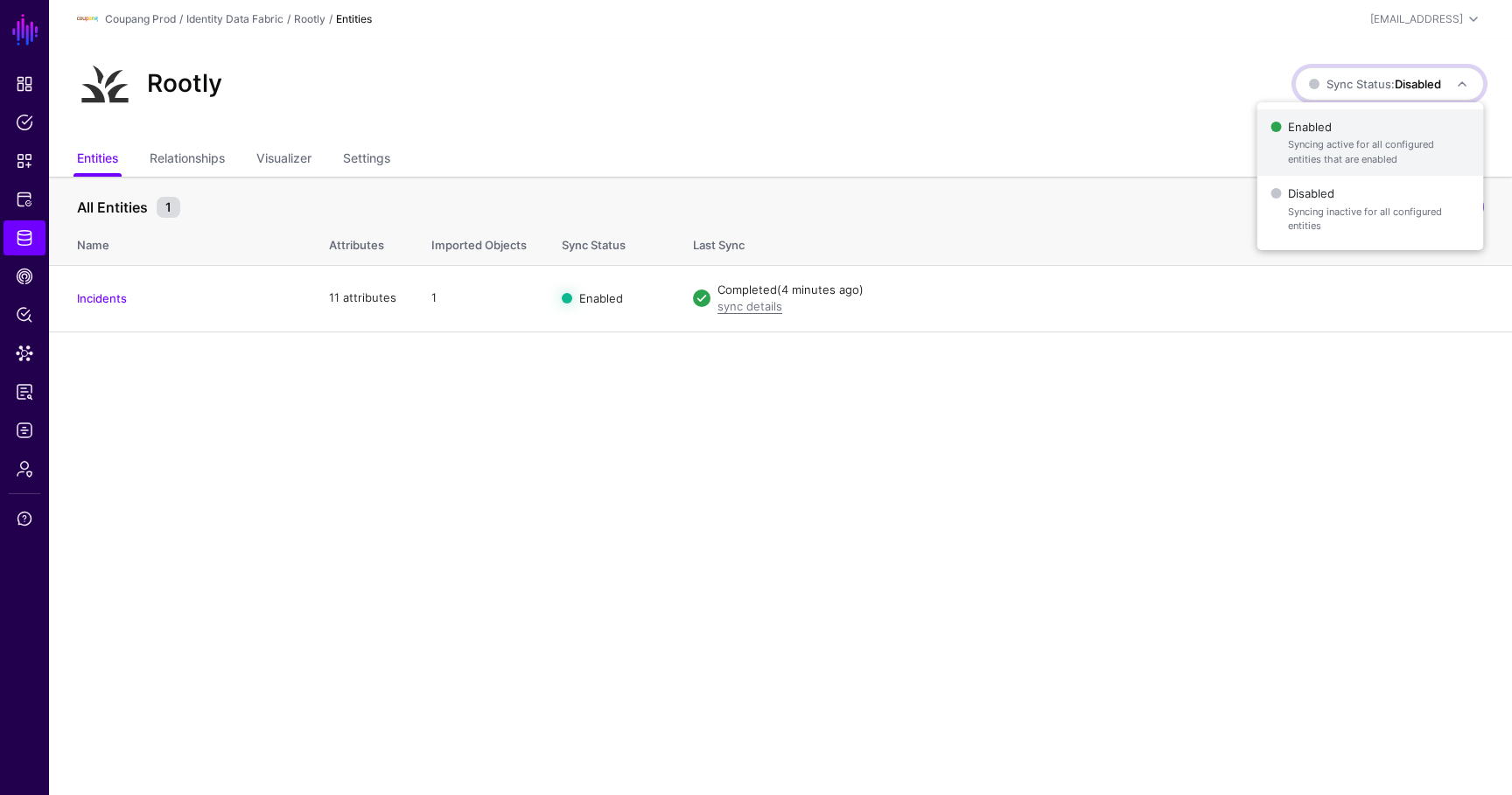
click at [1297, 140] on span "Syncing active for all configured entities that are enabled" at bounding box center [1378, 152] width 181 height 29
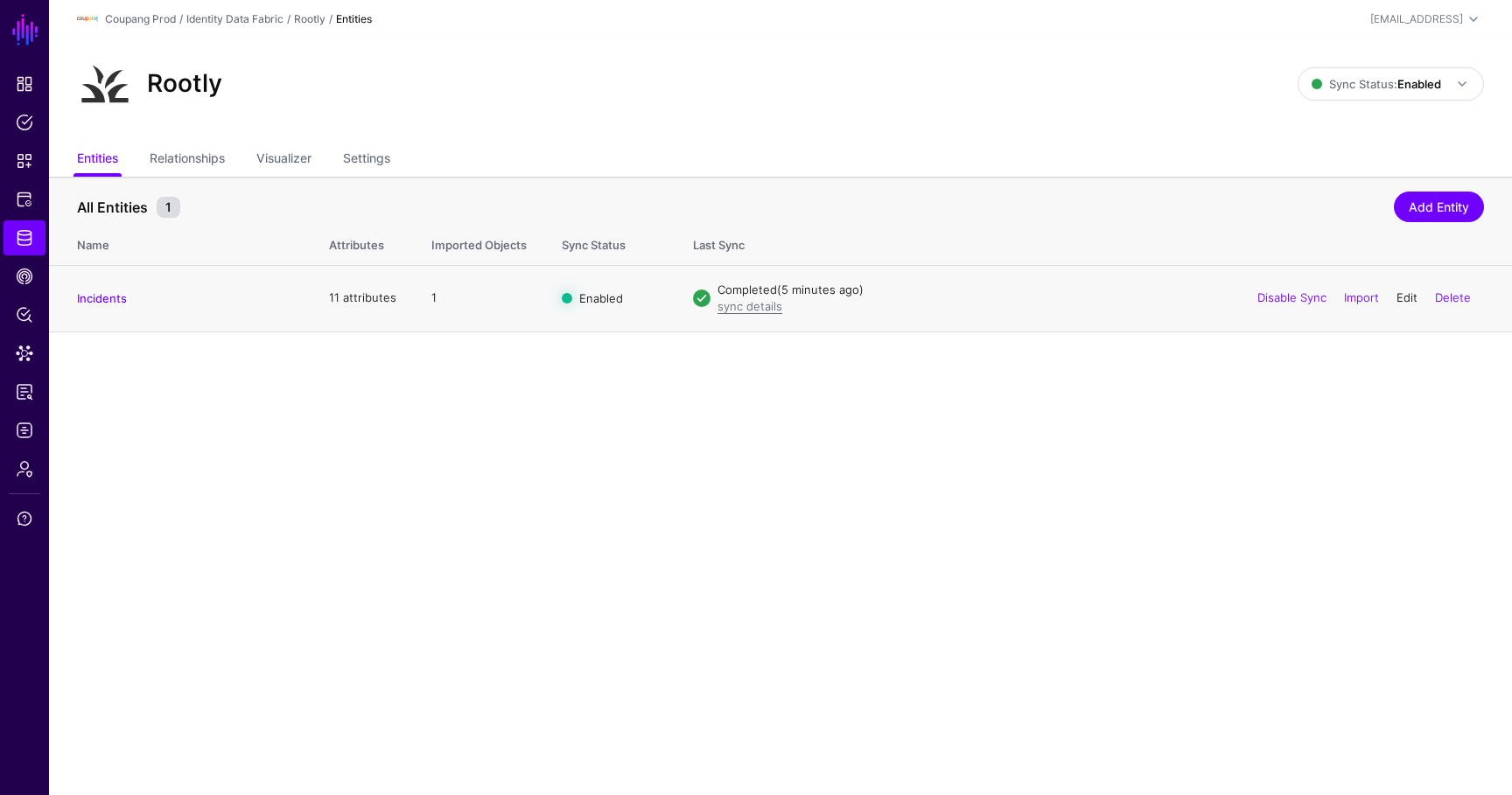
click at [1396, 291] on link "Edit" at bounding box center [1406, 296] width 21 height 14
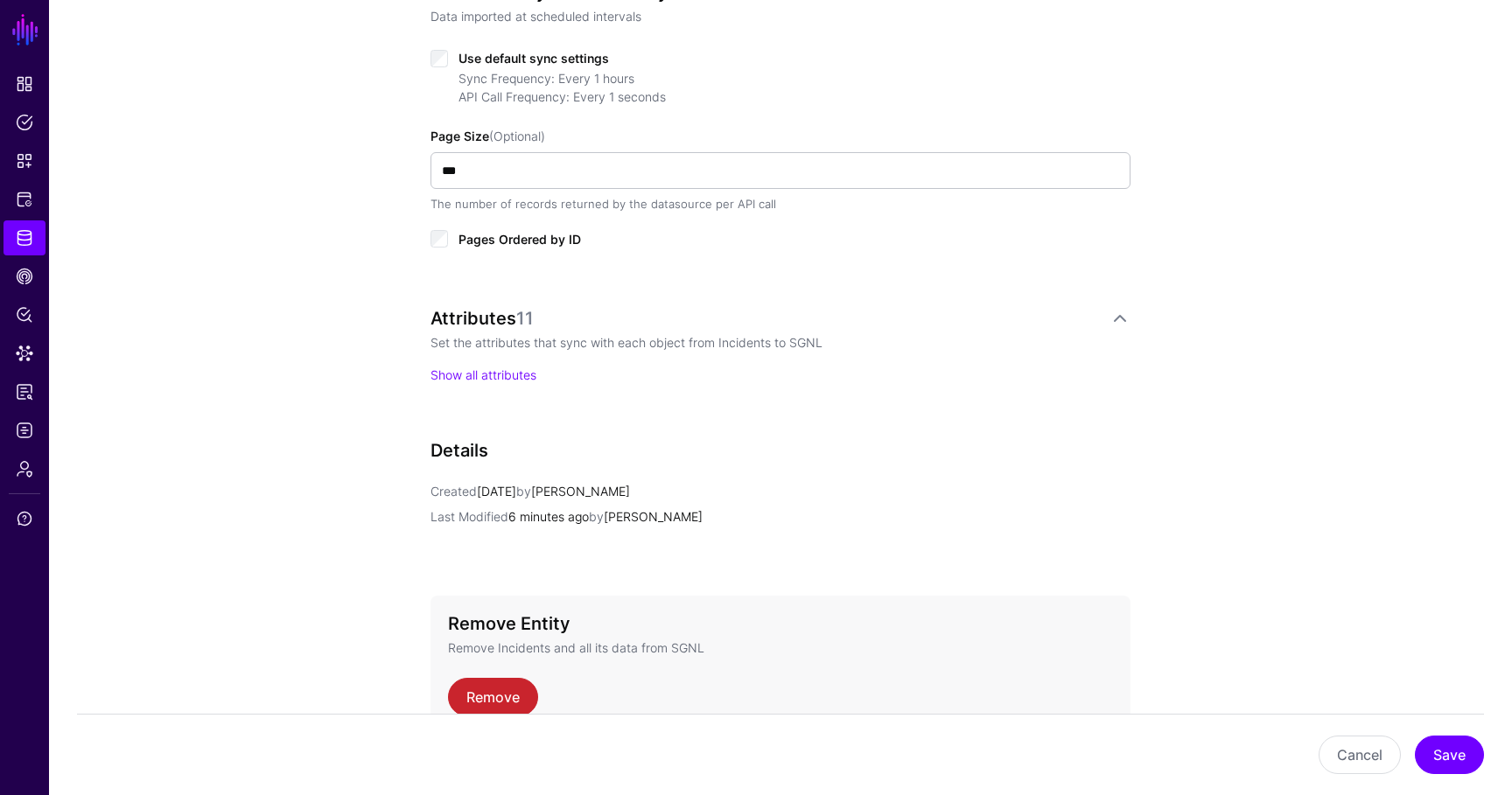
scroll to position [821, 0]
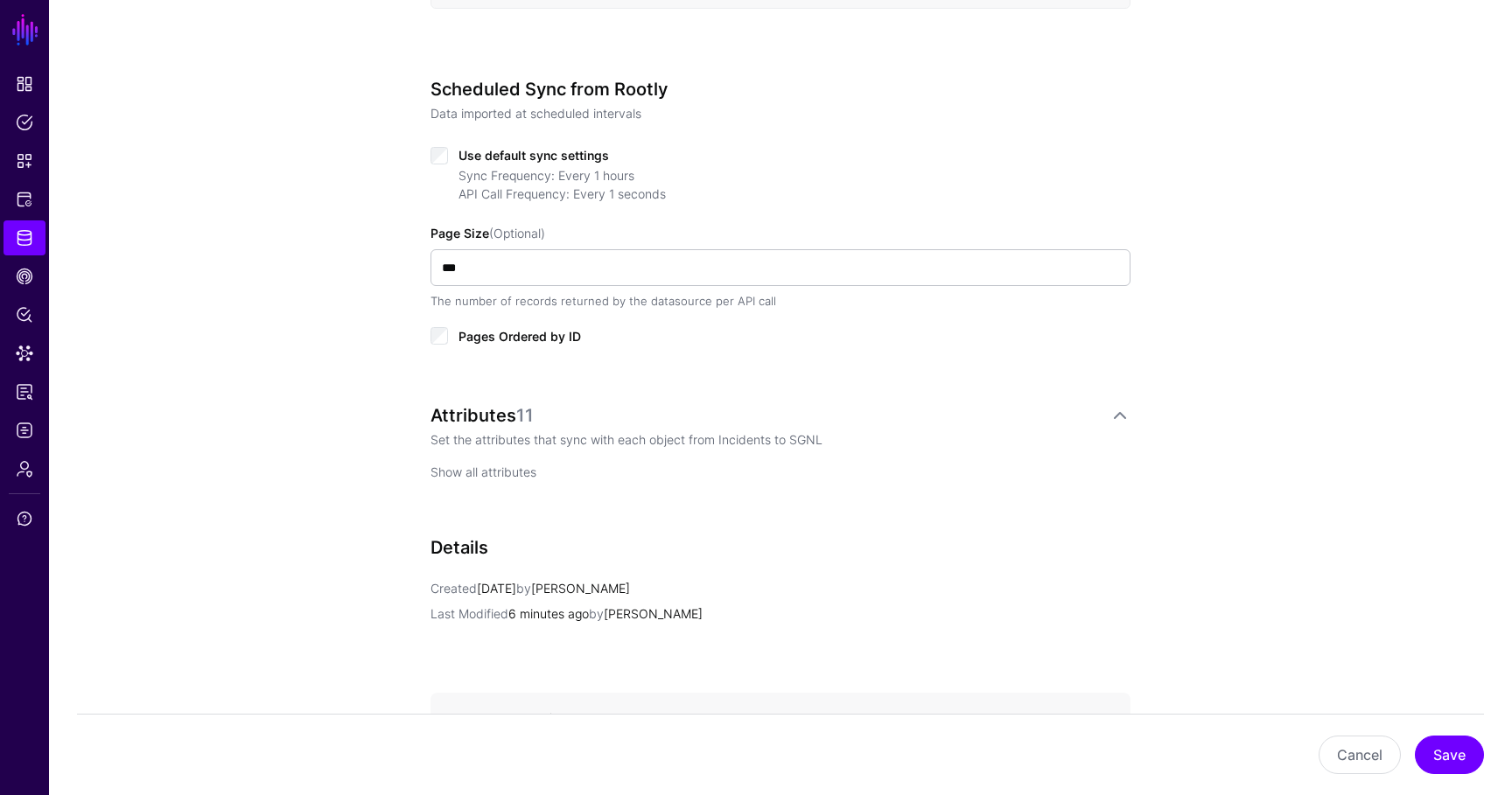
click at [494, 476] on link "Show all attributes" at bounding box center [483, 471] width 106 height 15
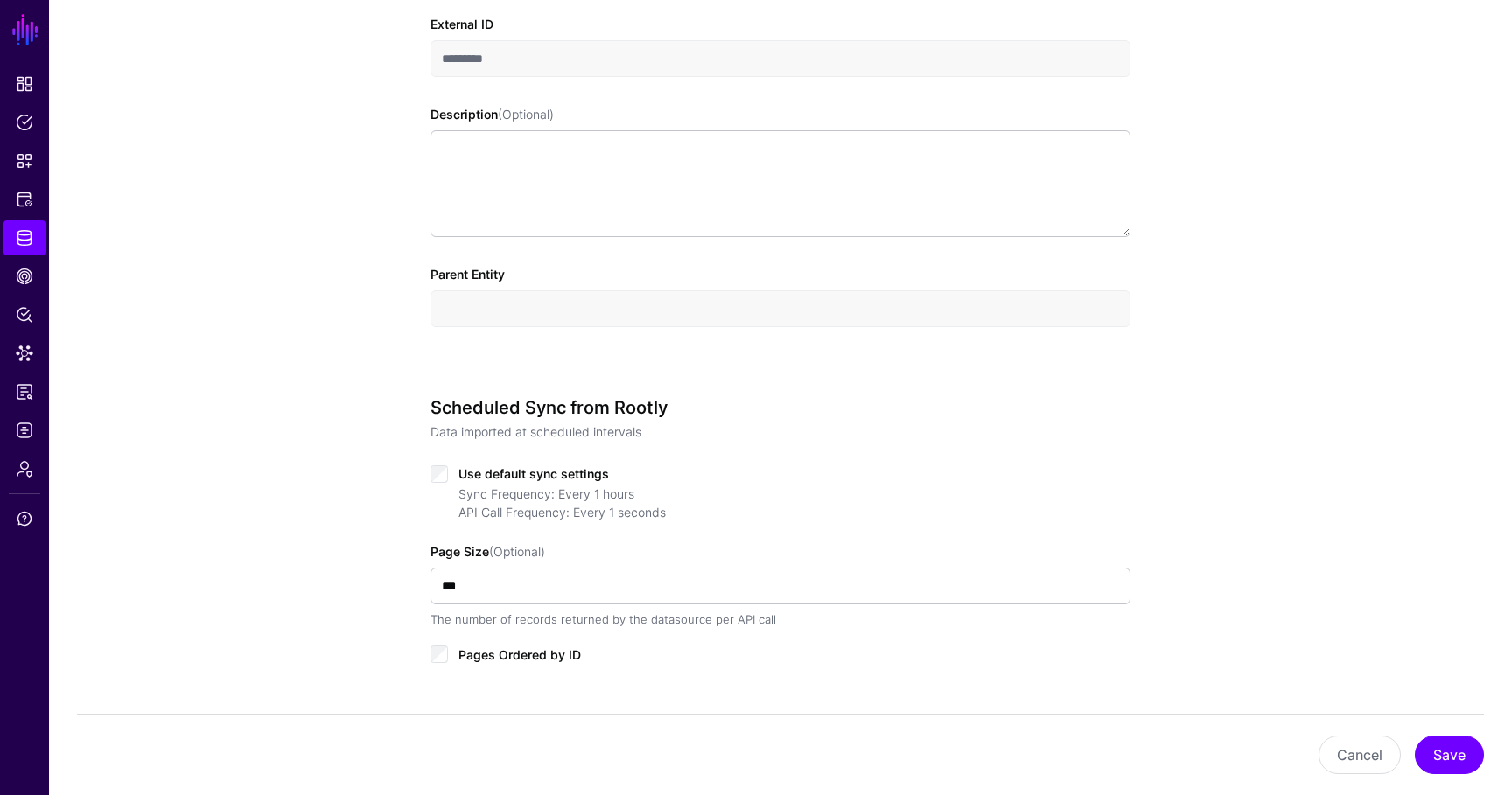
scroll to position [0, 0]
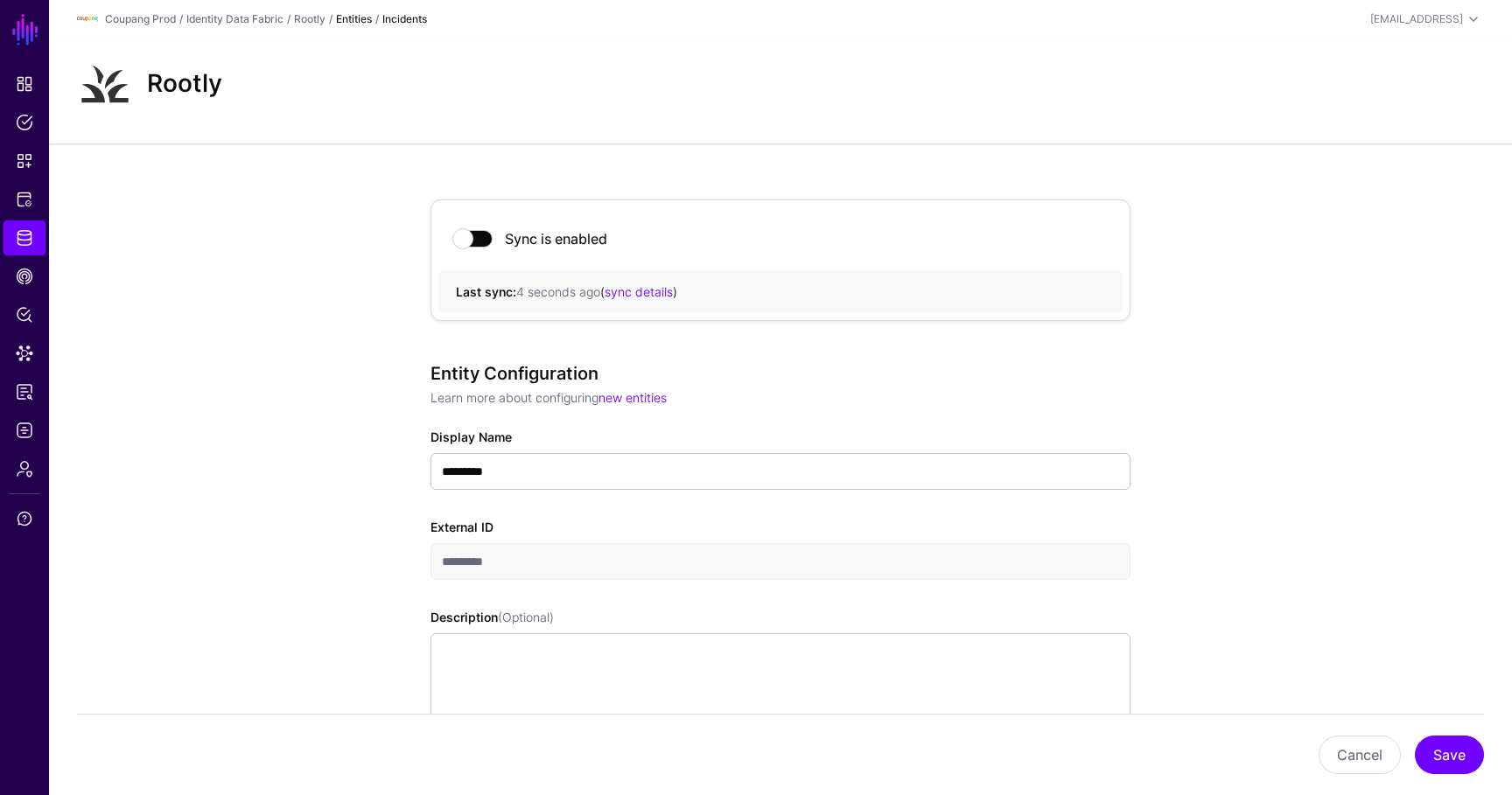
click at [471, 230] on span at bounding box center [473, 238] width 38 height 17
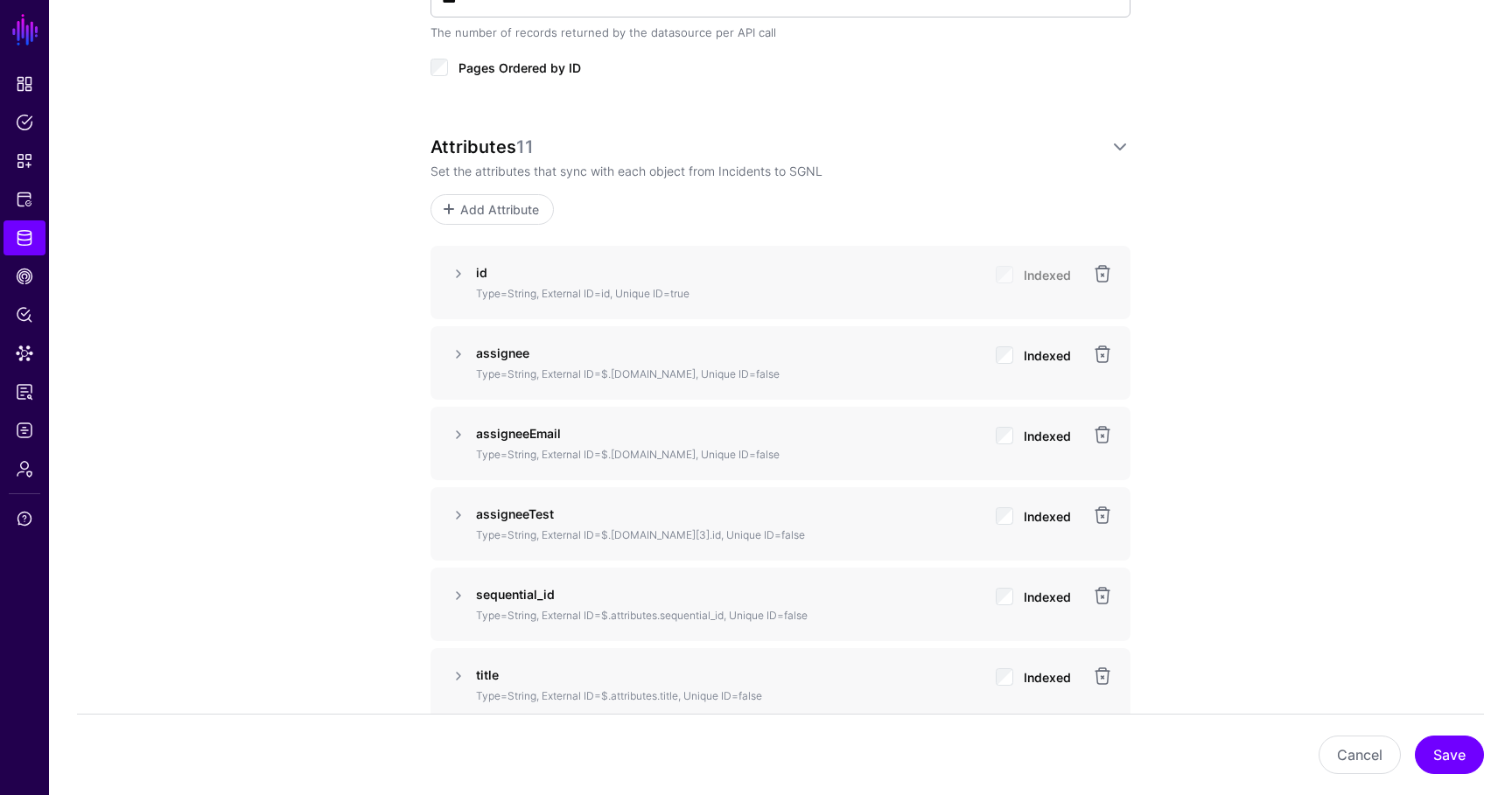
scroll to position [1159, 0]
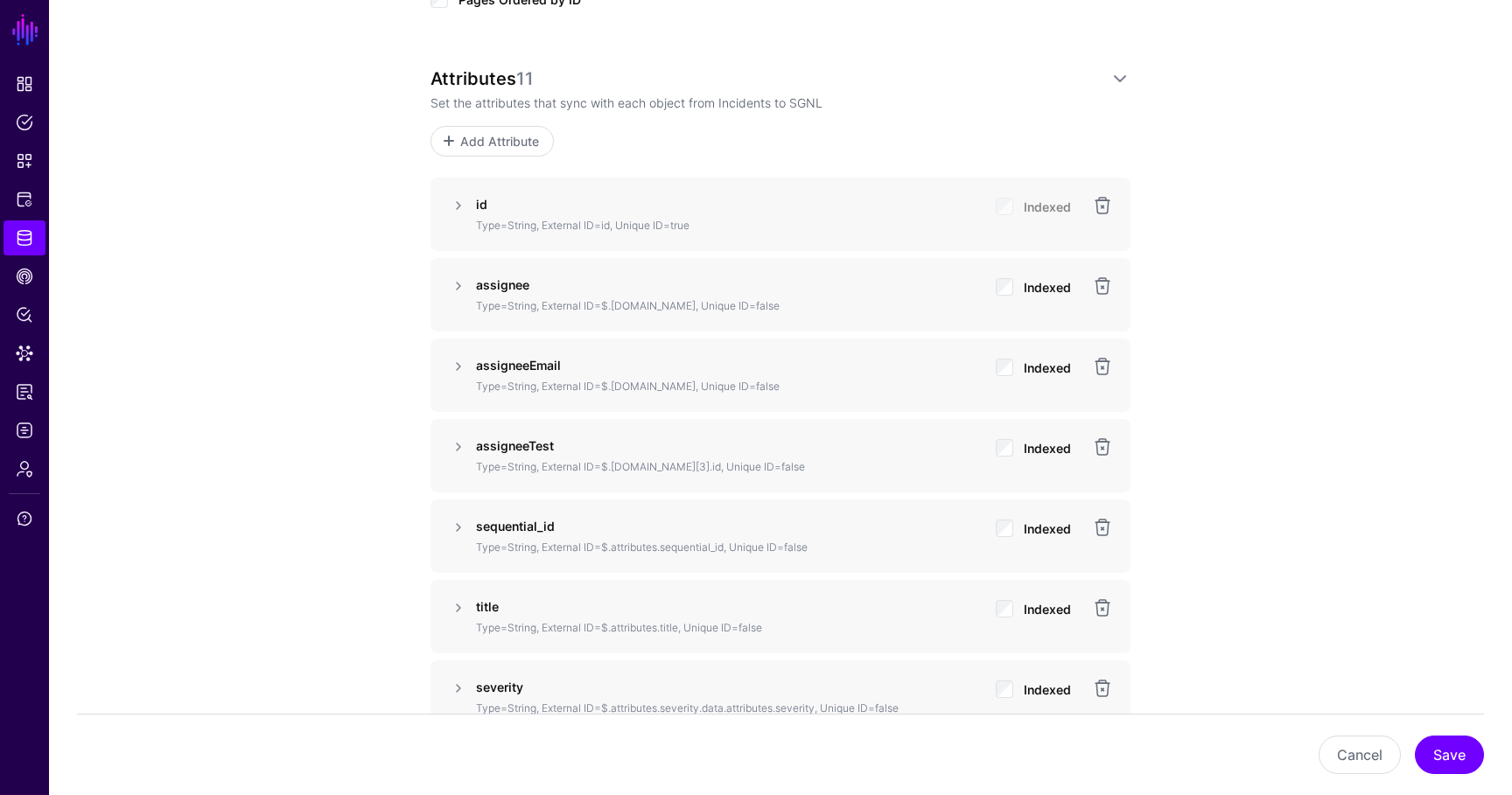
click at [1090, 444] on div "assigneeTest Type=String, External ID=$.[DOMAIN_NAME][3].id, Unique ID=false In…" at bounding box center [780, 456] width 623 height 38
click at [1097, 444] on link at bounding box center [1101, 447] width 21 height 21
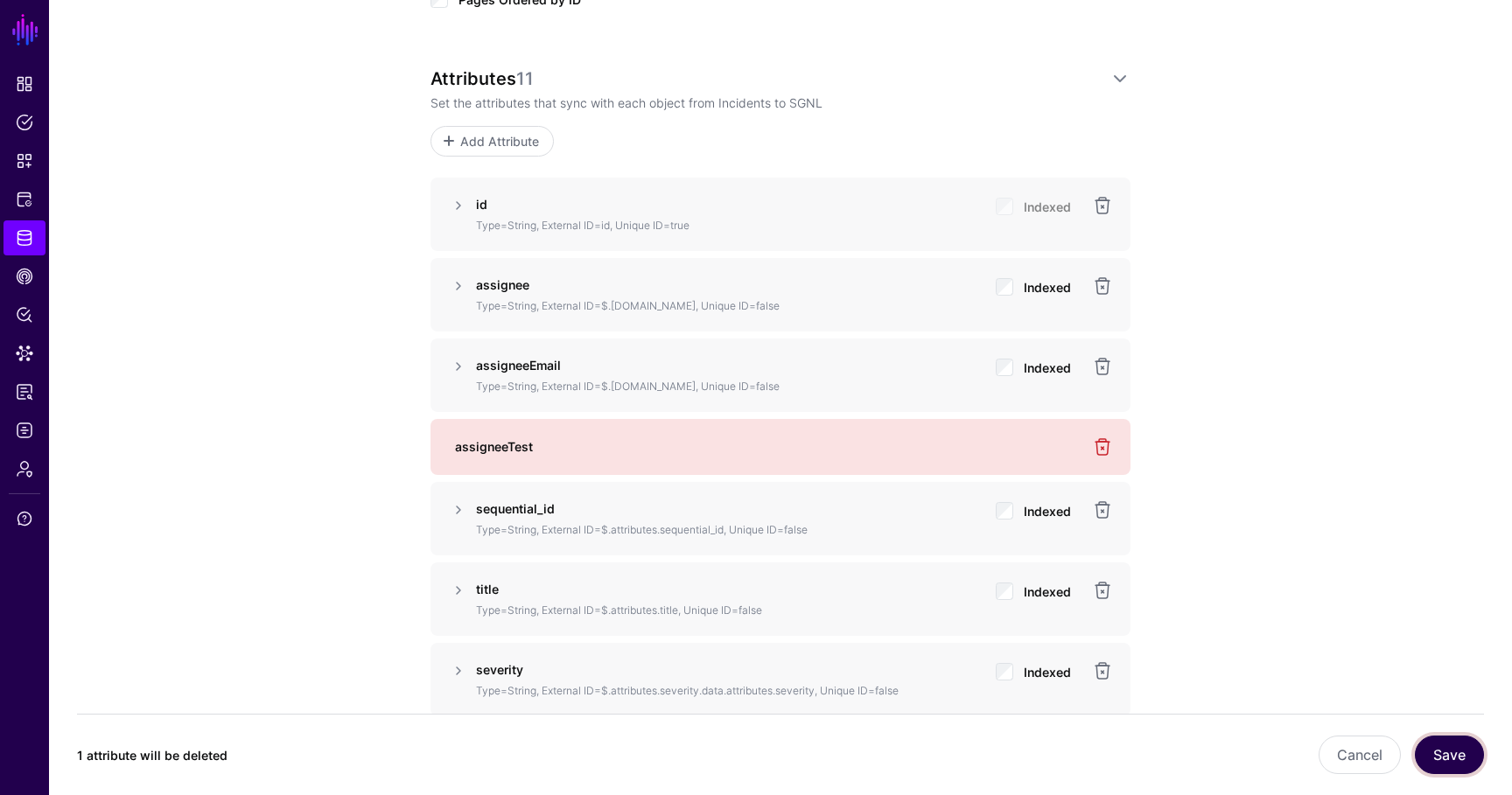
click at [1439, 742] on button "Save" at bounding box center [1449, 755] width 69 height 38
click at [24, 430] on span "Logs" at bounding box center [24, 430] width 17 height 17
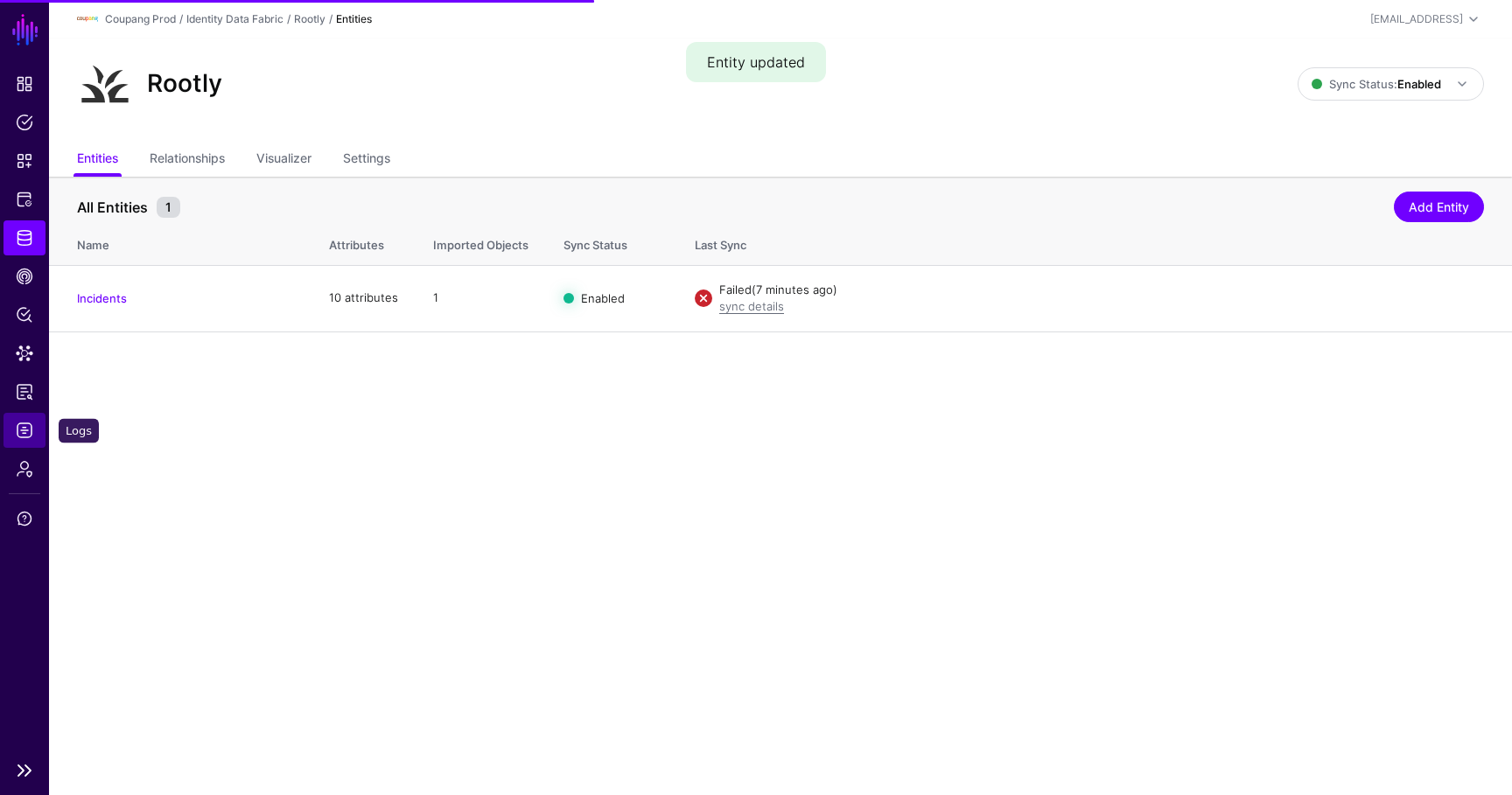
click at [32, 422] on span "Logs" at bounding box center [24, 430] width 17 height 17
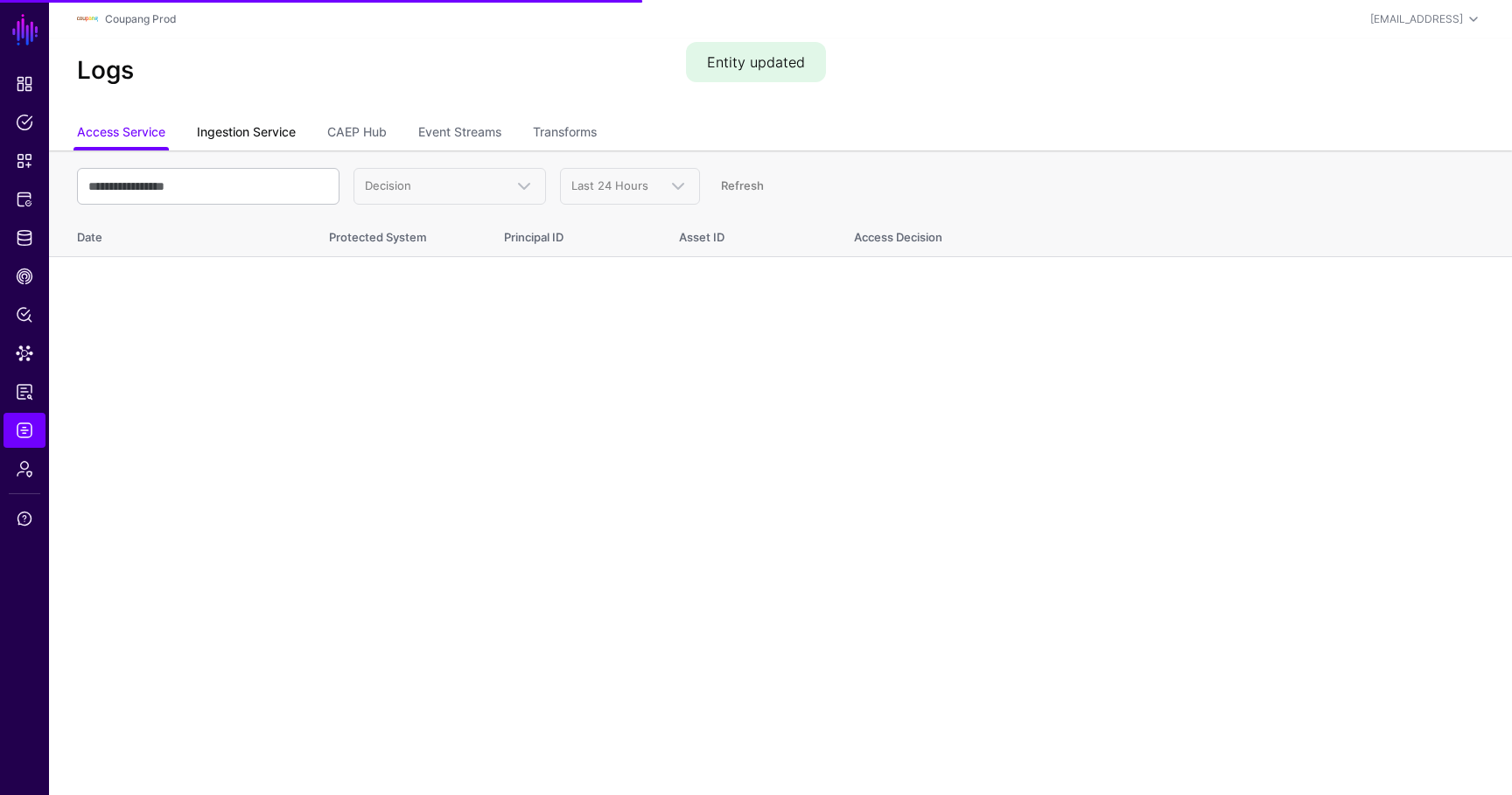
click at [230, 133] on link "Ingestion Service" at bounding box center [246, 133] width 99 height 34
click at [403, 195] on span "Ingestion Started" at bounding box center [449, 186] width 170 height 21
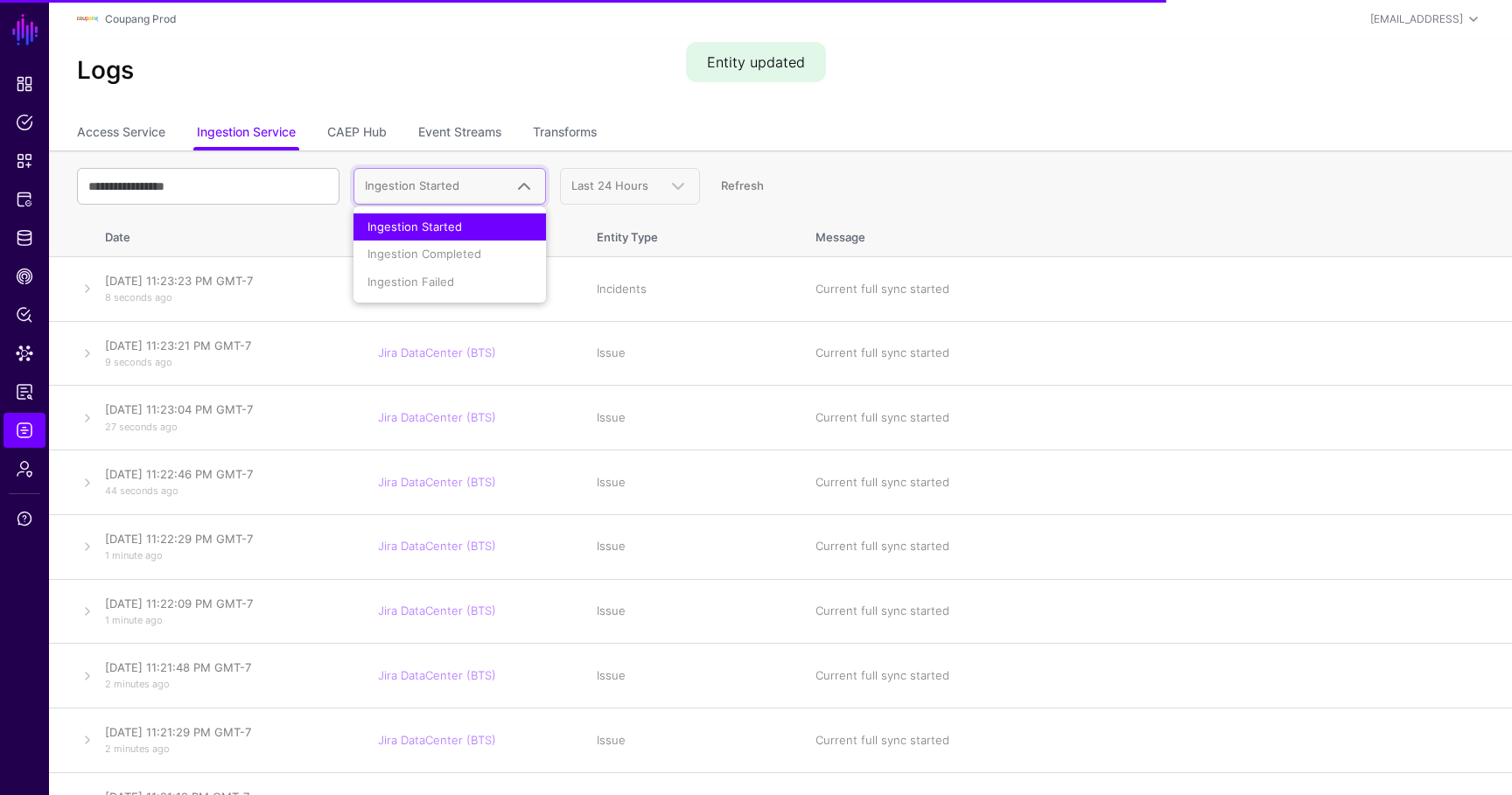
click at [414, 280] on li "Ingestion Failed" at bounding box center [450, 282] width 192 height 28
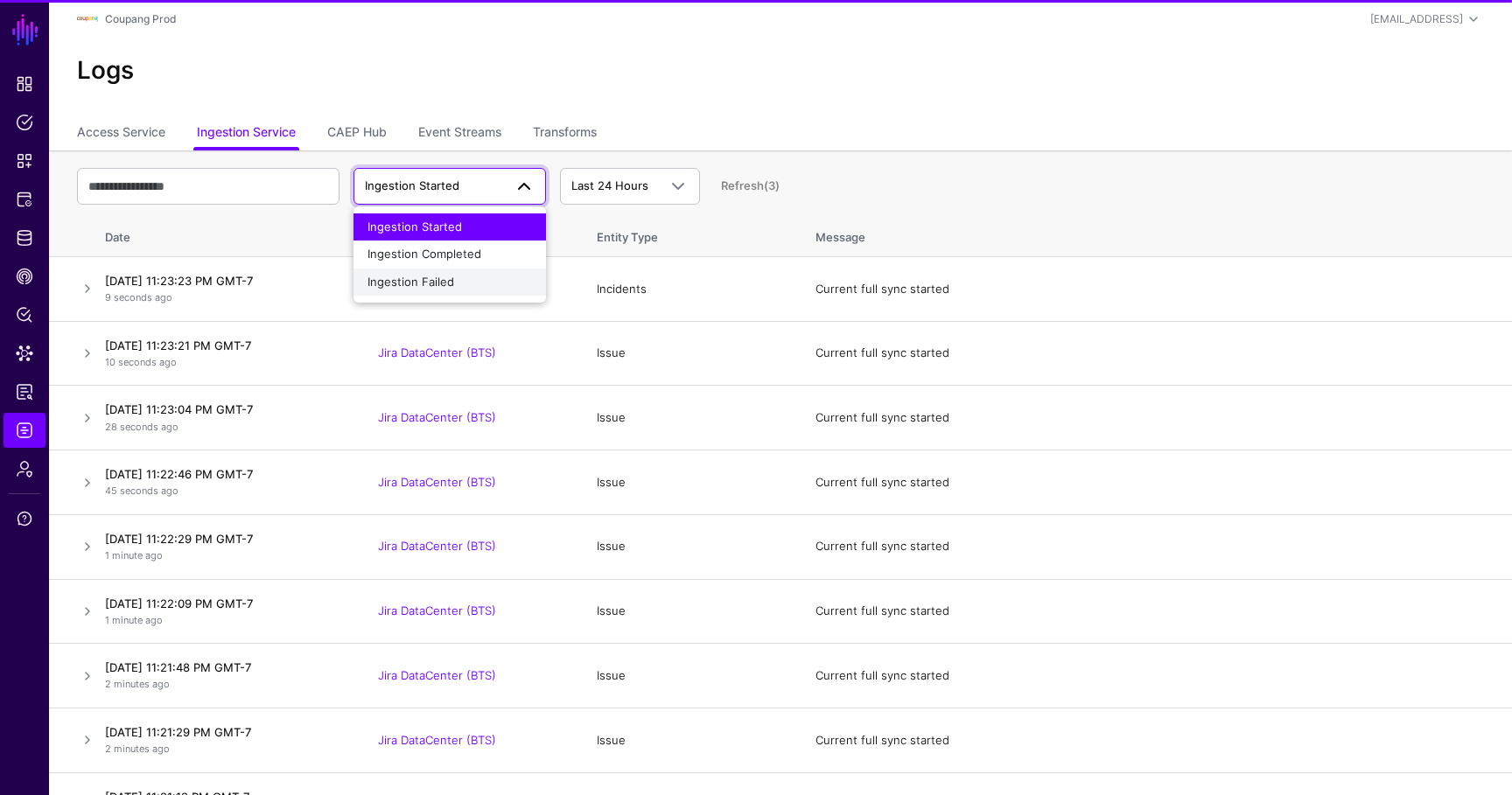
click at [415, 279] on span "Ingestion Failed" at bounding box center [411, 281] width 87 height 14
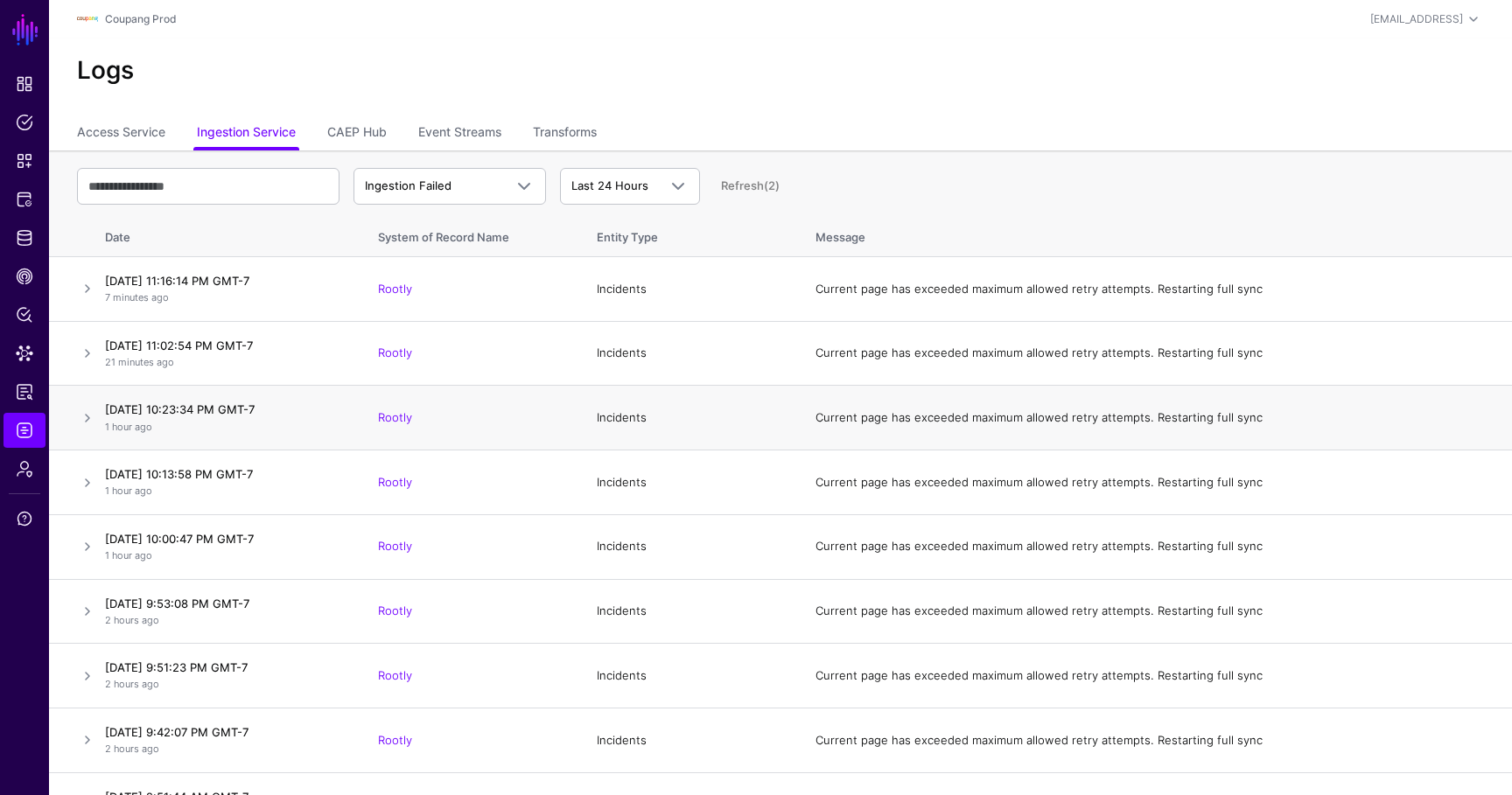
click at [82, 429] on td at bounding box center [73, 418] width 49 height 64
click at [82, 424] on link at bounding box center [87, 418] width 21 height 21
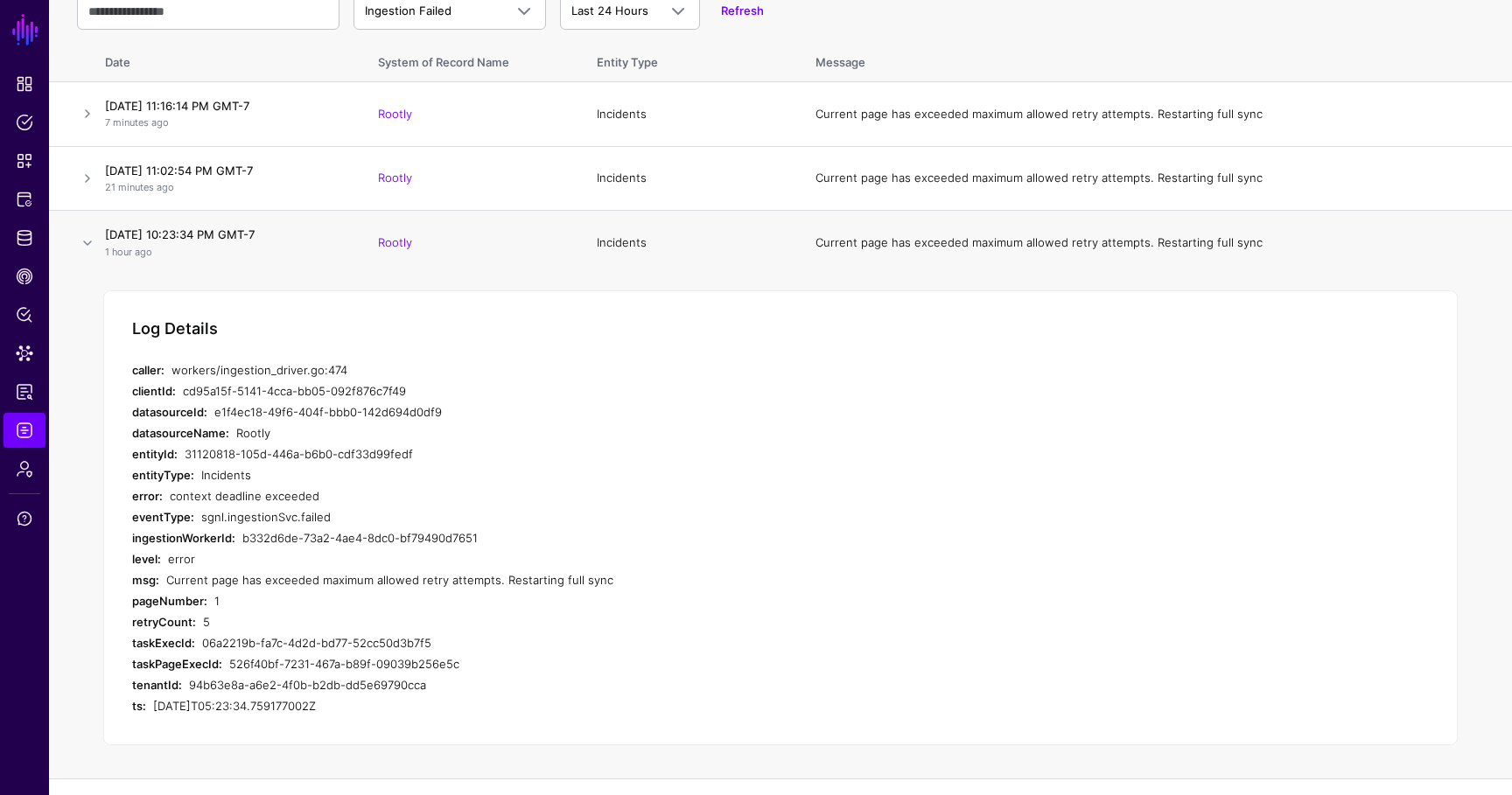
scroll to position [272, 0]
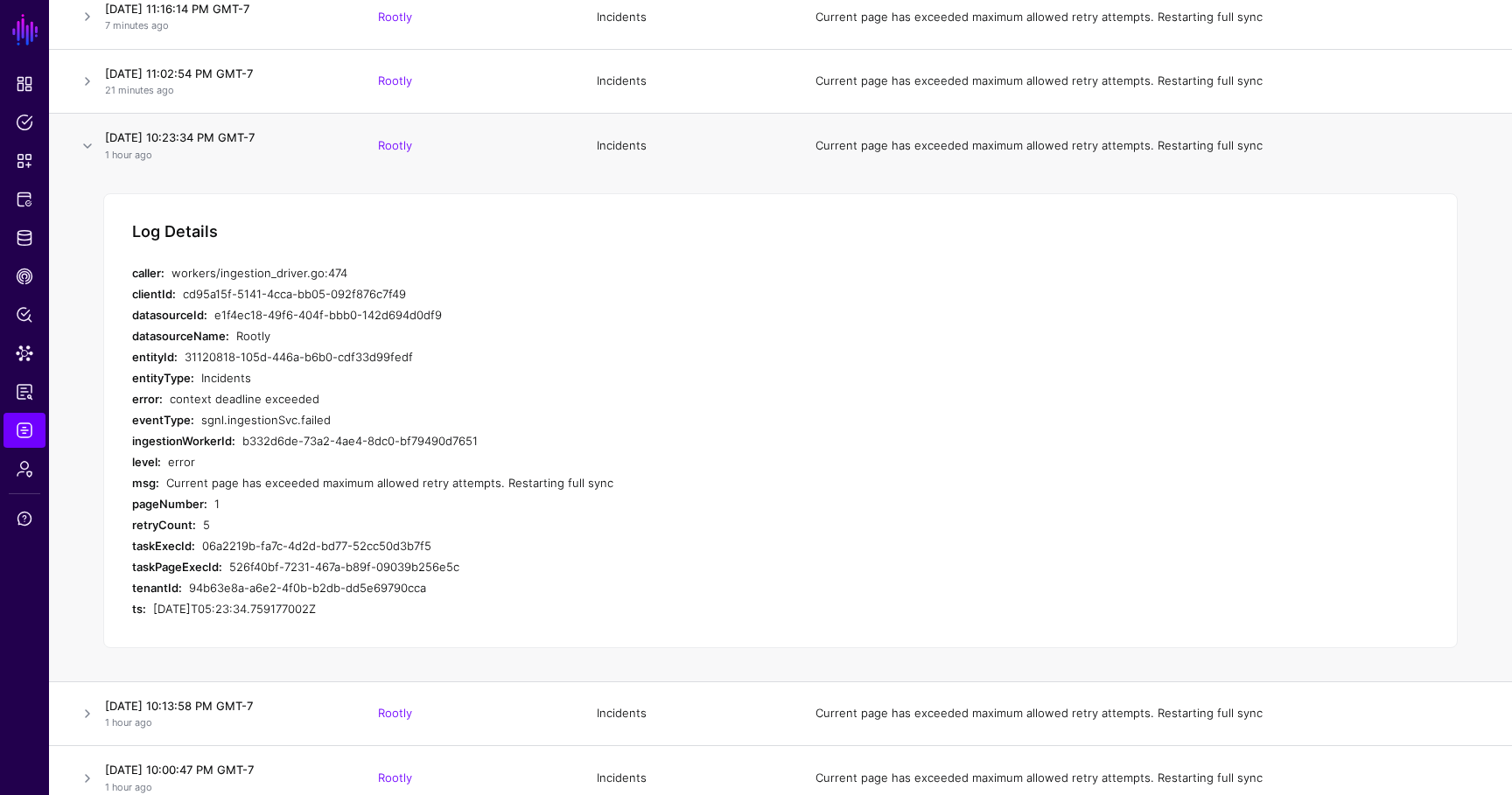
click at [92, 157] on td at bounding box center [73, 145] width 49 height 63
click at [88, 87] on link at bounding box center [87, 81] width 21 height 21
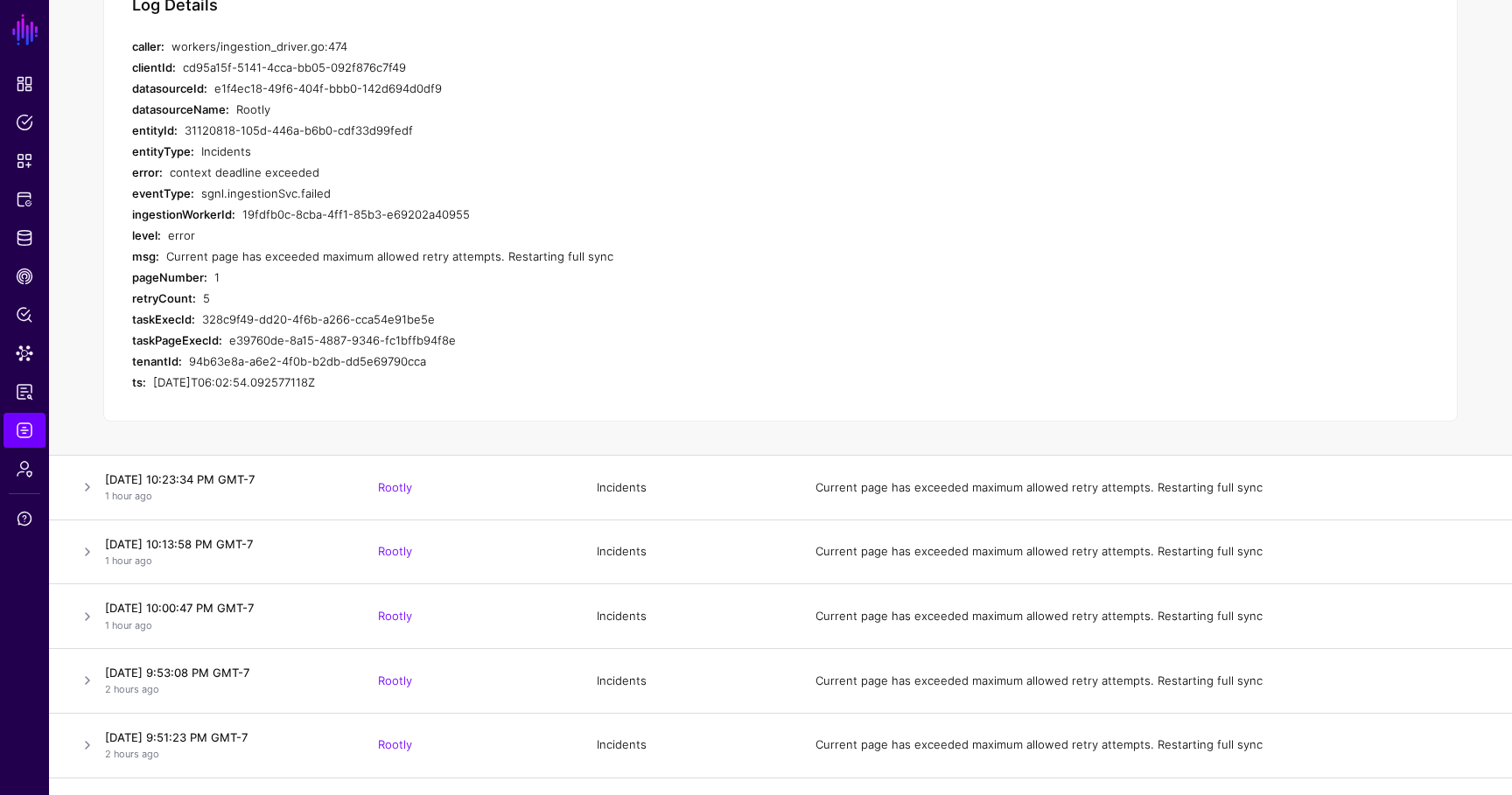
scroll to position [610, 0]
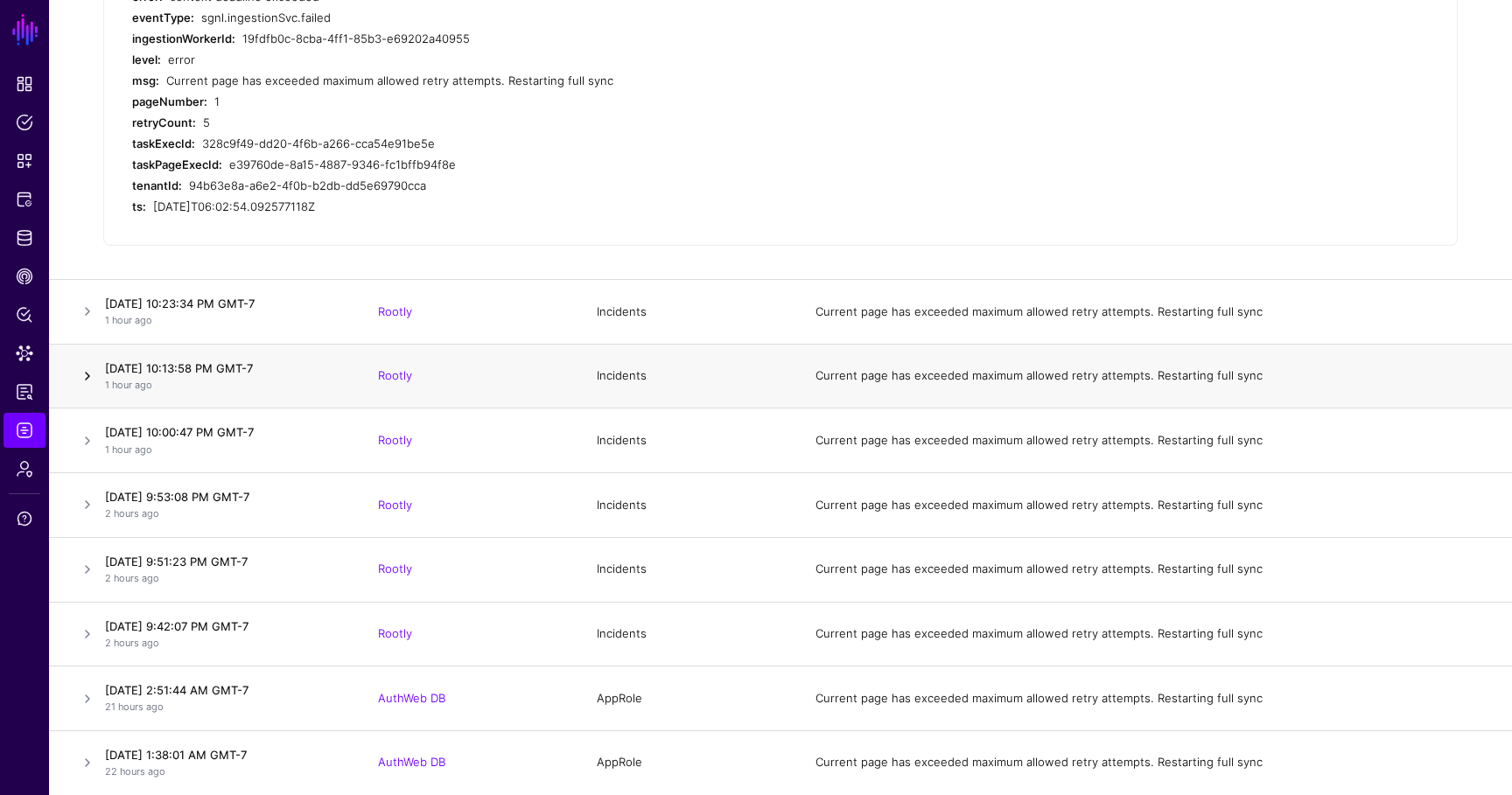
click at [89, 383] on link at bounding box center [87, 375] width 21 height 21
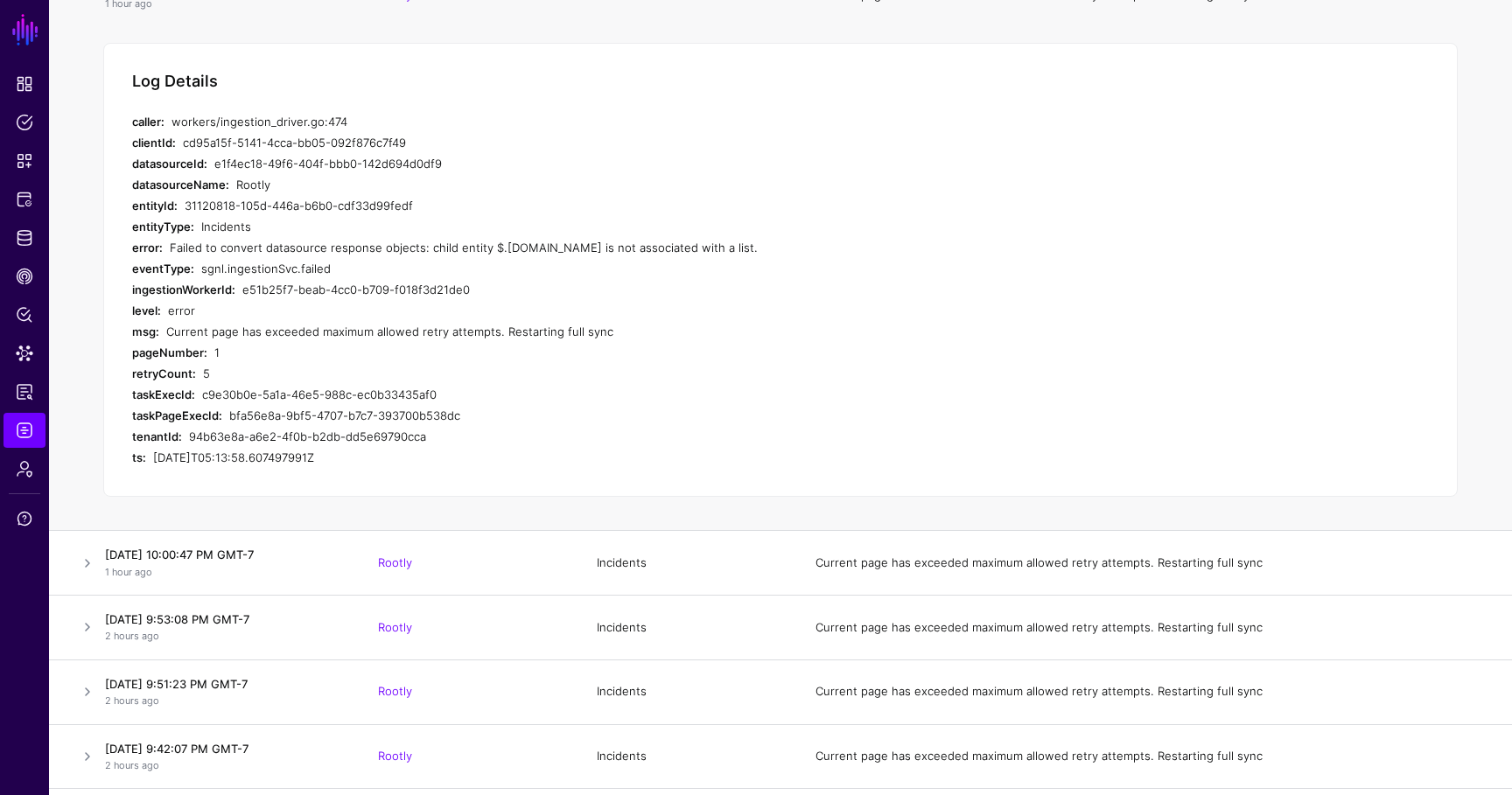
scroll to position [484, 0]
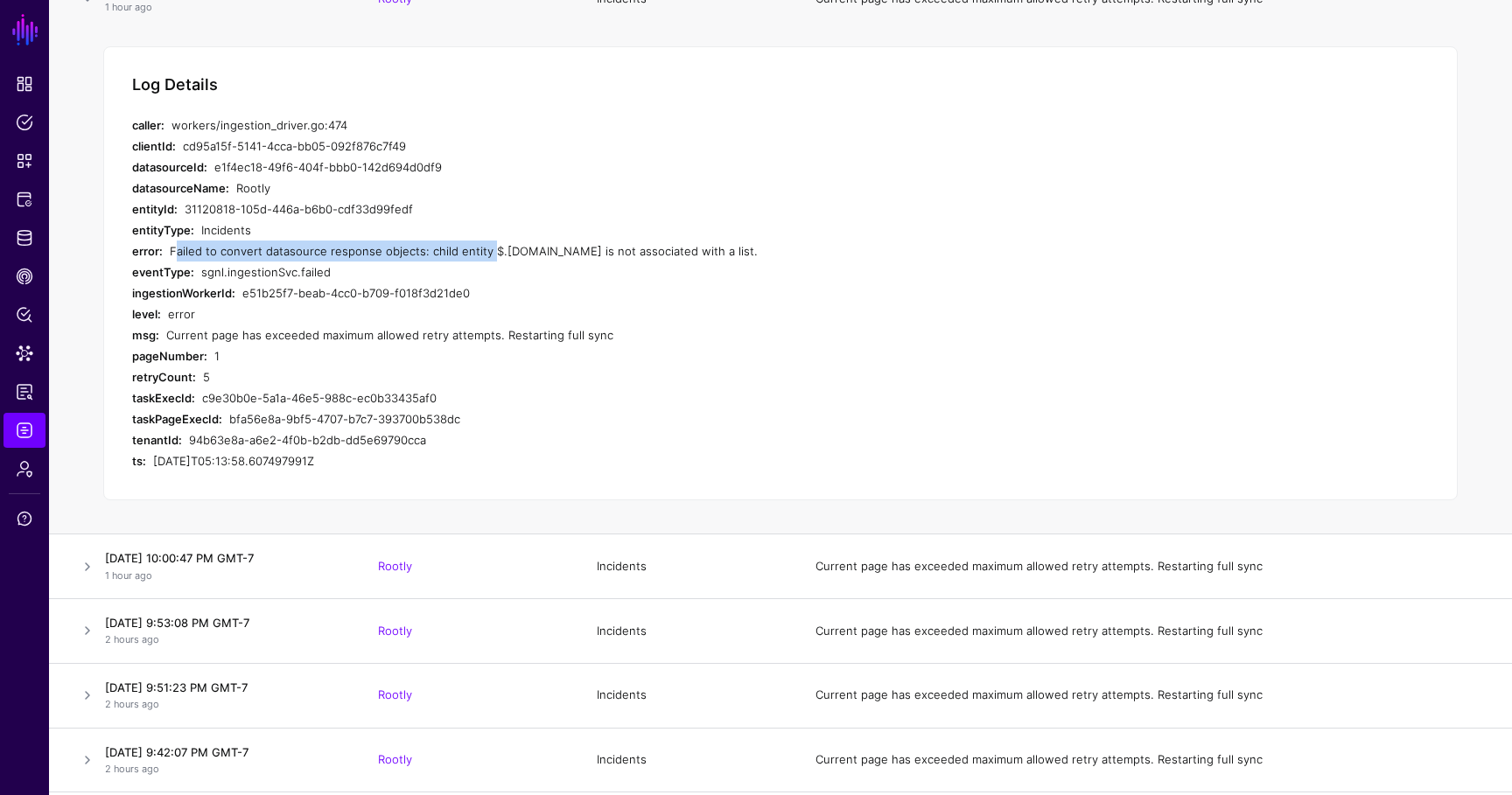
drag, startPoint x: 168, startPoint y: 253, endPoint x: 481, endPoint y: 257, distance: 313.0
click at [481, 257] on div "error: Failed to convert datasource response objects: child entity $.[DOMAIN_NA…" at bounding box center [482, 250] width 700 height 21
copy div "Failed to convert datasource response objects: child entity"
drag, startPoint x: 621, startPoint y: 248, endPoint x: 764, endPoint y: 247, distance: 143.0
click at [764, 247] on div "Failed to convert datasource response objects: child entity $.[DOMAIN_NAME] is …" at bounding box center [500, 250] width 662 height 21
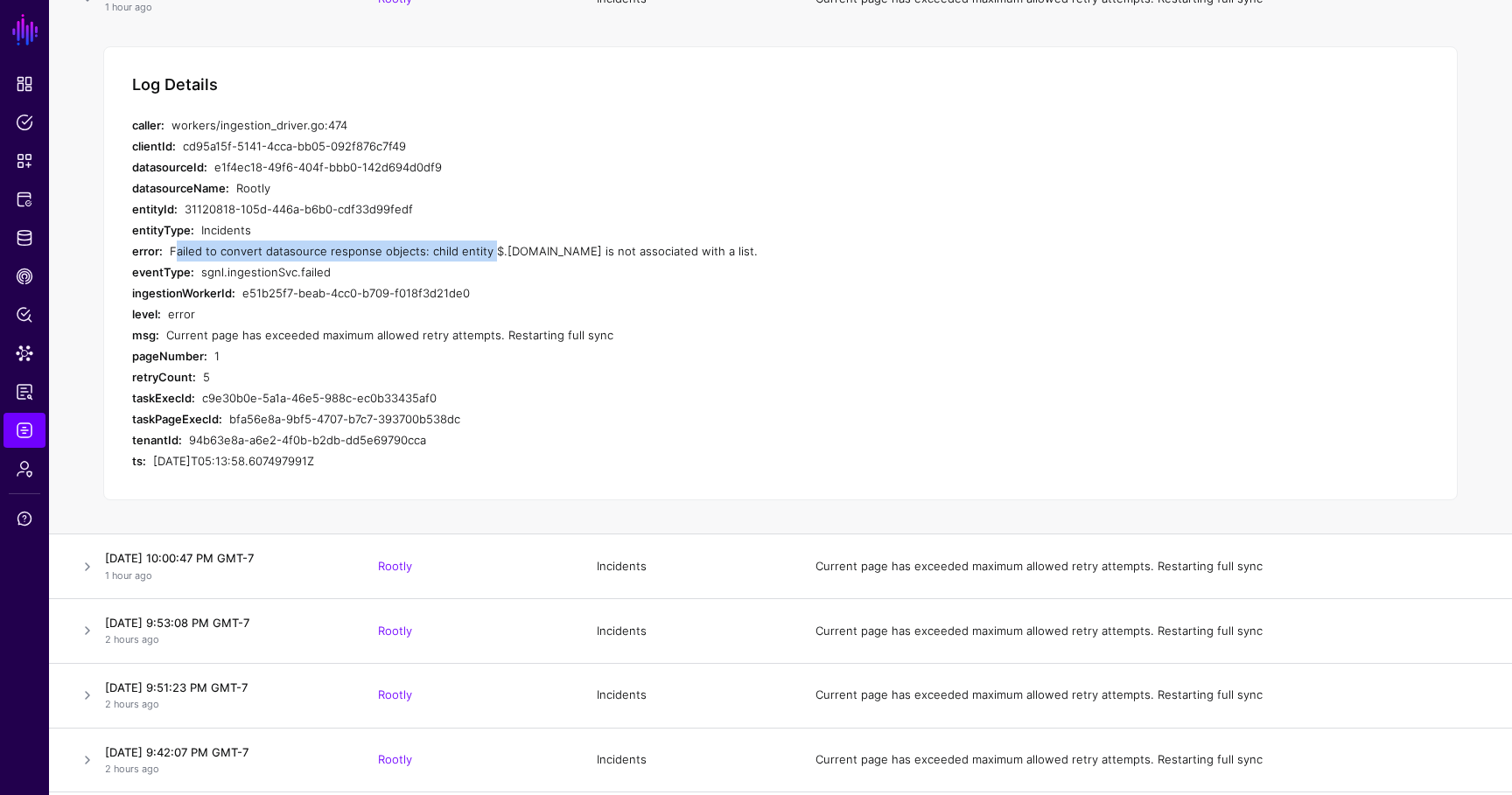
copy div "is not associated with a list"
drag, startPoint x: 171, startPoint y: 249, endPoint x: 420, endPoint y: 257, distance: 249.1
click at [420, 257] on div "Failed to convert datasource response objects: child entity $.[DOMAIN_NAME] is …" at bounding box center [500, 250] width 662 height 21
copy div "Failed to convert datasource response objects:"
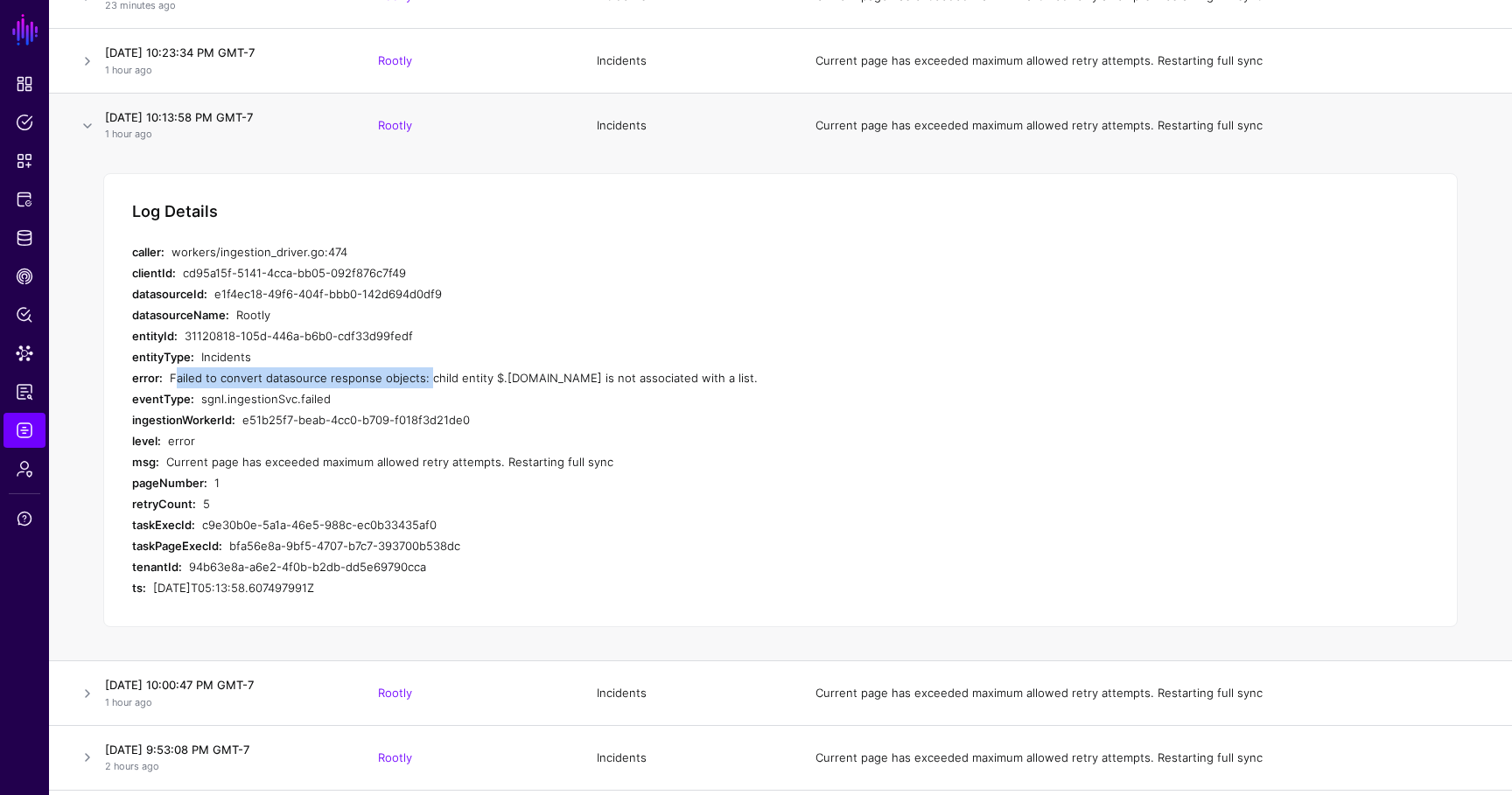
scroll to position [372, 0]
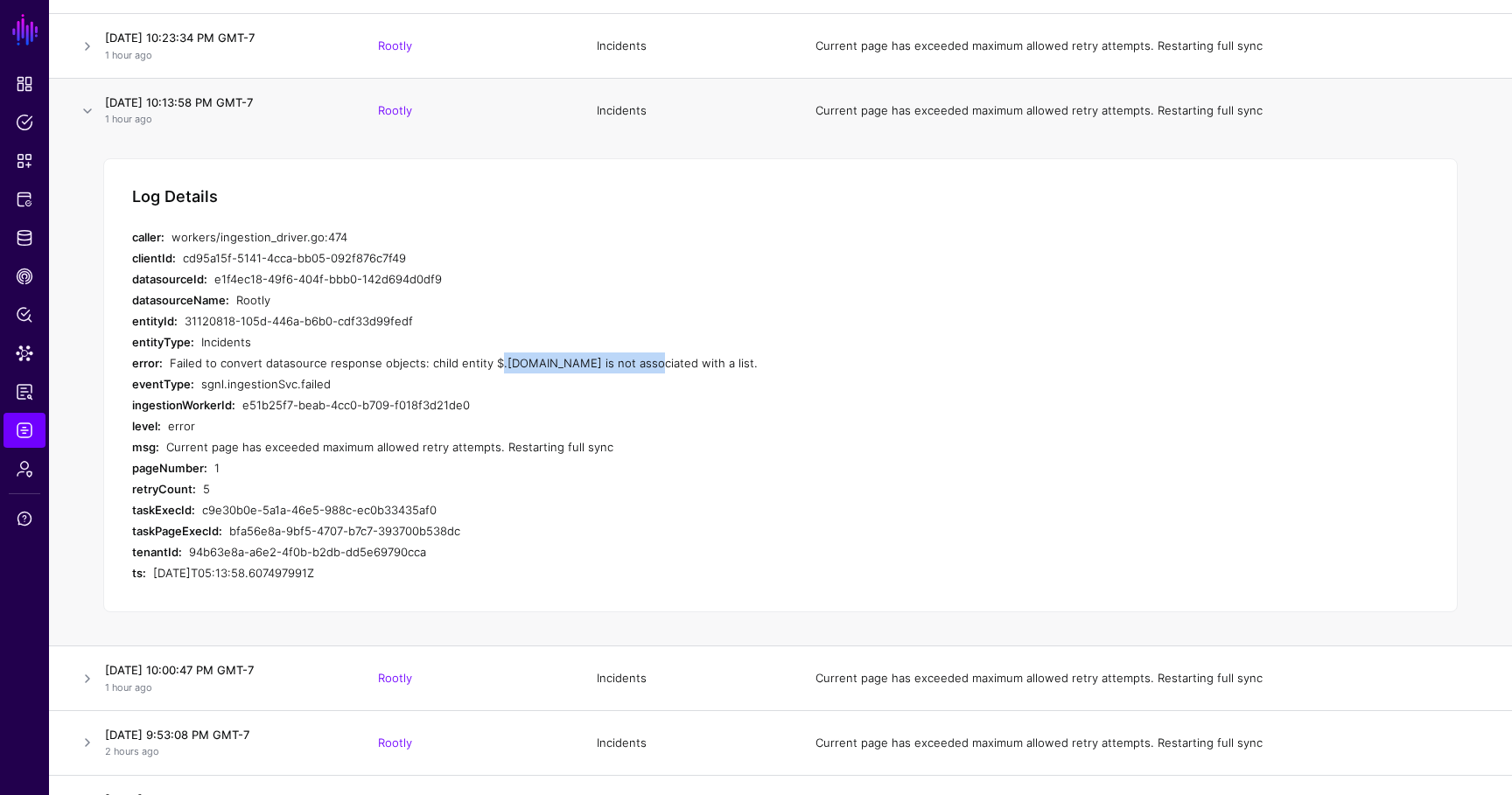
drag, startPoint x: 488, startPoint y: 363, endPoint x: 617, endPoint y: 365, distance: 129.0
click at [617, 365] on div "Failed to convert datasource response objects: child entity $.[DOMAIN_NAME] is …" at bounding box center [500, 363] width 662 height 21
copy div "$.[DOMAIN_NAME]"
click at [24, 83] on span "Dashboard" at bounding box center [24, 83] width 17 height 17
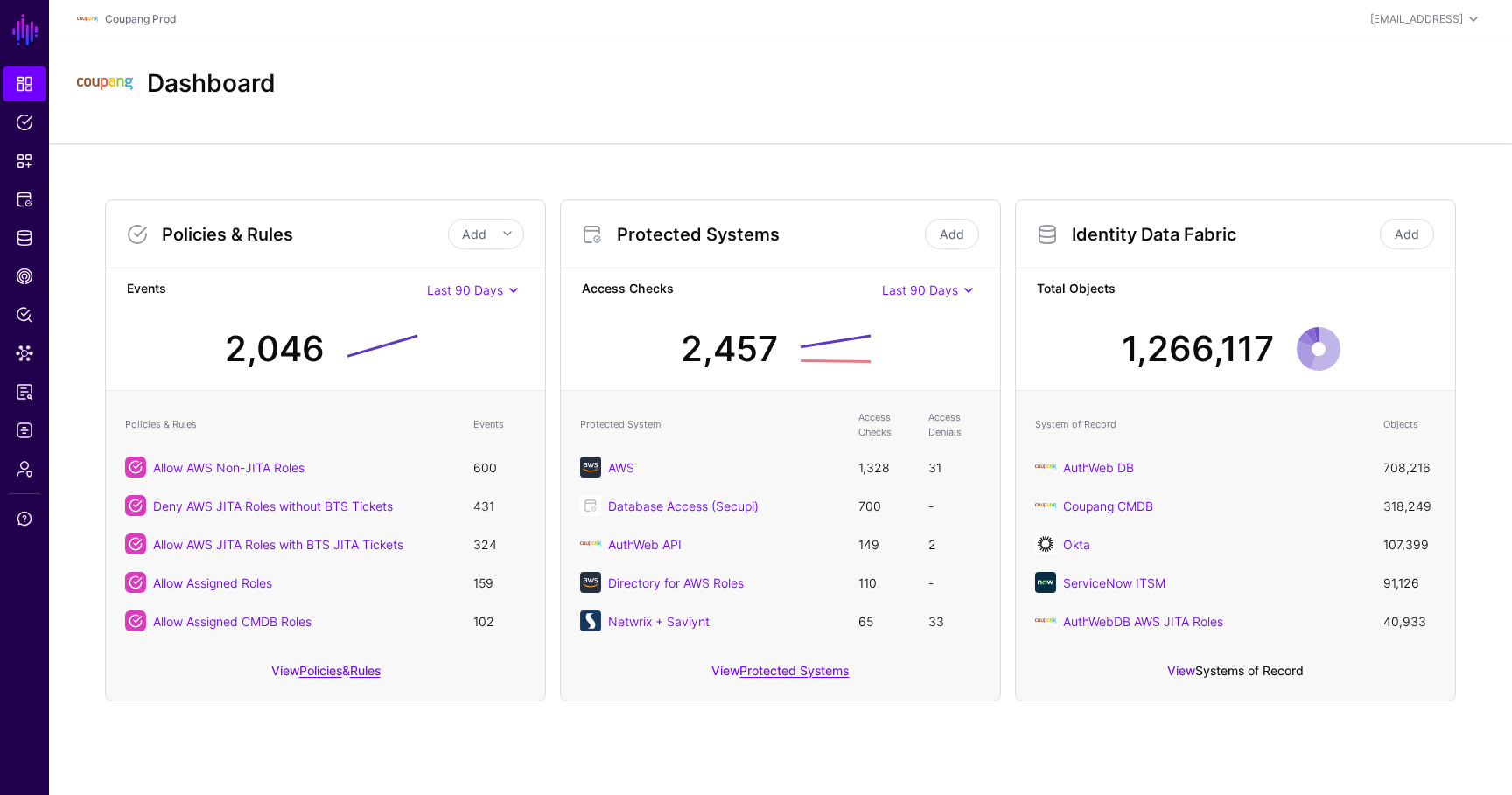
click at [1232, 671] on link "Systems of Record" at bounding box center [1249, 670] width 109 height 15
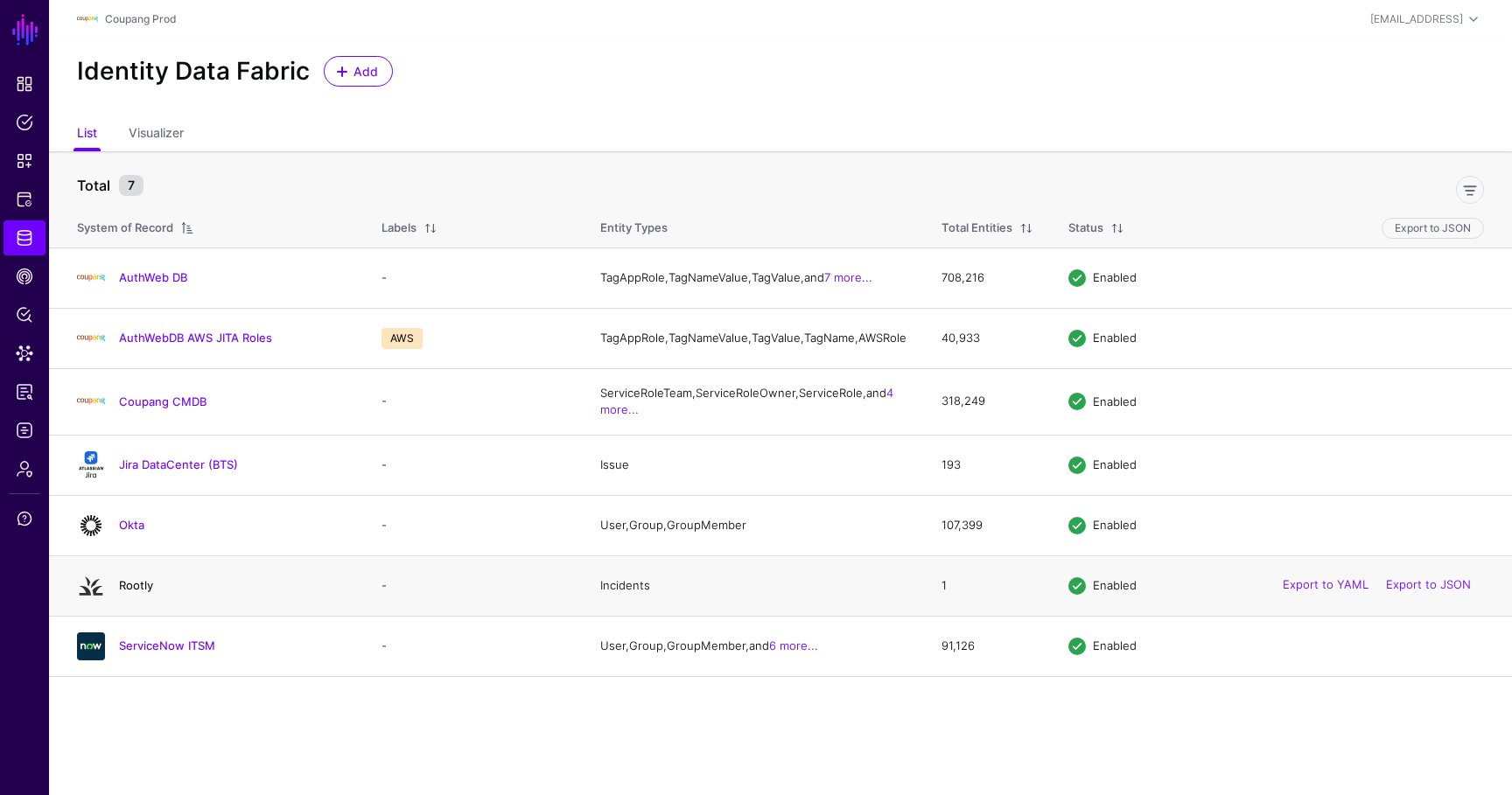
click at [138, 592] on link "Rootly" at bounding box center [136, 585] width 34 height 14
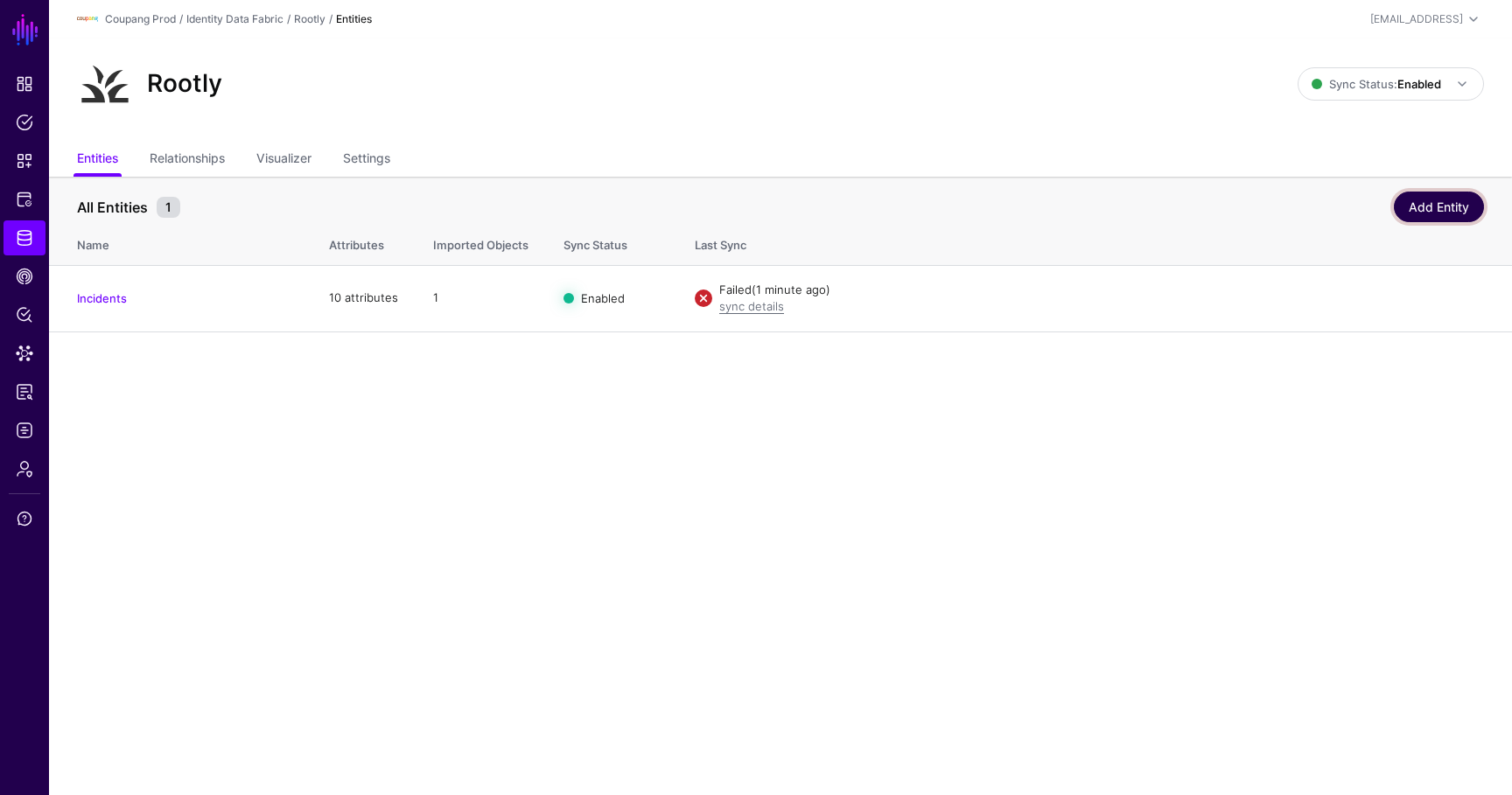
click at [1459, 210] on link "Add Entity" at bounding box center [1438, 207] width 90 height 31
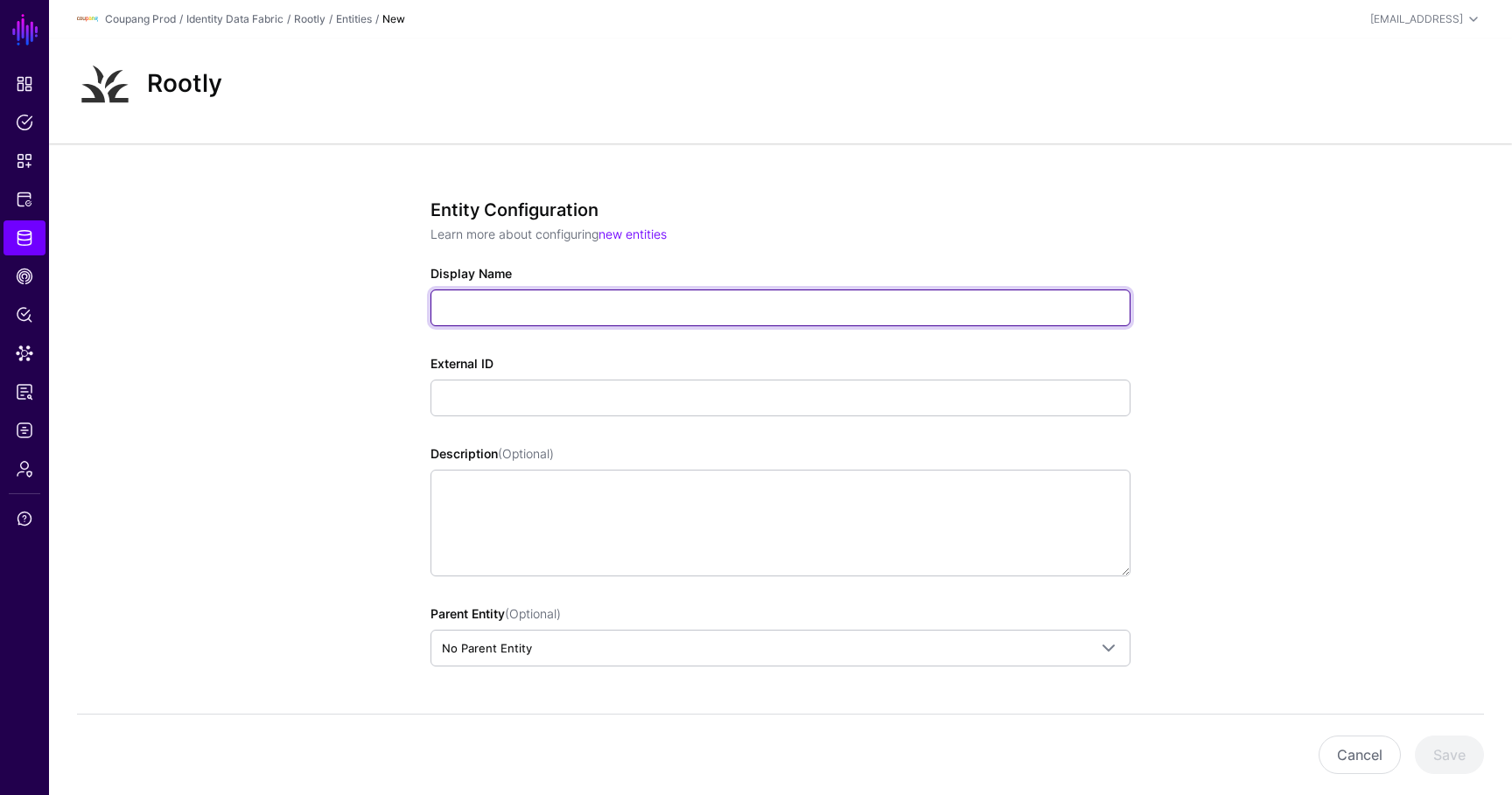
click at [516, 317] on input "Display Name" at bounding box center [780, 307] width 700 height 37
type input "*****"
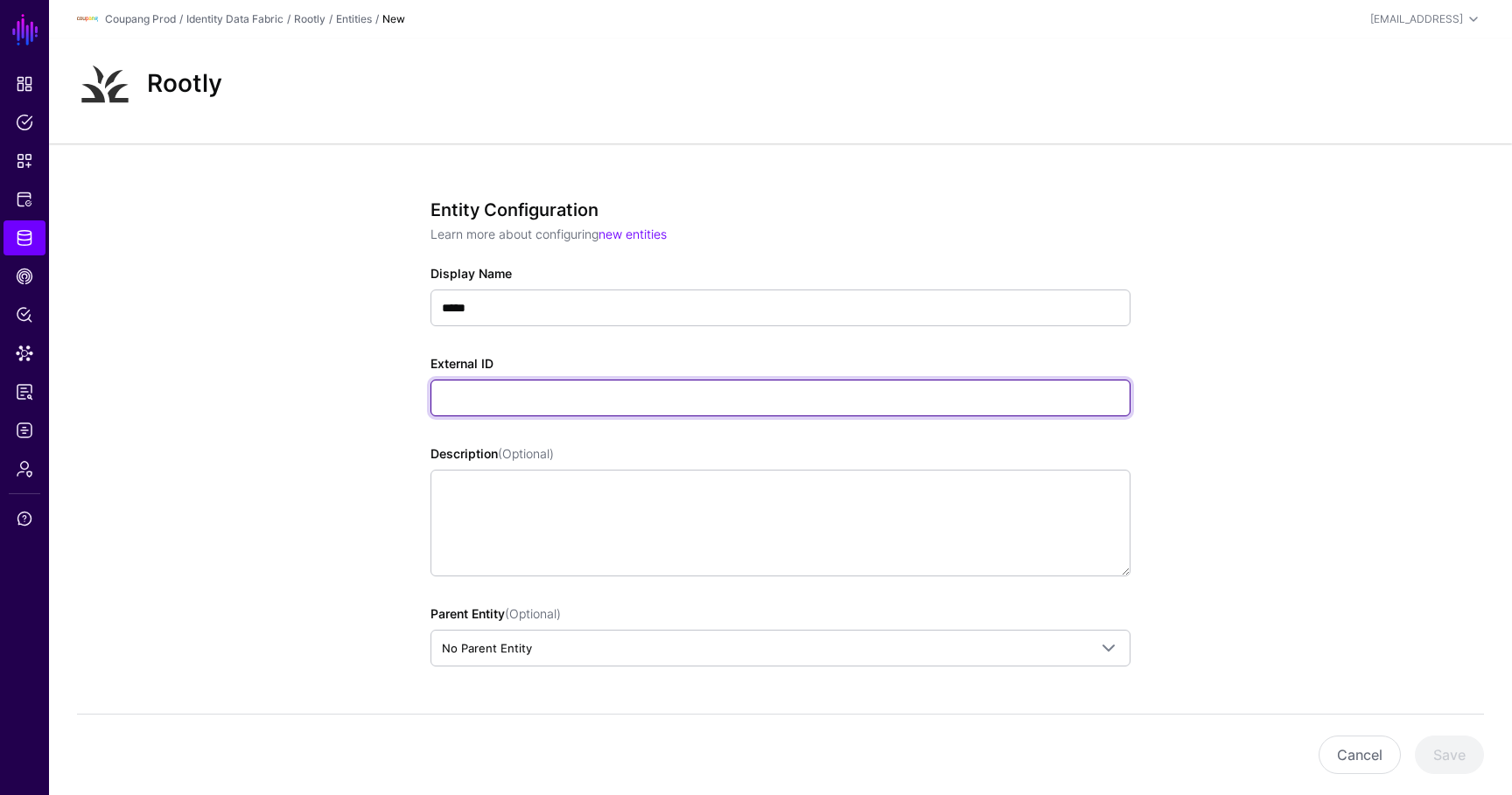
paste input "**********"
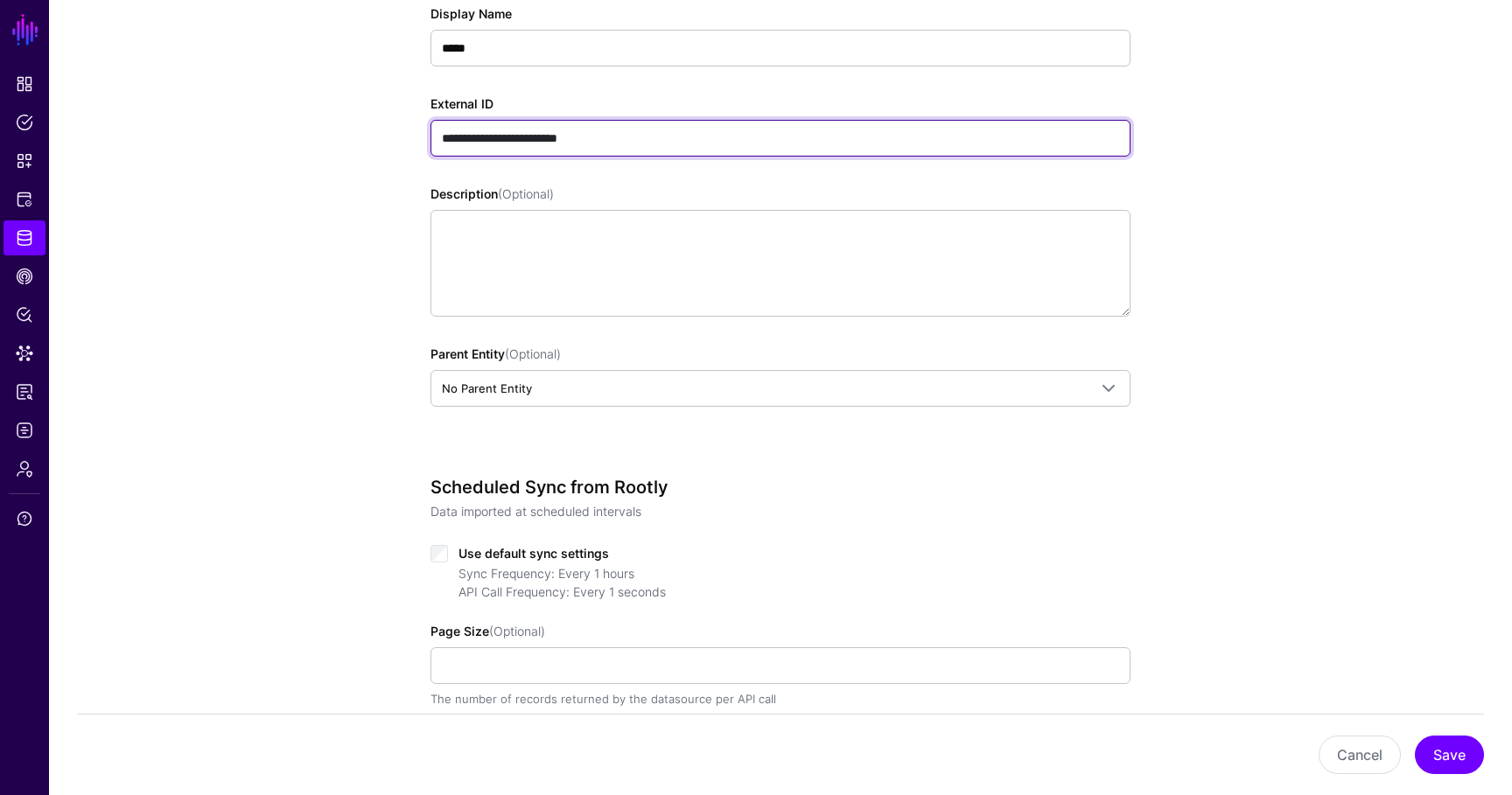
scroll to position [262, 0]
type input "**********"
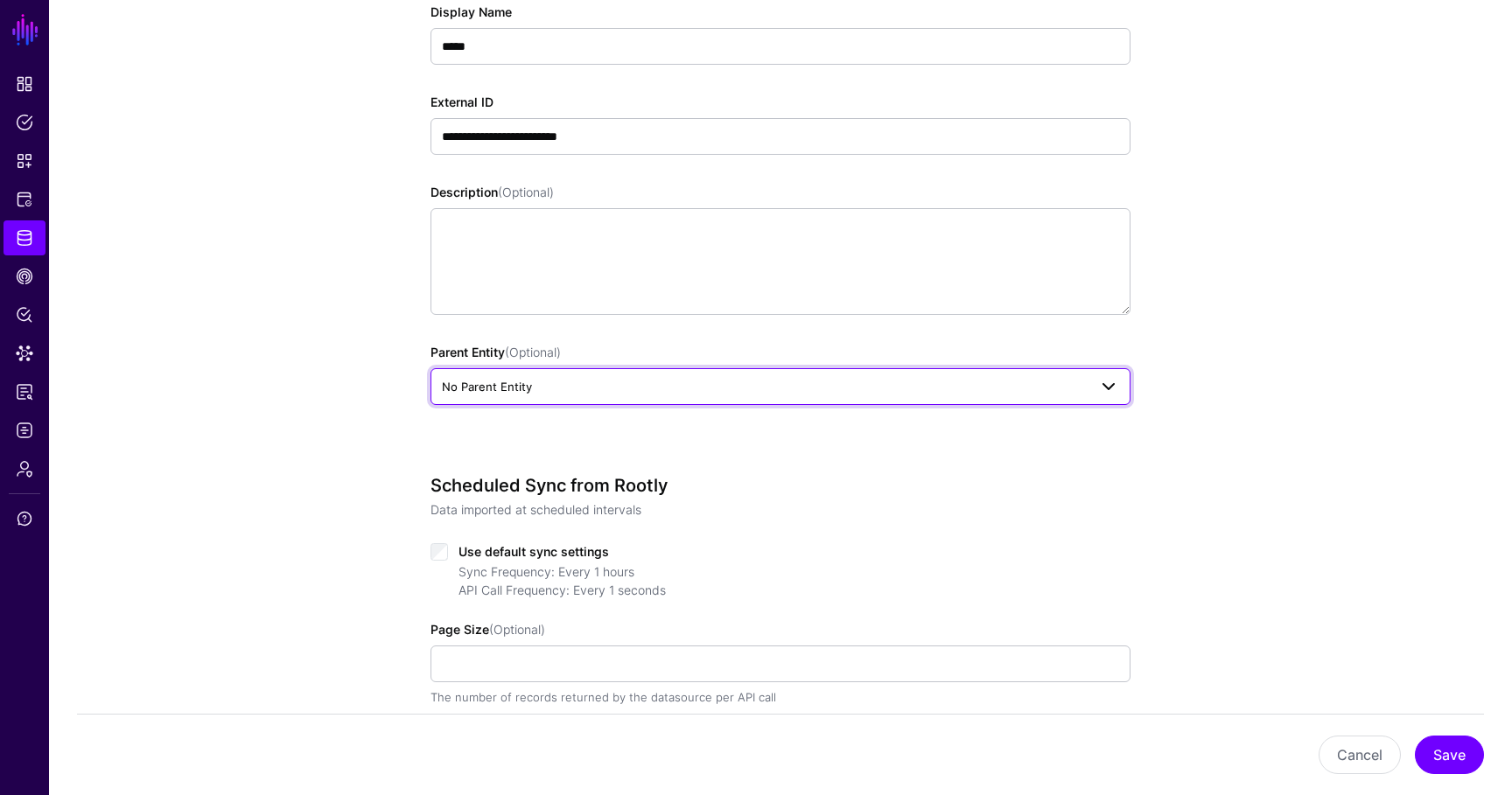
click at [637, 395] on span "No Parent Entity" at bounding box center [780, 386] width 677 height 21
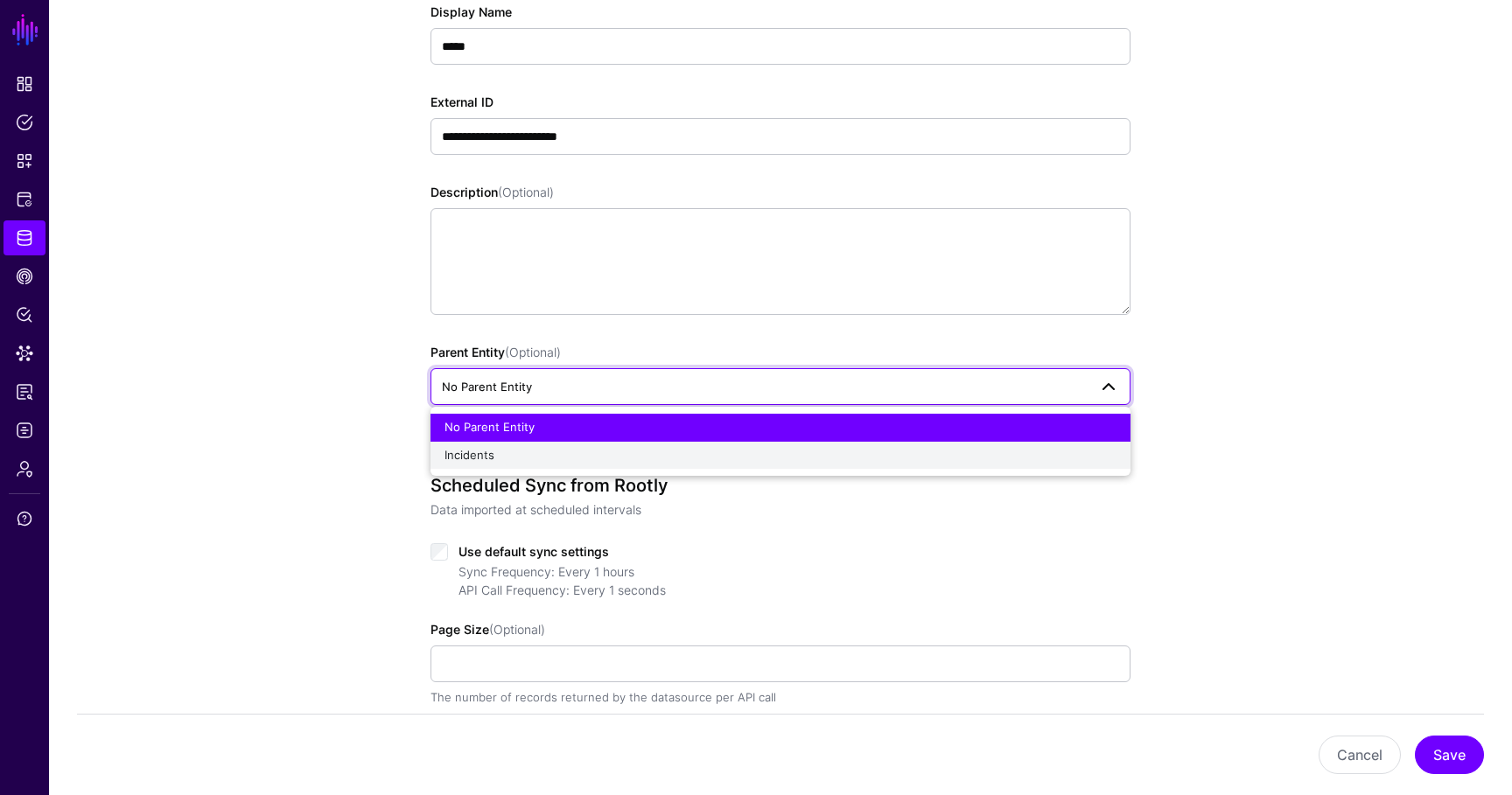
click at [609, 462] on div "Incidents" at bounding box center [780, 455] width 672 height 17
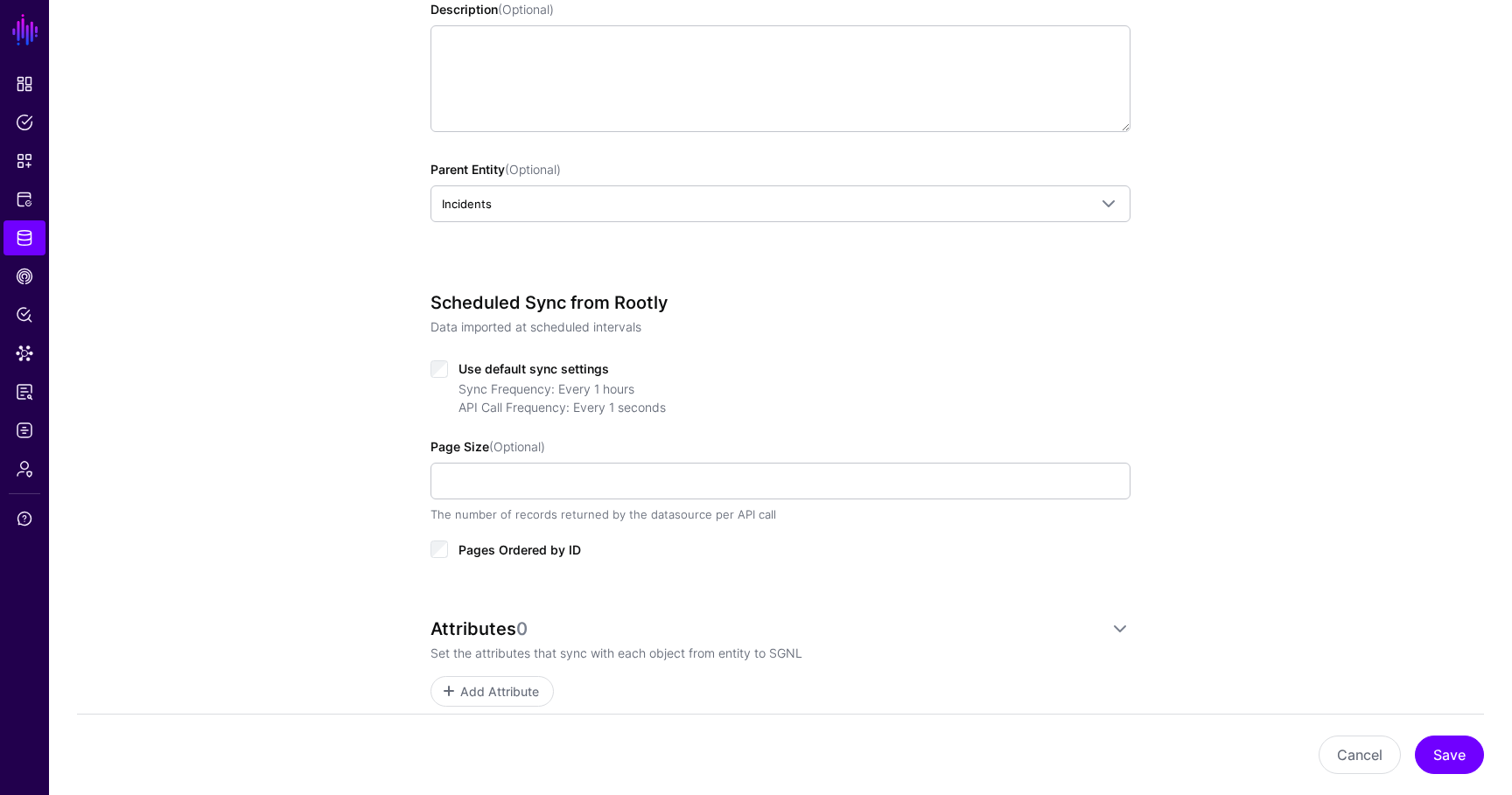
scroll to position [538, 0]
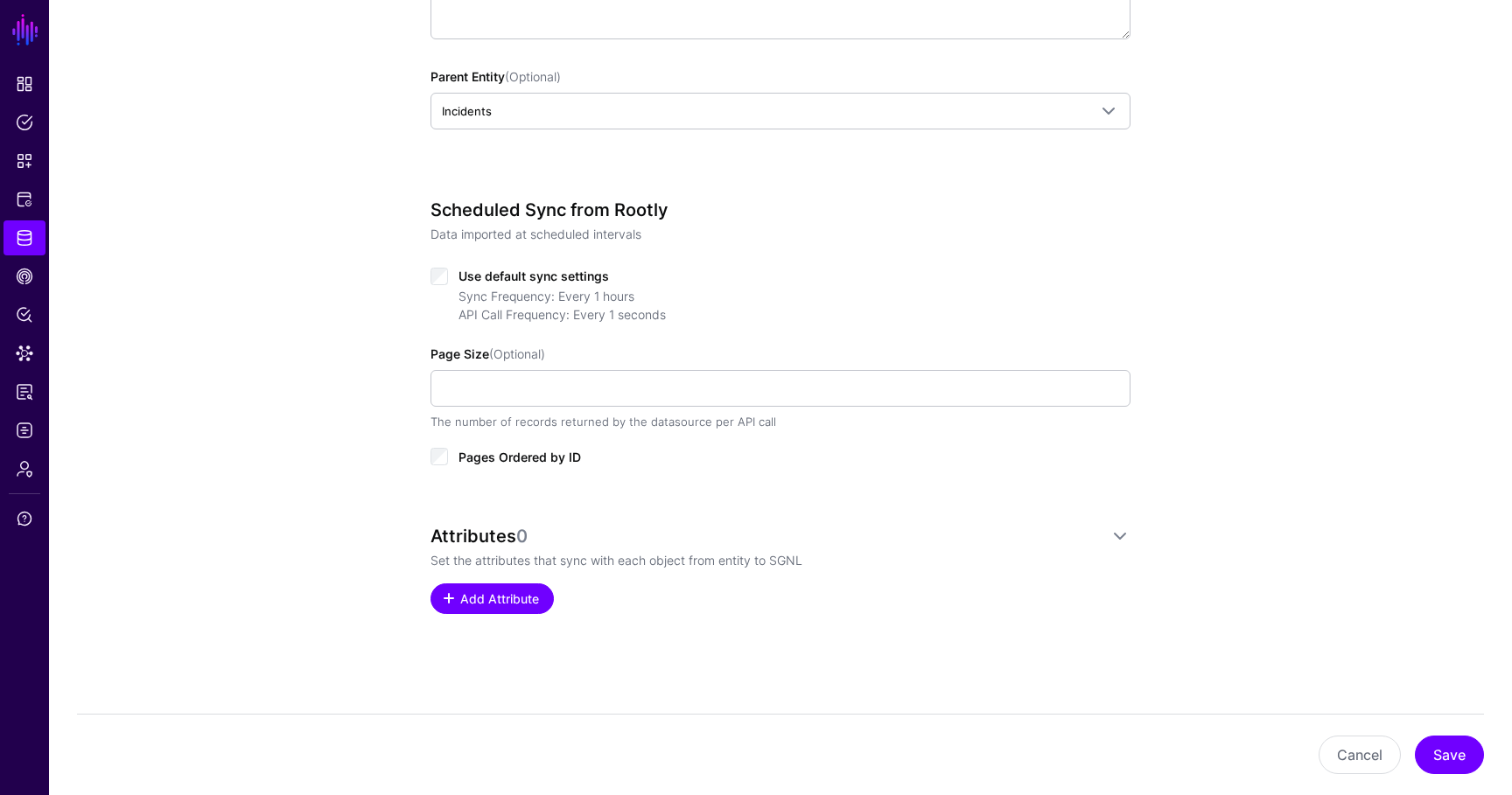
click at [504, 595] on span "Add Attribute" at bounding box center [500, 598] width 83 height 18
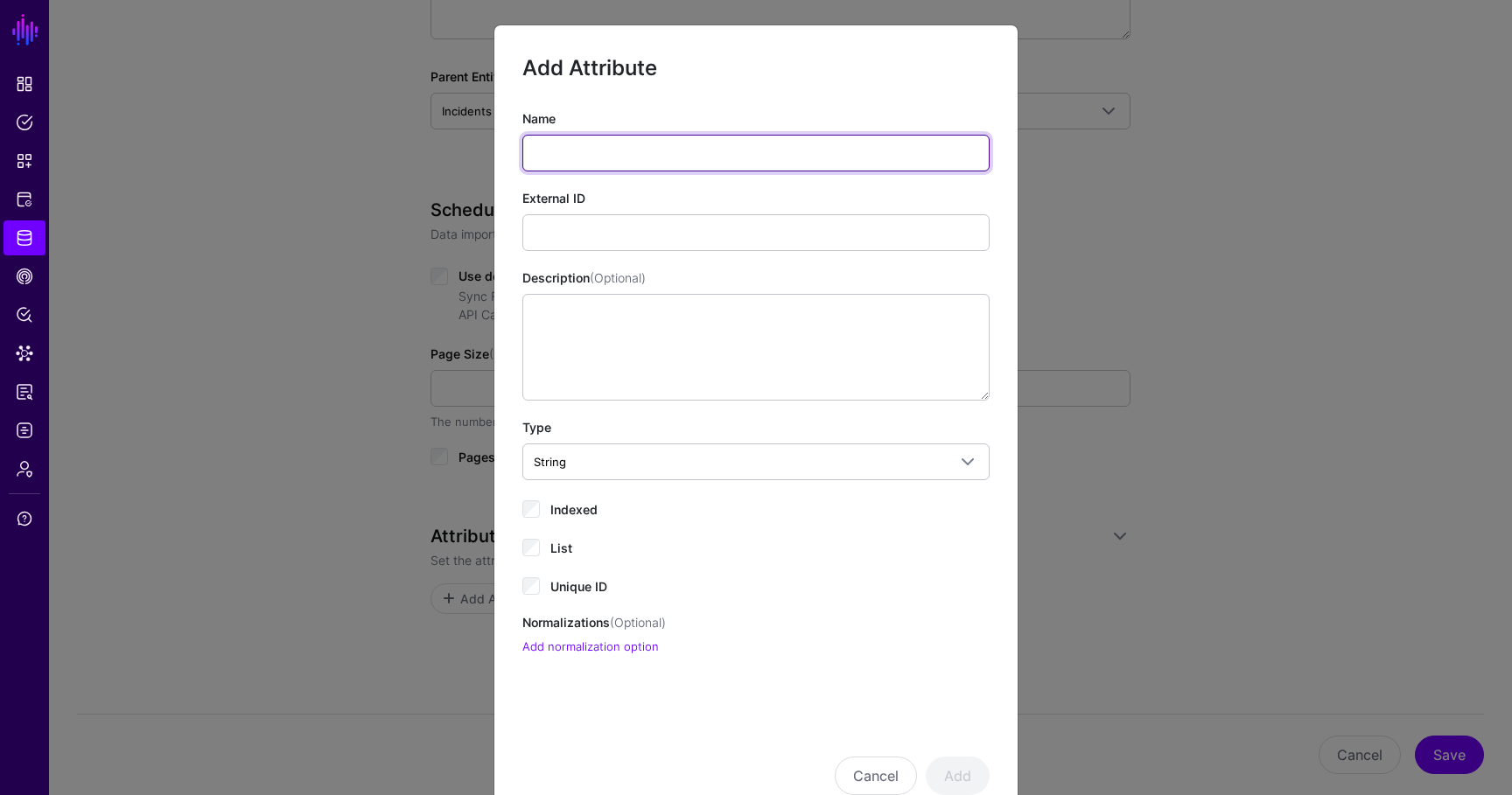
click at [598, 164] on input "Name" at bounding box center [755, 153] width 467 height 37
type input "**"
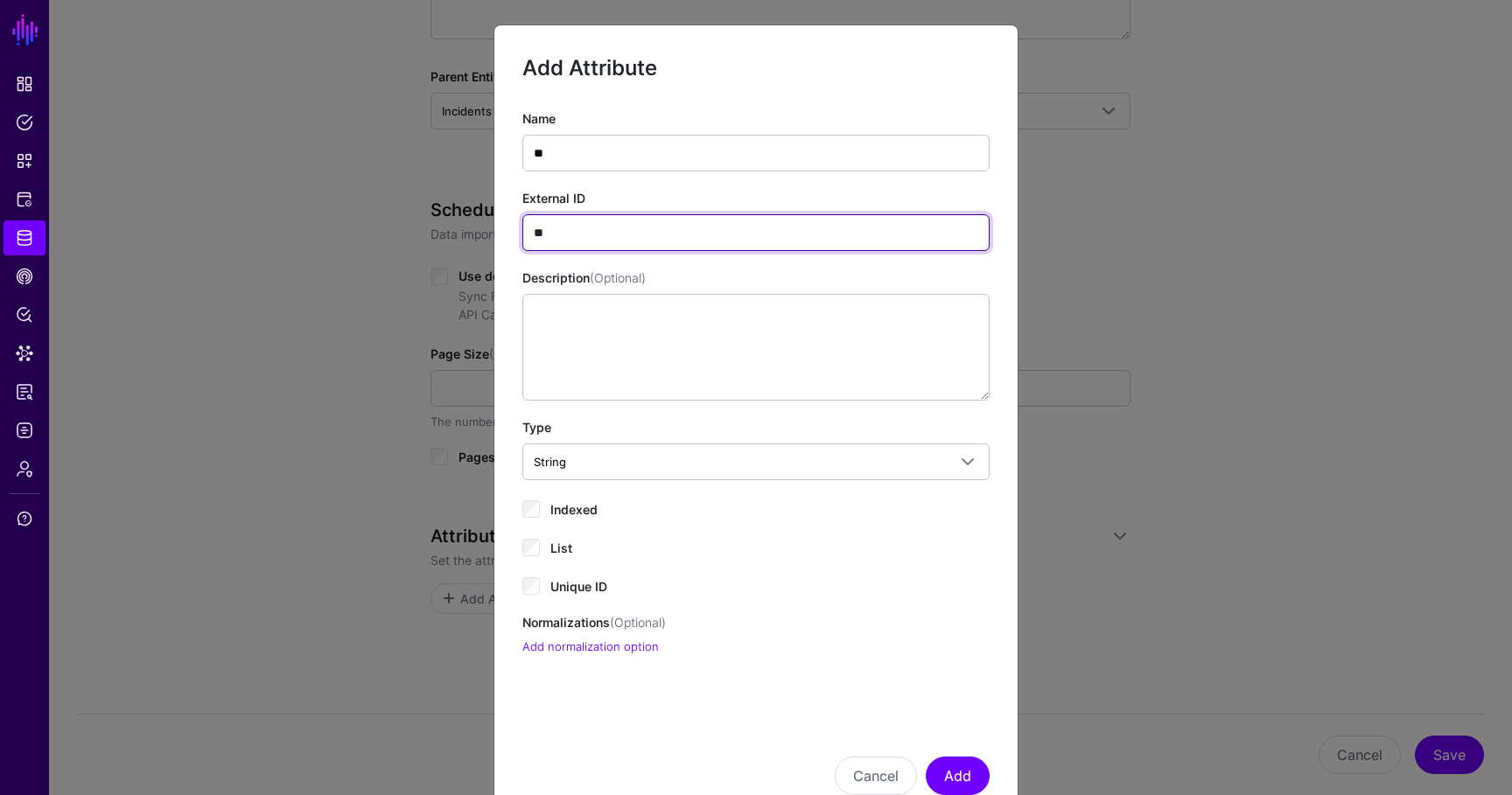
type input "**"
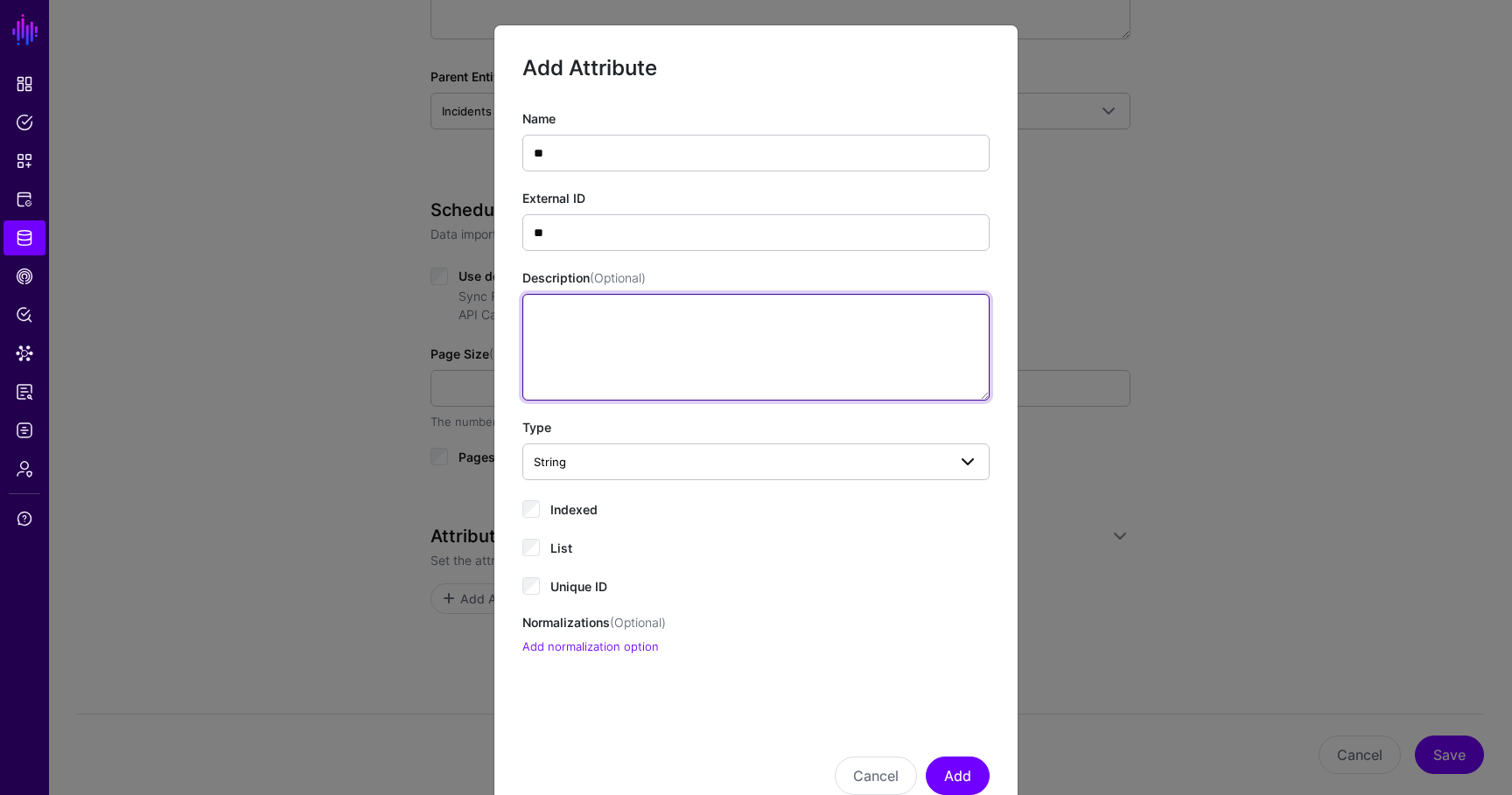
scroll to position [53, 0]
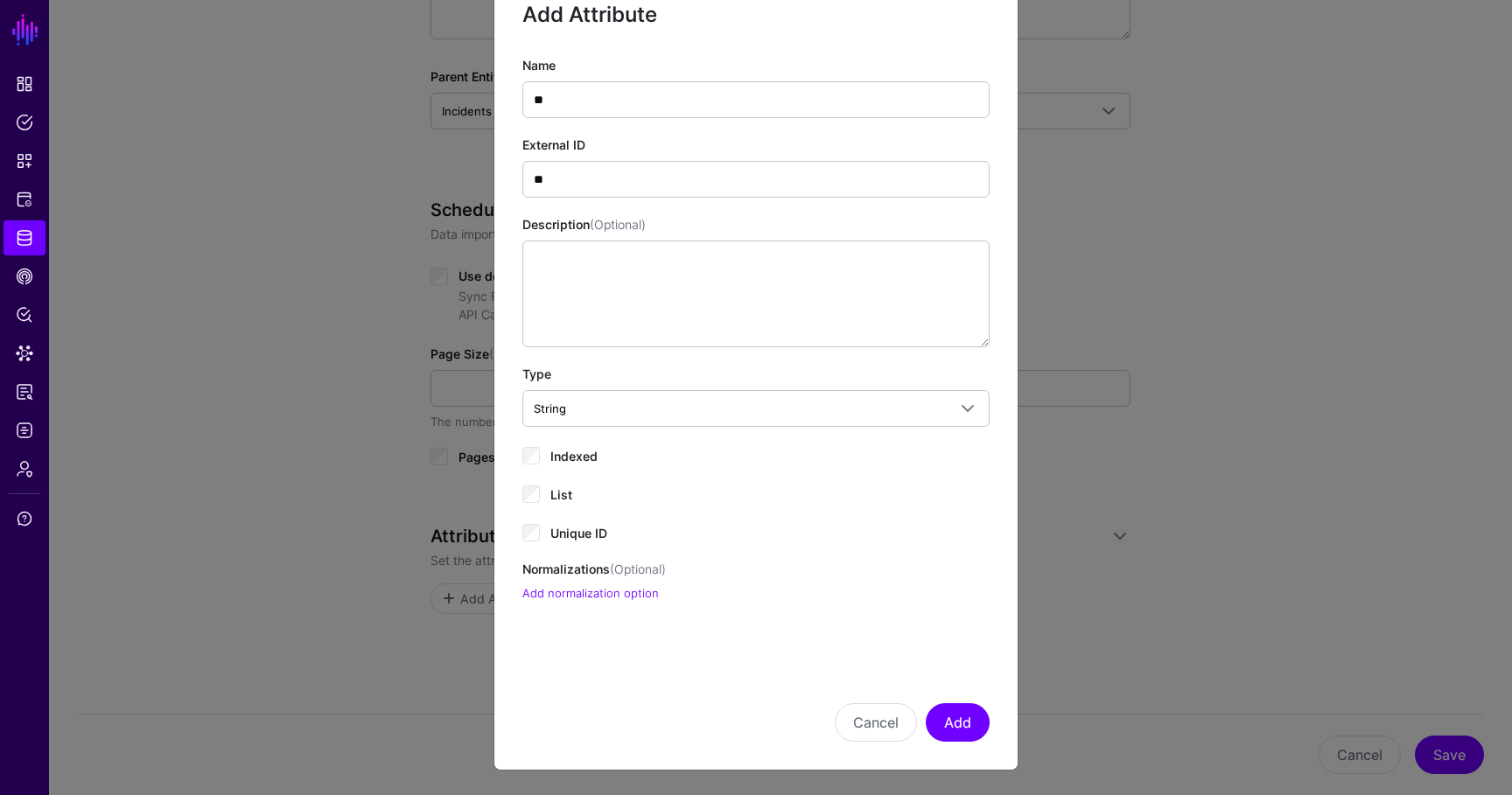
click at [562, 453] on span "Indexed" at bounding box center [574, 456] width 47 height 15
click at [566, 537] on span "Unique ID" at bounding box center [578, 533] width 57 height 15
click at [939, 720] on button "Add" at bounding box center [957, 722] width 63 height 38
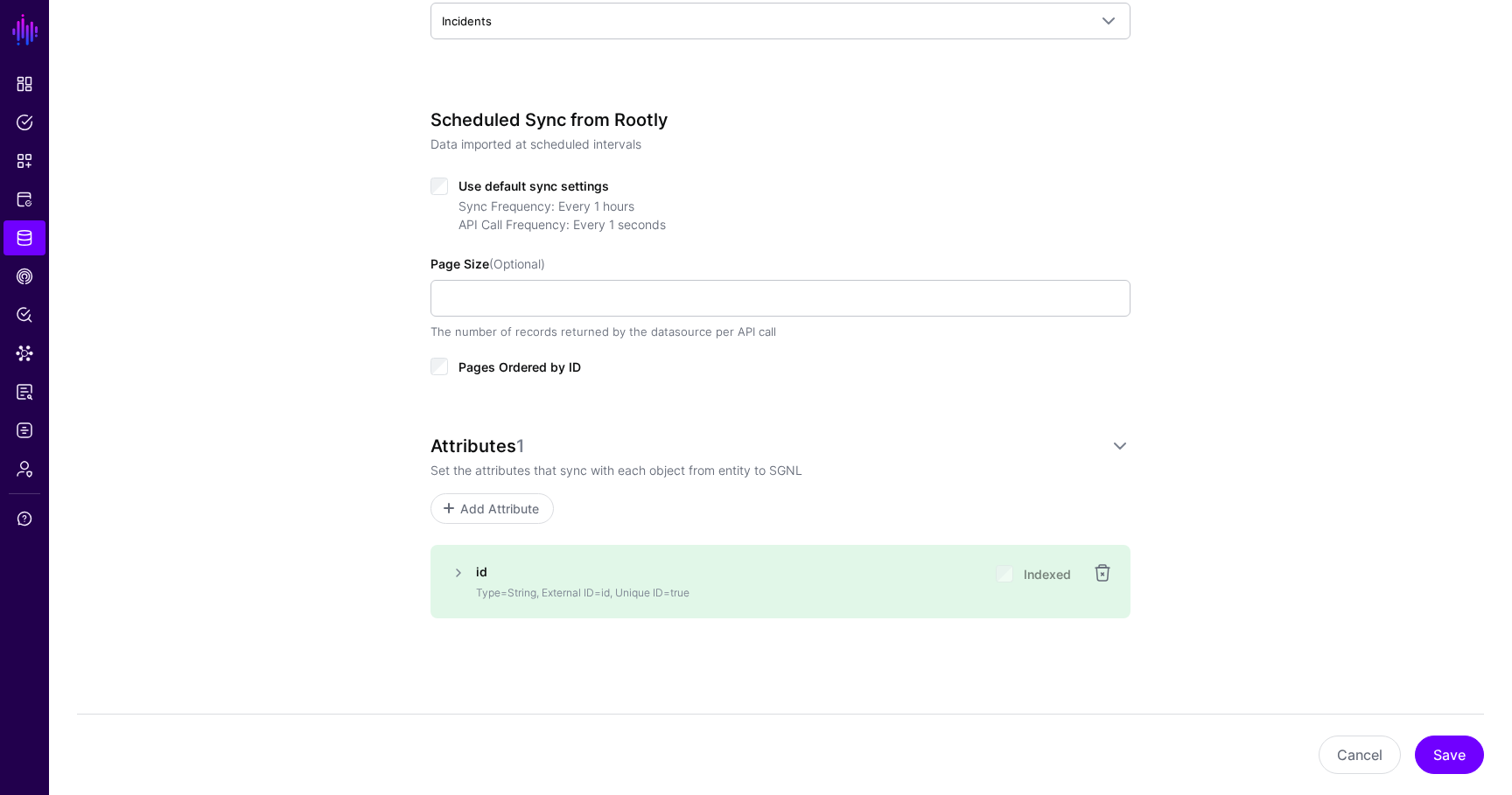
scroll to position [632, 0]
click at [1468, 749] on button "Save" at bounding box center [1449, 755] width 69 height 38
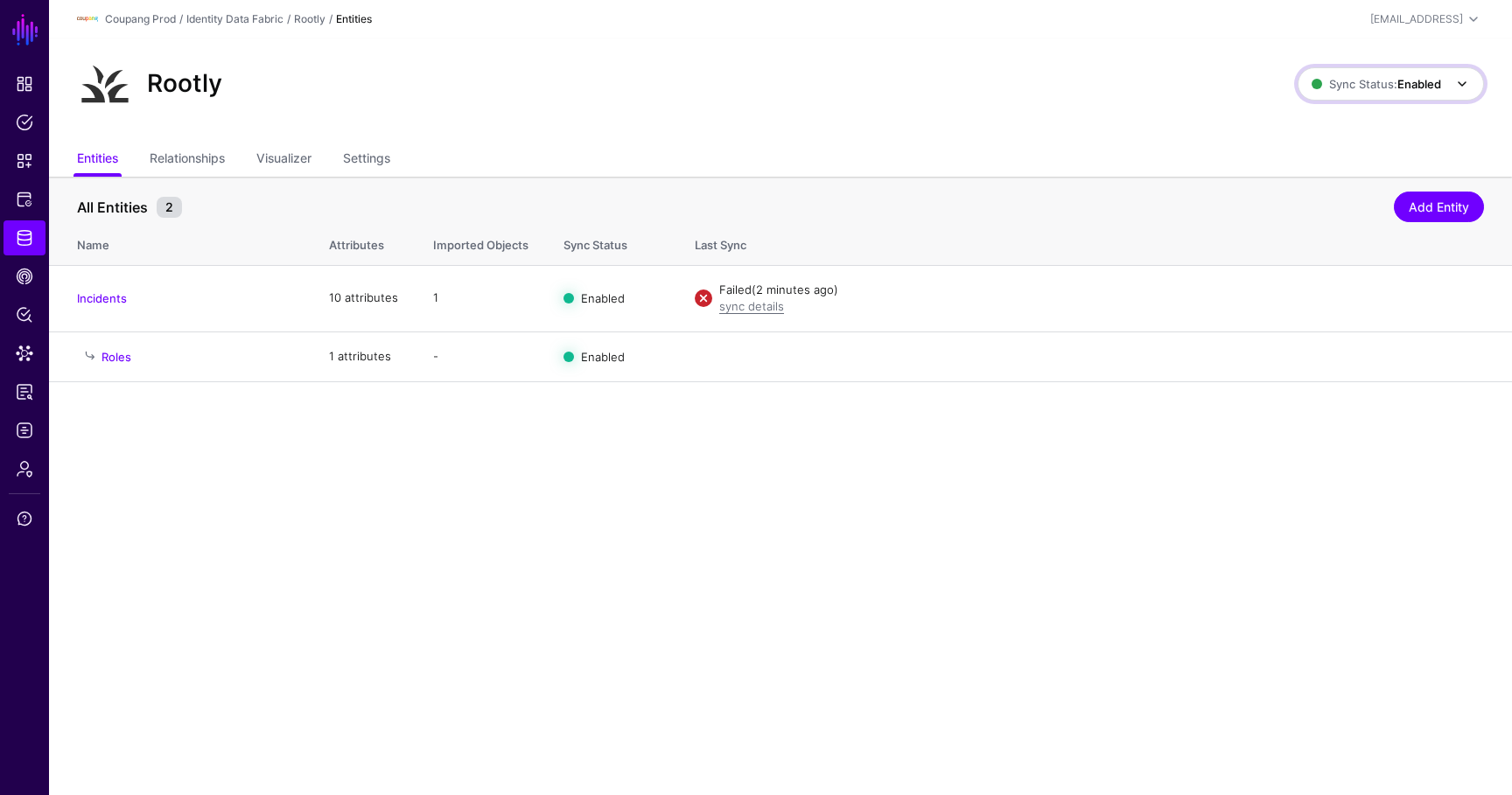
click at [1362, 95] on link "Sync Status: Enabled" at bounding box center [1391, 83] width 187 height 34
click at [1359, 224] on span "Syncing inactive for all configured entities" at bounding box center [1380, 219] width 179 height 29
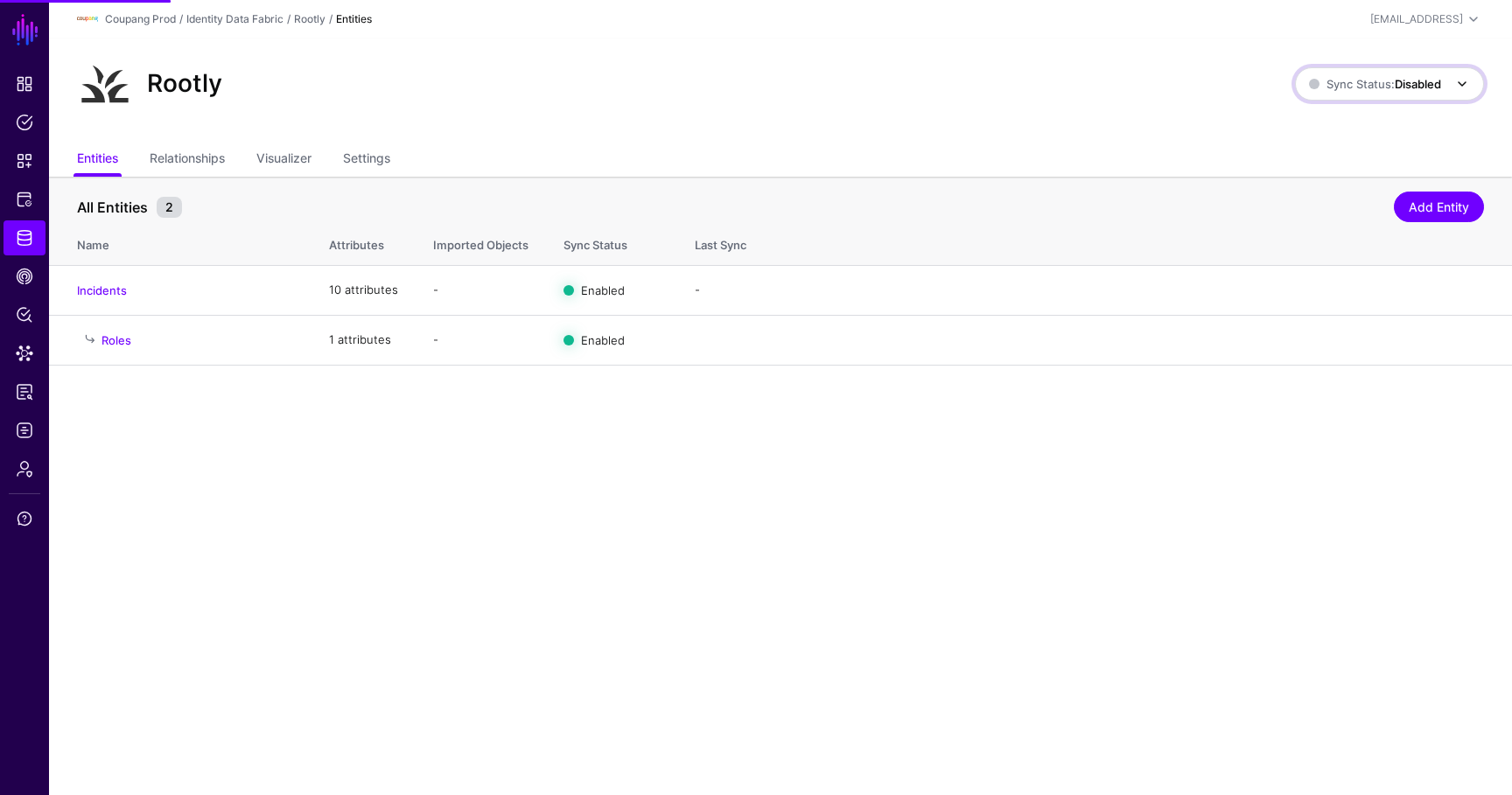
click at [1391, 88] on span "Sync Status: Disabled" at bounding box center [1375, 83] width 132 height 14
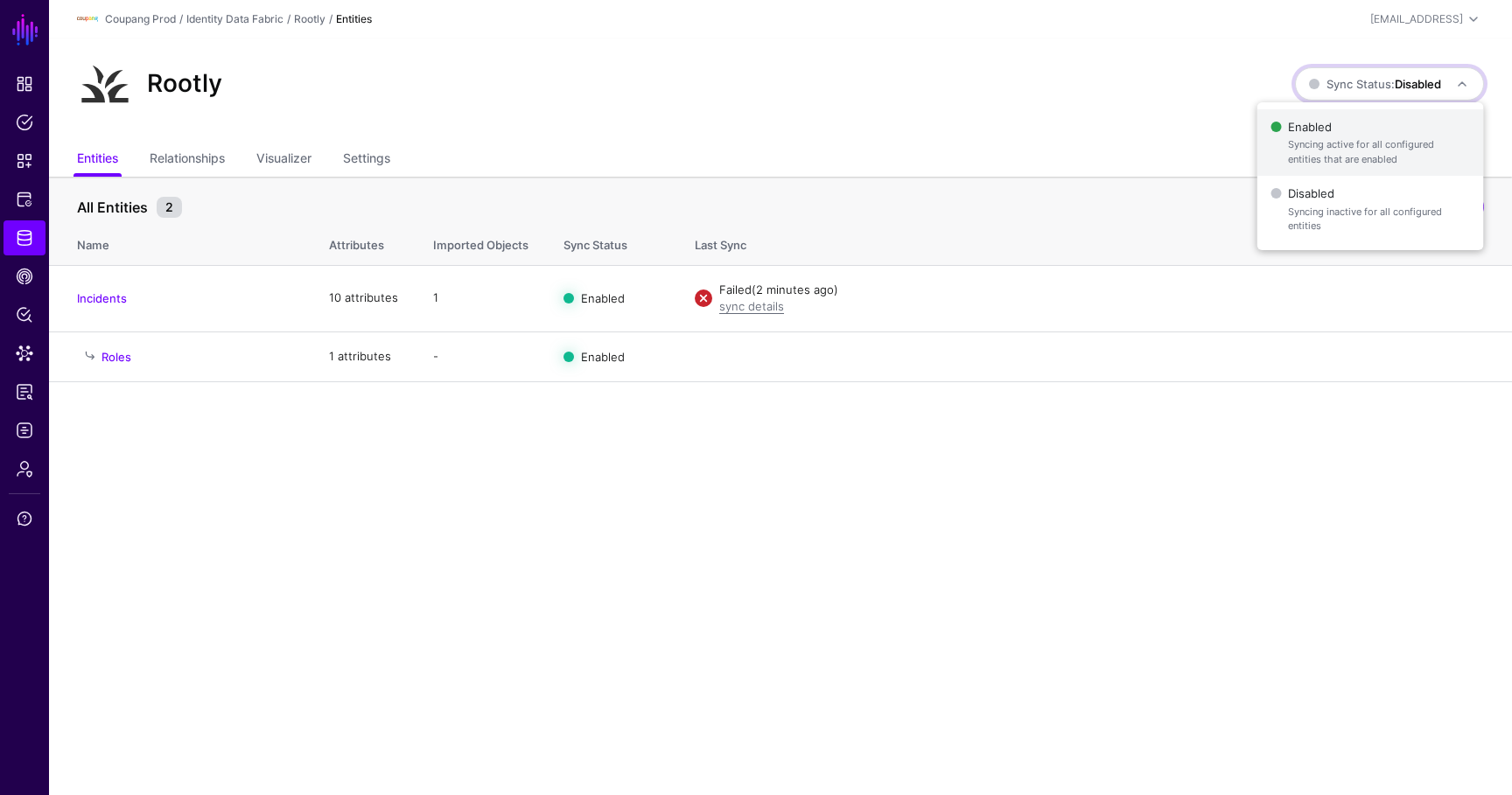
click at [1363, 141] on span "Syncing active for all configured entities that are enabled" at bounding box center [1378, 152] width 181 height 29
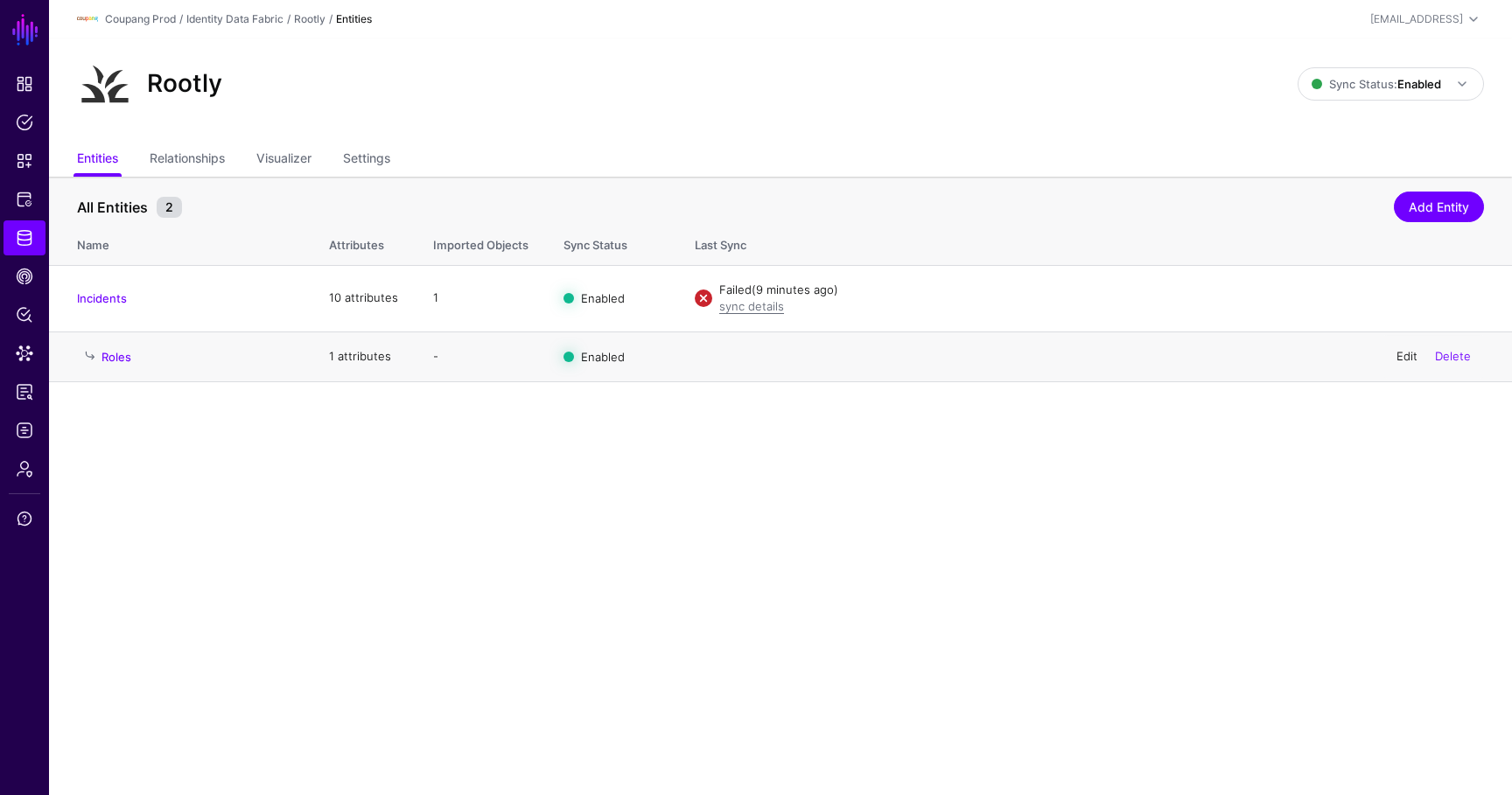
click at [1413, 360] on link "Edit" at bounding box center [1406, 355] width 21 height 14
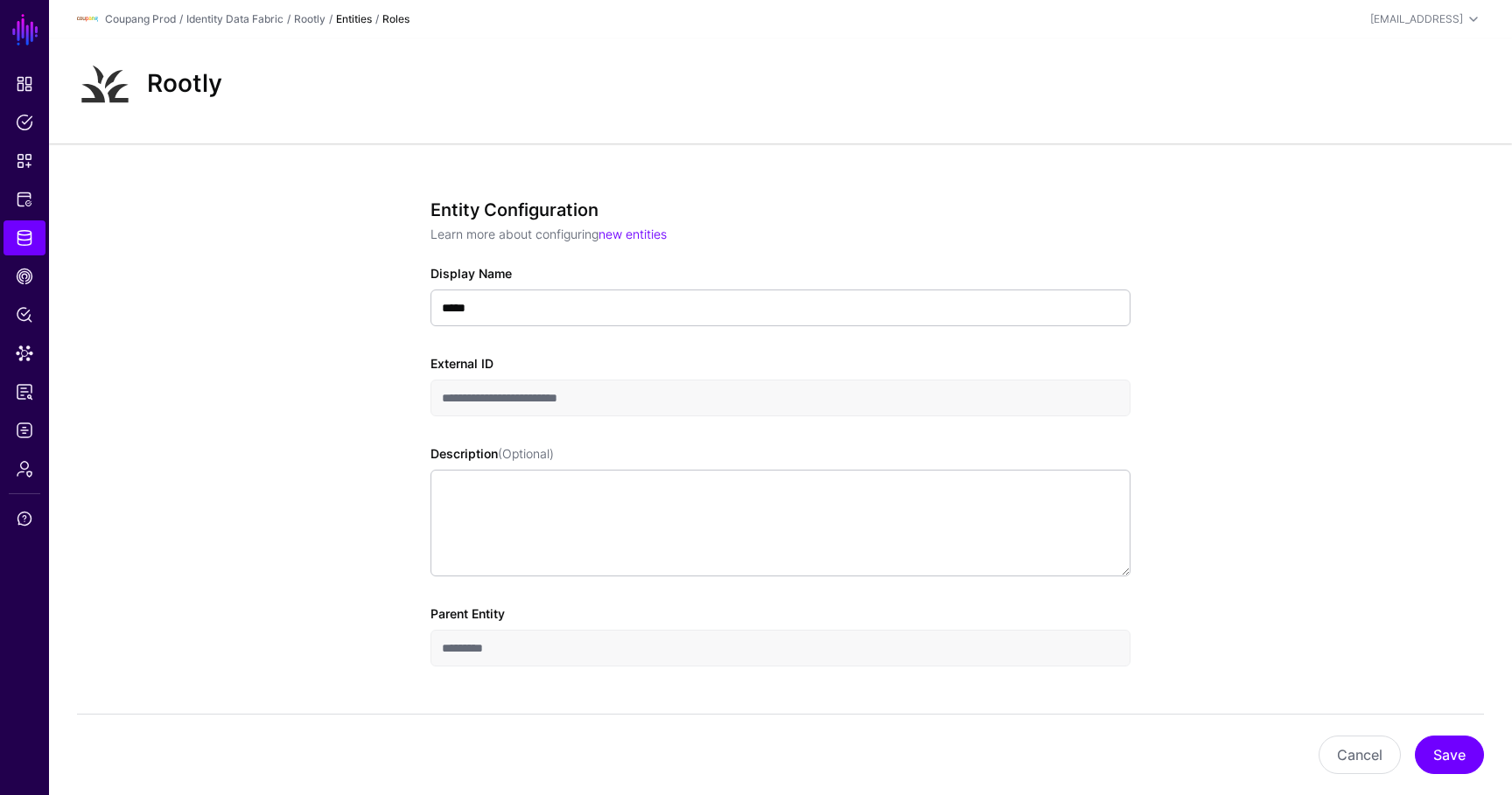
click at [1331, 749] on button "Cancel" at bounding box center [1359, 755] width 82 height 38
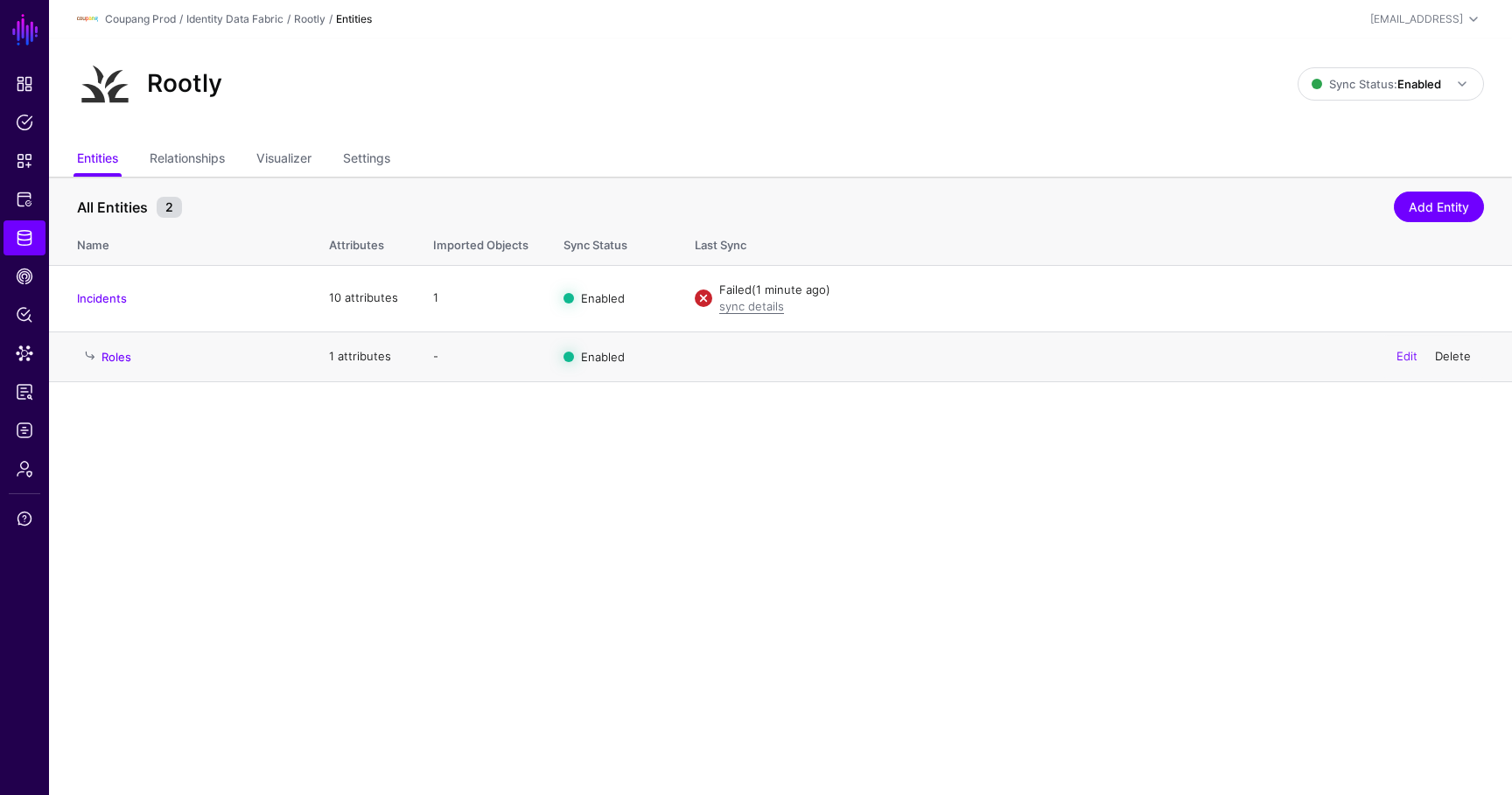
click at [1467, 359] on link "Delete" at bounding box center [1453, 355] width 36 height 14
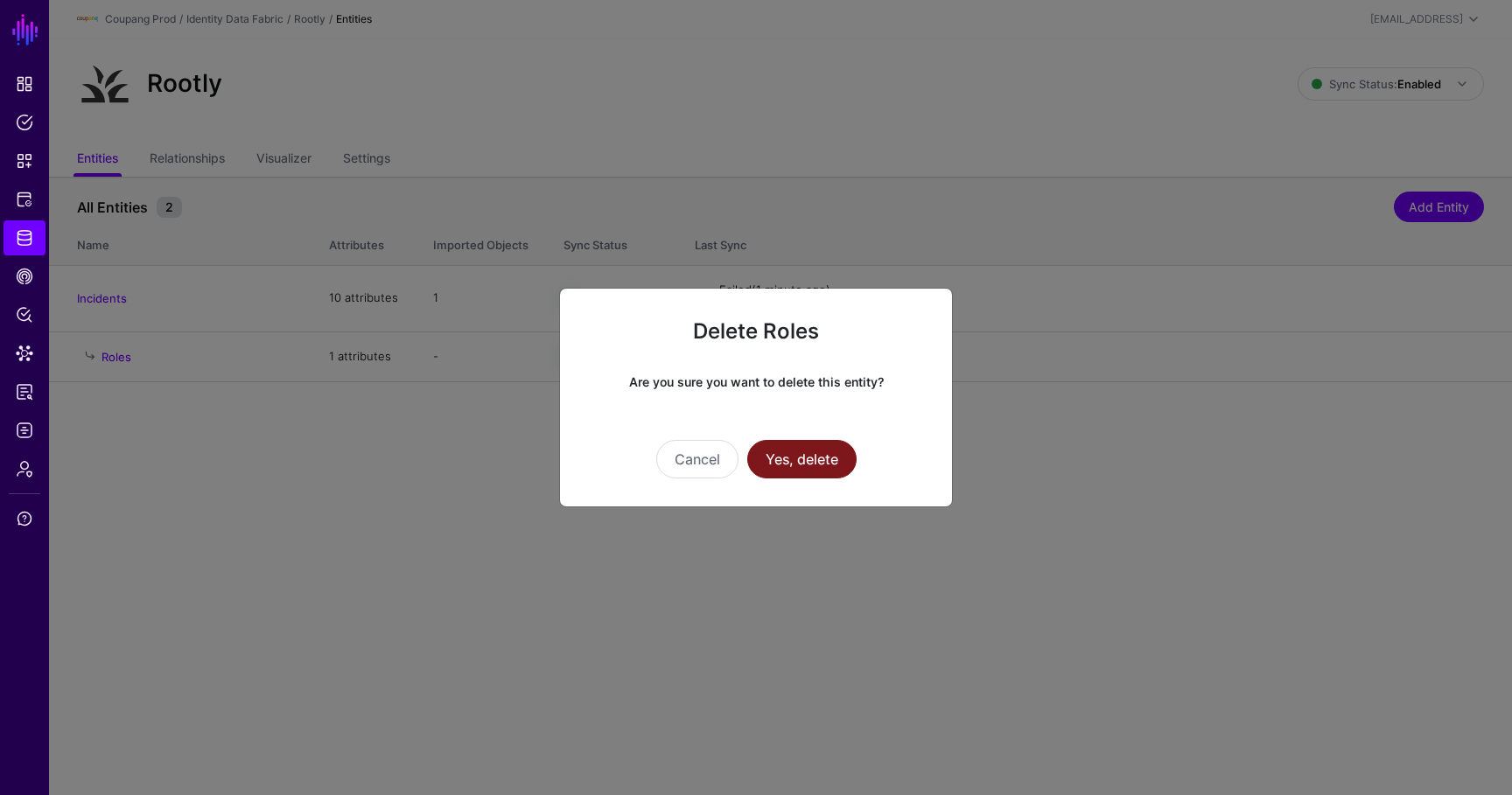
click at [848, 469] on button "Yes, delete" at bounding box center [801, 459] width 110 height 38
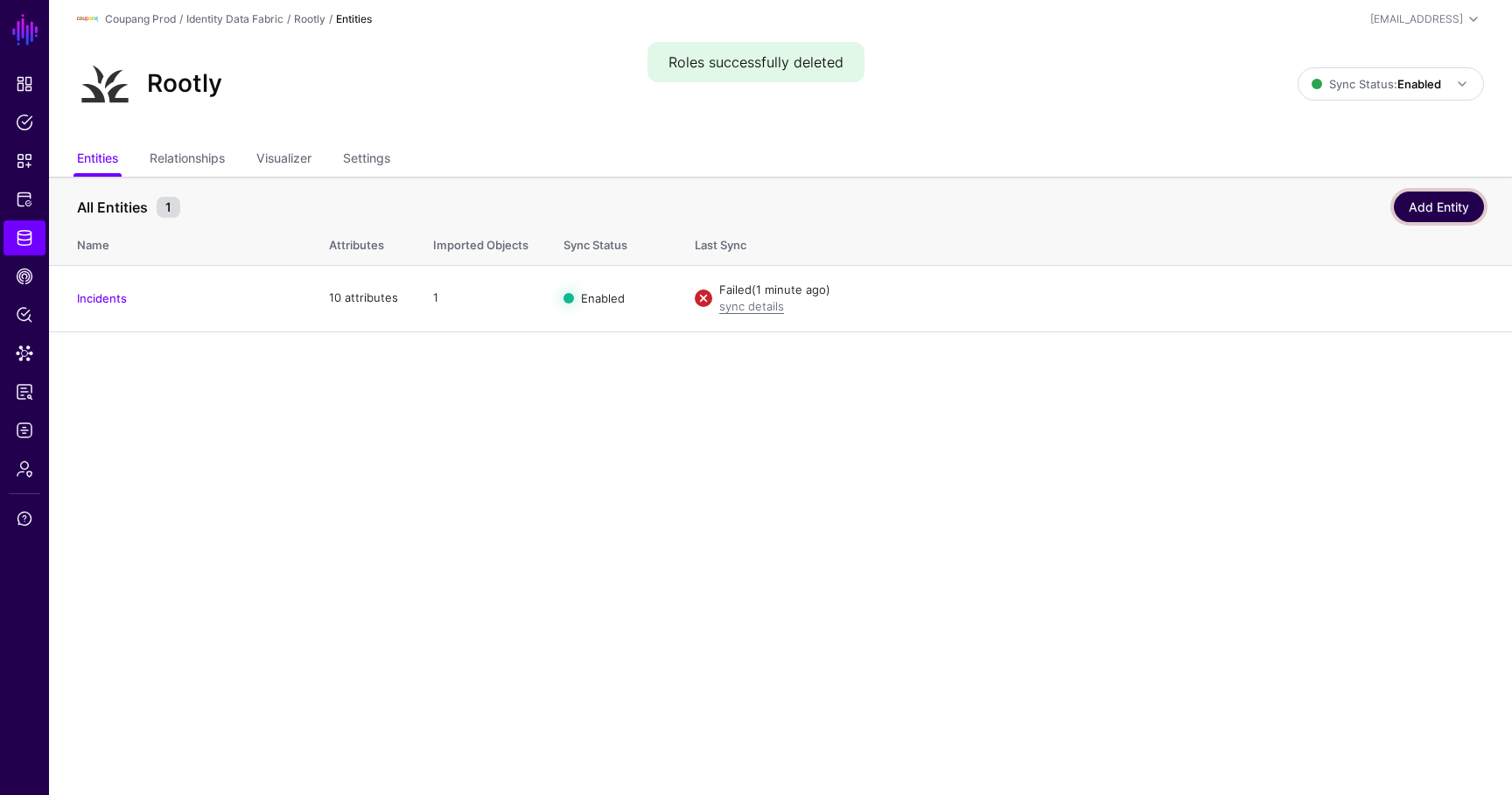
click at [1401, 204] on link "Add Entity" at bounding box center [1438, 207] width 90 height 31
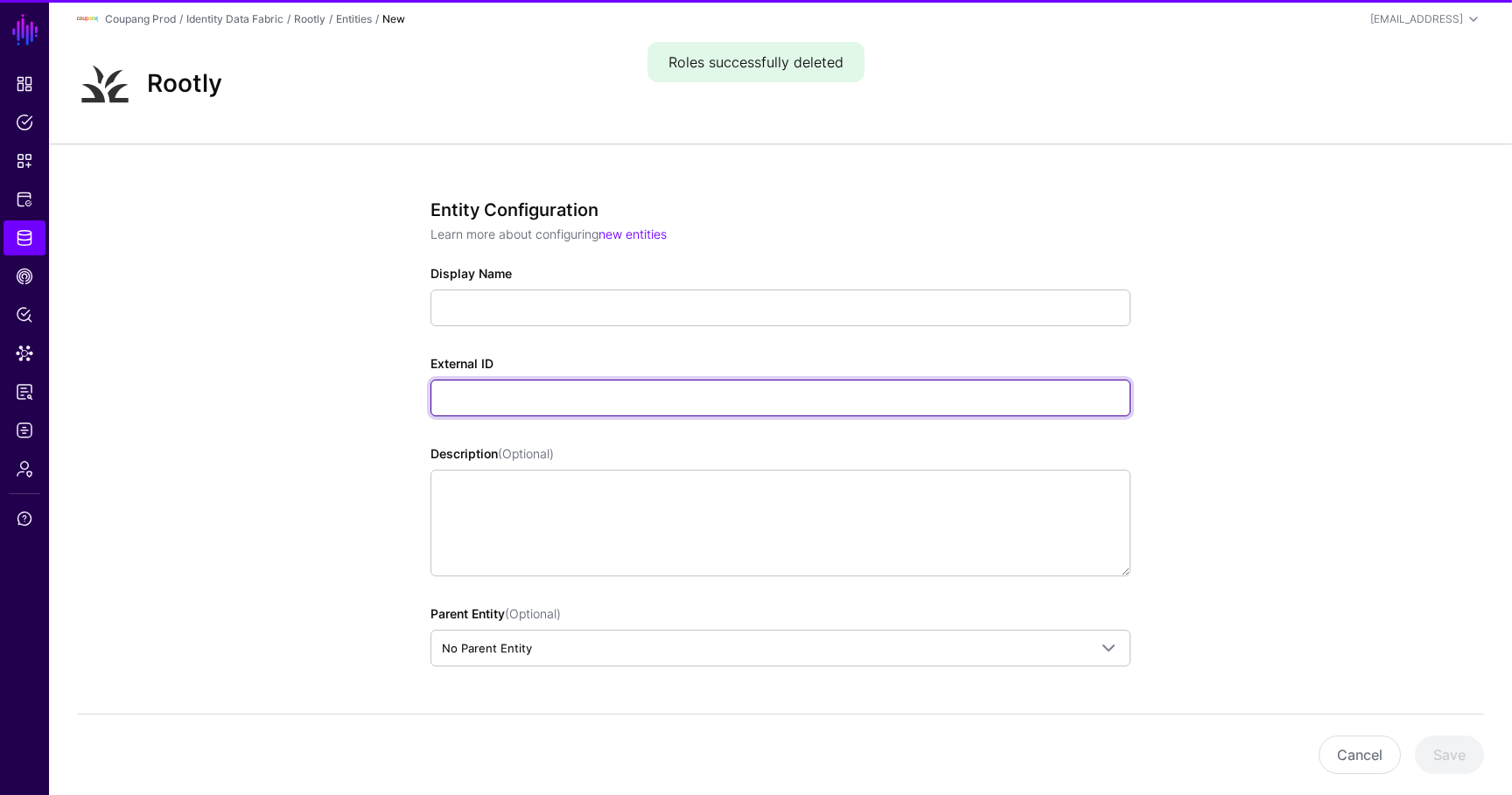
click at [567, 384] on input "External ID" at bounding box center [780, 398] width 700 height 37
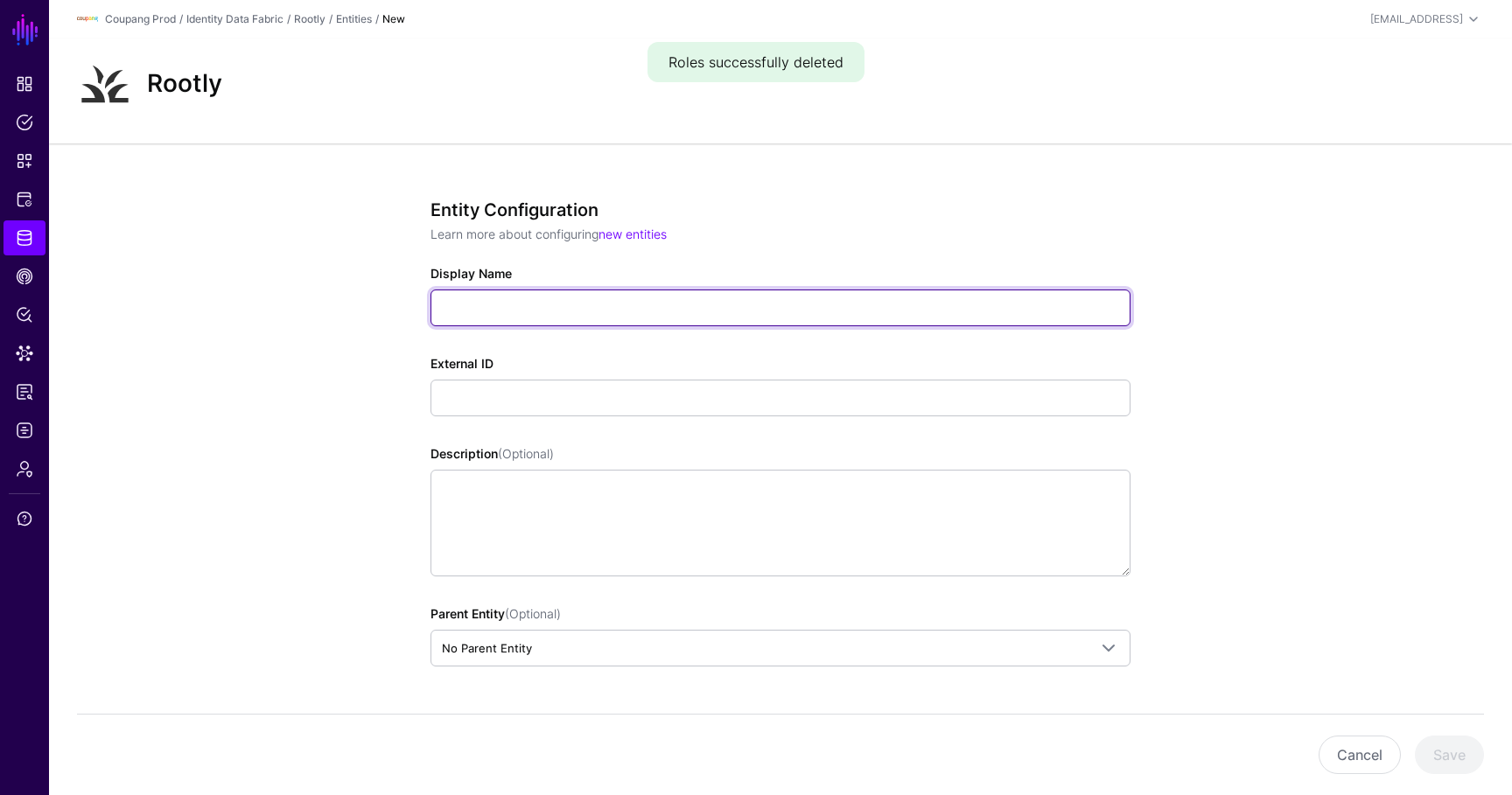
click at [560, 305] on input "Display Name" at bounding box center [780, 307] width 700 height 37
type input "*****"
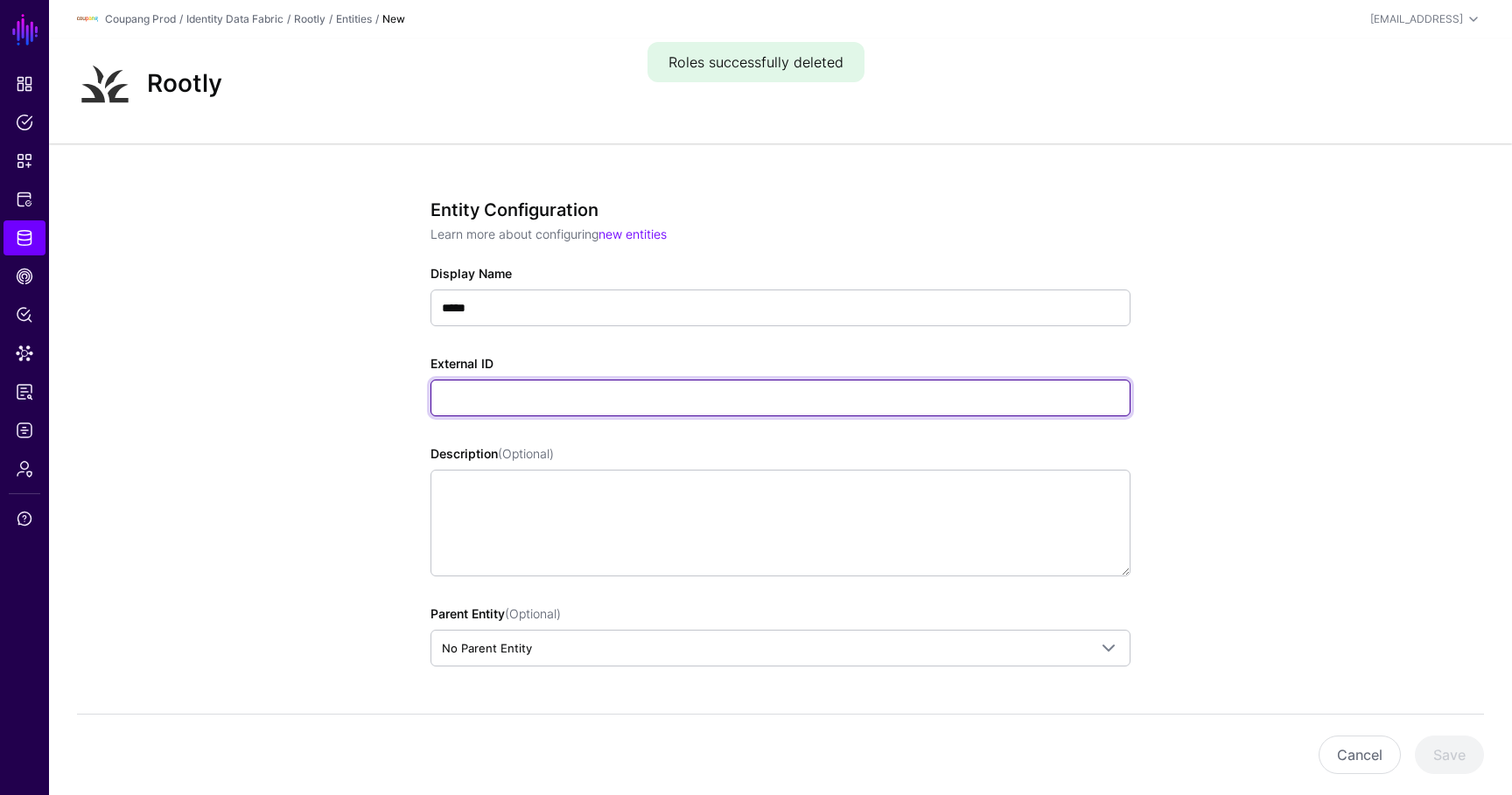
paste input "**********"
type input "**********"
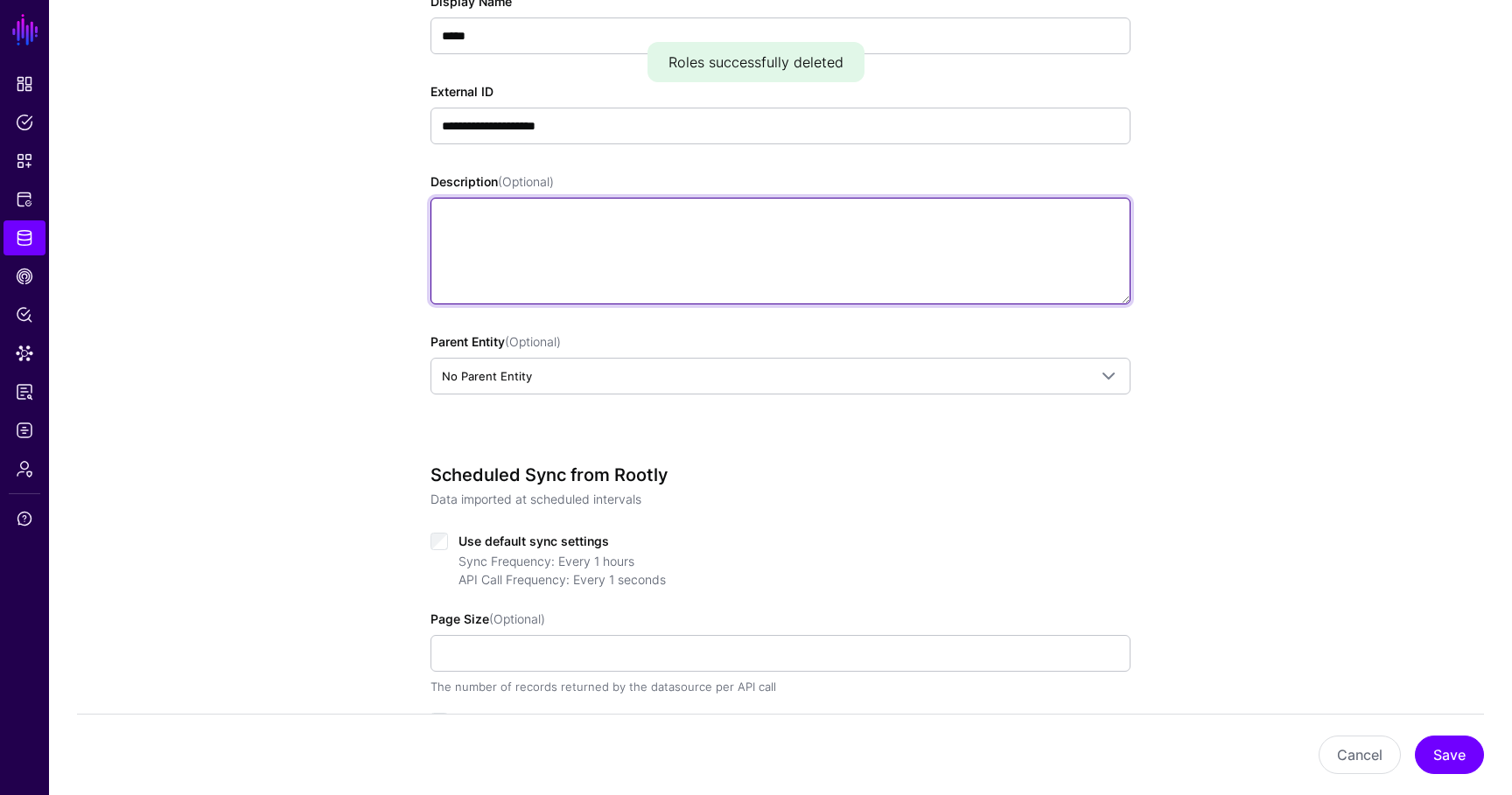
scroll to position [498, 0]
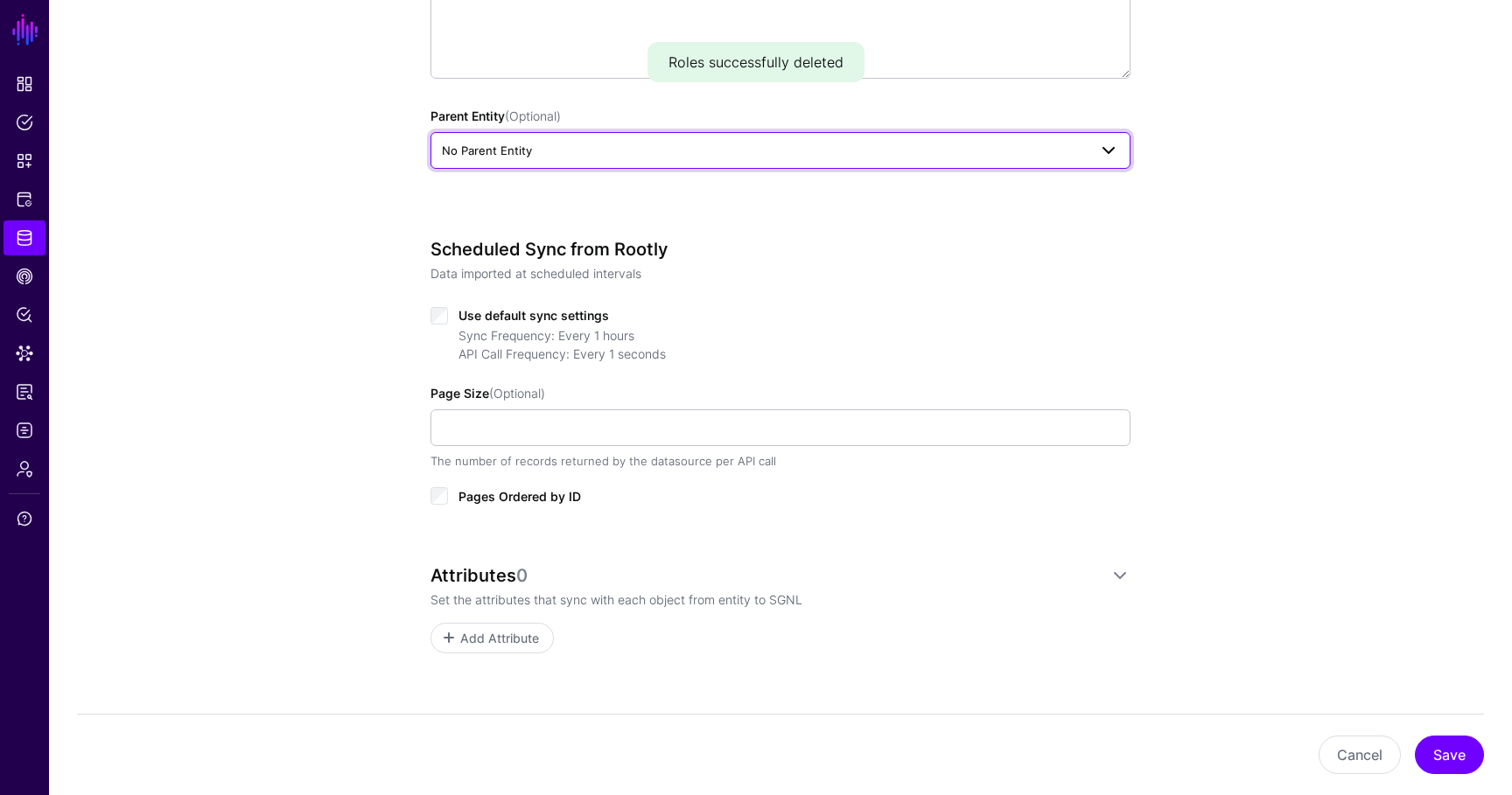
click at [577, 145] on span "No Parent Entity" at bounding box center [764, 150] width 645 height 19
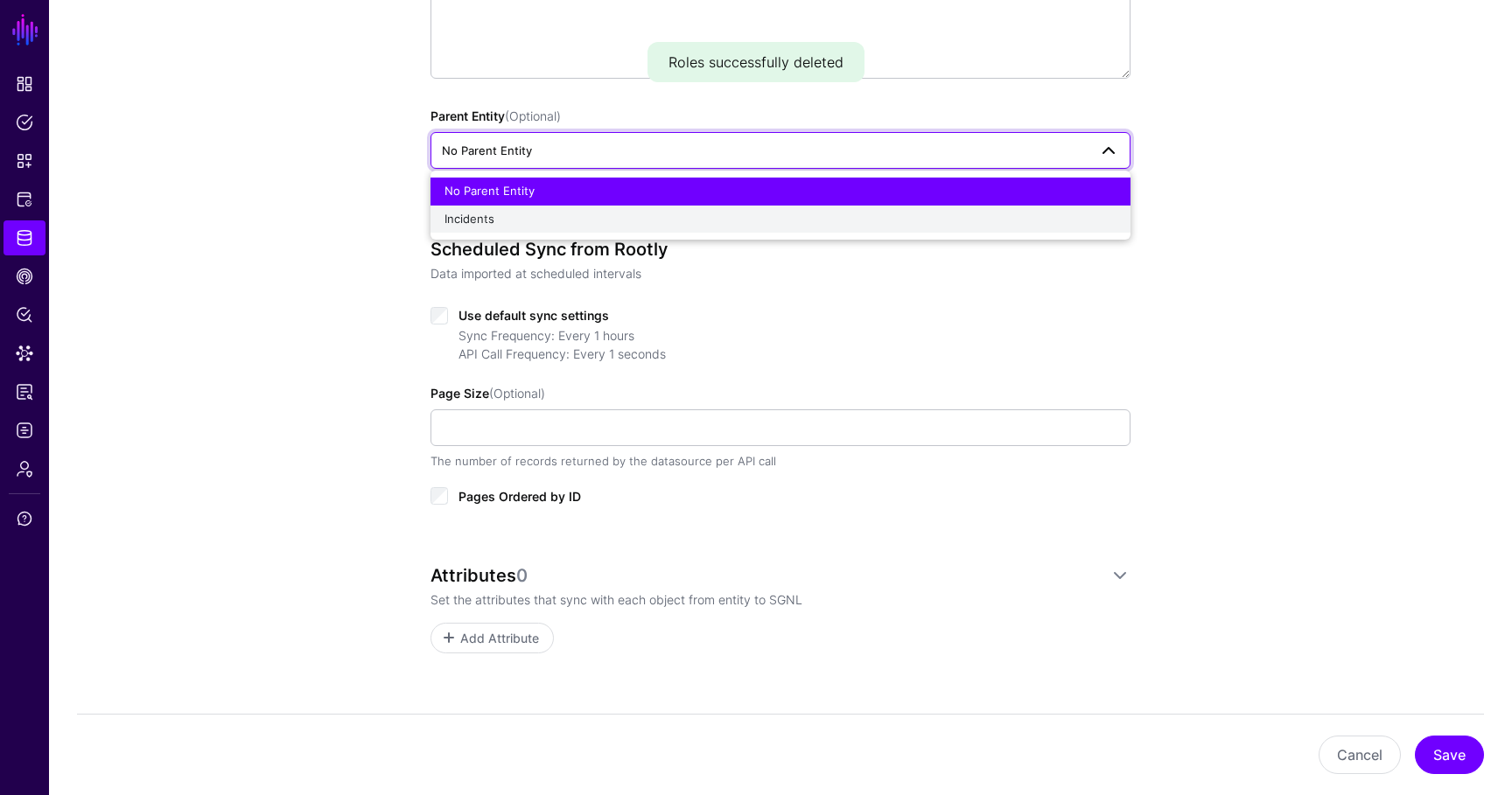
click at [579, 213] on div "Incidents" at bounding box center [780, 219] width 672 height 17
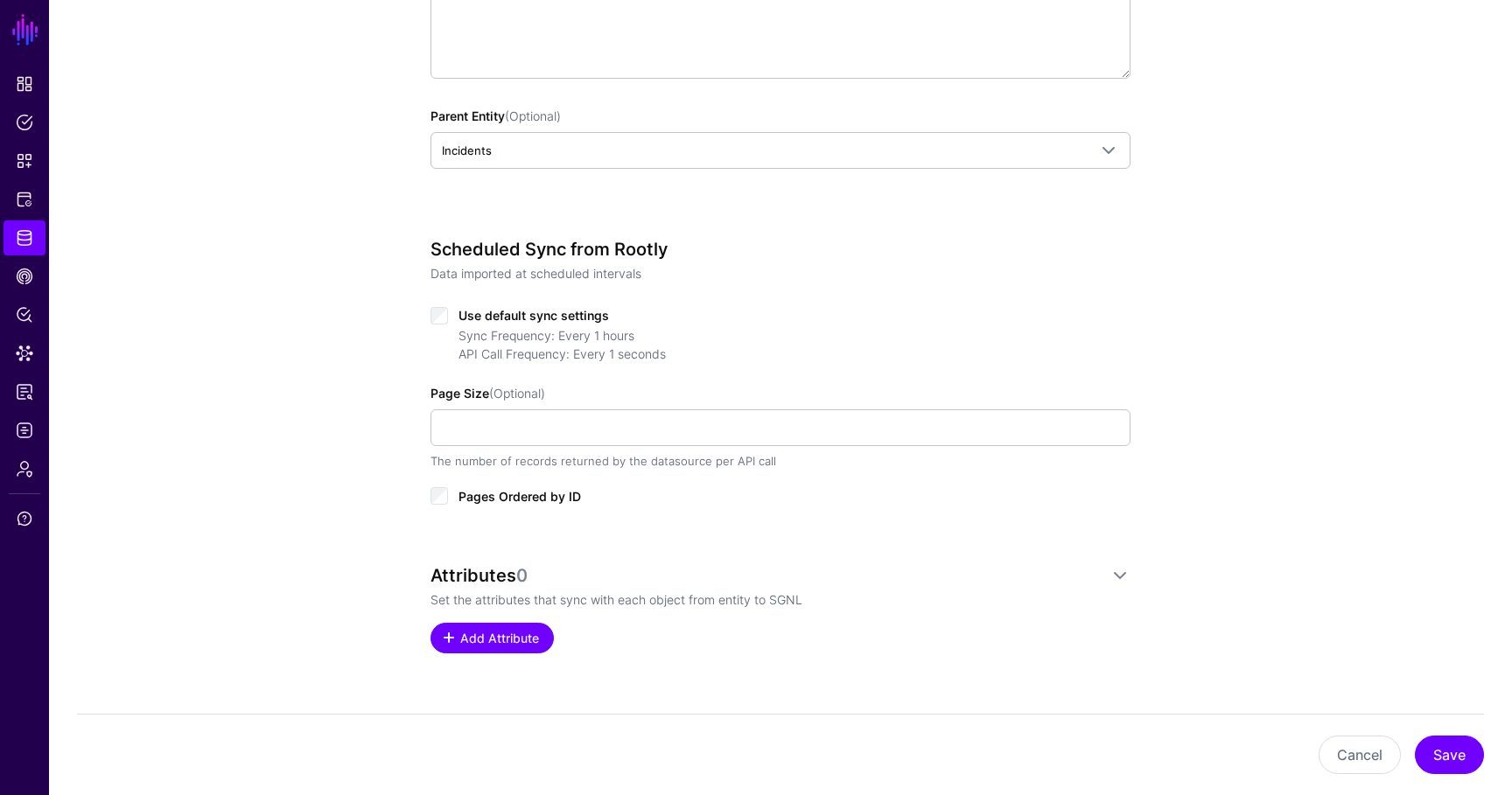
click at [505, 631] on span "Add Attribute" at bounding box center [500, 638] width 83 height 18
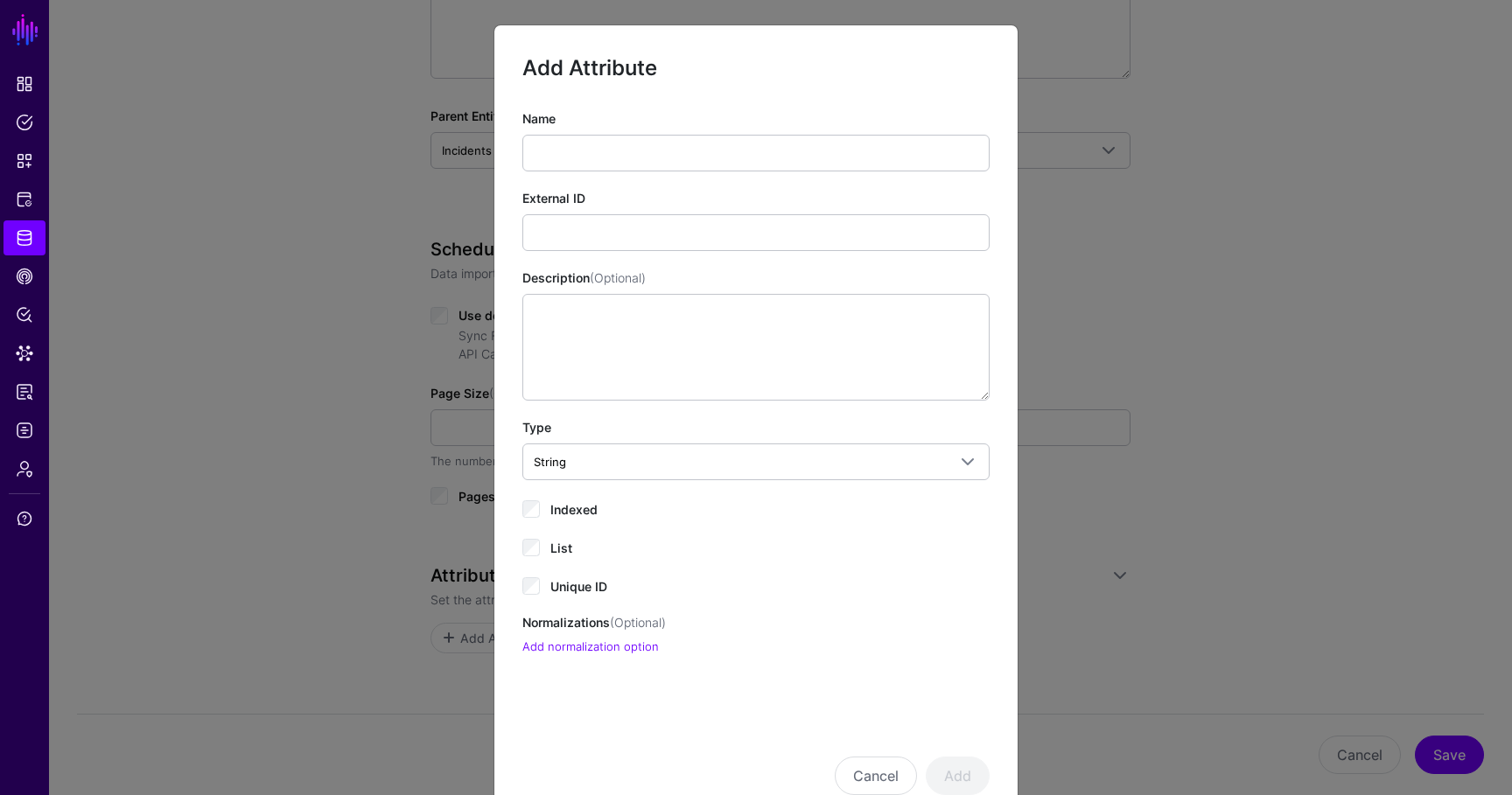
click at [588, 178] on div "Name External ID Description (Optional) Type String String Bool DateTime Double…" at bounding box center [755, 383] width 467 height 547
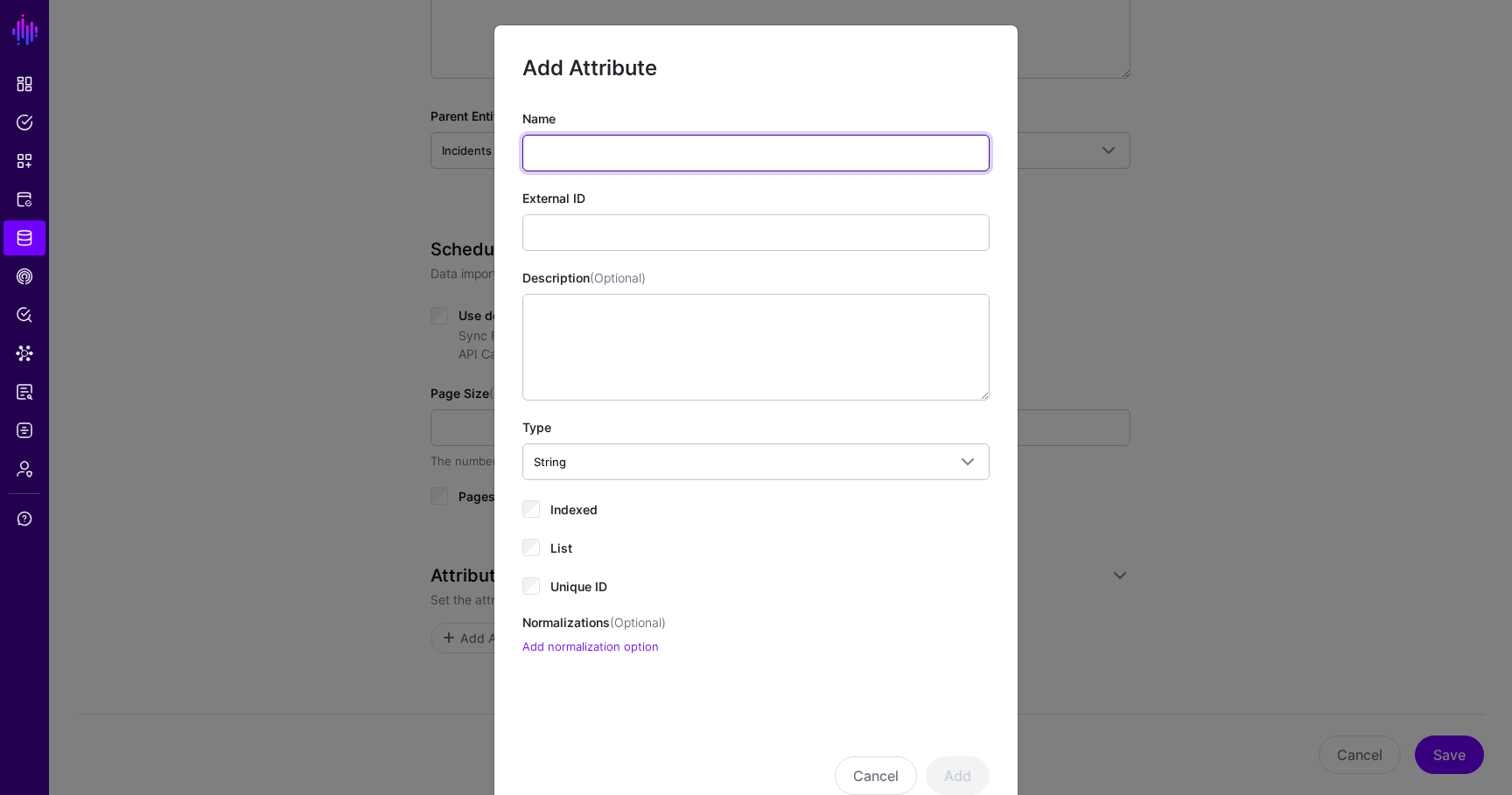
click at [575, 159] on input "Name" at bounding box center [755, 153] width 467 height 37
type input "**"
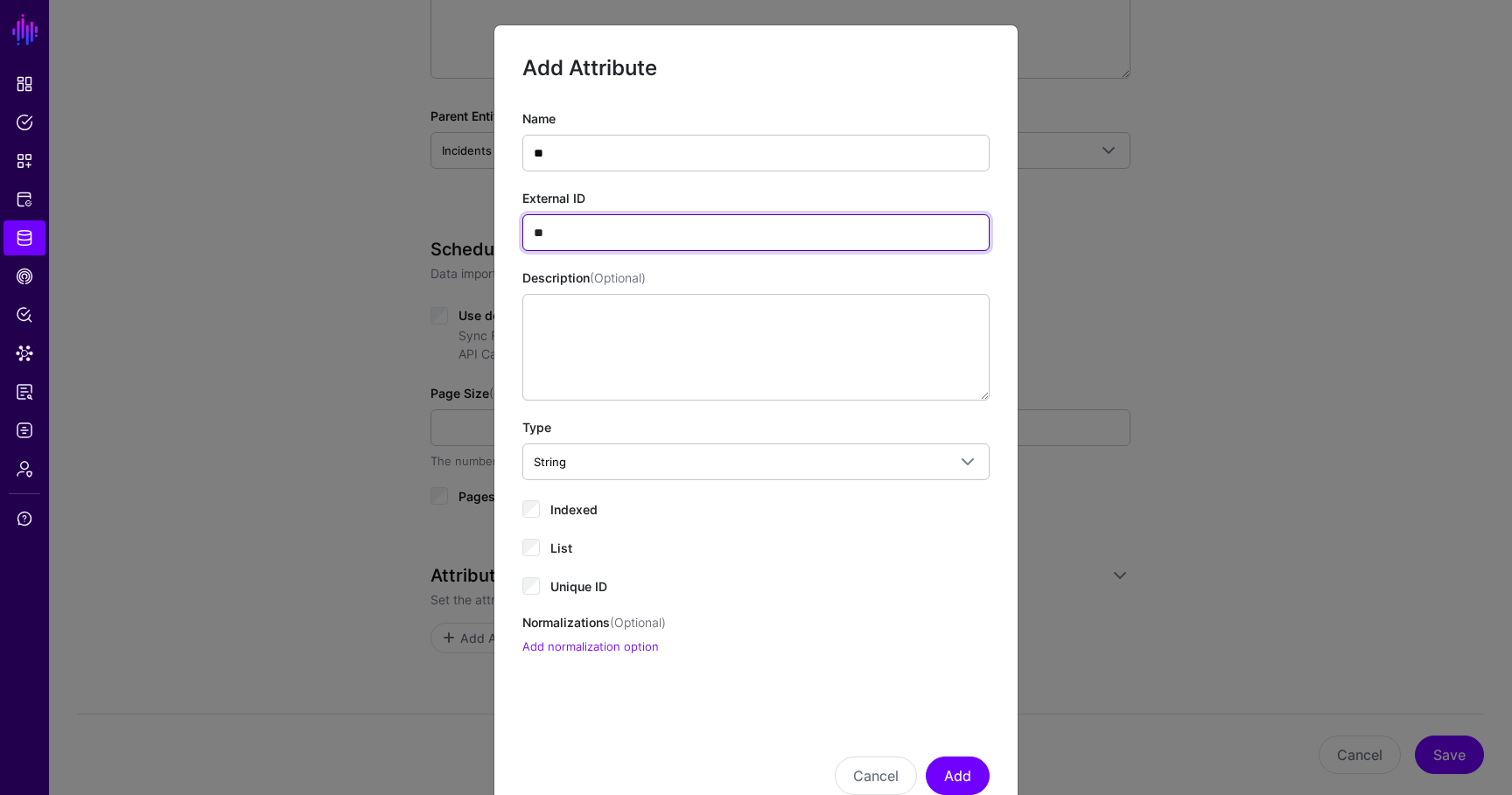
type input "**"
click at [567, 498] on label "Indexed" at bounding box center [574, 508] width 47 height 21
click at [577, 590] on span "Unique ID" at bounding box center [578, 587] width 57 height 15
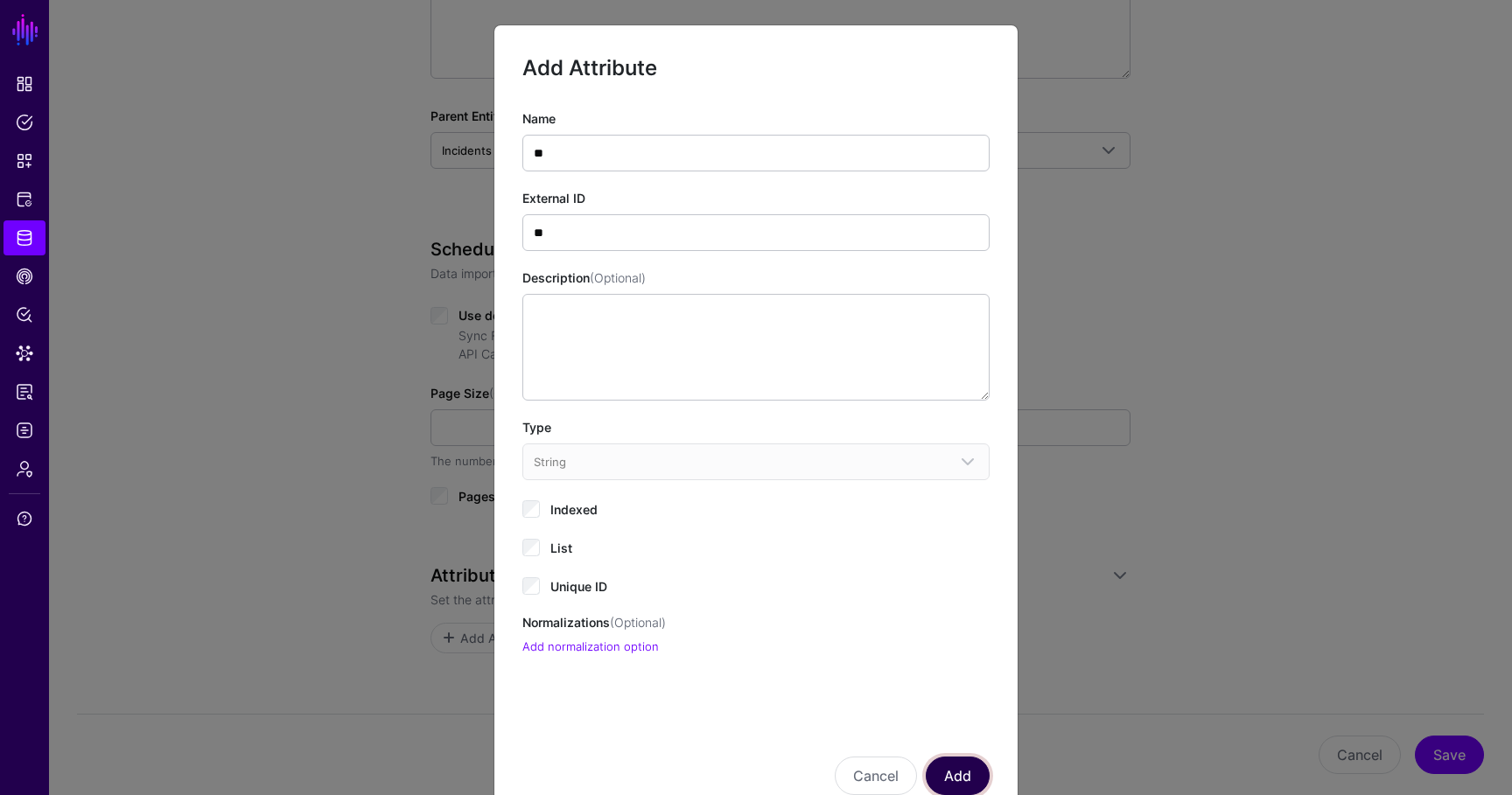
click at [964, 749] on button "Add" at bounding box center [957, 776] width 63 height 38
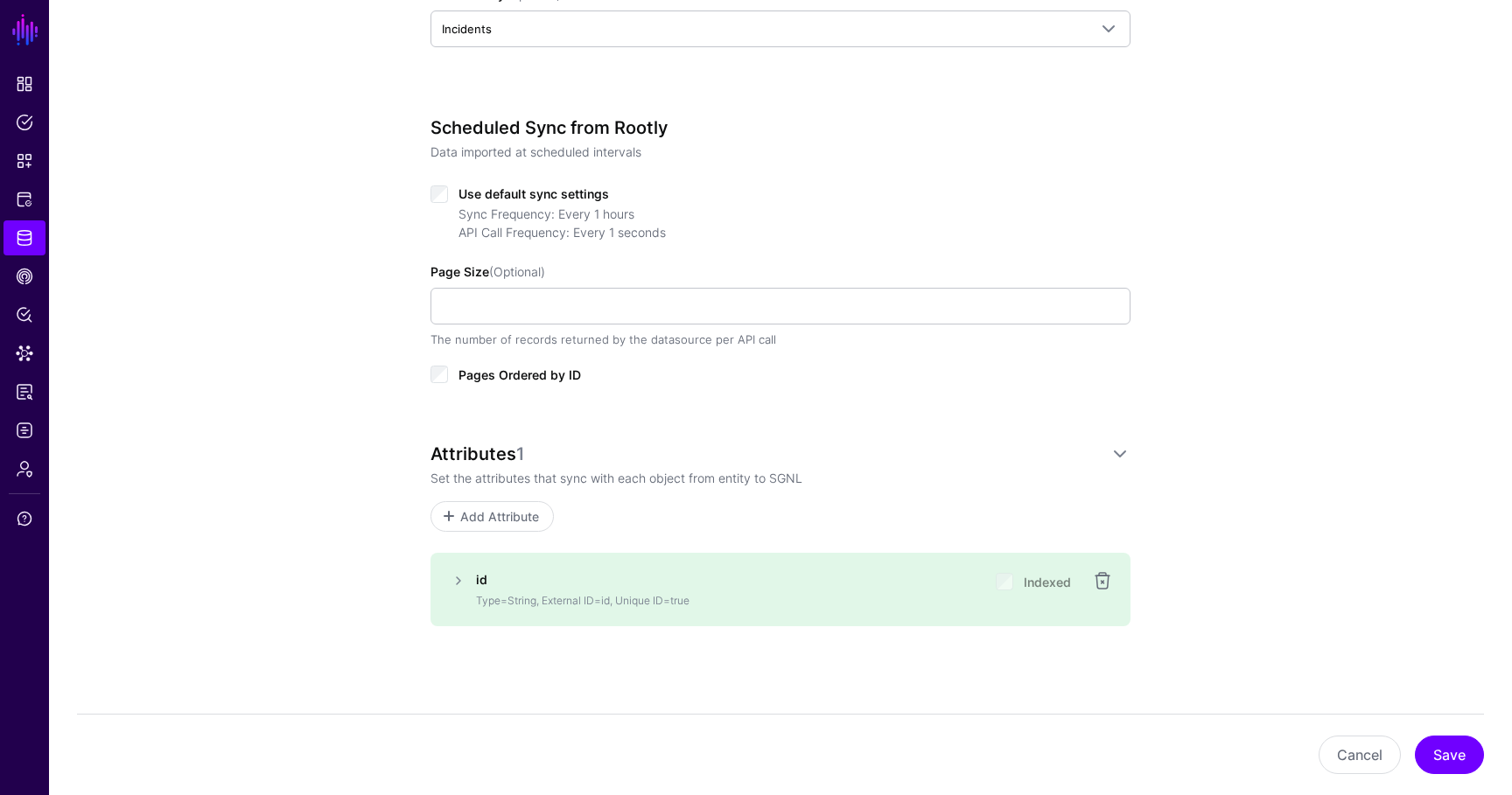
scroll to position [632, 0]
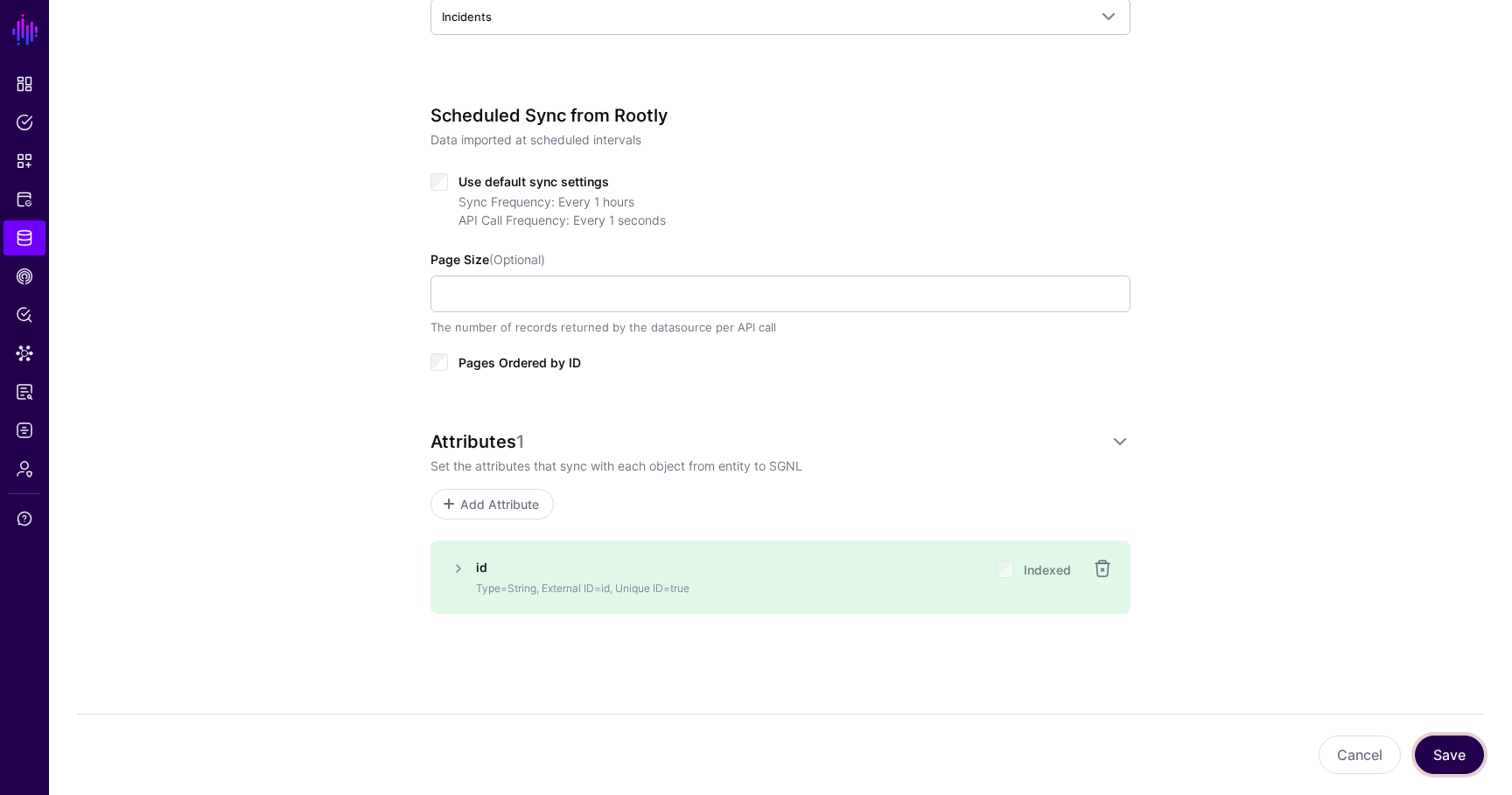
click at [1419, 746] on button "Save" at bounding box center [1449, 755] width 69 height 38
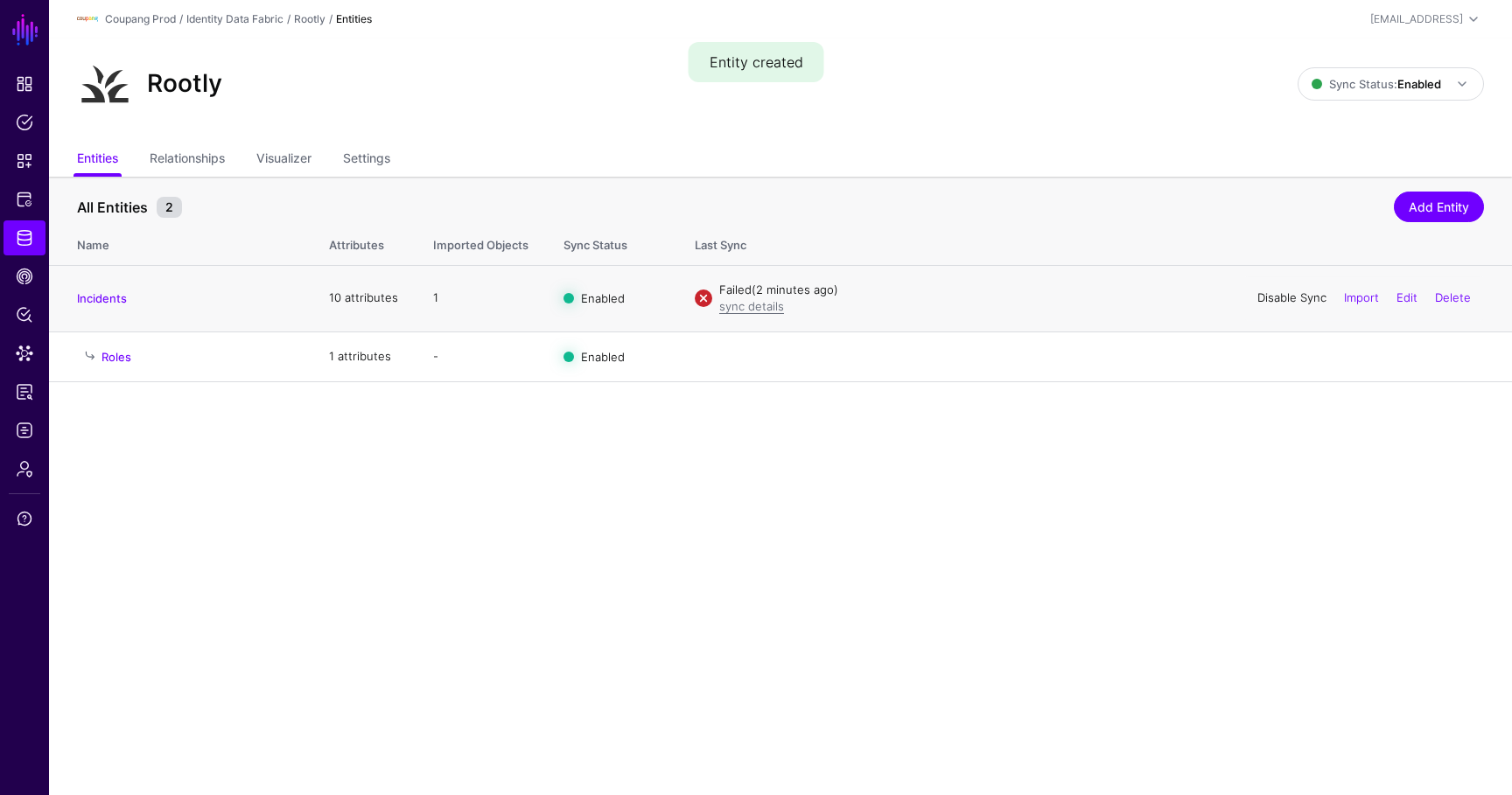
click at [1294, 300] on link "Disable Sync" at bounding box center [1292, 296] width 69 height 14
click at [1276, 295] on link "Enable Sync" at bounding box center [1293, 296] width 66 height 14
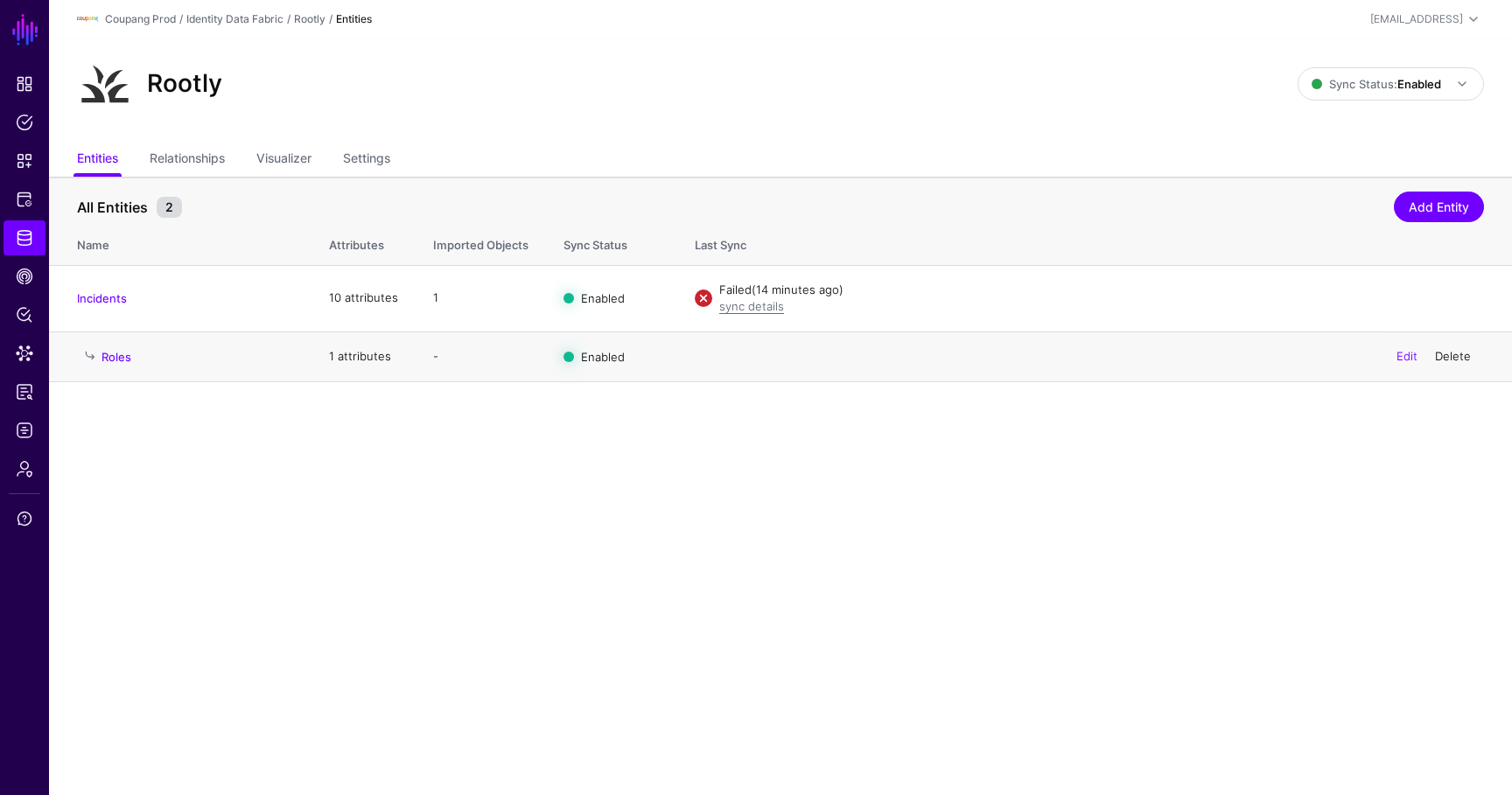
click at [1454, 355] on link "Delete" at bounding box center [1453, 355] width 36 height 14
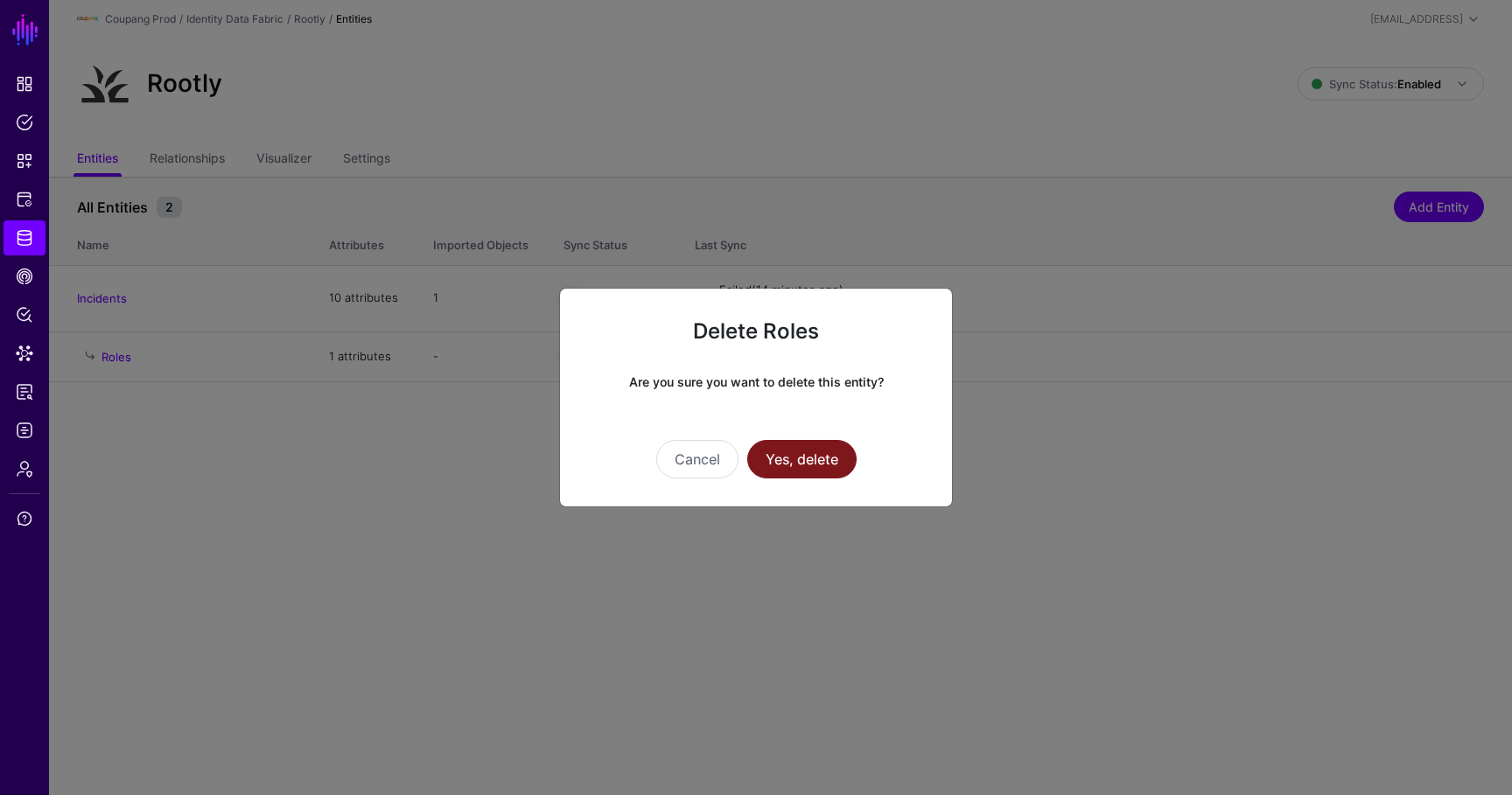
click at [829, 451] on button "Yes, delete" at bounding box center [801, 459] width 110 height 38
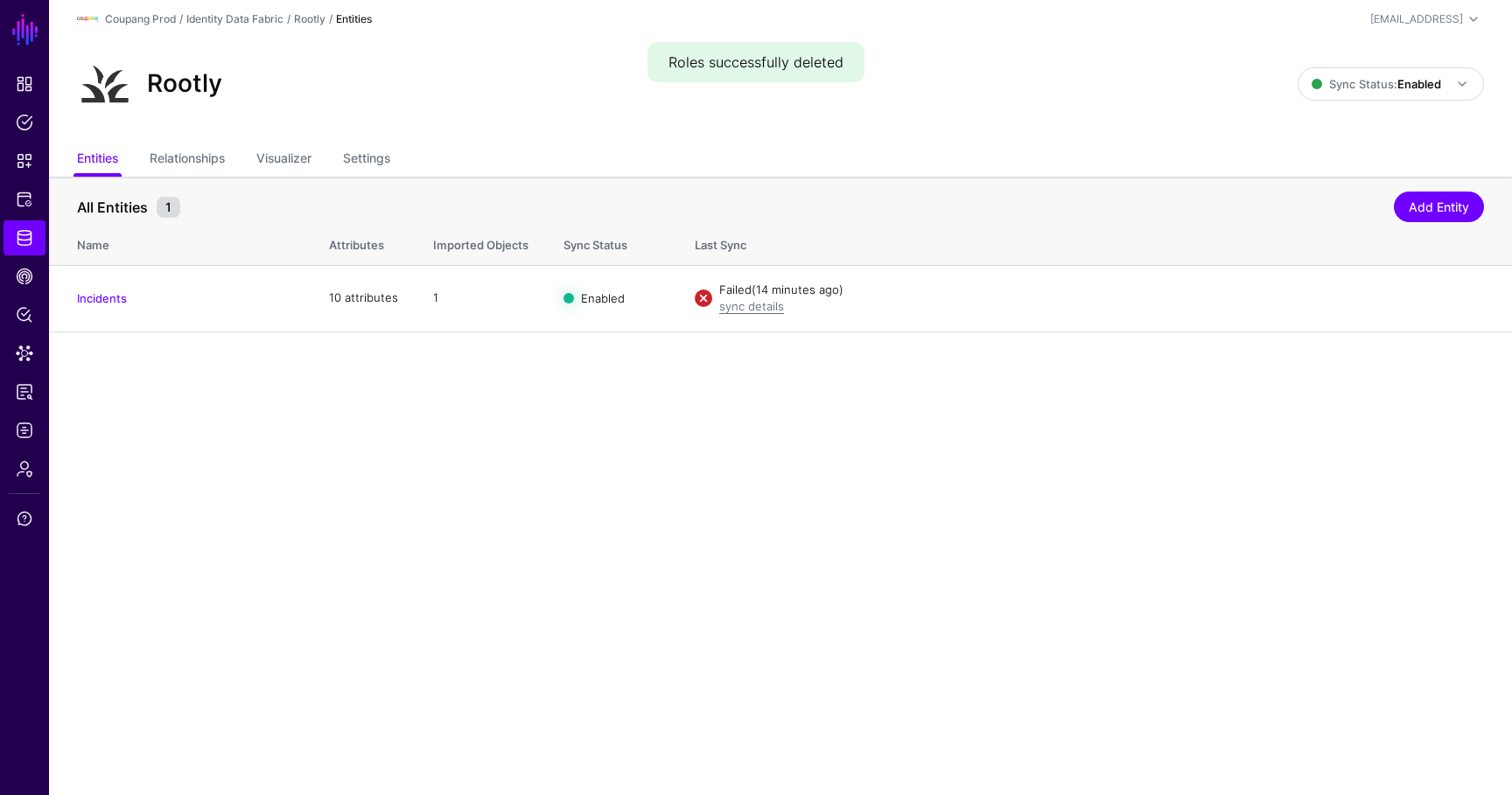
click at [1421, 190] on div "All Entities 1 Add Entity" at bounding box center [780, 204] width 1407 height 33
click at [1427, 199] on link "Add Entity" at bounding box center [1438, 207] width 90 height 31
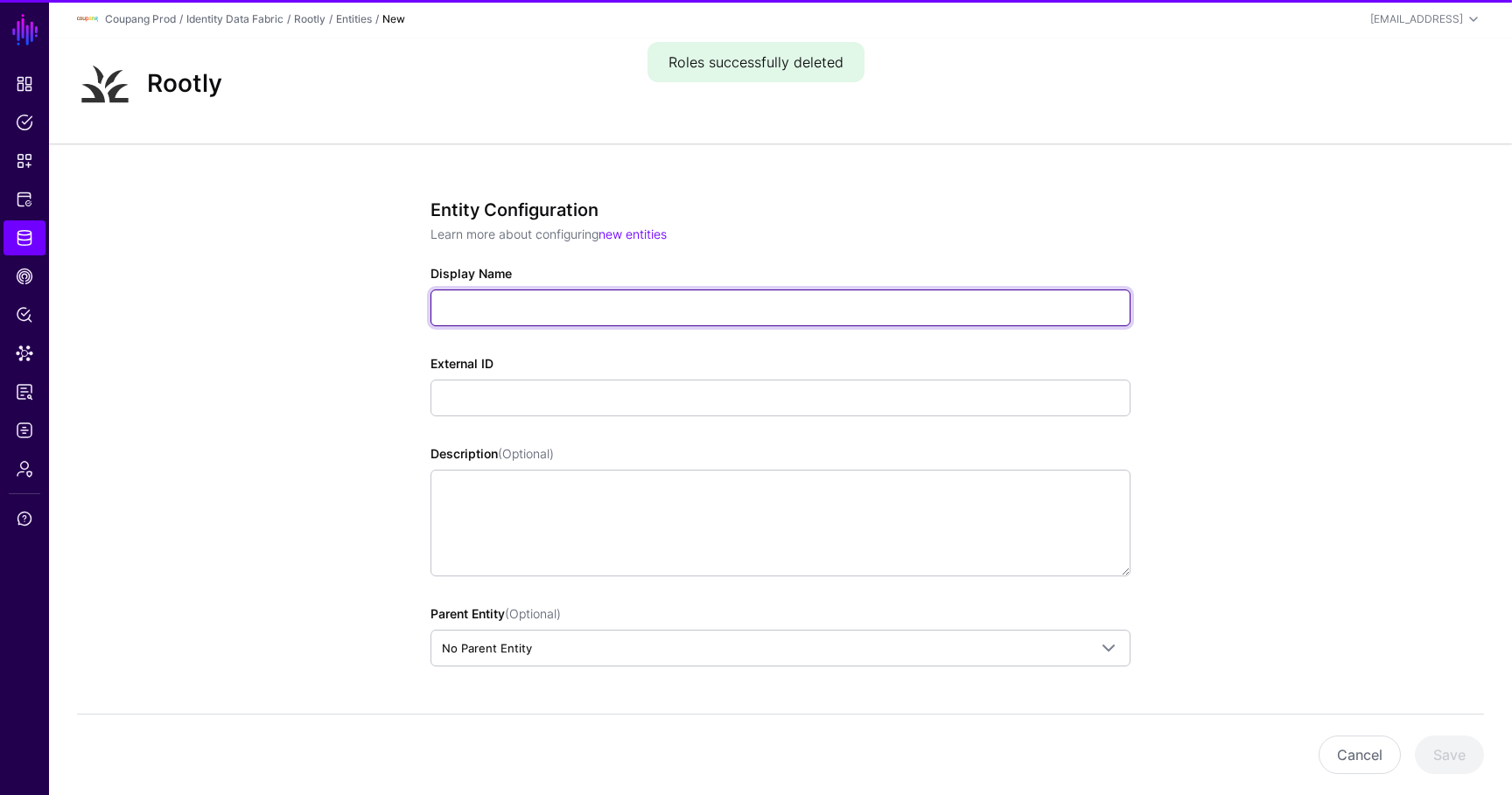
click at [563, 309] on input "Display Name" at bounding box center [780, 307] width 700 height 37
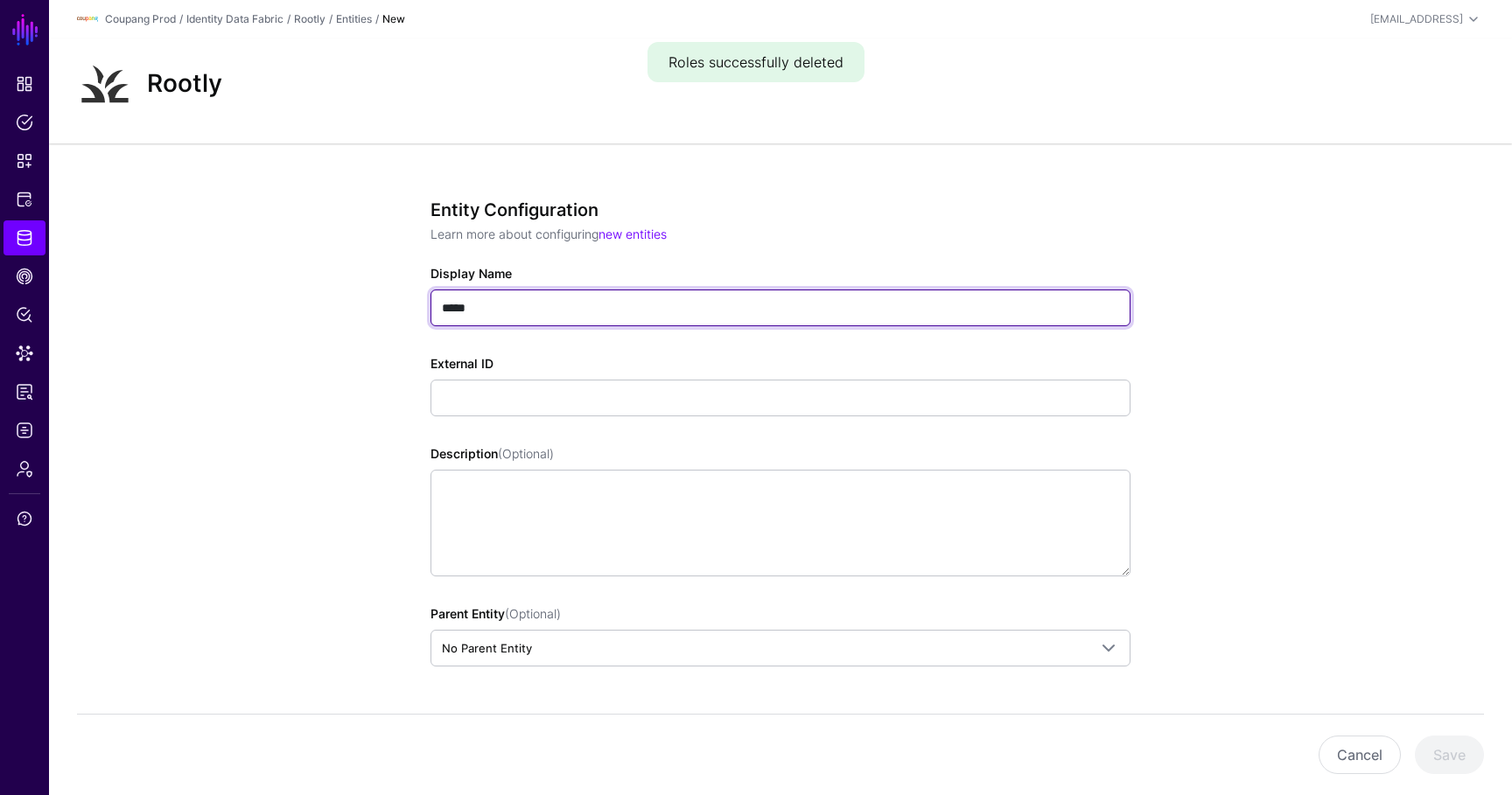
type input "*****"
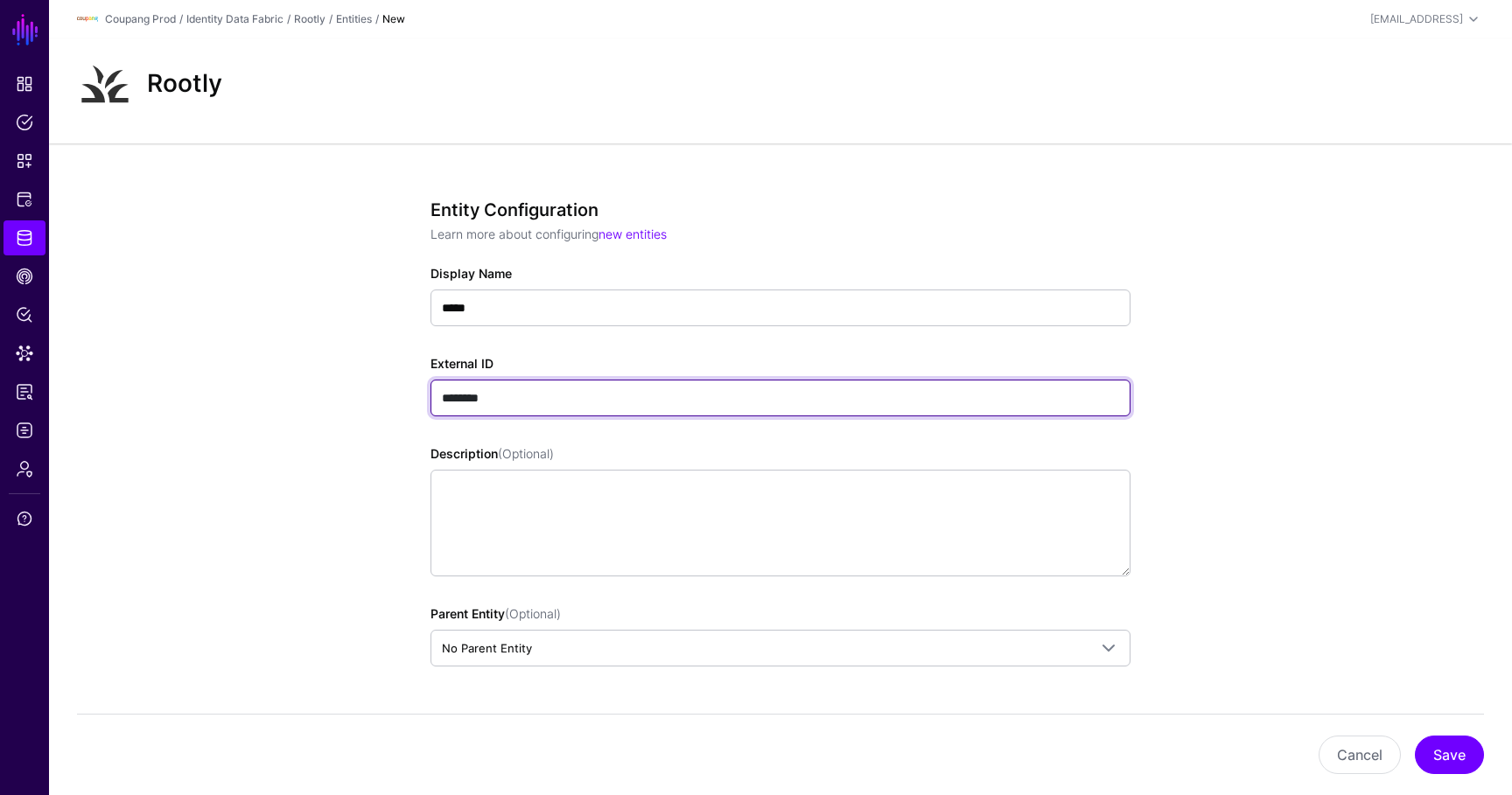
type input "**********"
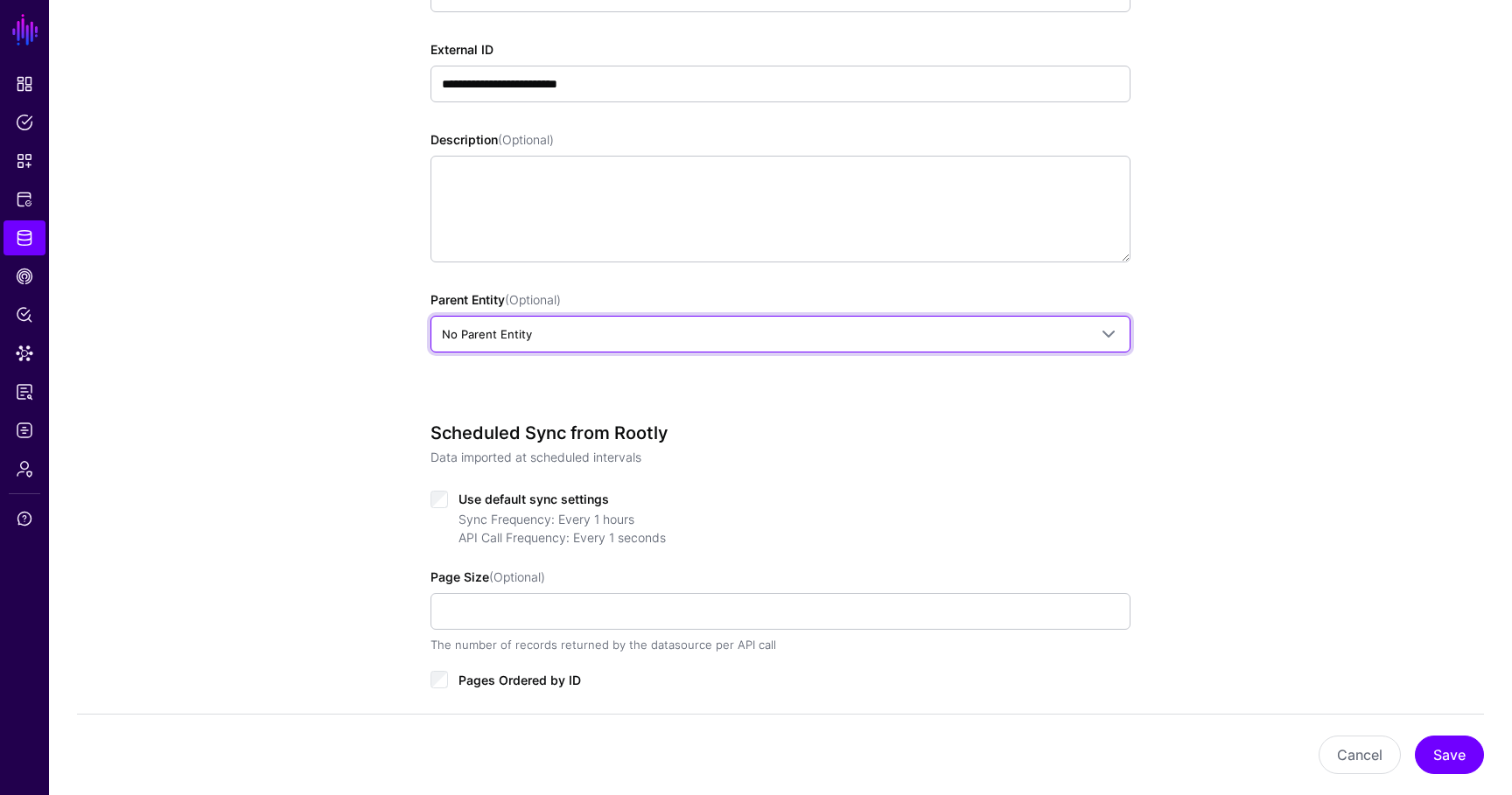
scroll to position [370, 0]
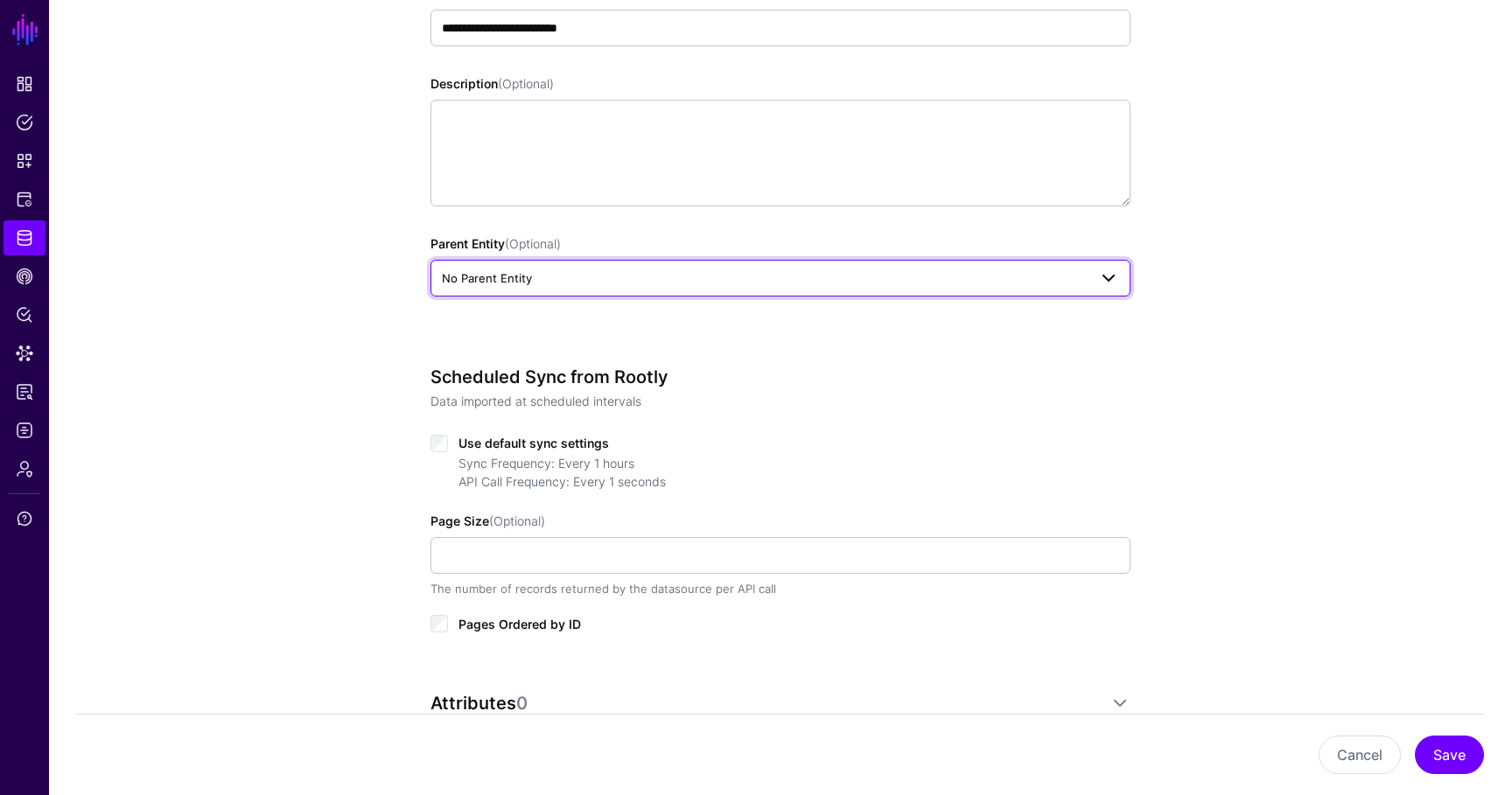
click at [486, 281] on span "No Parent Entity" at bounding box center [486, 277] width 90 height 14
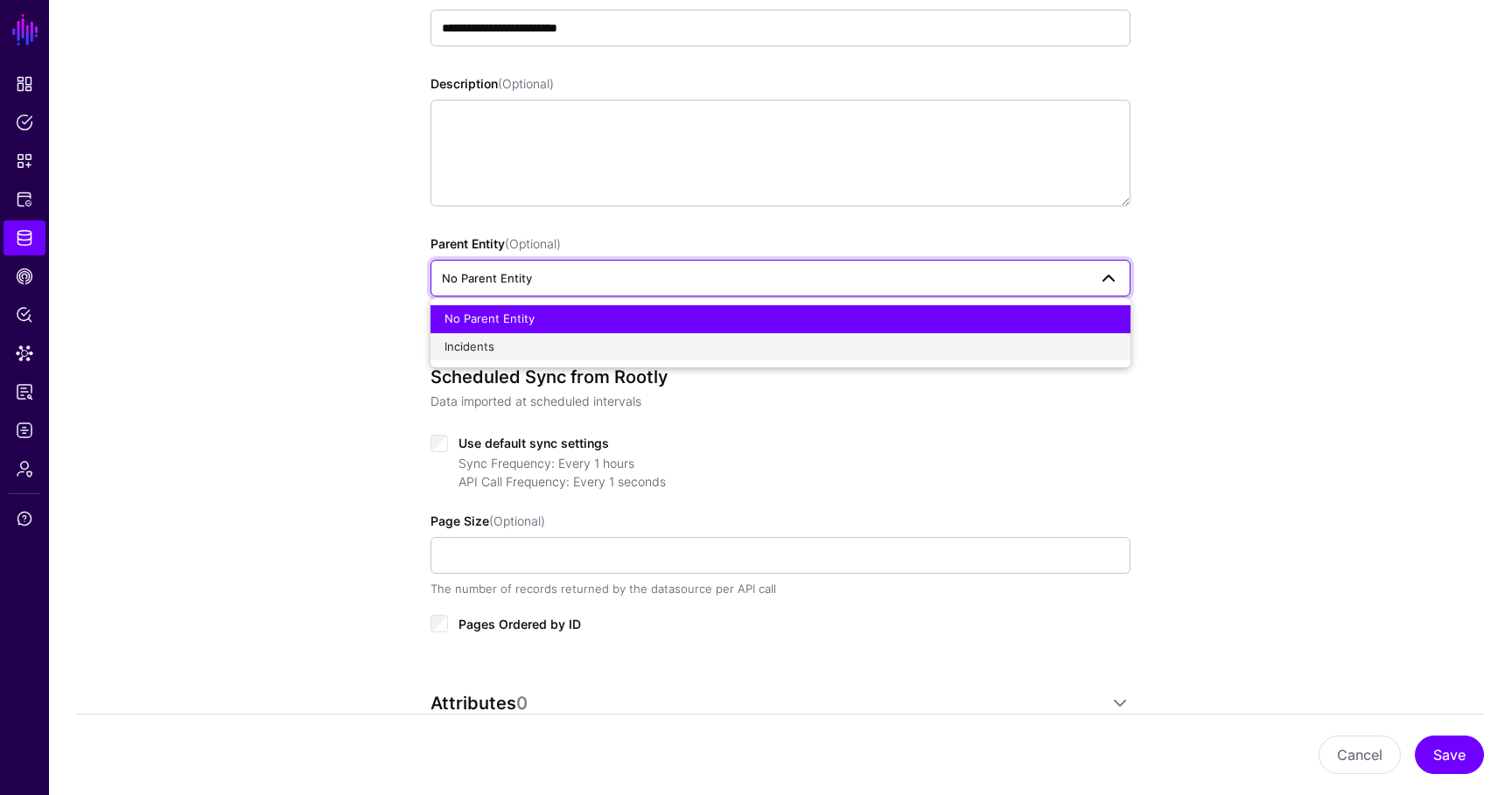
click at [487, 354] on div "Incidents" at bounding box center [780, 346] width 672 height 17
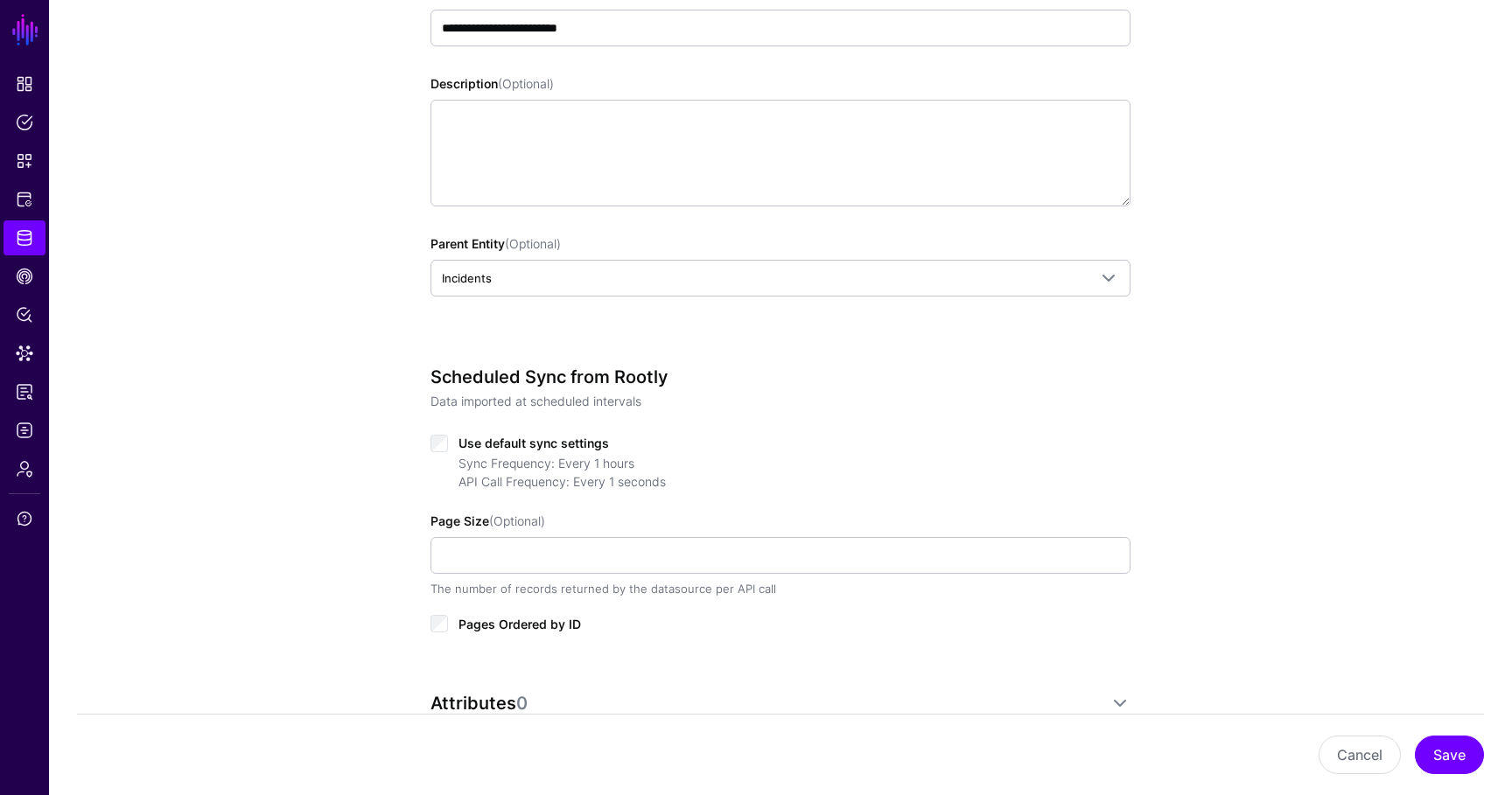
scroll to position [538, 0]
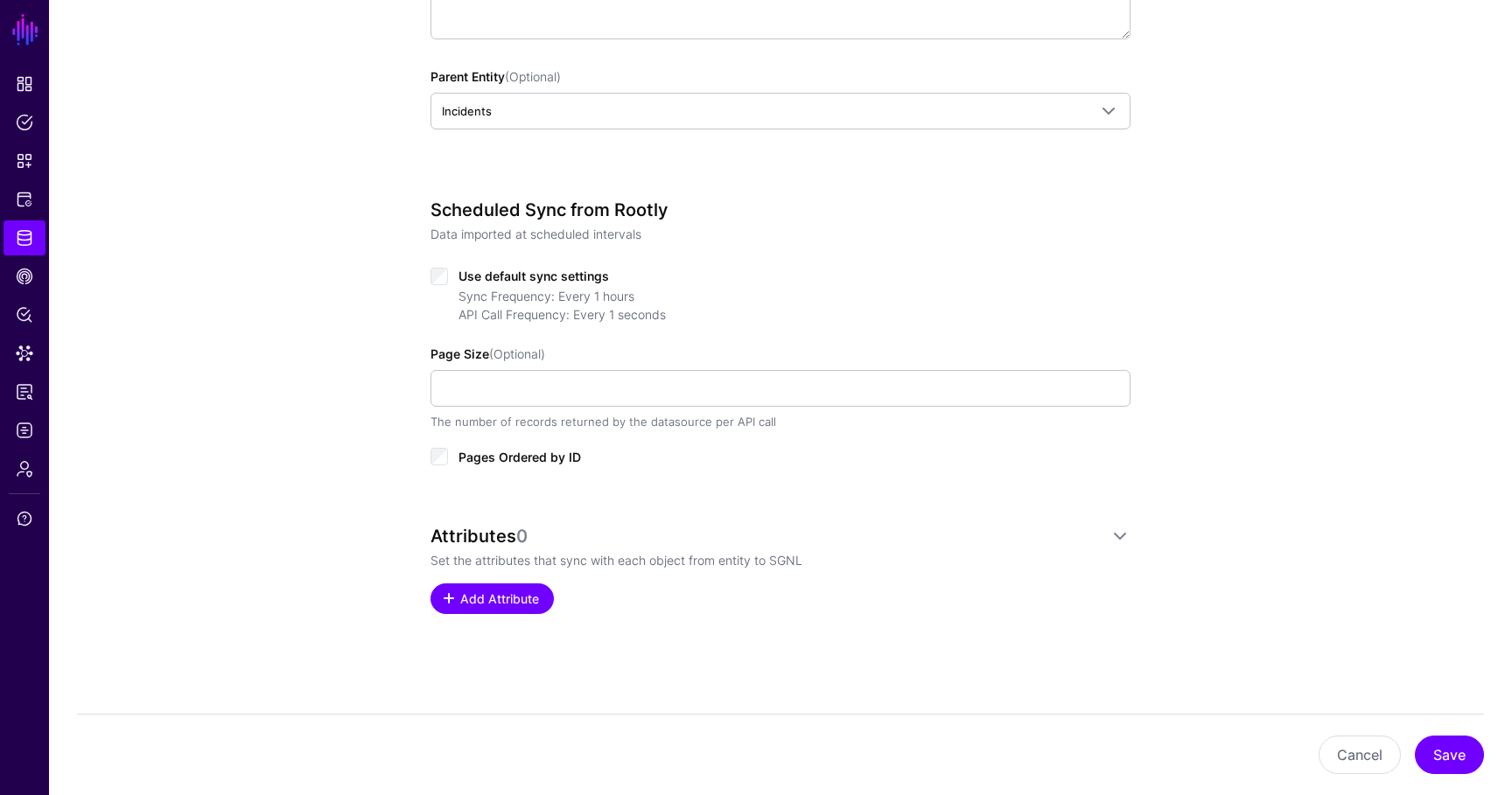
click at [497, 598] on span "Add Attribute" at bounding box center [500, 598] width 83 height 18
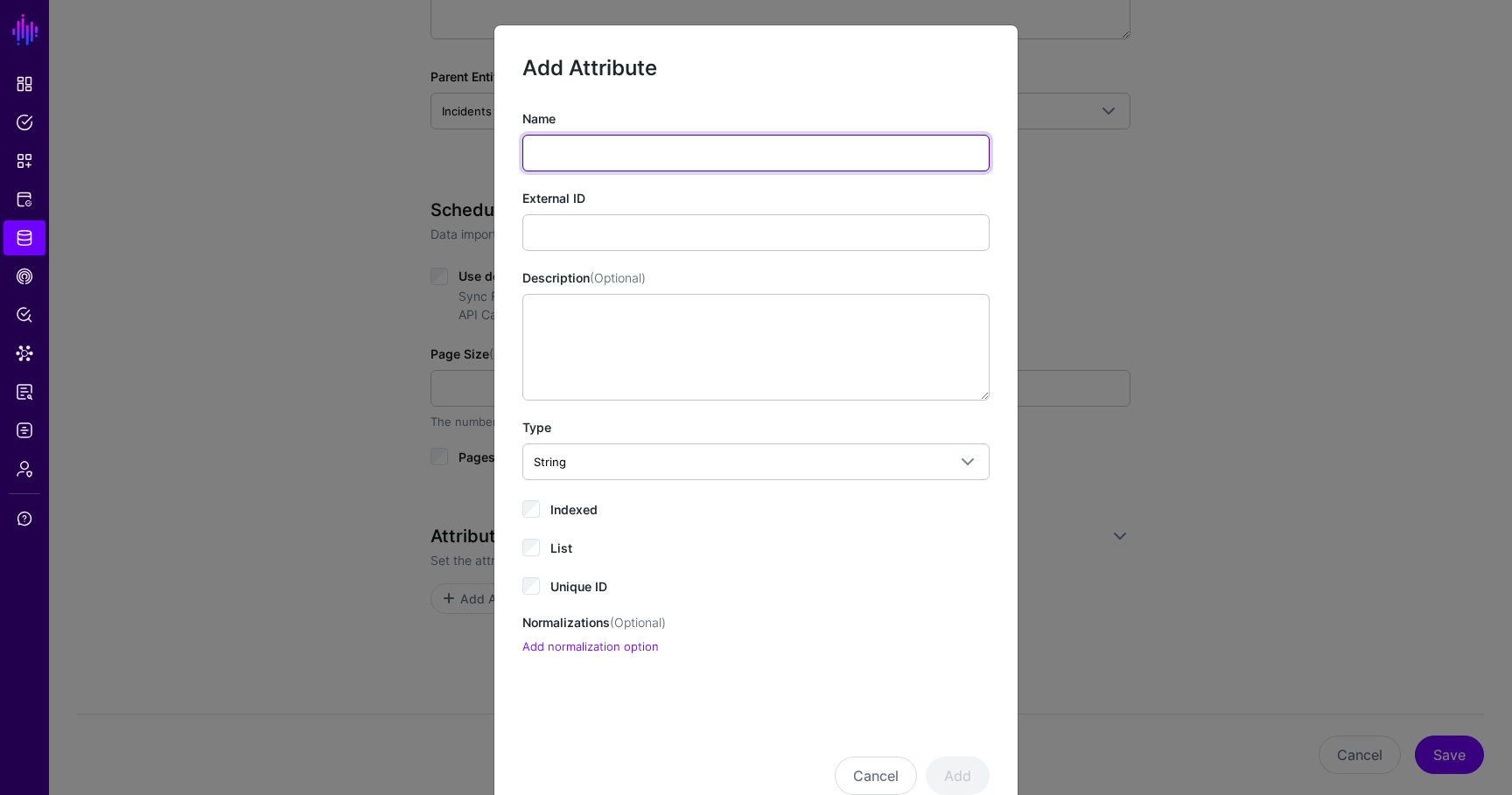
click at [579, 151] on input "Name" at bounding box center [755, 153] width 467 height 37
type input "**"
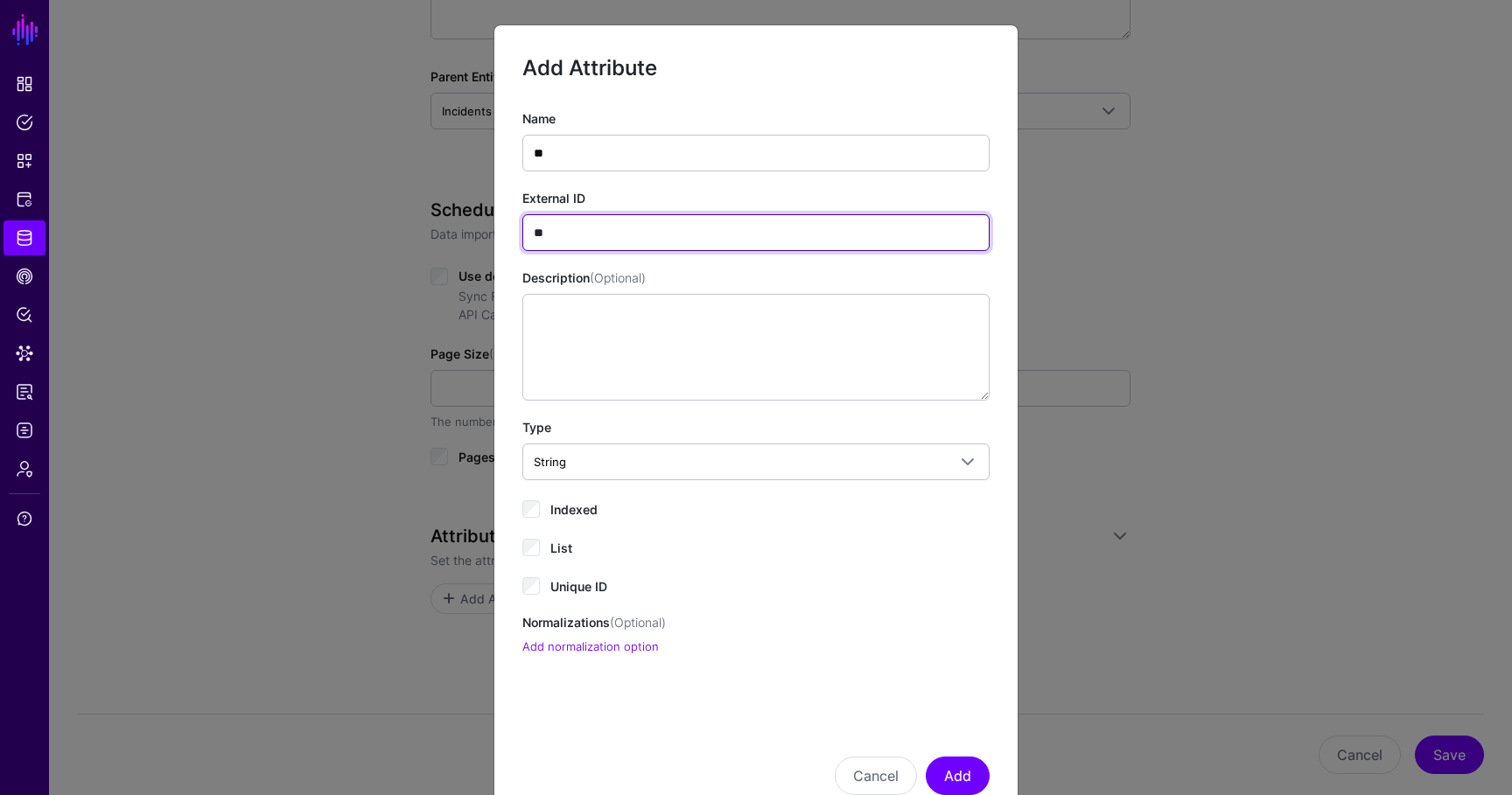
type input "**"
click at [569, 519] on div "Name ** External ID ** Description (Optional) Type String String Bool DateTime …" at bounding box center [755, 383] width 467 height 547
click at [564, 508] on span "Indexed" at bounding box center [574, 509] width 47 height 15
click at [560, 584] on span "Unique ID" at bounding box center [578, 587] width 57 height 15
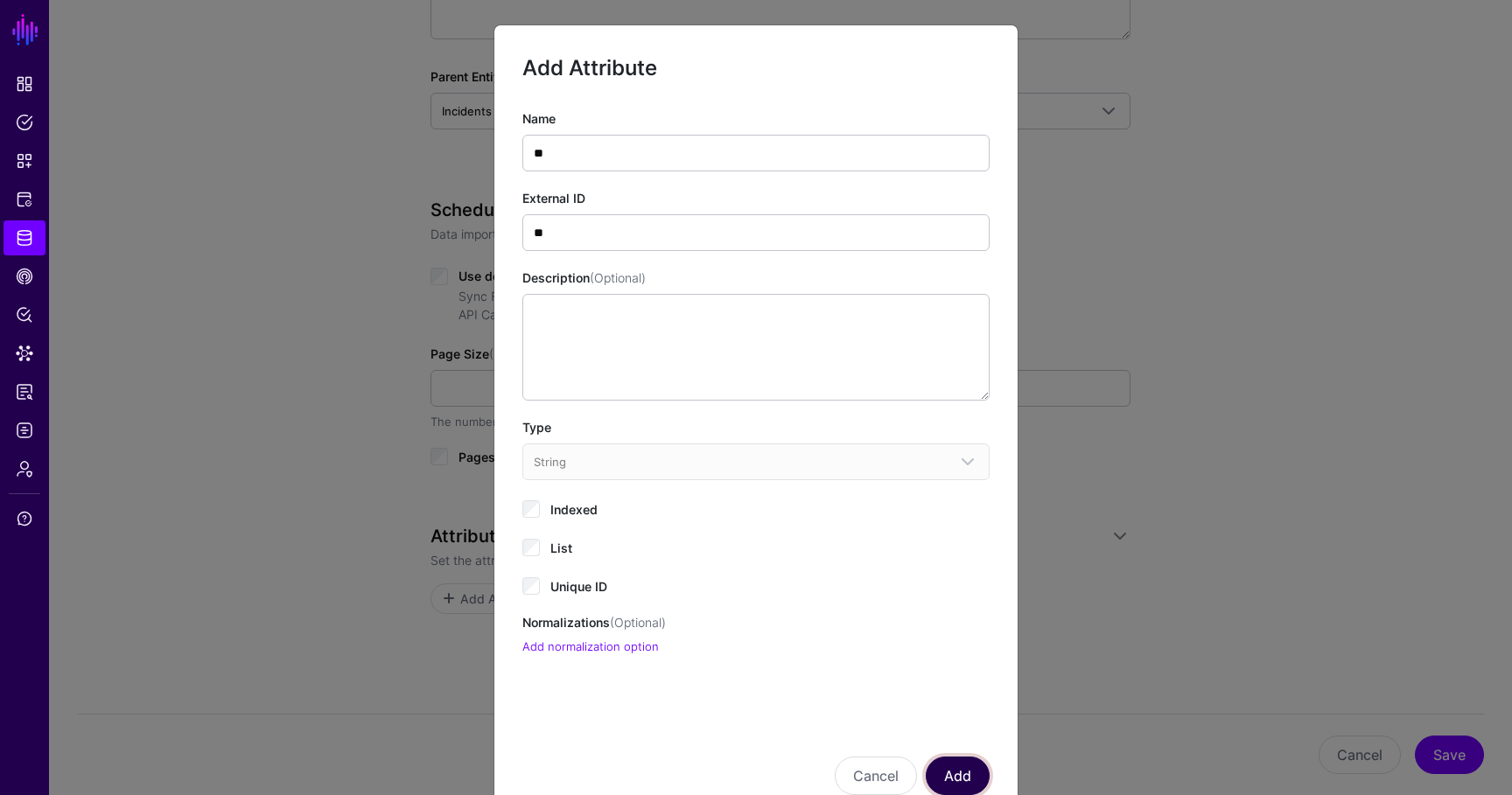
click at [967, 749] on button "Add" at bounding box center [957, 776] width 63 height 38
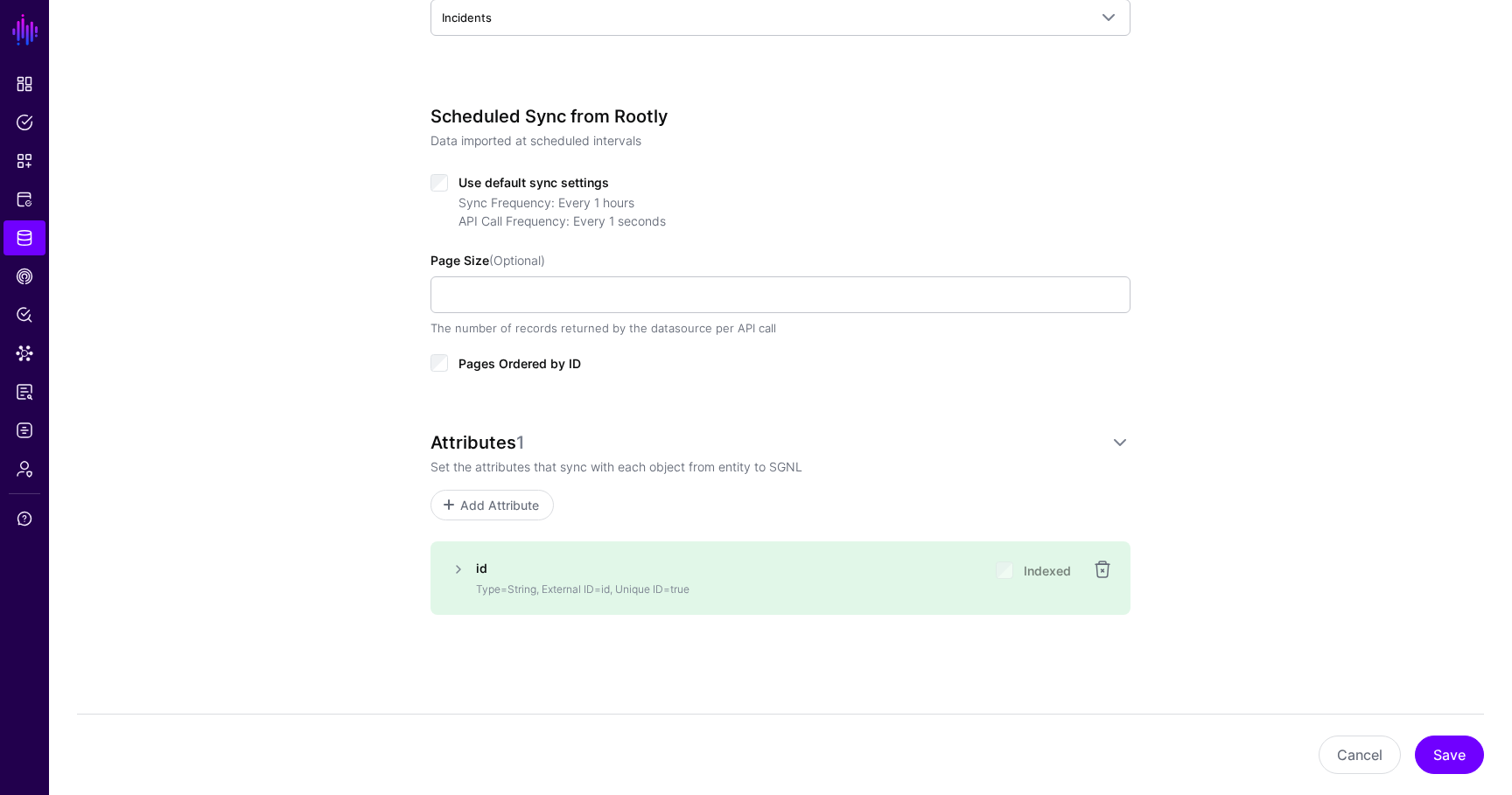
scroll to position [632, 0]
click at [1457, 749] on button "Save" at bounding box center [1449, 755] width 69 height 38
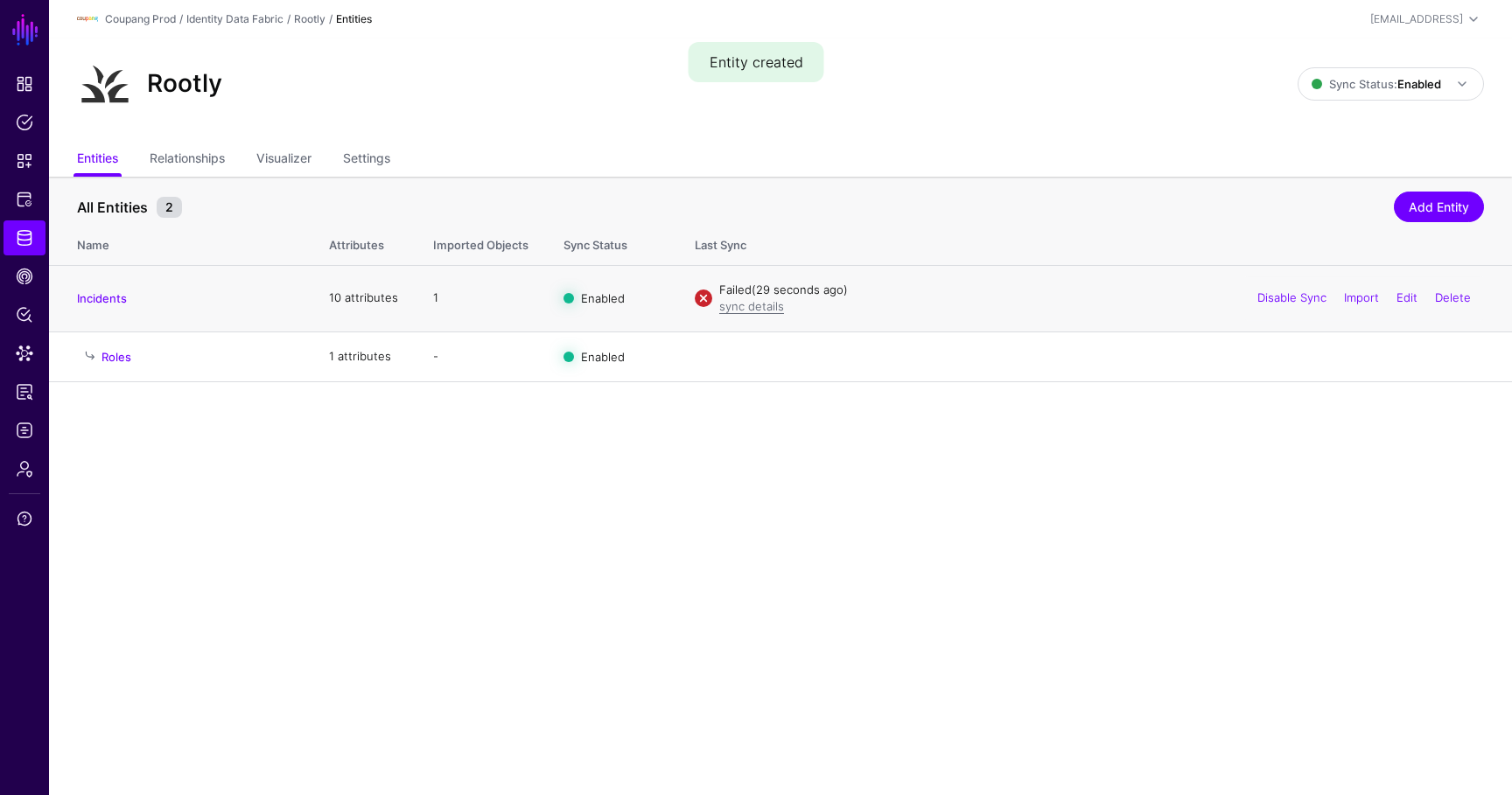
click at [1244, 296] on div "Disable Sync Import Edit Delete" at bounding box center [1363, 298] width 239 height 44
click at [1264, 299] on link "Disable Sync" at bounding box center [1292, 296] width 69 height 14
click at [1294, 296] on link "Enable Sync" at bounding box center [1293, 296] width 66 height 14
